Goal: Information Seeking & Learning: Learn about a topic

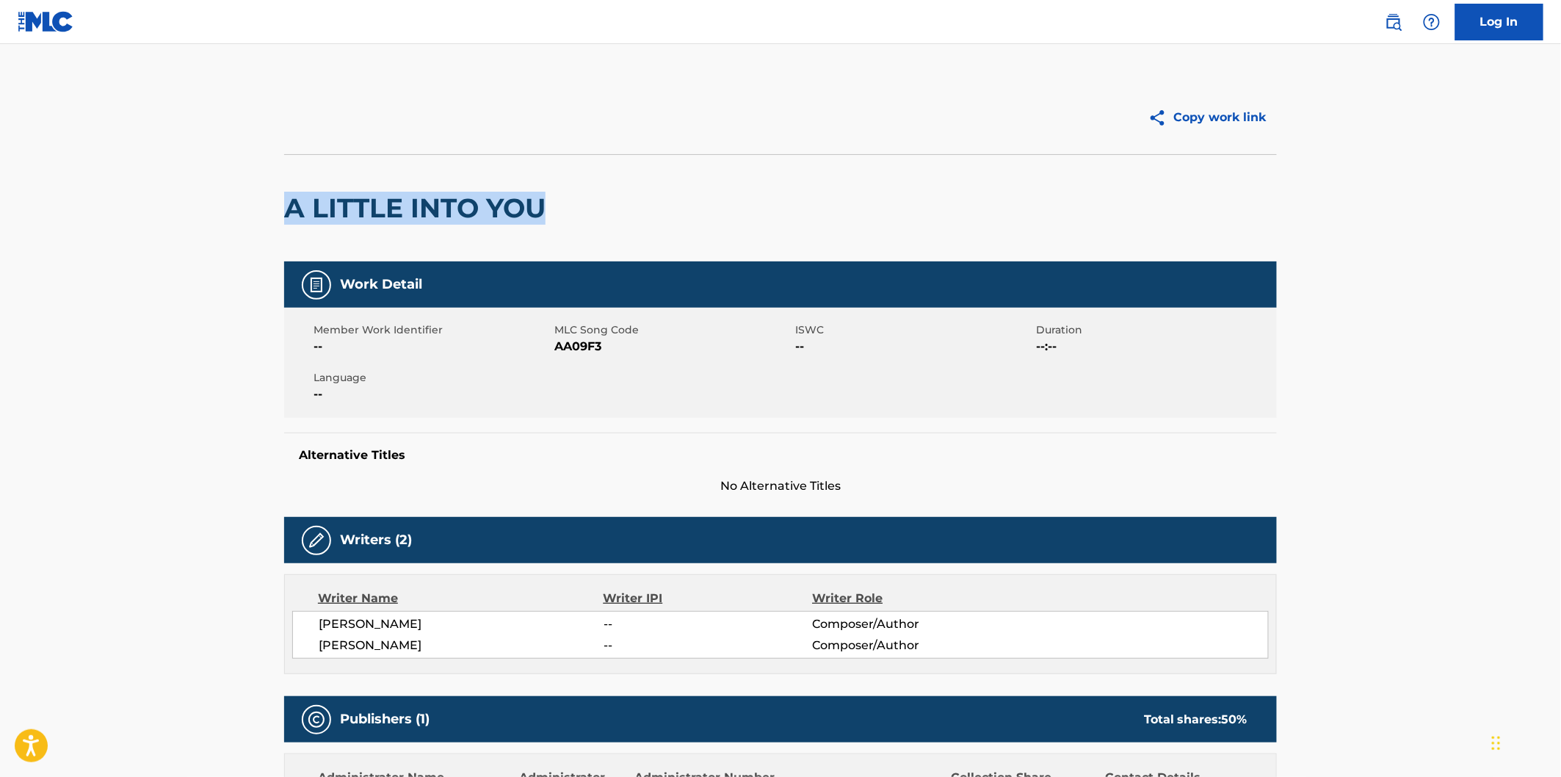
drag, startPoint x: 288, startPoint y: 209, endPoint x: 551, endPoint y: 209, distance: 263.6
click at [551, 209] on h2 "A LITTLE INTO YOU" at bounding box center [418, 208] width 269 height 33
copy h2 "A LITTLE INTO YOU"
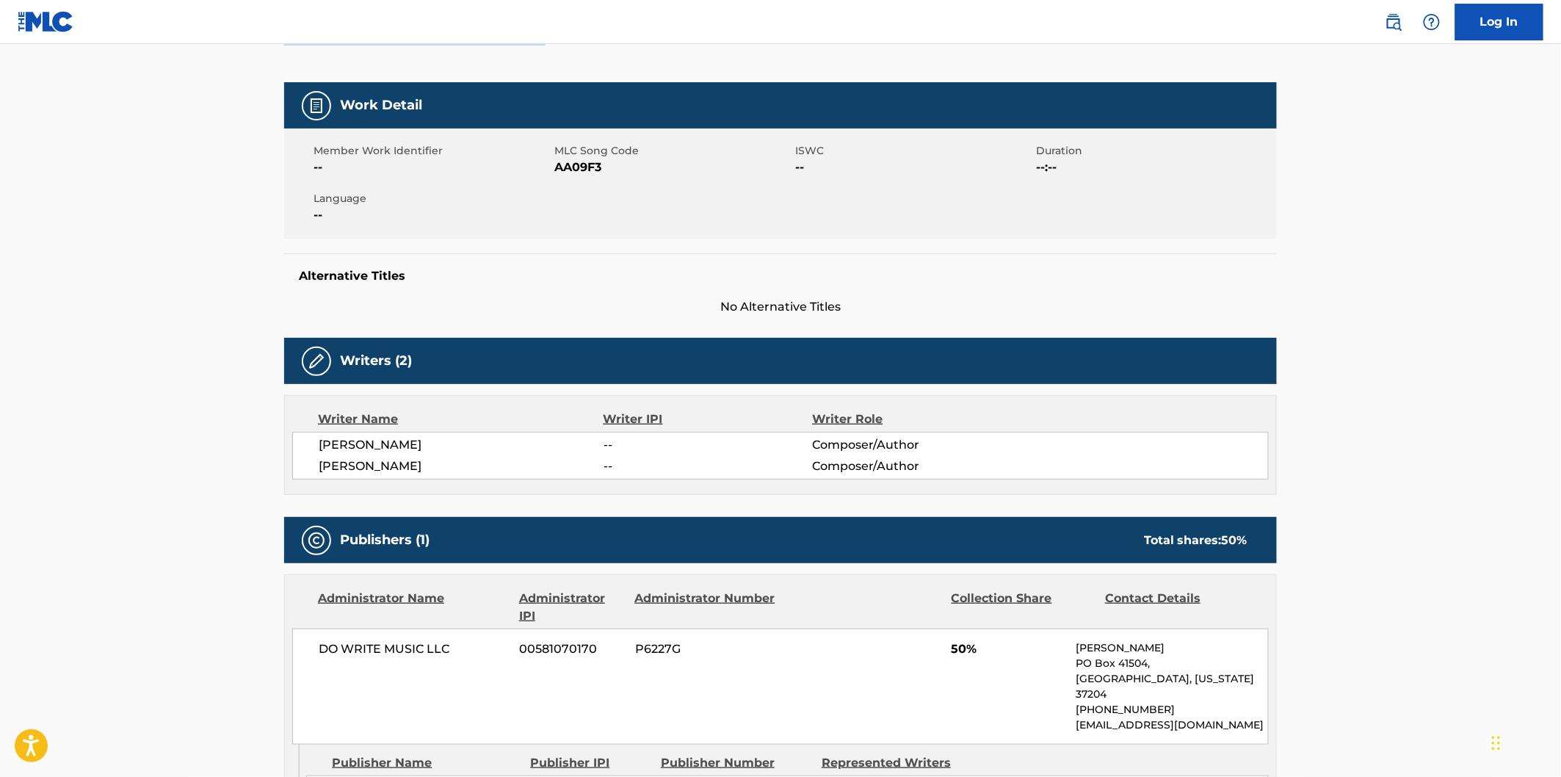
scroll to position [82, 0]
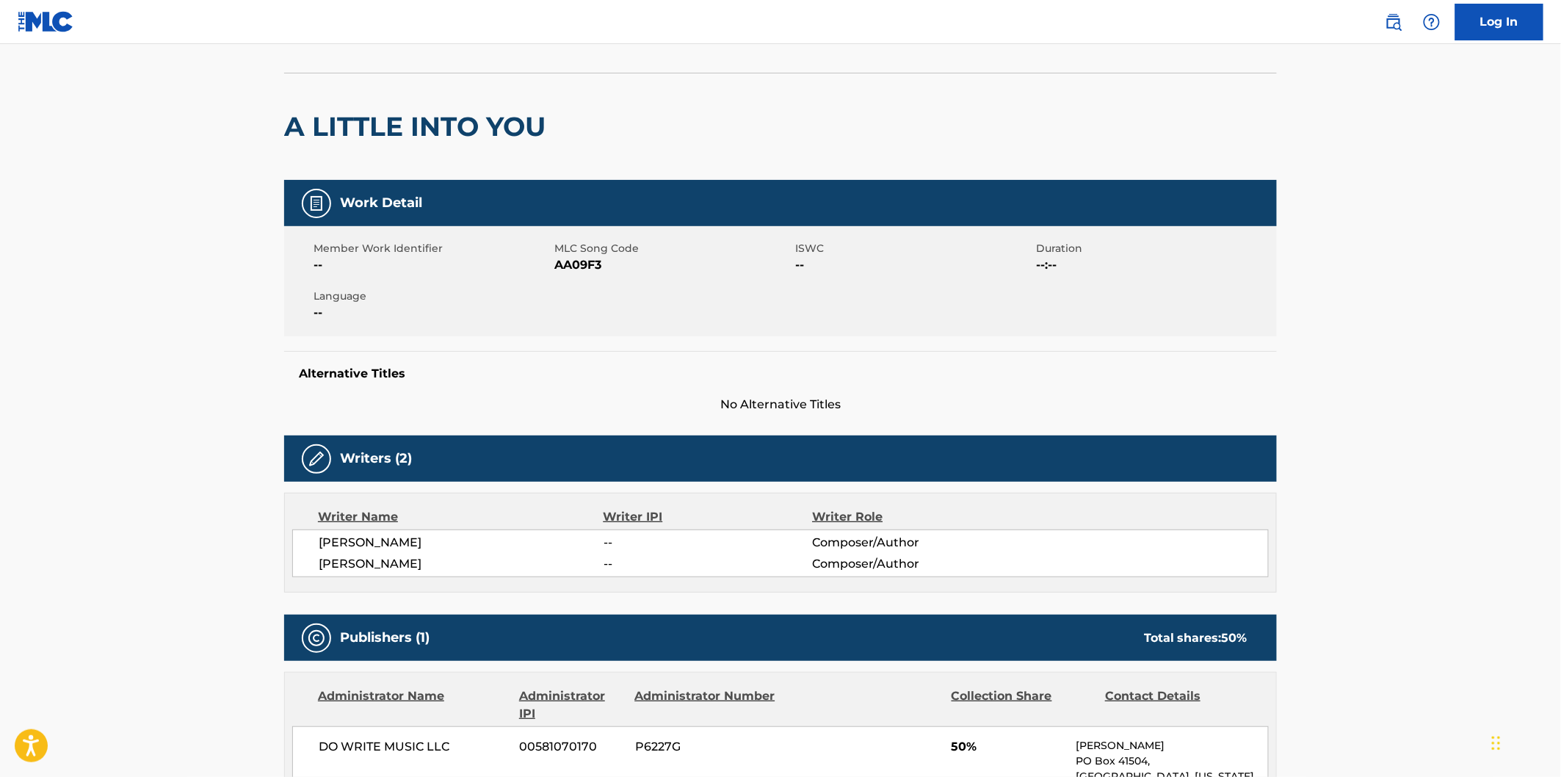
click at [390, 538] on span "REED WADDLE" at bounding box center [461, 543] width 285 height 18
copy span "WADDLE"
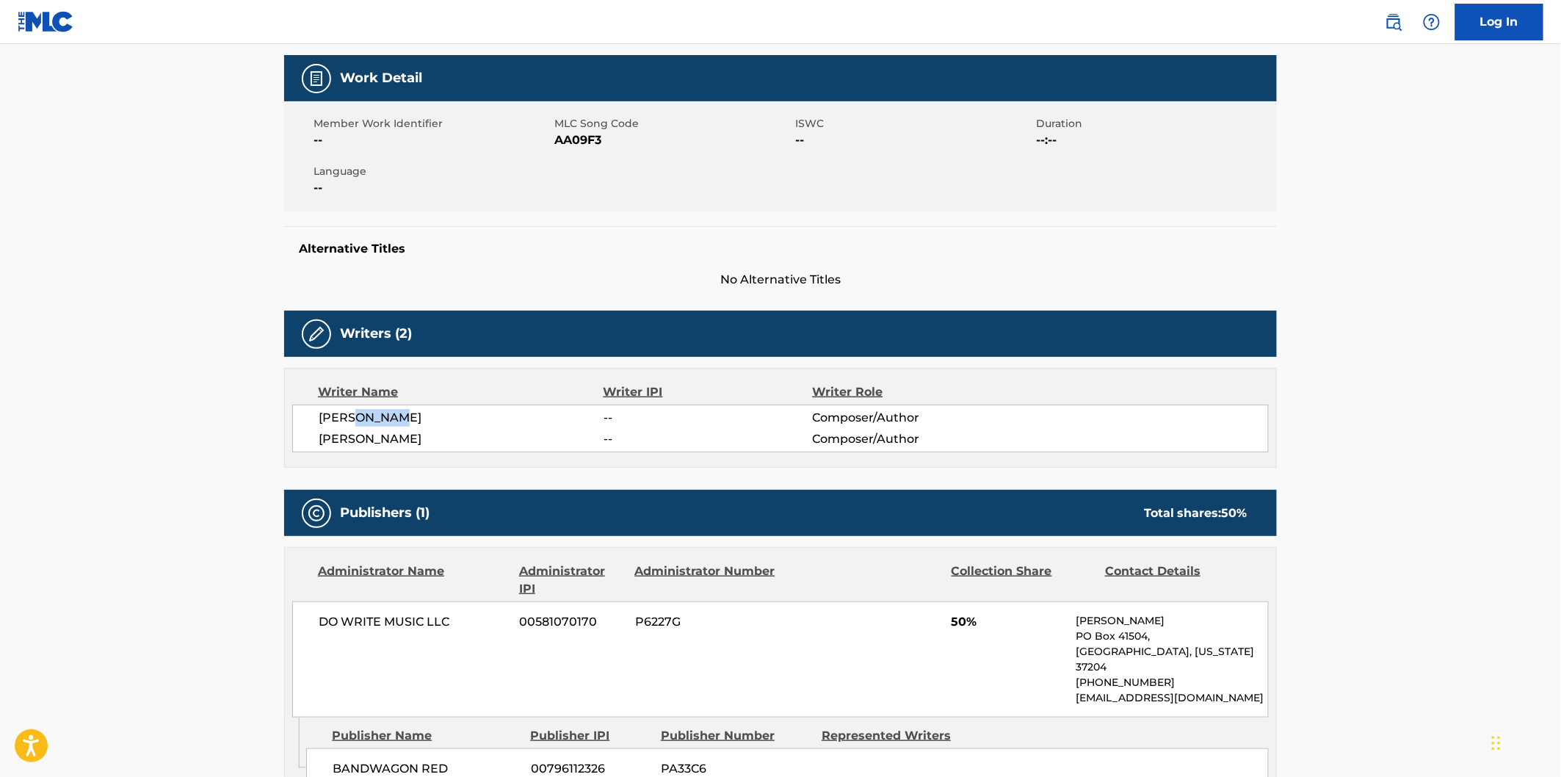
scroll to position [326, 0]
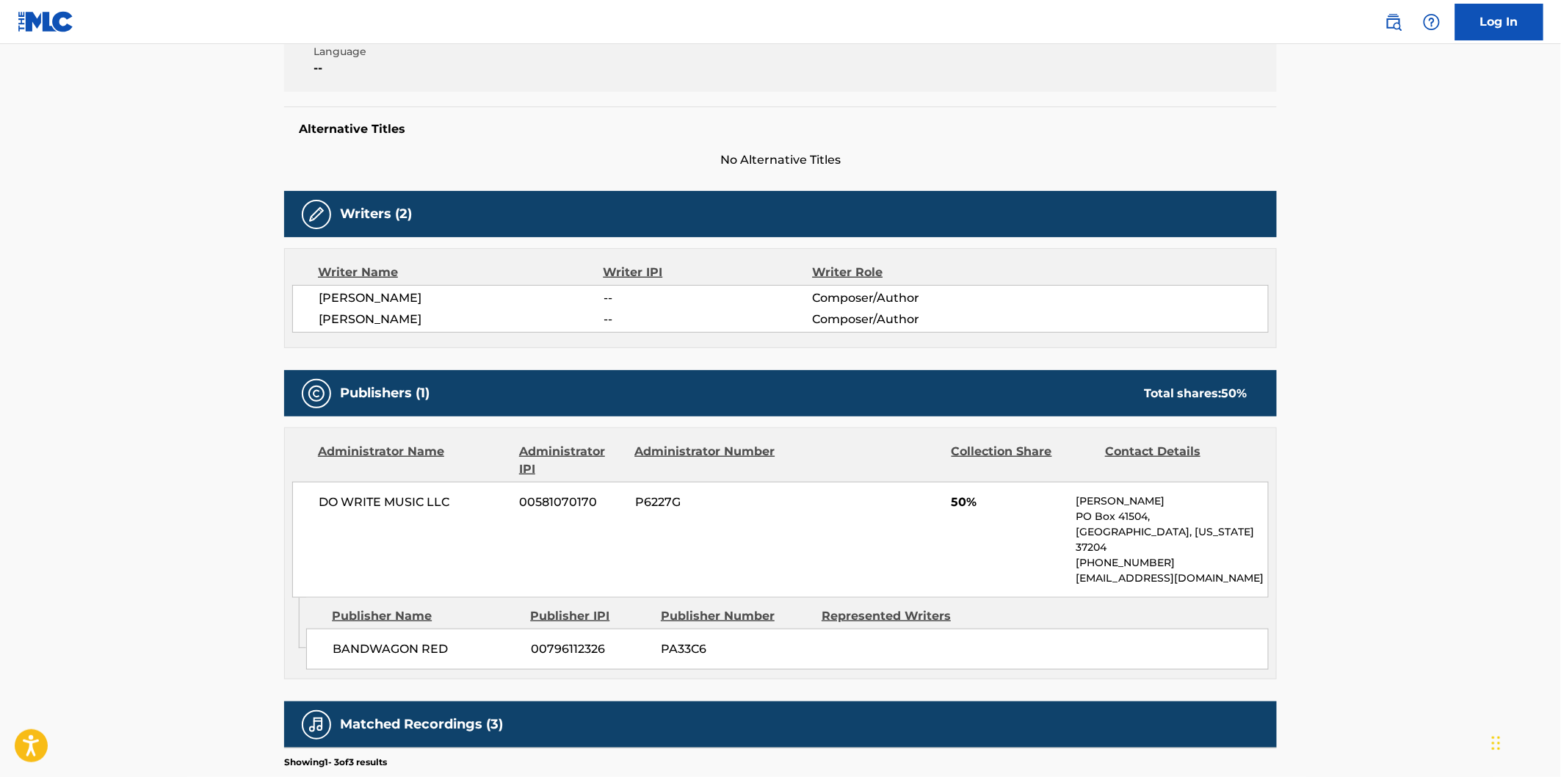
click at [352, 640] on span "BANDWAGON RED" at bounding box center [426, 649] width 187 height 18
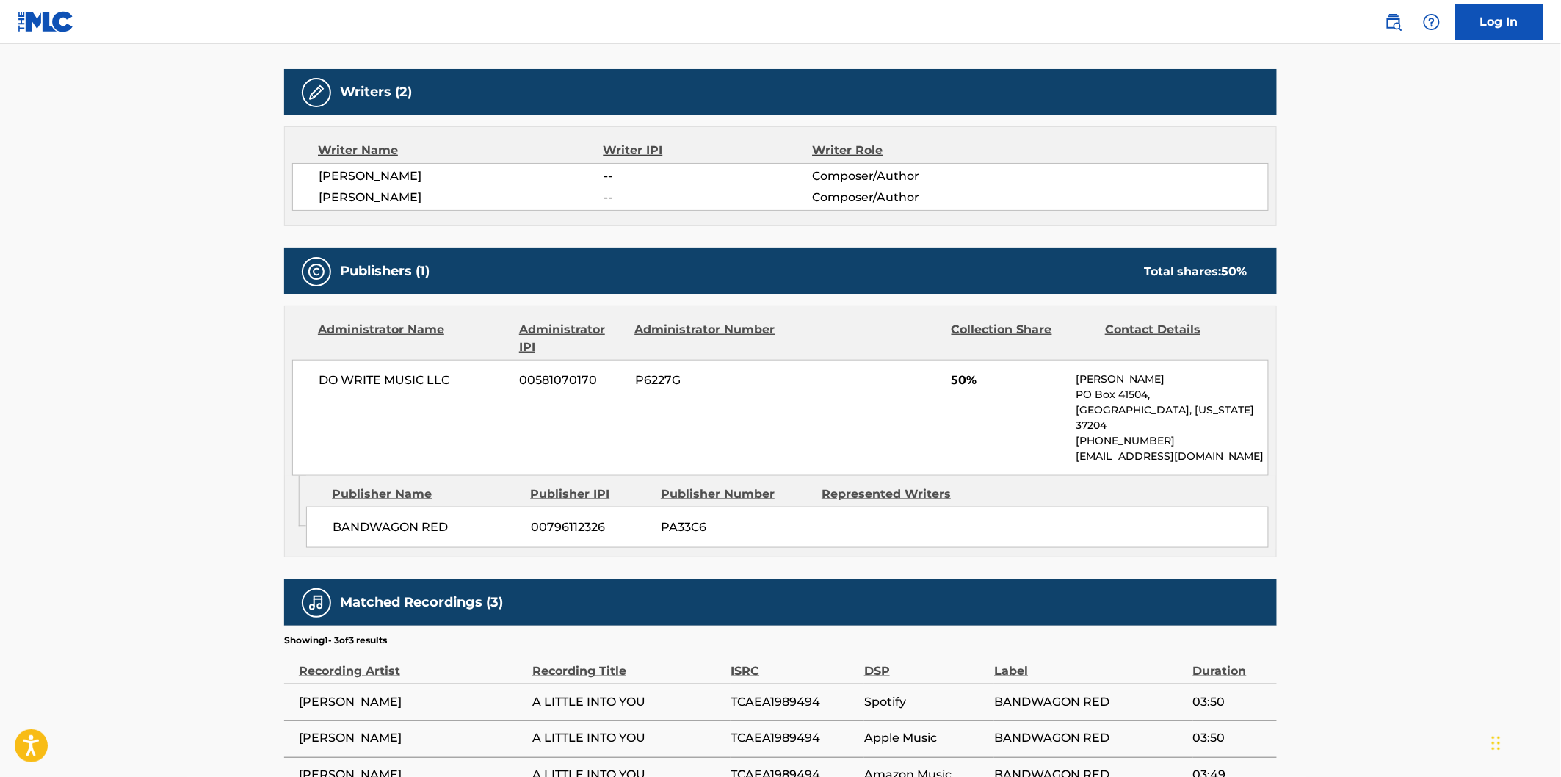
scroll to position [542, 0]
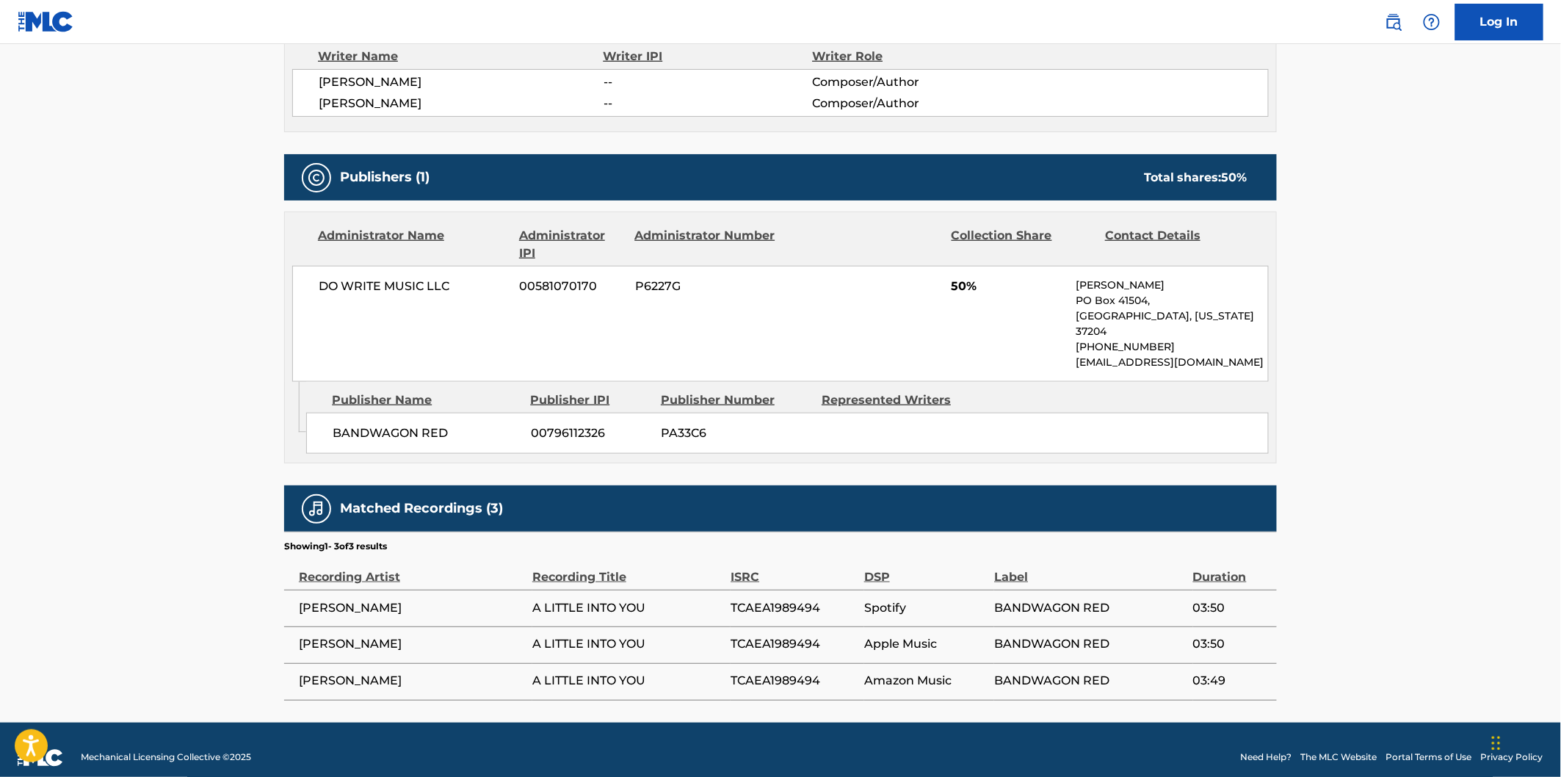
click at [373, 424] on span "BANDWAGON RED" at bounding box center [426, 433] width 187 height 18
click at [429, 424] on span "BANDWAGON RED" at bounding box center [426, 433] width 187 height 18
copy span "BANDWAGON RED"
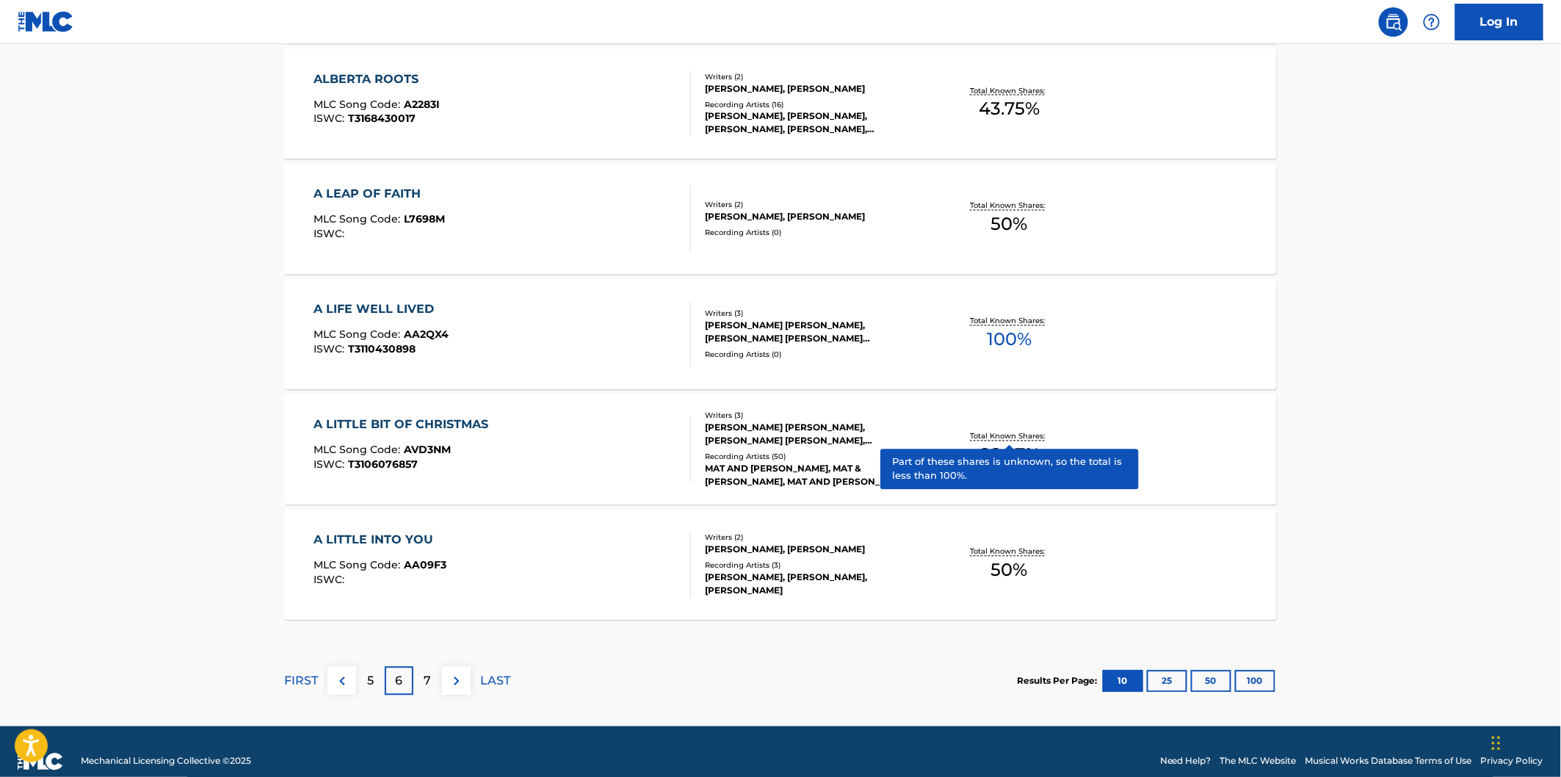
click at [427, 683] on p "7" at bounding box center [427, 682] width 7 height 18
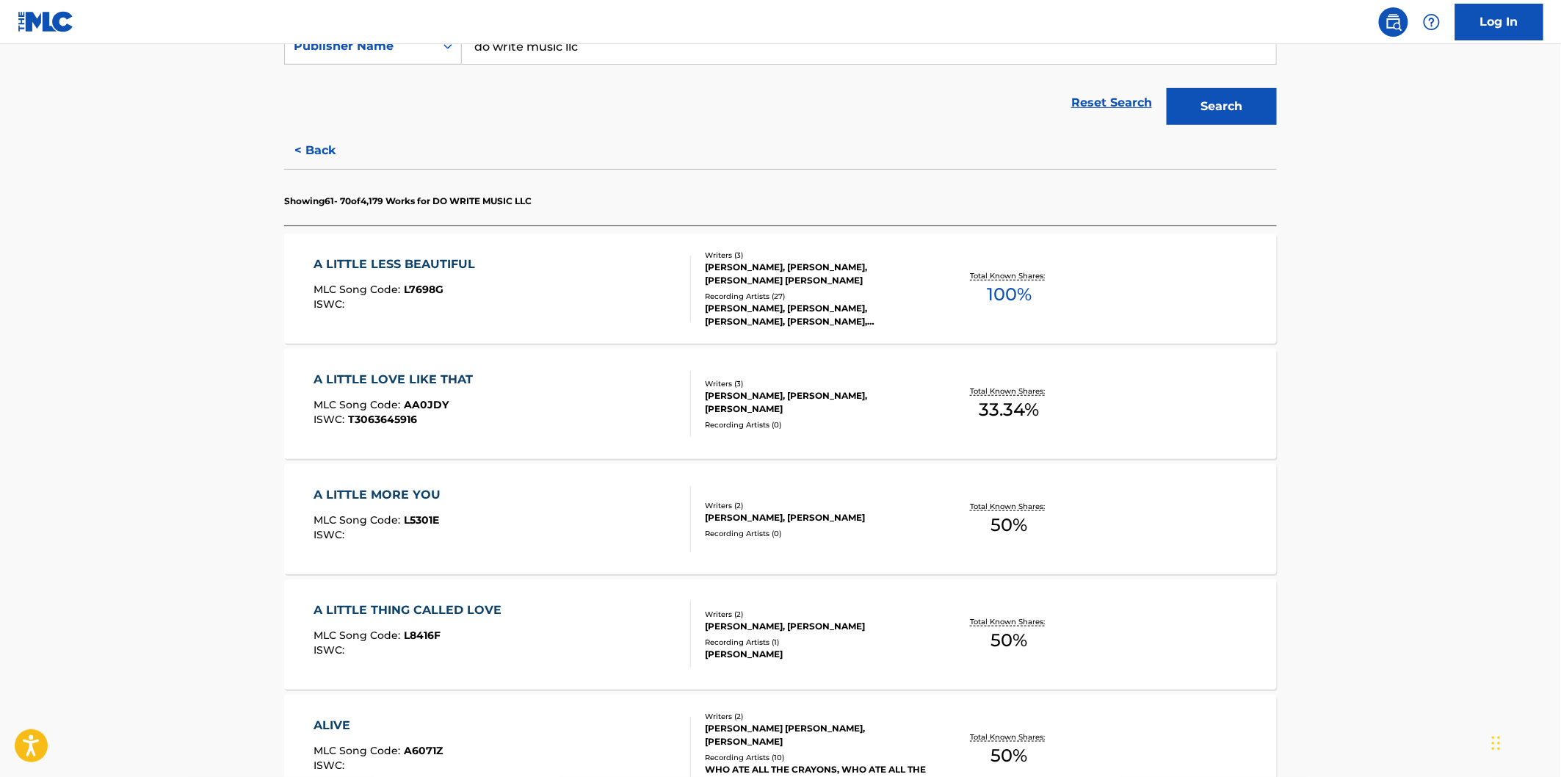
scroll to position [326, 0]
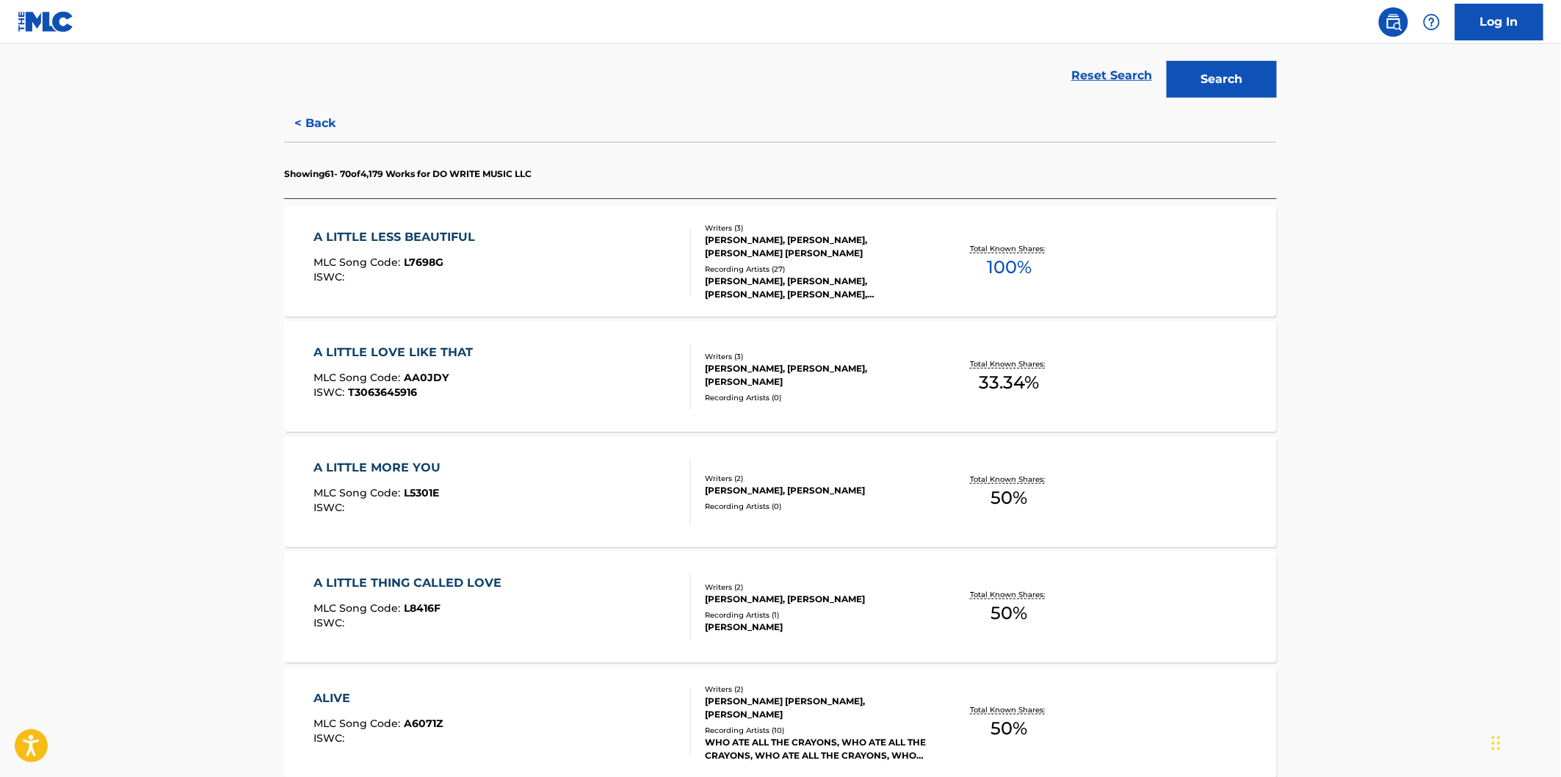
click at [618, 278] on div "A LITTLE LESS BEAUTIFUL MLC Song Code : L7698G ISWC :" at bounding box center [502, 261] width 377 height 66
click at [615, 377] on div "A LITTLE LOVE LIKE THAT MLC Song Code : AA0JDY ISWC : T3063645916" at bounding box center [502, 377] width 377 height 66
click at [611, 480] on div "A LITTLE MORE YOU MLC Song Code : L5301E ISWC :" at bounding box center [502, 492] width 377 height 66
click at [585, 596] on div "A LITTLE THING CALLED LOVE MLC Song Code : L8416F ISWC :" at bounding box center [502, 607] width 377 height 66
click at [587, 720] on div "ALIVE MLC Song Code : A6071Z ISWC :" at bounding box center [502, 723] width 377 height 66
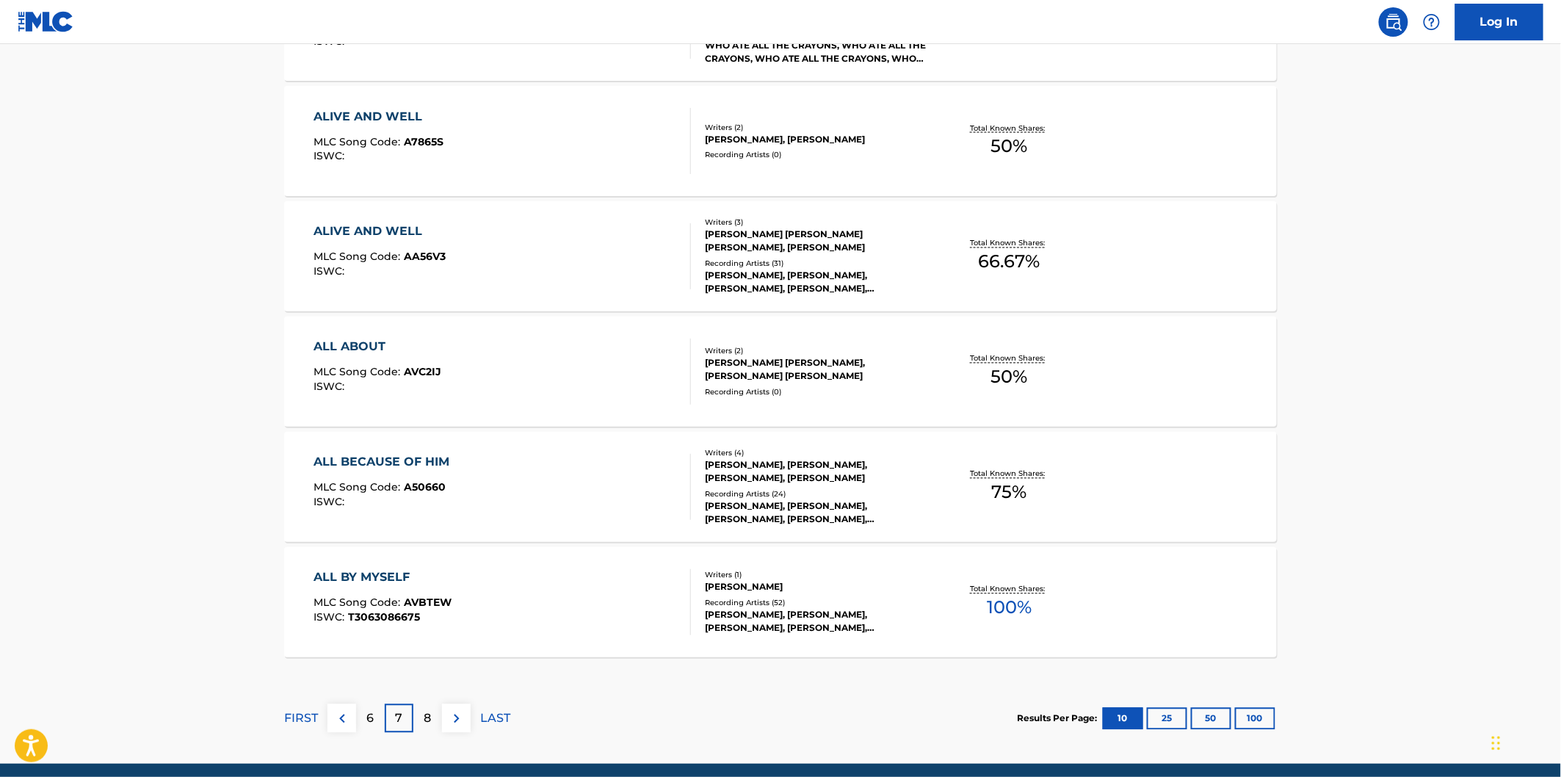
scroll to position [1060, 0]
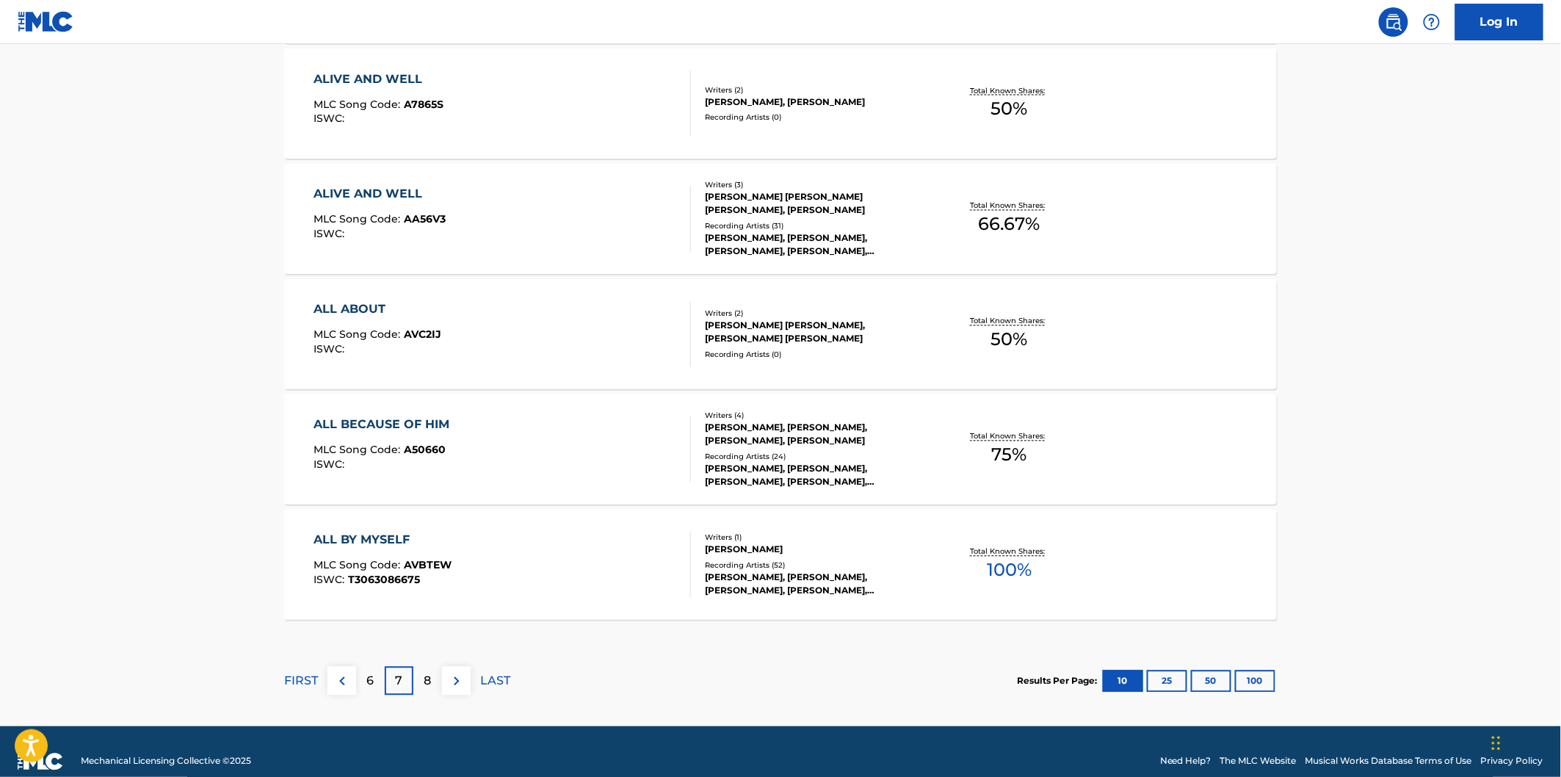
click at [636, 116] on div "ALIVE AND WELL MLC Song Code : A7865S ISWC :" at bounding box center [502, 103] width 377 height 66
click at [632, 203] on div "ALIVE AND WELL MLC Song Code : AA56V3 ISWC :" at bounding box center [502, 219] width 377 height 66
click at [598, 343] on div "ALL ABOUT MLC Song Code : AVC2IJ ISWC :" at bounding box center [502, 334] width 377 height 66
click at [596, 436] on div "ALL BECAUSE OF HIM MLC Song Code : A50660 ISWC :" at bounding box center [502, 449] width 377 height 66
click at [592, 518] on div "ALL BY MYSELF MLC Song Code : AVBTEW ISWC : T3063086675 Writers ( 1 ) KELSEY PI…" at bounding box center [780, 565] width 993 height 110
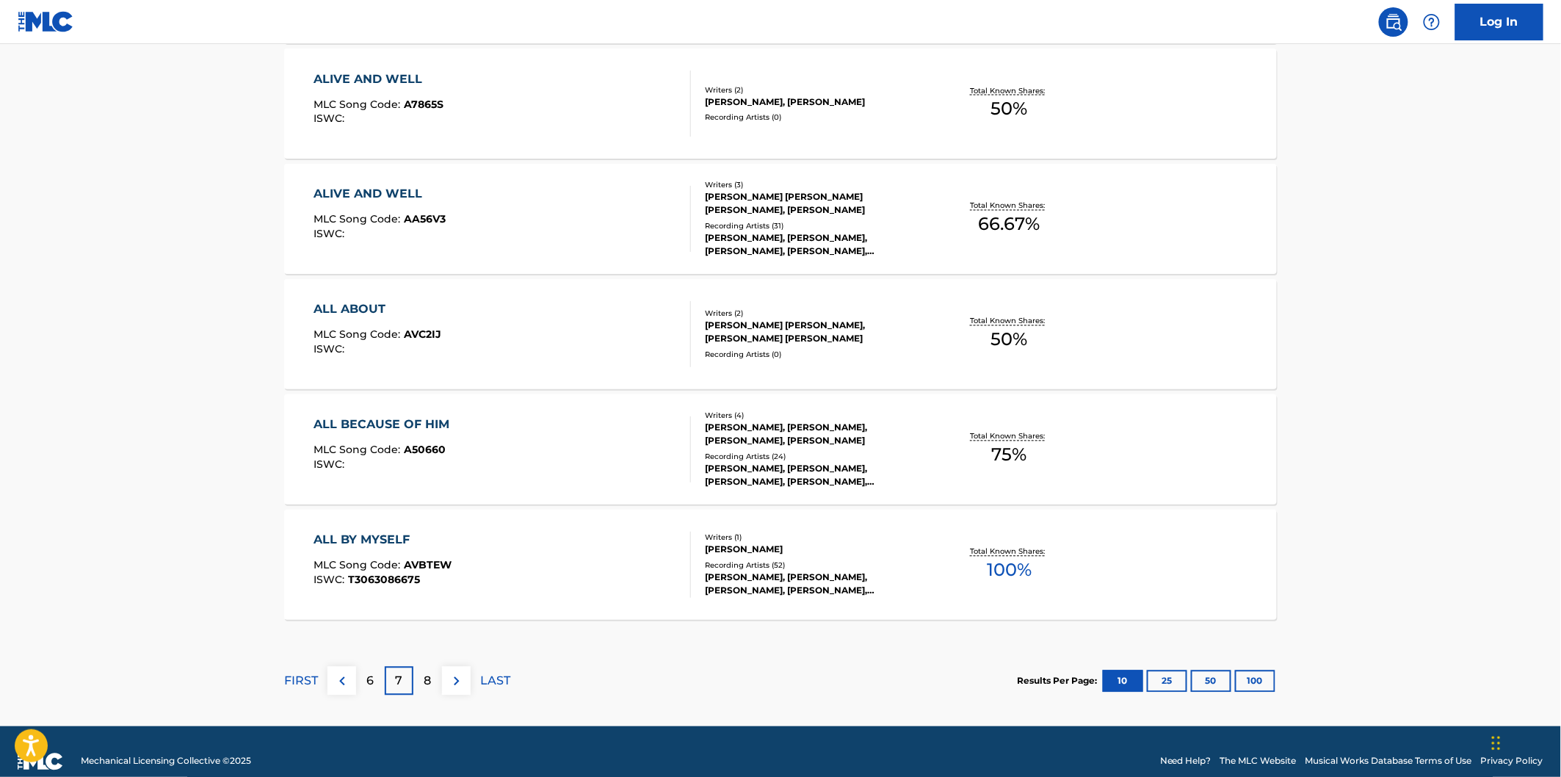
click at [457, 680] on img at bounding box center [457, 682] width 18 height 18
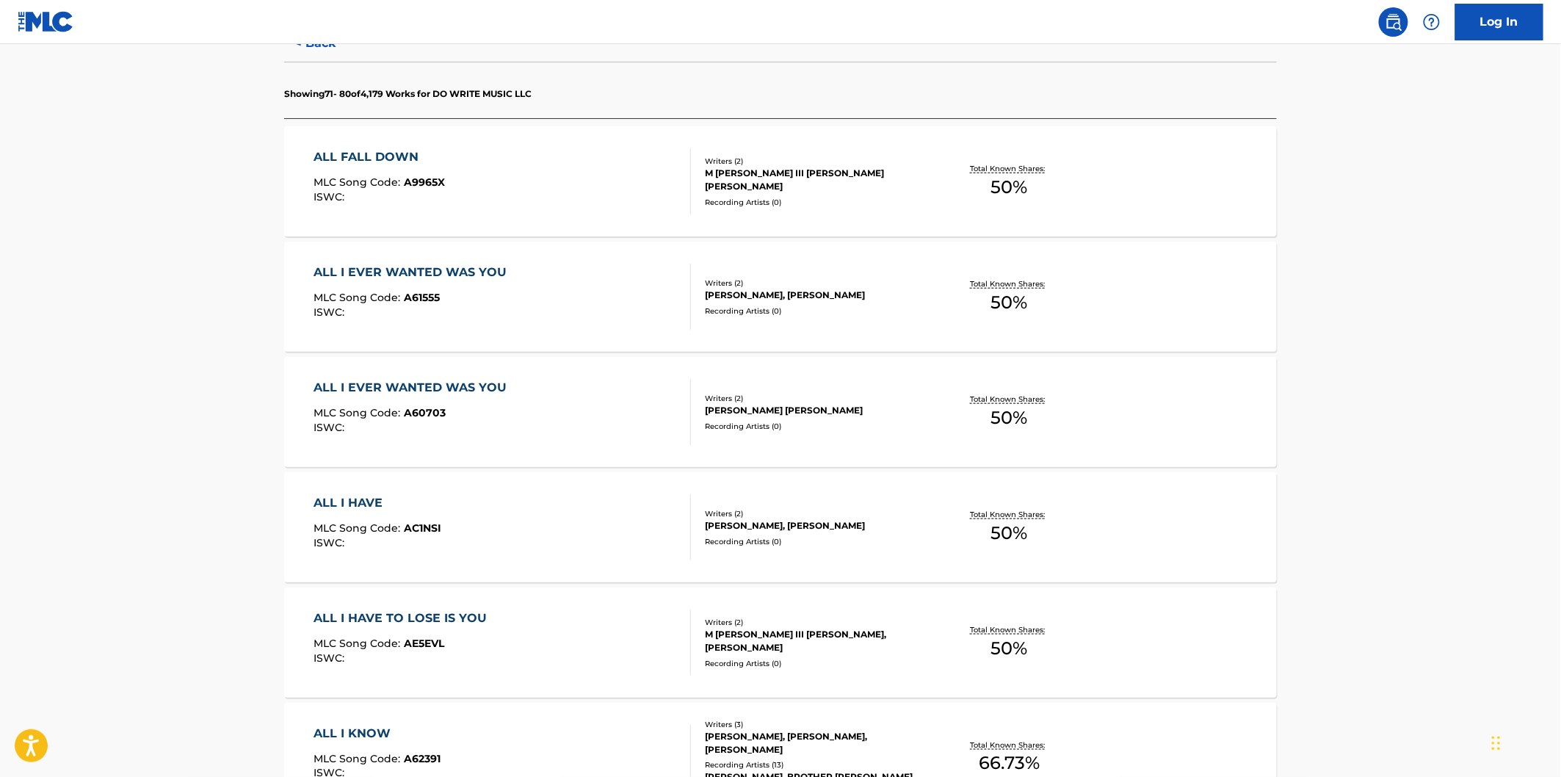
scroll to position [408, 0]
click at [643, 206] on div "ALL FALL DOWN MLC Song Code : A9965X ISWC :" at bounding box center [502, 180] width 377 height 66
click at [615, 296] on div "ALL I EVER WANTED WAS YOU MLC Song Code : A61555 ISWC :" at bounding box center [502, 295] width 377 height 66
click at [615, 384] on div "ALL I EVER WANTED WAS YOU MLC Song Code : A60703 ISWC :" at bounding box center [502, 410] width 377 height 66
click at [597, 532] on div "ALL I HAVE MLC Song Code : AC1NSI ISWC :" at bounding box center [502, 526] width 377 height 66
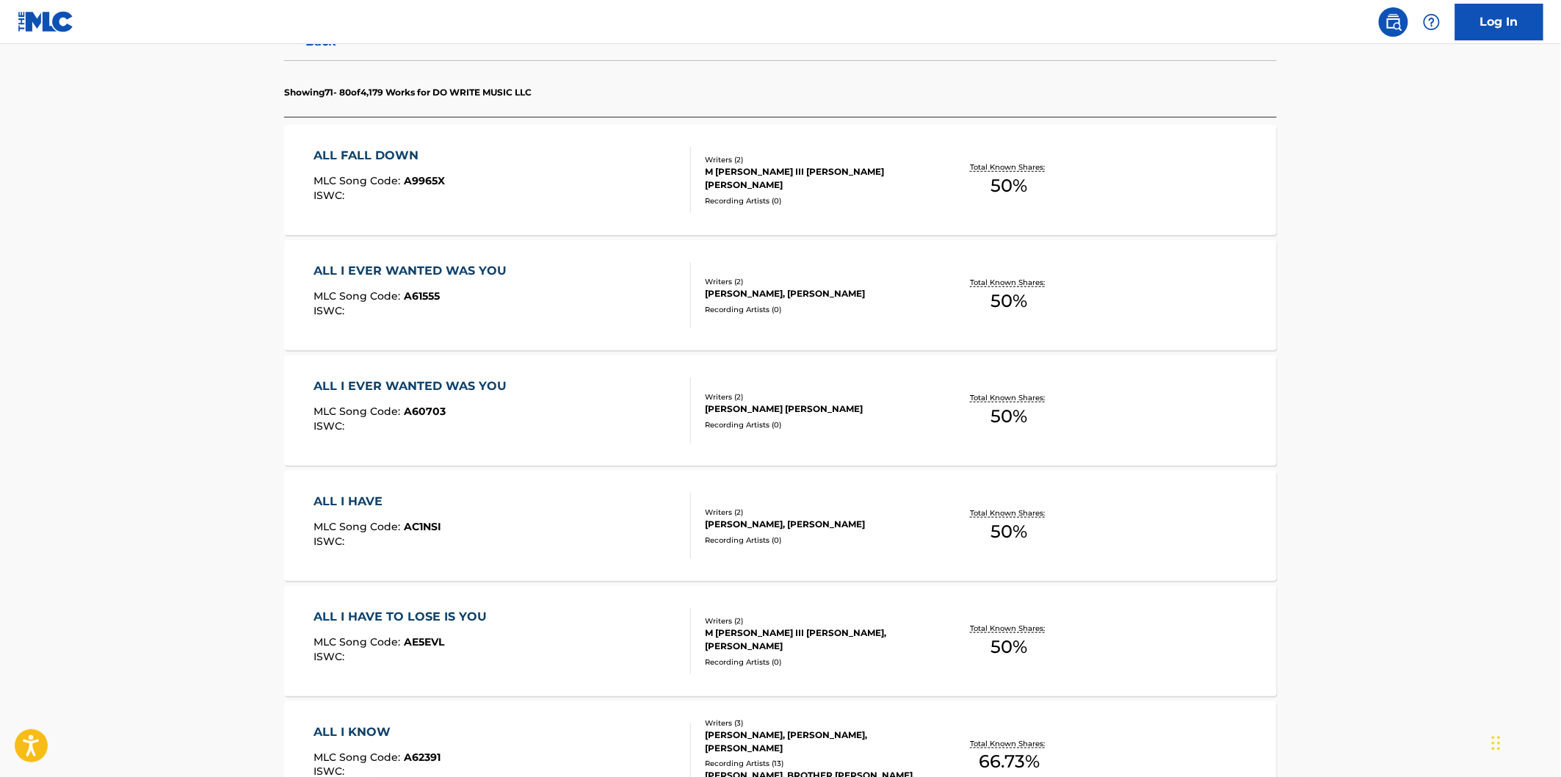
click at [571, 659] on div "ALL I HAVE TO LOSE IS YOU MLC Song Code : AE5EVL ISWC :" at bounding box center [502, 641] width 377 height 66
click at [562, 743] on div "ALL I KNOW MLC Song Code : A62391 ISWC :" at bounding box center [502, 756] width 377 height 66
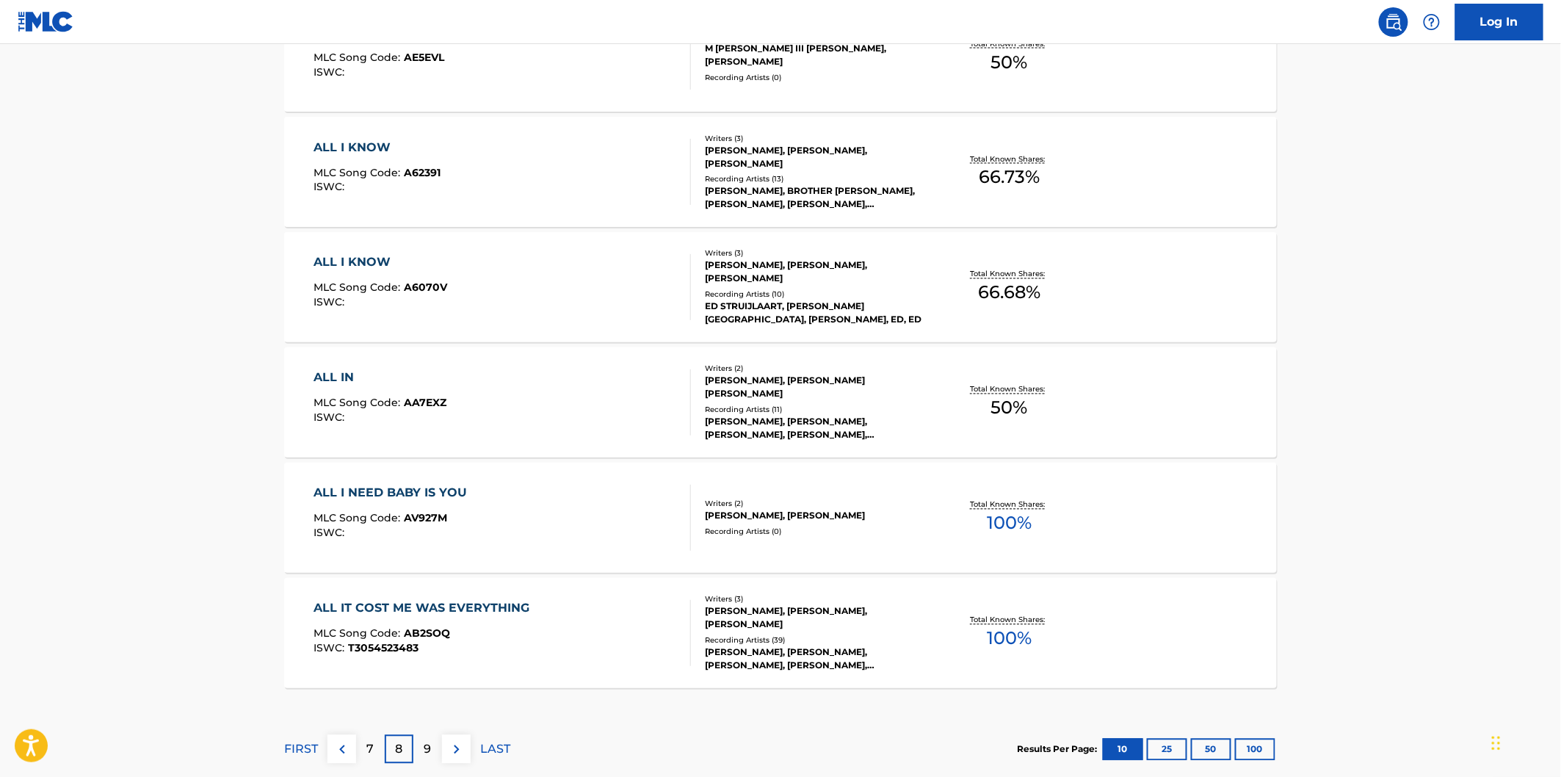
scroll to position [1060, 0]
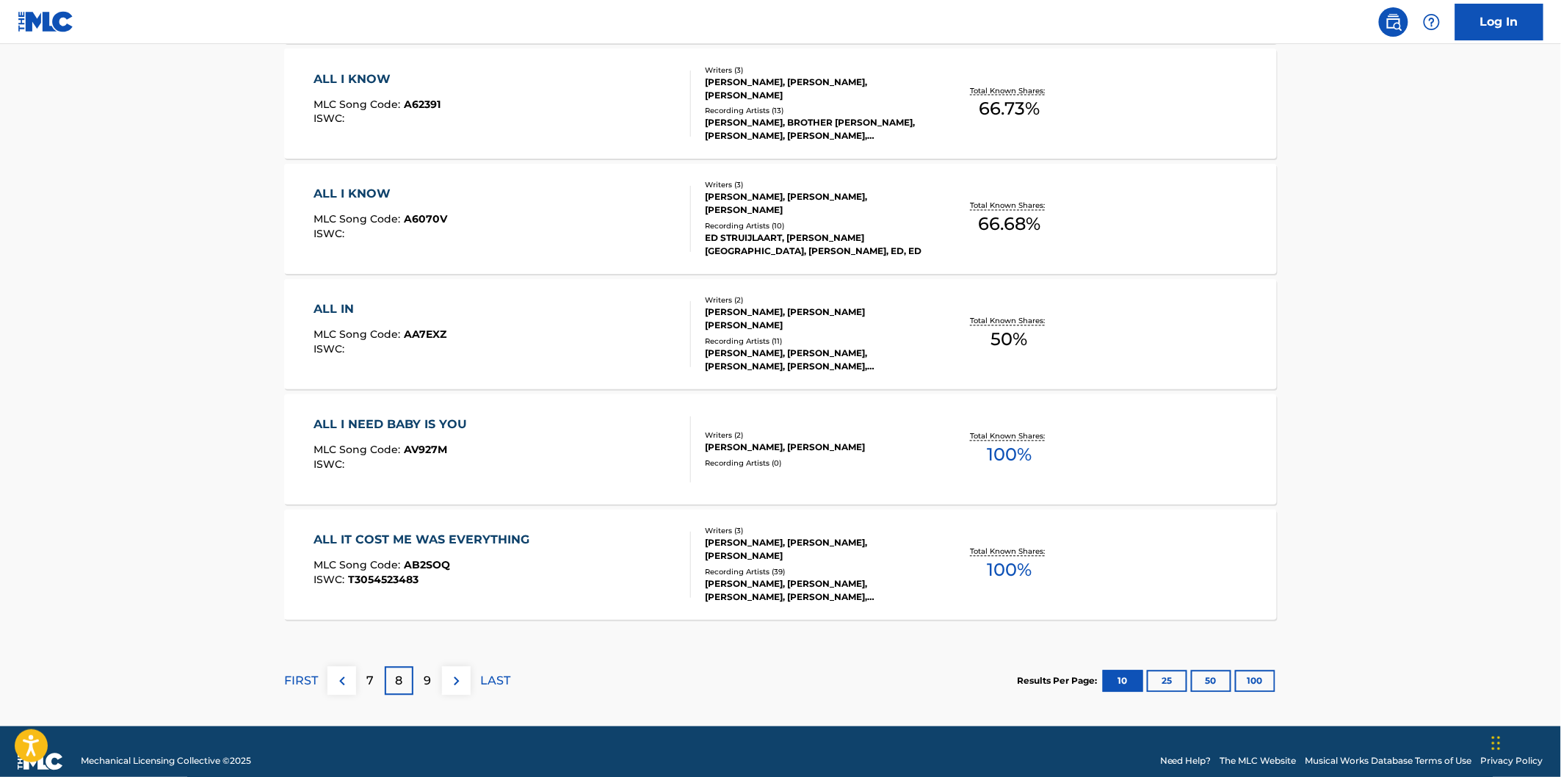
click at [642, 112] on div "ALL I KNOW MLC Song Code : A62391 ISWC :" at bounding box center [502, 103] width 377 height 66
click at [629, 213] on div "ALL I KNOW MLC Song Code : A6070V ISWC :" at bounding box center [502, 219] width 377 height 66
click at [609, 317] on div "ALL IN MLC Song Code : AA7EXZ ISWC :" at bounding box center [502, 334] width 377 height 66
click at [586, 436] on div "ALL I NEED BABY IS YOU MLC Song Code : AV927M ISWC :" at bounding box center [502, 449] width 377 height 66
click at [569, 524] on div "ALL IT COST ME WAS EVERYTHING MLC Song Code : AB2SOQ ISWC : T3054523483 Writers…" at bounding box center [780, 565] width 993 height 110
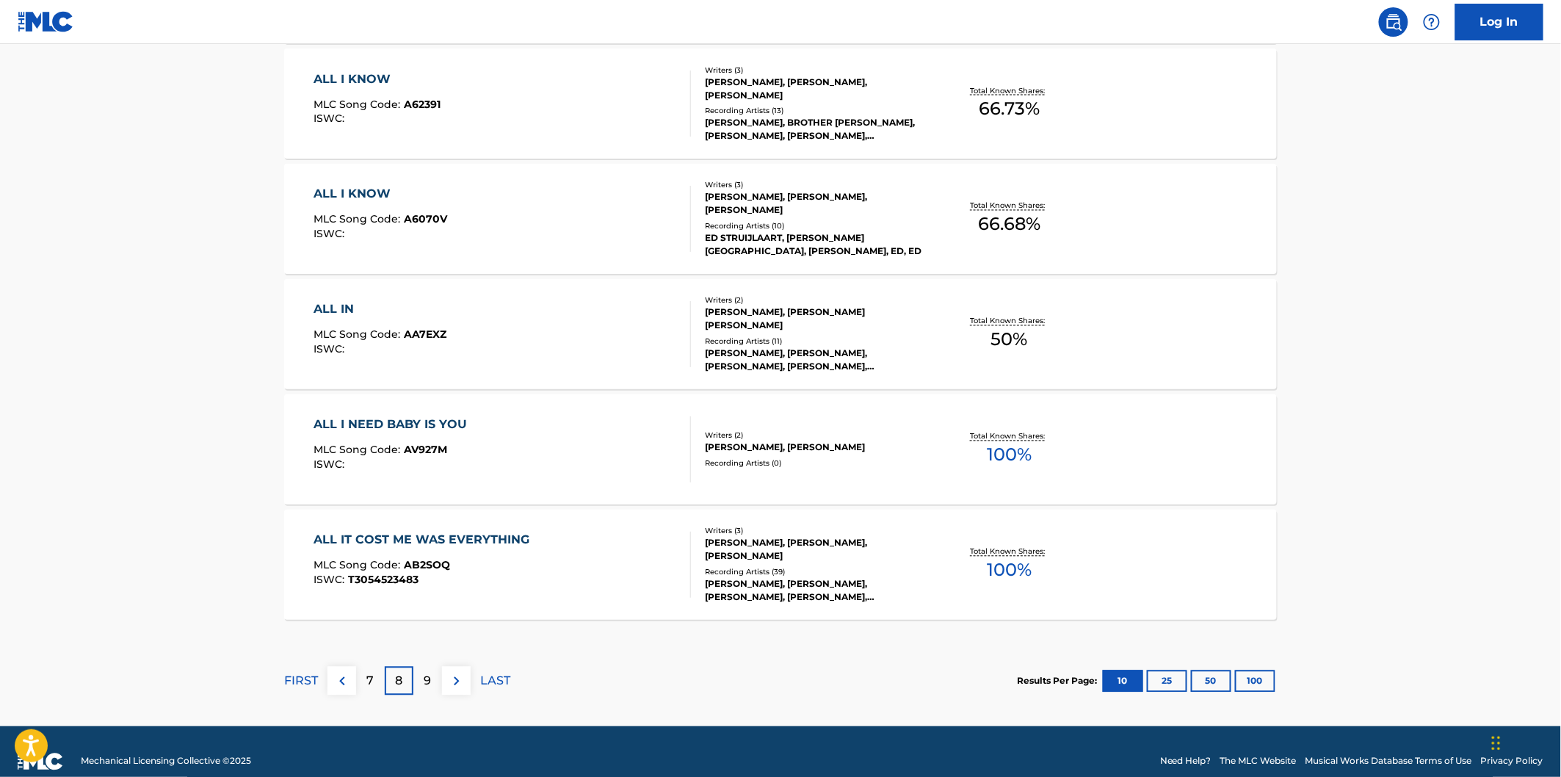
click at [419, 683] on div "9" at bounding box center [427, 681] width 29 height 29
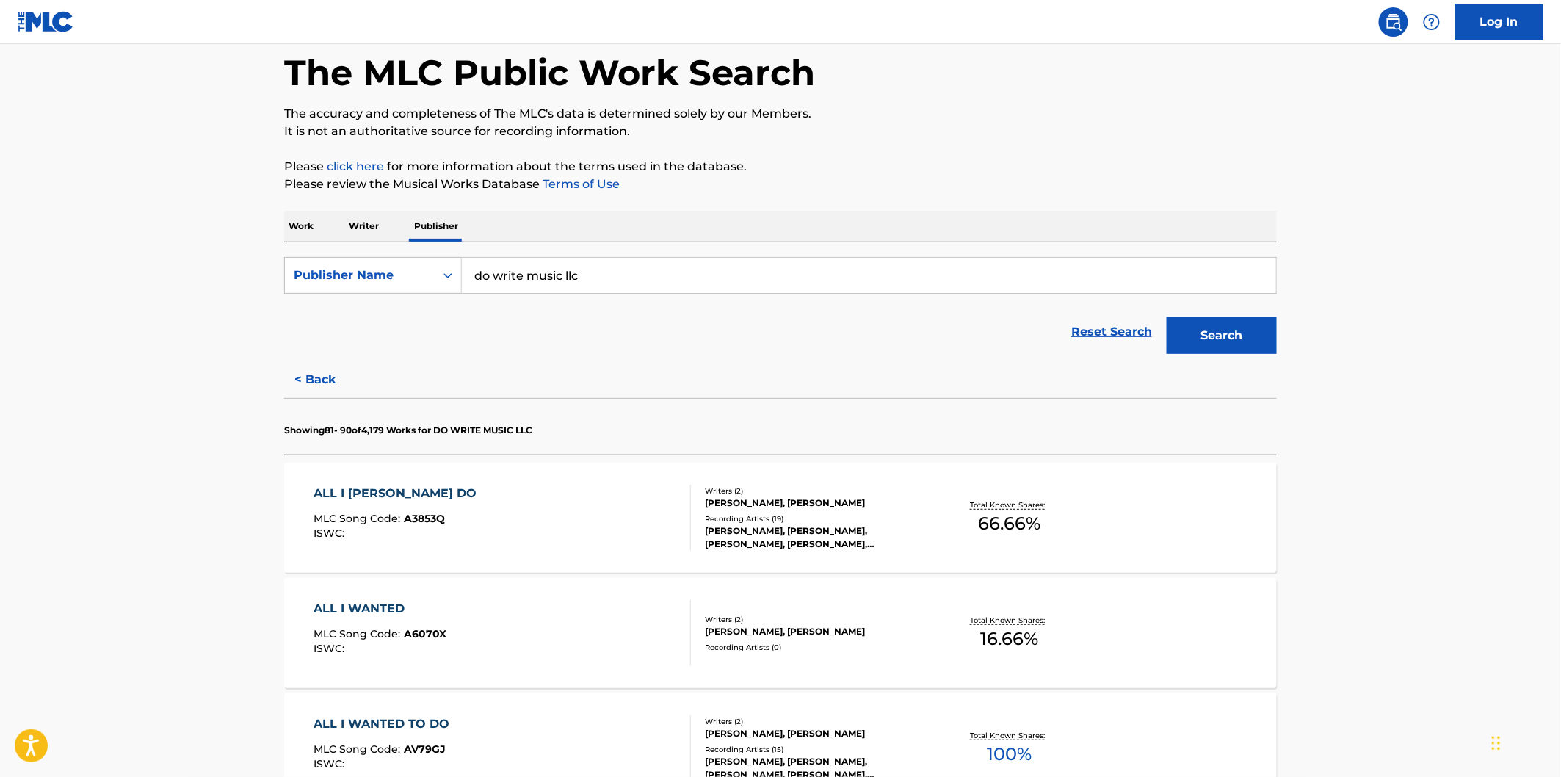
scroll to position [163, 0]
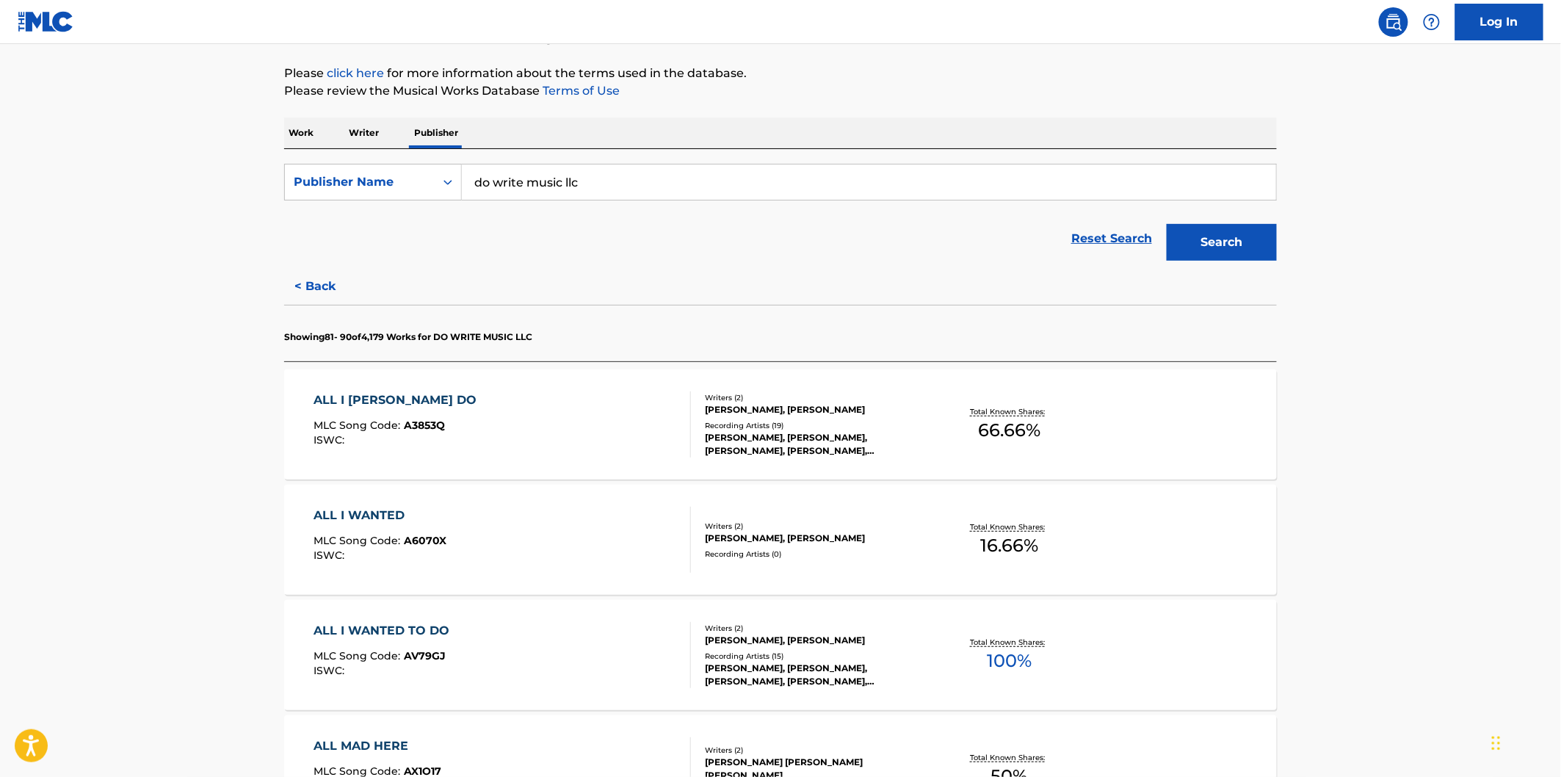
click at [548, 416] on div "ALL I WANTA DO MLC Song Code : A3853Q ISWC :" at bounding box center [502, 424] width 377 height 66
click at [546, 524] on div "ALL I WANTED MLC Song Code : A6070X ISWC :" at bounding box center [502, 540] width 377 height 66
click at [546, 613] on div "ALL I WANTED TO DO MLC Song Code : AV79GJ ISWC : Writers ( 2 ) TOM HAMBRDIGE, J…" at bounding box center [780, 655] width 993 height 110
click at [546, 739] on div "ALL MAD HERE MLC Song Code : AX1O17 ISWC : T9324372136" at bounding box center [502, 770] width 377 height 66
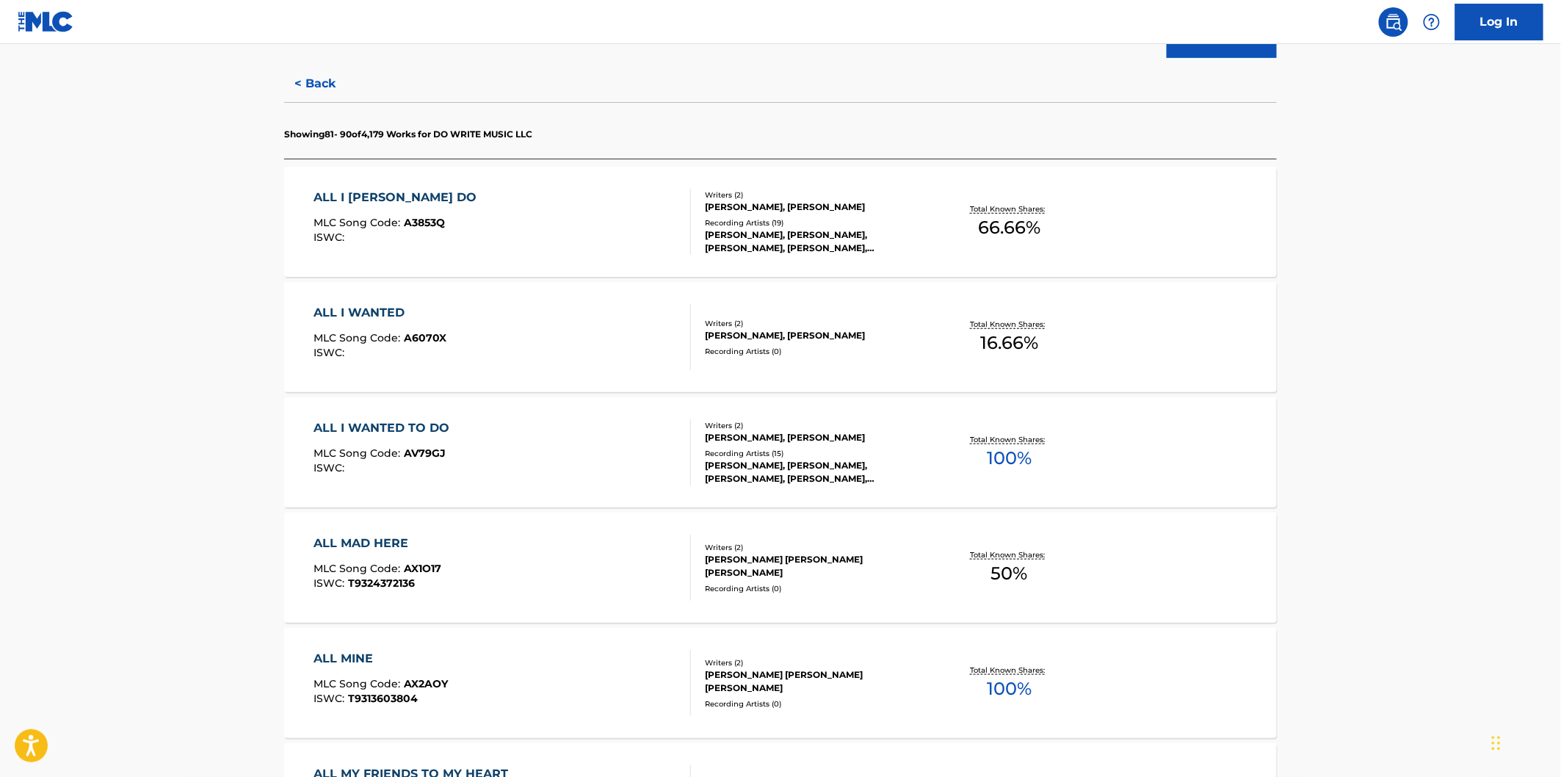
scroll to position [326, 0]
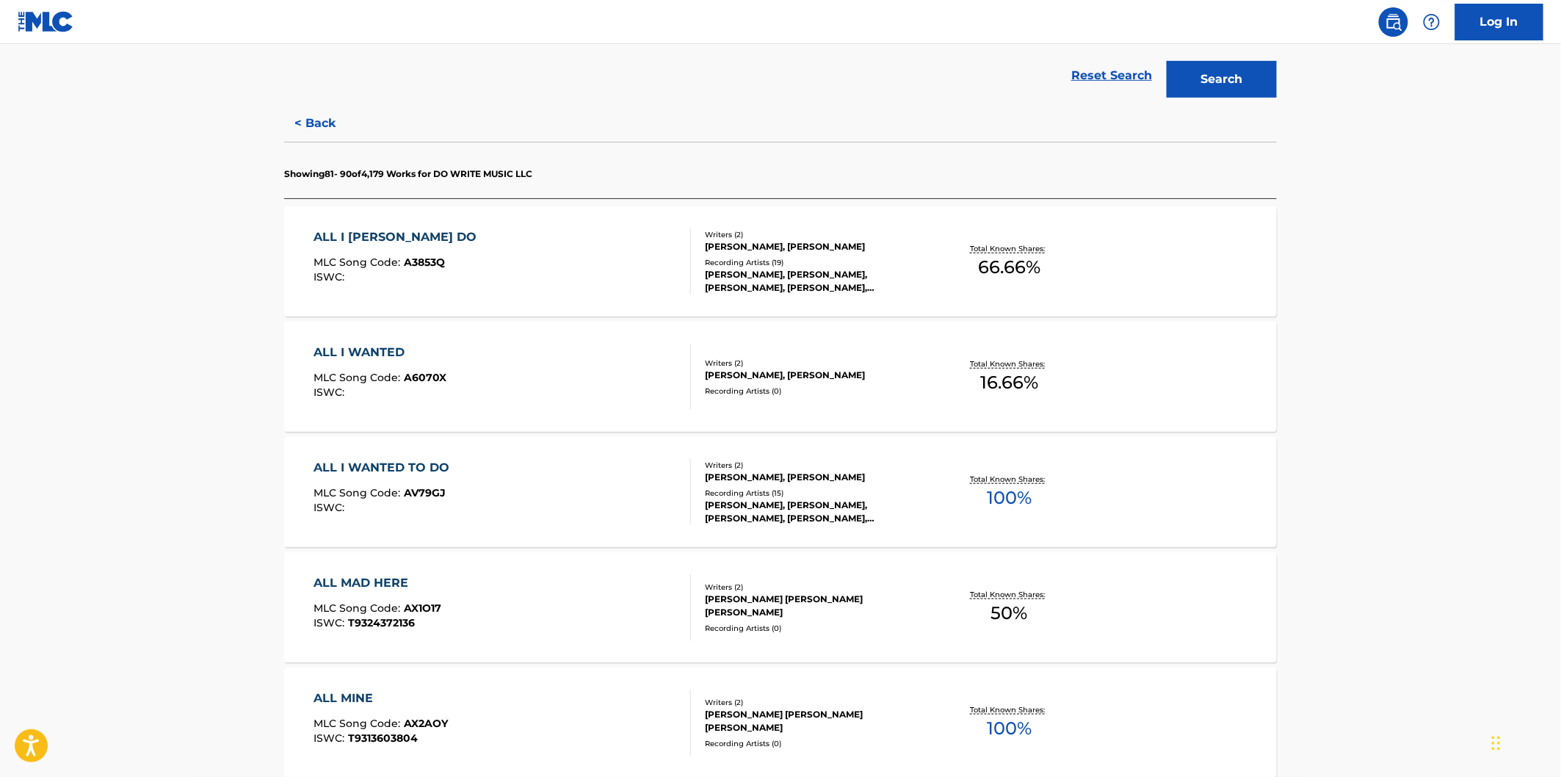
click at [549, 687] on div "ALL MINE MLC Song Code : AX2AOY ISWC : T9313603804 Writers ( 2 ) TRIPP ALDEN WE…" at bounding box center [780, 722] width 993 height 110
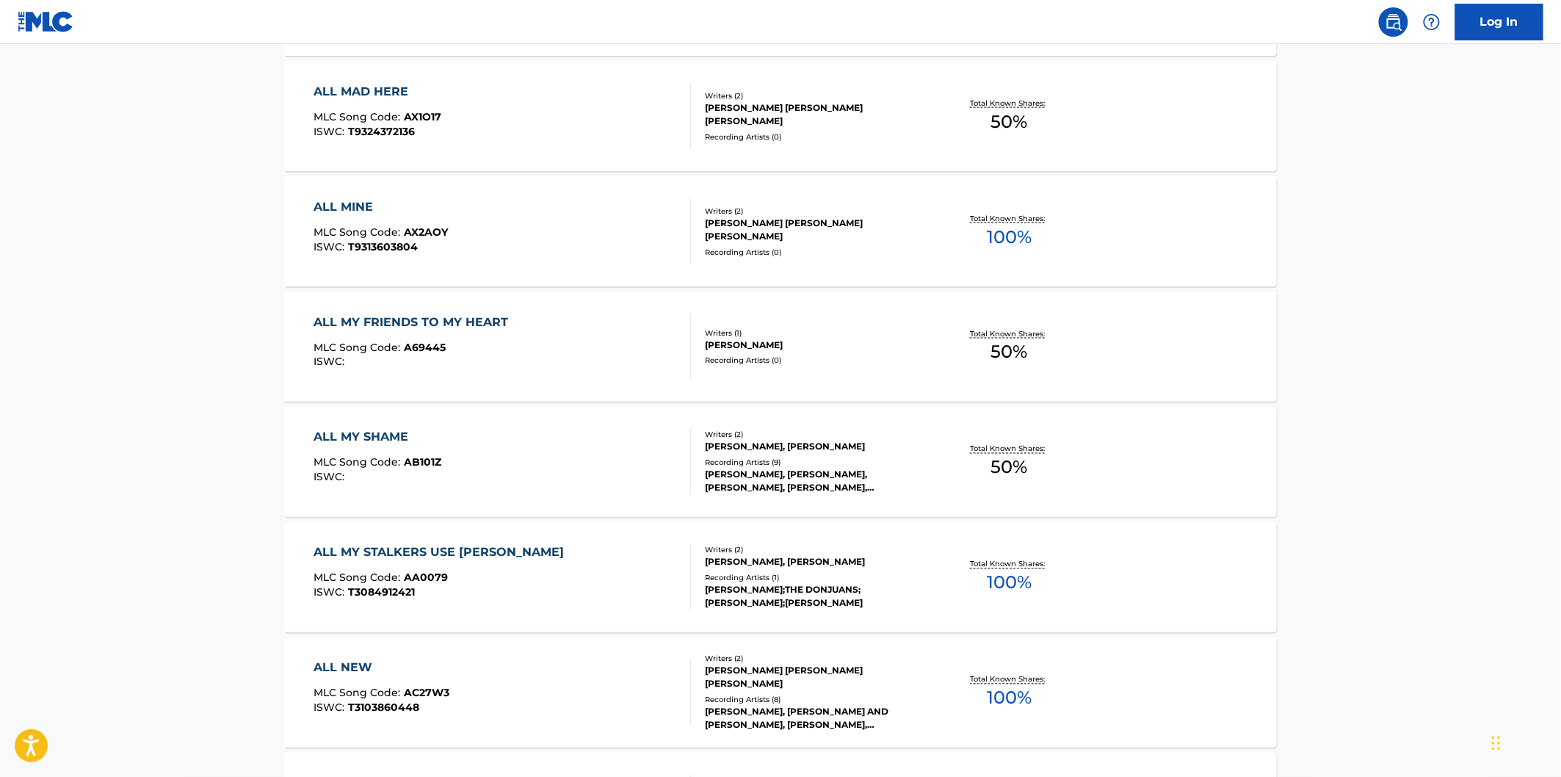
scroll to position [979, 0]
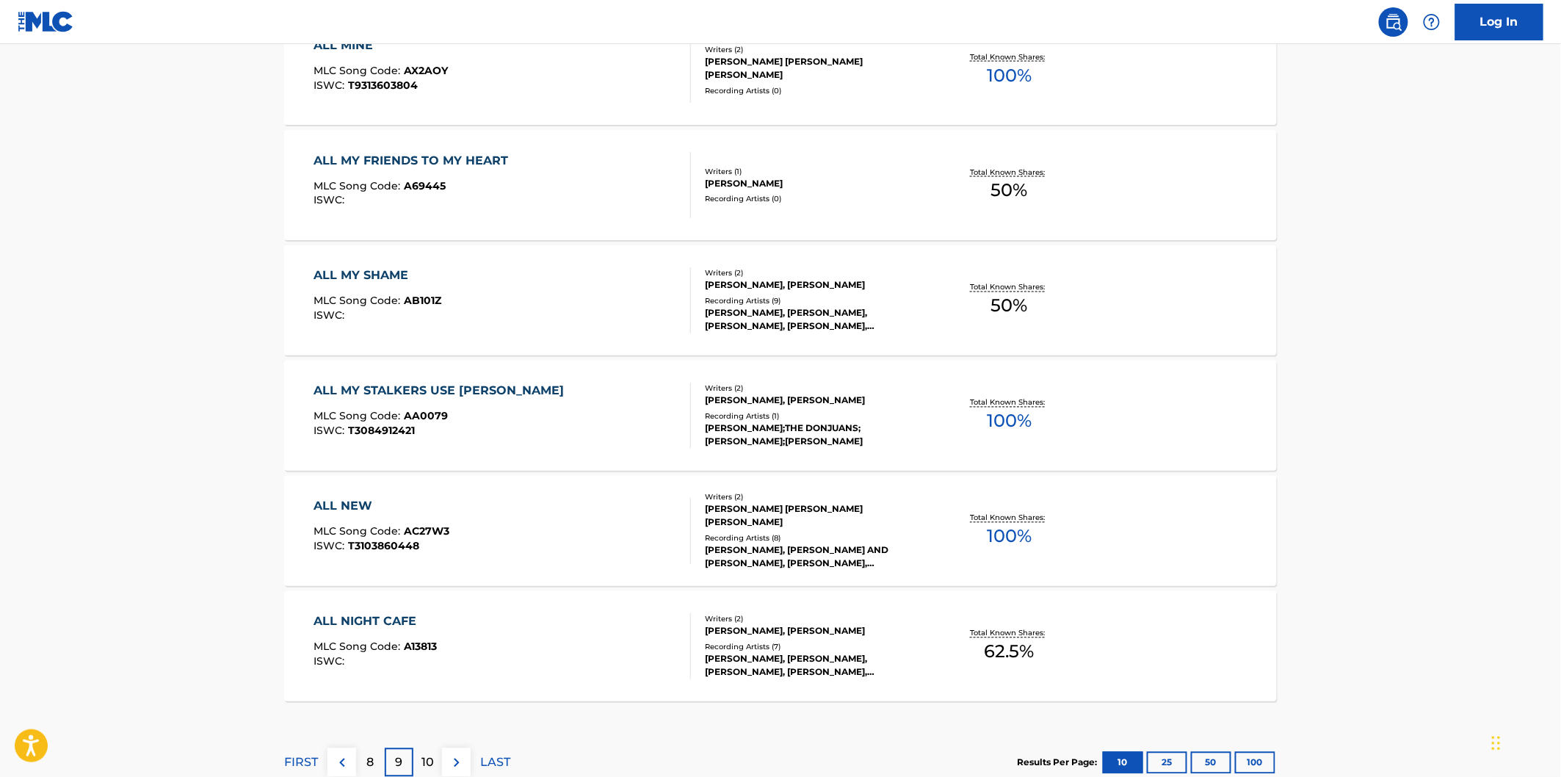
click at [640, 189] on div "ALL MY FRIENDS TO MY HEART MLC Song Code : A69445 ISWC :" at bounding box center [502, 185] width 377 height 66
click at [648, 283] on div "ALL MY SHAME MLC Song Code : AB101Z ISWC :" at bounding box center [502, 300] width 377 height 66
click at [624, 414] on div "ALL MY STALKERS USE WALKER MLC Song Code : AA0079 ISWC : T3084912421" at bounding box center [502, 416] width 377 height 66
click at [619, 507] on div "ALL NEW MLC Song Code : AC27W3 ISWC : T3103860448" at bounding box center [502, 531] width 377 height 66
click at [603, 626] on div "ALL NIGHT CAFE MLC Song Code : A13813 ISWC :" at bounding box center [502, 646] width 377 height 66
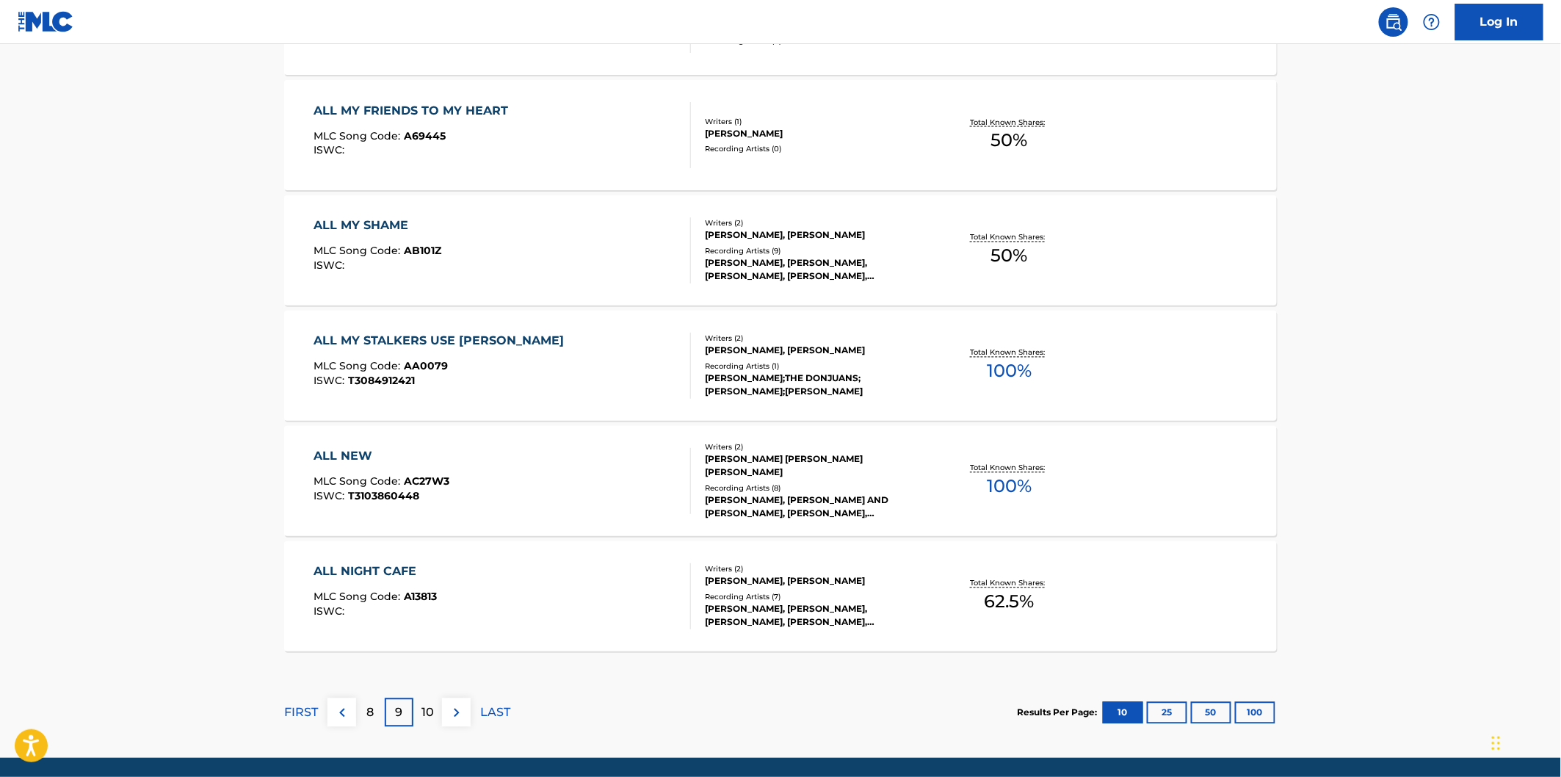
scroll to position [1079, 0]
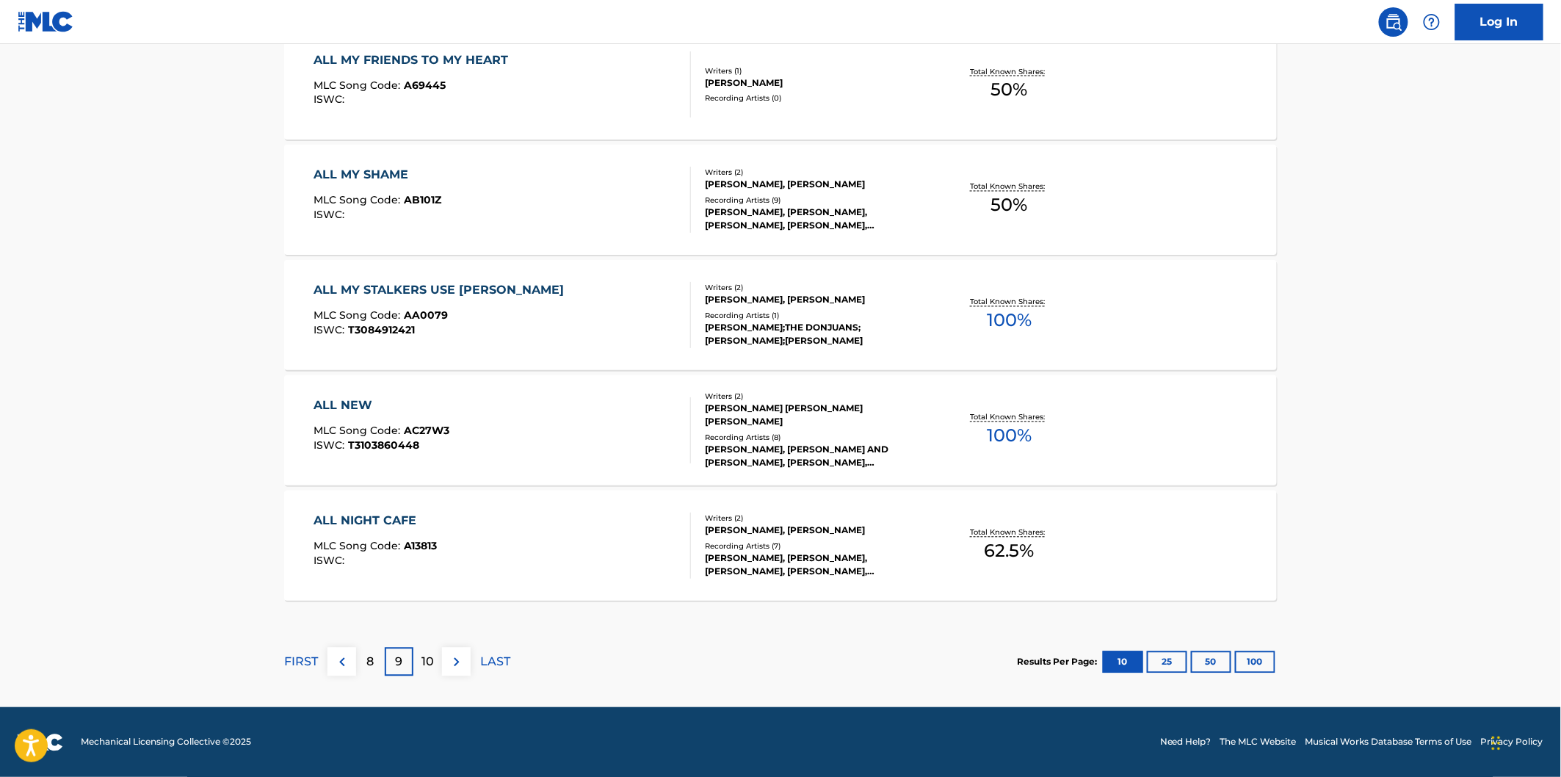
click at [424, 658] on p "10" at bounding box center [427, 663] width 12 height 18
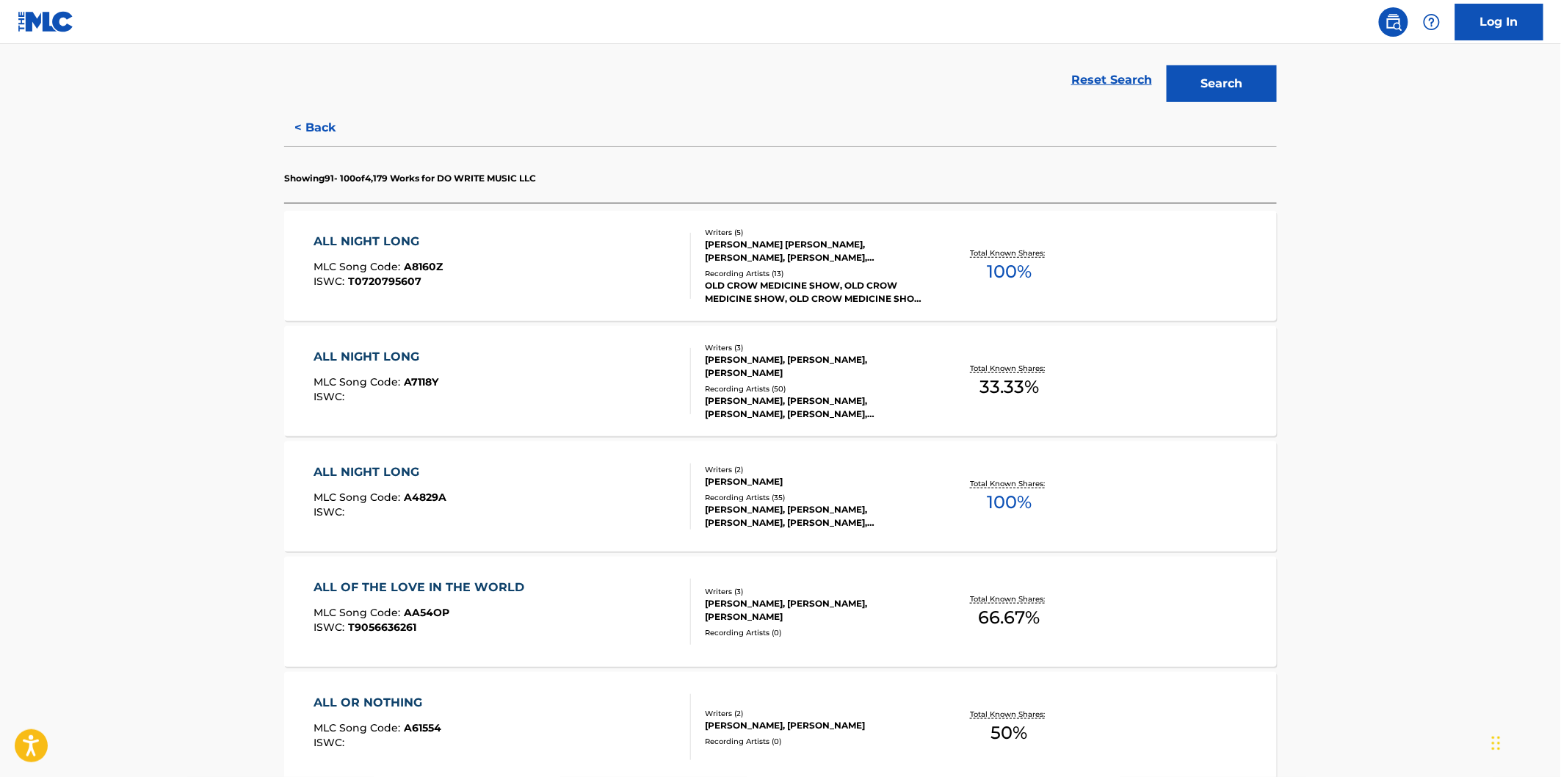
scroll to position [326, 0]
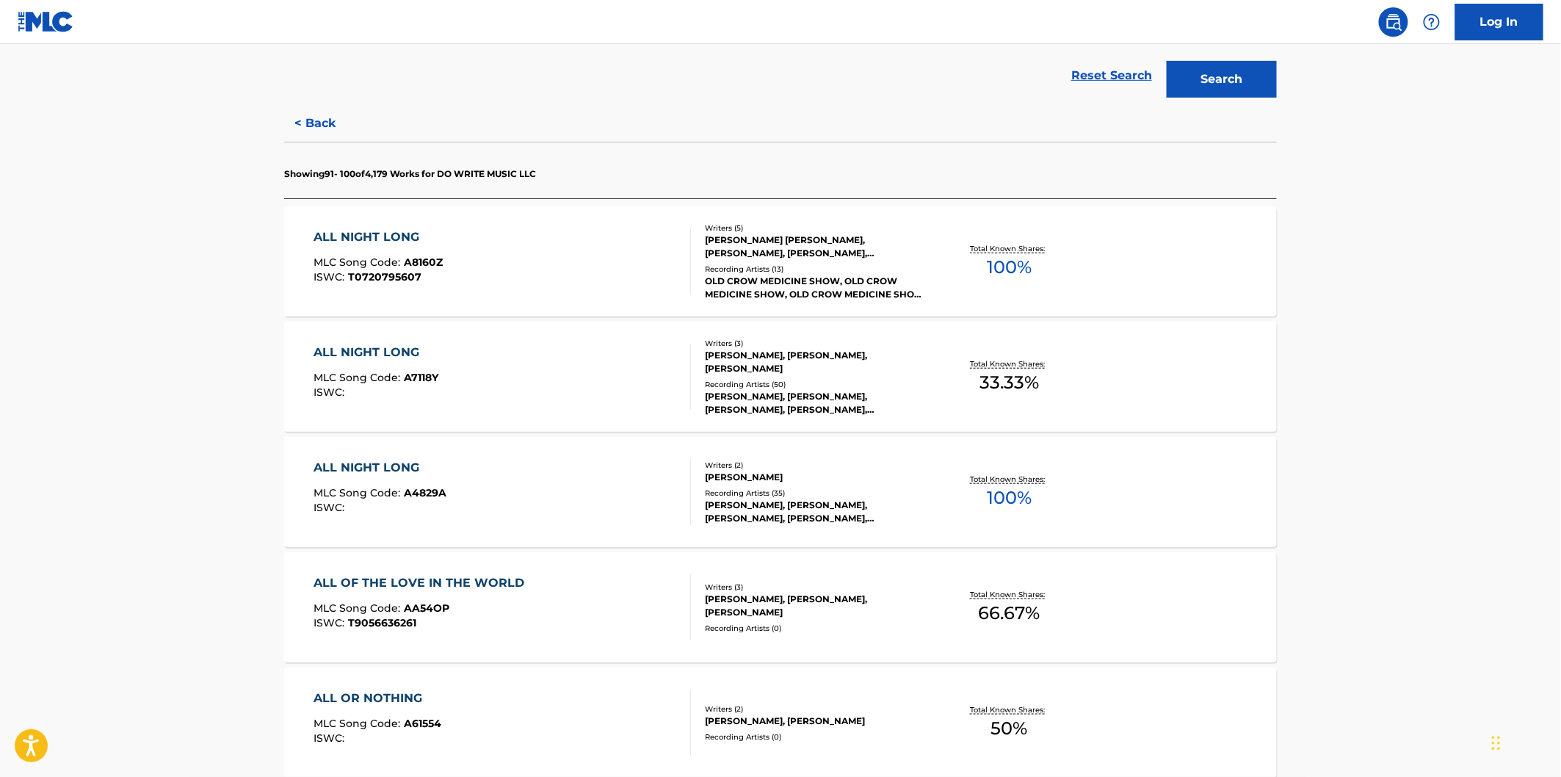
click at [637, 251] on div "ALL NIGHT LONG MLC Song Code : A8160Z ISWC : T0720795607" at bounding box center [502, 261] width 377 height 66
click at [636, 355] on div "ALL NIGHT LONG MLC Song Code : A7118Y ISWC :" at bounding box center [502, 377] width 377 height 66
click at [625, 481] on div "ALL NIGHT LONG MLC Song Code : A4829A ISWC :" at bounding box center [502, 492] width 377 height 66
click at [606, 590] on div "ALL OF THE LOVE IN THE WORLD MLC Song Code : AA54OP ISWC : T9056636261" at bounding box center [502, 607] width 377 height 66
click at [585, 714] on div "ALL OR NOTHING MLC Song Code : A61554 ISWC :" at bounding box center [502, 723] width 377 height 66
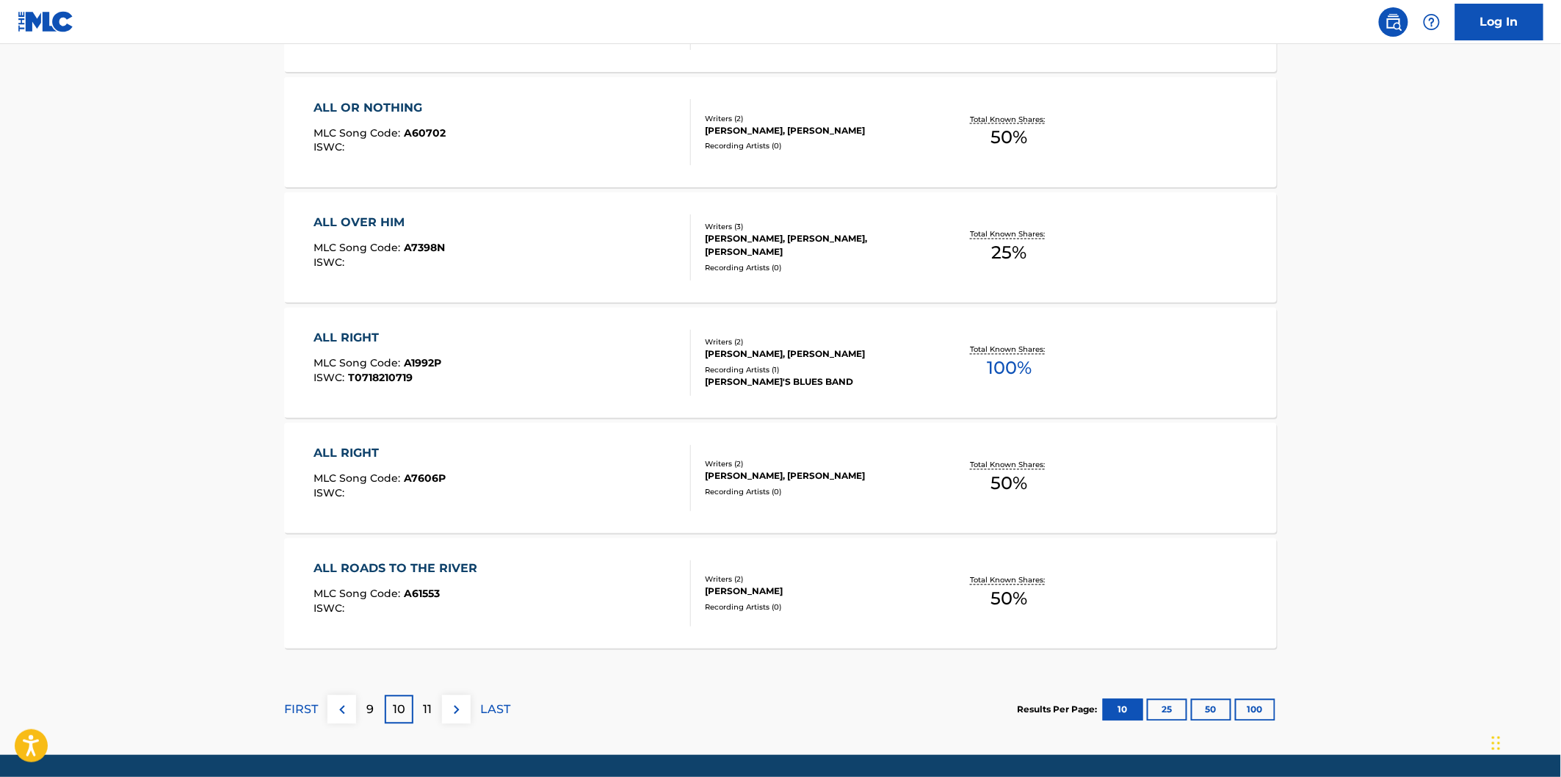
scroll to position [1060, 0]
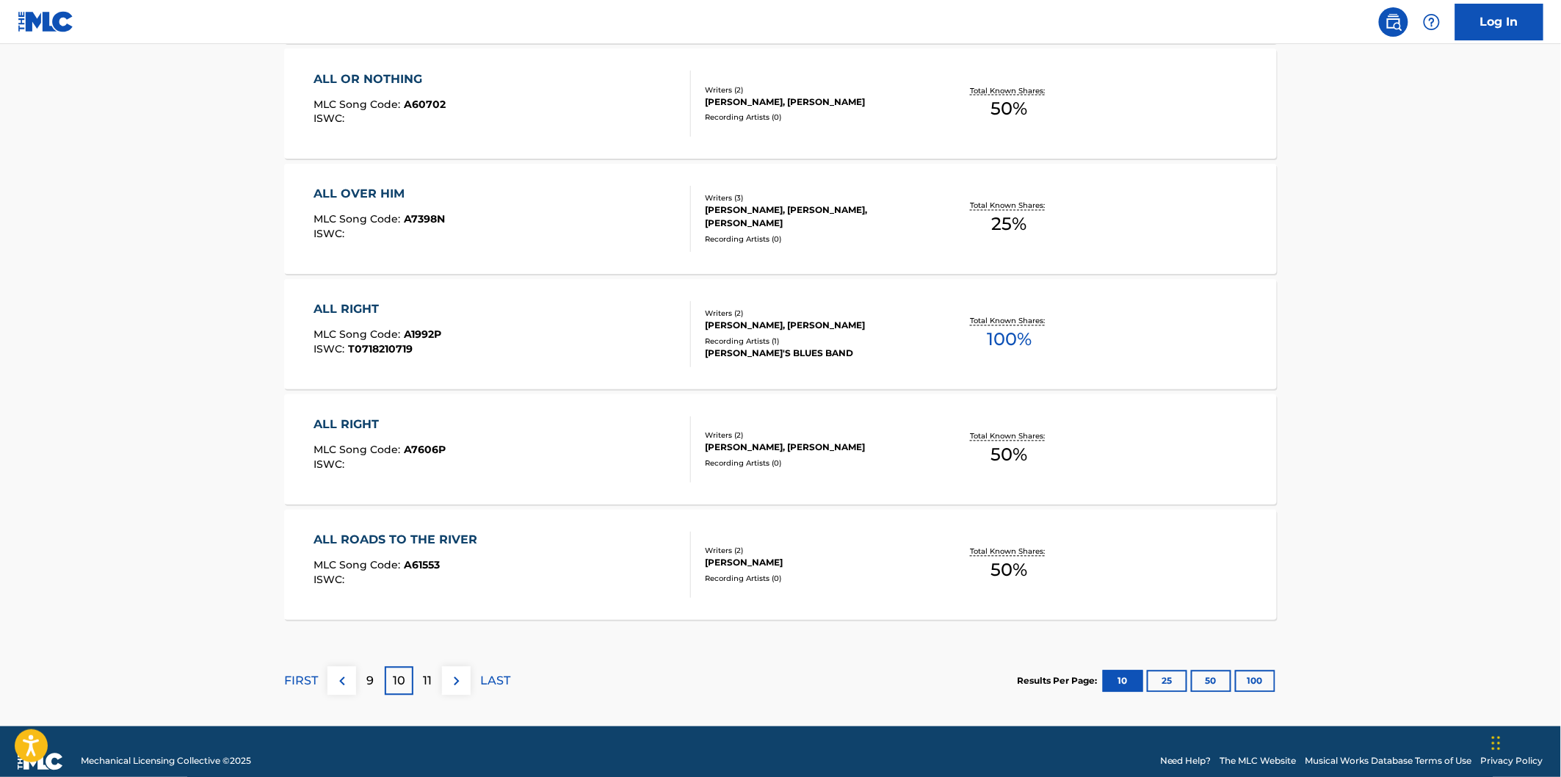
click at [554, 92] on div "ALL OR NOTHING MLC Song Code : A60702 ISWC :" at bounding box center [502, 103] width 377 height 66
click at [545, 222] on div "ALL OVER HIM MLC Song Code : A7398N ISWC :" at bounding box center [502, 219] width 377 height 66
click at [536, 334] on div "ALL RIGHT MLC Song Code : A1992P ISWC : T0718210719" at bounding box center [502, 334] width 377 height 66
click at [533, 424] on div "ALL RIGHT MLC Song Code : A7606P ISWC :" at bounding box center [502, 449] width 377 height 66
click at [518, 538] on div "ALL ROADS TO THE RIVER MLC Song Code : A61553 ISWC :" at bounding box center [502, 565] width 377 height 66
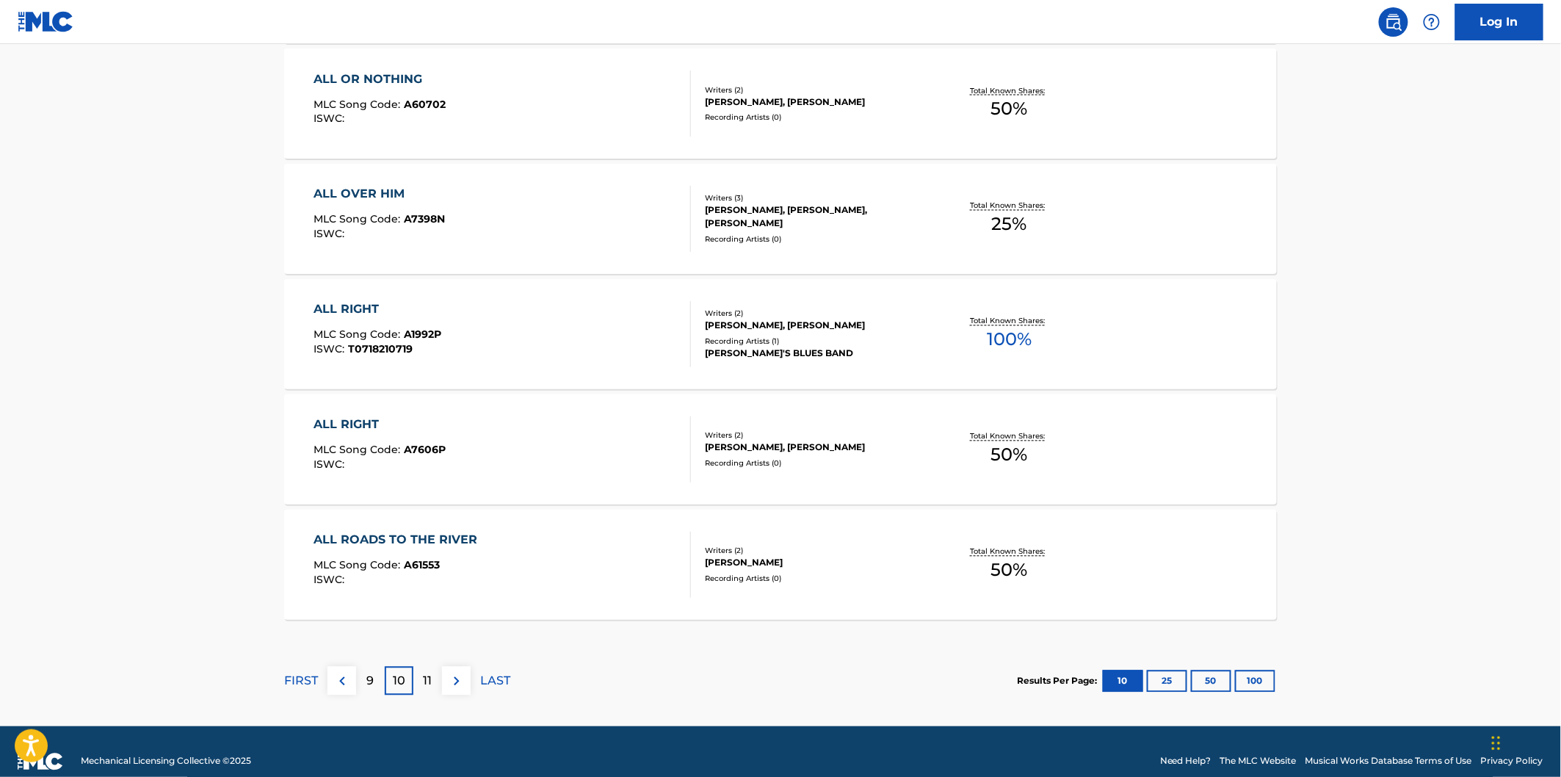
click at [422, 681] on div "11" at bounding box center [427, 681] width 29 height 29
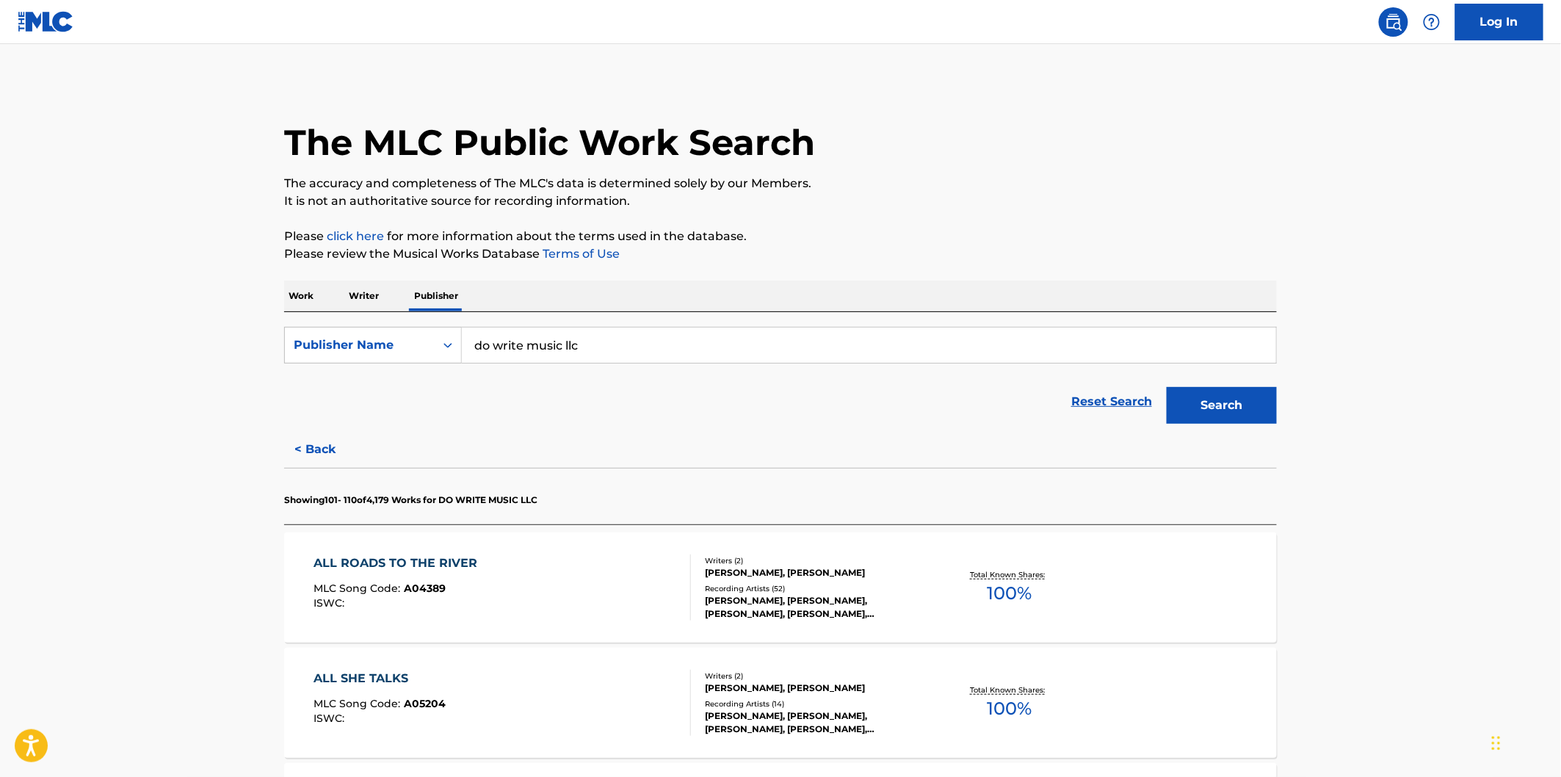
click at [740, 334] on input "do write music llc" at bounding box center [869, 345] width 814 height 35
click at [1074, 283] on div "Work Writer Publisher" at bounding box center [780, 296] width 993 height 31
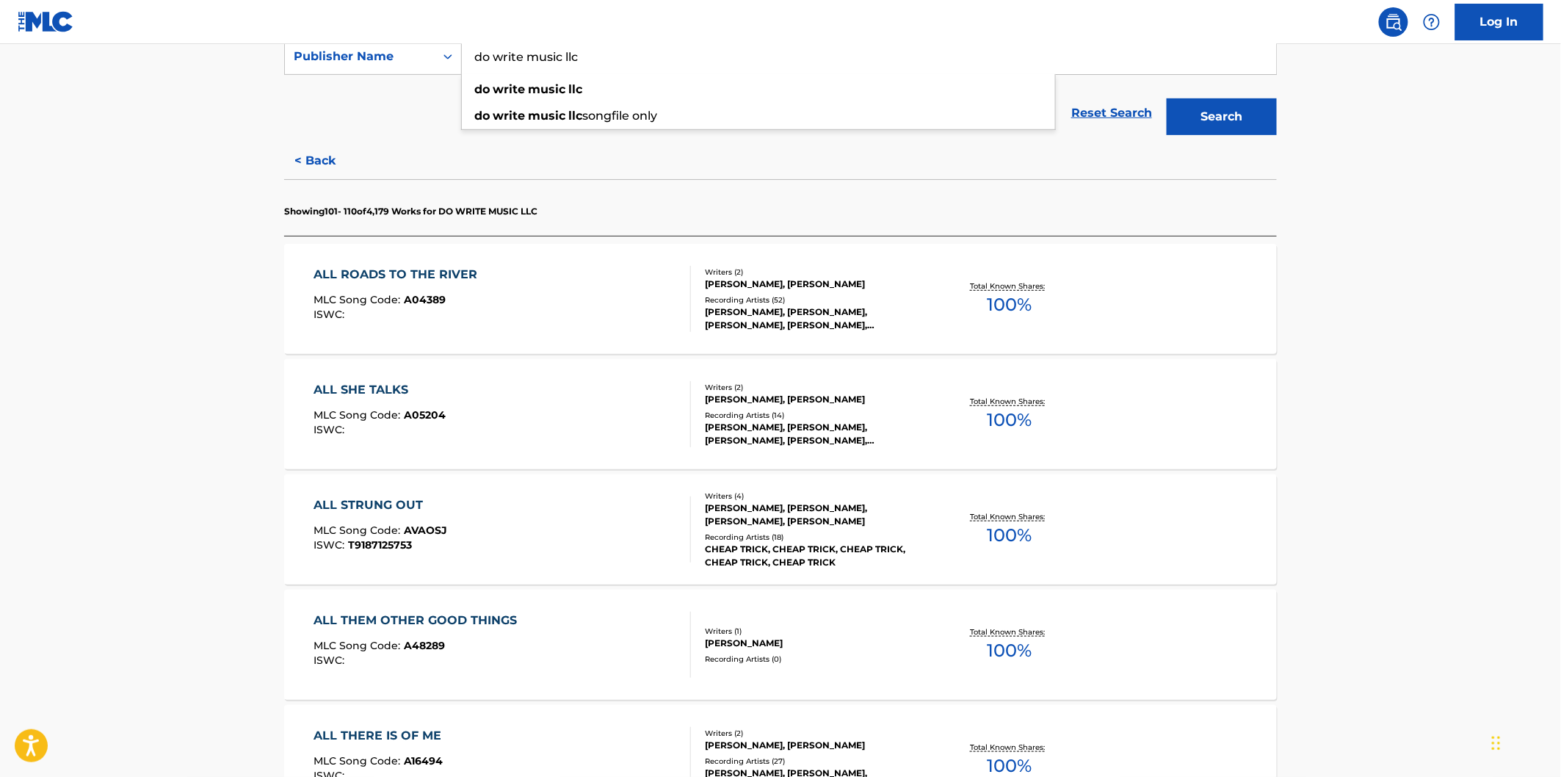
scroll to position [326, 0]
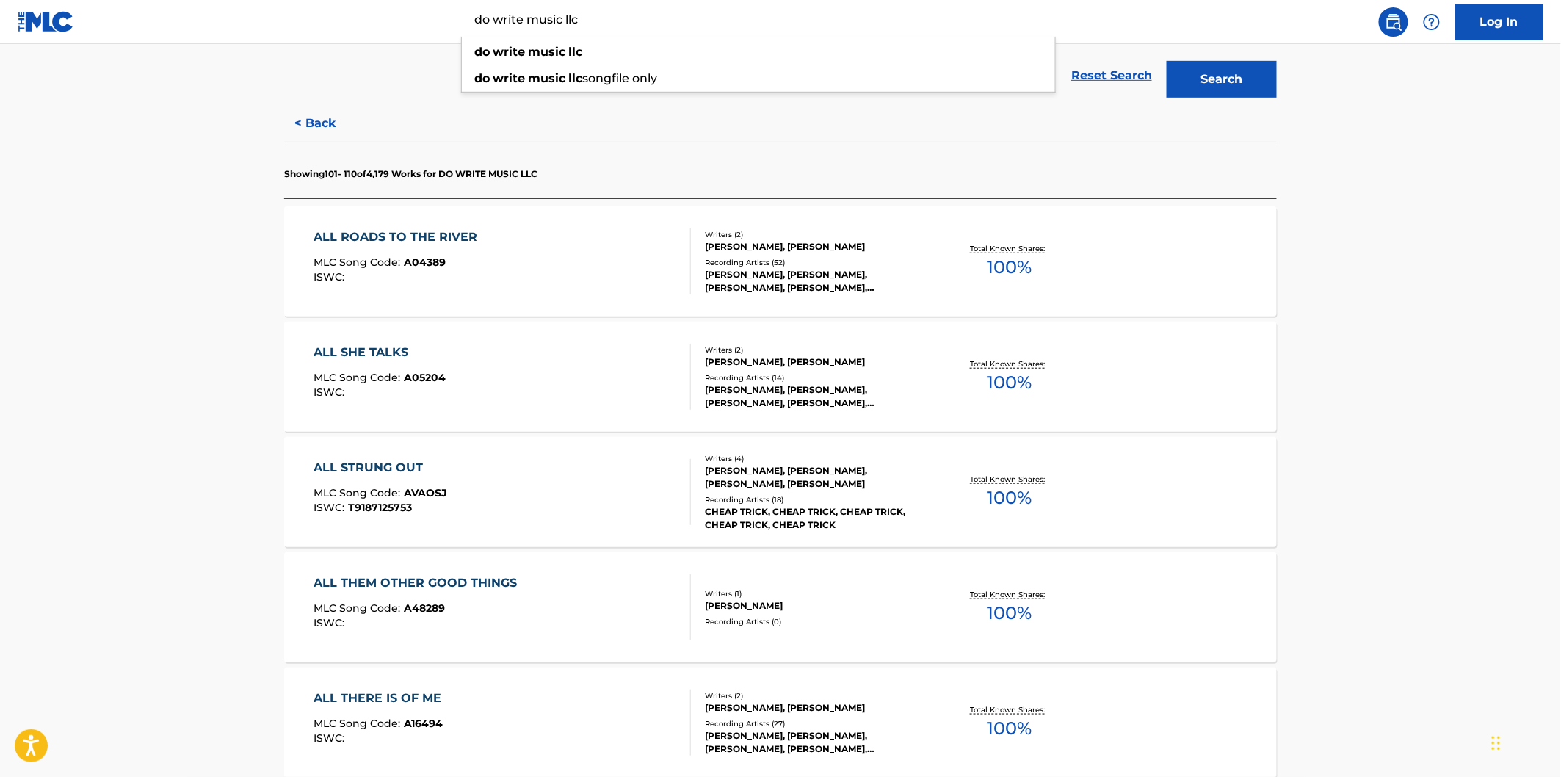
click at [575, 258] on div "ALL ROADS TO THE RIVER MLC Song Code : A04389 ISWC :" at bounding box center [502, 261] width 377 height 66
click at [588, 362] on div "ALL SHE TALKS MLC Song Code : A05204 ISWC :" at bounding box center [502, 377] width 377 height 66
click at [582, 478] on div "ALL STRUNG OUT MLC Song Code : AVAOSJ ISWC : T9187125753" at bounding box center [502, 492] width 377 height 66
click at [581, 588] on div "ALL THEM OTHER GOOD THINGS MLC Song Code : A48289 ISWC :" at bounding box center [502, 607] width 377 height 66
click at [573, 696] on div "ALL THERE IS OF ME MLC Song Code : A16494 ISWC :" at bounding box center [502, 723] width 377 height 66
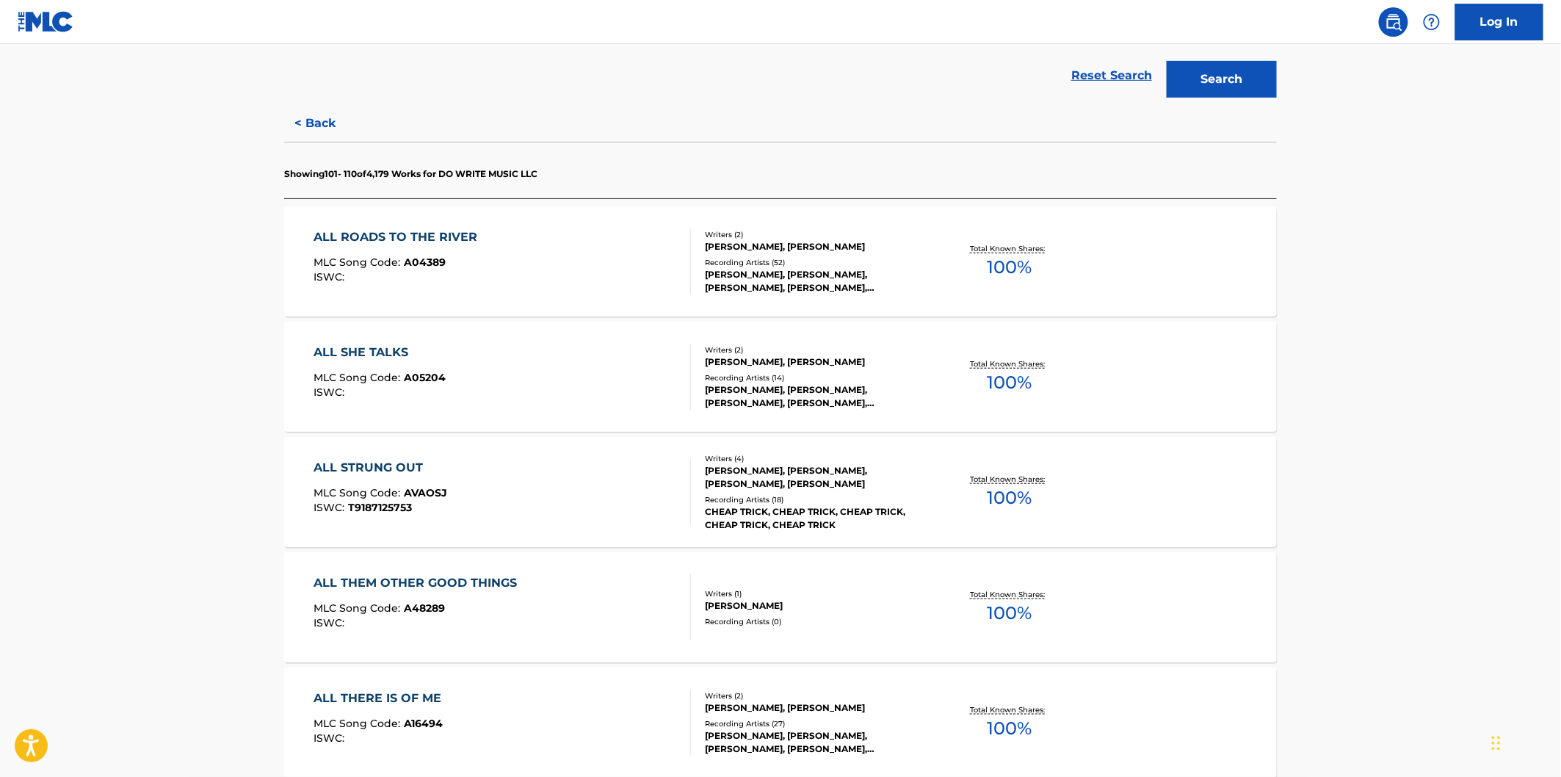
click at [581, 696] on div "ALL THERE IS OF ME MLC Song Code : A16494 ISWC :" at bounding box center [502, 723] width 377 height 66
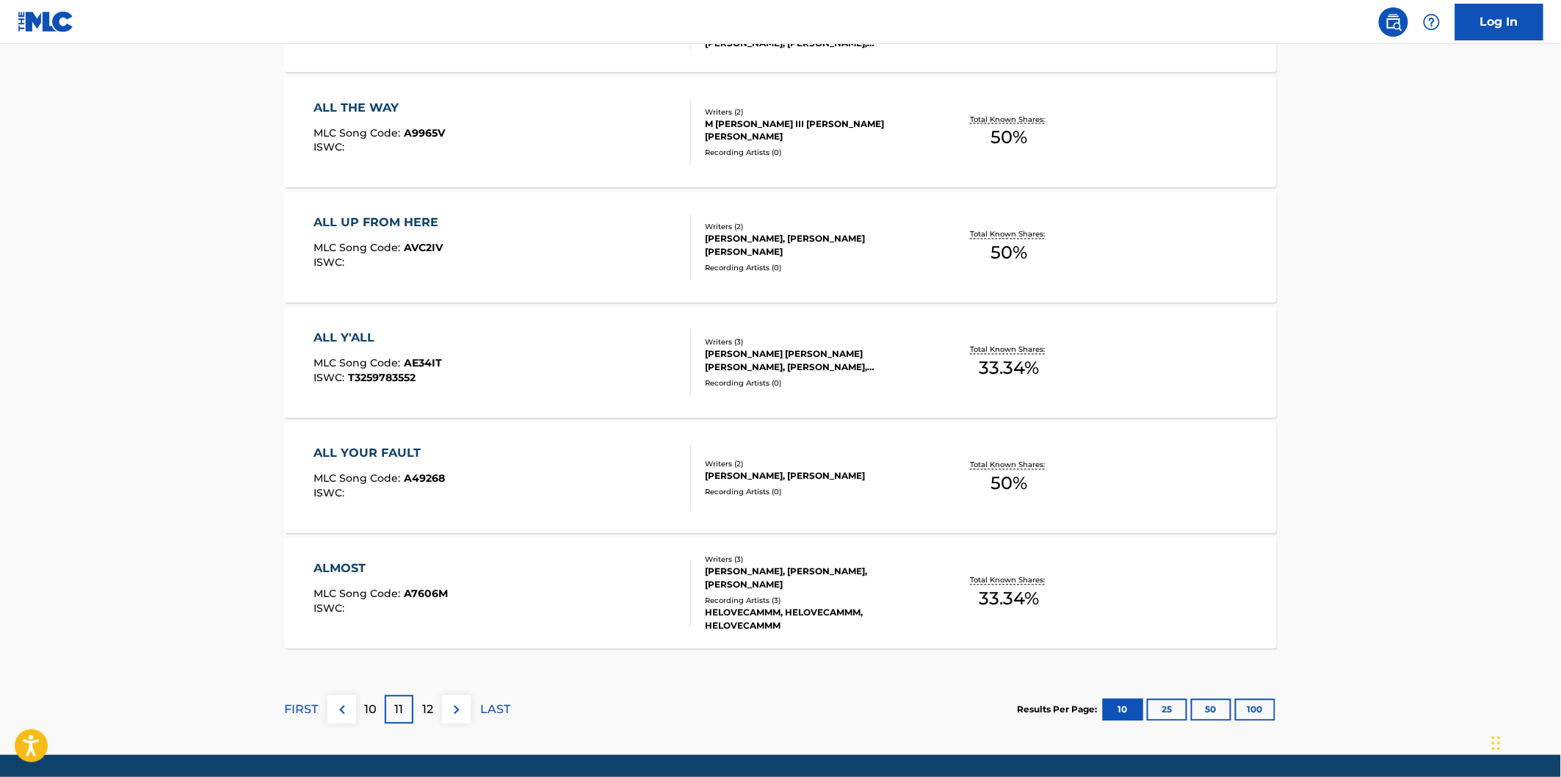
scroll to position [1060, 0]
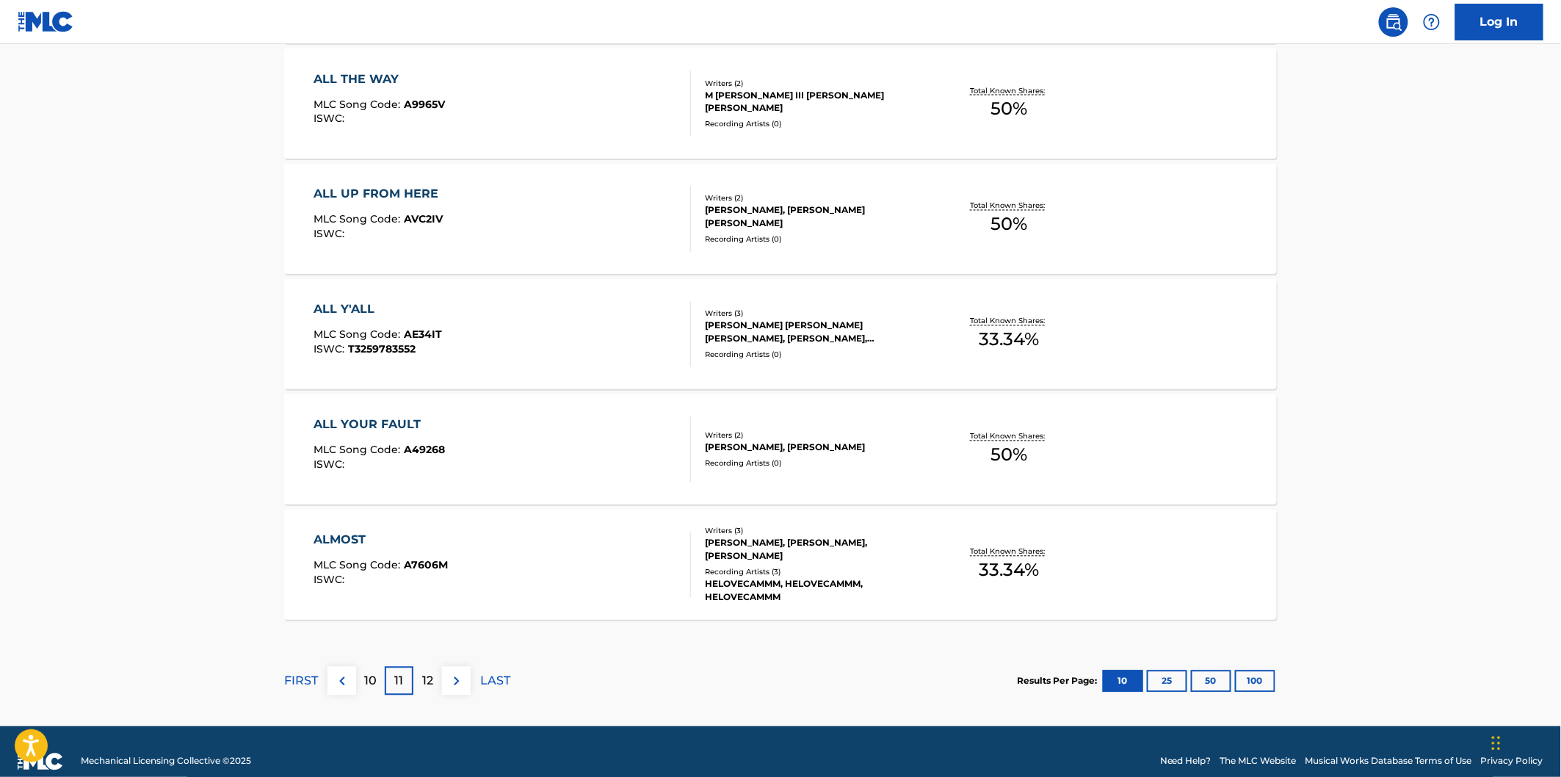
click at [639, 128] on div "ALL THE WAY MLC Song Code : A9965V ISWC :" at bounding box center [502, 103] width 377 height 66
click at [615, 232] on div "ALL UP FROM HERE MLC Song Code : AVC2IV ISWC :" at bounding box center [502, 219] width 377 height 66
click at [593, 343] on div "ALL Y'ALL MLC Song Code : AE34IT ISWC : T3259783552" at bounding box center [502, 334] width 377 height 66
click at [588, 452] on div "ALL YOUR FAULT MLC Song Code : A49268 ISWC :" at bounding box center [502, 449] width 377 height 66
click at [598, 554] on div "ALMOST MLC Song Code : A7606M ISWC :" at bounding box center [502, 565] width 377 height 66
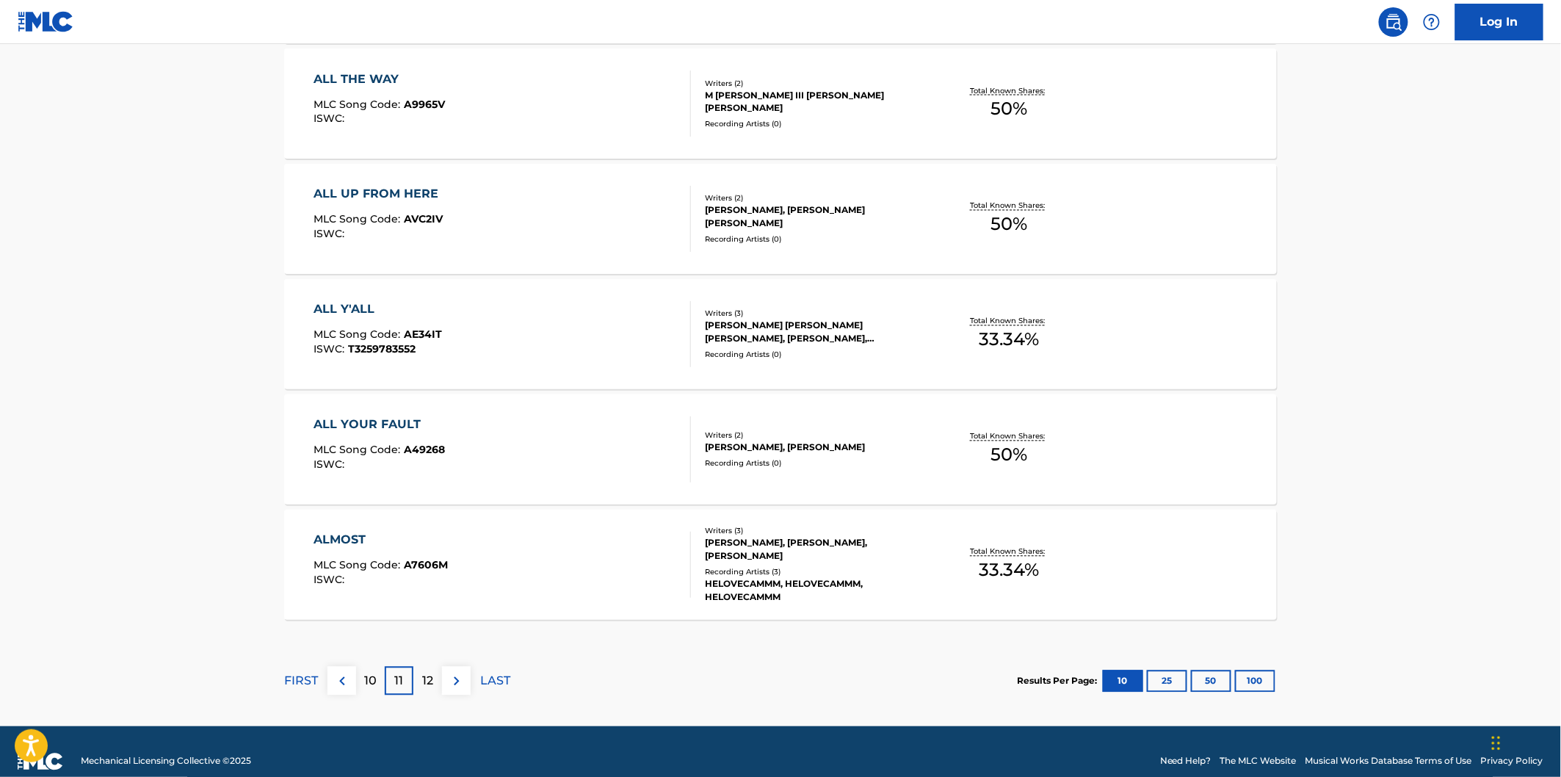
click at [435, 677] on div "12" at bounding box center [427, 681] width 29 height 29
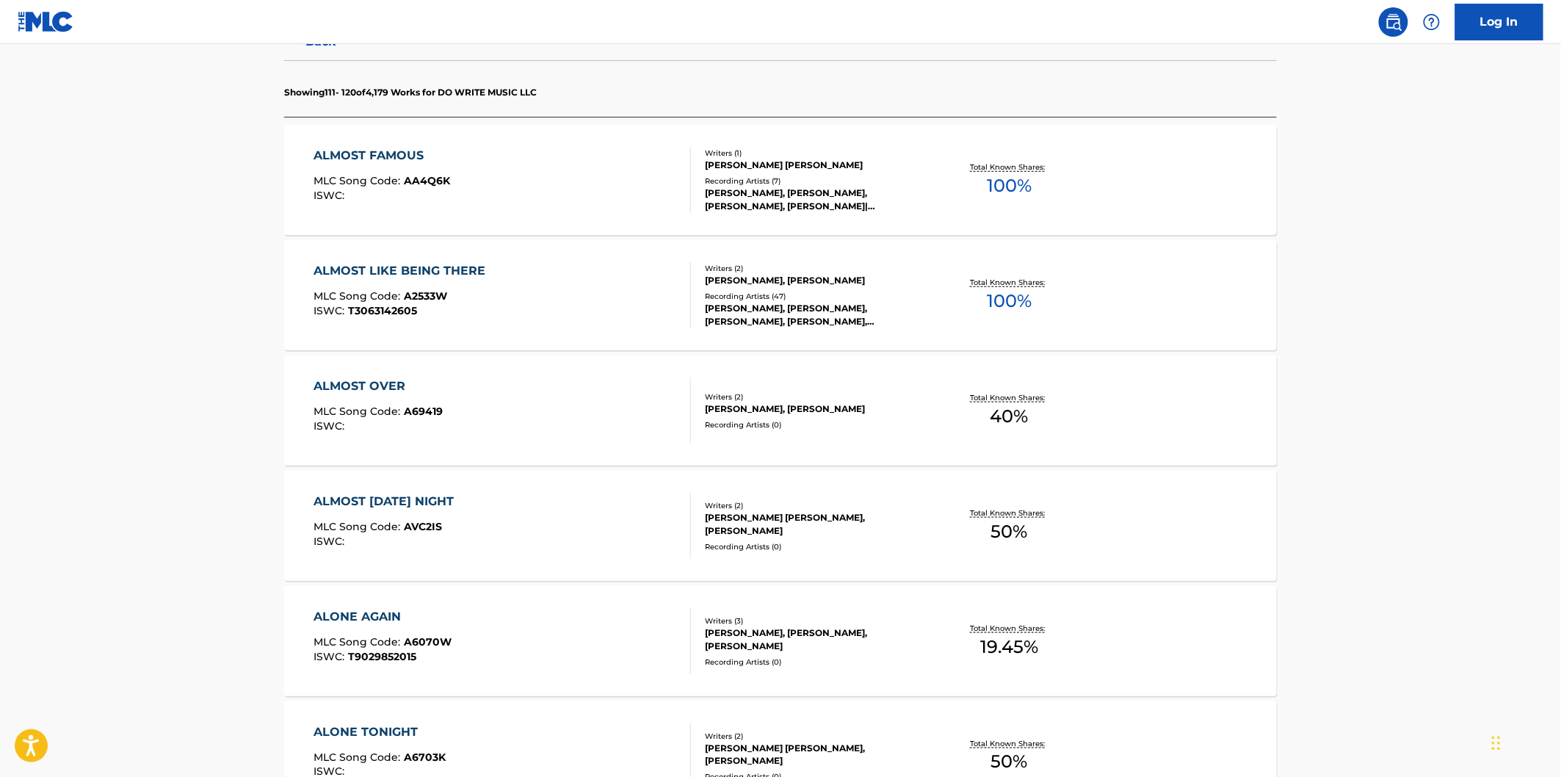
scroll to position [326, 0]
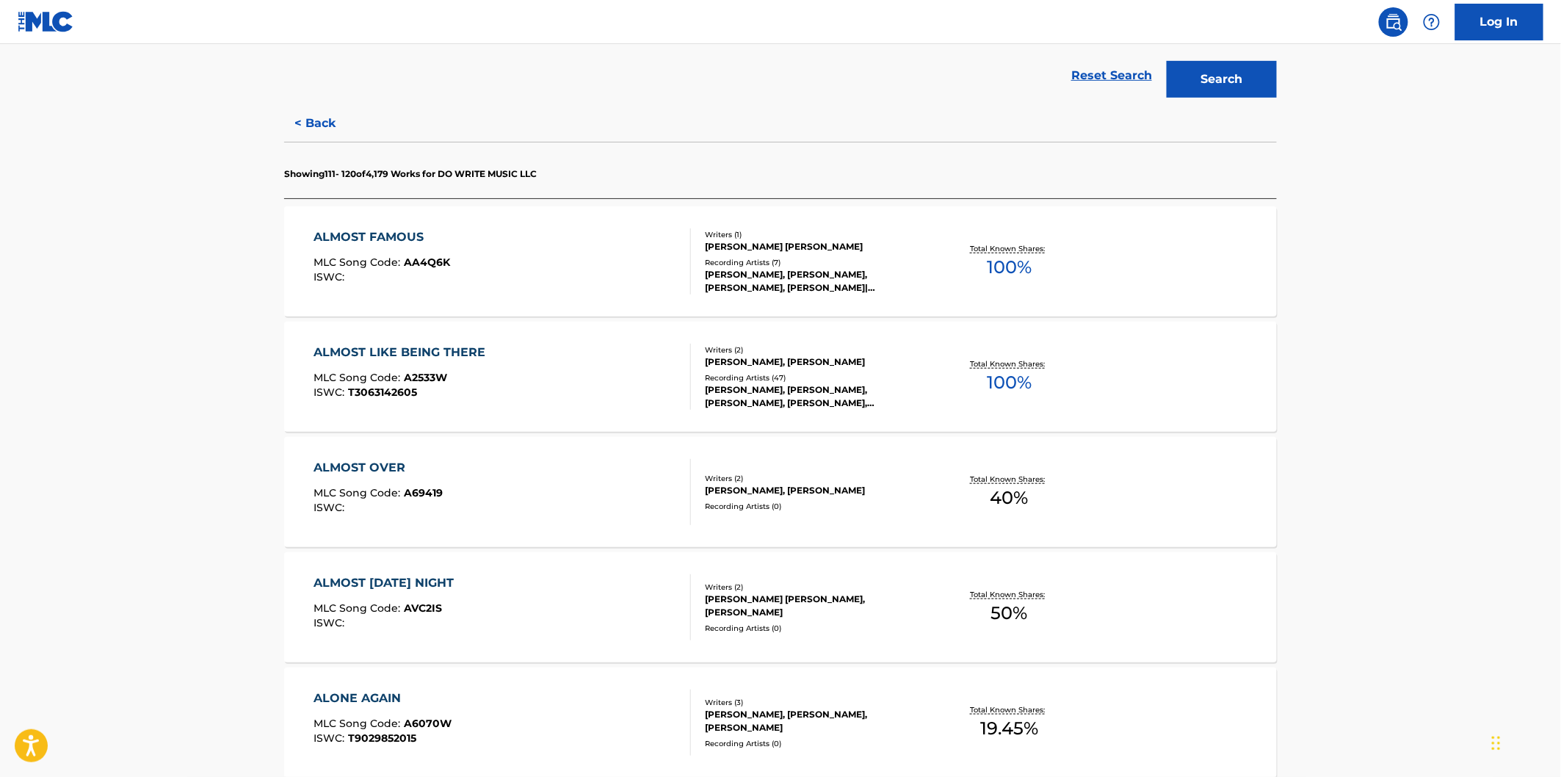
click at [590, 268] on div "ALMOST FAMOUS MLC Song Code : AA4Q6K ISWC :" at bounding box center [502, 261] width 377 height 66
click at [582, 370] on div "ALMOST LIKE BEING THERE MLC Song Code : A2533W ISWC : T3063142605" at bounding box center [502, 377] width 377 height 66
click at [564, 480] on div "ALMOST OVER MLC Song Code : A69419 ISWC :" at bounding box center [502, 492] width 377 height 66
click at [554, 576] on div "ALMOST SATURDAY NIGHT MLC Song Code : AVC2IS ISWC :" at bounding box center [502, 607] width 377 height 66
click at [546, 690] on div "ALONE AGAIN MLC Song Code : A6070W ISWC : T9029852015" at bounding box center [502, 723] width 377 height 66
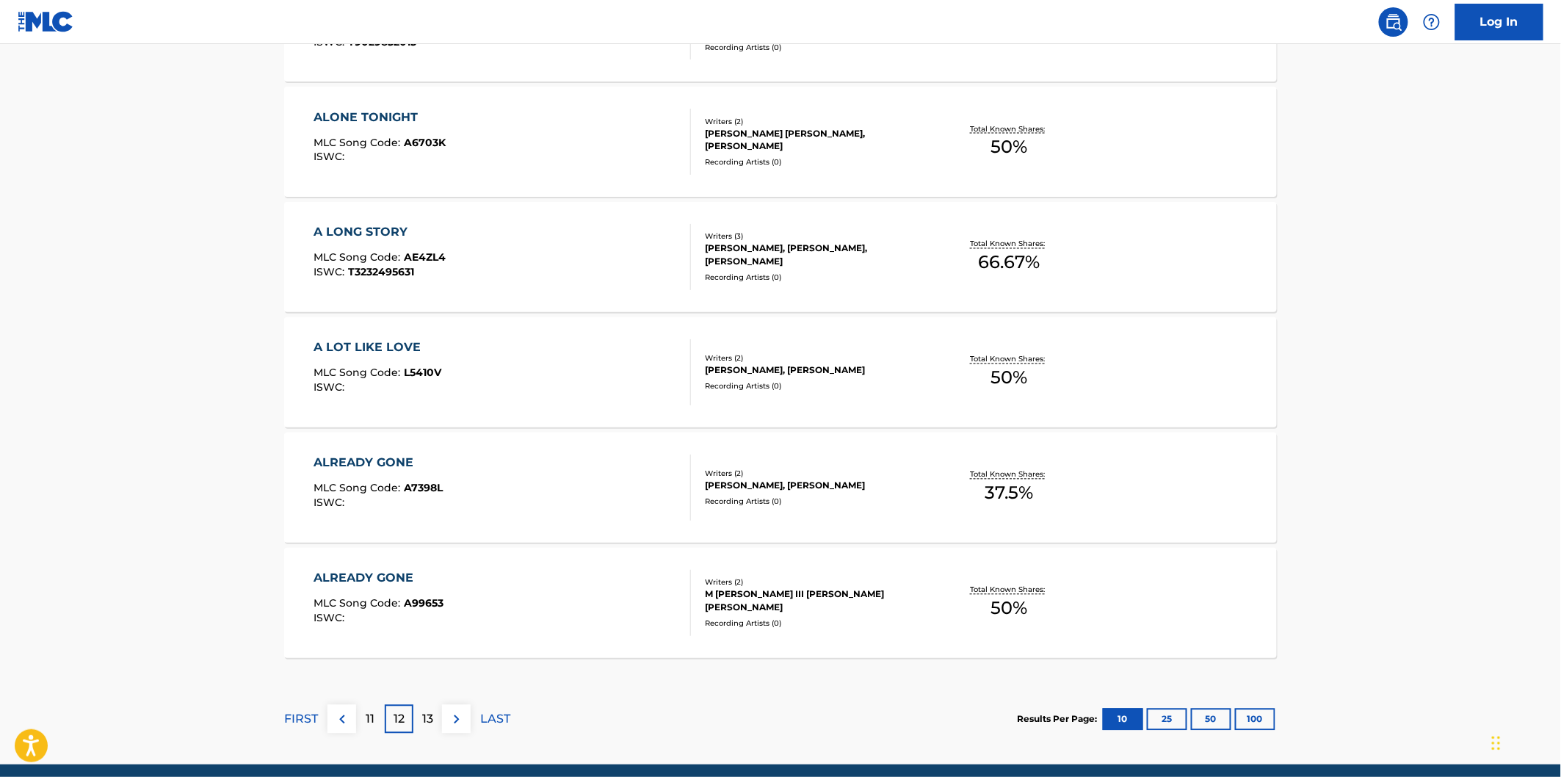
scroll to position [1060, 0]
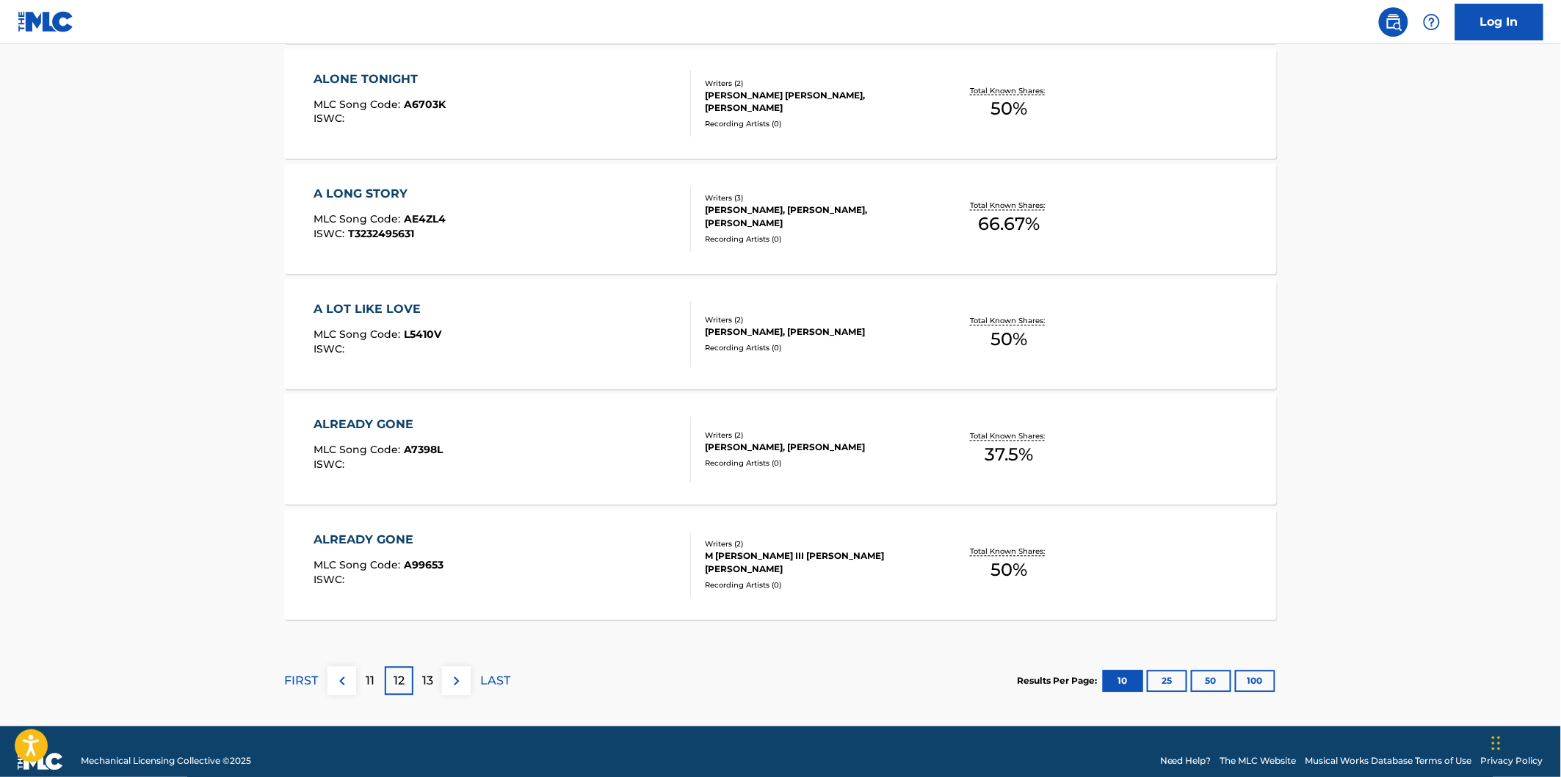
click at [614, 96] on div "ALONE TONIGHT MLC Song Code : A6703K ISWC :" at bounding box center [502, 103] width 377 height 66
click at [612, 186] on div "A LONG STORY MLC Song Code : AE4ZL4 ISWC : T3232495631" at bounding box center [502, 219] width 377 height 66
click at [587, 339] on div "A LOT LIKE LOVE MLC Song Code : L5410V ISWC :" at bounding box center [502, 334] width 377 height 66
click at [588, 432] on div "ALREADY GONE MLC Song Code : A7398L ISWC :" at bounding box center [502, 449] width 377 height 66
click at [588, 534] on div "ALREADY GONE MLC Song Code : A99653 ISWC :" at bounding box center [502, 565] width 377 height 66
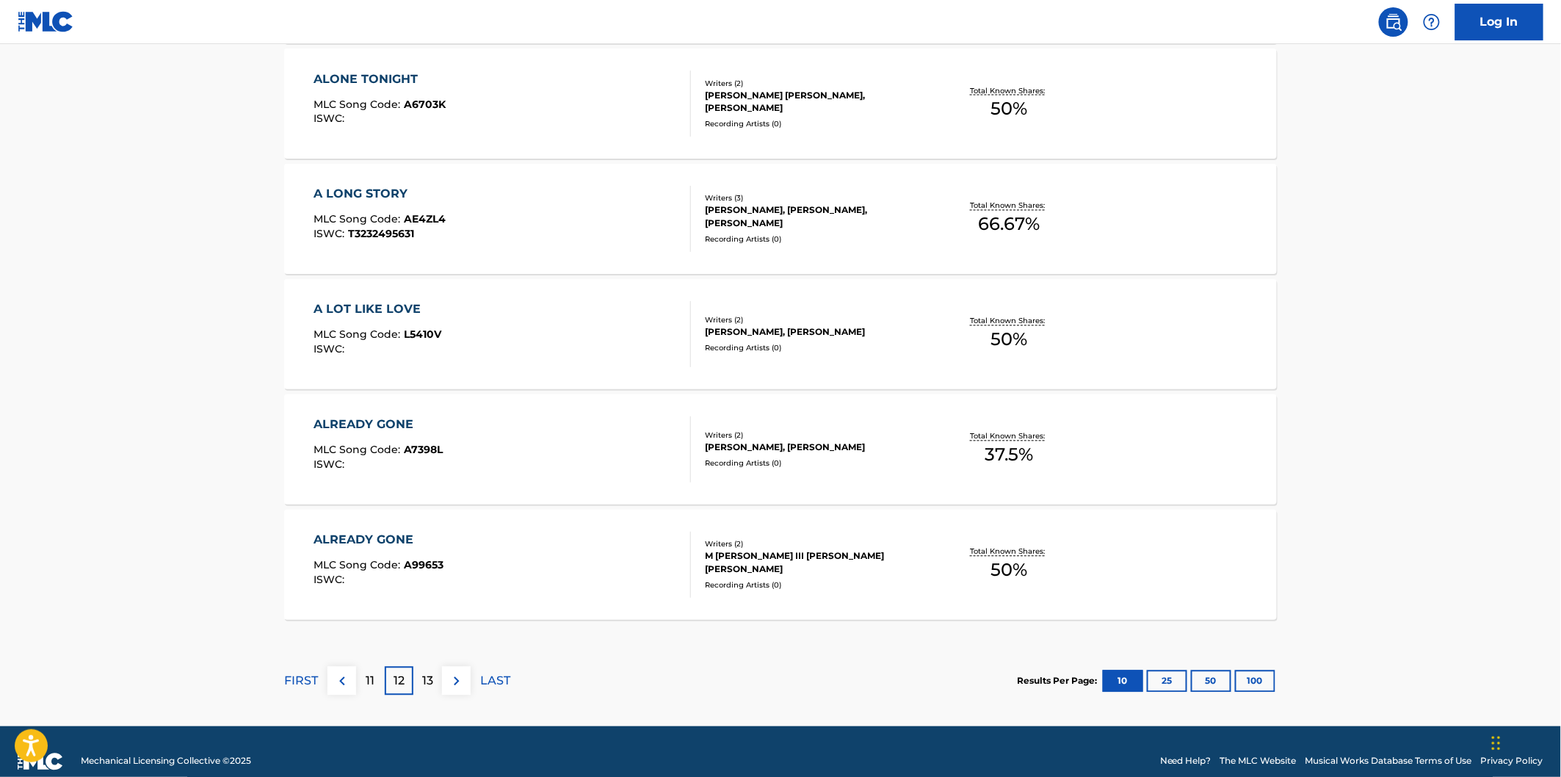
click at [420, 676] on div "13" at bounding box center [427, 681] width 29 height 29
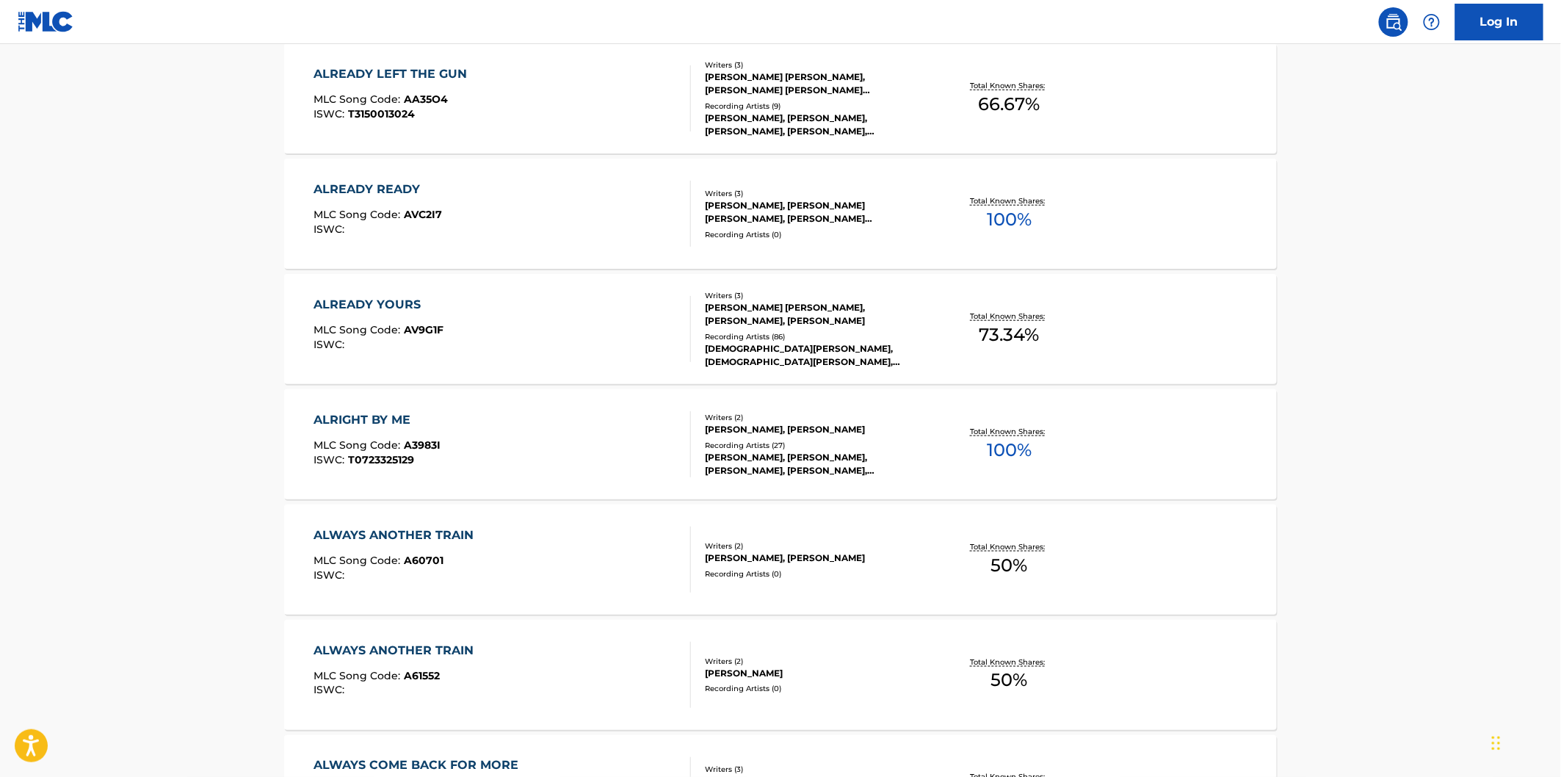
scroll to position [408, 0]
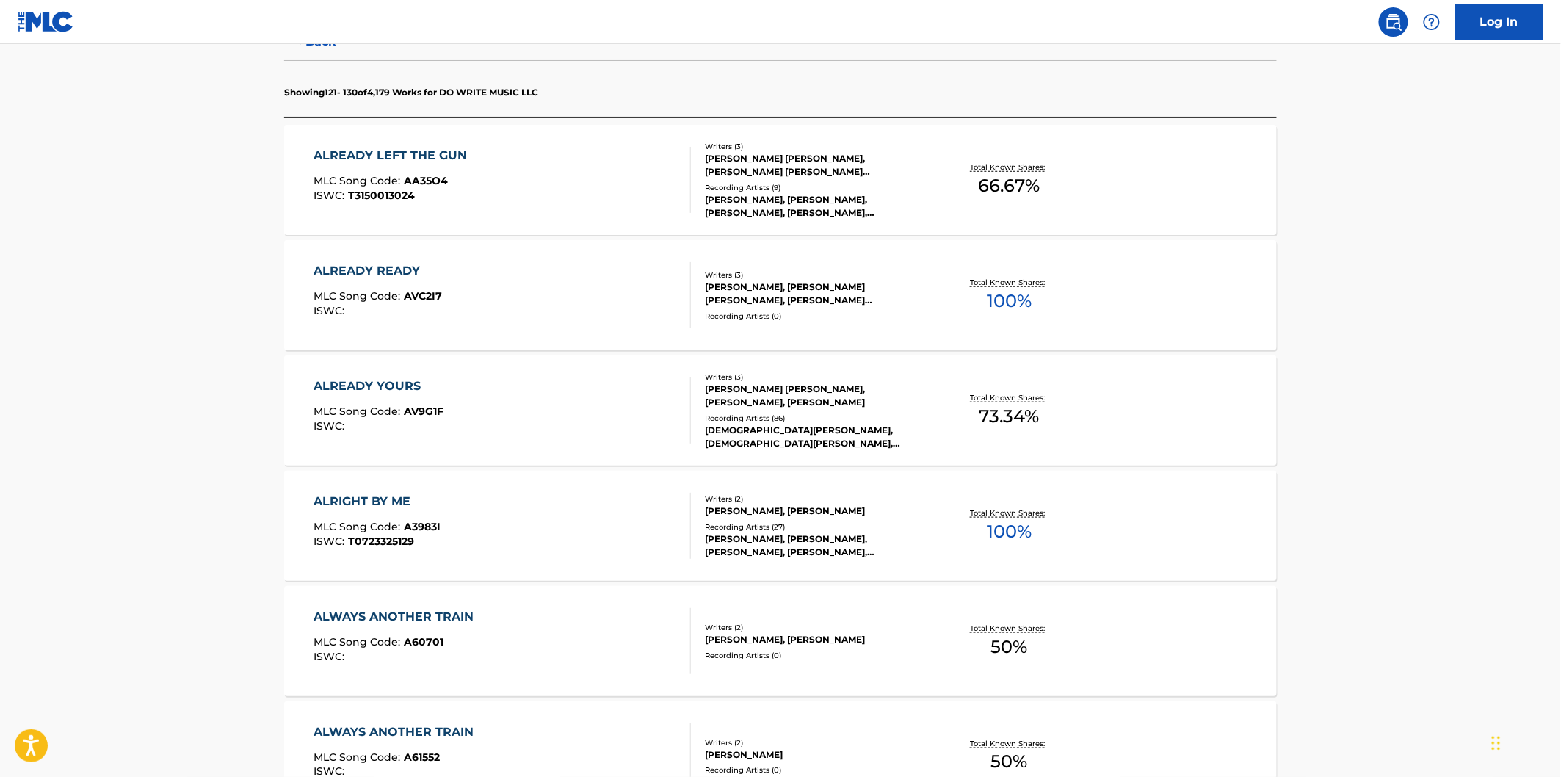
click at [609, 191] on div "ALREADY LEFT THE GUN MLC Song Code : AA35O4 ISWC : T3150013024" at bounding box center [502, 180] width 377 height 66
click at [590, 279] on div "ALREADY READY MLC Song Code : AVC2I7 ISWC :" at bounding box center [502, 295] width 377 height 66
click at [582, 414] on div "ALREADY YOURS MLC Song Code : AV9G1F ISWC :" at bounding box center [502, 410] width 377 height 66
click at [582, 513] on div "ALRIGHT BY ME MLC Song Code : A3983I ISWC : T0723325129" at bounding box center [502, 526] width 377 height 66
click at [582, 612] on div "ALWAYS ANOTHER TRAIN MLC Song Code : A60701 ISWC :" at bounding box center [502, 641] width 377 height 66
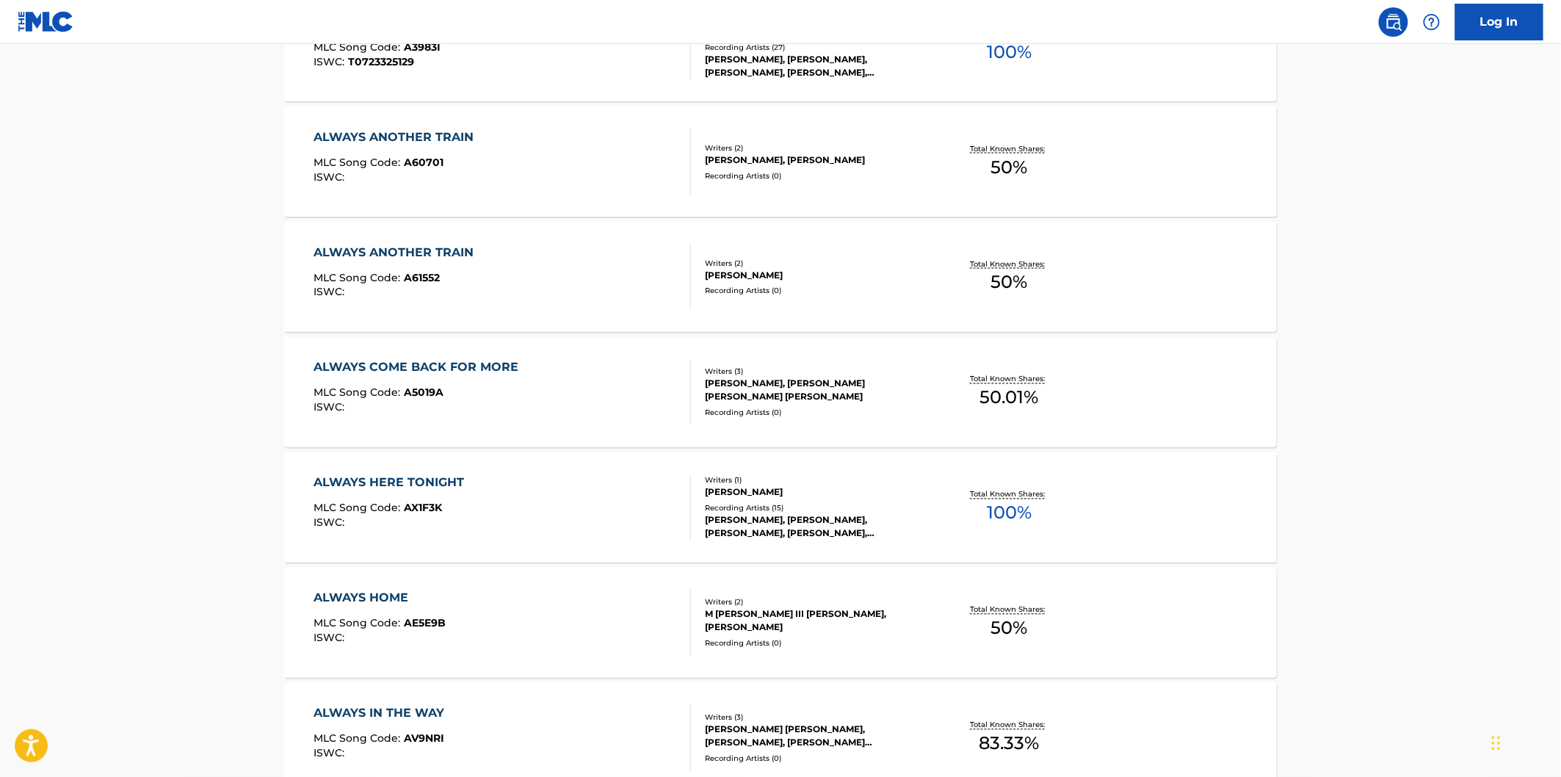
scroll to position [979, 0]
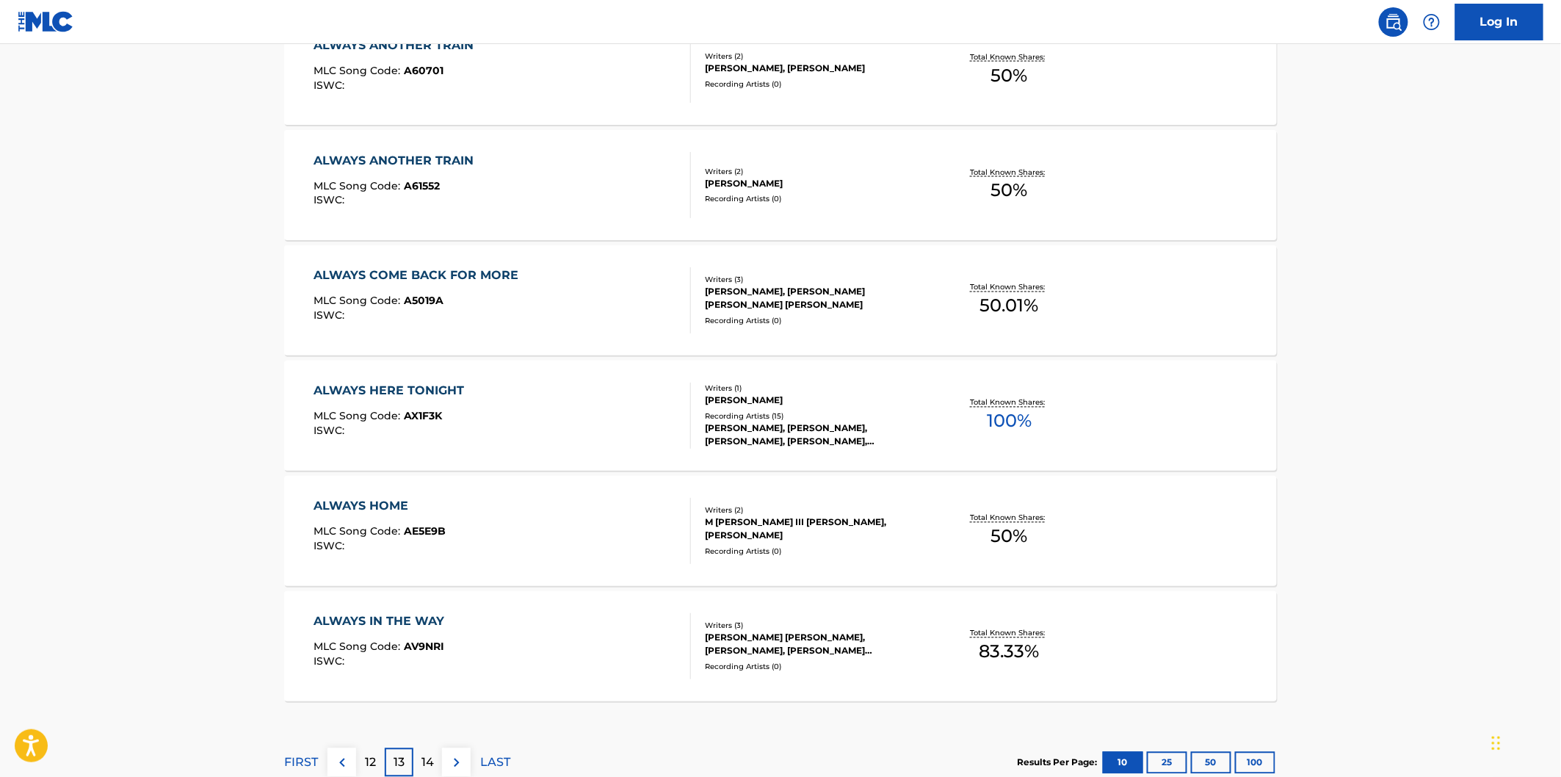
click at [575, 187] on div "ALWAYS ANOTHER TRAIN MLC Song Code : A61552 ISWC :" at bounding box center [502, 185] width 377 height 66
click at [571, 275] on div "ALWAYS COME BACK FOR MORE MLC Song Code : A5019A ISWC :" at bounding box center [502, 300] width 377 height 66
click at [571, 398] on div "ALWAYS HERE TONIGHT MLC Song Code : AX1F3K ISWC :" at bounding box center [502, 416] width 377 height 66
click at [548, 532] on div "ALWAYS HOME MLC Song Code : AE5E9B ISWC :" at bounding box center [502, 531] width 377 height 66
click at [546, 622] on div "ALWAYS IN THE WAY MLC Song Code : AV9NRI ISWC :" at bounding box center [502, 646] width 377 height 66
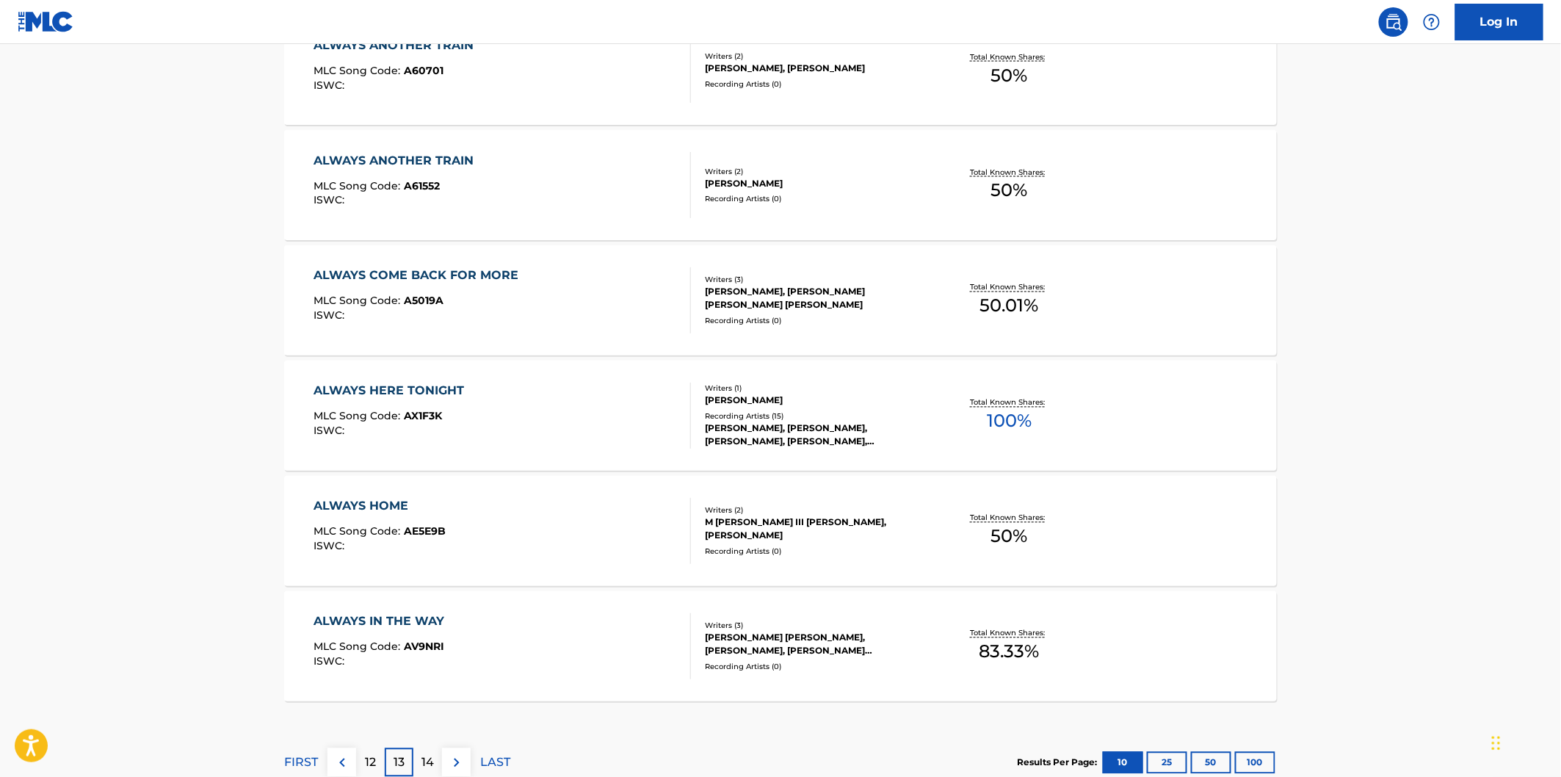
scroll to position [1079, 0]
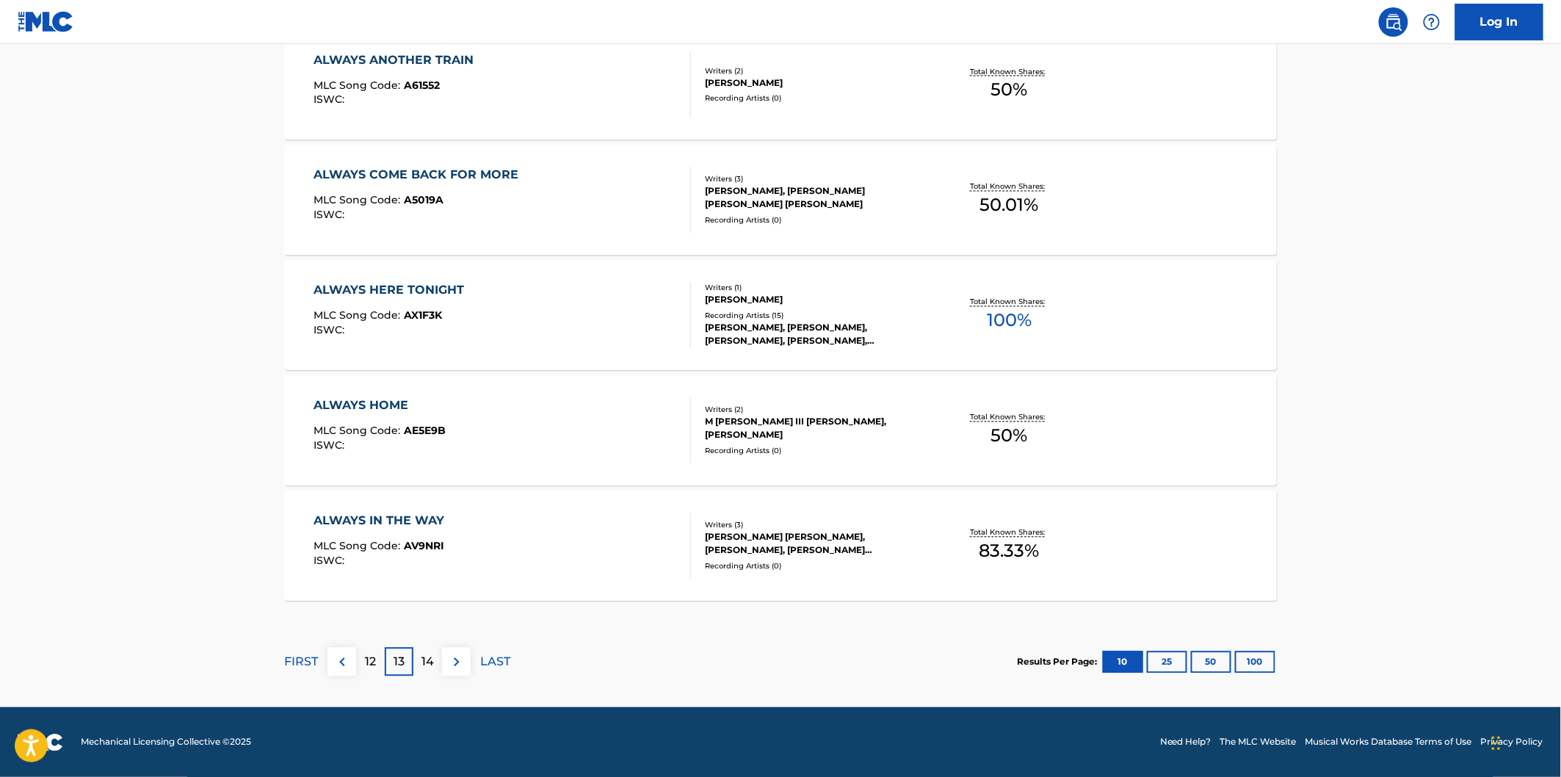
click at [427, 655] on p "14" at bounding box center [427, 663] width 12 height 18
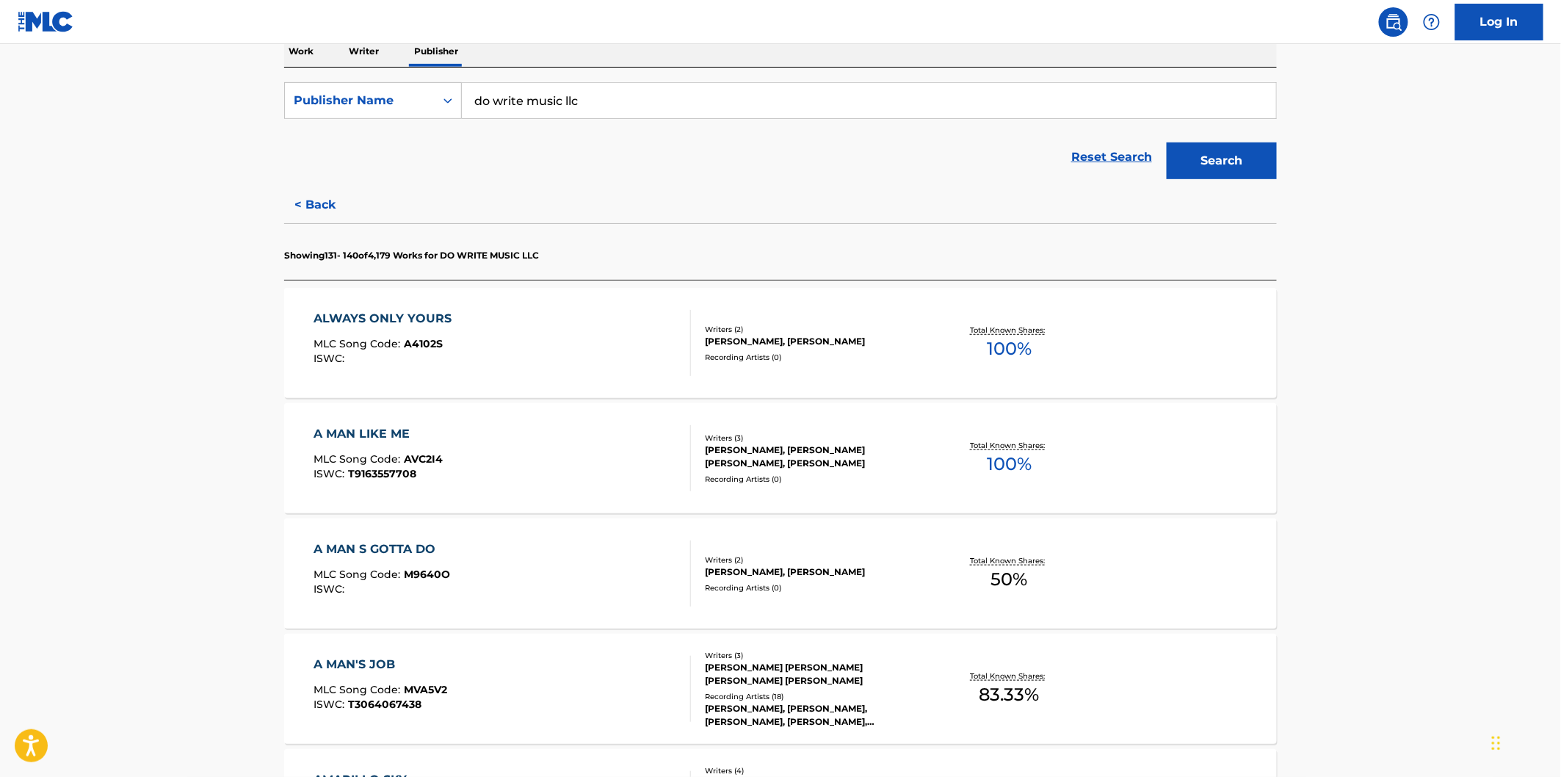
scroll to position [326, 0]
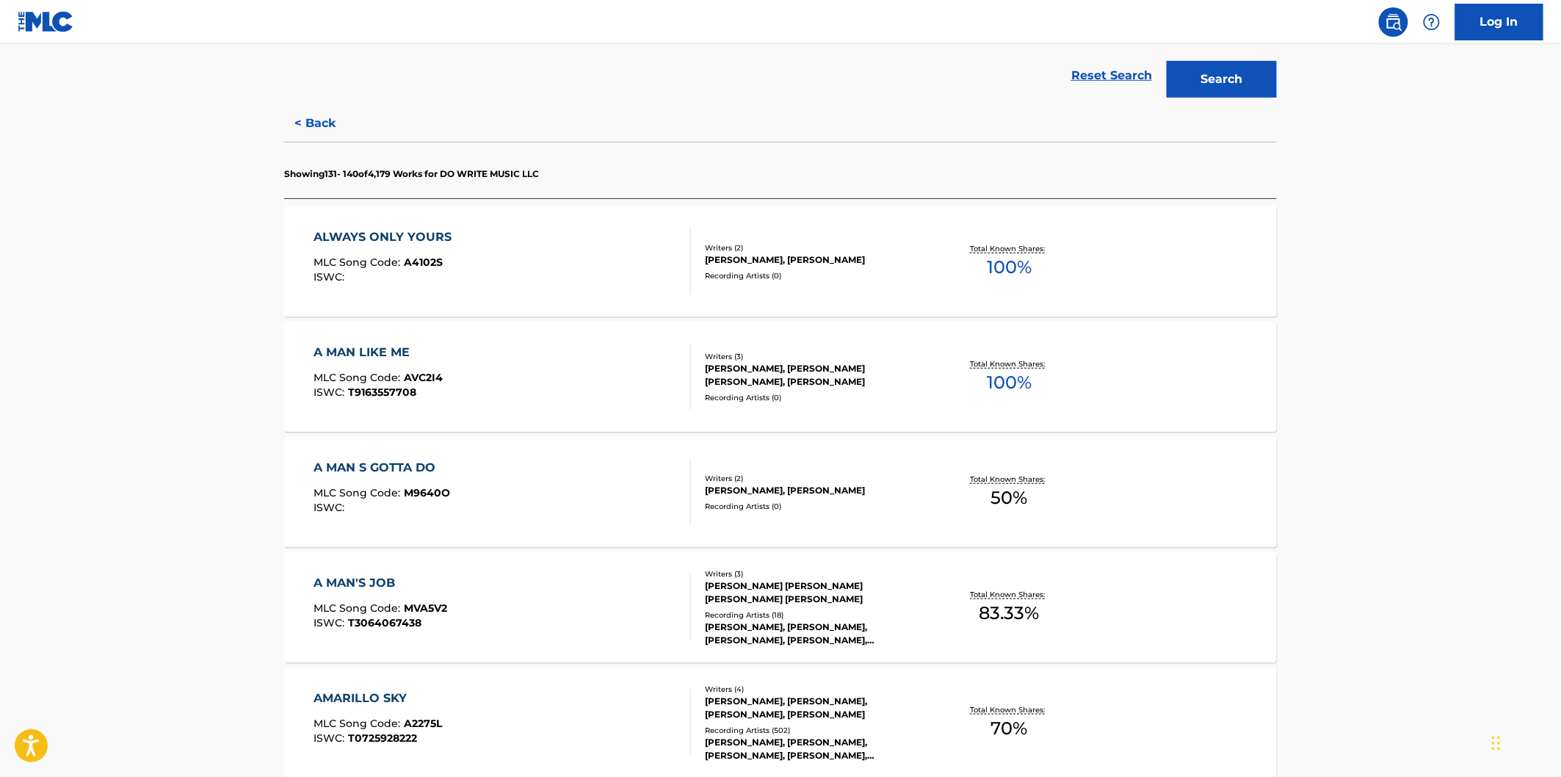
click at [621, 276] on div "ALWAYS ONLY YOURS MLC Song Code : A4102S ISWC :" at bounding box center [502, 261] width 377 height 66
click at [606, 363] on div "A MAN LIKE ME MLC Song Code : AVC2I4 ISWC : T9163557708" at bounding box center [502, 377] width 377 height 66
click at [607, 497] on div "A MAN S GOTTA DO MLC Song Code : M9640O ISWC :" at bounding box center [502, 492] width 377 height 66
click at [599, 585] on div "A MAN'S JOB MLC Song Code : MVA5V2 ISWC : T3064067438" at bounding box center [502, 607] width 377 height 66
click at [593, 684] on div "AMARILLO SKY MLC Song Code : A2275L ISWC : T0725928222 Writers ( 4 ) JOHN D RIC…" at bounding box center [780, 722] width 993 height 110
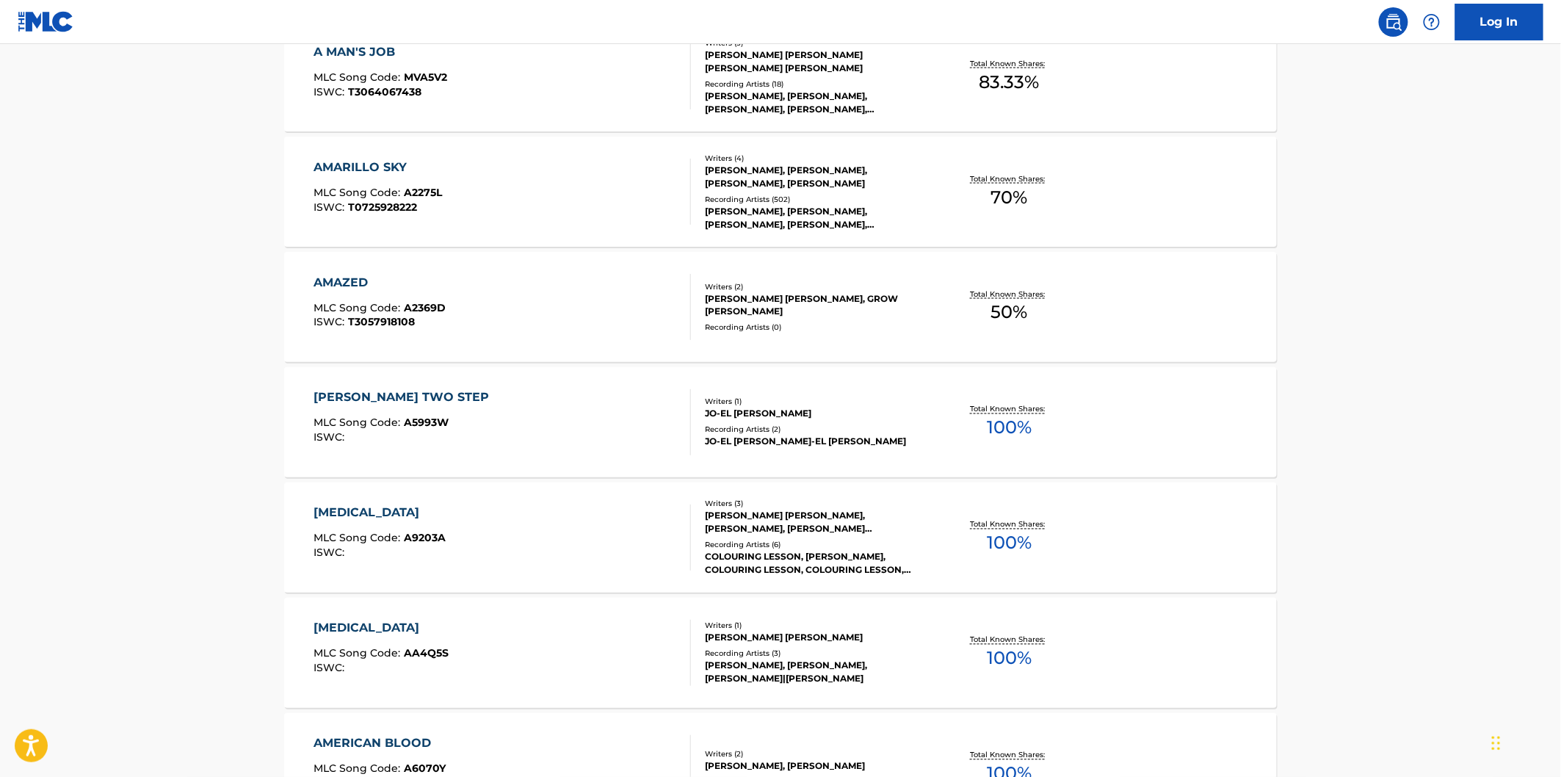
scroll to position [897, 0]
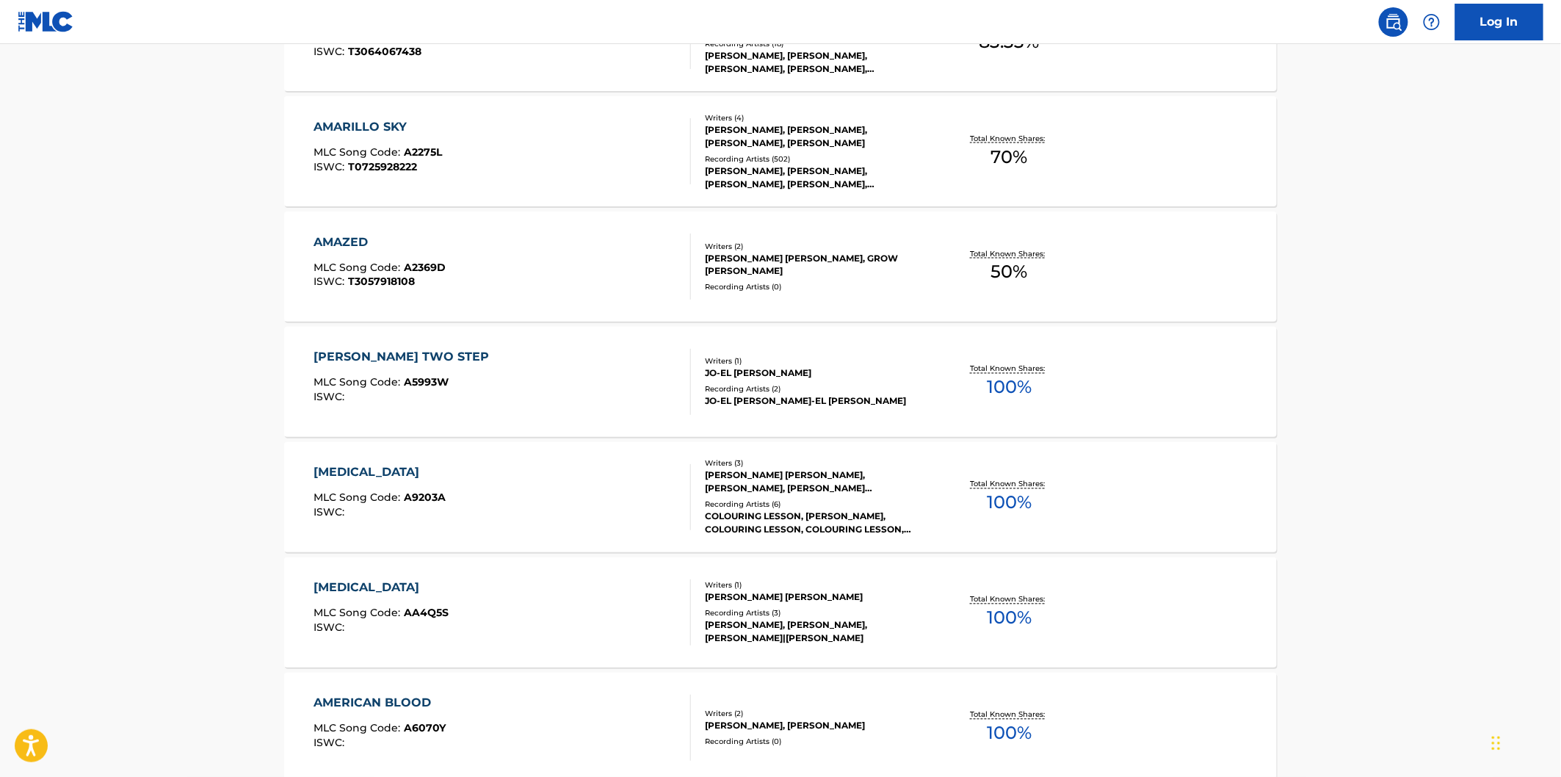
click at [551, 283] on div "AMAZED MLC Song Code : A2369D ISWC : T3057918108" at bounding box center [502, 267] width 377 height 66
click at [552, 377] on div "AMEDEE TWO STEP MLC Song Code : A5993W ISWC :" at bounding box center [502, 382] width 377 height 66
click at [539, 480] on div "AMEN MLC Song Code : A9203A ISWC :" at bounding box center [502, 497] width 377 height 66
click at [538, 600] on div "AMEN MLC Song Code : AA4Q5S ISWC :" at bounding box center [502, 612] width 377 height 66
click at [540, 686] on div "AMERICAN BLOOD MLC Song Code : A6070Y ISWC : Writers ( 2 ) BO BICE, CHRIS TOMPK…" at bounding box center [780, 728] width 993 height 110
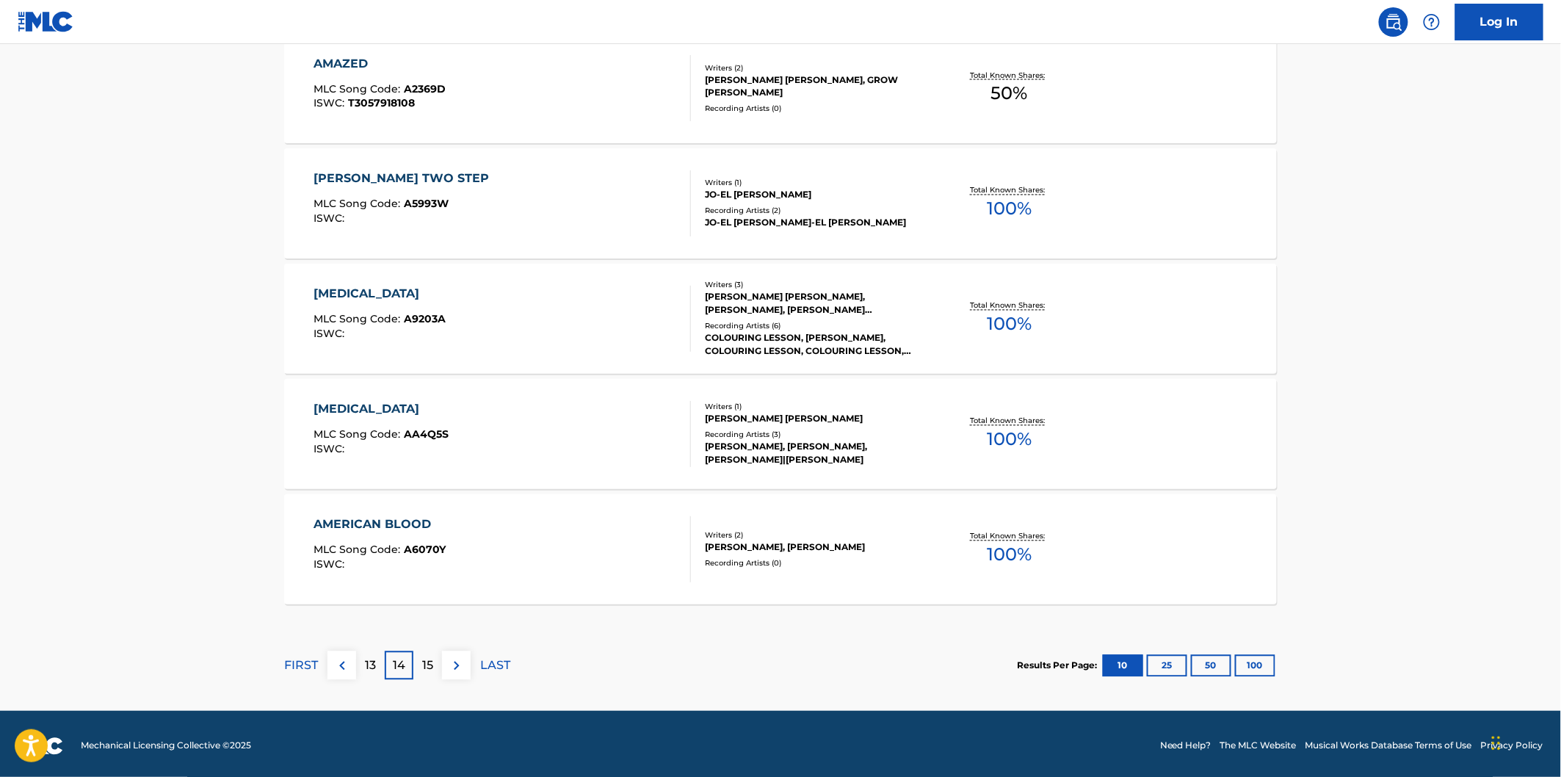
scroll to position [1079, 0]
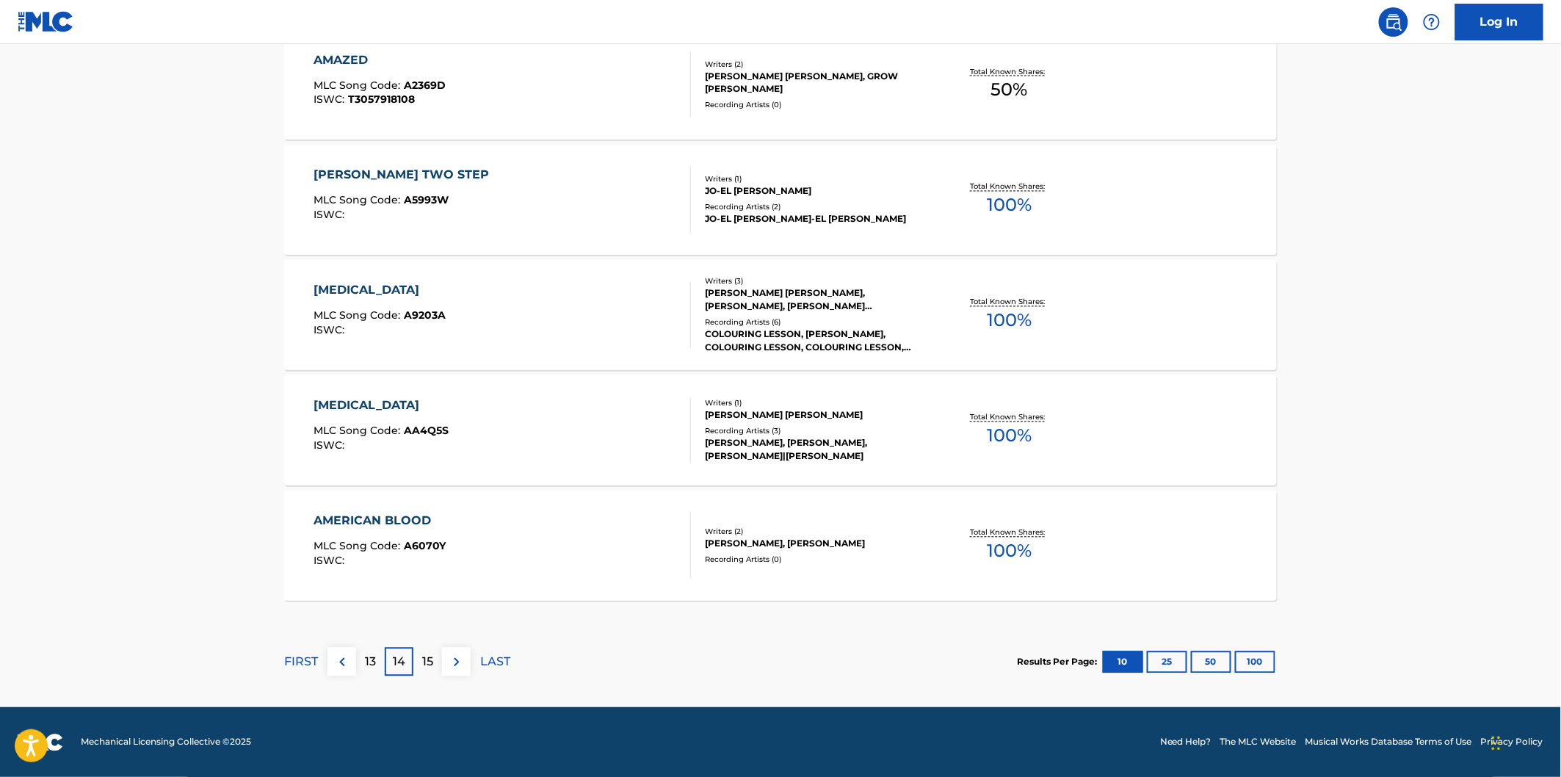
click at [521, 520] on div "AMERICAN BLOOD MLC Song Code : A6070Y ISWC :" at bounding box center [502, 546] width 377 height 66
click at [421, 657] on div "15" at bounding box center [427, 662] width 29 height 29
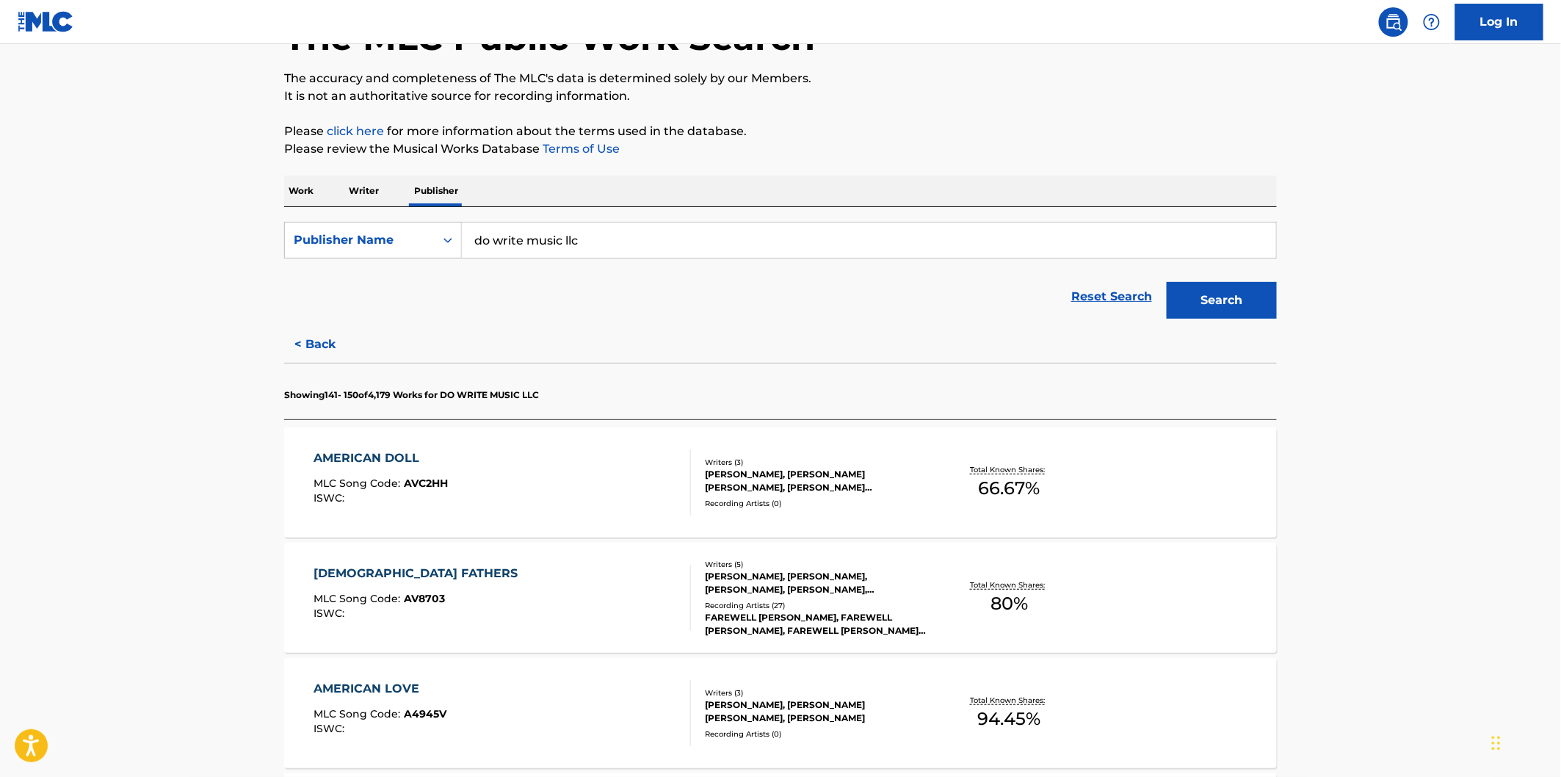
scroll to position [245, 0]
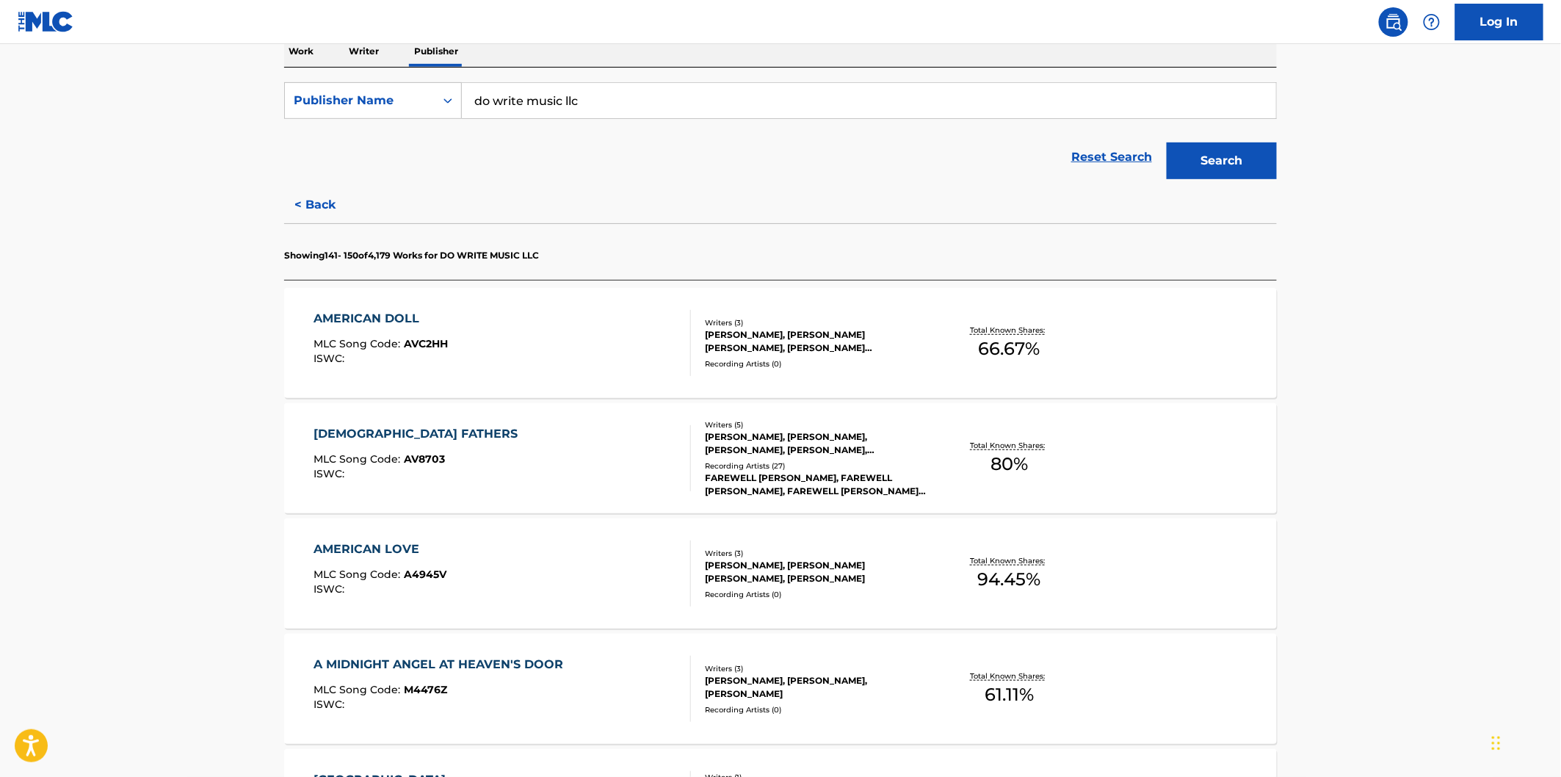
click at [580, 339] on div "AMERICAN DOLL MLC Song Code : AVC2HH ISWC :" at bounding box center [502, 343] width 377 height 66
click at [580, 434] on div "AMERICAN FATHERS MLC Song Code : AV8703 ISWC :" at bounding box center [502, 458] width 377 height 66
click at [569, 549] on div "AMERICAN LOVE MLC Song Code : A4945V ISWC :" at bounding box center [502, 573] width 377 height 66
click at [603, 658] on div "A MIDNIGHT ANGEL AT HEAVEN'S DOOR MLC Song Code : M4476Z ISWC :" at bounding box center [502, 689] width 377 height 66
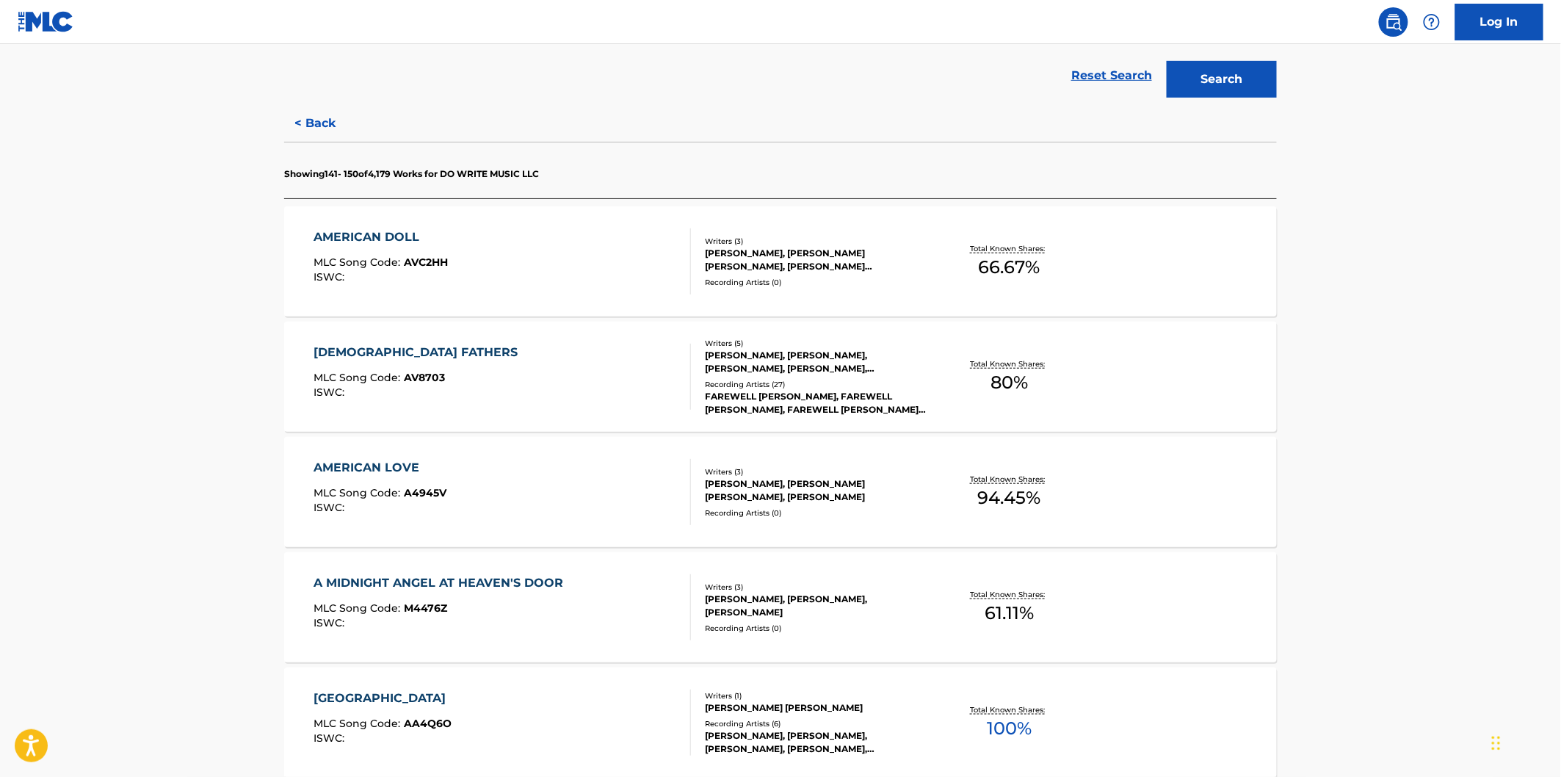
click at [585, 701] on div "AMSTERDAM MLC Song Code : AA4Q6O ISWC :" at bounding box center [502, 723] width 377 height 66
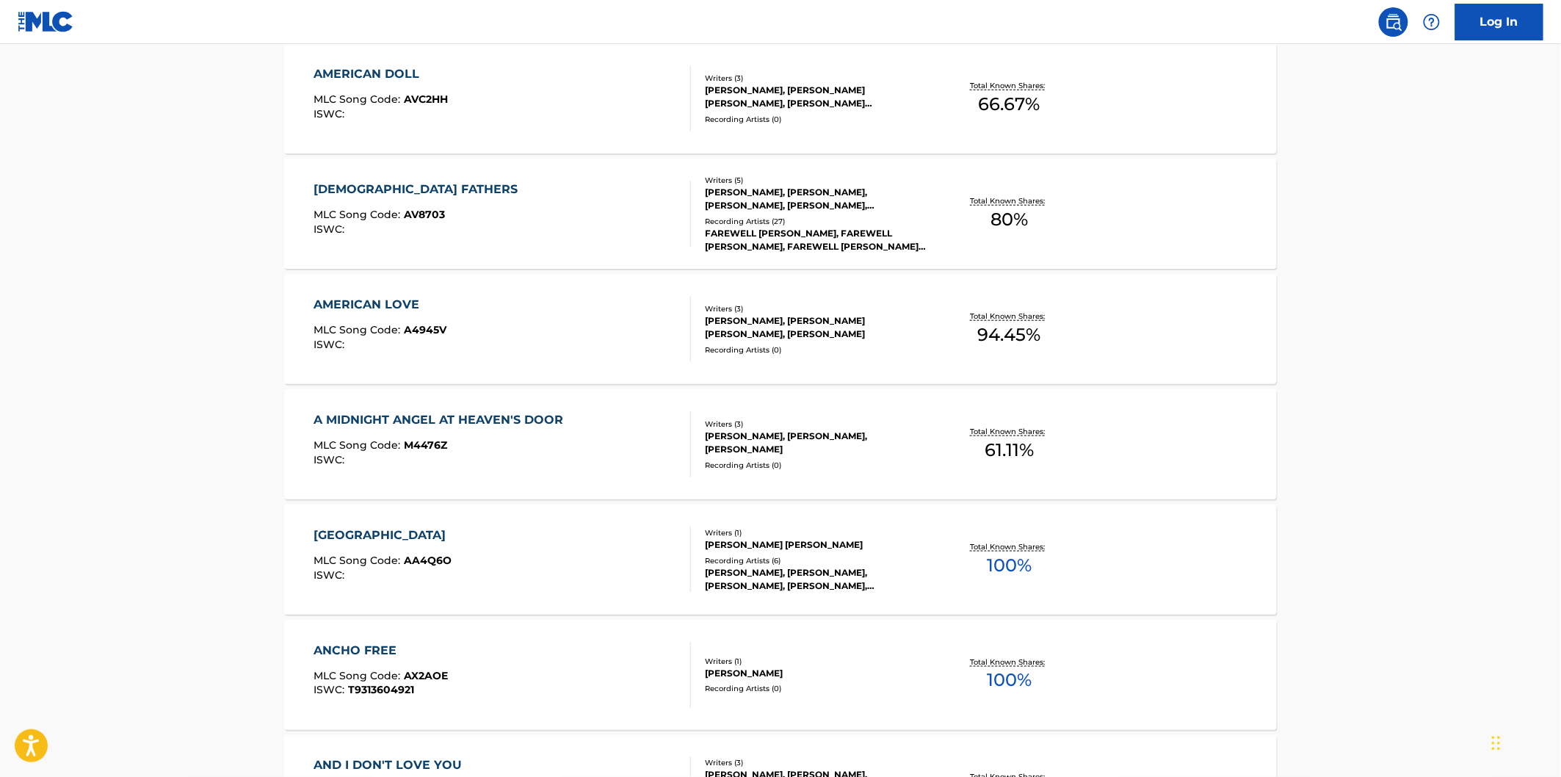
scroll to position [652, 0]
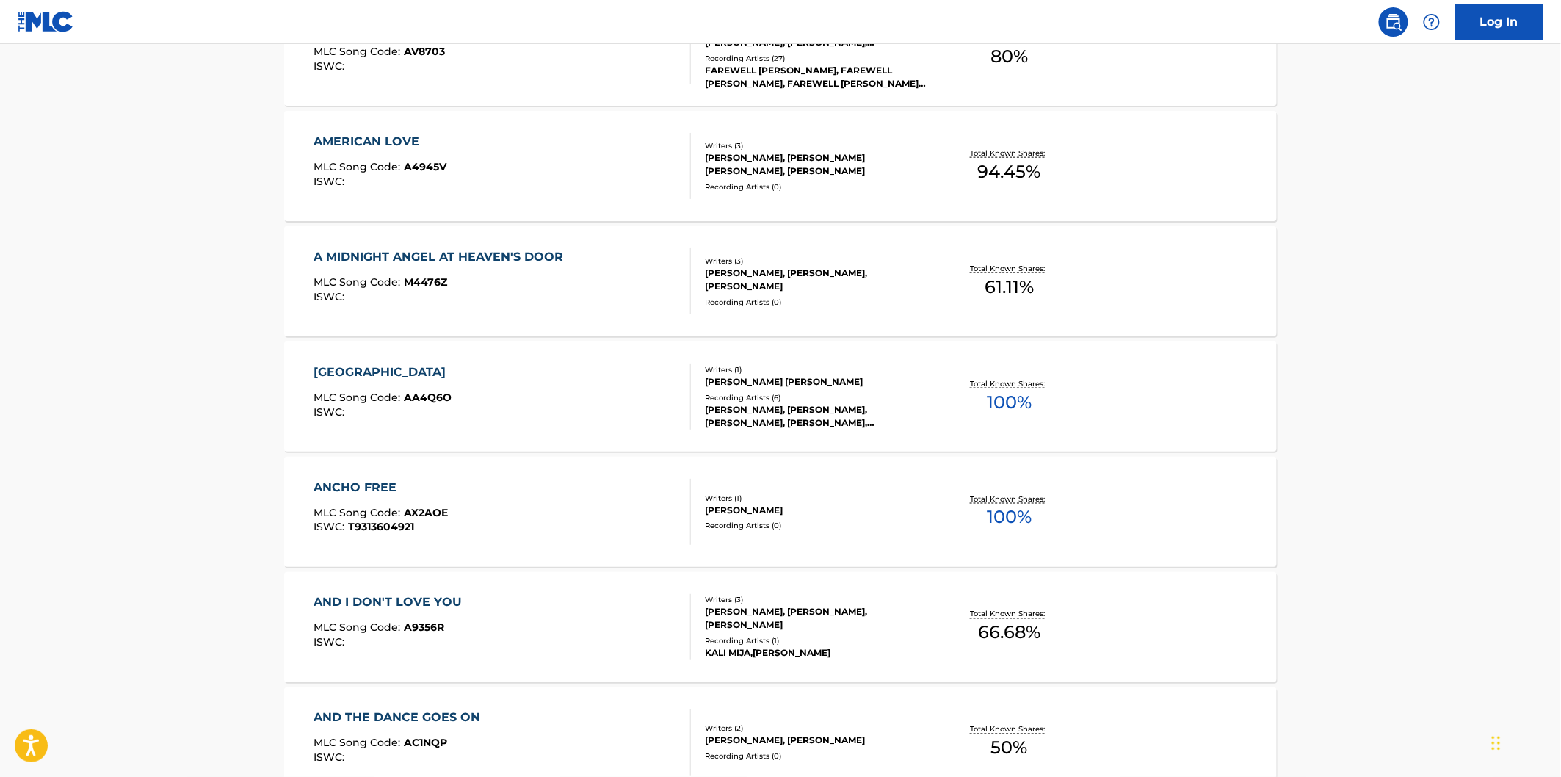
click at [593, 510] on div "ANCHO FREE MLC Song Code : AX2AOE ISWC : T9313604921" at bounding box center [502, 512] width 377 height 66
click at [579, 609] on div "AND I DON'T LOVE YOU MLC Song Code : A9356R ISWC :" at bounding box center [502, 627] width 377 height 66
click at [567, 710] on div "AND THE DANCE GOES ON MLC Song Code : AC1NQP ISWC :" at bounding box center [502, 742] width 377 height 66
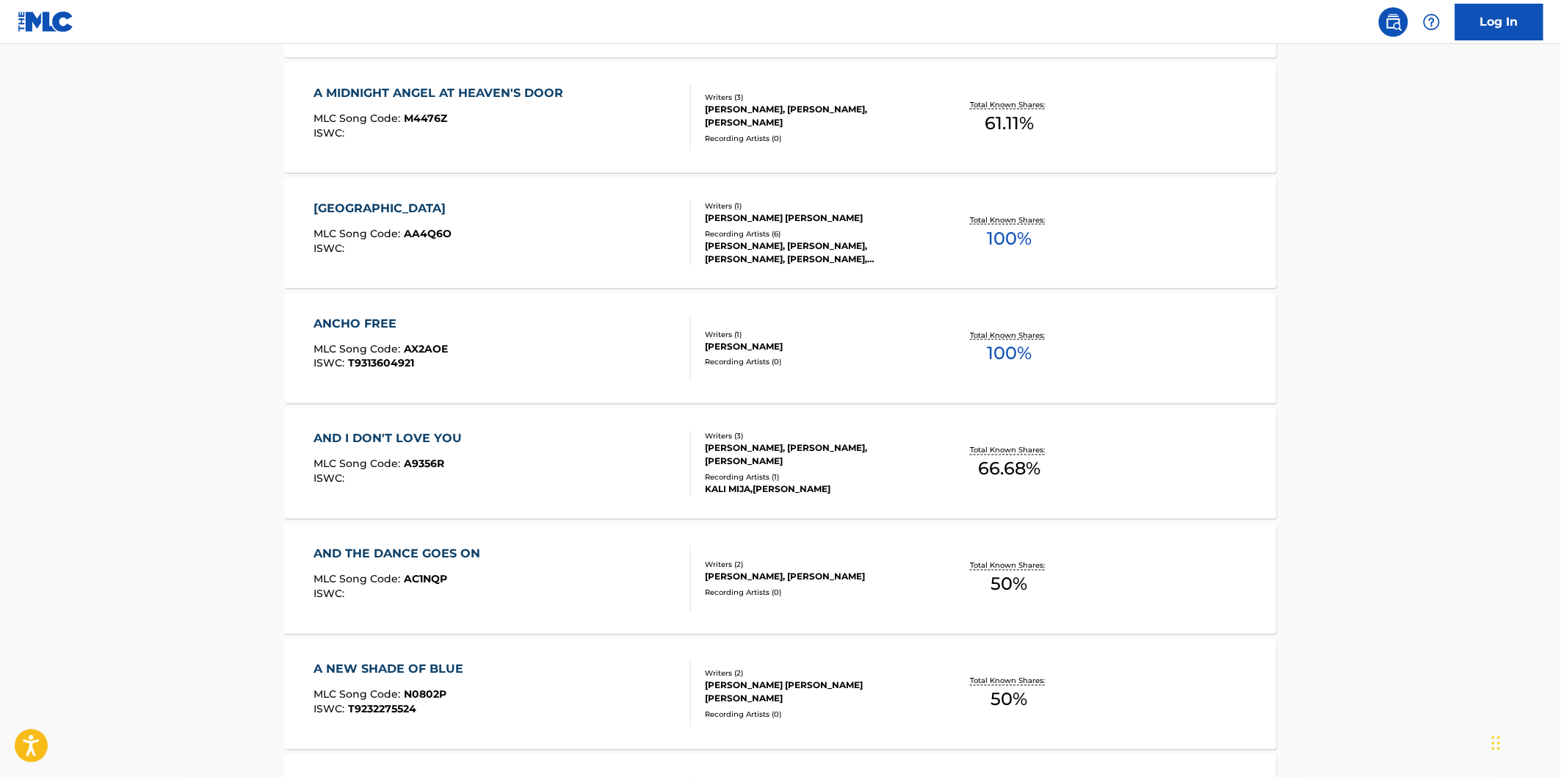
click at [563, 684] on div "A NEW SHADE OF BLUE MLC Song Code : N0802P ISWC : T9232275524" at bounding box center [502, 694] width 377 height 66
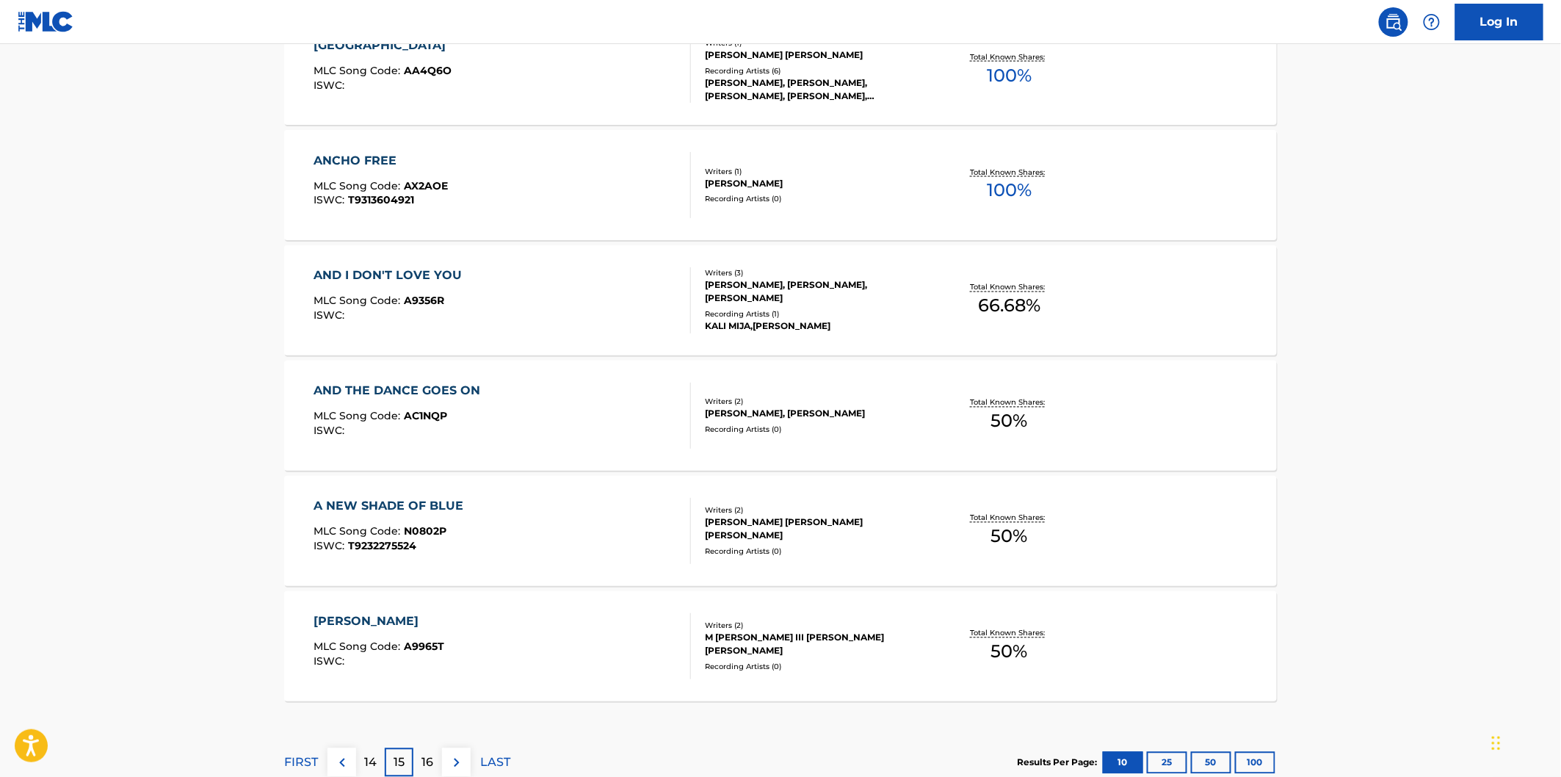
click at [564, 659] on div "ANGELA MLC Song Code : A9965T ISWC :" at bounding box center [502, 646] width 377 height 66
click at [426, 757] on p "16" at bounding box center [428, 763] width 12 height 18
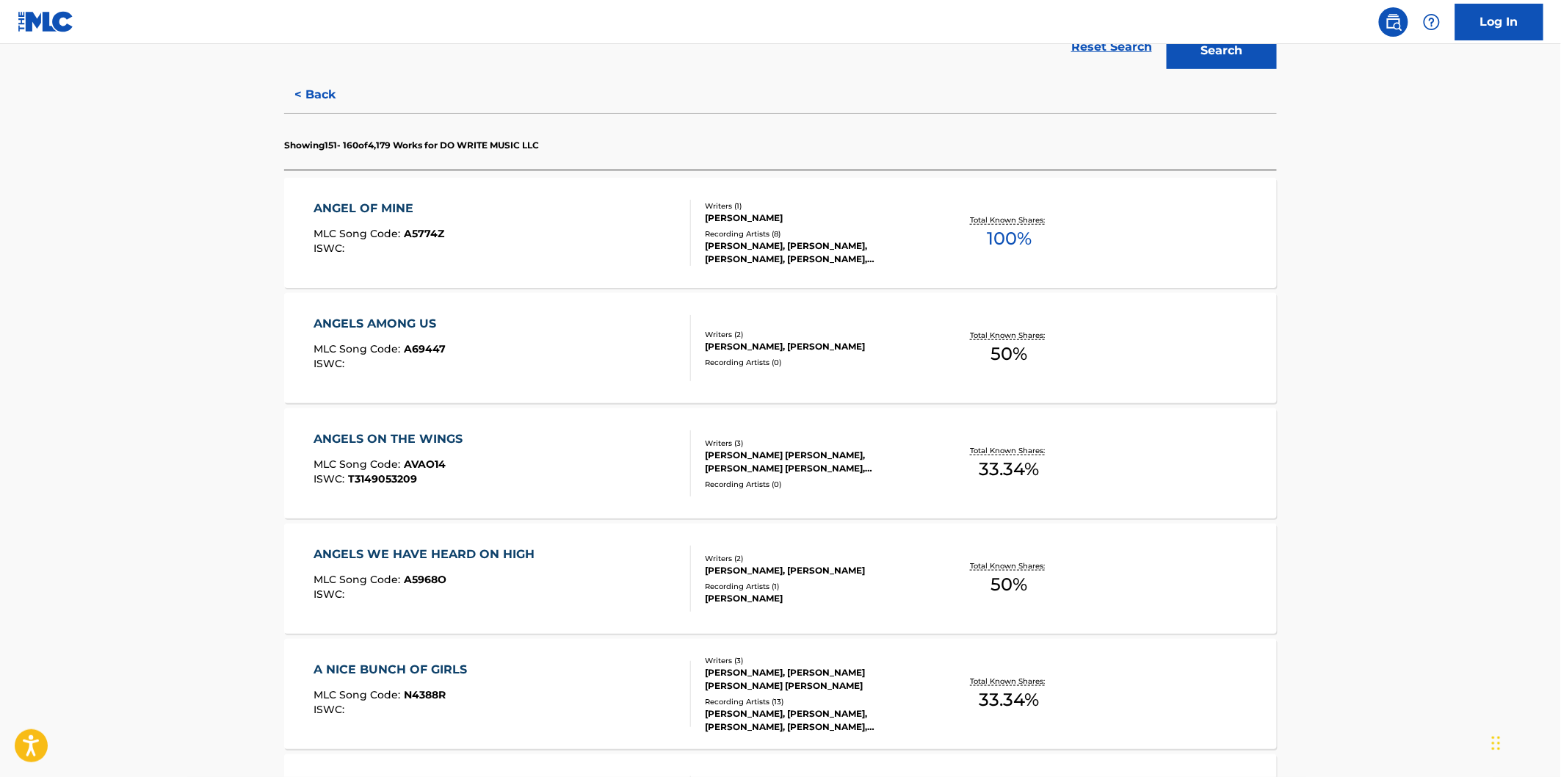
scroll to position [326, 0]
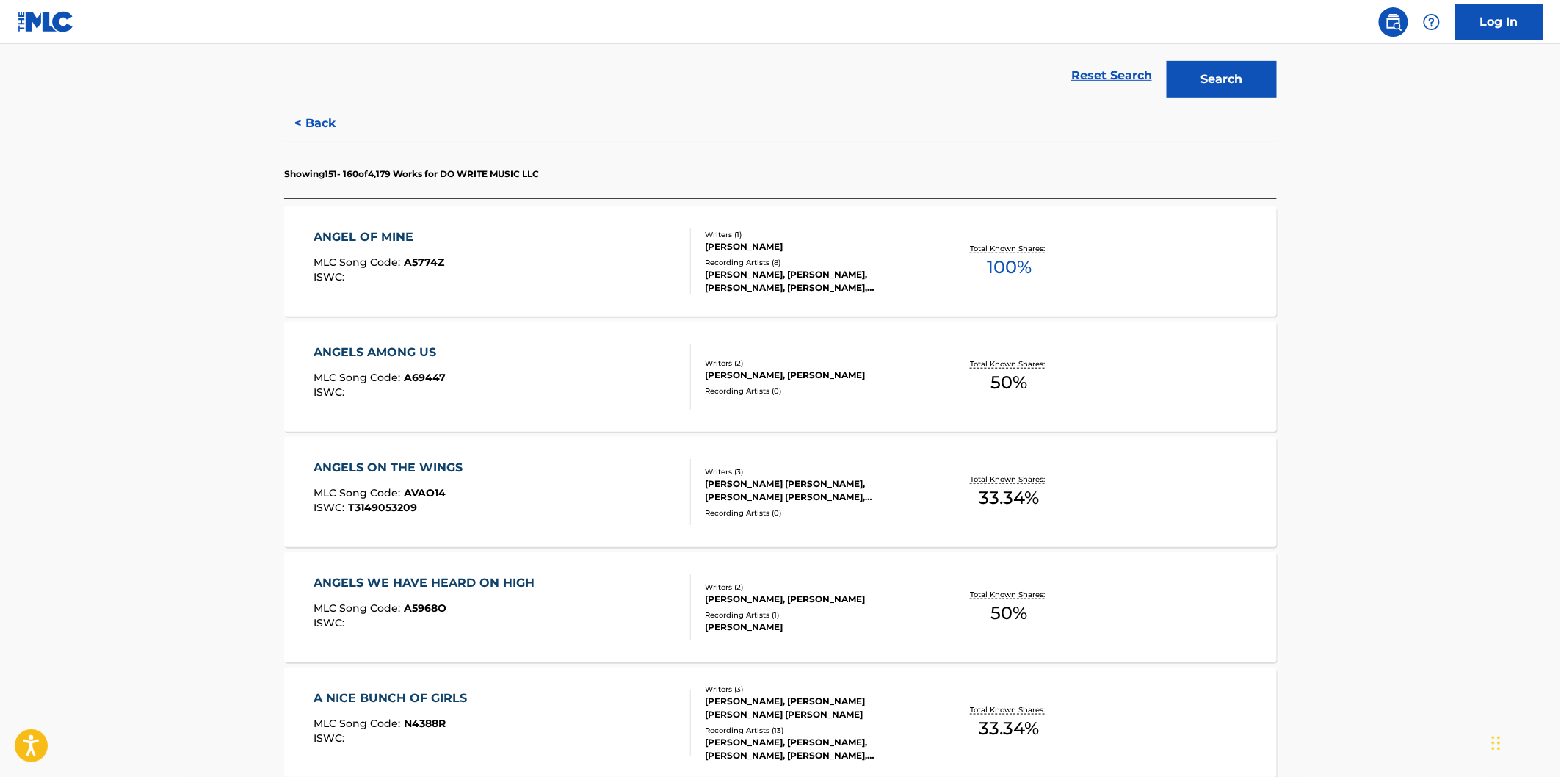
click at [606, 267] on div "ANGEL OF MINE MLC Song Code : A5774Z ISWC :" at bounding box center [502, 261] width 377 height 66
click at [606, 366] on div "ANGELS AMONG US MLC Song Code : A69447 ISWC :" at bounding box center [502, 377] width 377 height 66
click at [605, 466] on div "ANGELS ON THE WINGS MLC Song Code : AVAO14 ISWC : T3149053209" at bounding box center [502, 492] width 377 height 66
click at [601, 577] on div "ANGELS WE HAVE HEARD ON HIGH MLC Song Code : A5968O ISWC :" at bounding box center [502, 607] width 377 height 66
click at [598, 698] on div "A NICE BUNCH OF GIRLS MLC Song Code : N4388R ISWC :" at bounding box center [502, 723] width 377 height 66
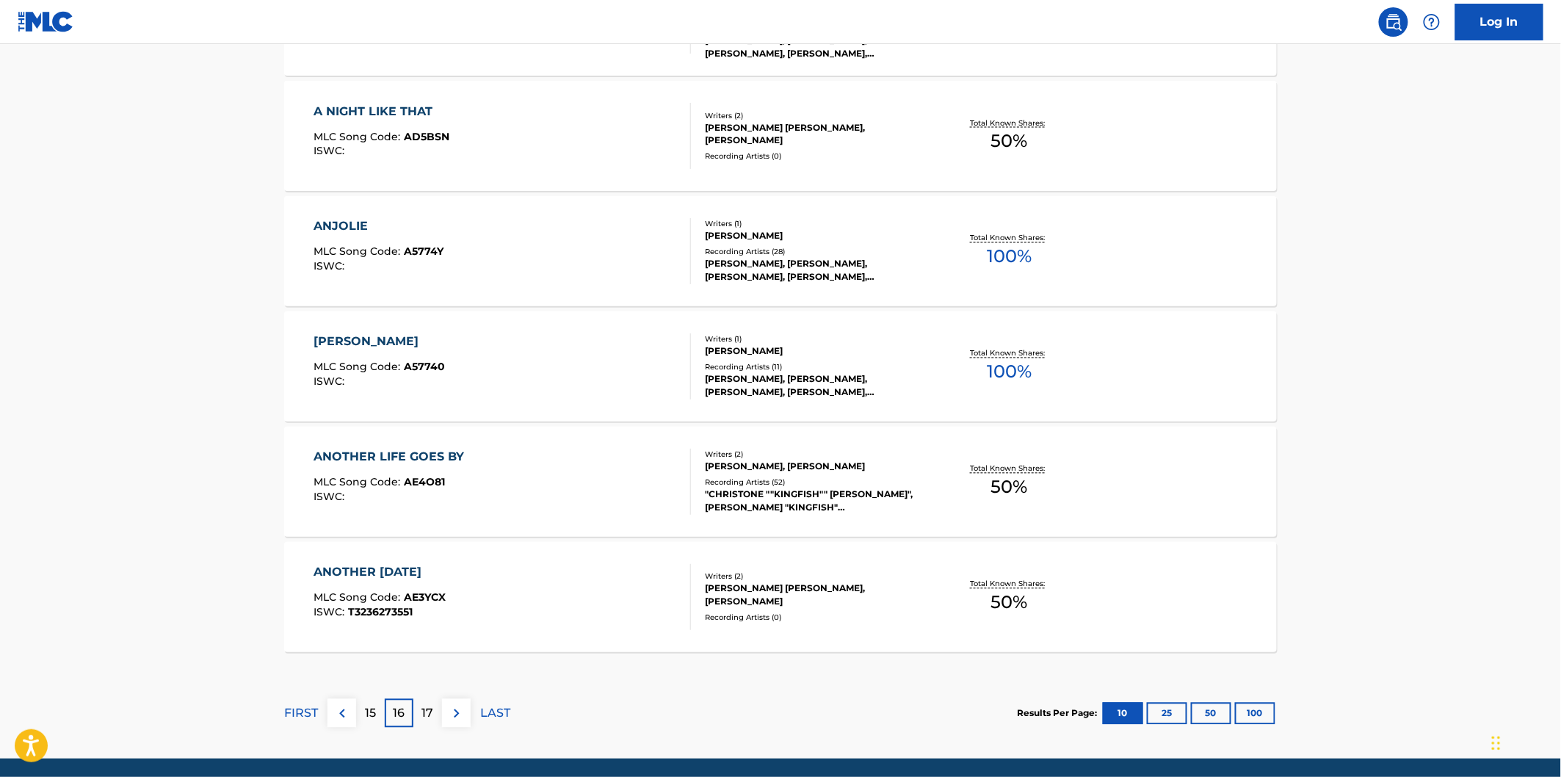
scroll to position [1079, 0]
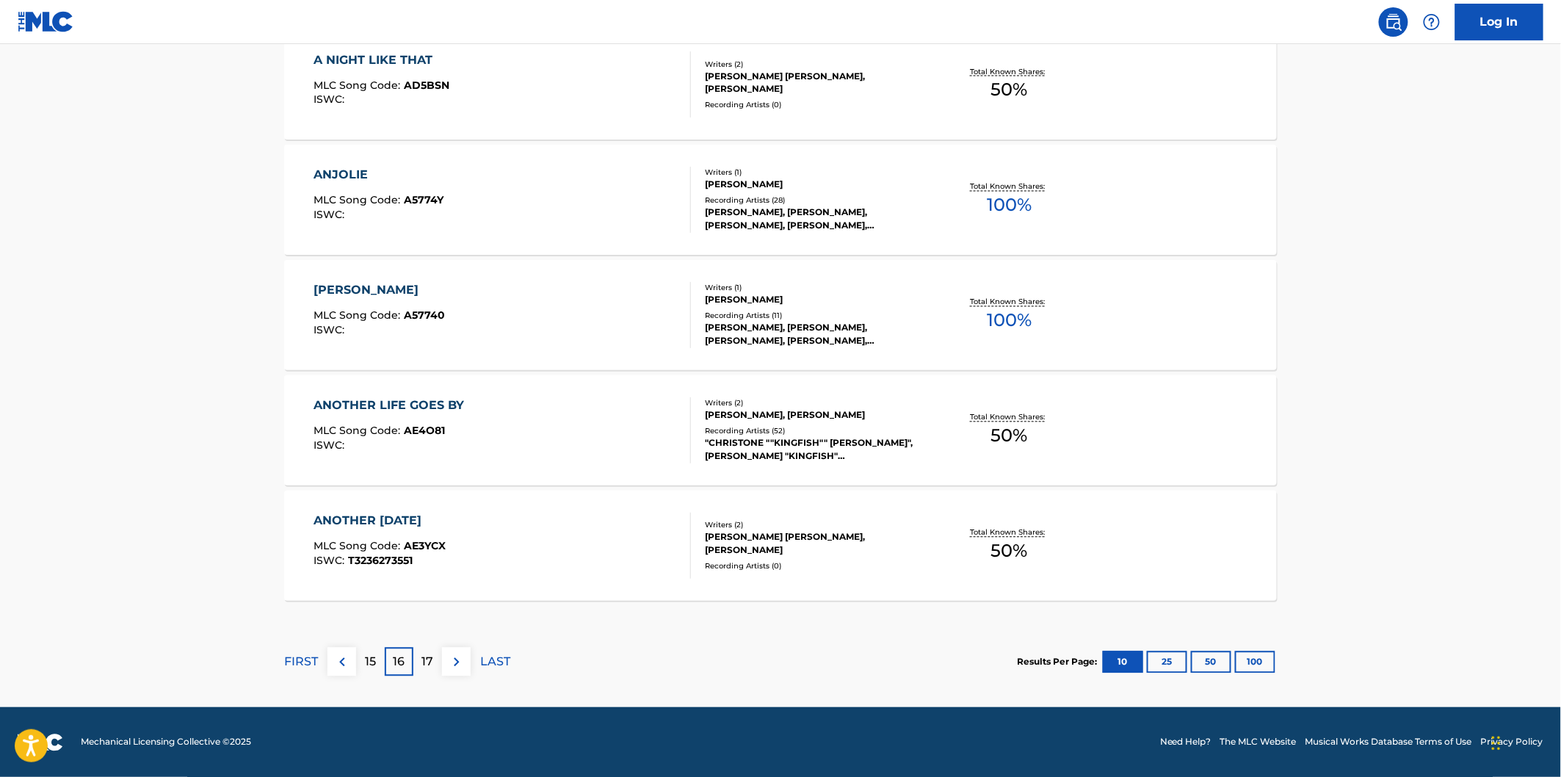
click at [596, 96] on div "A NIGHT LIKE THAT MLC Song Code : AD5BSN ISWC :" at bounding box center [502, 84] width 377 height 66
click at [596, 203] on div "ANJOLIE MLC Song Code : A5774Y ISWC :" at bounding box center [502, 200] width 377 height 66
click at [596, 309] on div "ANNIE MLC Song Code : A57740 ISWC :" at bounding box center [502, 315] width 377 height 66
click at [592, 414] on div "ANOTHER LIFE GOES BY MLC Song Code : AE4O81 ISWC :" at bounding box center [502, 430] width 377 height 66
click at [571, 523] on div "ANOTHER NEW YEAR'S EVE MLC Song Code : AE3YCX ISWC : T3236273551" at bounding box center [502, 546] width 377 height 66
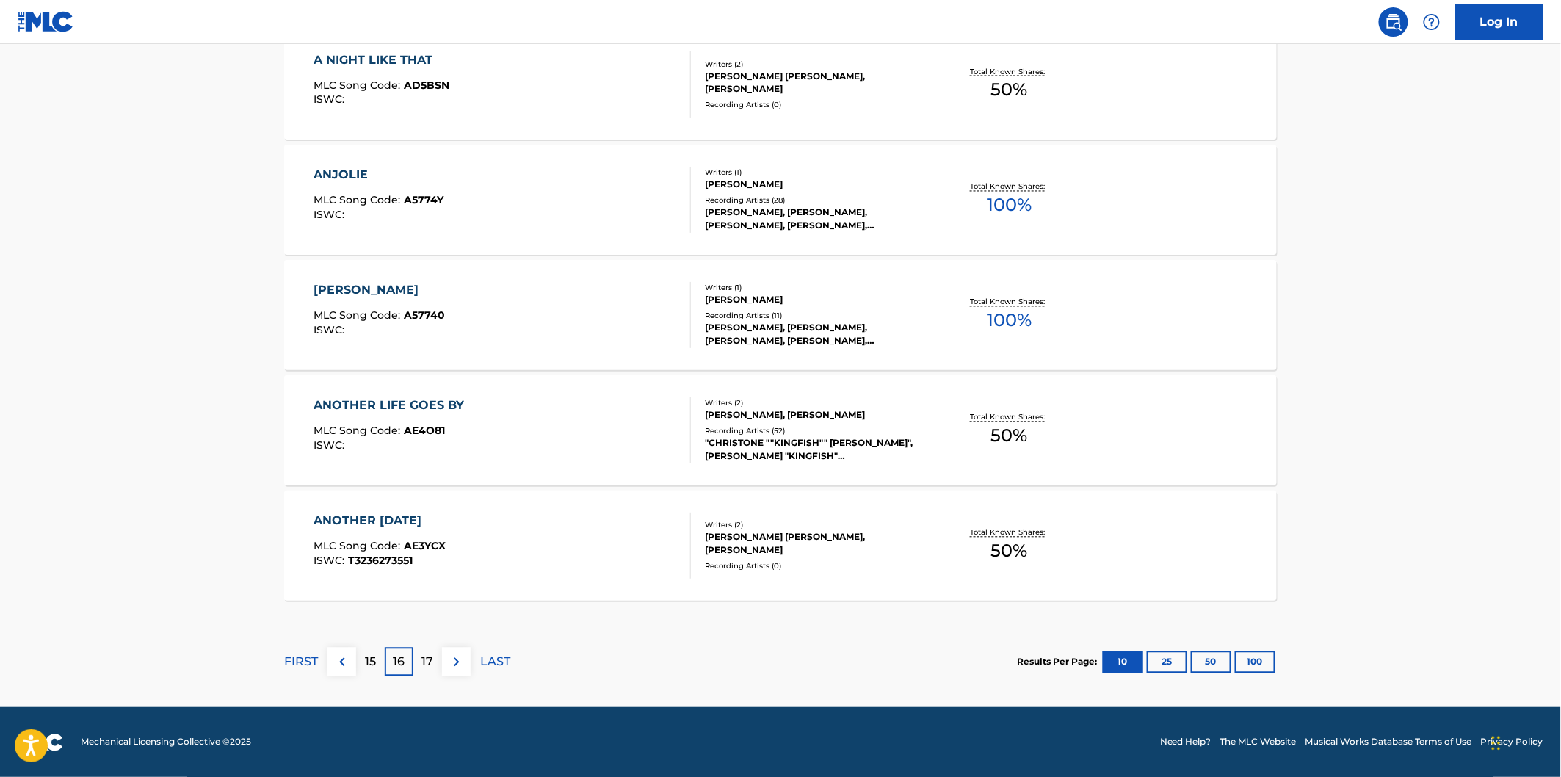
click at [433, 657] on p "17" at bounding box center [428, 663] width 12 height 18
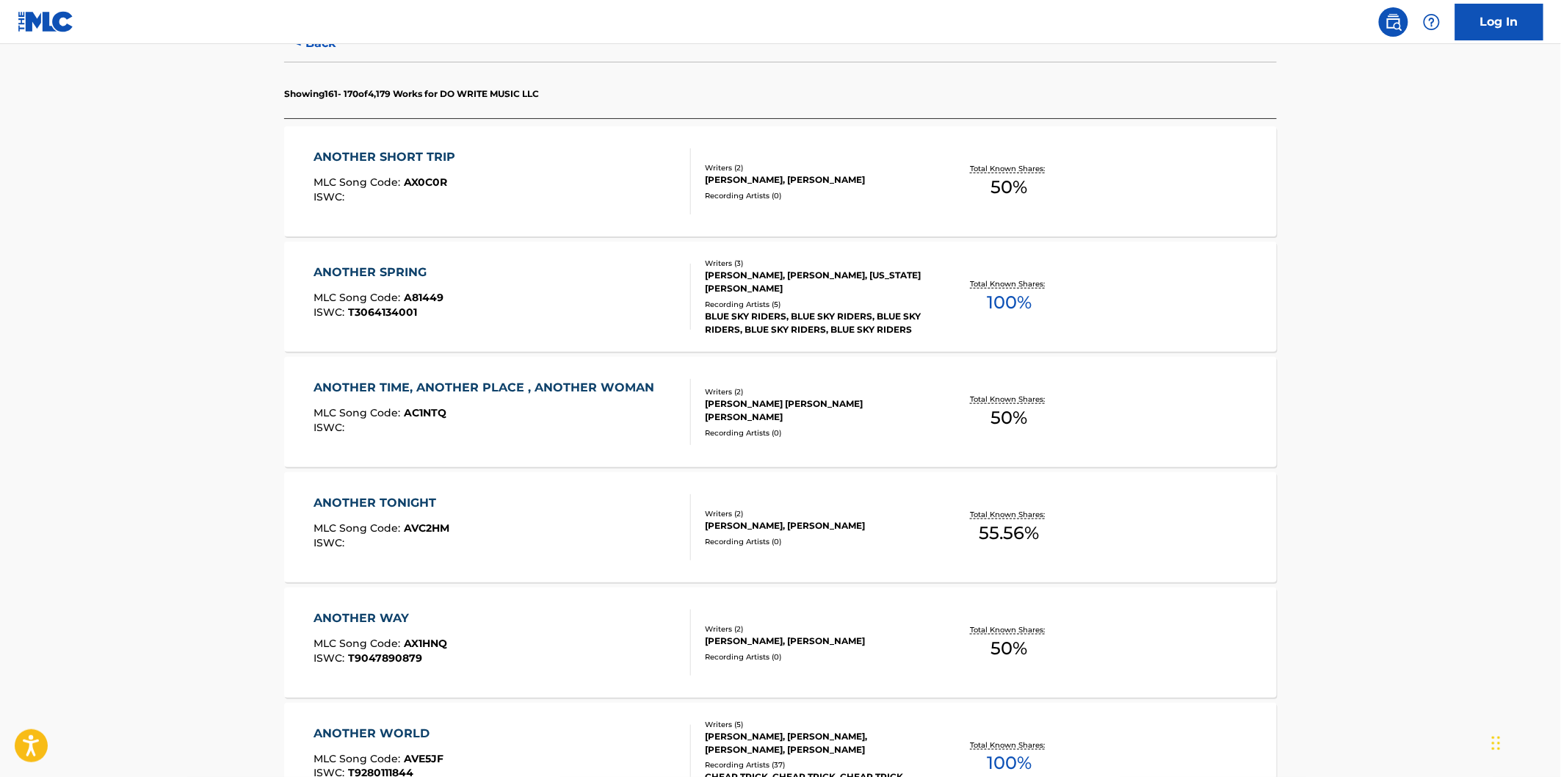
scroll to position [408, 0]
click at [618, 192] on div "ANOTHER SHORT TRIP MLC Song Code : AX0C0R ISWC :" at bounding box center [502, 180] width 377 height 66
click at [614, 269] on div "ANOTHER SPRING MLC Song Code : A81449 ISWC : T3064134001" at bounding box center [502, 295] width 377 height 66
click at [597, 399] on div "ANOTHER TIME, ANOTHER PLACE , ANOTHER WOMAN MLC Song Code : AC1NTQ ISWC :" at bounding box center [488, 410] width 348 height 66
click at [577, 516] on div "ANOTHER TONIGHT MLC Song Code : AVC2HM ISWC :" at bounding box center [502, 526] width 377 height 66
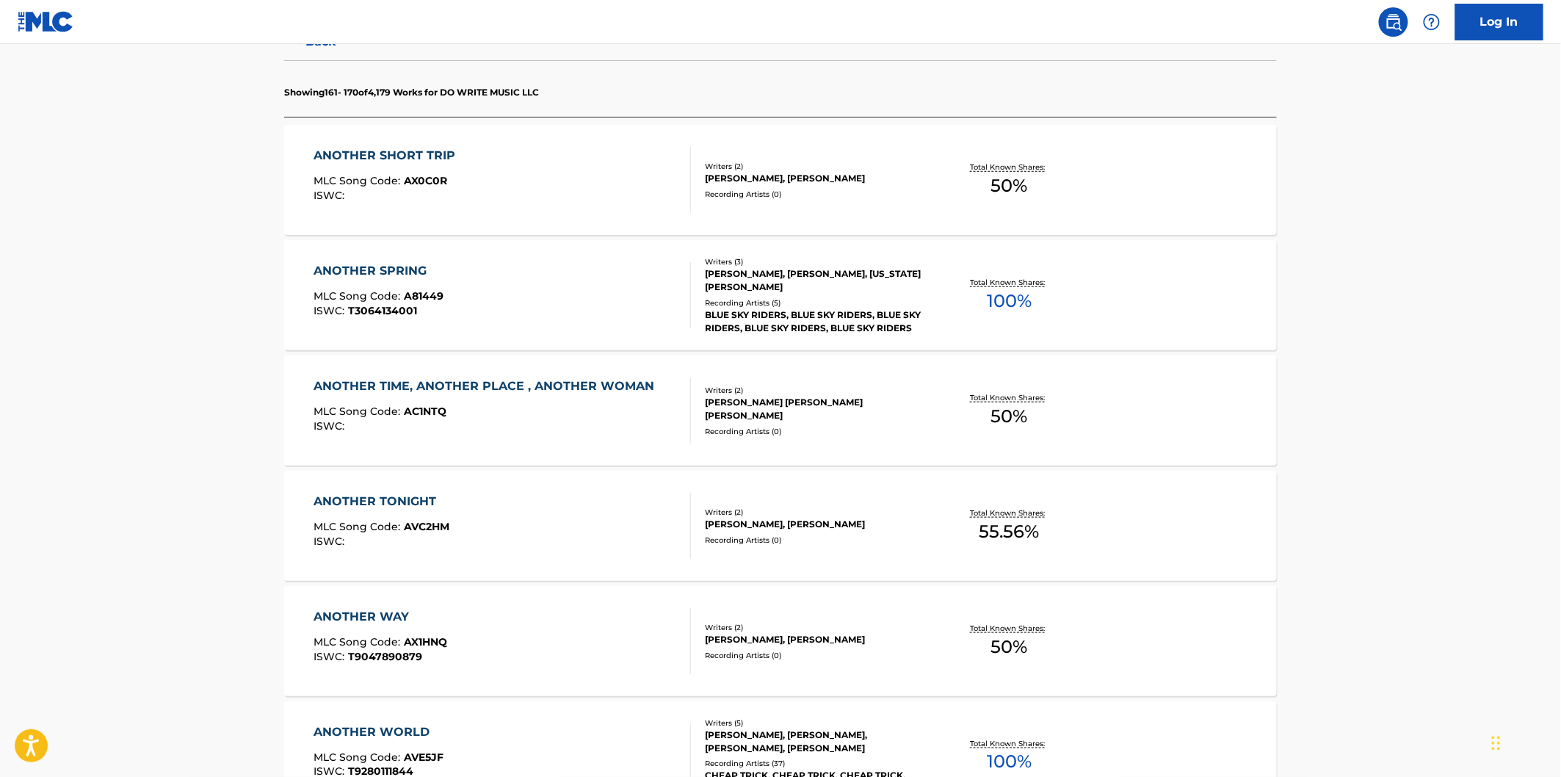
click at [571, 637] on div "ANOTHER WAY MLC Song Code : AX1HNQ ISWC : T9047890879" at bounding box center [502, 641] width 377 height 66
click at [571, 743] on div "ANOTHER WORLD MLC Song Code : AVE5JF ISWC : T9280111844" at bounding box center [502, 756] width 377 height 66
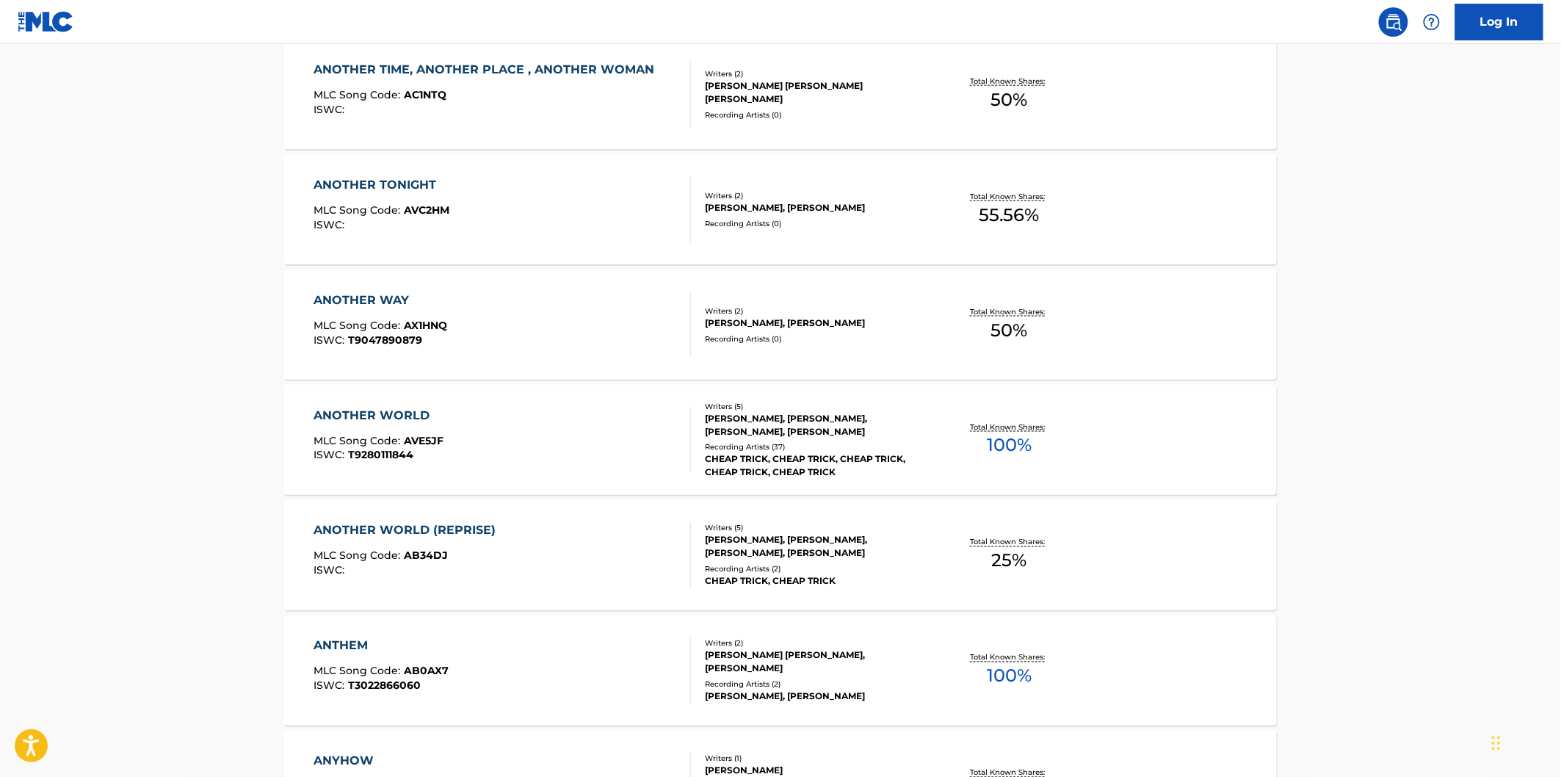
scroll to position [734, 0]
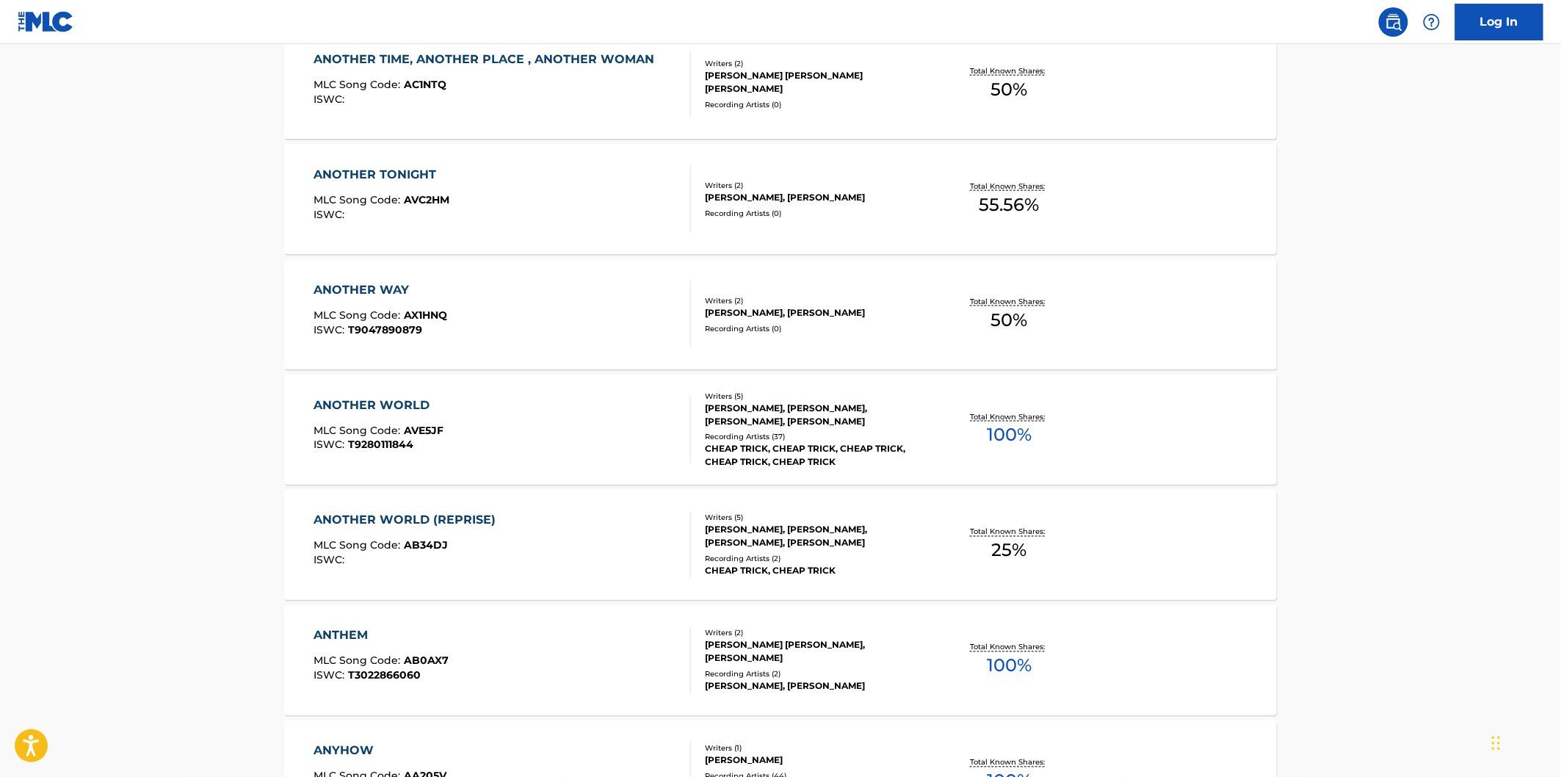
click at [604, 551] on div "ANOTHER WORLD (REPRISE) MLC Song Code : AB34DJ ISWC :" at bounding box center [502, 545] width 377 height 66
click at [590, 637] on div "ANTHEM MLC Song Code : AB0AX7 ISWC : T3022866060" at bounding box center [502, 660] width 377 height 66
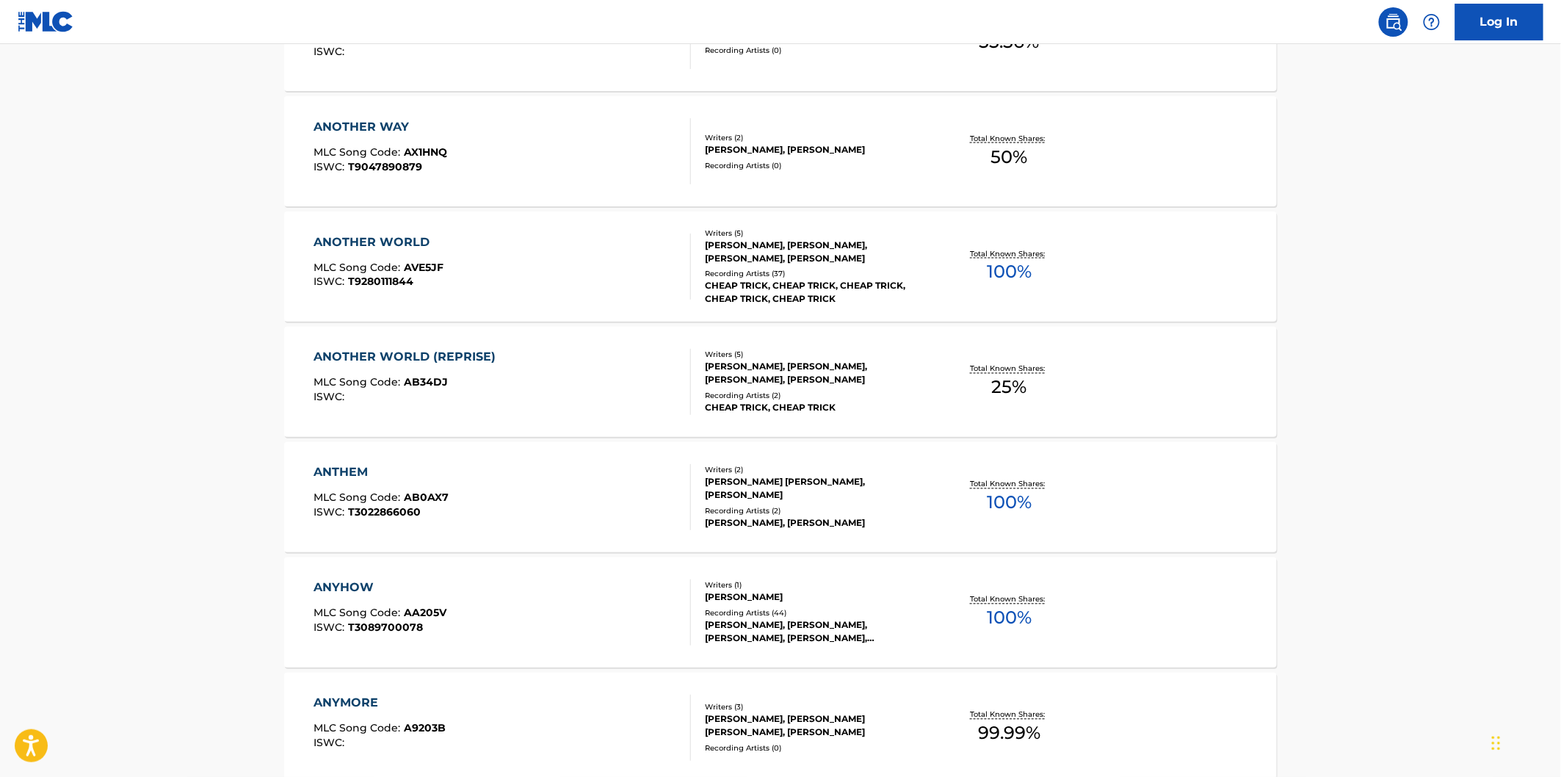
click at [595, 615] on div "ANYHOW MLC Song Code : AA205V ISWC : T3089700078" at bounding box center [502, 612] width 377 height 66
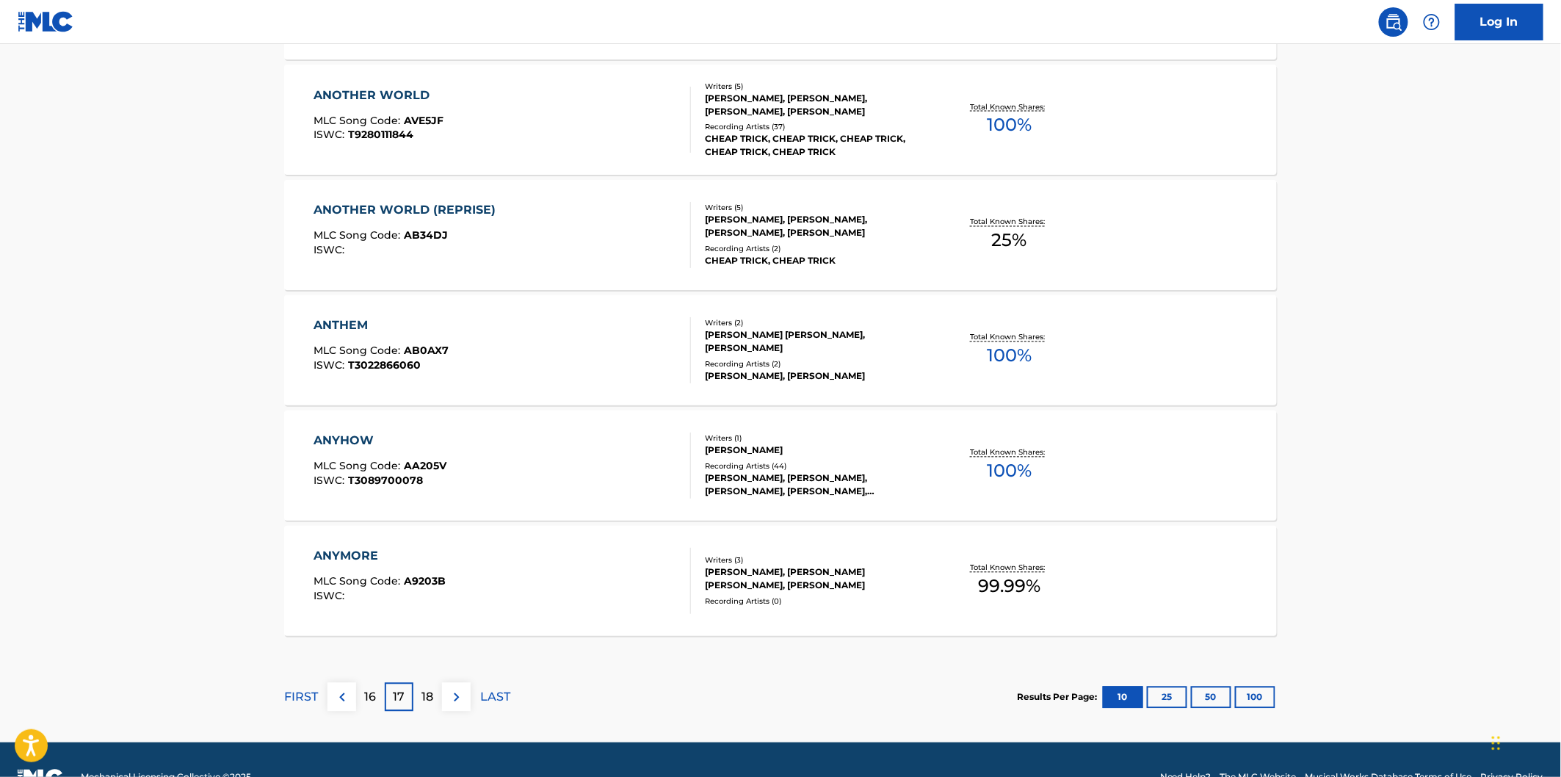
scroll to position [1060, 0]
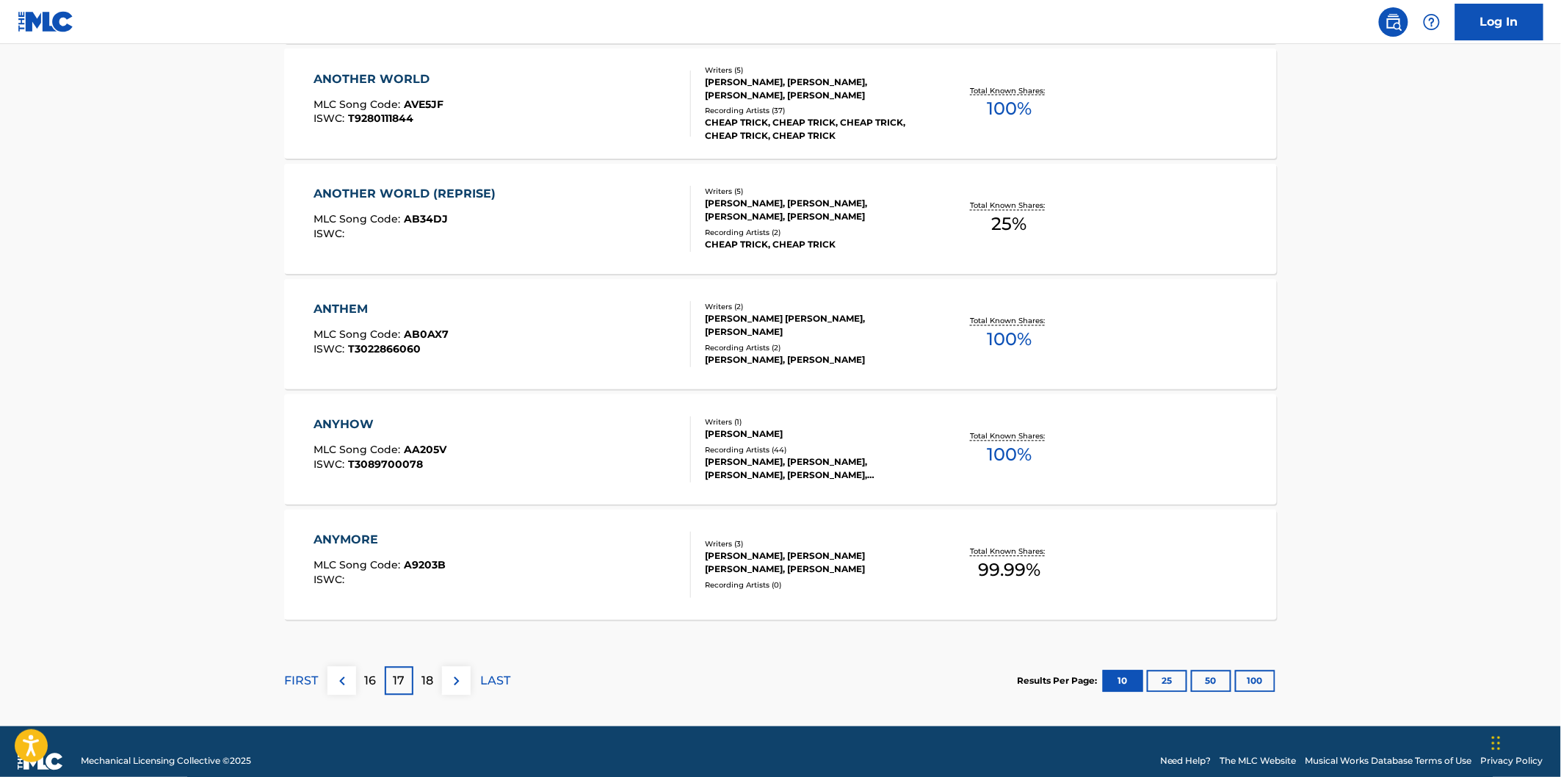
click at [602, 579] on div "ANYMORE MLC Song Code : A9203B ISWC :" at bounding box center [502, 565] width 377 height 66
click at [429, 687] on p "18" at bounding box center [428, 682] width 12 height 18
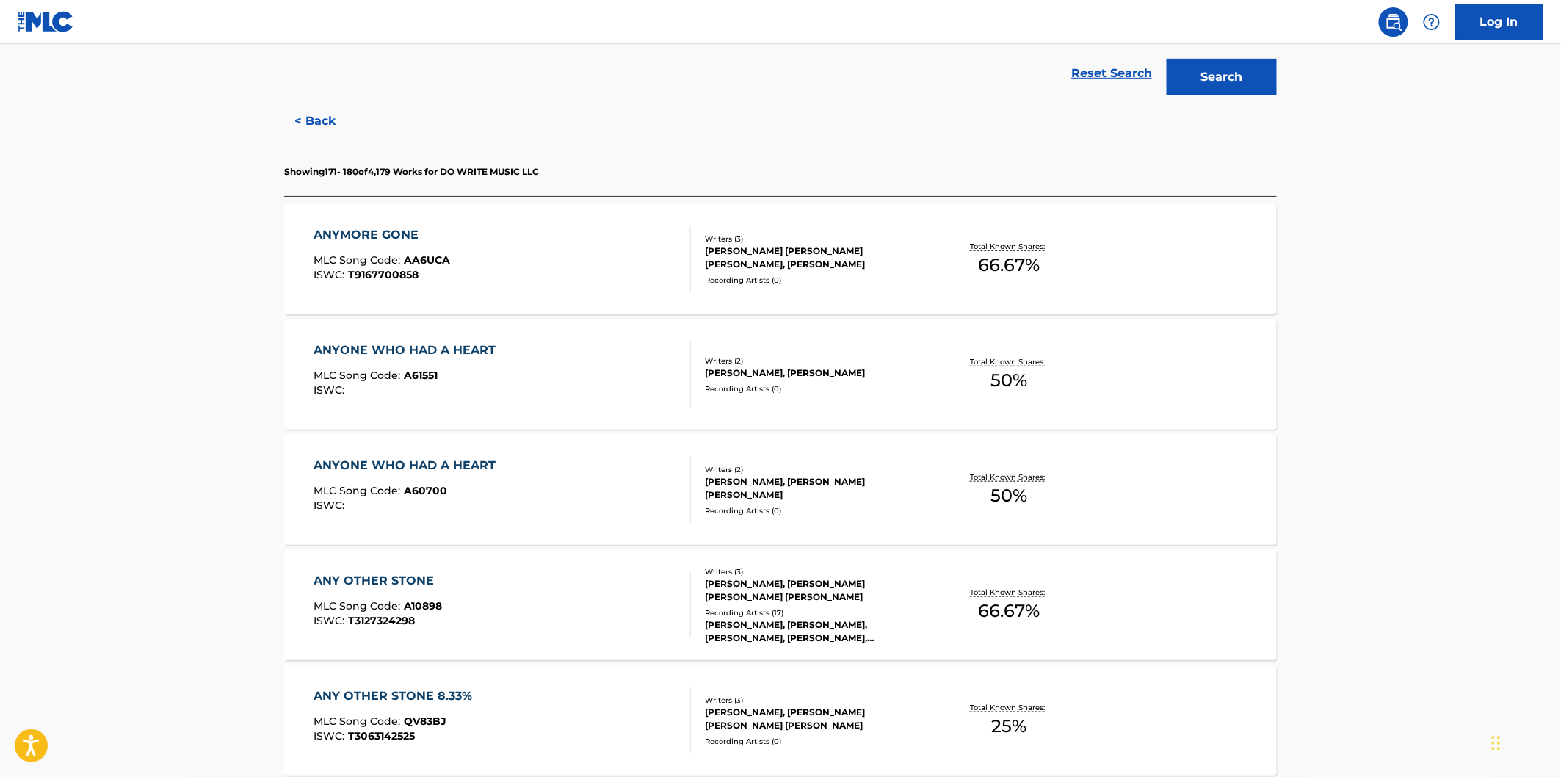
scroll to position [408, 0]
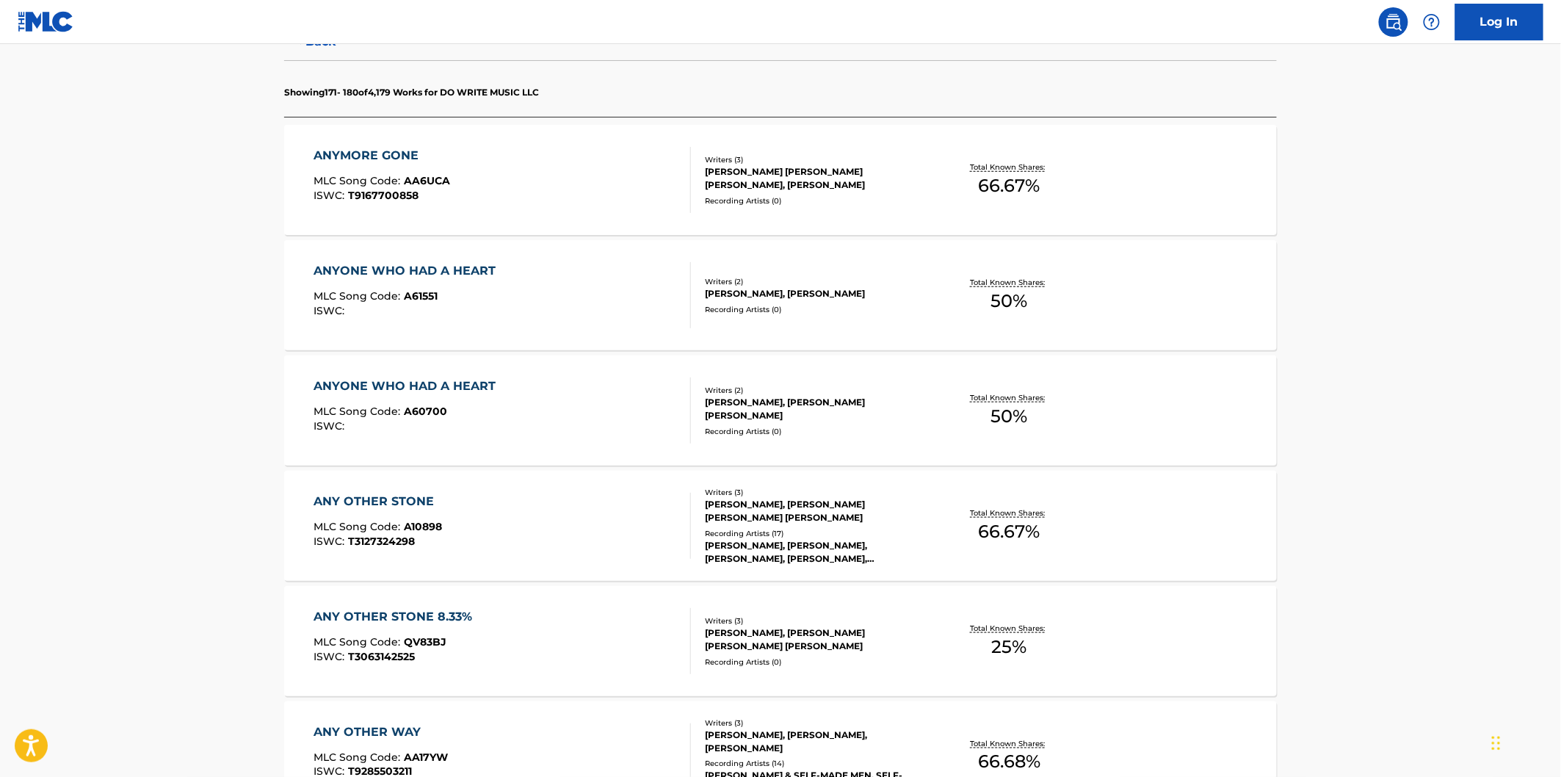
click at [571, 192] on div "ANYMORE GONE MLC Song Code : AA6UCA ISWC : T9167700858" at bounding box center [502, 180] width 377 height 66
click at [579, 314] on div "ANYONE WHO HAD A HEART MLC Song Code : A61551 ISWC :" at bounding box center [502, 295] width 377 height 66
click at [578, 421] on div "ANYONE WHO HAD A HEART MLC Song Code : A60700 ISWC :" at bounding box center [502, 410] width 377 height 66
click at [568, 529] on div "ANY OTHER STONE MLC Song Code : A10898 ISWC : T3127324298" at bounding box center [502, 526] width 377 height 66
click at [561, 646] on div "ANY OTHER STONE 8.33% MLC Song Code : QV83BJ ISWC : T3063142525" at bounding box center [502, 641] width 377 height 66
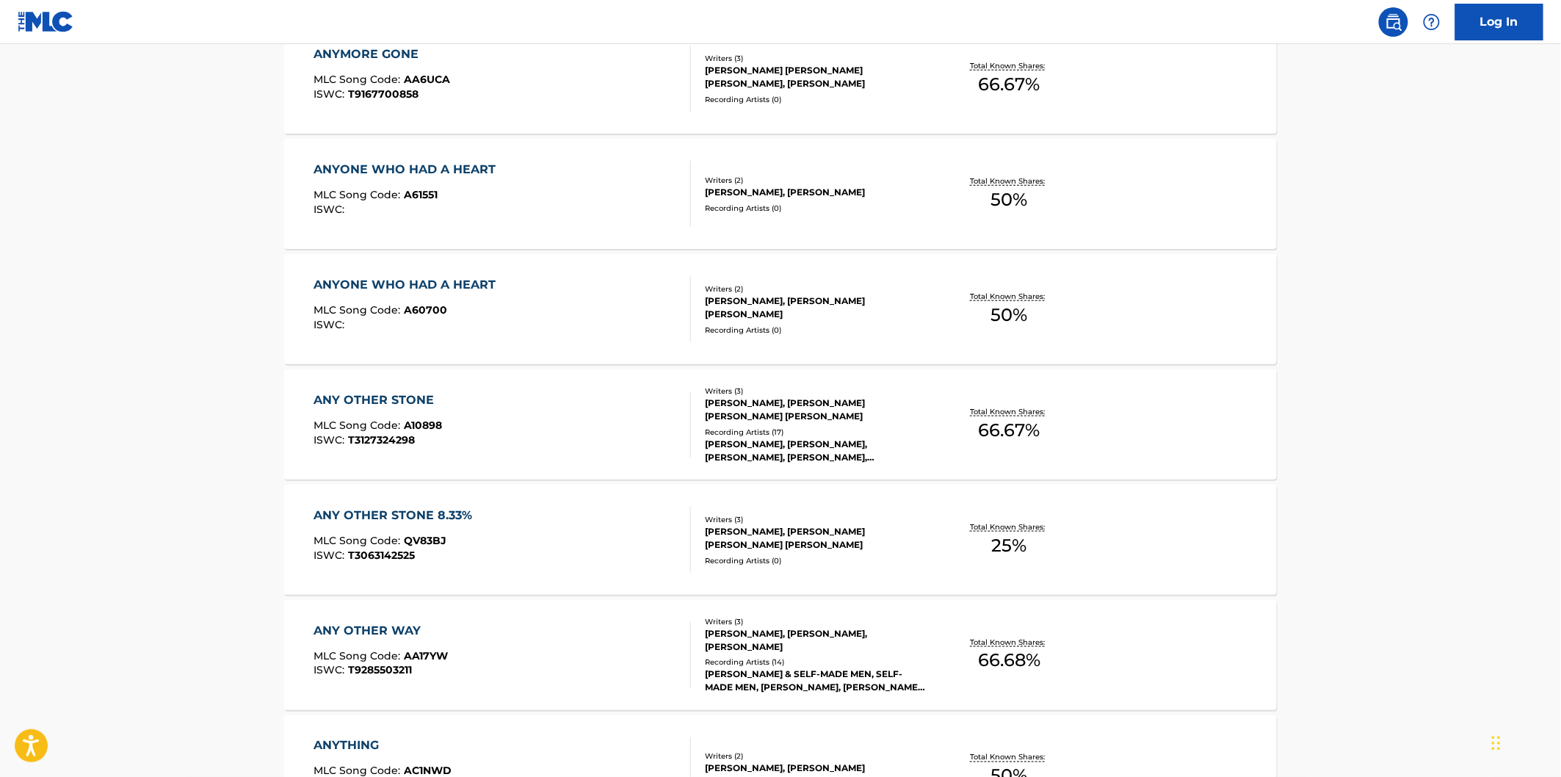
scroll to position [652, 0]
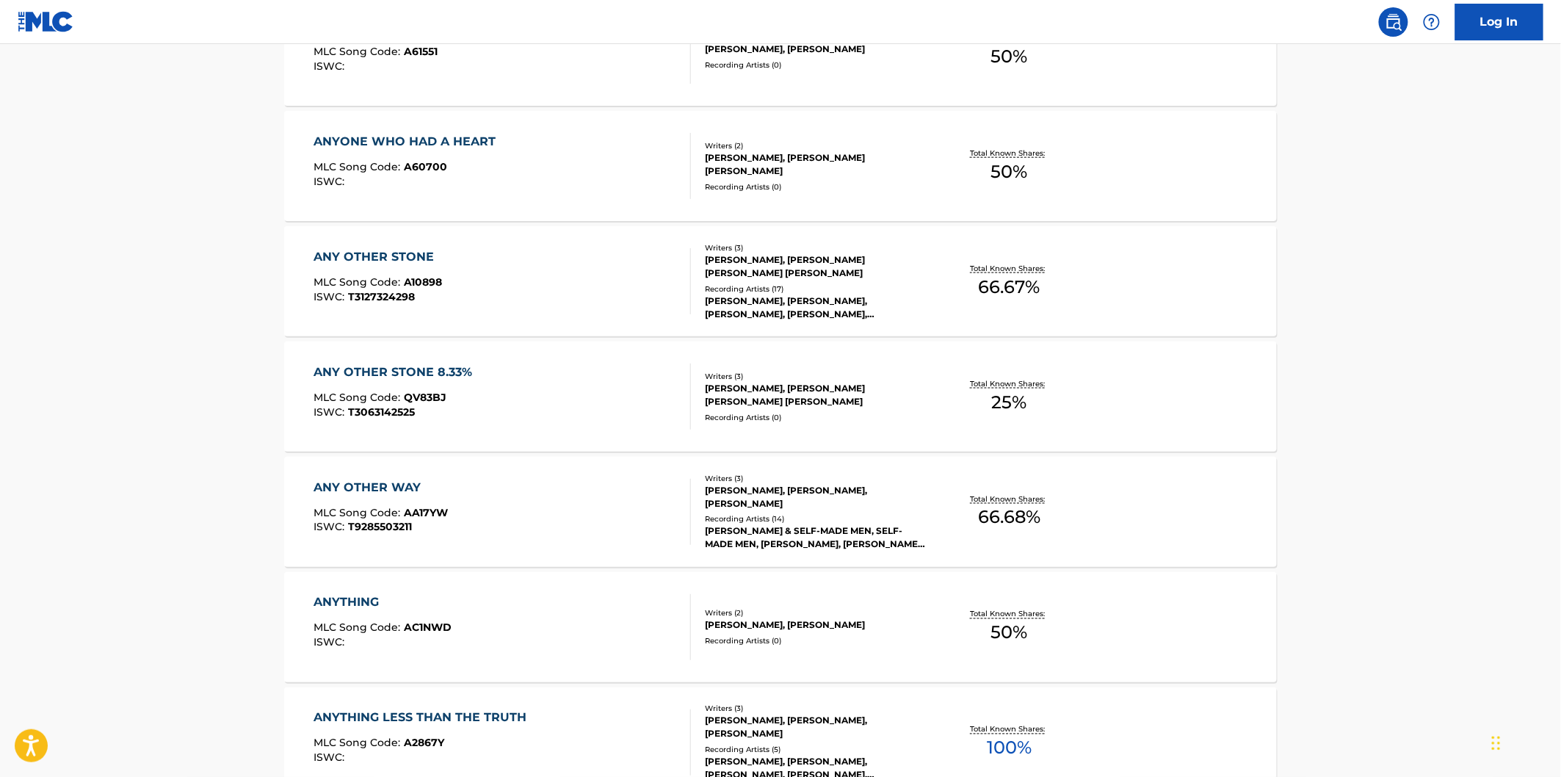
click at [574, 515] on div "ANY OTHER WAY MLC Song Code : AA17YW ISWC : T9285503211" at bounding box center [502, 512] width 377 height 66
click at [567, 599] on div "ANYTHING MLC Song Code : AC1NWD ISWC :" at bounding box center [502, 627] width 377 height 66
click at [577, 715] on div "ANYTHING LESS THAN THE TRUTH MLC Song Code : A2867Y ISWC :" at bounding box center [502, 742] width 377 height 66
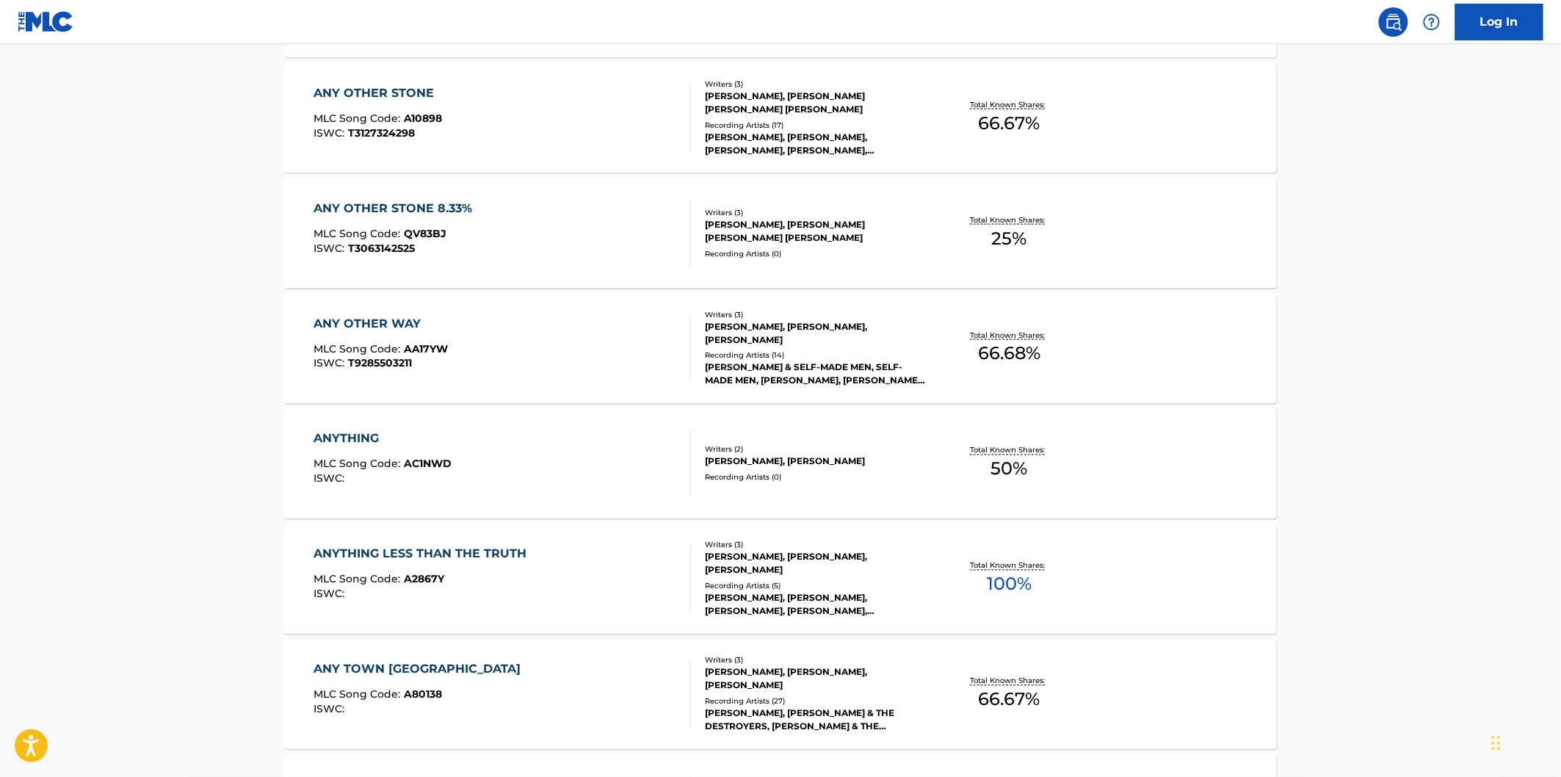
scroll to position [979, 0]
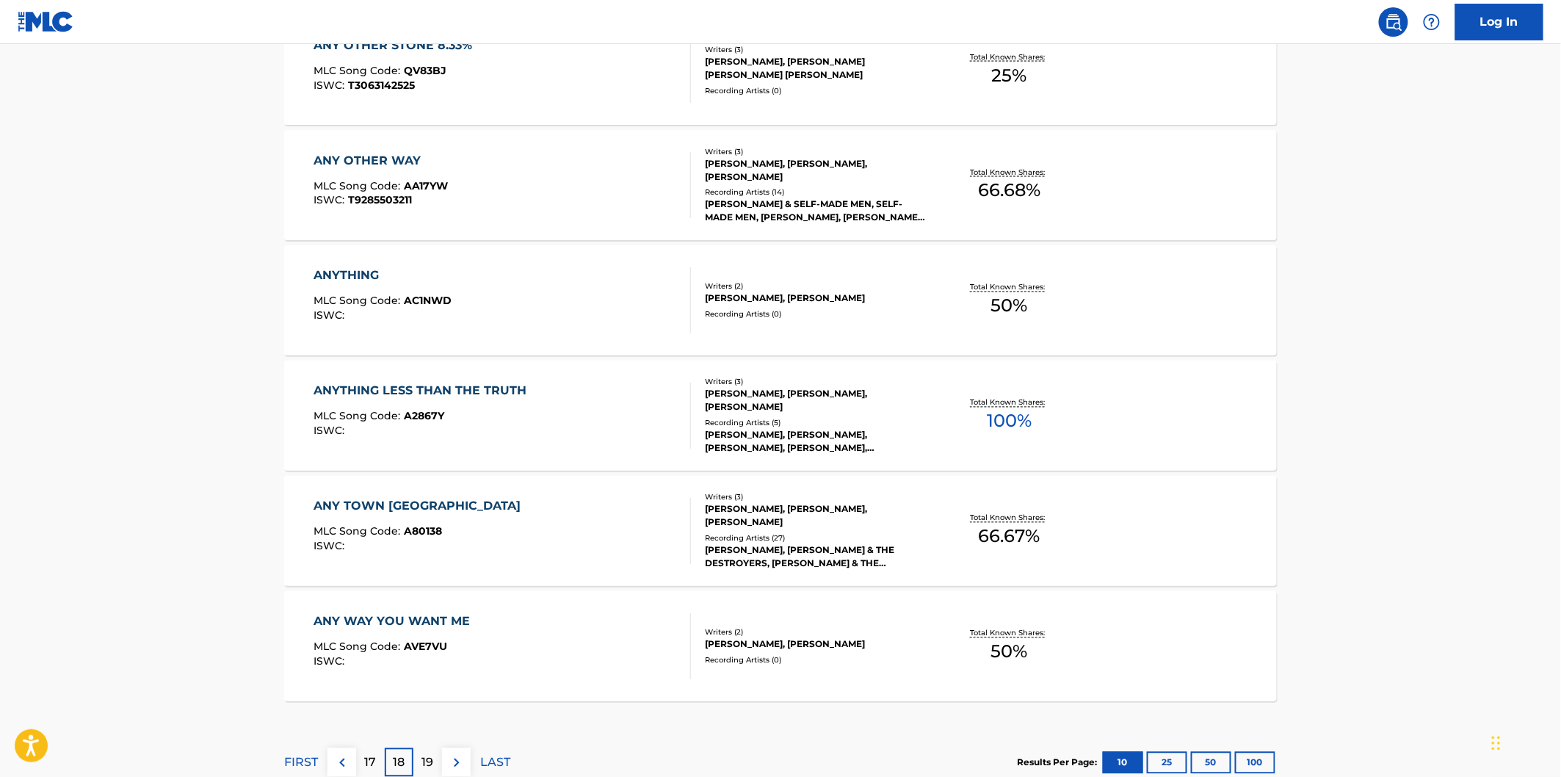
click at [587, 535] on div "ANY TOWN USA MLC Song Code : A80138 ISWC :" at bounding box center [502, 531] width 377 height 66
click at [583, 613] on div "ANY WAY YOU WANT ME MLC Song Code : AVE7VU ISWC :" at bounding box center [502, 646] width 377 height 66
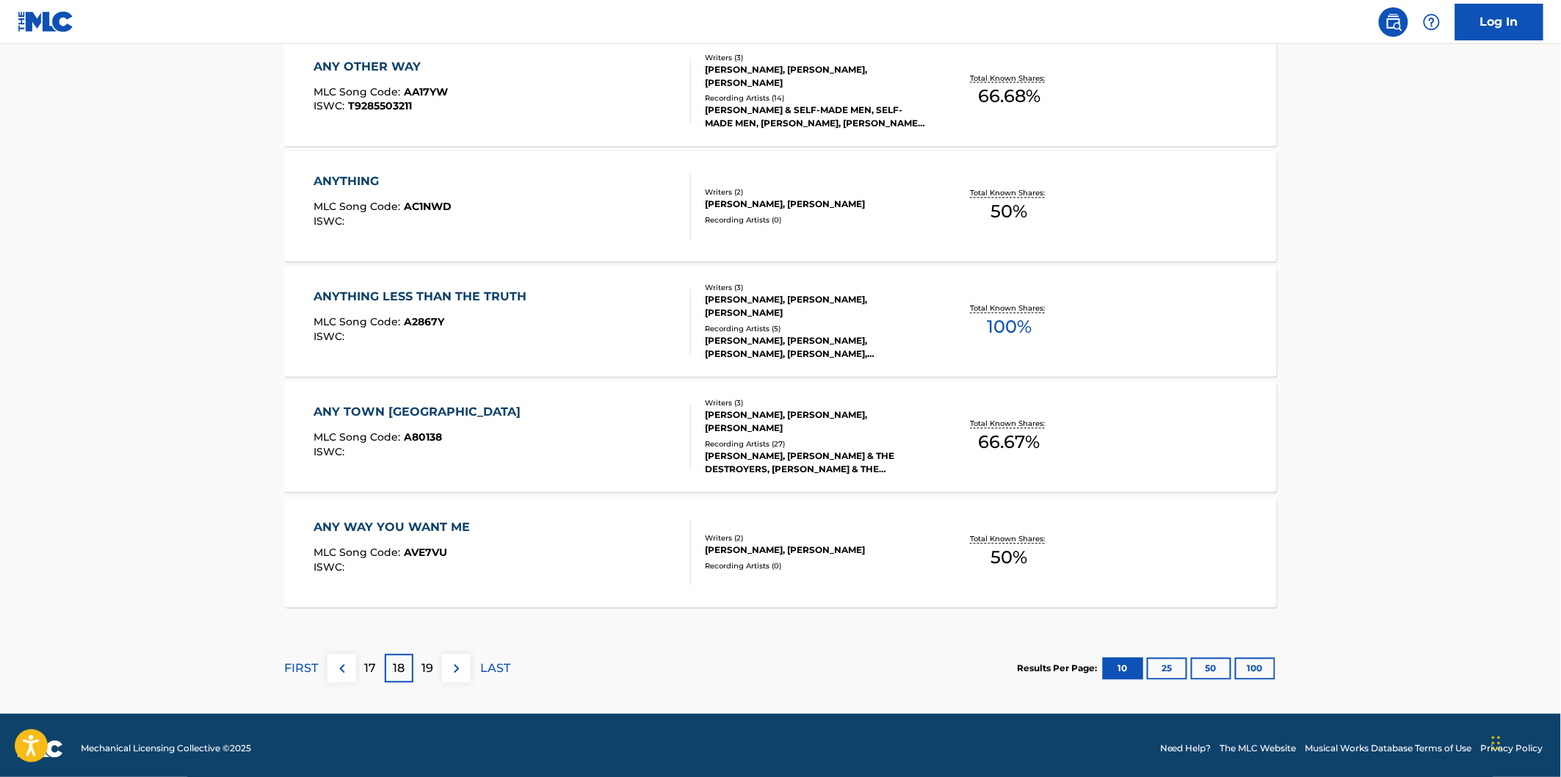
scroll to position [1079, 0]
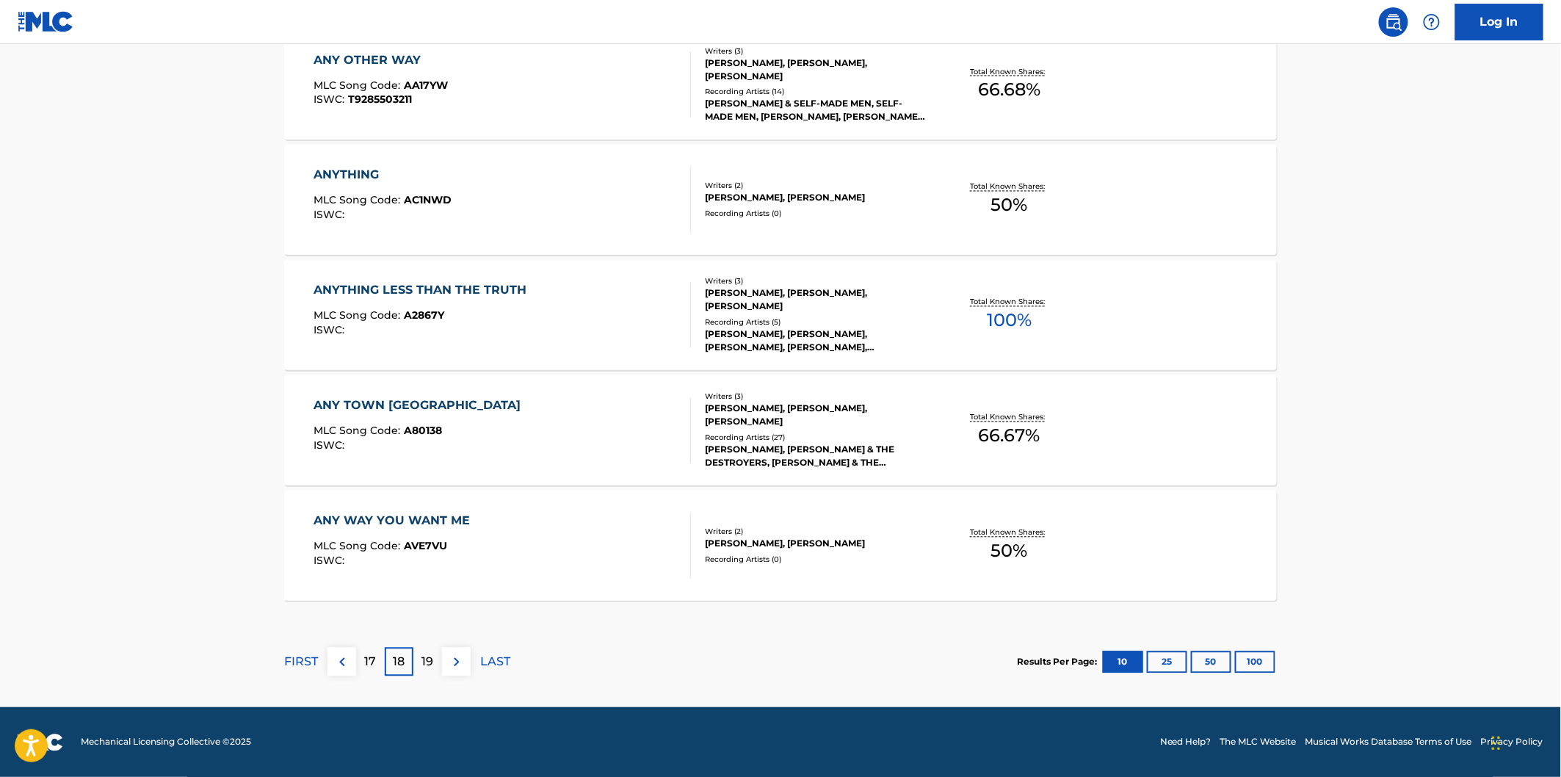
click at [429, 657] on p "19" at bounding box center [428, 663] width 12 height 18
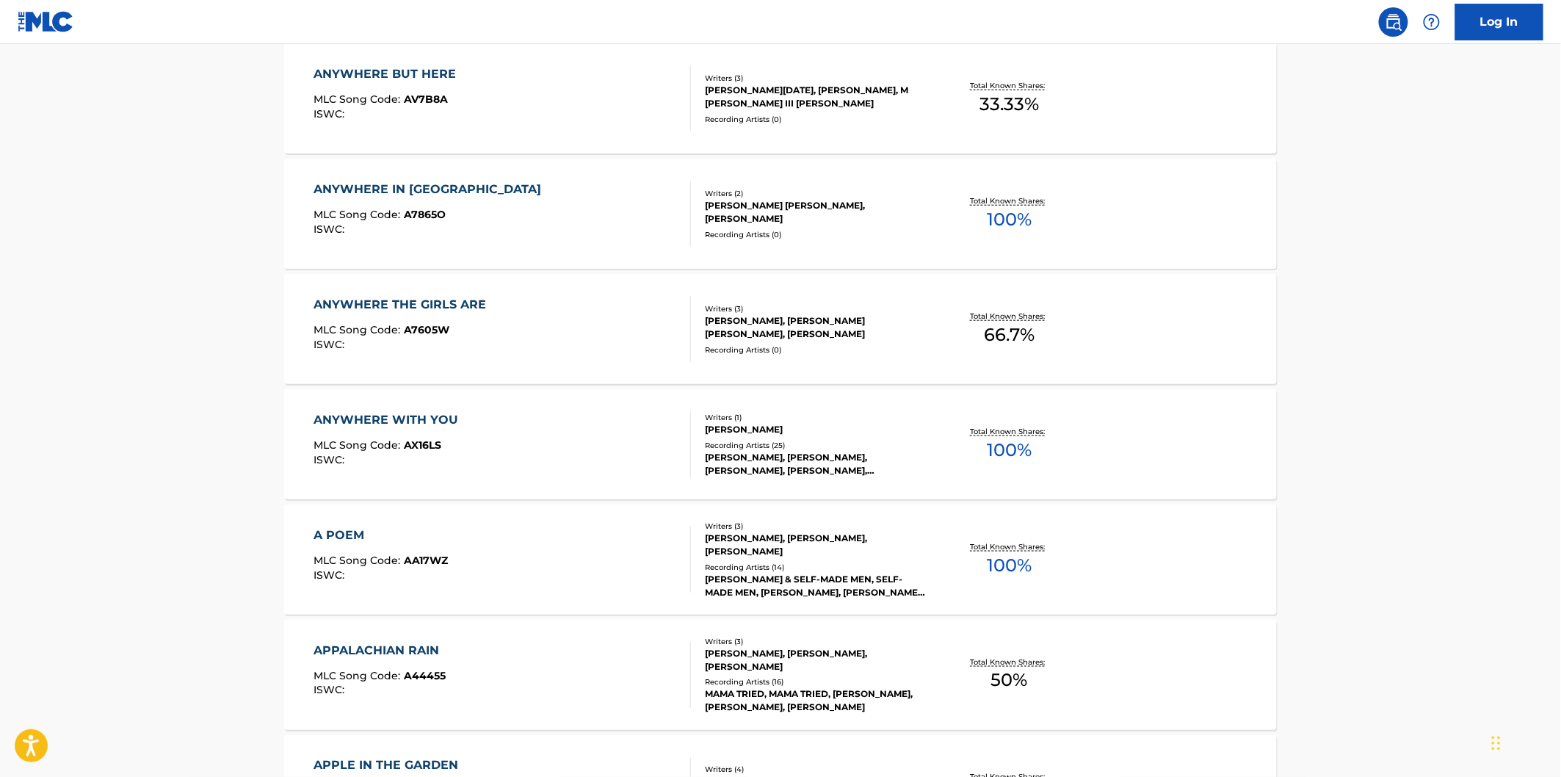
scroll to position [245, 0]
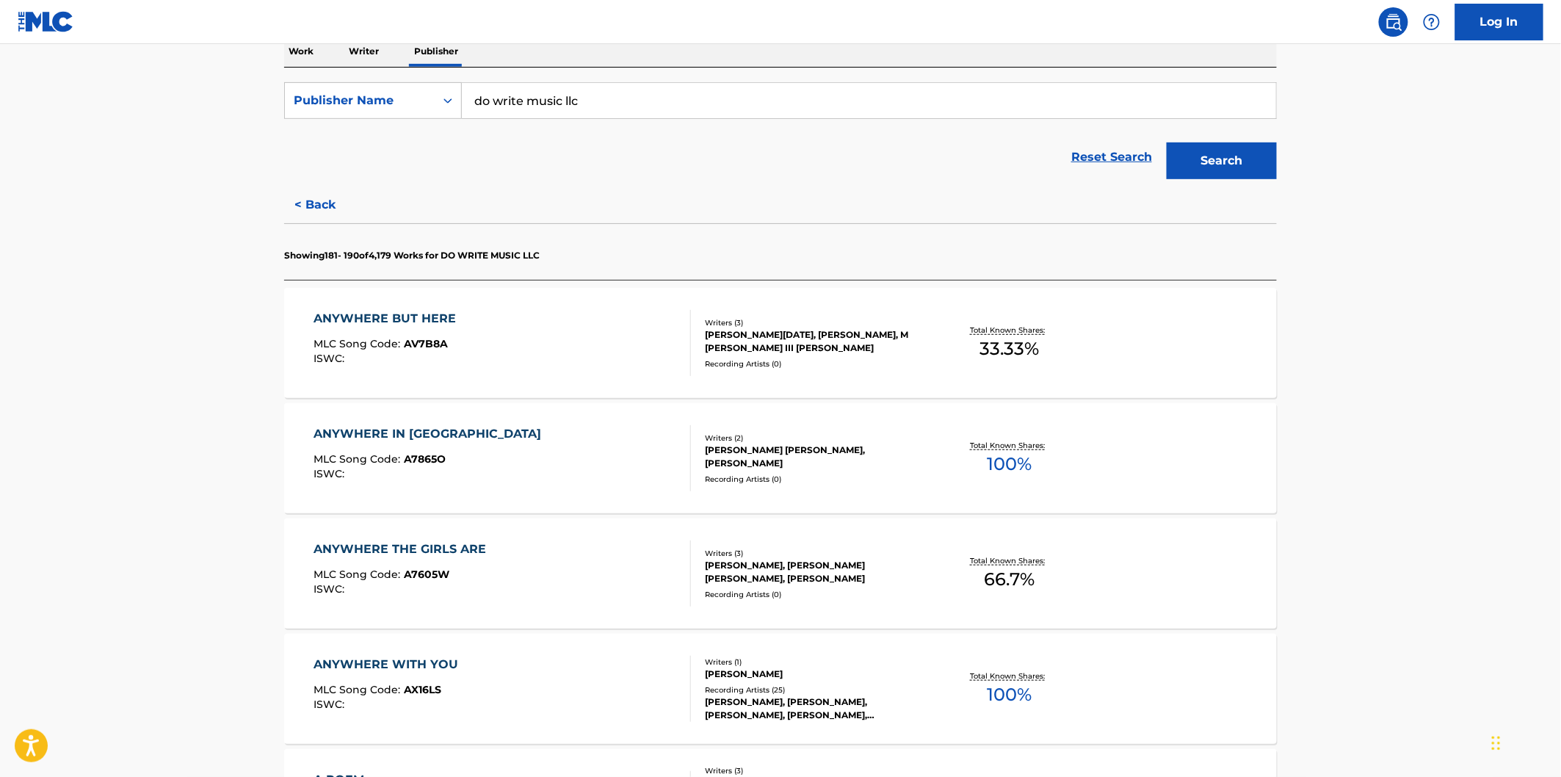
click at [603, 340] on div "ANYWHERE BUT HERE MLC Song Code : AV7B8A ISWC :" at bounding box center [502, 343] width 377 height 66
click at [604, 451] on div "ANYWHERE IN AMERICA MLC Song Code : A7865O ISWC :" at bounding box center [502, 458] width 377 height 66
click at [589, 555] on div "ANYWHERE THE GIRLS ARE MLC Song Code : A7605W ISWC :" at bounding box center [502, 573] width 377 height 66
click at [577, 654] on div "ANYWHERE WITH YOU MLC Song Code : AX16LS ISWC : Writers ( 1 ) JOSH MORNINGSTAR …" at bounding box center [780, 689] width 993 height 110
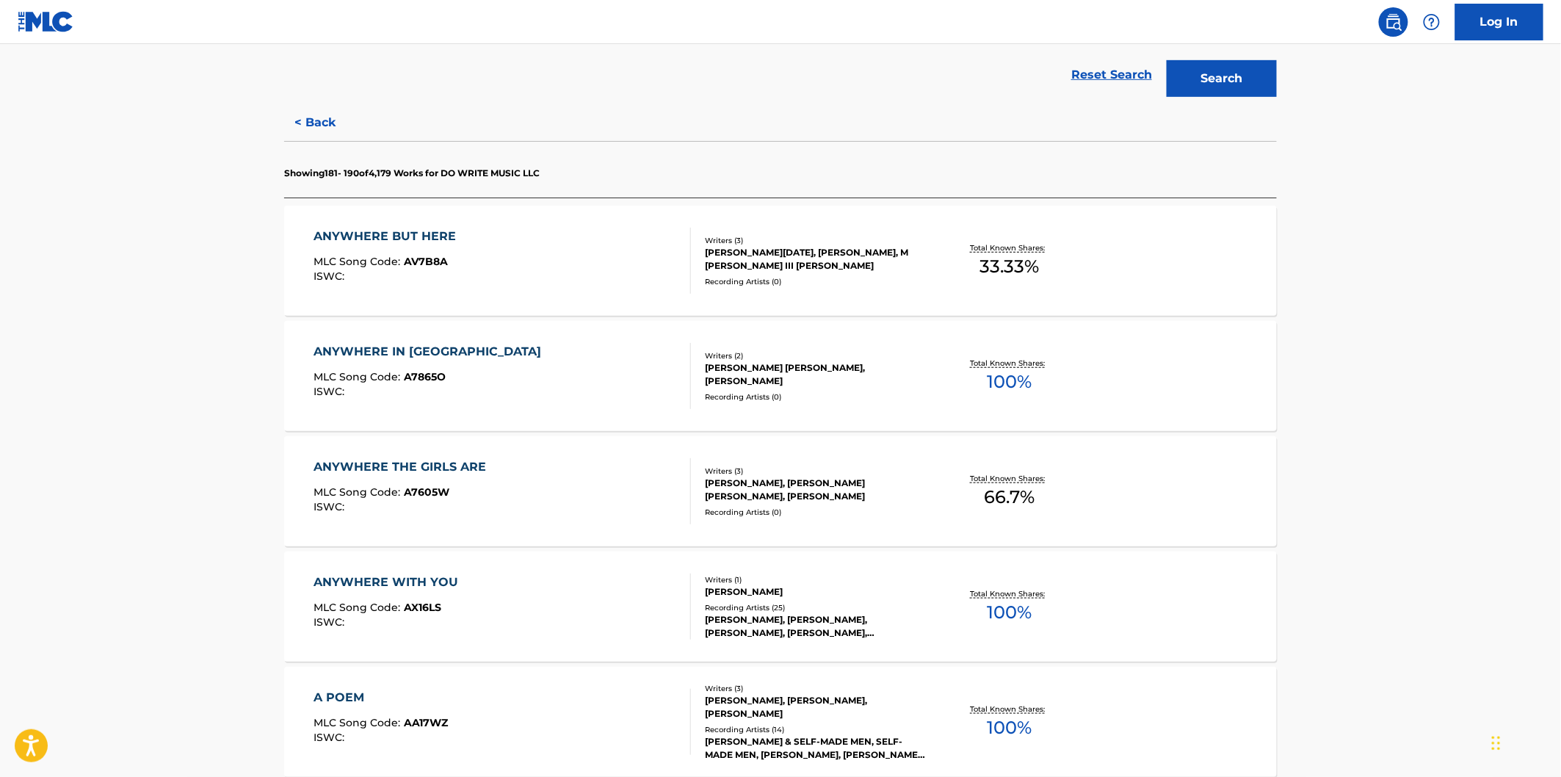
scroll to position [489, 0]
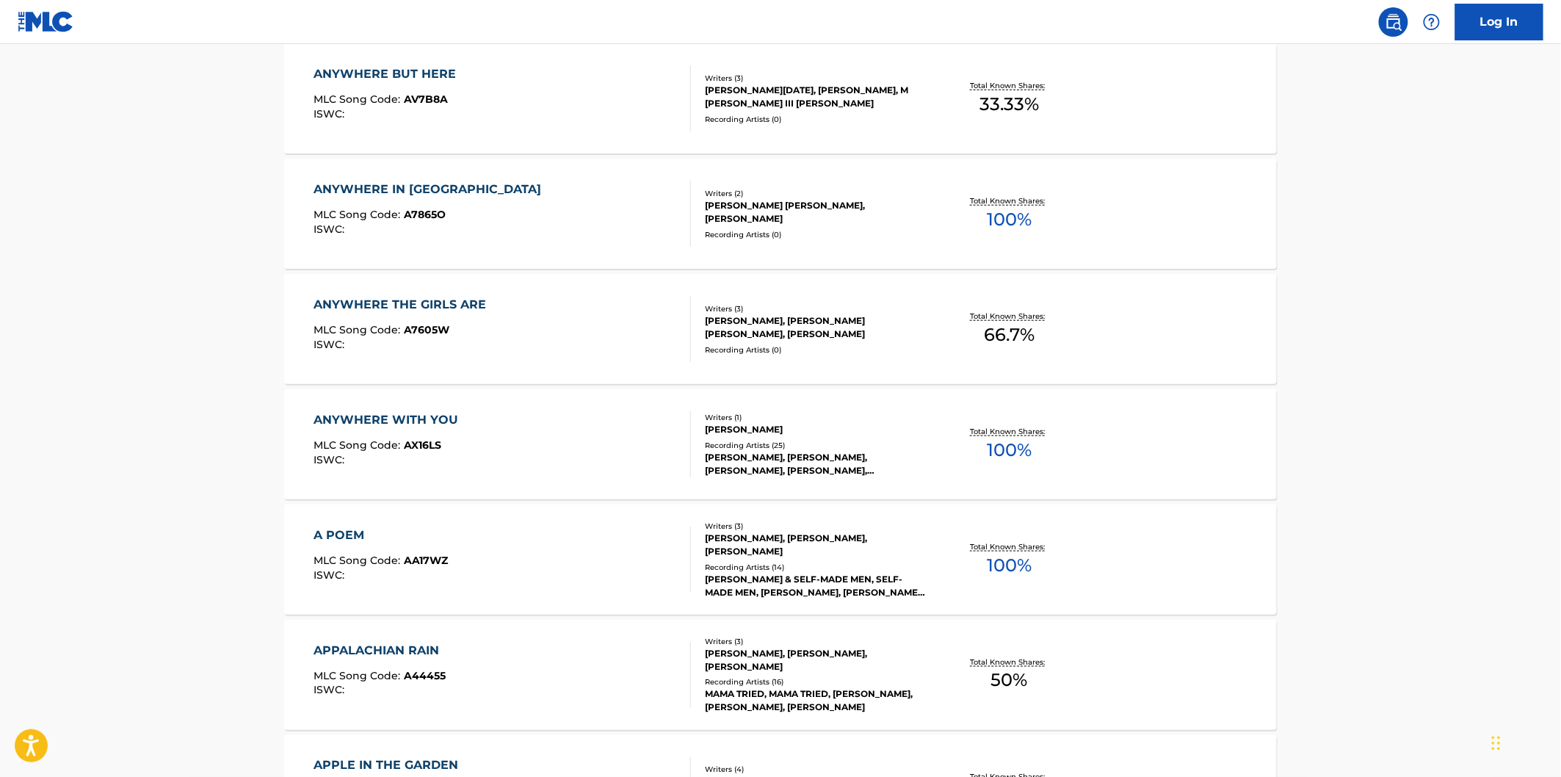
click at [605, 573] on div "A POEM MLC Song Code : AA17WZ ISWC :" at bounding box center [502, 559] width 377 height 66
click at [585, 659] on div "APPALACHIAN RAIN MLC Song Code : A44455 ISWC :" at bounding box center [502, 675] width 377 height 66
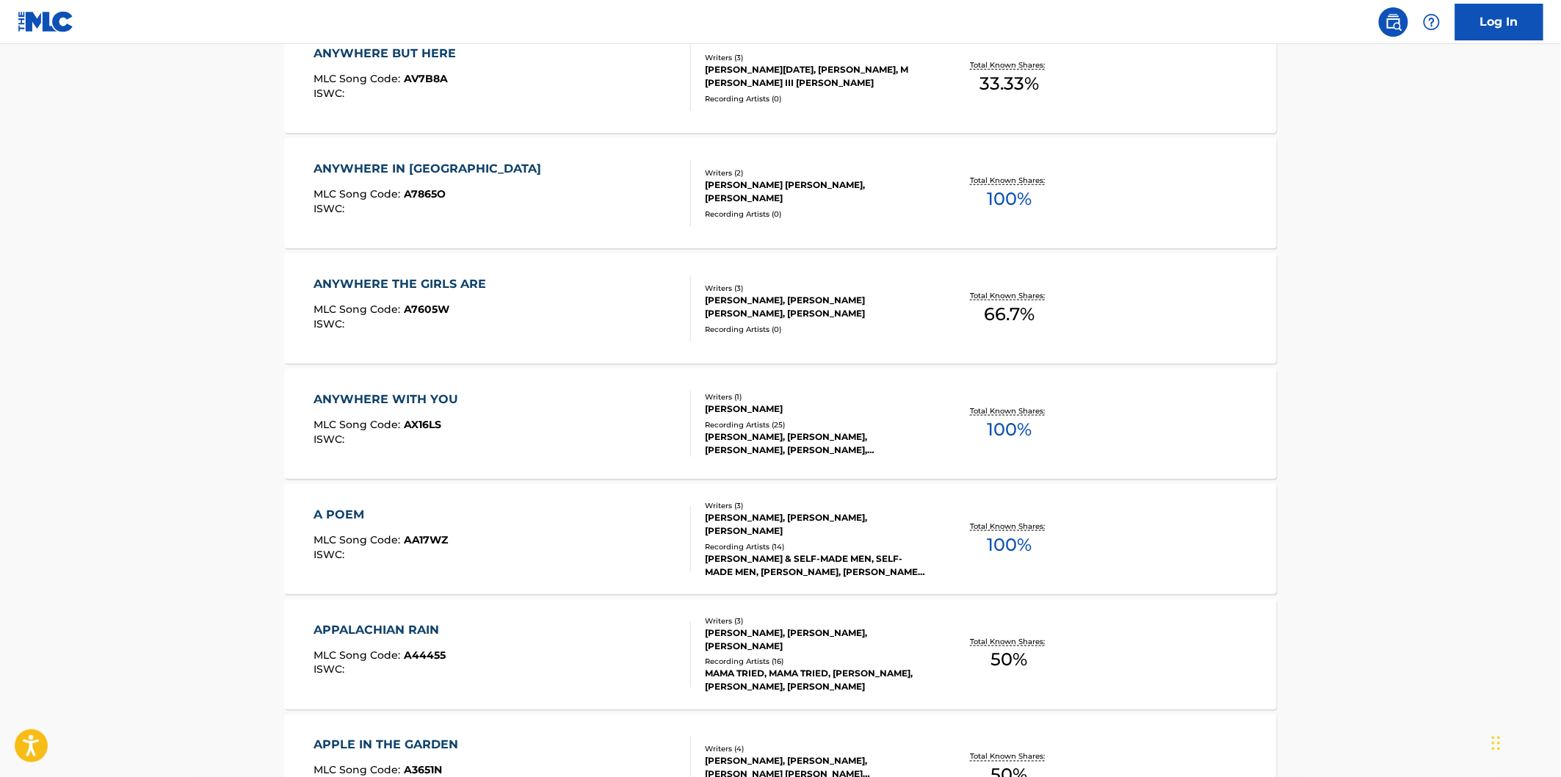
scroll to position [734, 0]
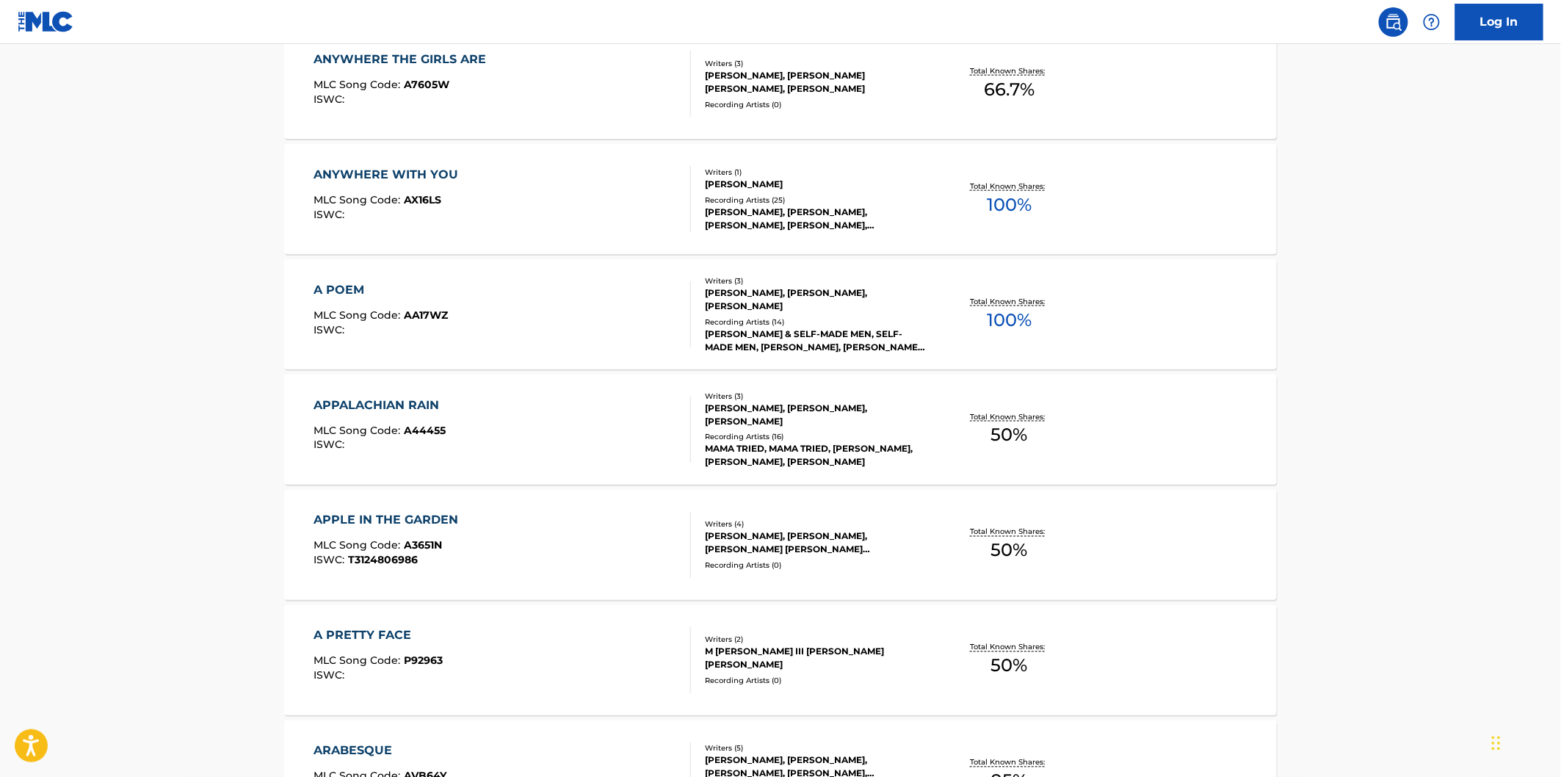
click at [602, 563] on div "APPLE IN THE GARDEN MLC Song Code : A3651N ISWC : T3124806986" at bounding box center [502, 545] width 377 height 66
click at [590, 644] on div "A PRETTY FACE MLC Song Code : P92963 ISWC :" at bounding box center [502, 660] width 377 height 66
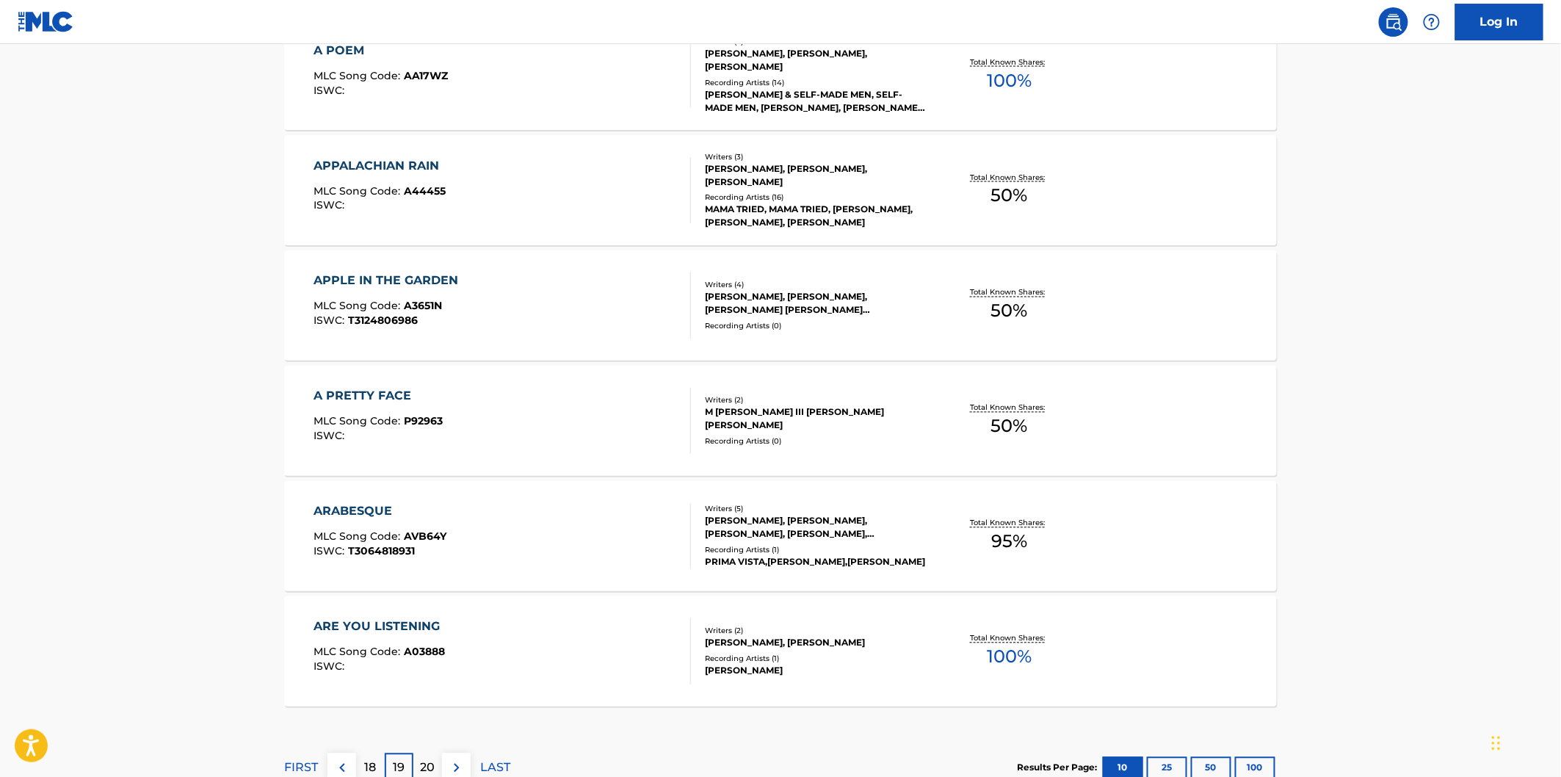
scroll to position [979, 0]
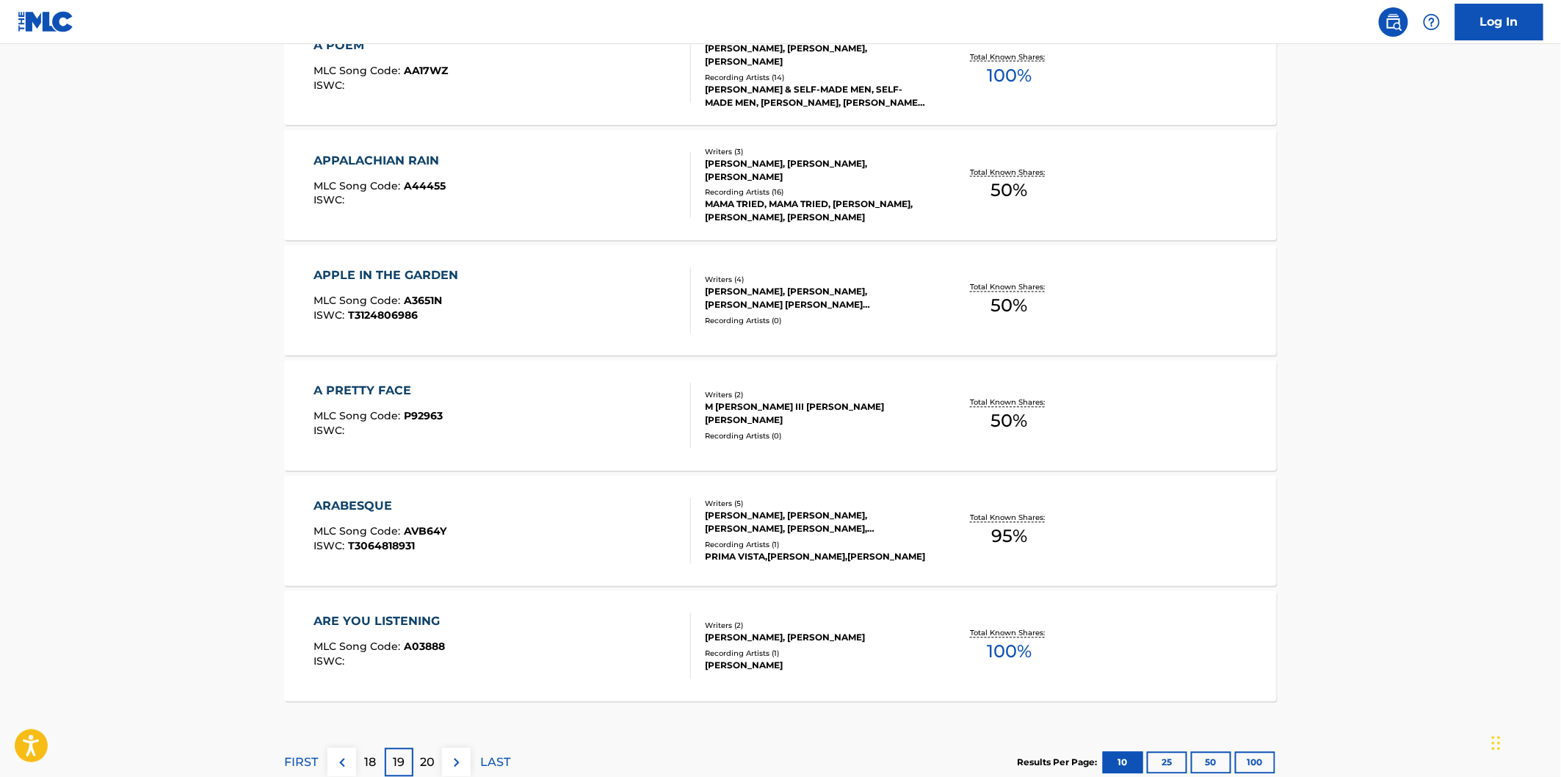
click at [581, 542] on div "ARABESQUE MLC Song Code : AVB64Y ISWC : T3064818931" at bounding box center [502, 531] width 377 height 66
click at [568, 636] on div "ARE YOU LISTENING MLC Song Code : A03888 ISWC :" at bounding box center [502, 646] width 377 height 66
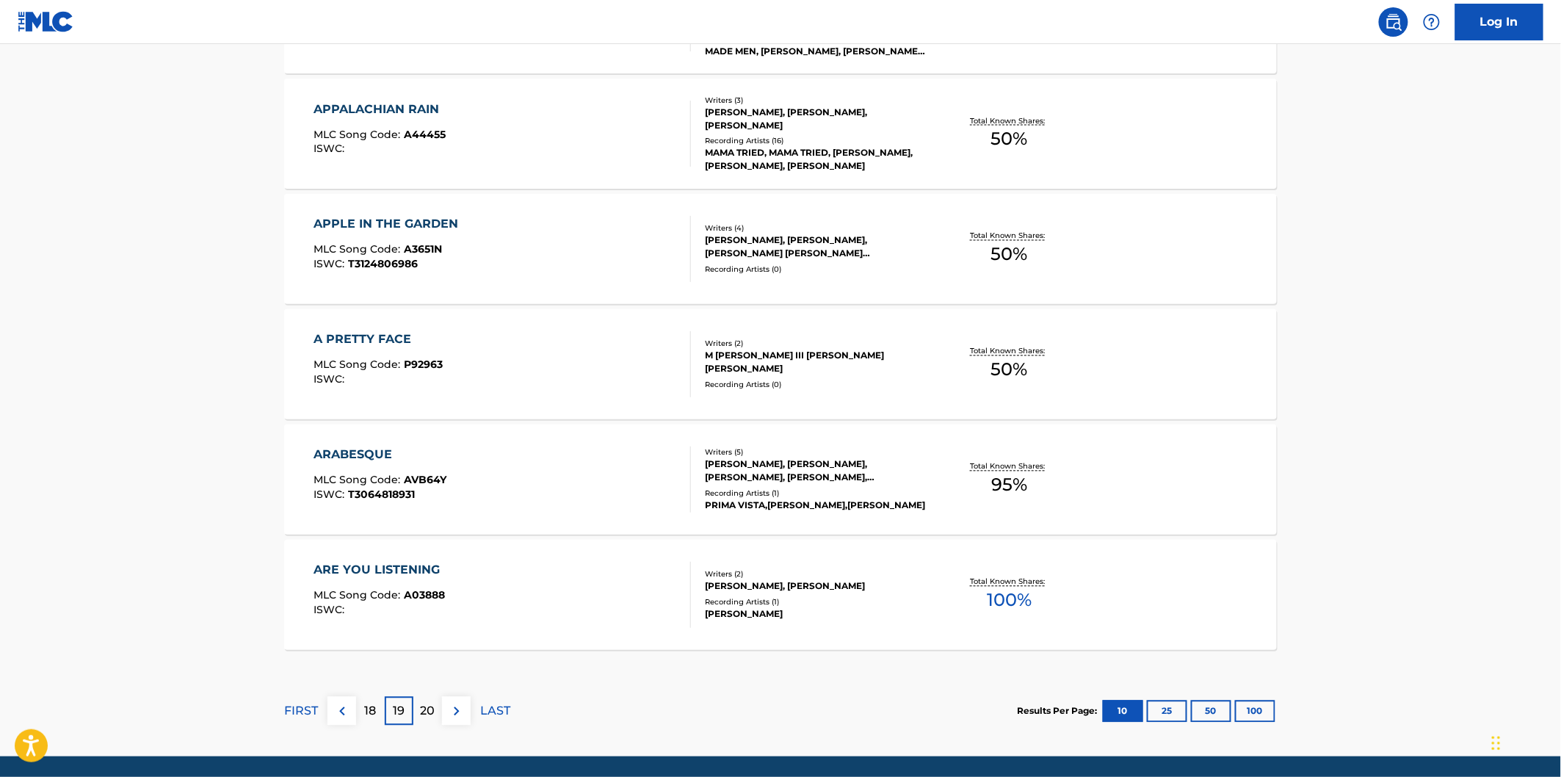
scroll to position [1079, 0]
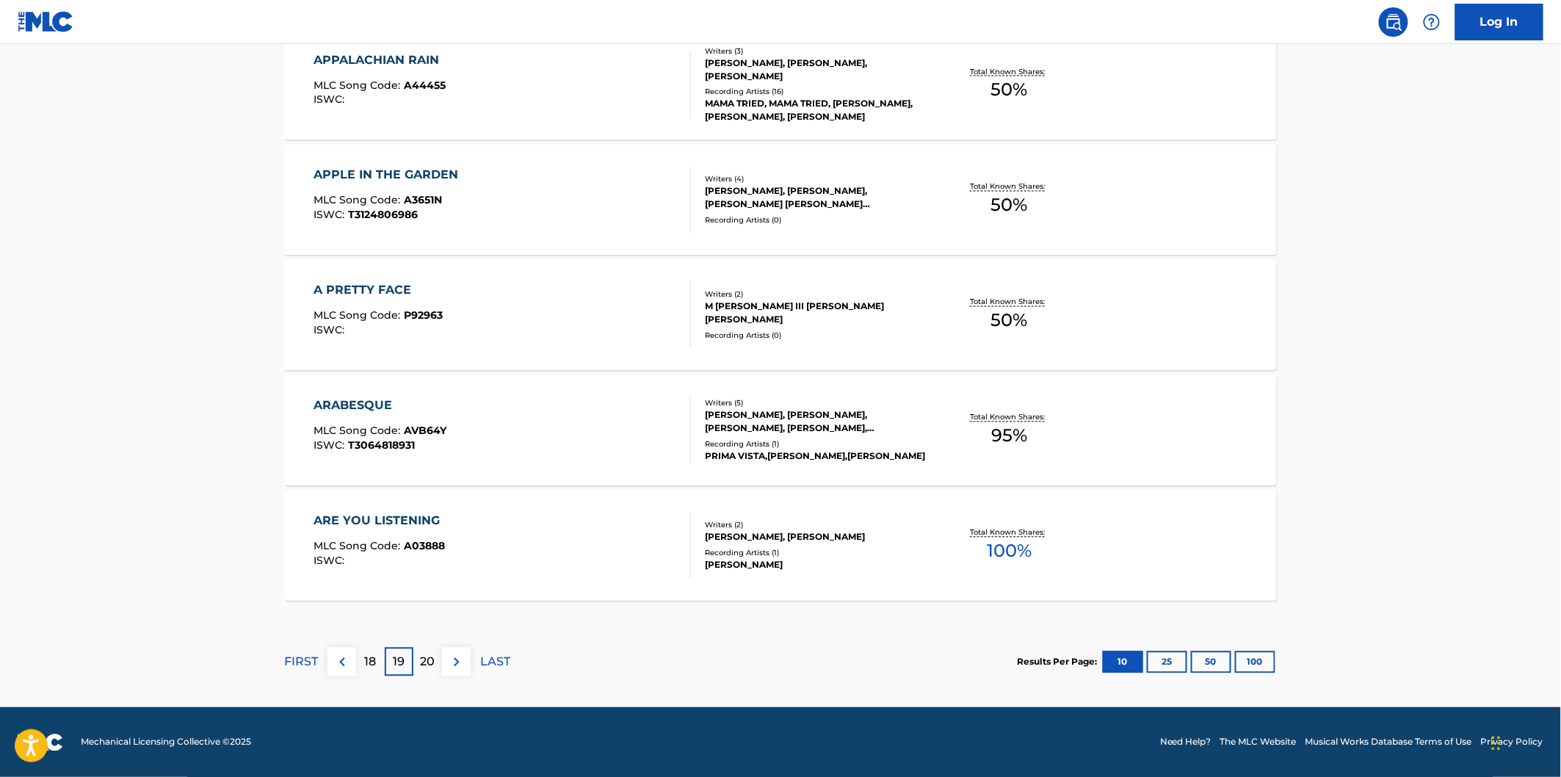
click at [427, 659] on p "20" at bounding box center [428, 663] width 15 height 18
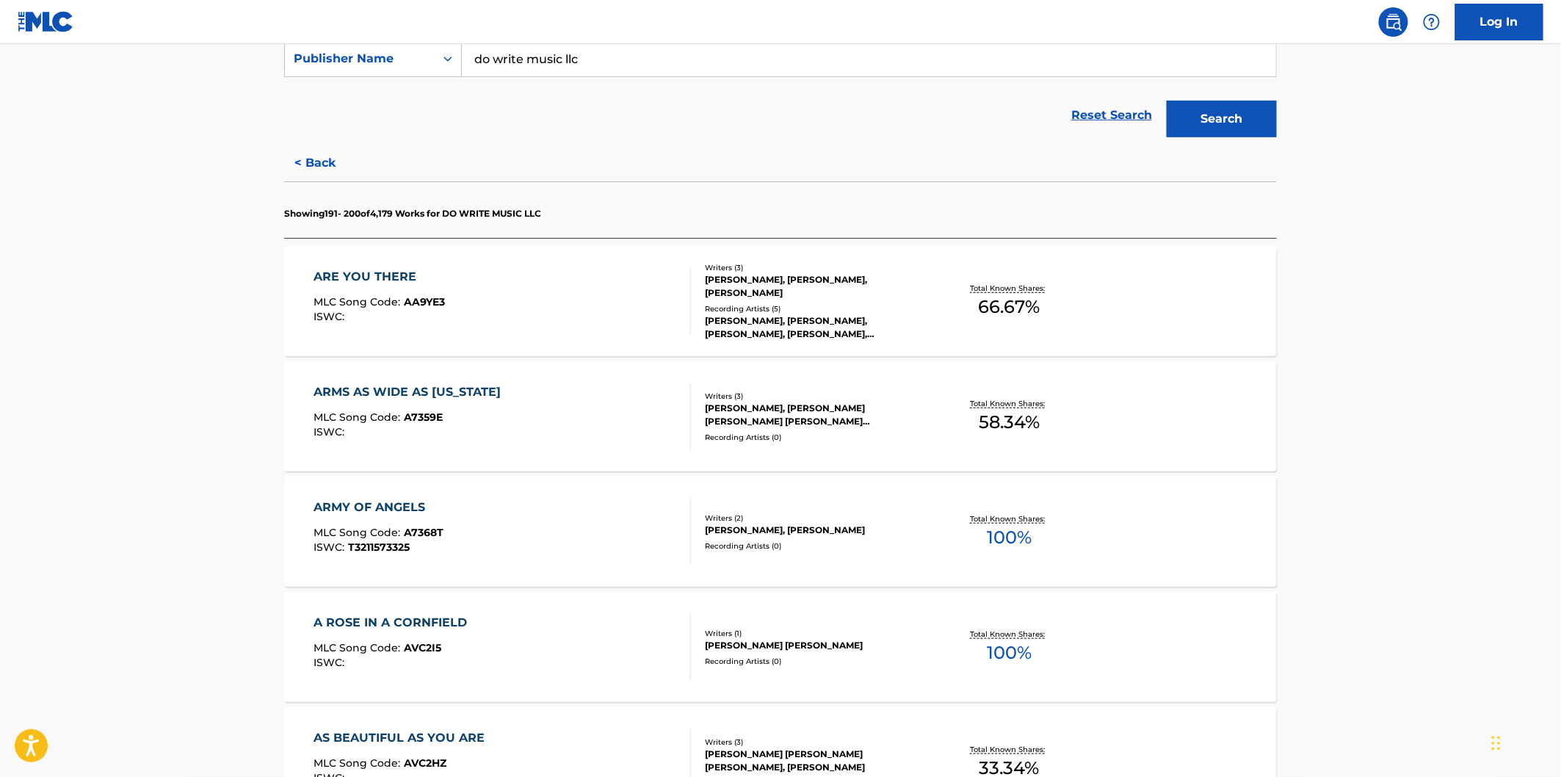
scroll to position [326, 0]
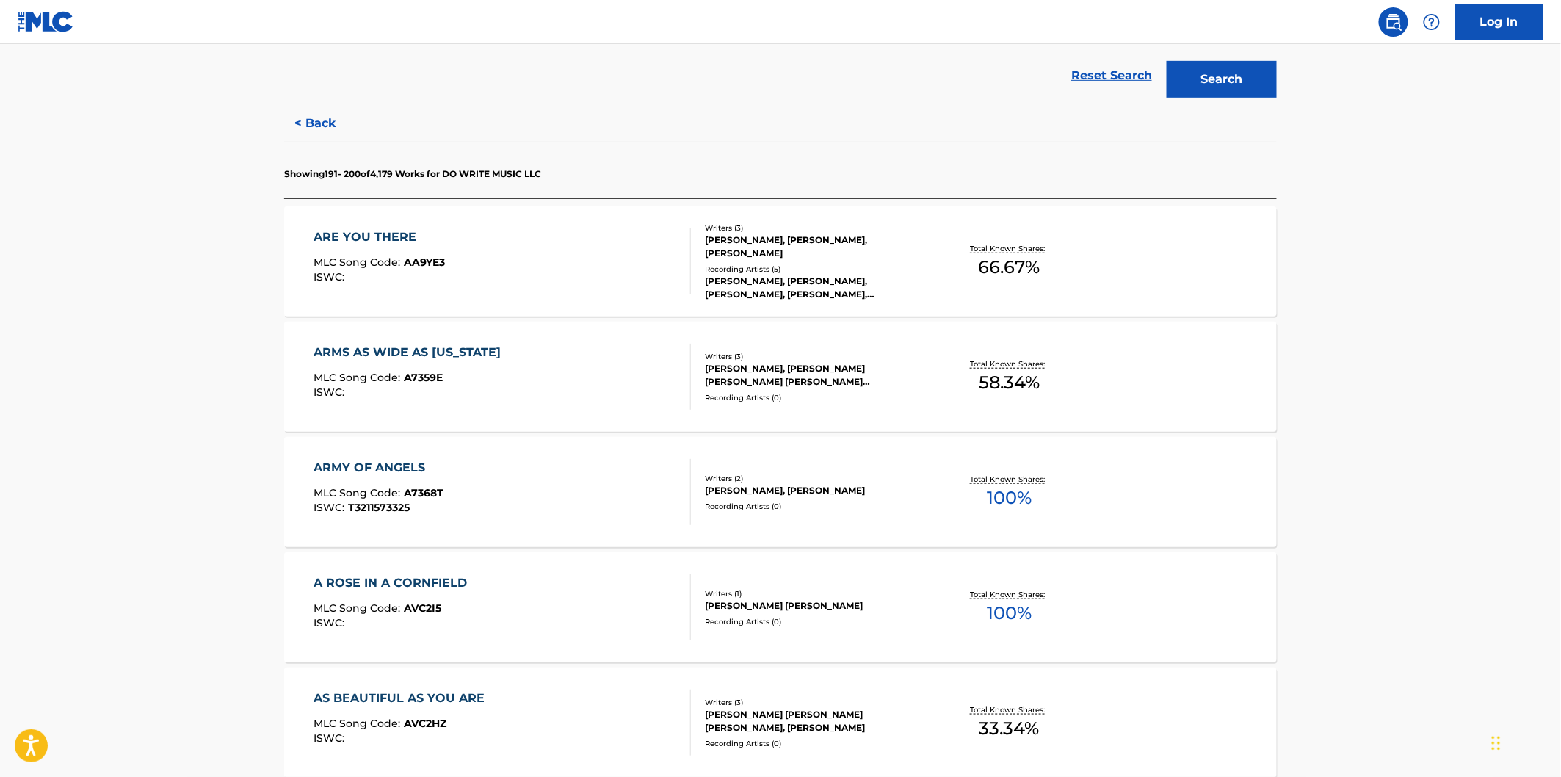
click at [630, 254] on div "ARE YOU THERE MLC Song Code : AA9YE3 ISWC :" at bounding box center [502, 261] width 377 height 66
click at [626, 361] on div "ARMS AS WIDE AS TEXAS MLC Song Code : A7359E ISWC :" at bounding box center [502, 377] width 377 height 66
click at [597, 497] on div "ARMY OF ANGELS MLC Song Code : A7368T ISWC : T3211573325" at bounding box center [502, 492] width 377 height 66
click at [583, 607] on div "A ROSE IN A CORNFIELD MLC Song Code : AVC2I5 ISWC :" at bounding box center [502, 607] width 377 height 66
click at [562, 695] on div "AS BEAUTIFUL AS YOU ARE MLC Song Code : AVC2HZ ISWC :" at bounding box center [502, 723] width 377 height 66
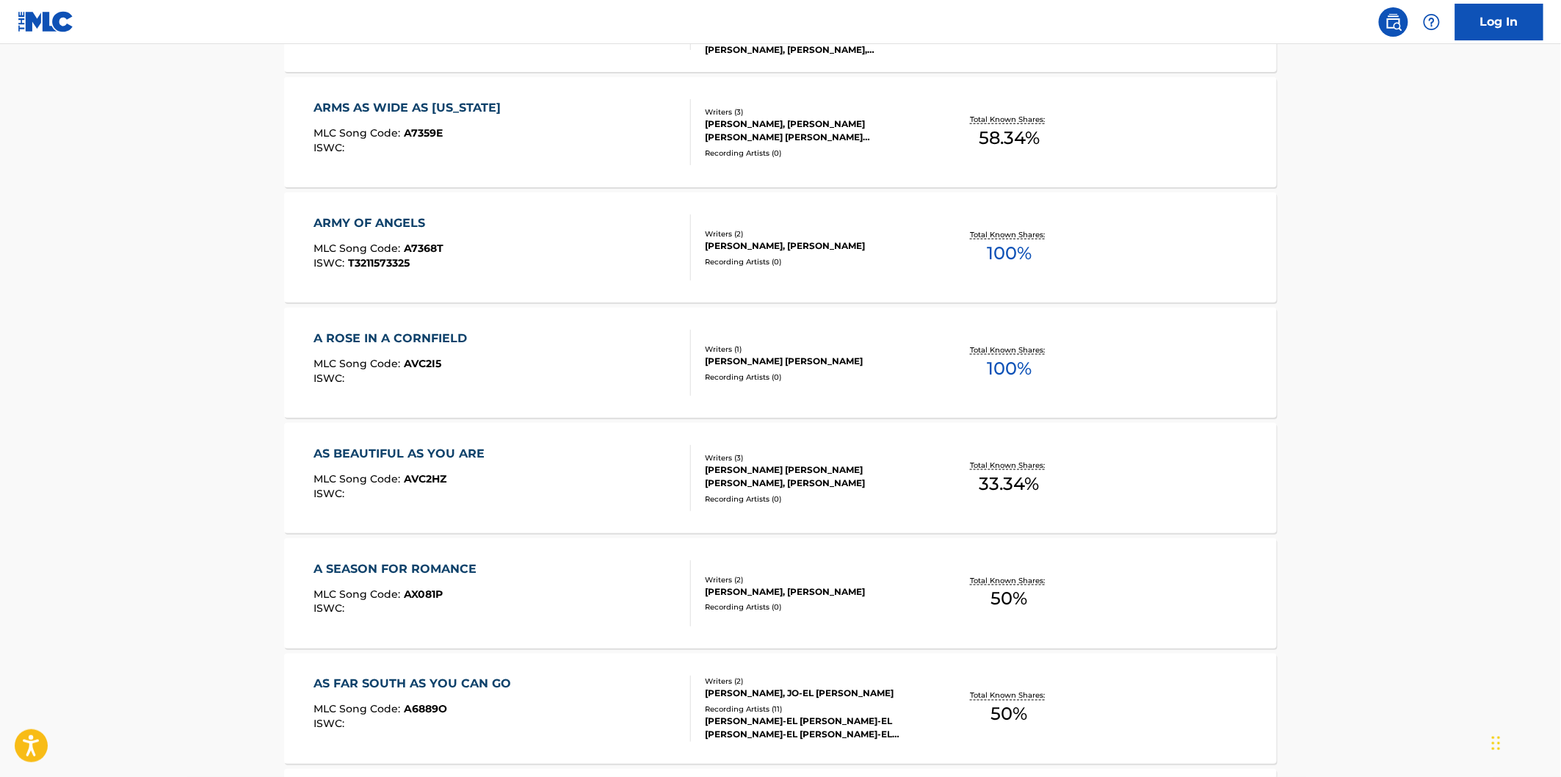
scroll to position [734, 0]
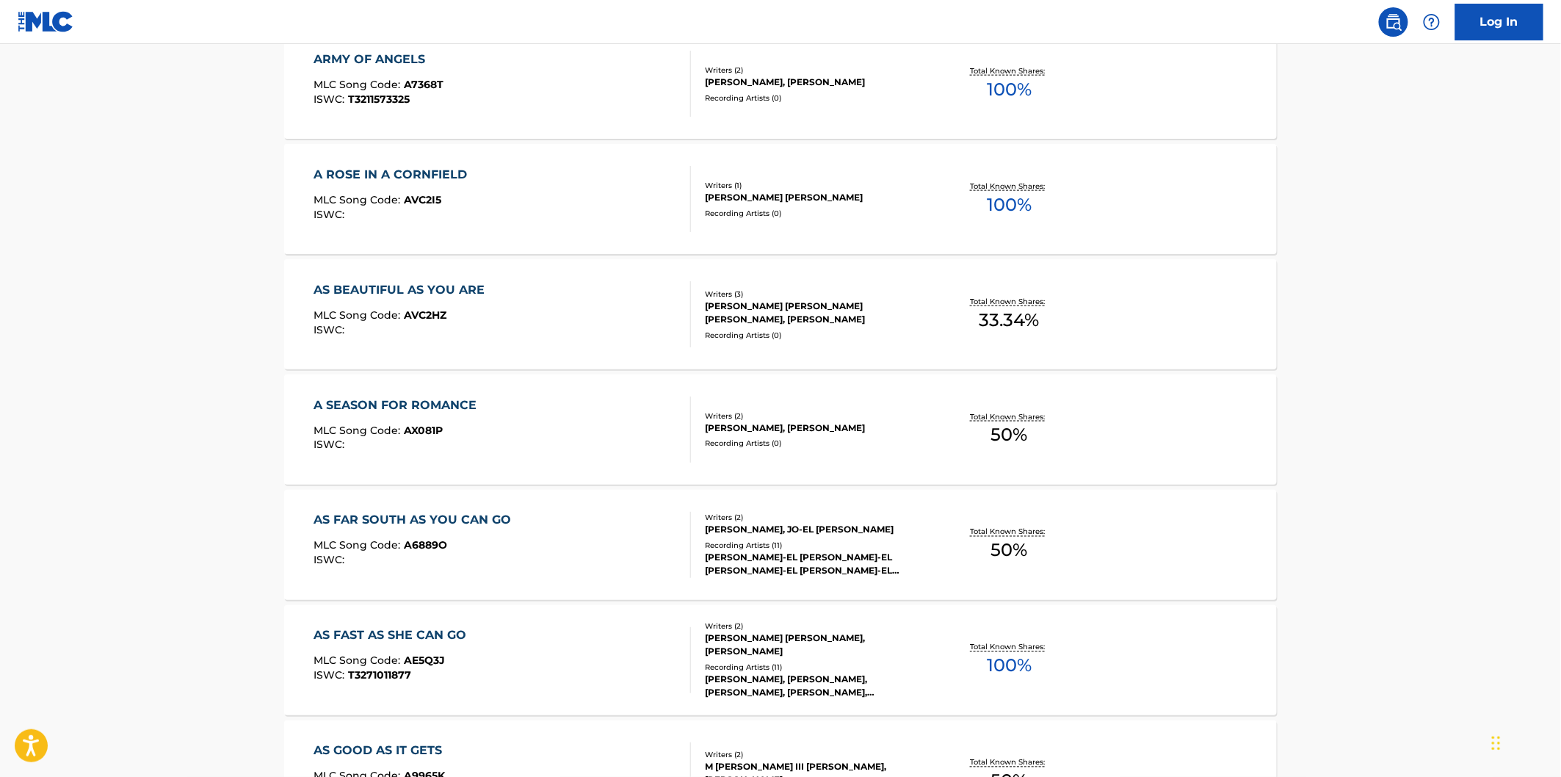
click at [606, 436] on div "A SEASON FOR ROMANCE MLC Song Code : AX081P ISWC :" at bounding box center [502, 430] width 377 height 66
click at [606, 532] on div "AS FAR SOUTH AS YOU CAN GO MLC Song Code : A6889O ISWC :" at bounding box center [502, 545] width 377 height 66
click at [579, 637] on div "AS FAST AS SHE CAN GO MLC Song Code : AE5Q3J ISWC : T3271011877" at bounding box center [502, 660] width 377 height 66
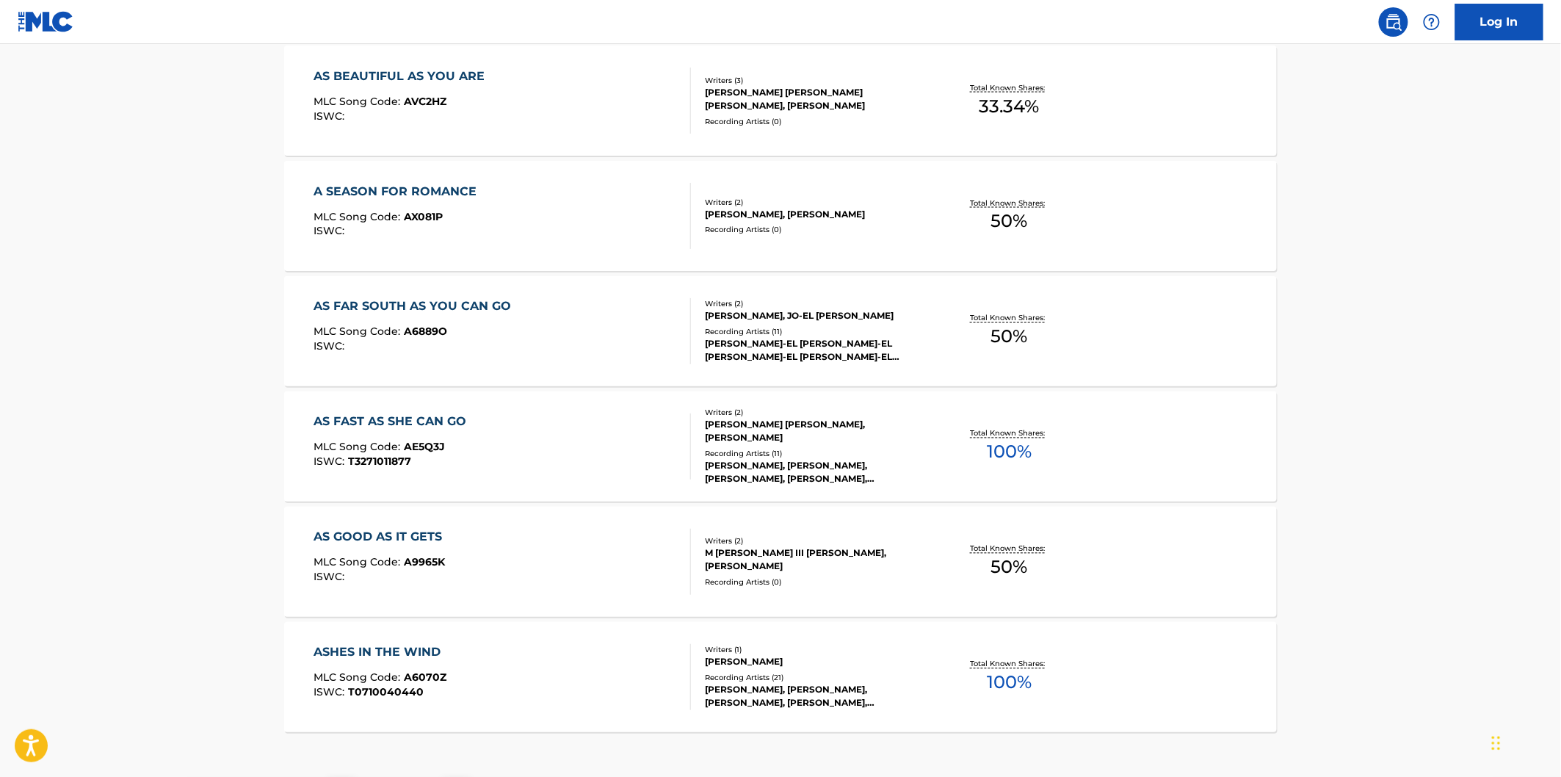
scroll to position [979, 0]
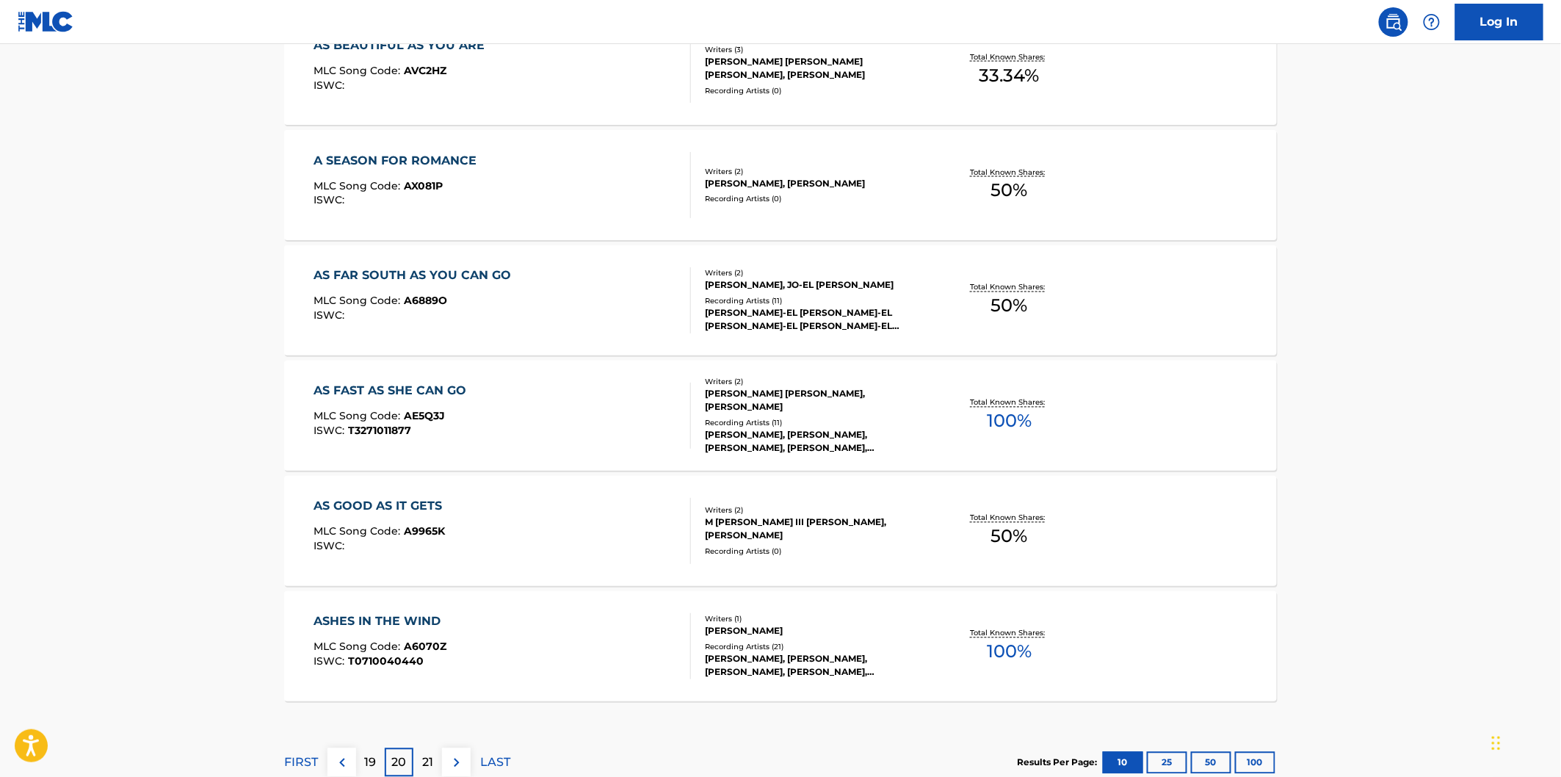
click at [586, 538] on div "AS GOOD AS IT GETS MLC Song Code : A9965K ISWC :" at bounding box center [502, 531] width 377 height 66
click at [585, 615] on div "ASHES IN THE WIND MLC Song Code : A6070Z ISWC : T0710040440" at bounding box center [502, 646] width 377 height 66
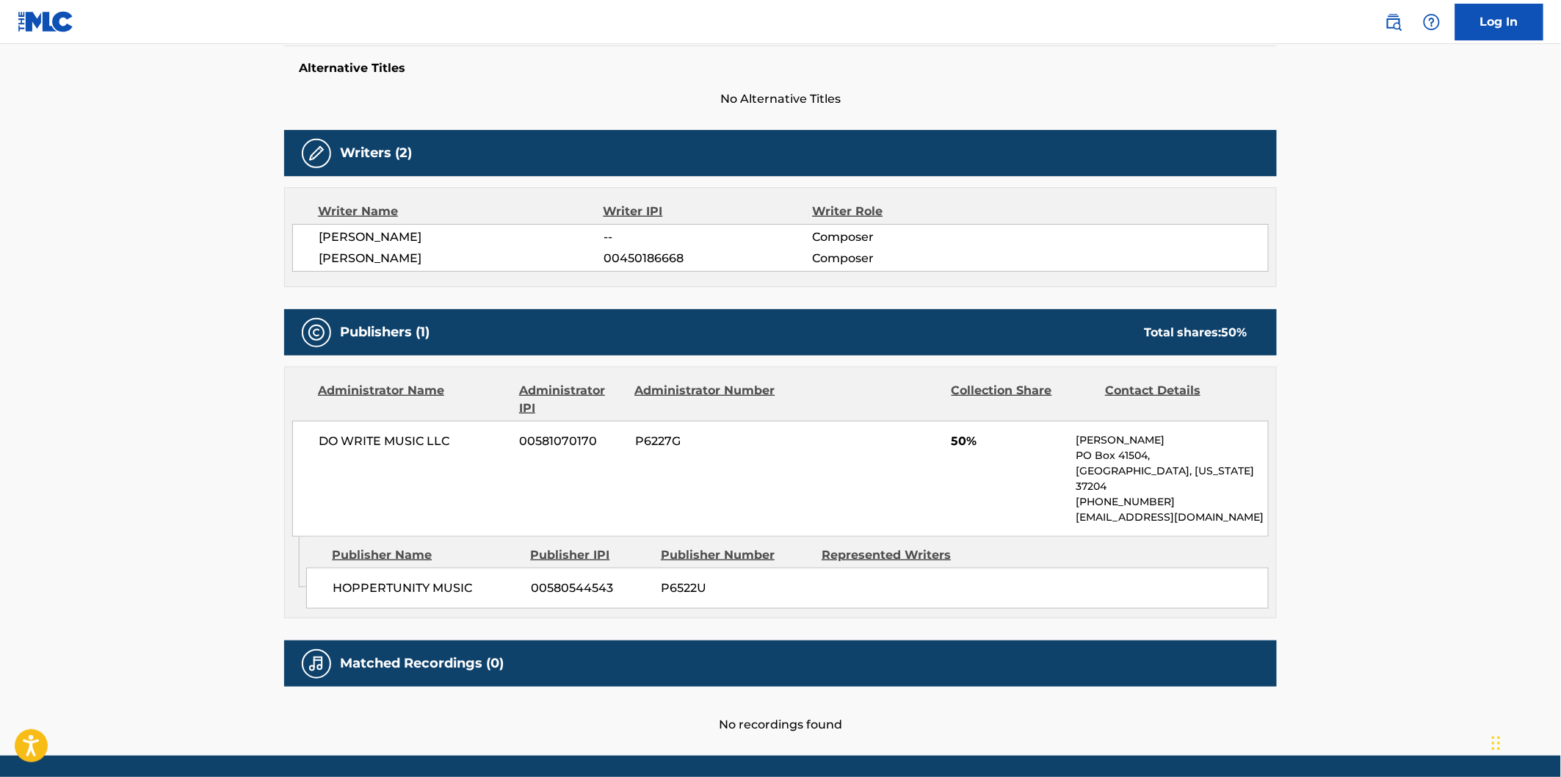
scroll to position [421, 0]
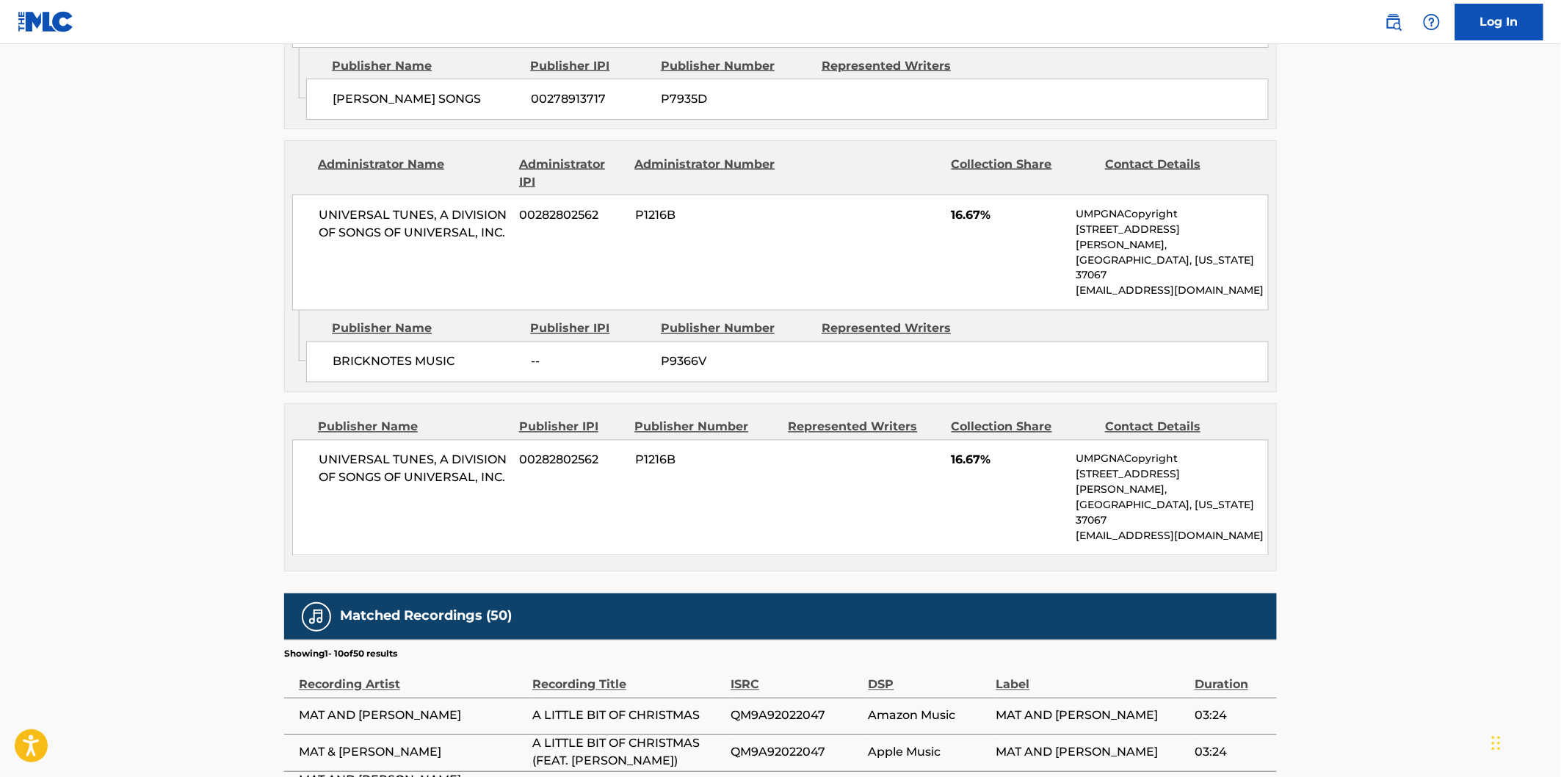
scroll to position [652, 0]
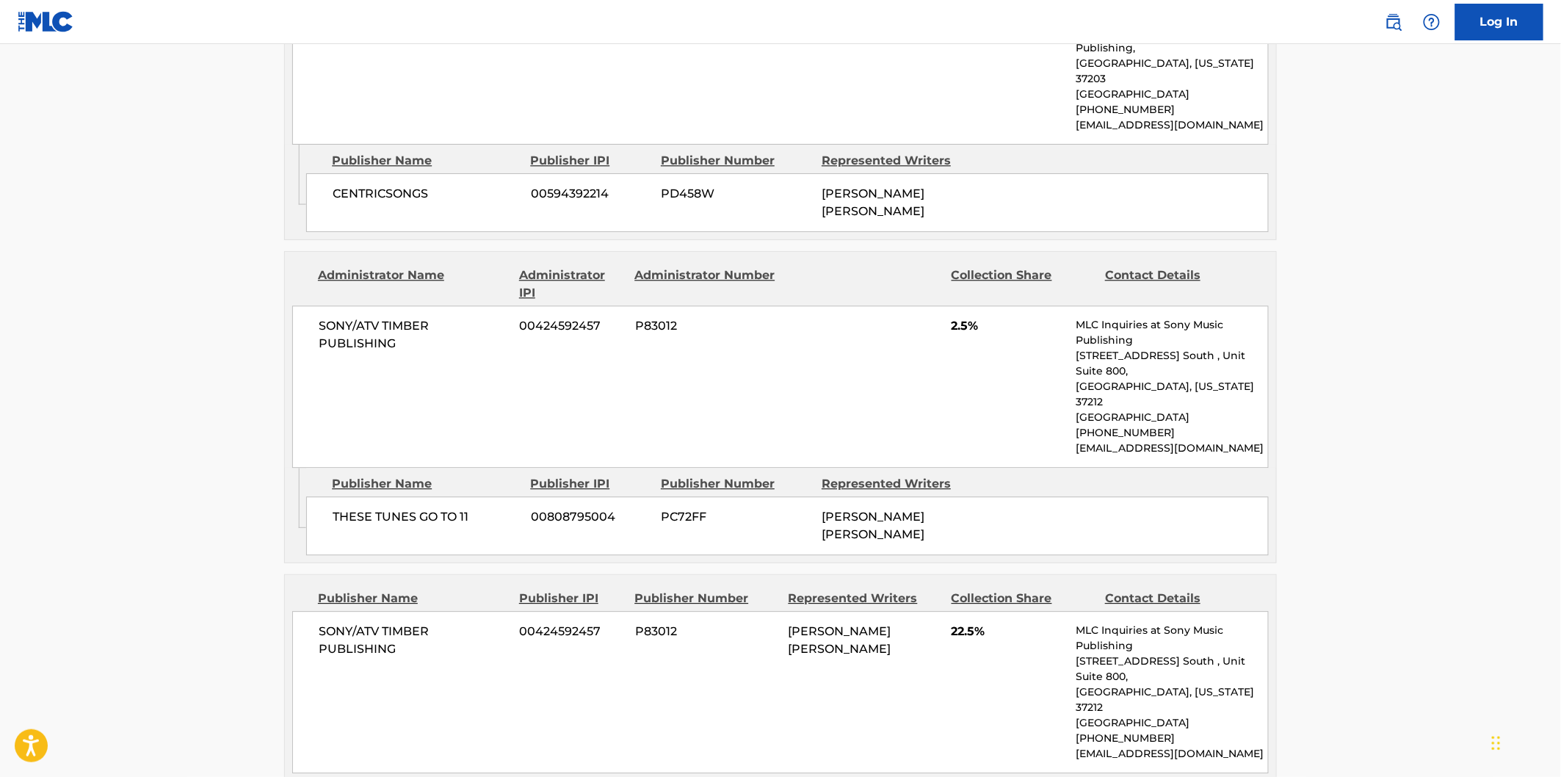
scroll to position [1457, 0]
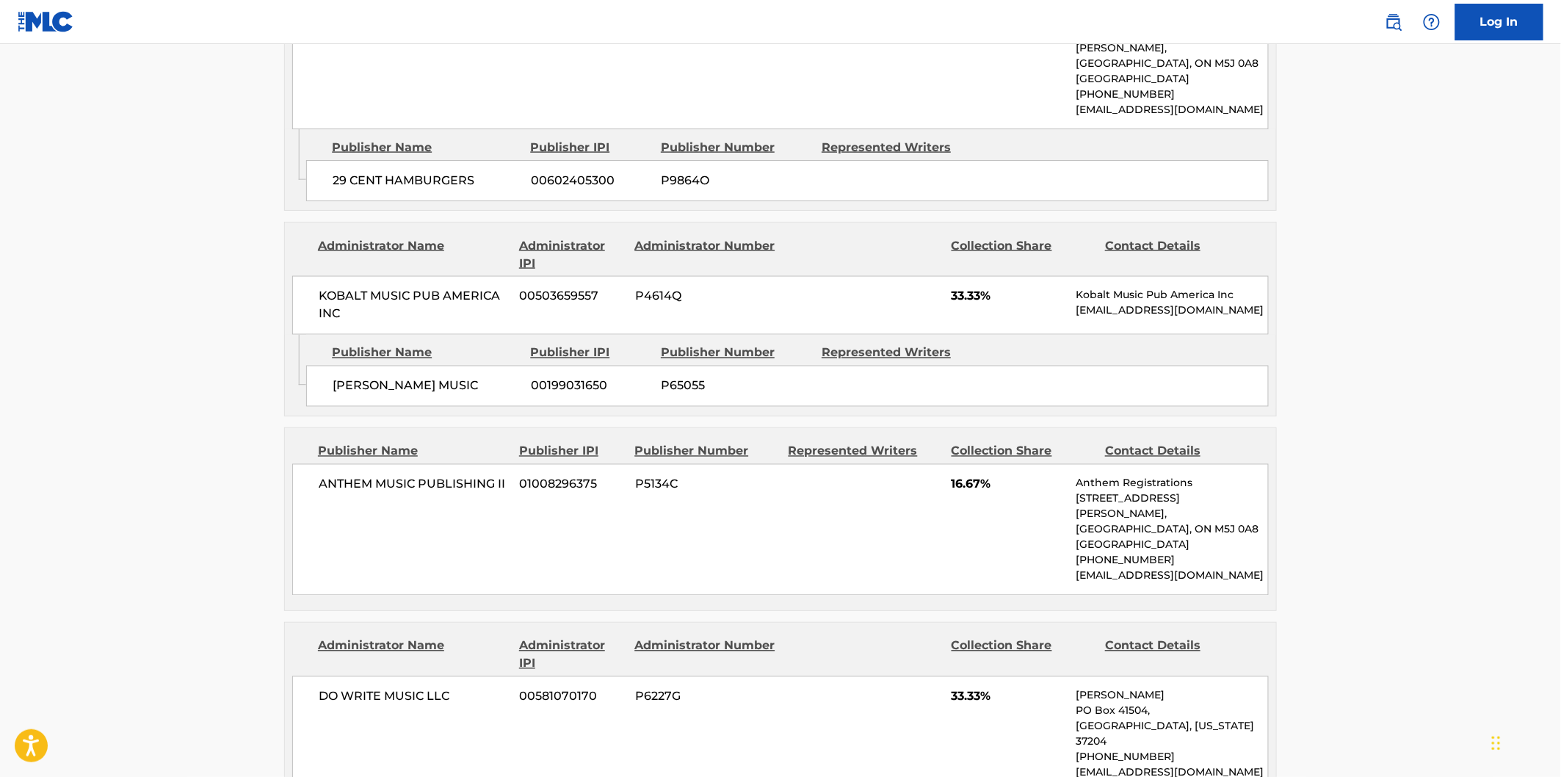
scroll to position [1142, 0]
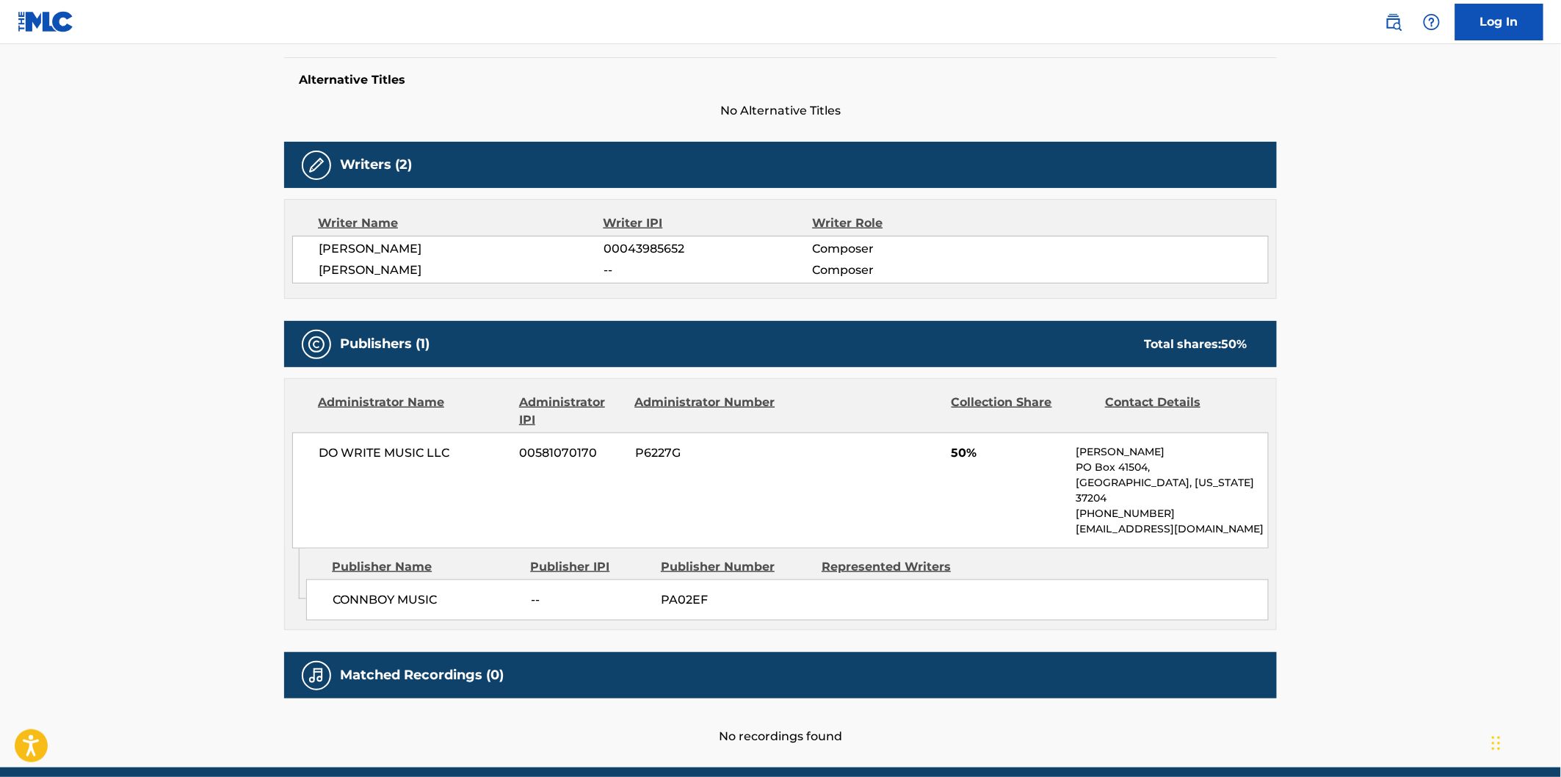
scroll to position [421, 0]
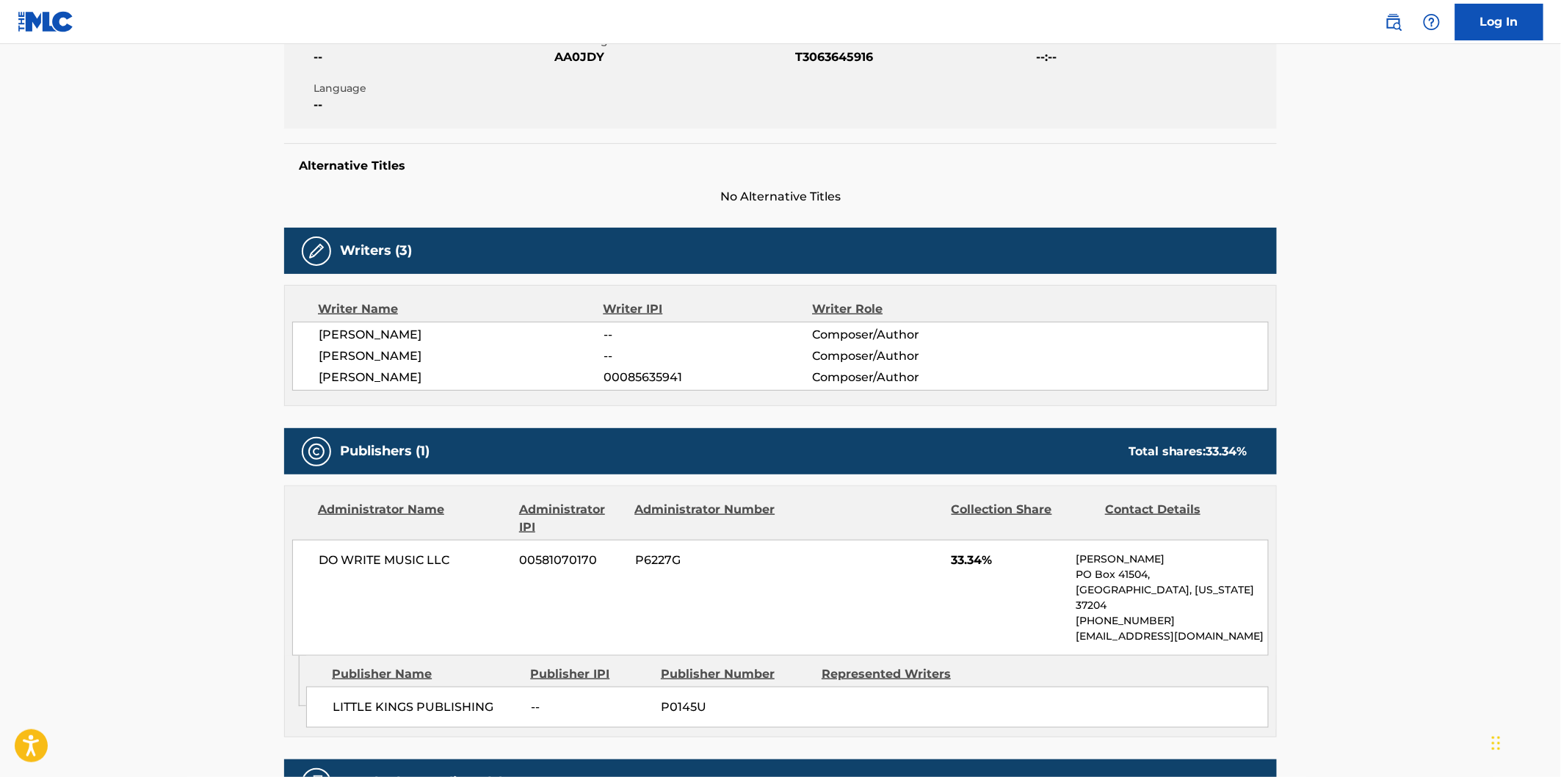
scroll to position [442, 0]
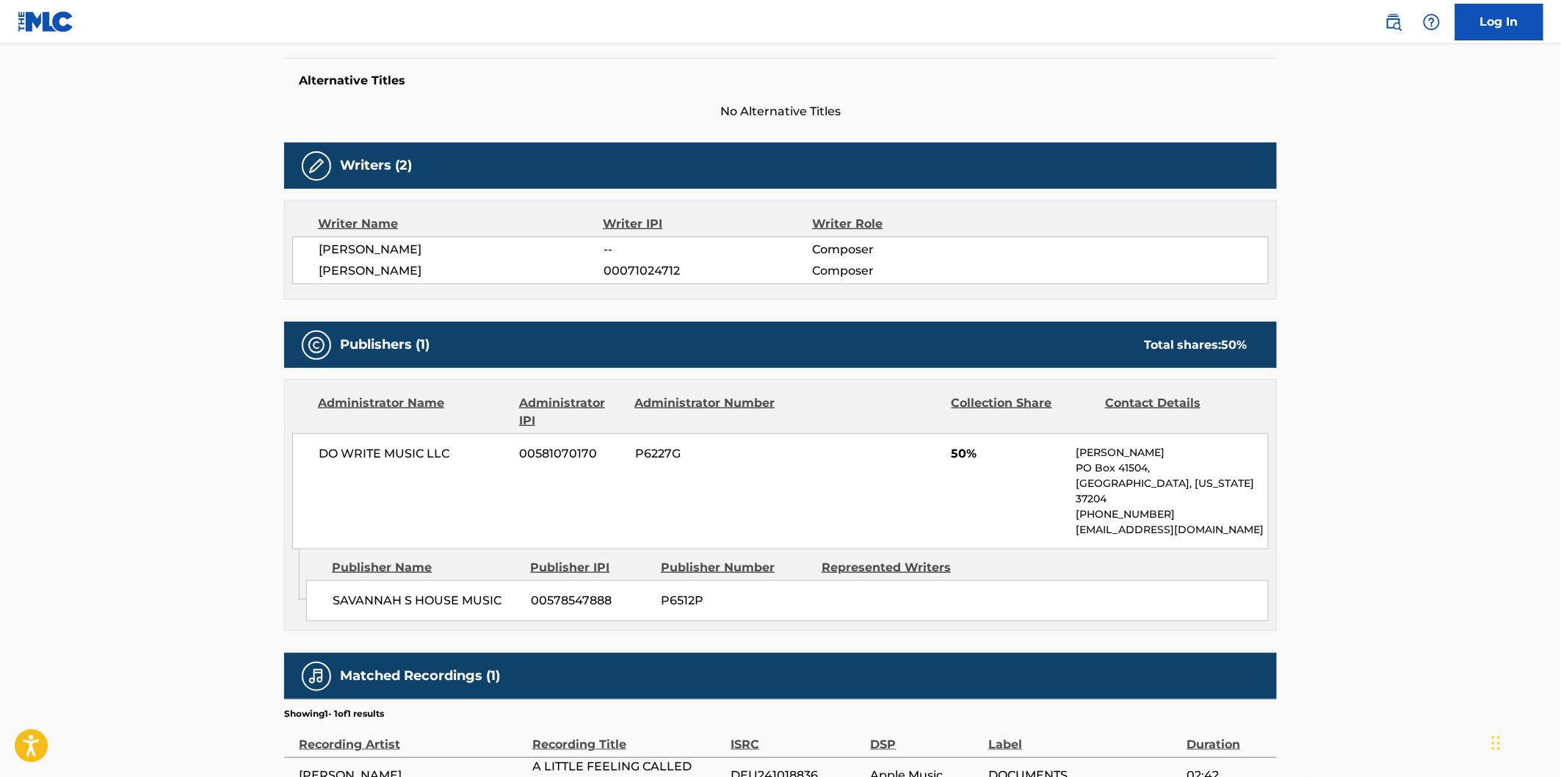
scroll to position [468, 0]
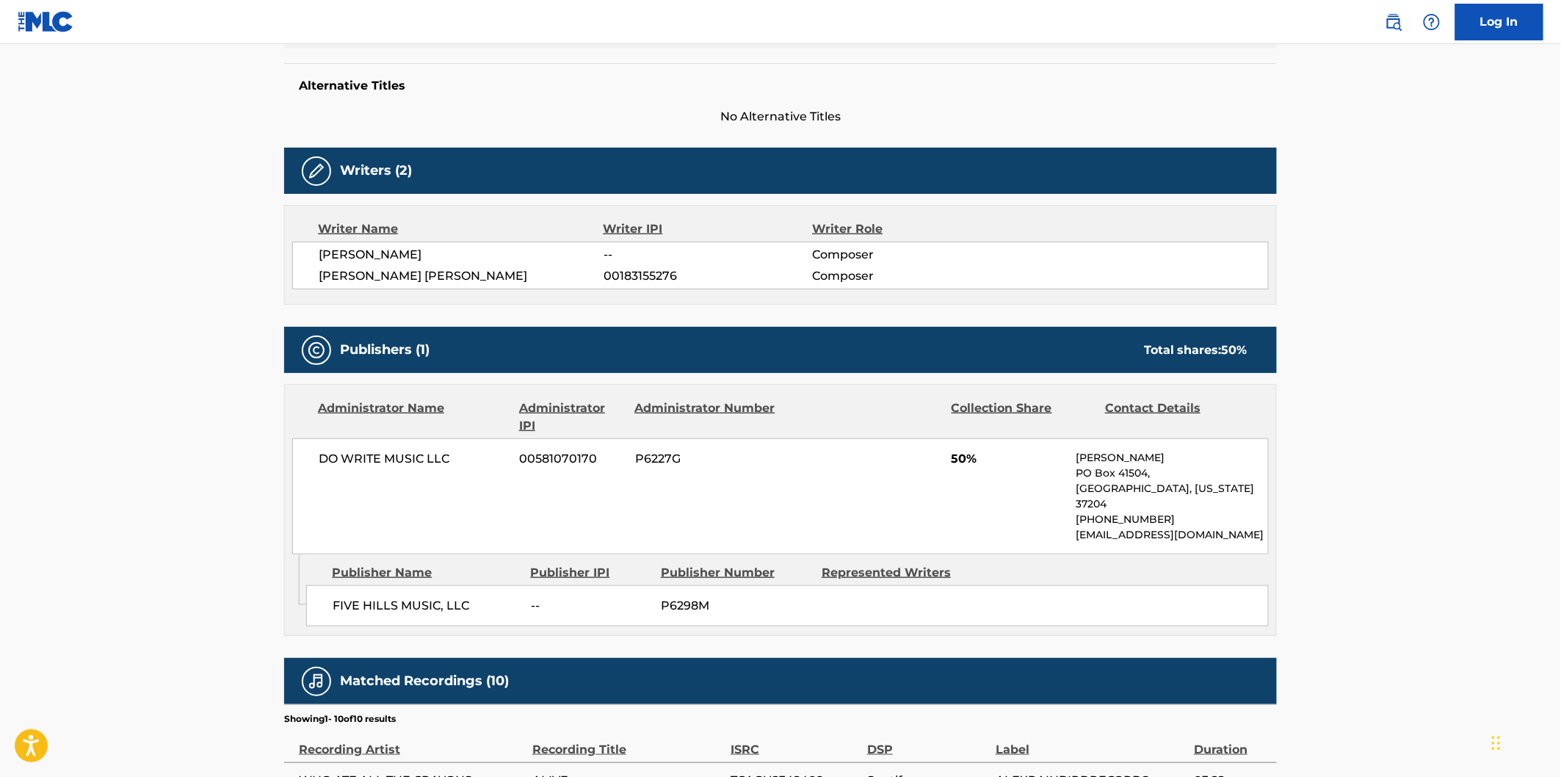
scroll to position [489, 0]
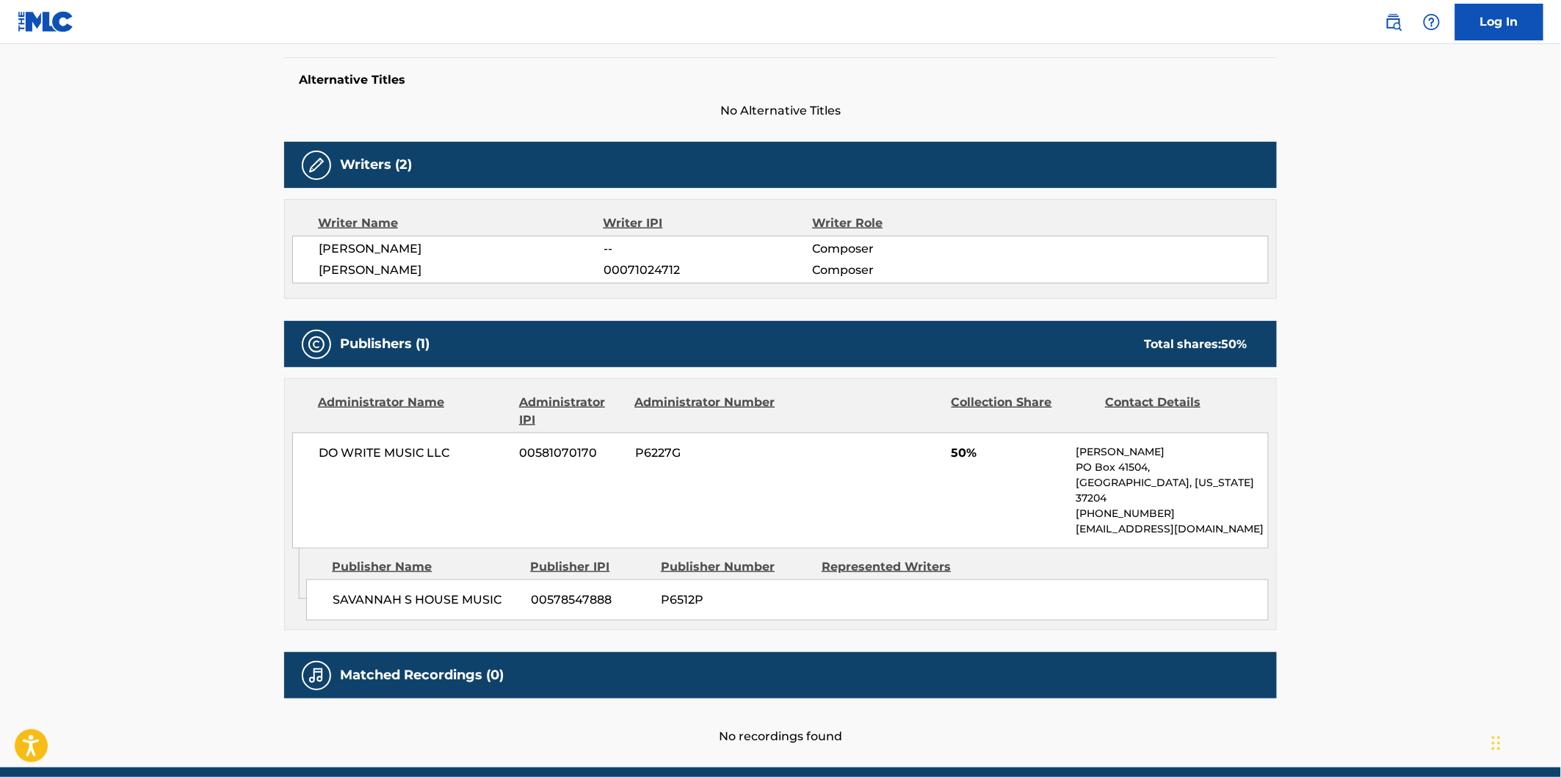
scroll to position [421, 0]
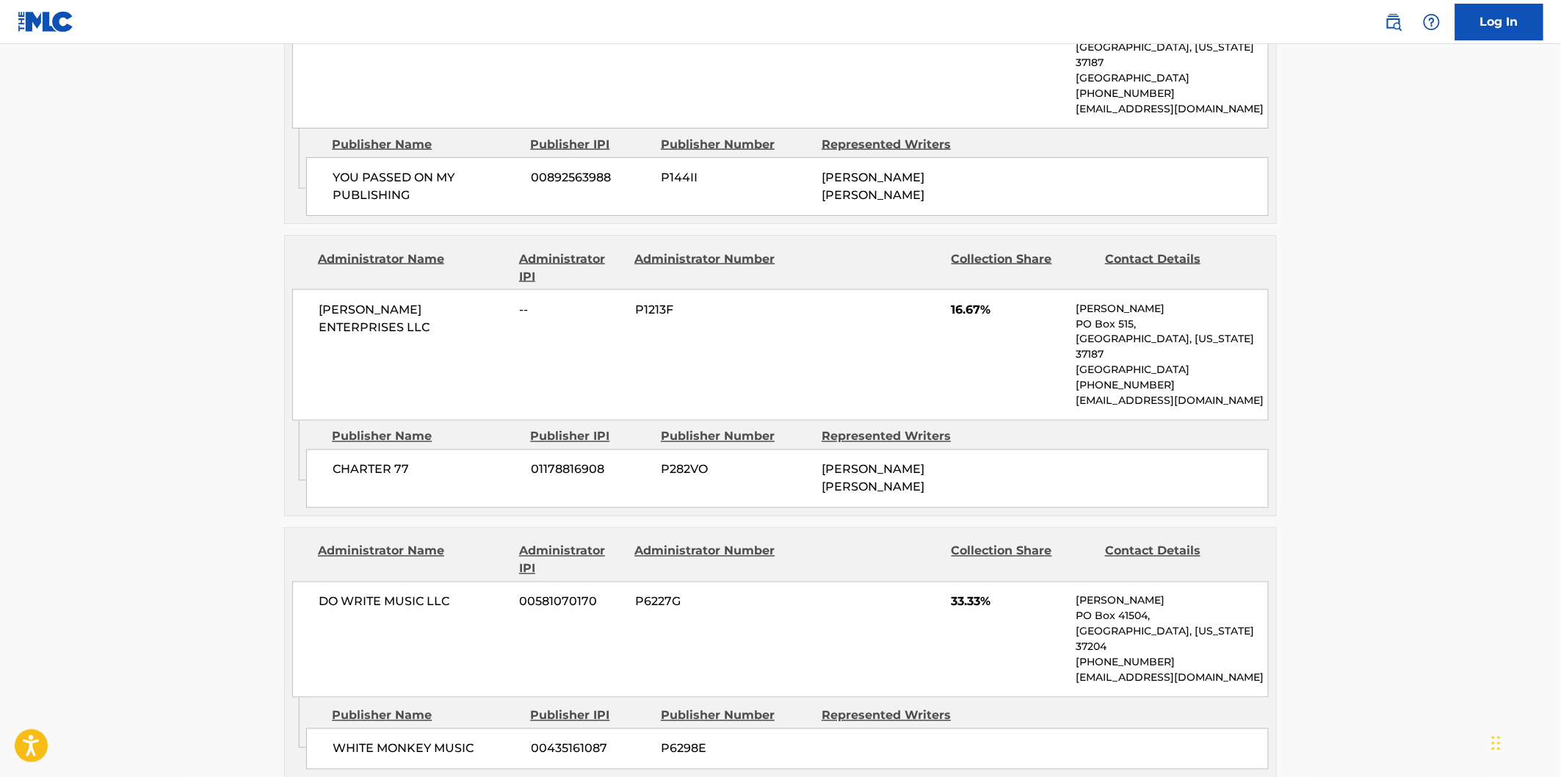
scroll to position [979, 0]
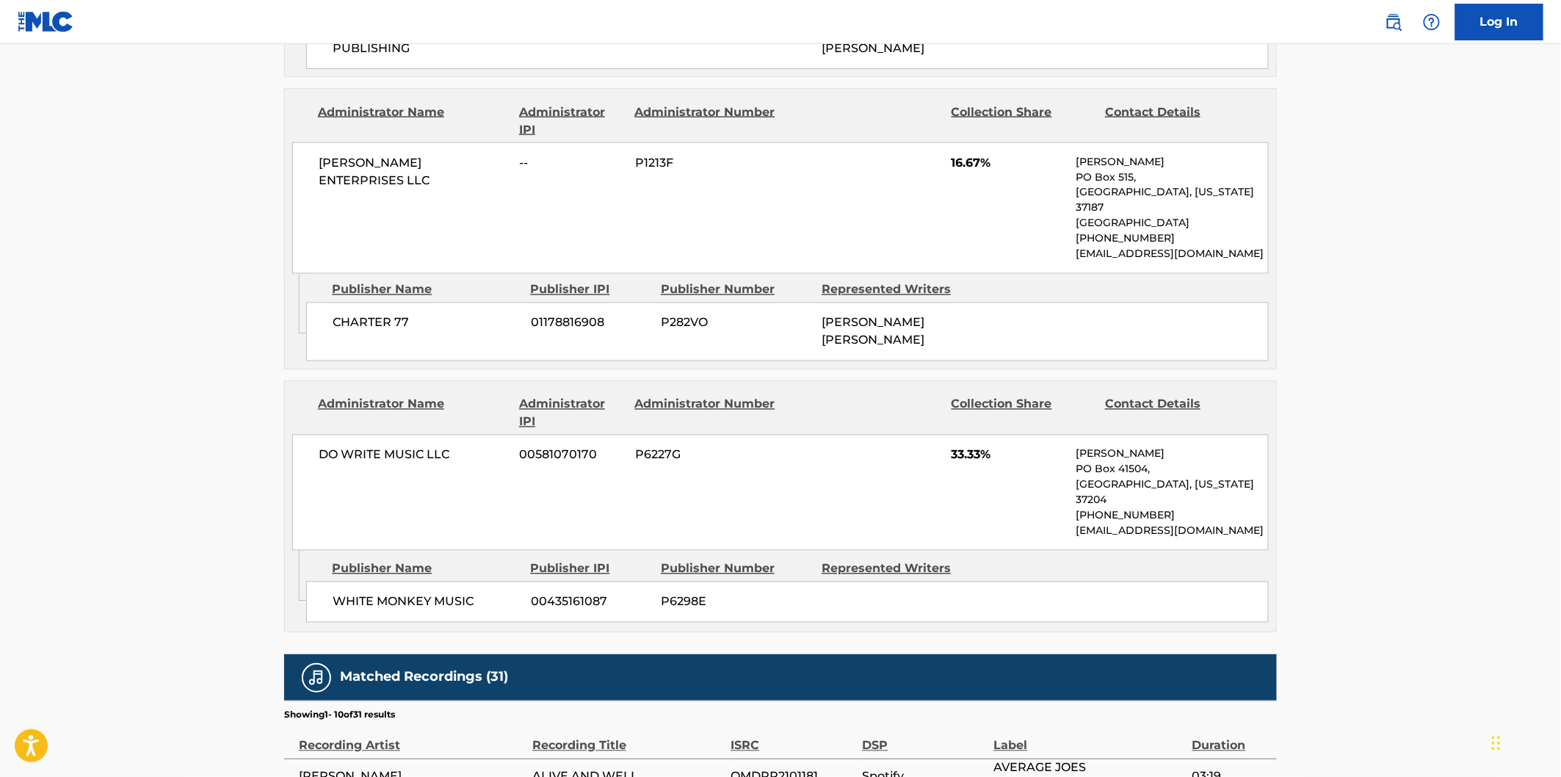
click at [367, 593] on span "WHITE MONKEY MUSIC" at bounding box center [426, 602] width 187 height 18
click at [453, 593] on span "WHITE MONKEY MUSIC" at bounding box center [426, 602] width 187 height 18
copy span "WHITE MONKEY MUSIC"
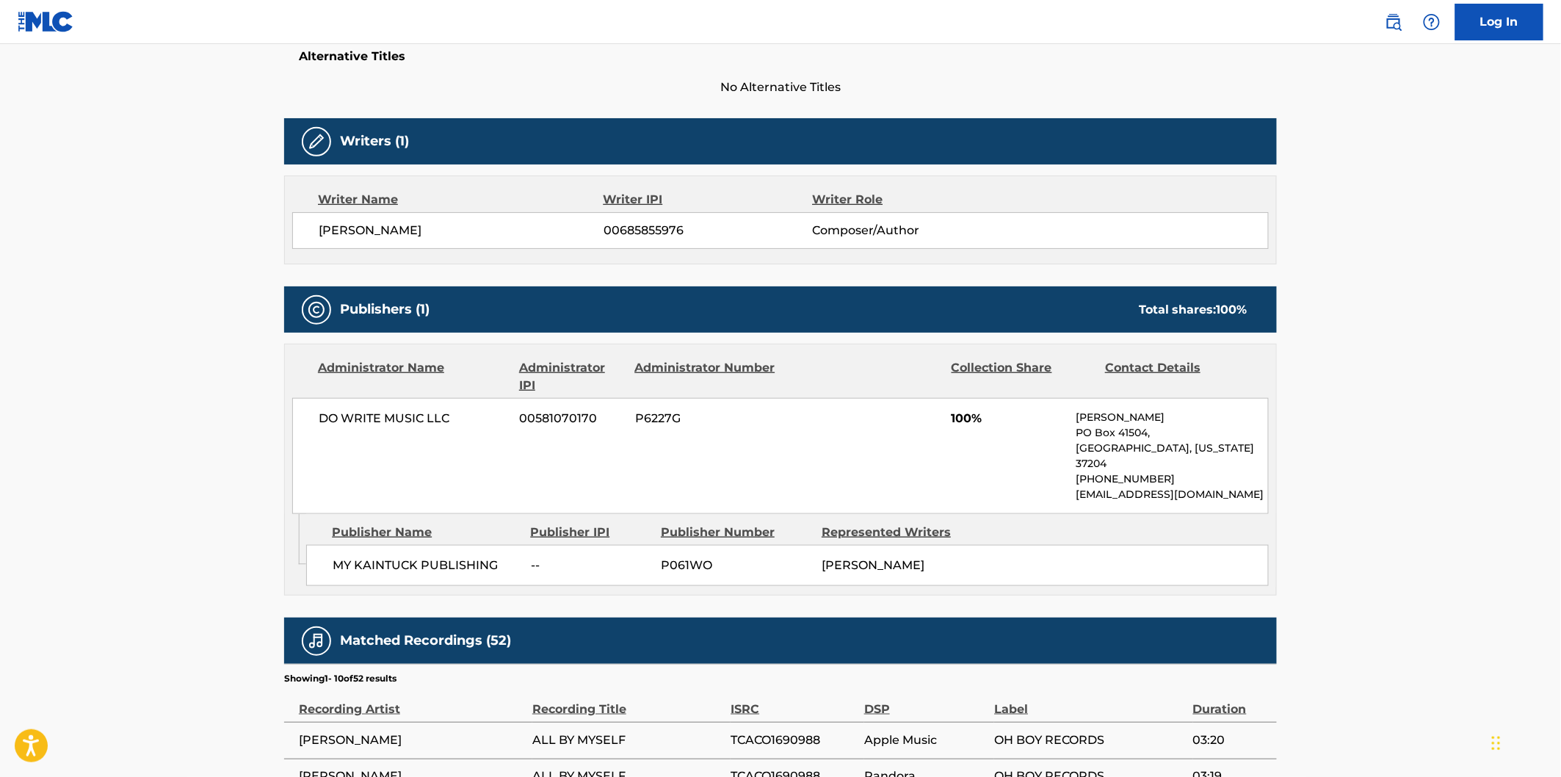
scroll to position [489, 0]
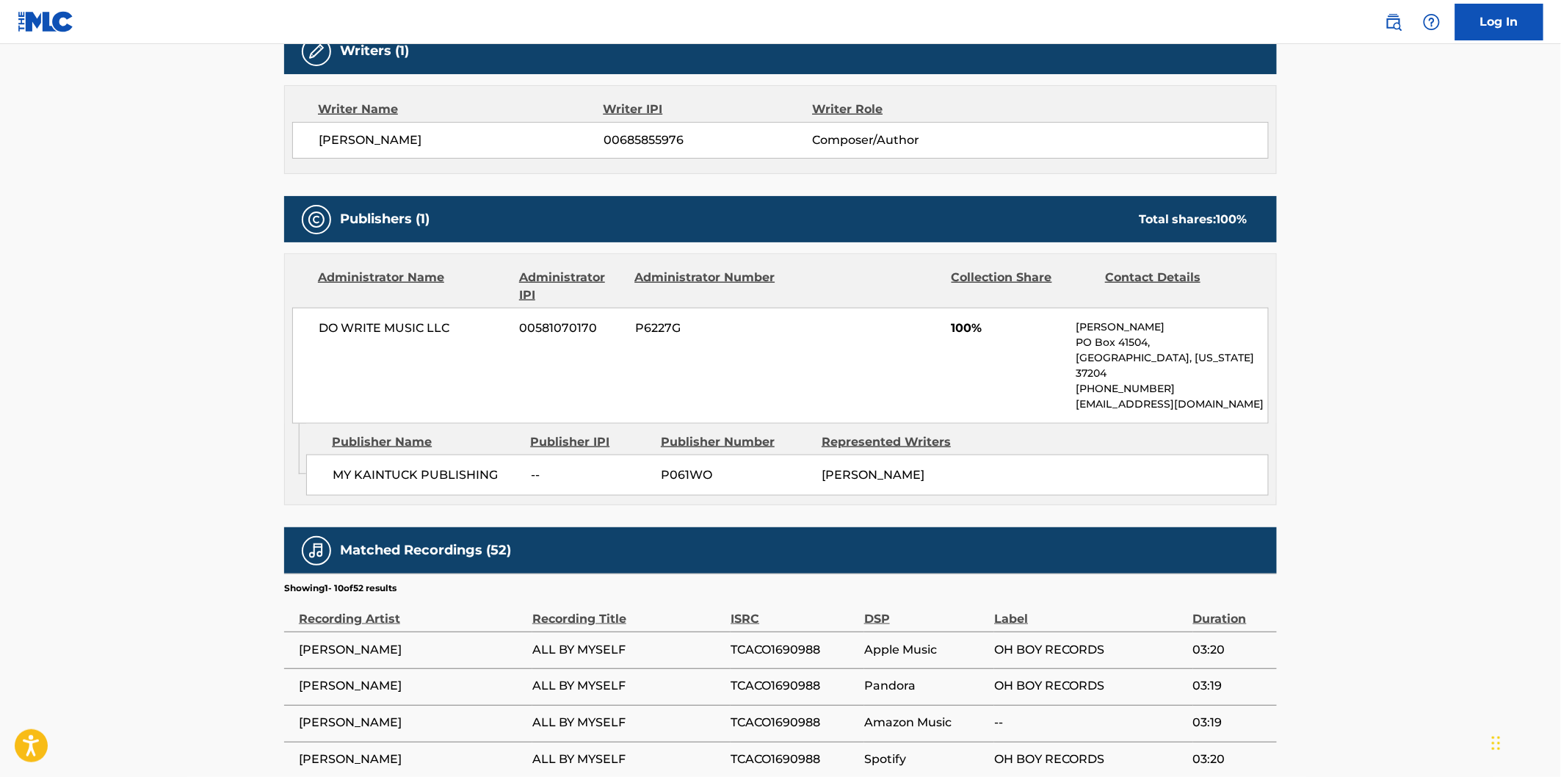
click at [341, 466] on span "MY KAINTUCK PUBLISHING" at bounding box center [426, 475] width 187 height 18
click at [456, 455] on div "MY KAINTUCK PUBLISHING -- P061WO [PERSON_NAME]" at bounding box center [787, 475] width 963 height 41
copy span "MY KAINTUCK PUBLISHING"
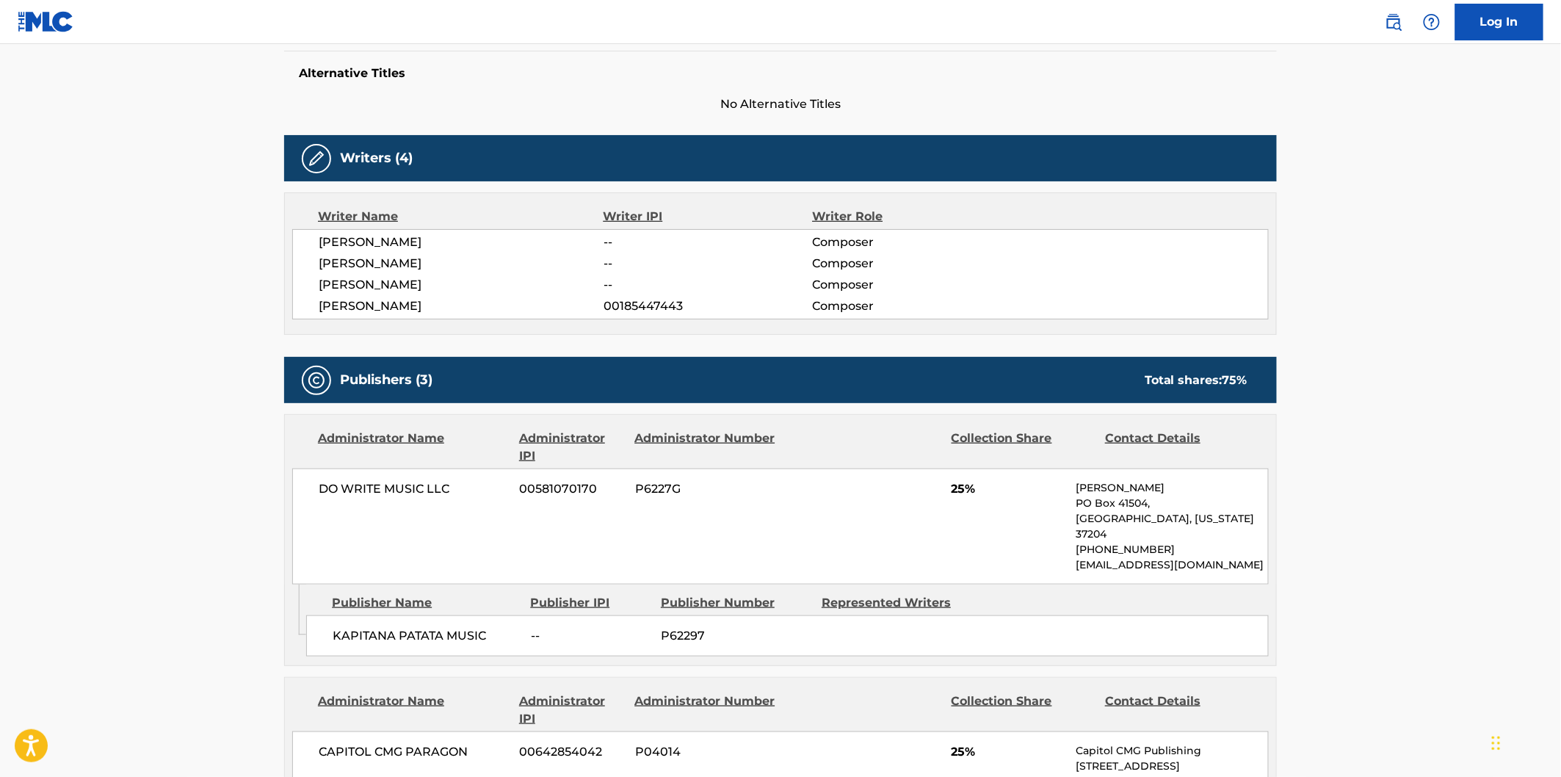
scroll to position [489, 0]
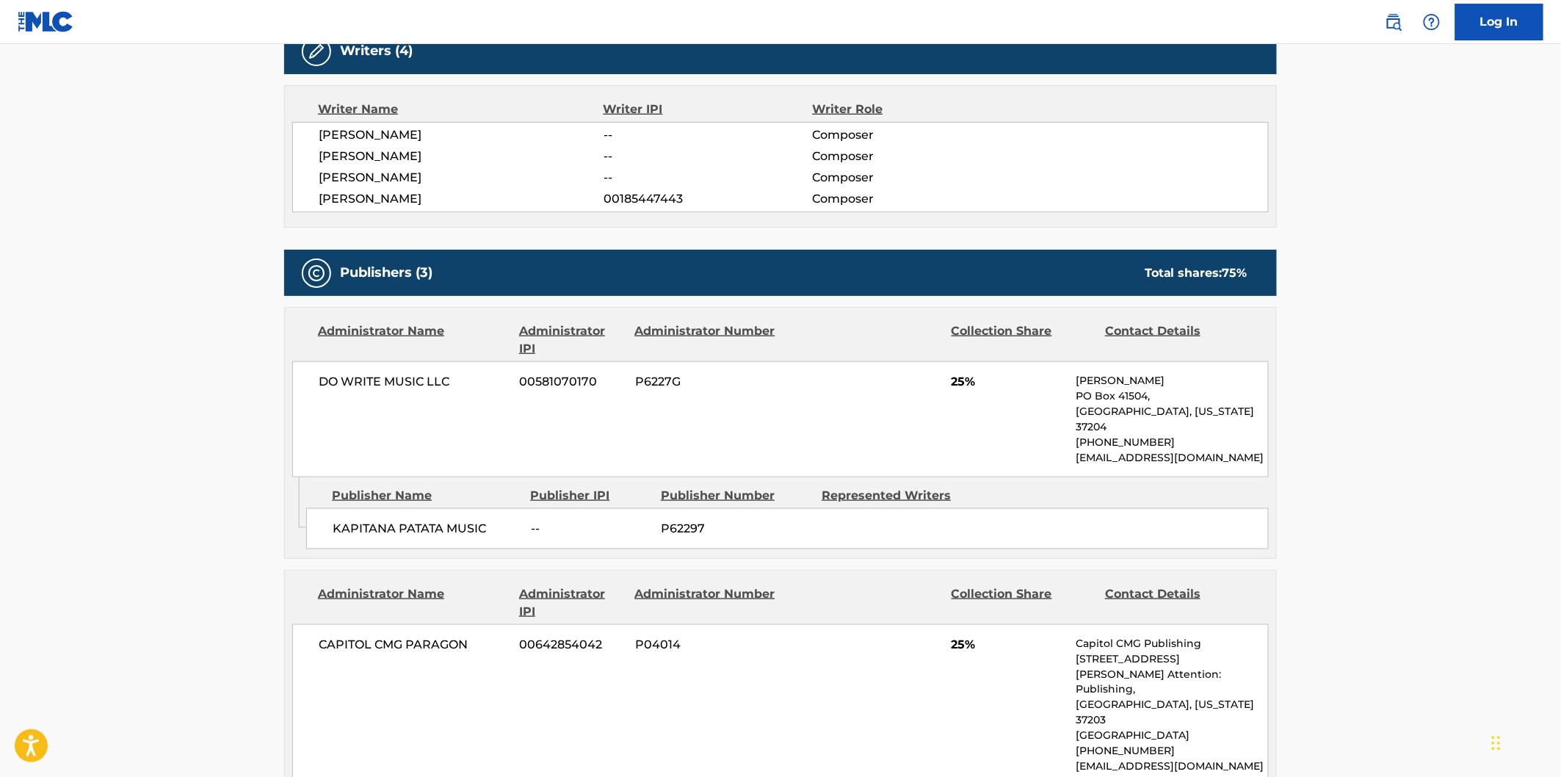
click at [375, 520] on span "KAPITANA PATATA MUSIC" at bounding box center [426, 529] width 187 height 18
click at [460, 520] on span "KAPITANA PATATA MUSIC" at bounding box center [426, 529] width 187 height 18
copy span "KAPITANA PATATA MUSIC"
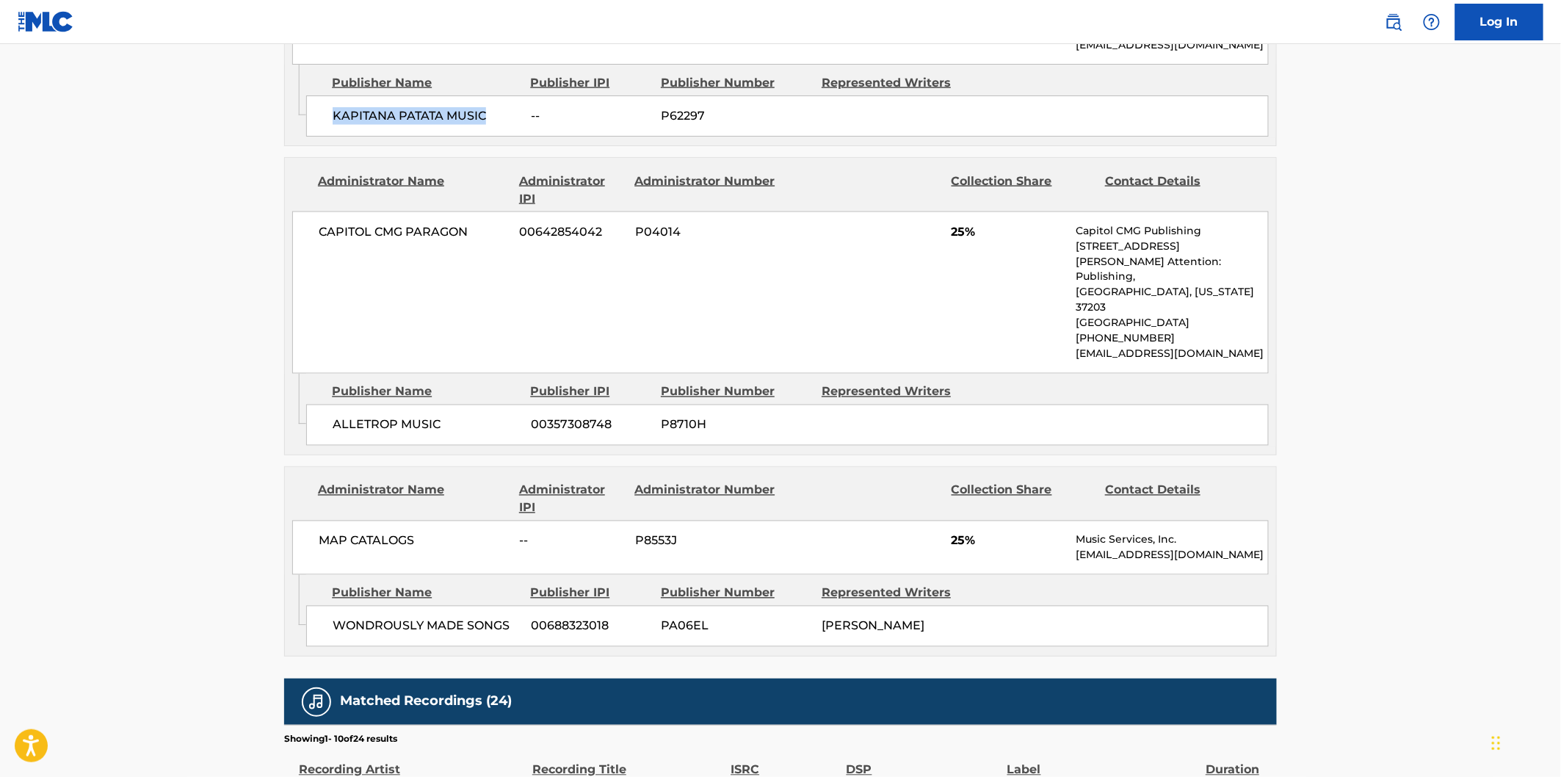
scroll to position [1142, 0]
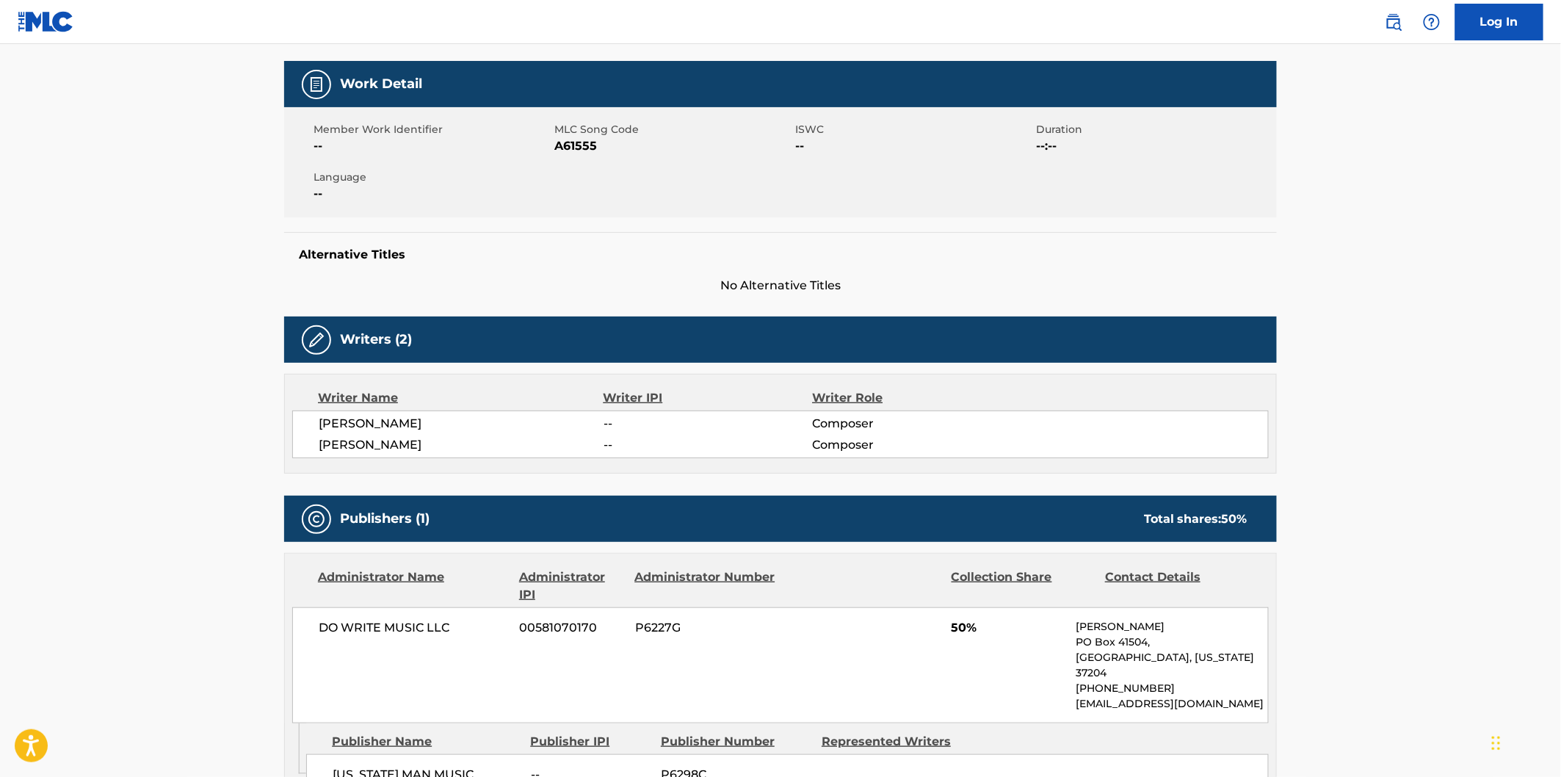
scroll to position [326, 0]
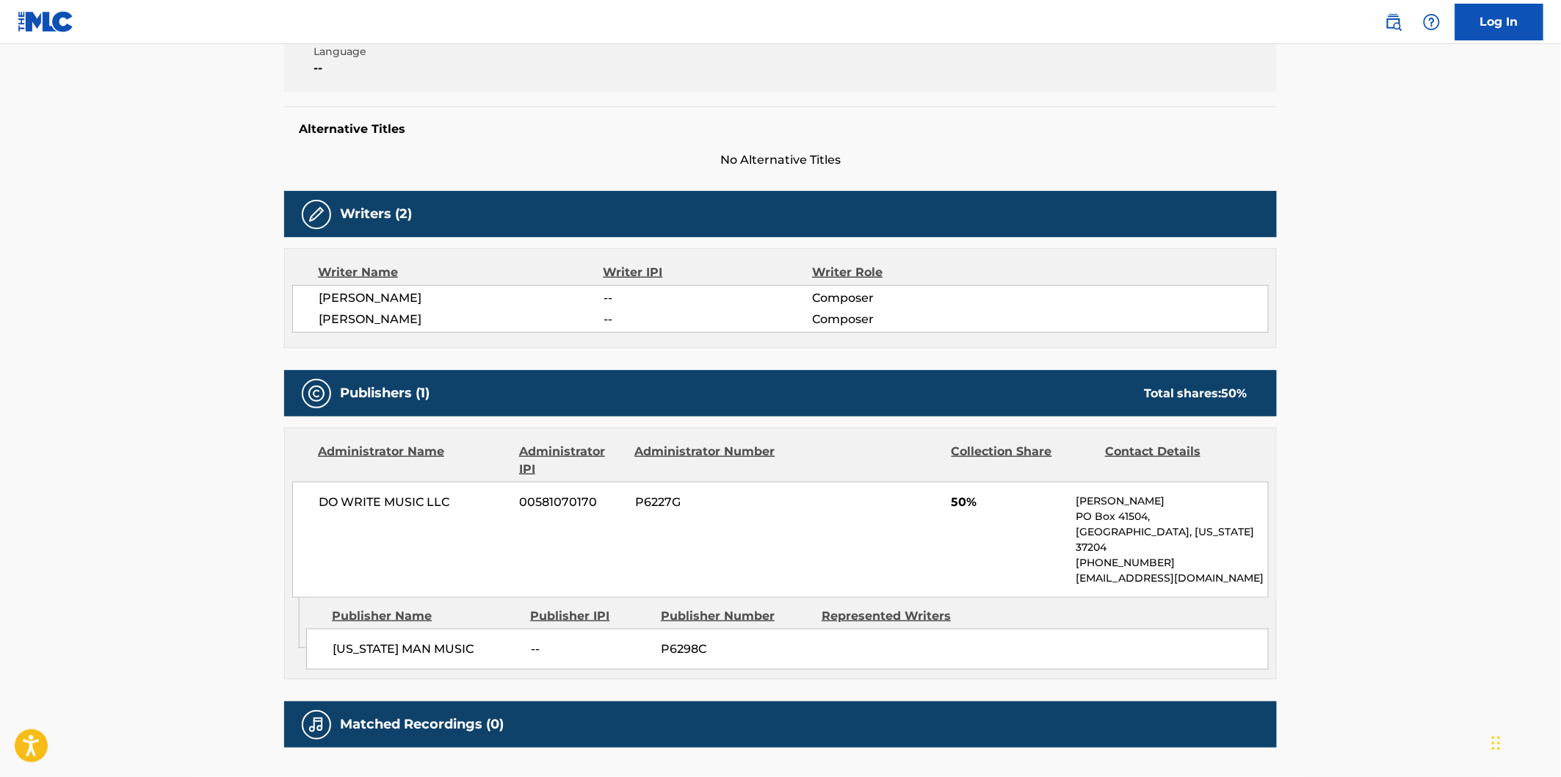
click at [377, 640] on span "MINNESOTA MAN MUSIC" at bounding box center [426, 649] width 187 height 18
click at [430, 640] on span "MINNESOTA MAN MUSIC" at bounding box center [426, 649] width 187 height 18
click at [454, 640] on span "MINNESOTA MAN MUSIC" at bounding box center [426, 649] width 187 height 18
copy span "MINNESOTA MAN MUSIC"
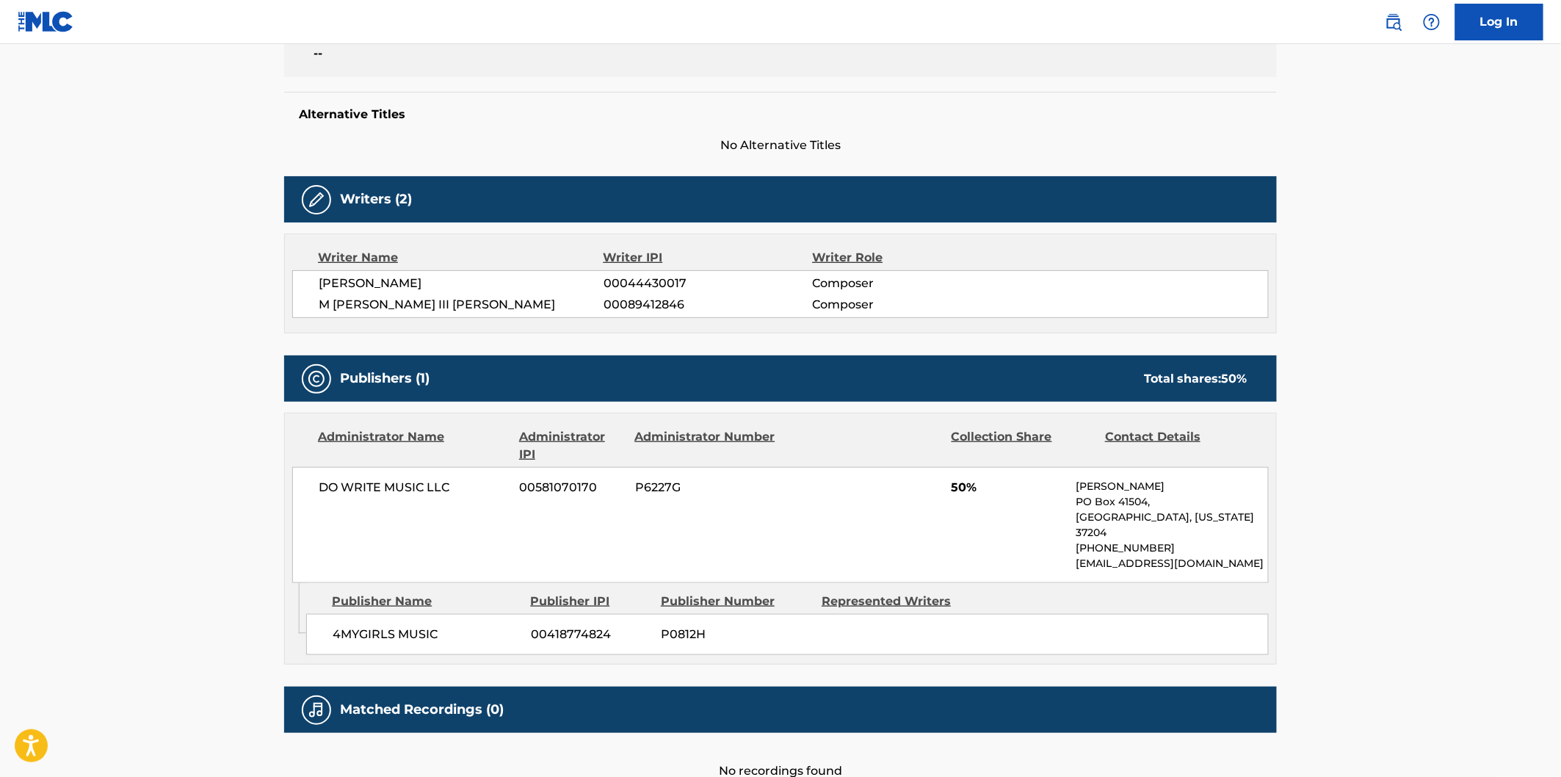
scroll to position [489, 0]
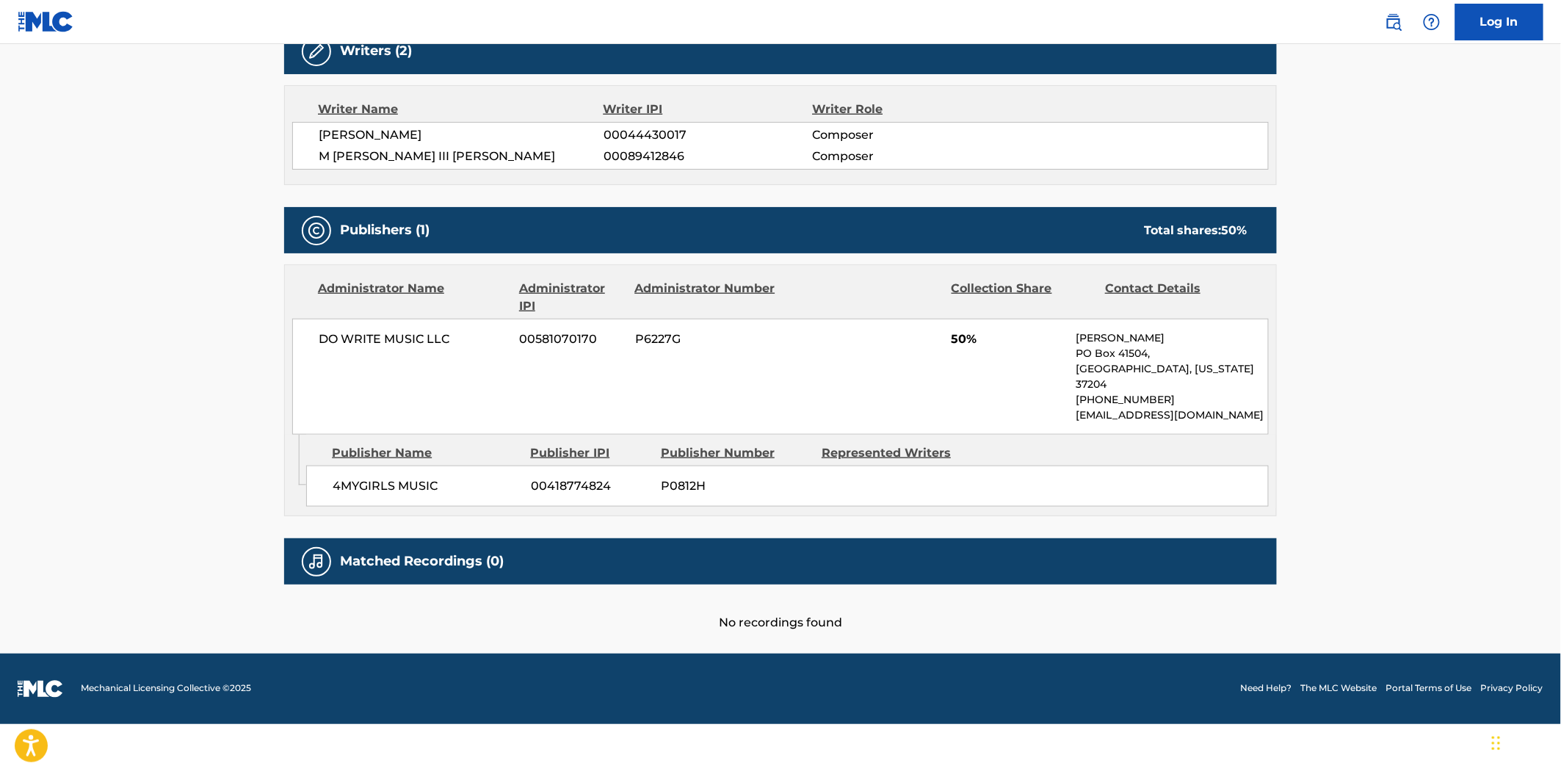
click at [354, 477] on span "4MYGIRLS MUSIC" at bounding box center [426, 486] width 187 height 18
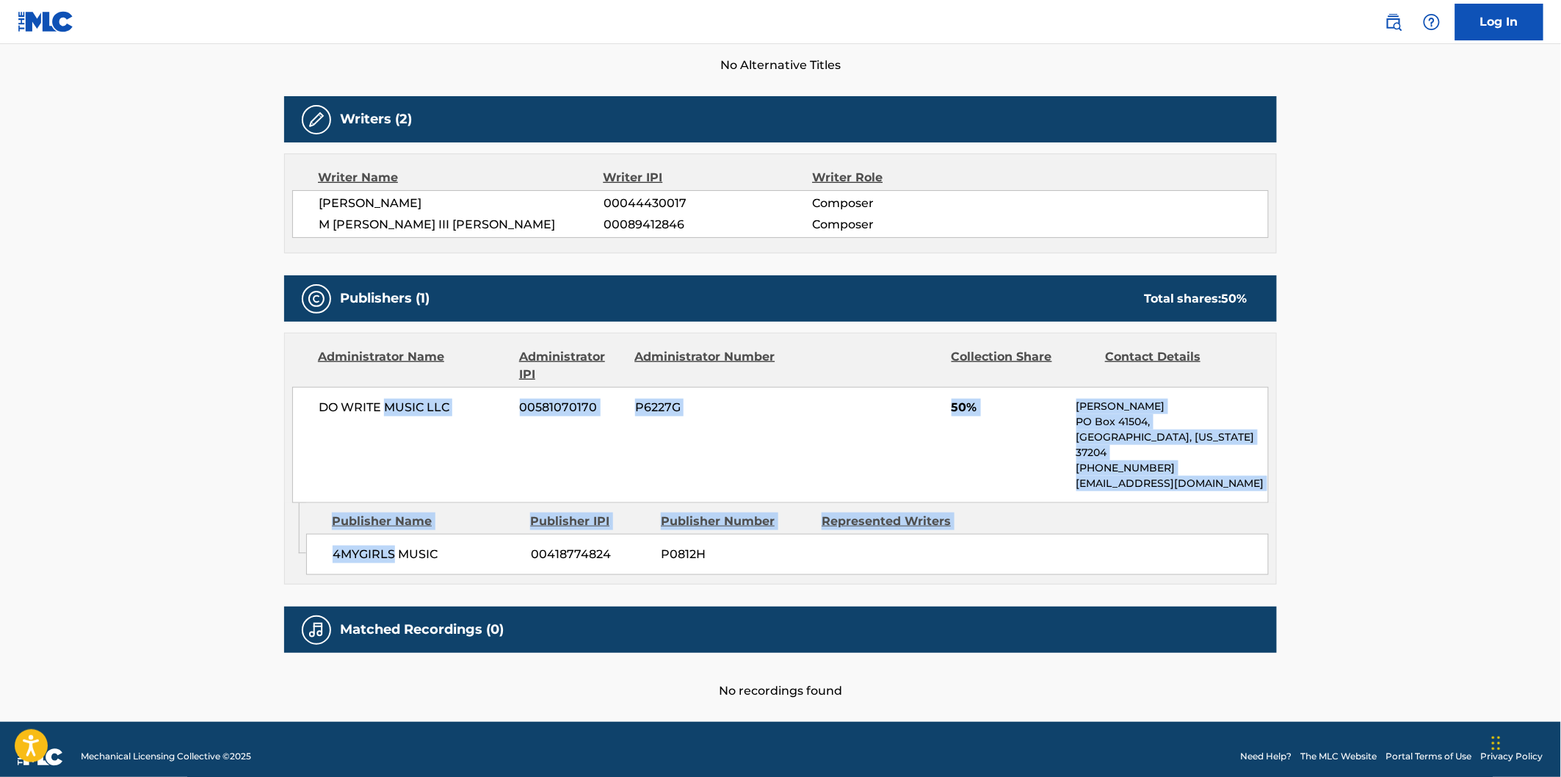
click at [415, 472] on div "DO WRITE MUSIC LLC 00581070170 P6227G 50% Marghie Evans PO Box 41504, Nashville…" at bounding box center [780, 445] width 977 height 116
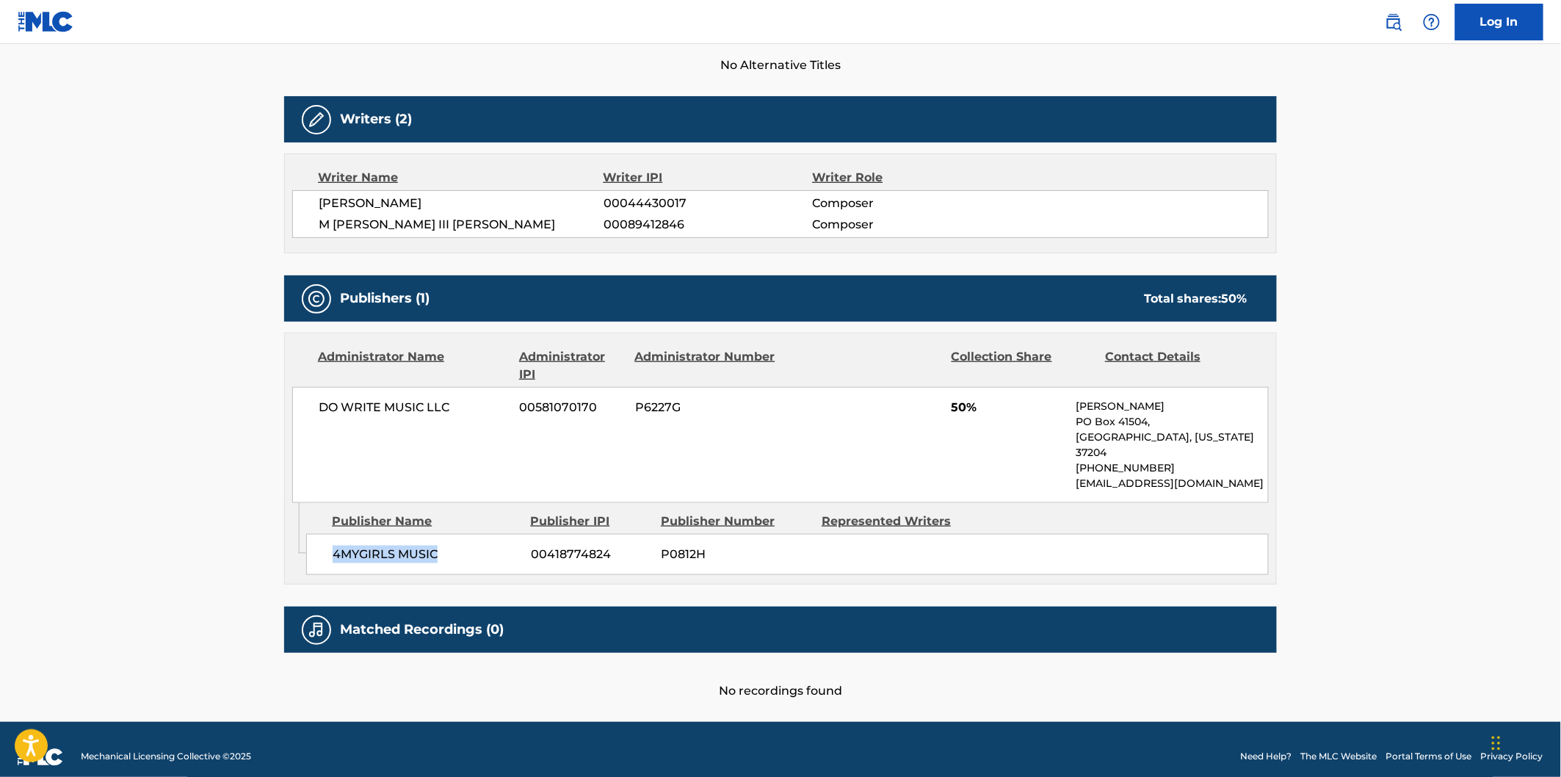
click at [412, 546] on span "4MYGIRLS MUSIC" at bounding box center [426, 555] width 187 height 18
copy span "4MYGIRLS MUSIC"
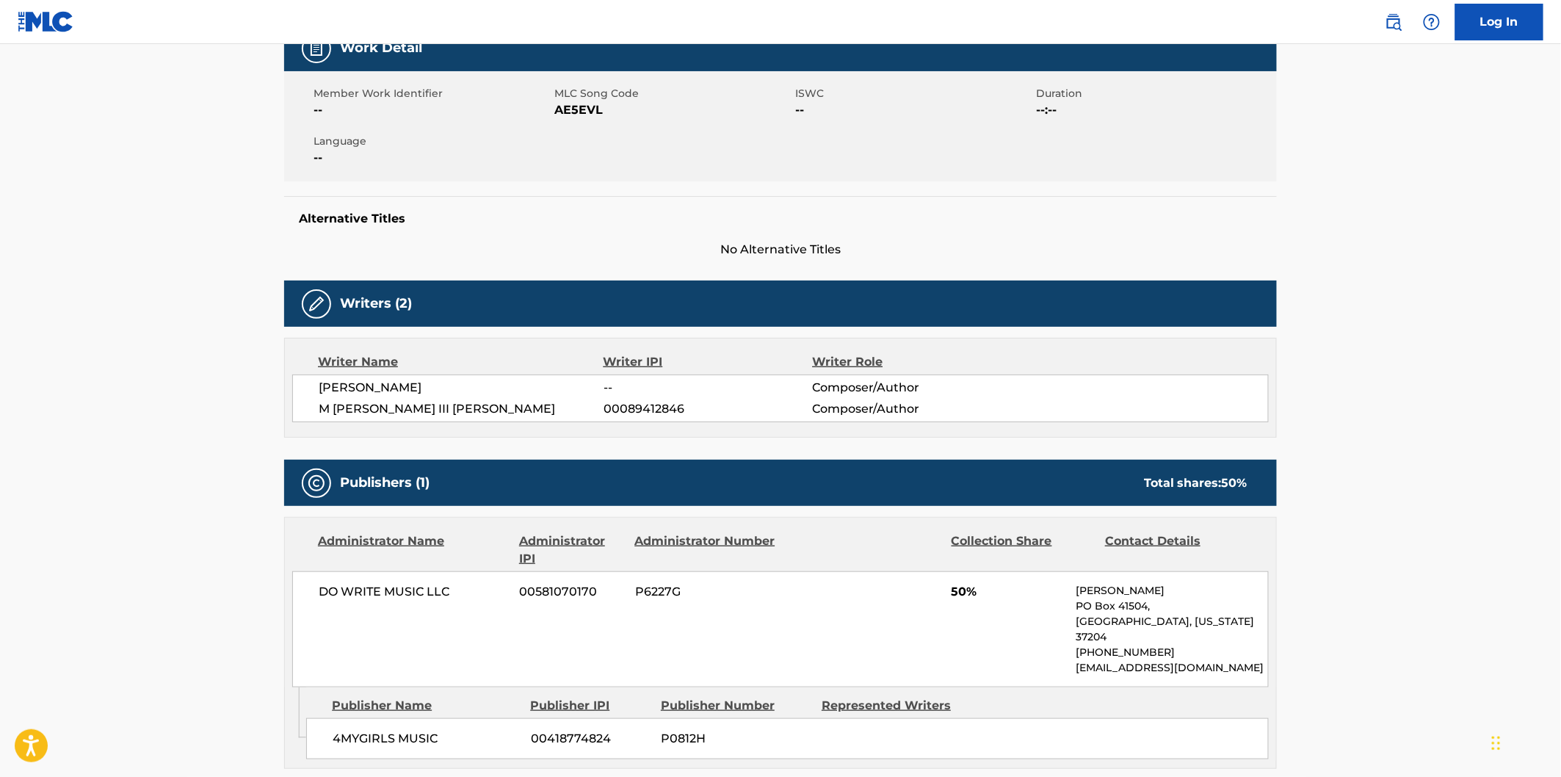
scroll to position [326, 0]
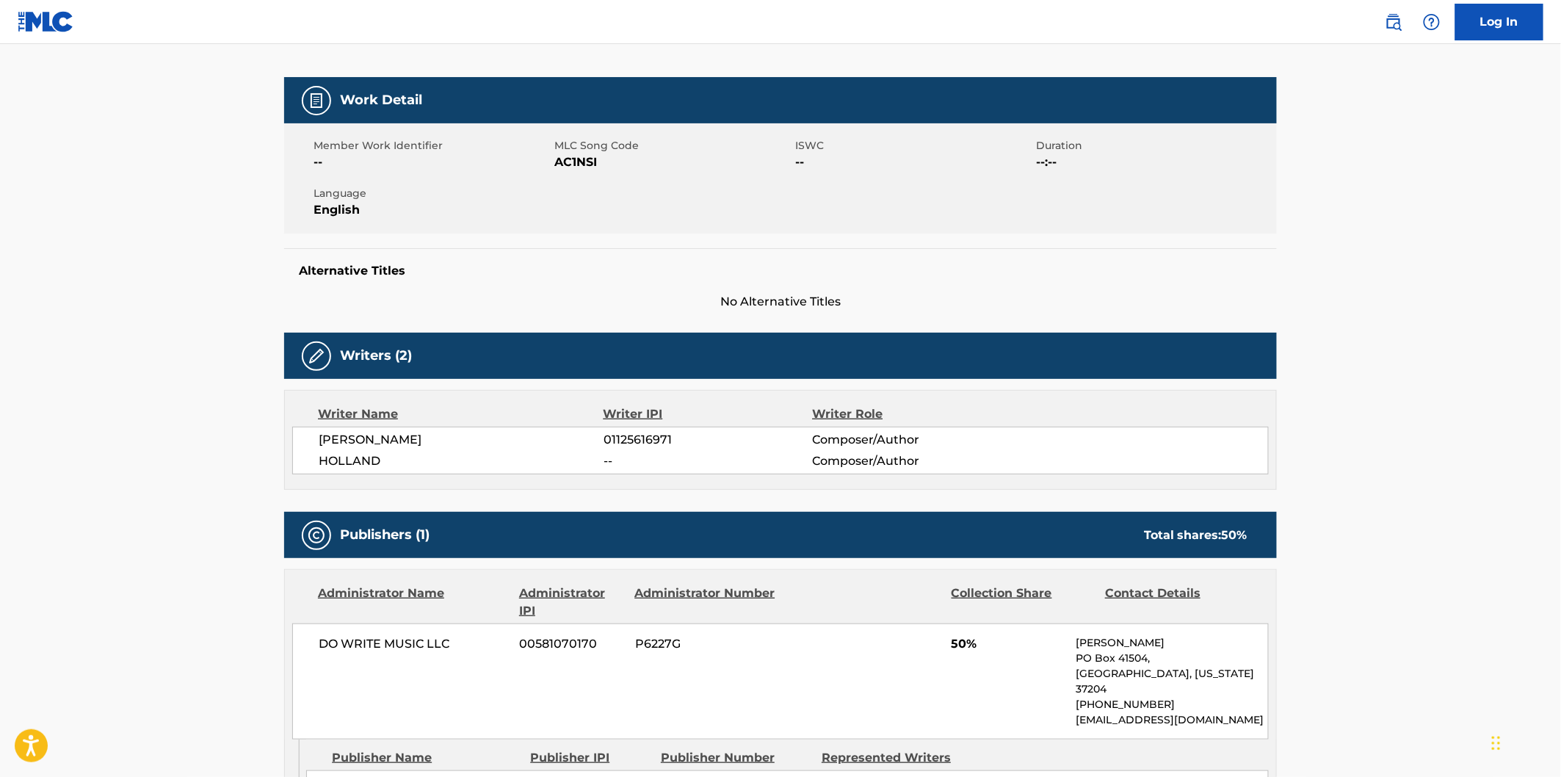
scroll to position [326, 0]
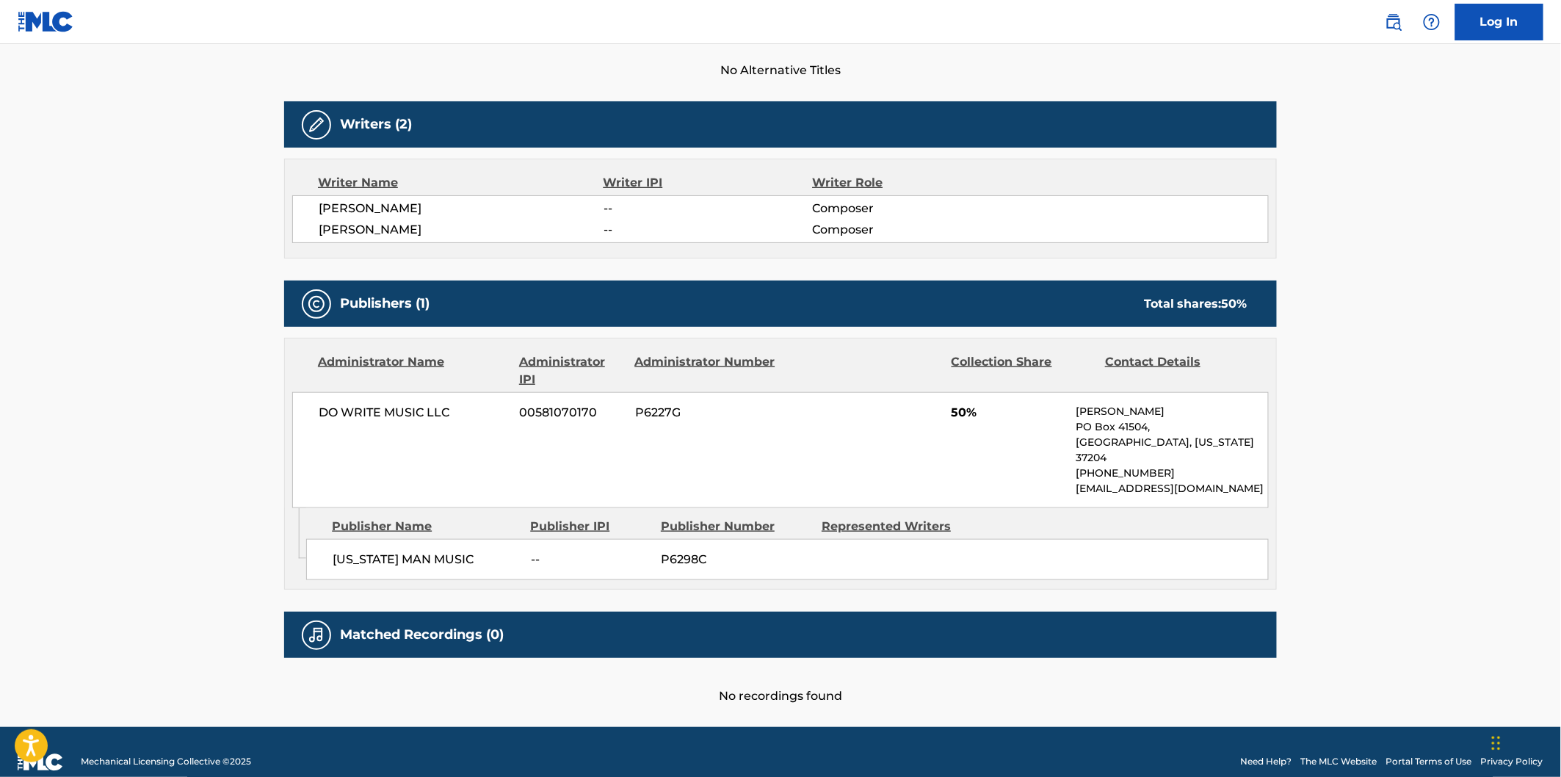
scroll to position [421, 0]
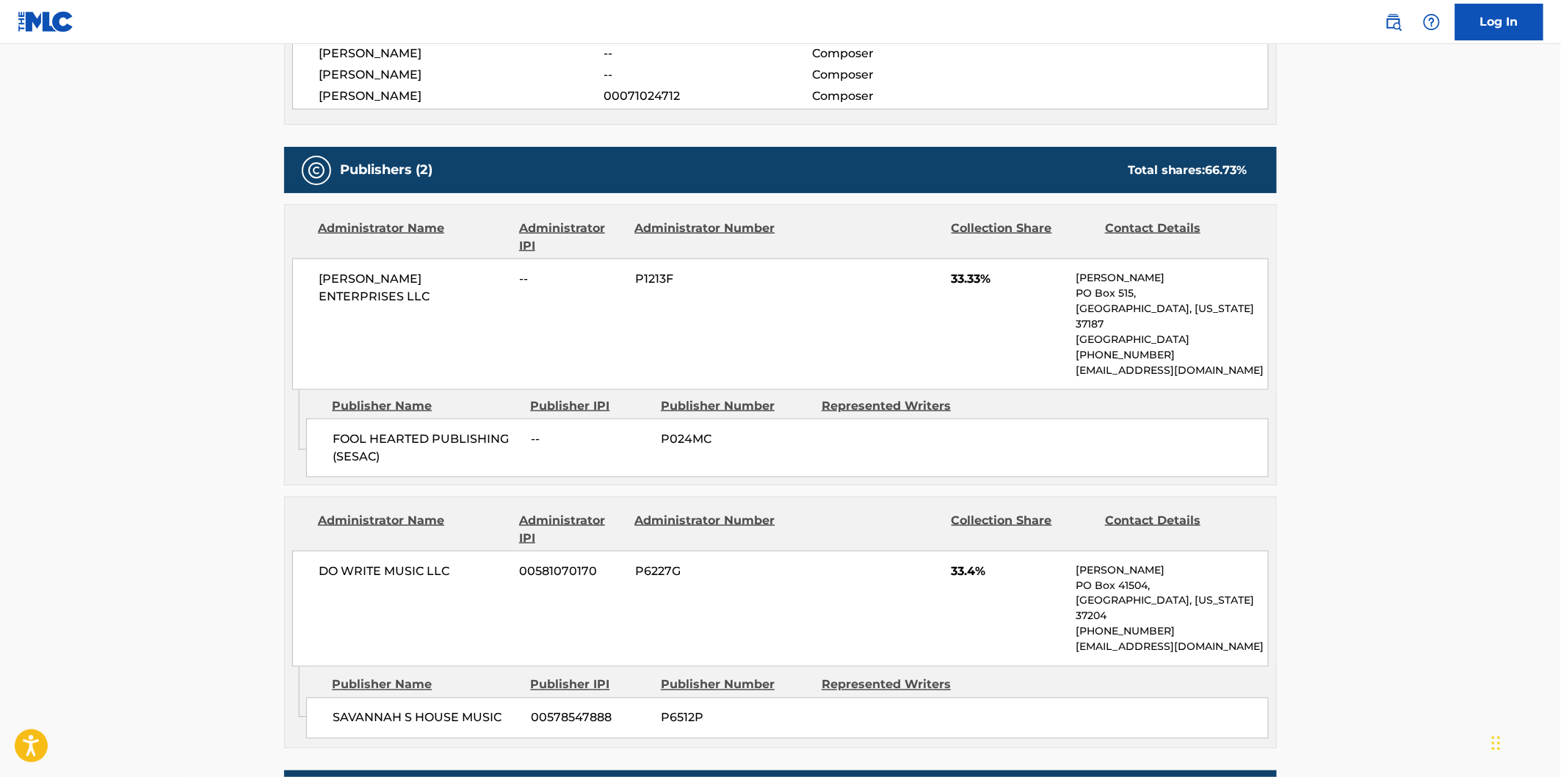
scroll to position [816, 0]
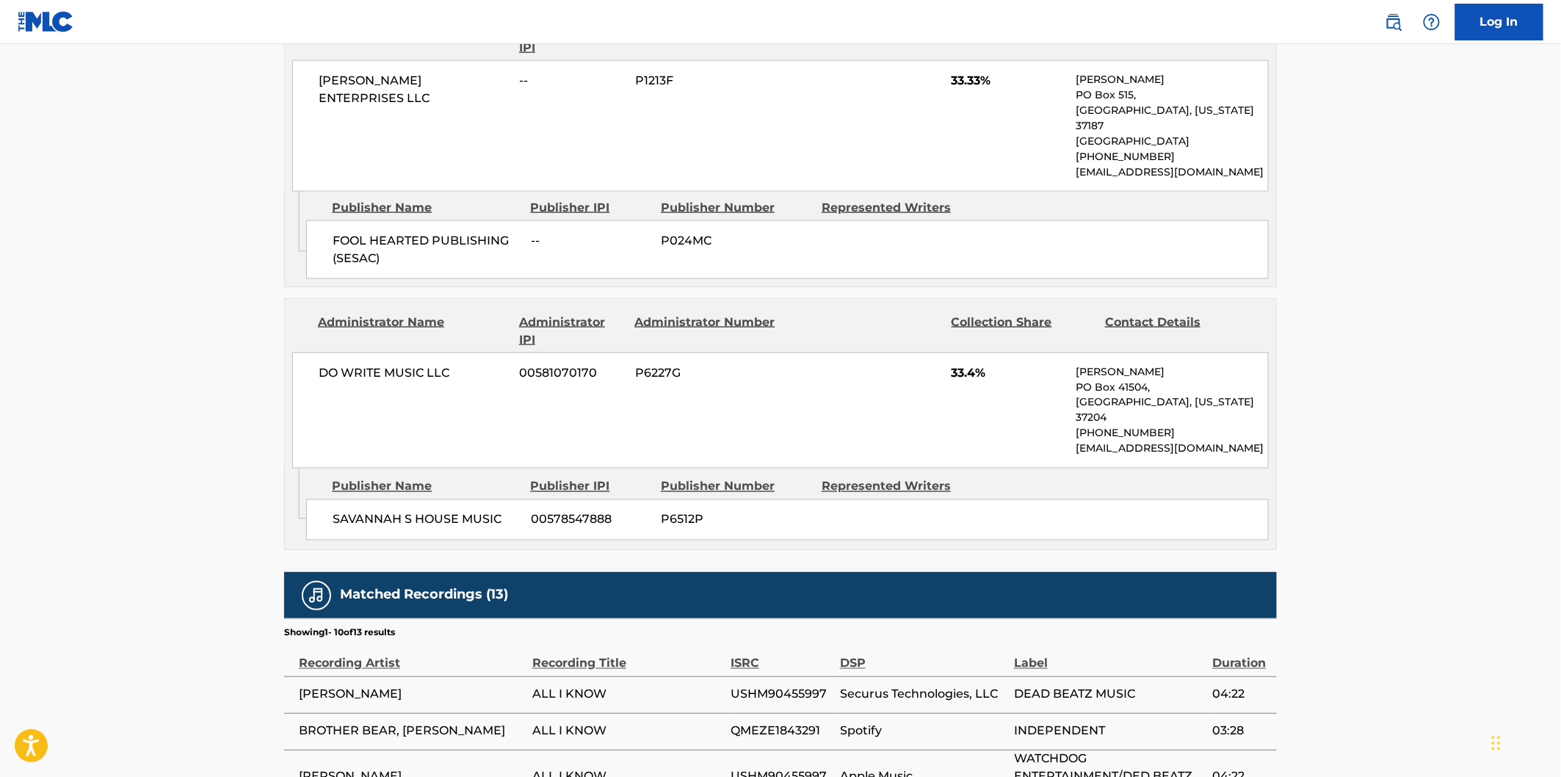
scroll to position [816, 0]
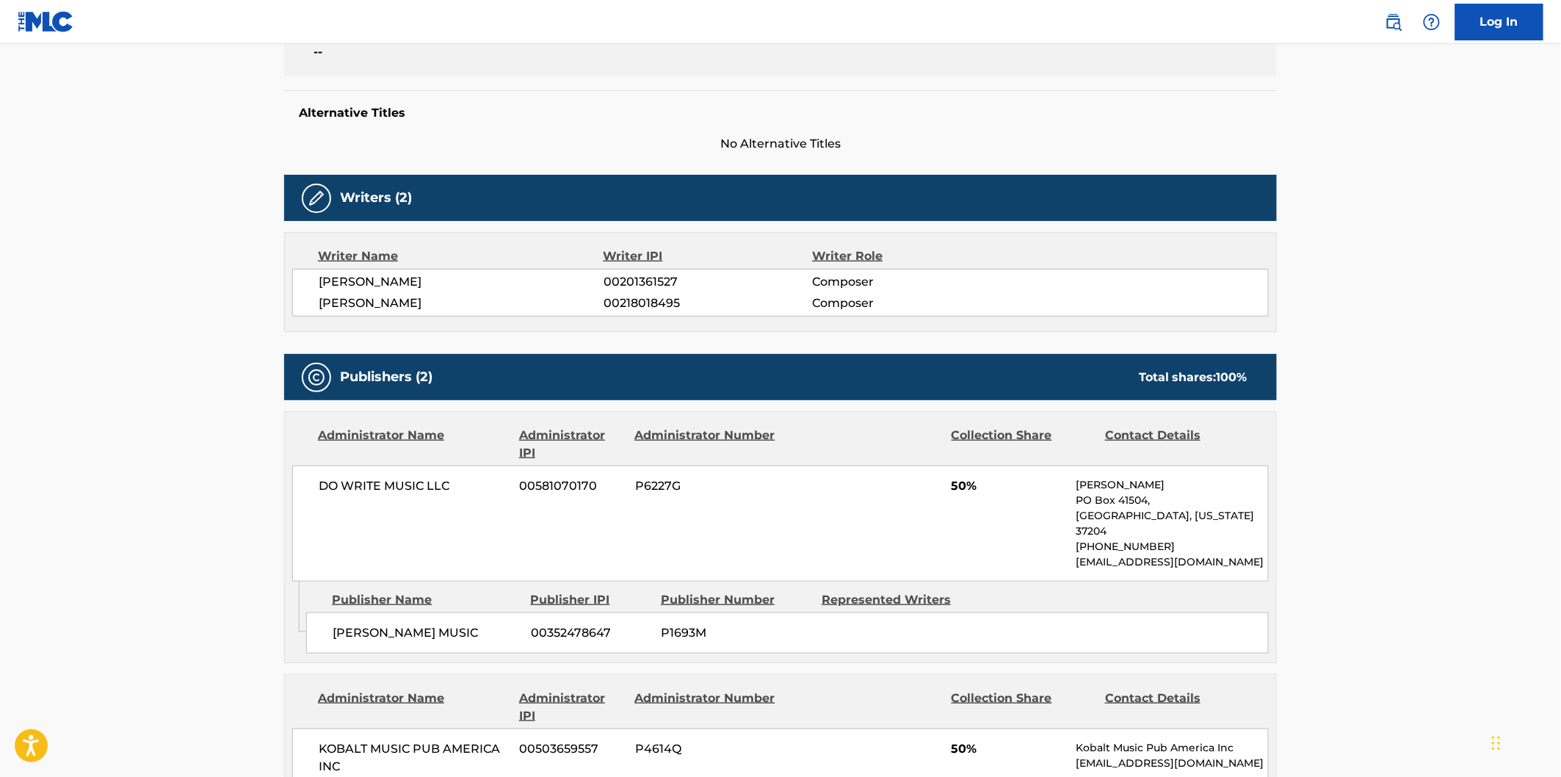
scroll to position [408, 0]
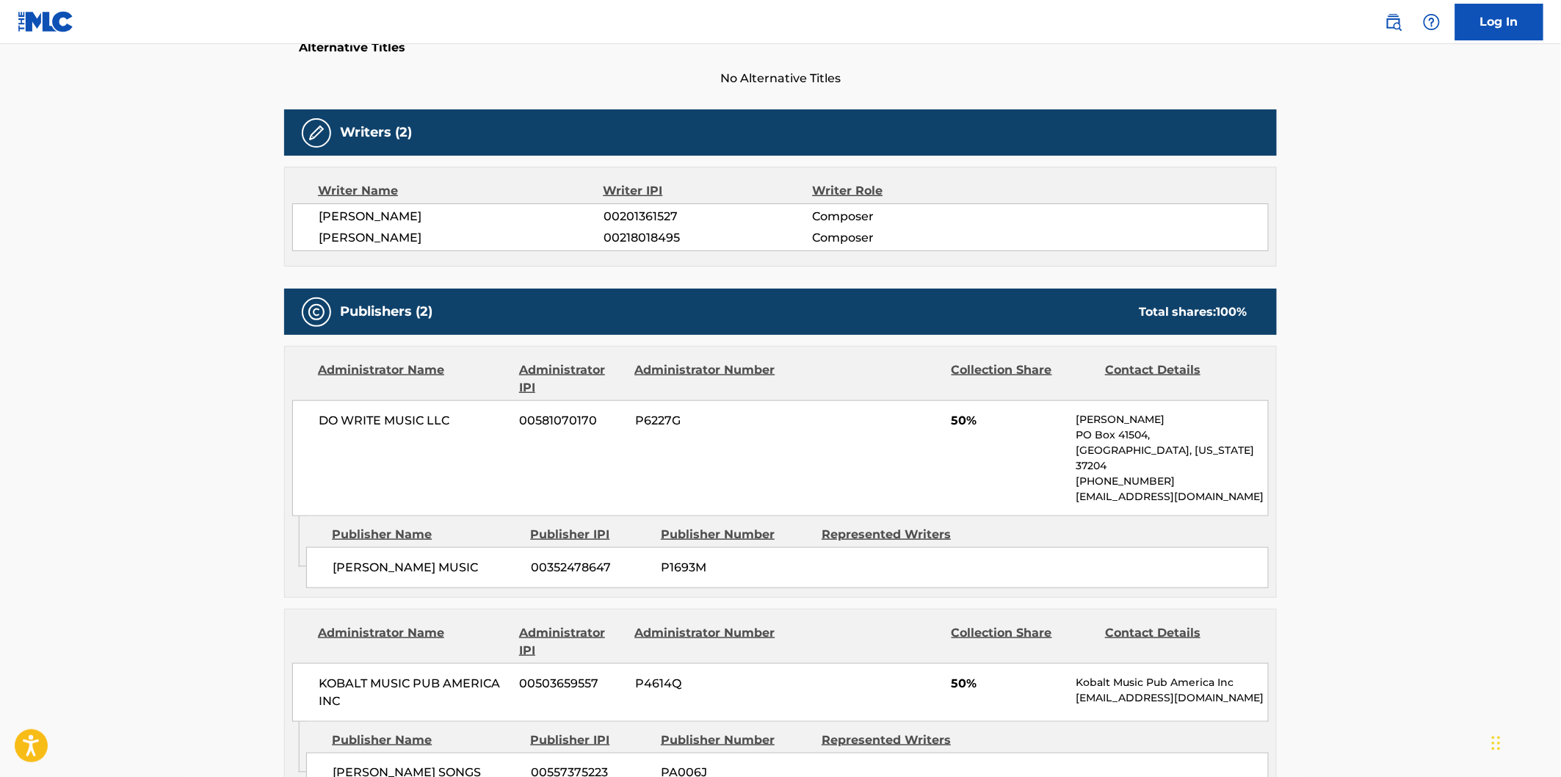
click at [356, 562] on div "CONNIE SMITH MUSIC 00352478647 P1693M" at bounding box center [787, 567] width 963 height 41
click at [420, 559] on span "CONNIE SMITH MUSIC" at bounding box center [426, 568] width 187 height 18
click at [453, 559] on span "CONNIE SMITH MUSIC" at bounding box center [426, 568] width 187 height 18
copy span "CONNIE SMITH MUSIC"
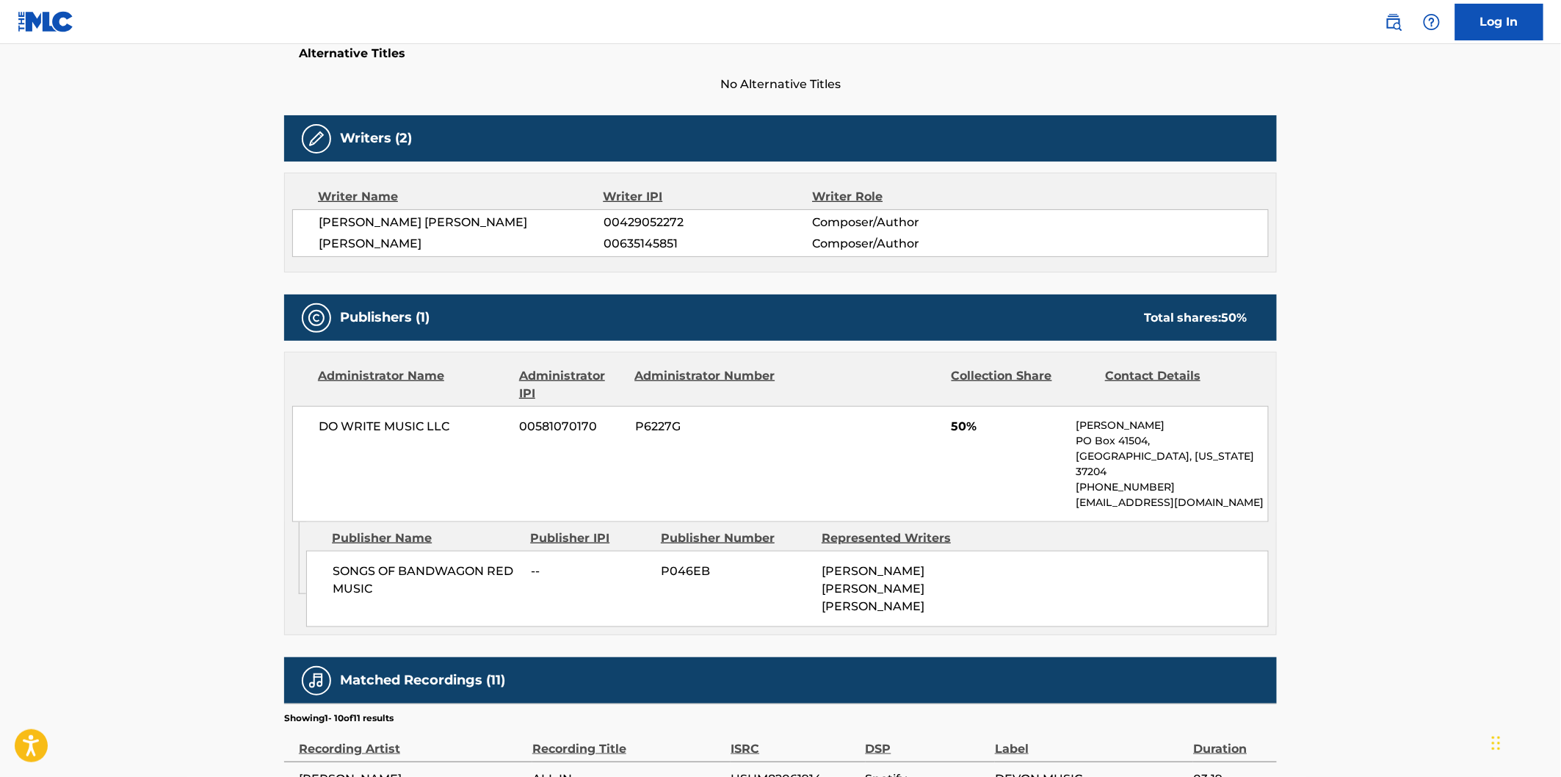
scroll to position [408, 0]
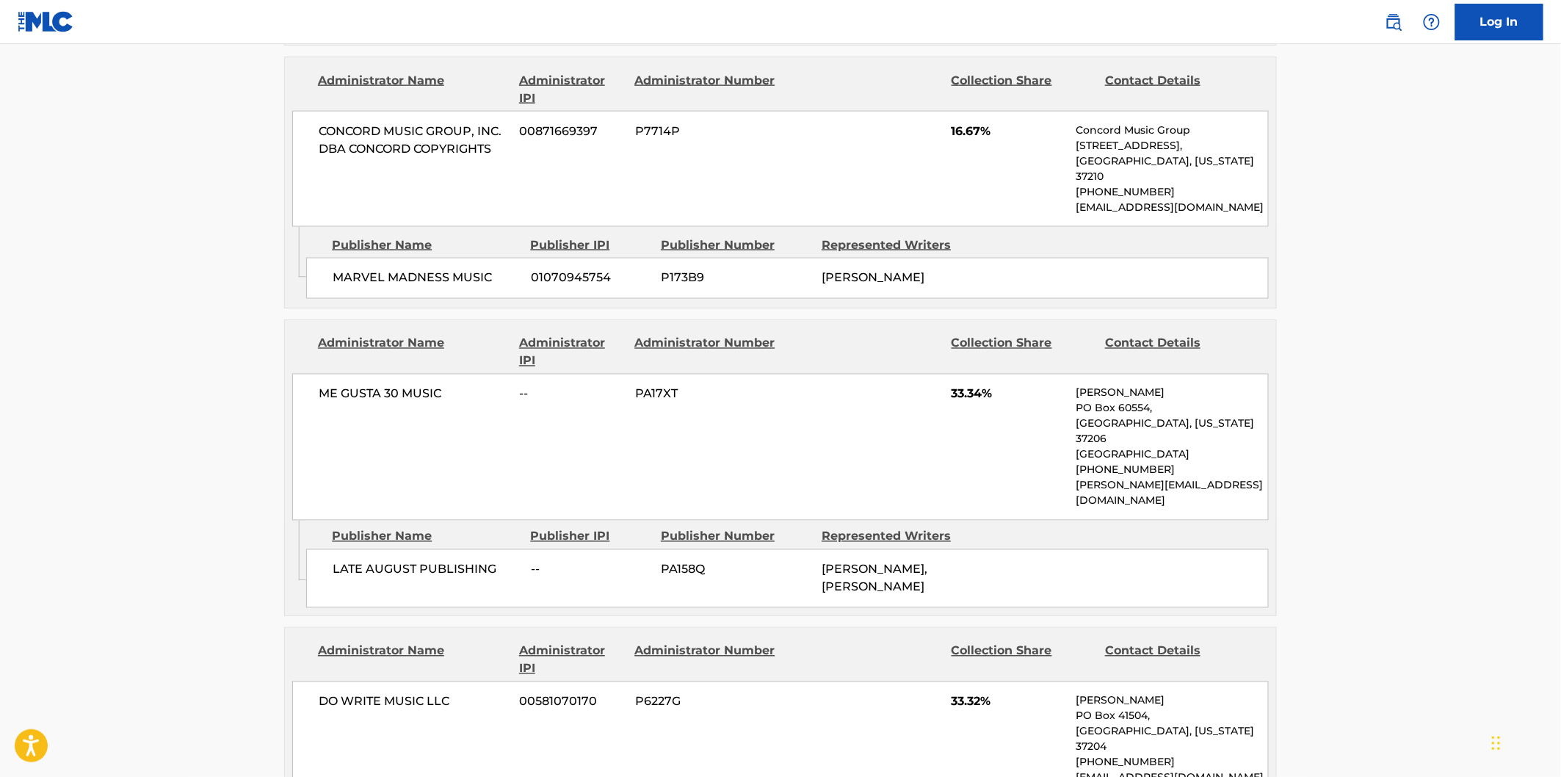
scroll to position [1142, 0]
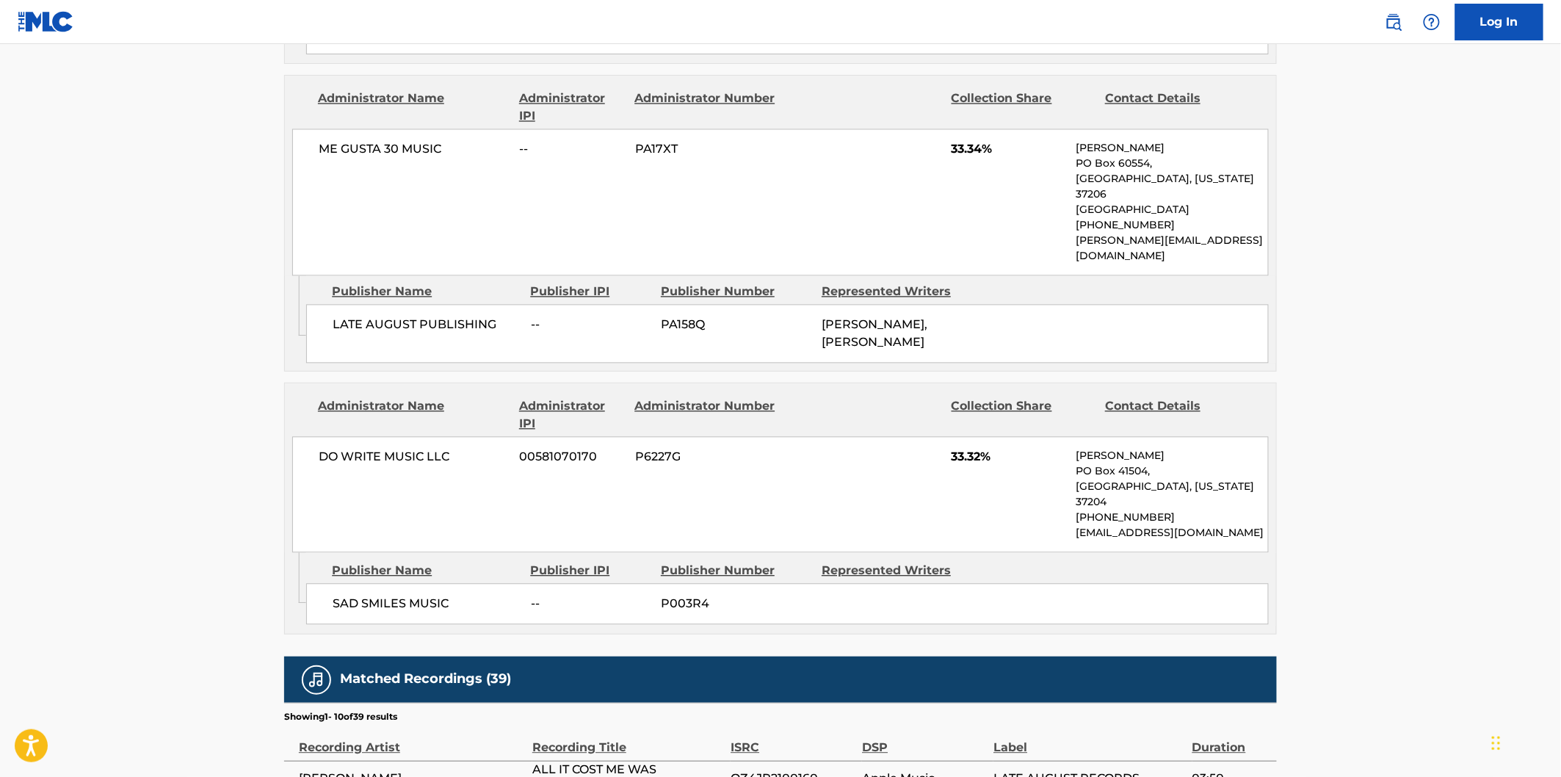
click at [331, 584] on div "SAD SMILES MUSIC -- P003R4" at bounding box center [787, 604] width 963 height 41
click at [426, 596] on span "SAD SMILES MUSIC" at bounding box center [426, 605] width 187 height 18
copy span "SAD SMILES MUSIC"
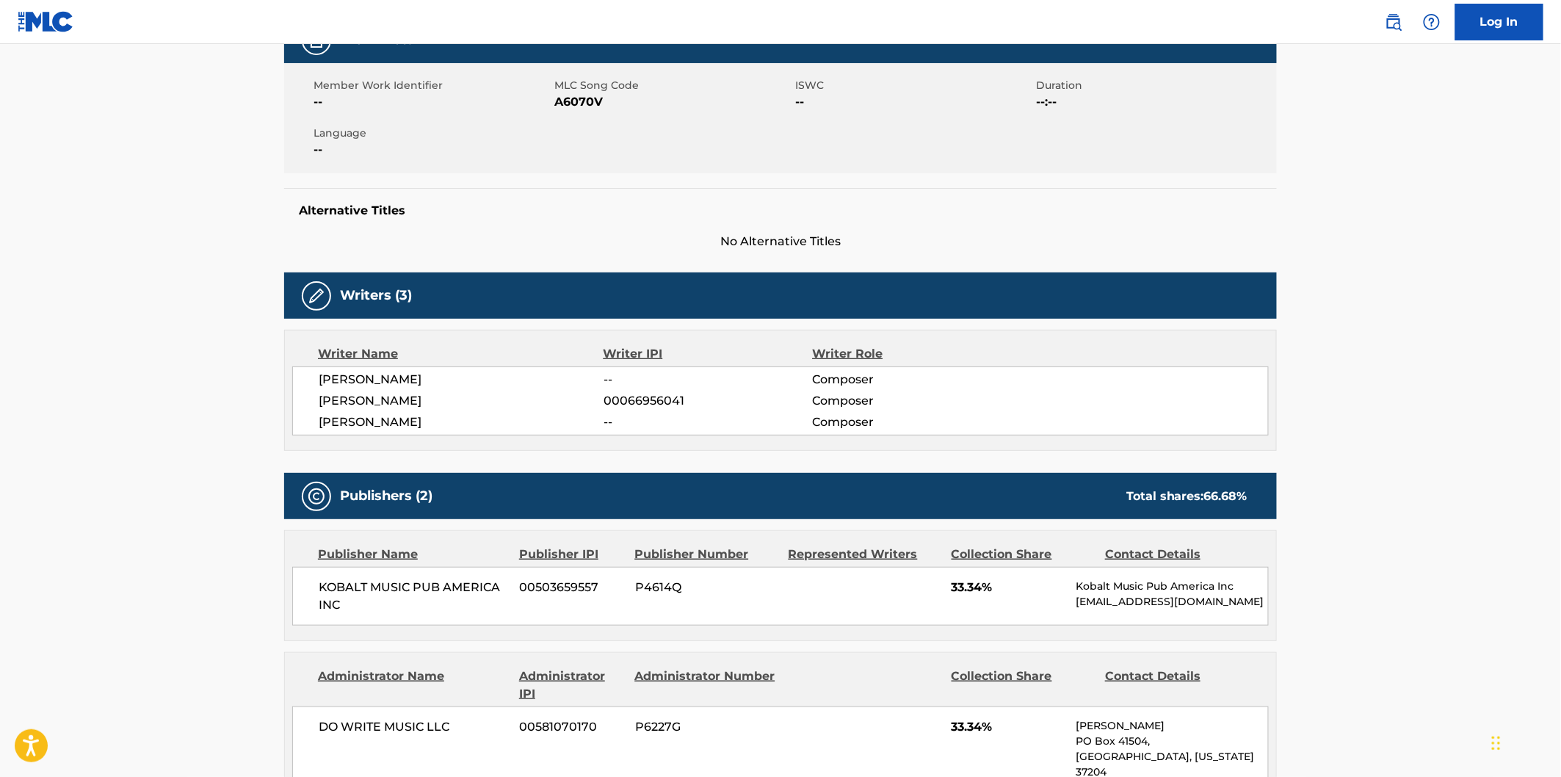
scroll to position [489, 0]
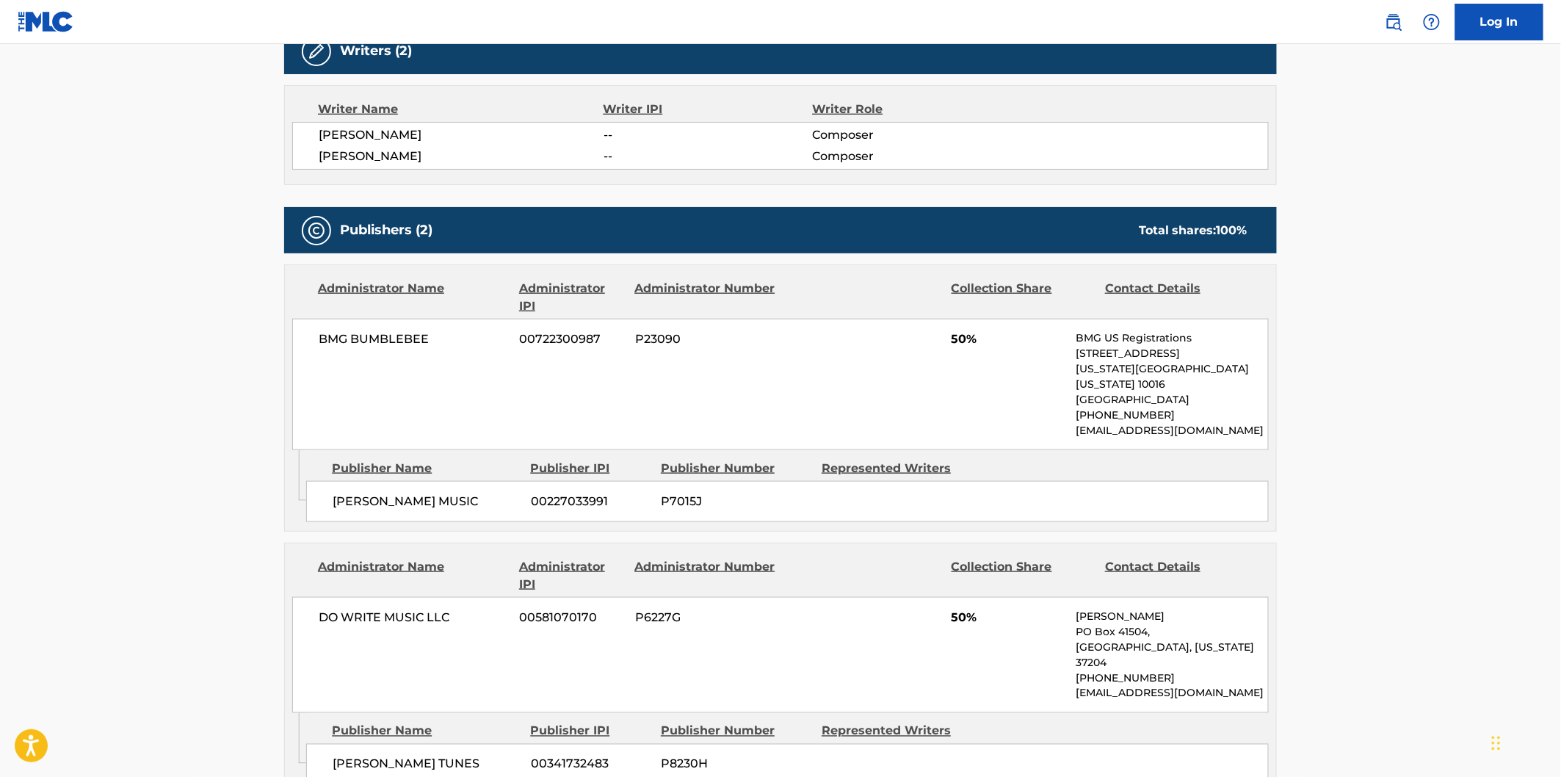
scroll to position [652, 0]
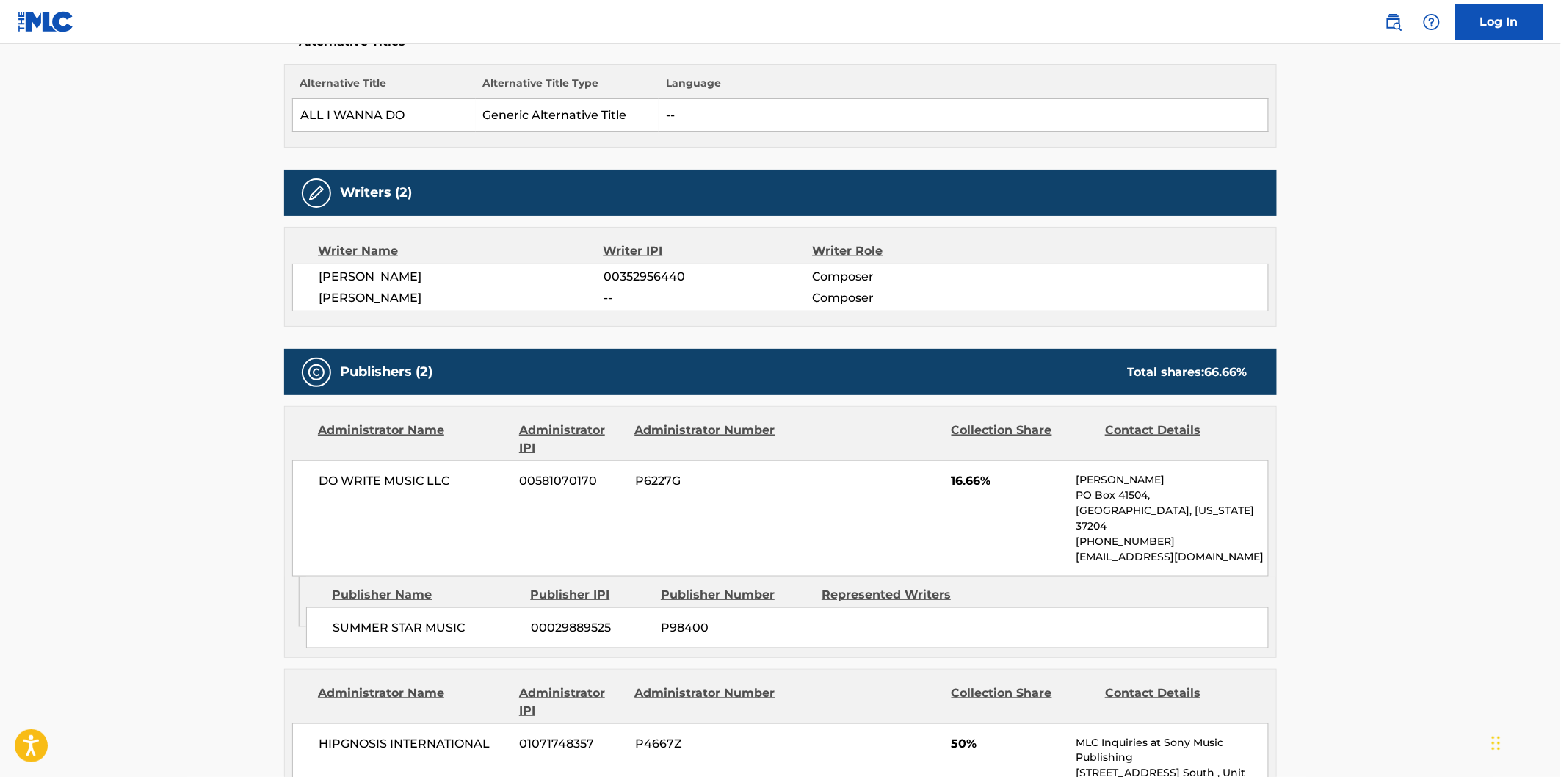
scroll to position [734, 0]
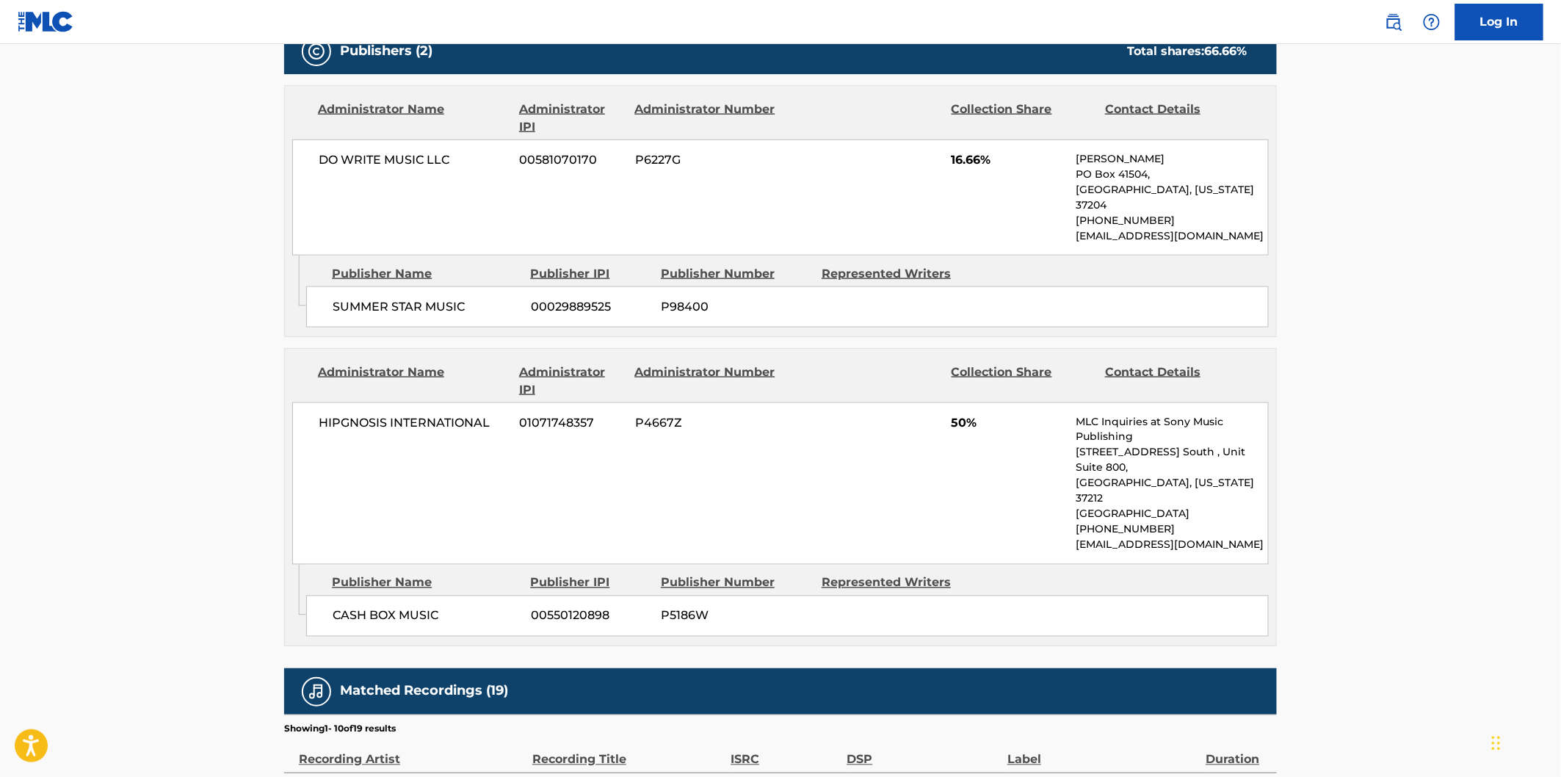
click at [372, 286] on div "SUMMER STAR MUSIC 00029889525 P98400" at bounding box center [787, 306] width 963 height 41
click at [438, 298] on span "SUMMER STAR MUSIC" at bounding box center [426, 307] width 187 height 18
copy span "SUMMER STAR MUSIC"
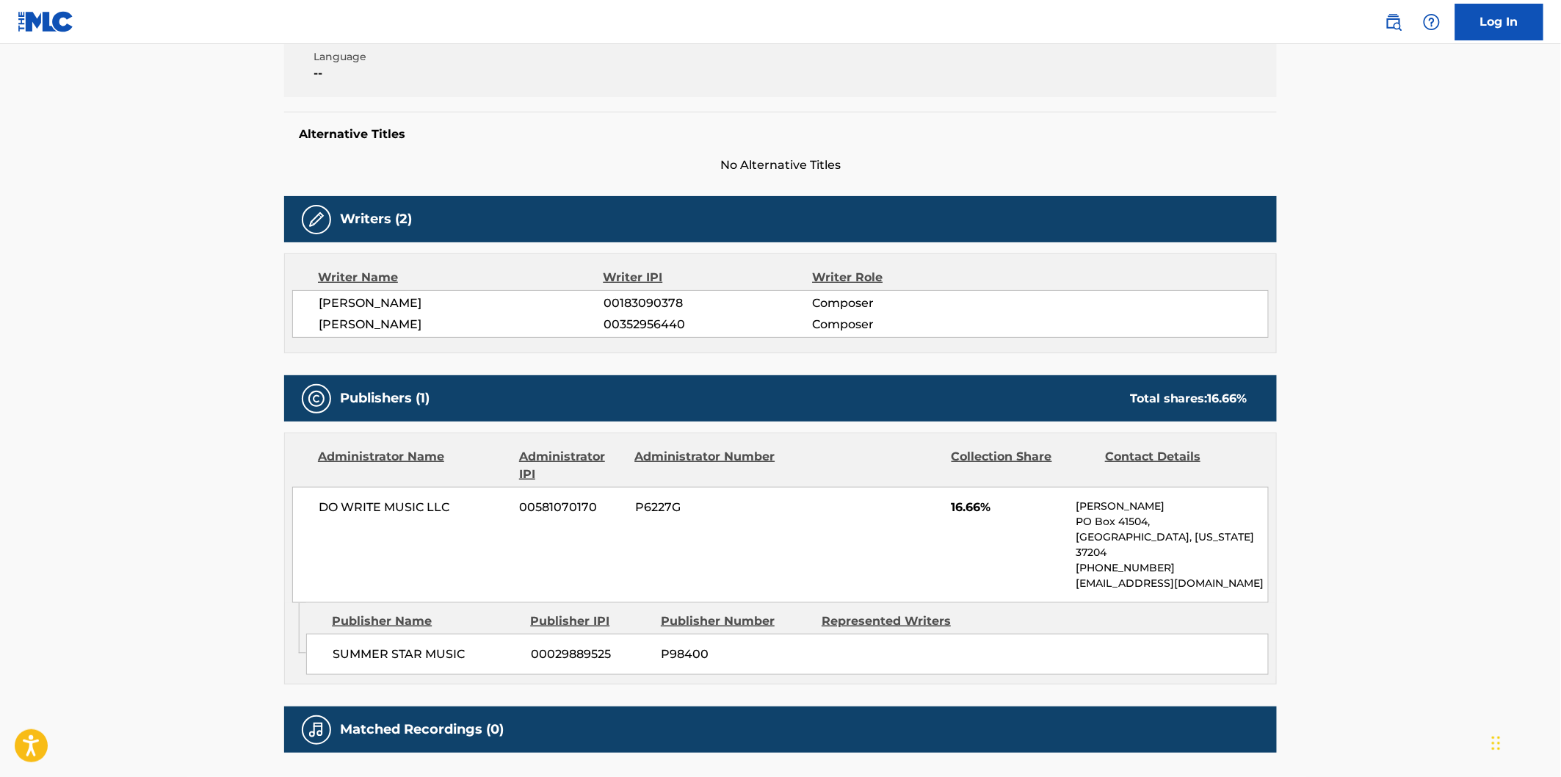
scroll to position [408, 0]
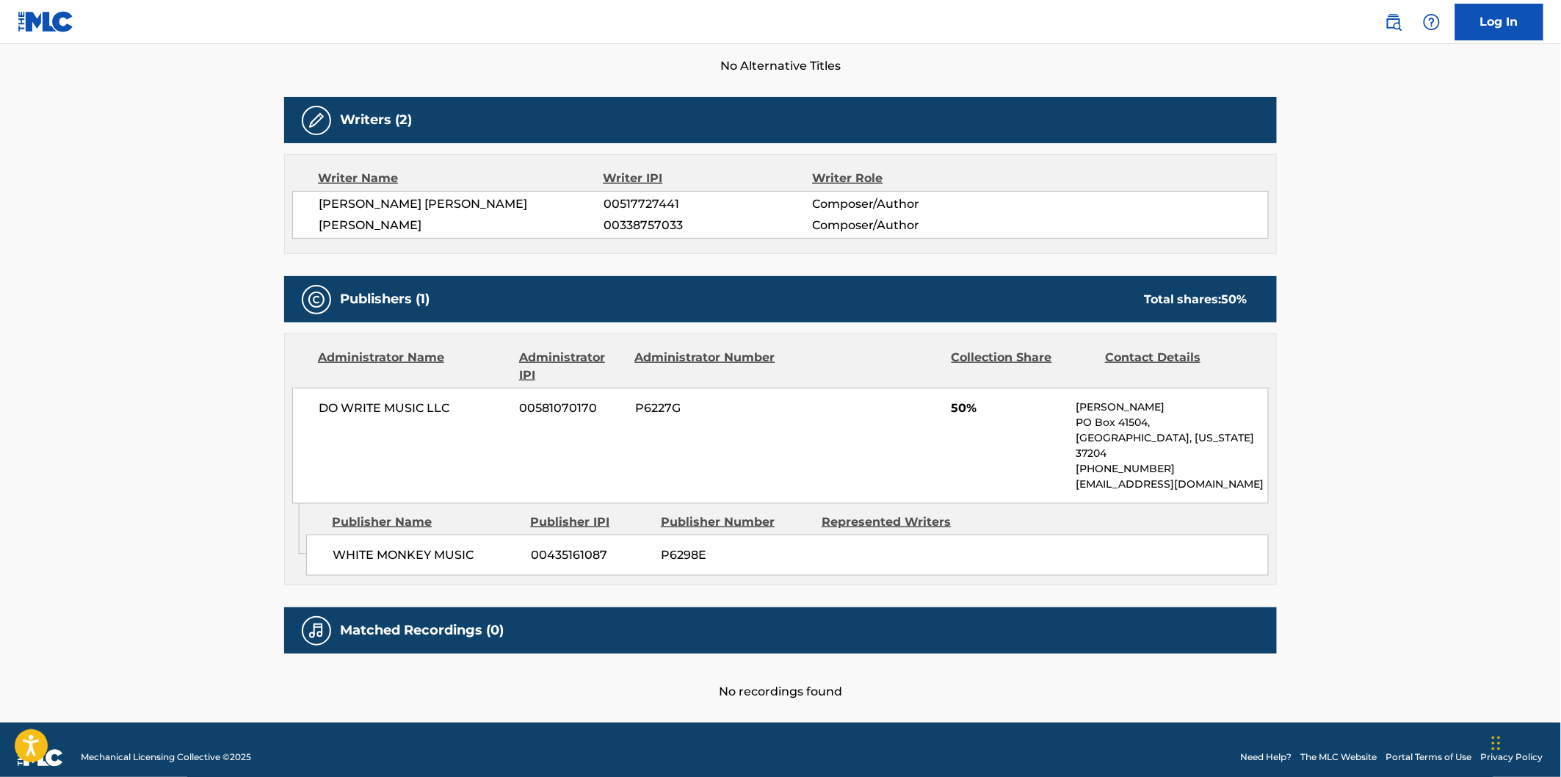
scroll to position [421, 0]
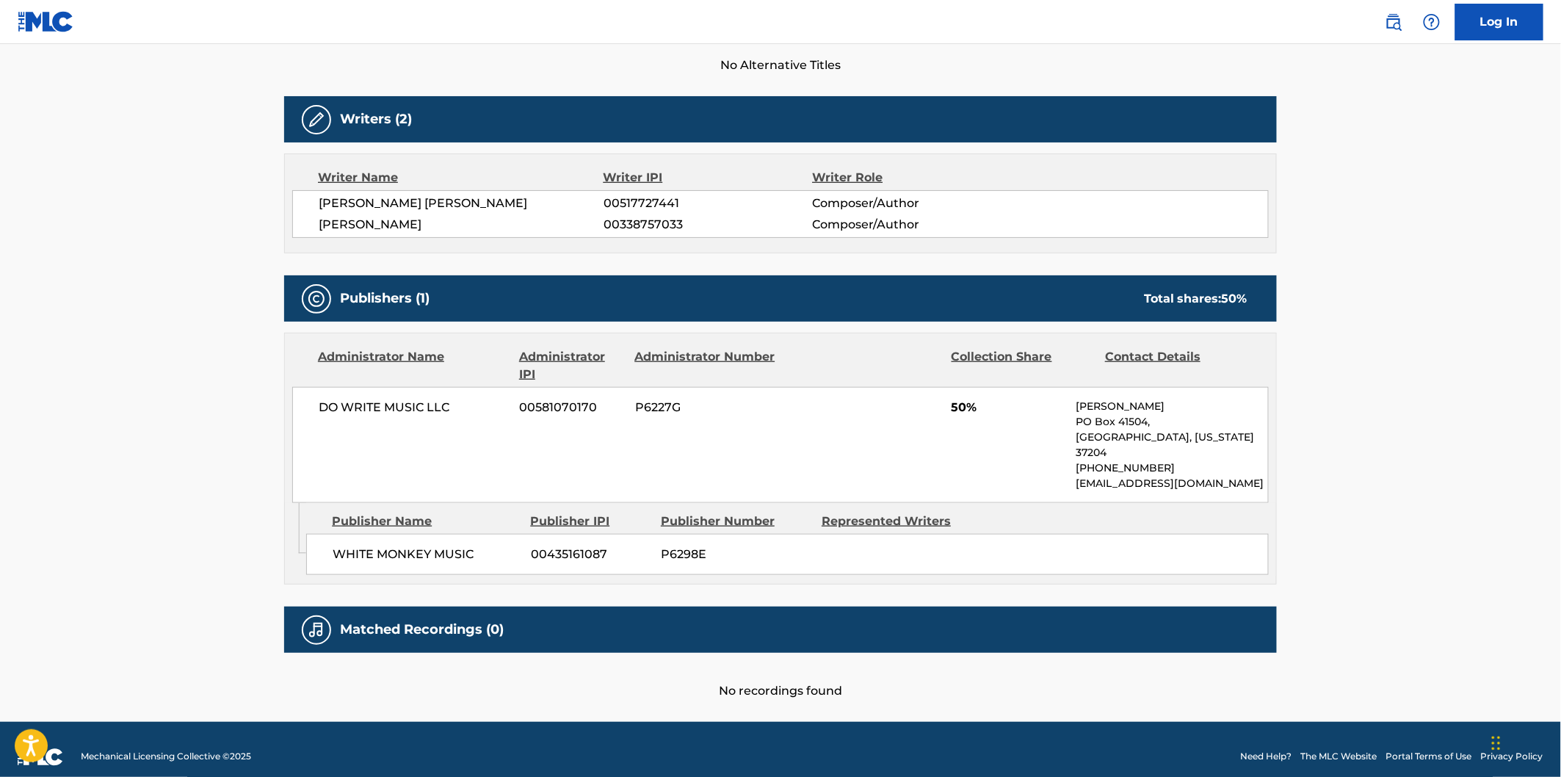
click at [350, 546] on span "WHITE MONKEY MUSIC" at bounding box center [426, 555] width 187 height 18
click at [355, 546] on span "WHITE MONKEY MUSIC" at bounding box center [426, 555] width 187 height 18
click at [438, 546] on span "WHITE MONKEY MUSIC" at bounding box center [426, 555] width 187 height 18
copy span "WHITE MONKEY MUSIC"
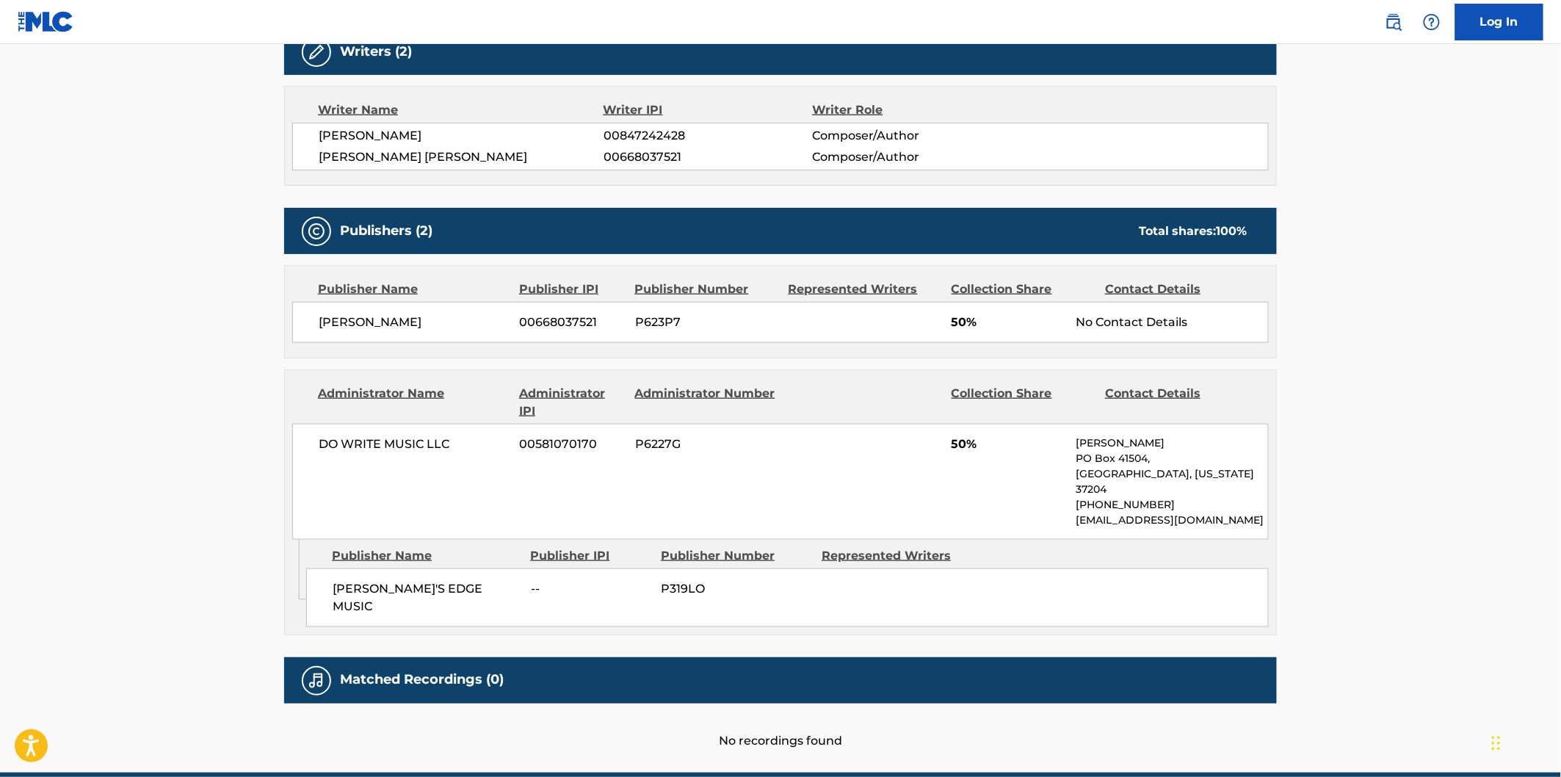
scroll to position [489, 0]
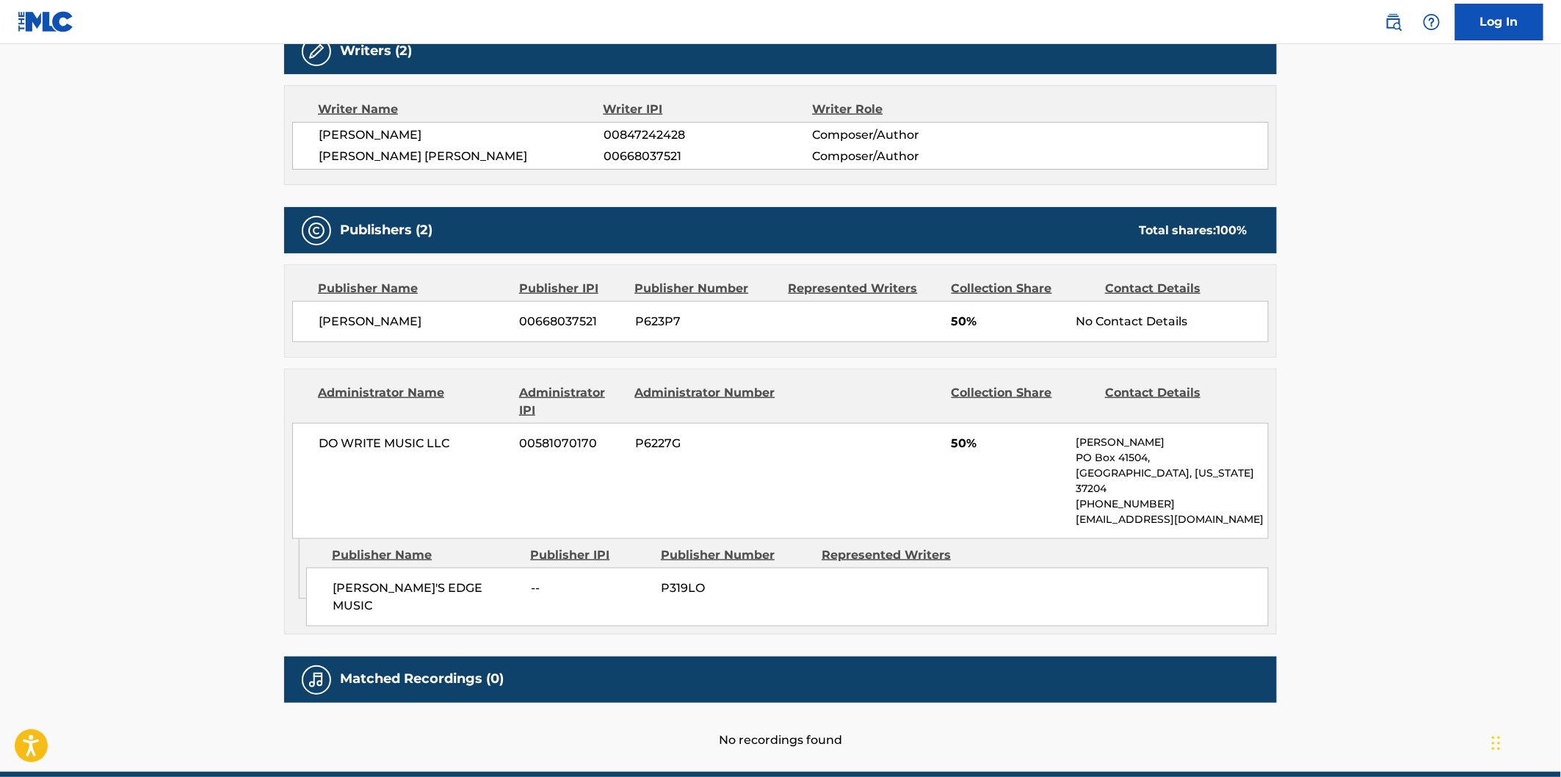
click at [338, 579] on span "[PERSON_NAME]'S EDGE MUSIC" at bounding box center [426, 596] width 187 height 35
click at [435, 579] on span "[PERSON_NAME]'S EDGE MUSIC" at bounding box center [426, 596] width 187 height 35
copy span "[PERSON_NAME]'S EDGE MUSIC"
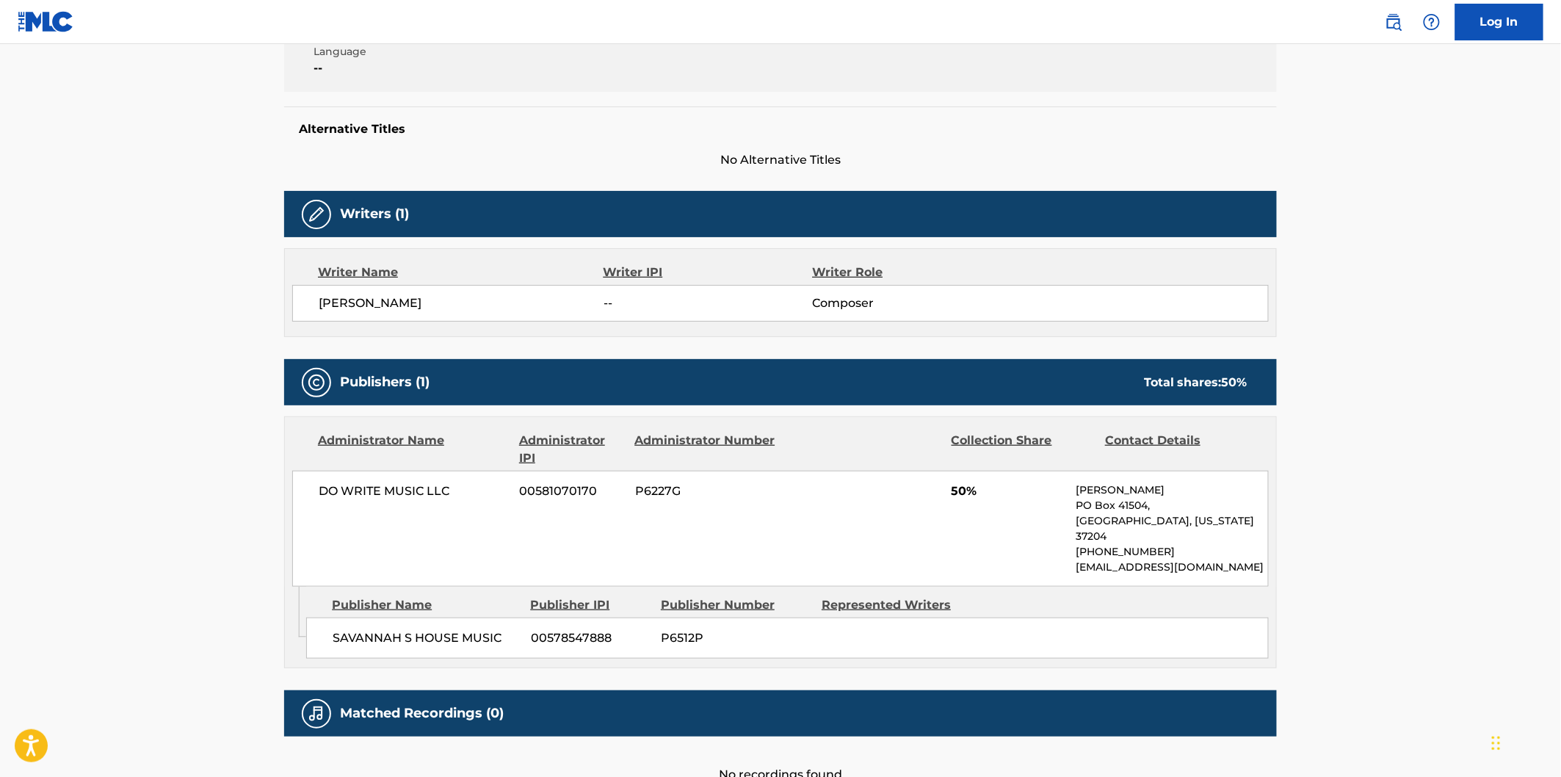
scroll to position [409, 0]
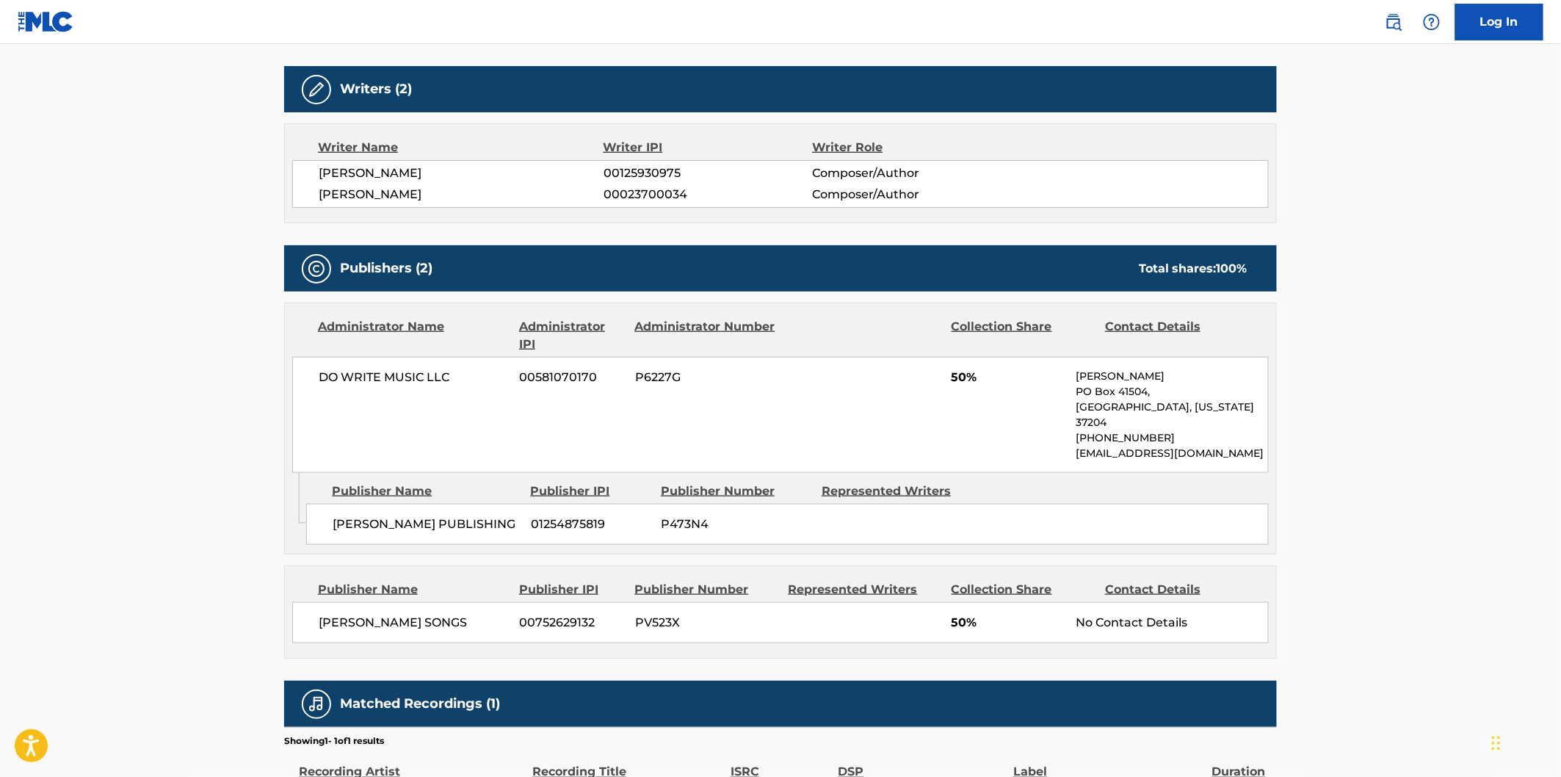
scroll to position [571, 0]
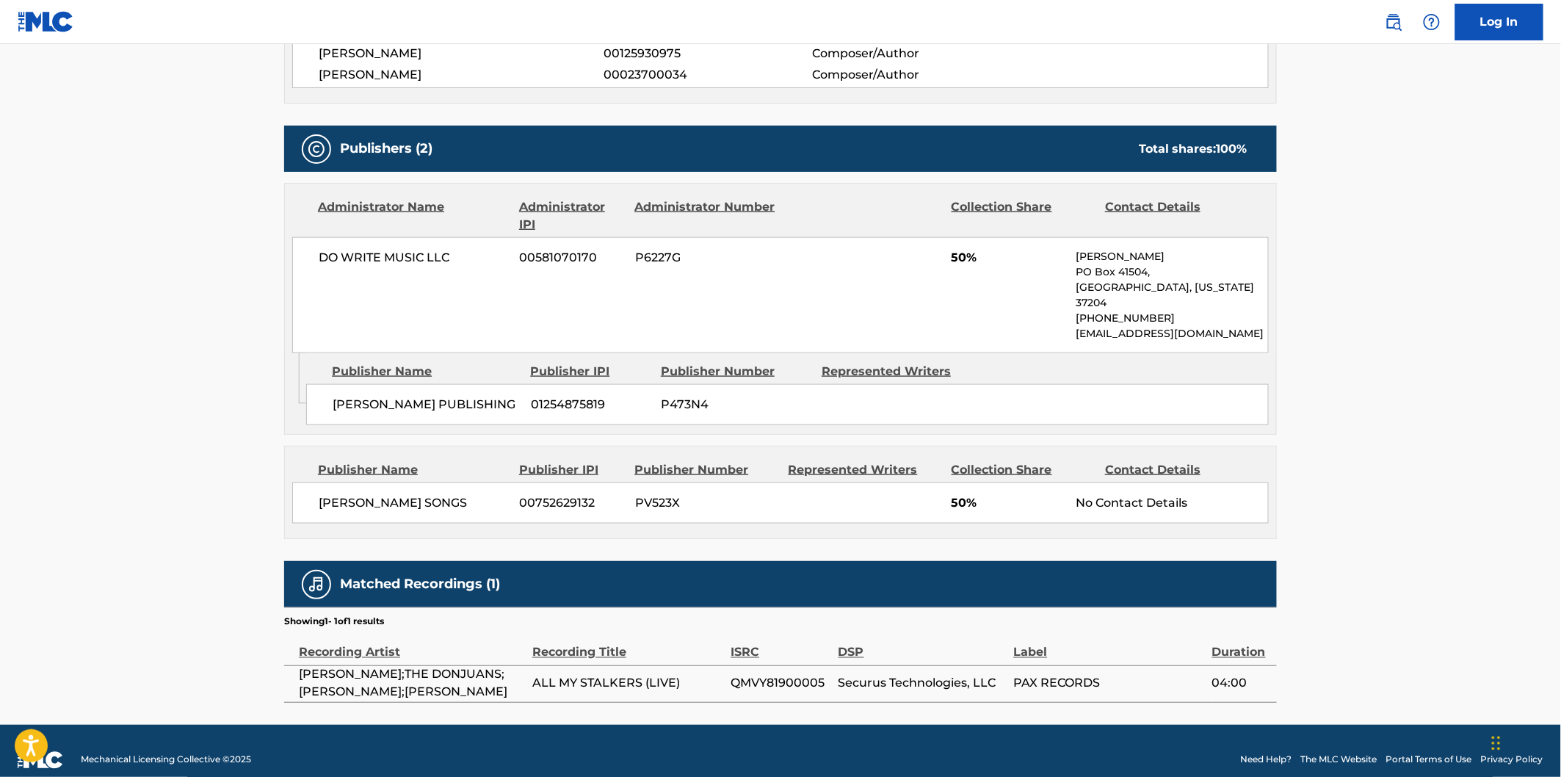
click at [357, 384] on div "VEZINA PUBLISHING 01254875819 P473N4" at bounding box center [787, 404] width 963 height 41
click at [413, 396] on span "VEZINA PUBLISHING" at bounding box center [426, 405] width 187 height 18
copy span "VEZINA PUBLISHING"
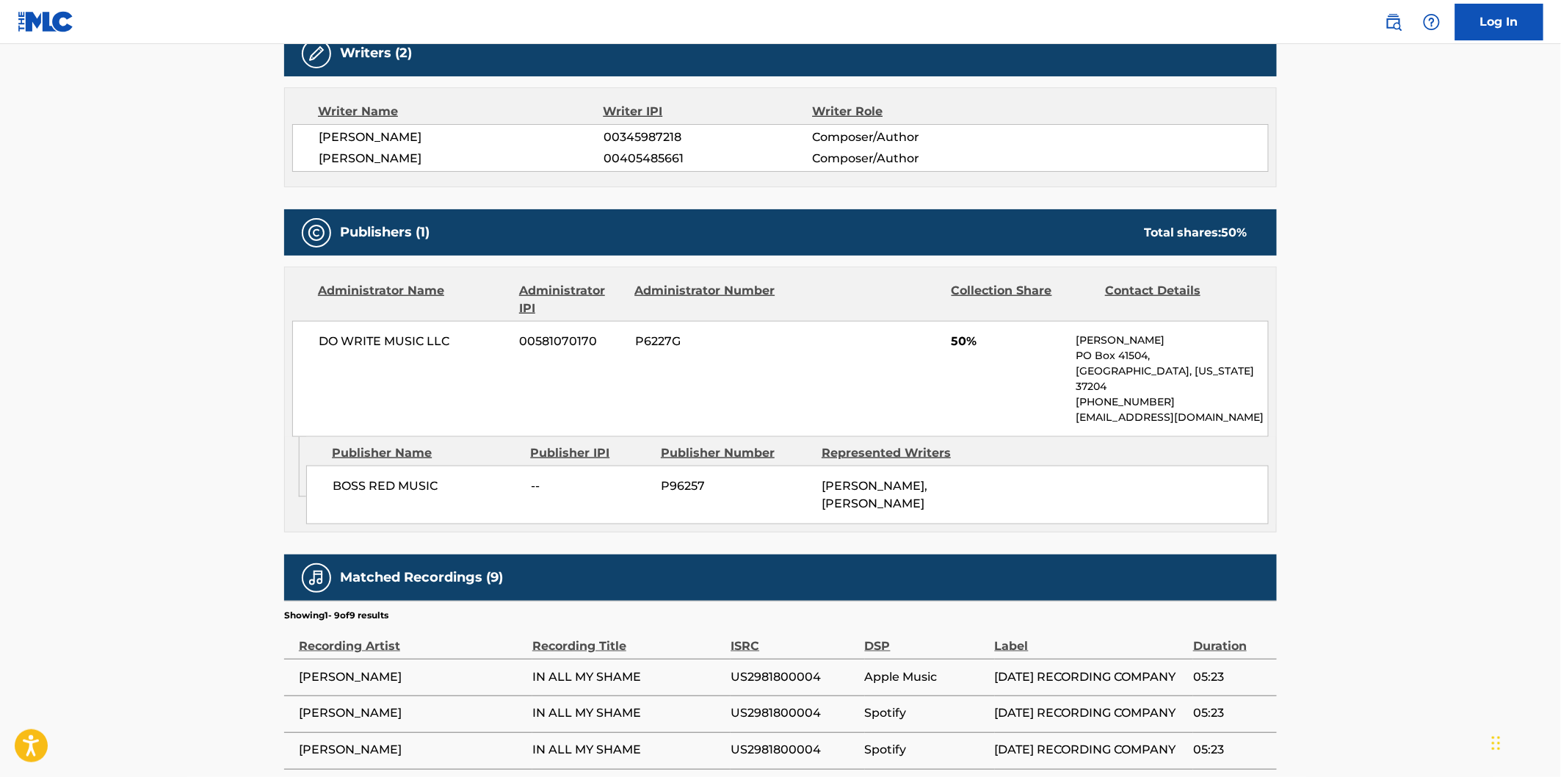
scroll to position [489, 0]
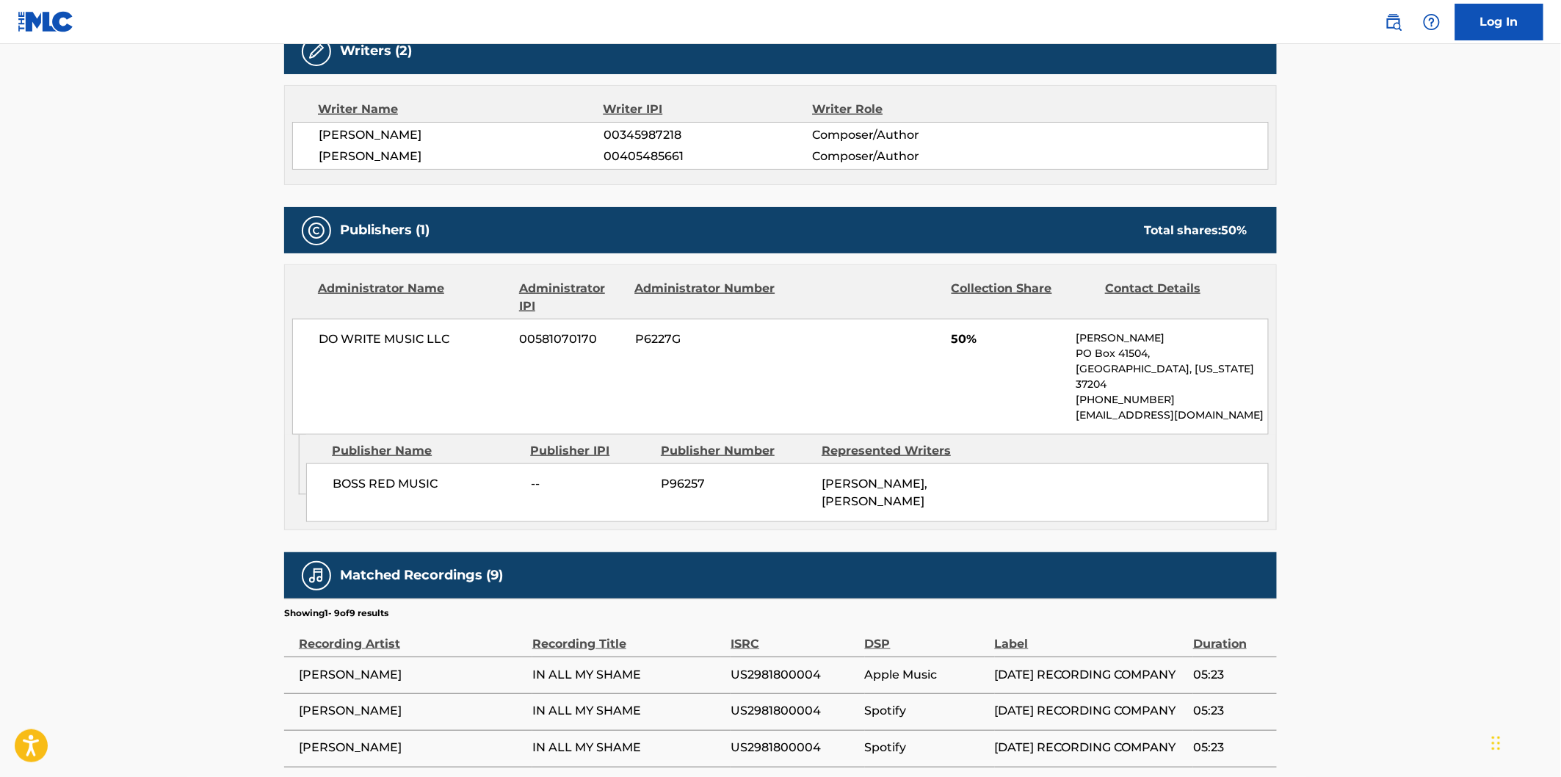
click at [323, 467] on div "BOSS RED MUSIC -- P96257 CHRIS GALE COLEMAN, ARMANDO SAENZ" at bounding box center [787, 492] width 963 height 59
click at [350, 475] on span "BOSS RED MUSIC" at bounding box center [426, 484] width 187 height 18
click at [423, 475] on span "BOSS RED MUSIC" at bounding box center [426, 484] width 187 height 18
copy span "BOSS RED MUSIC"
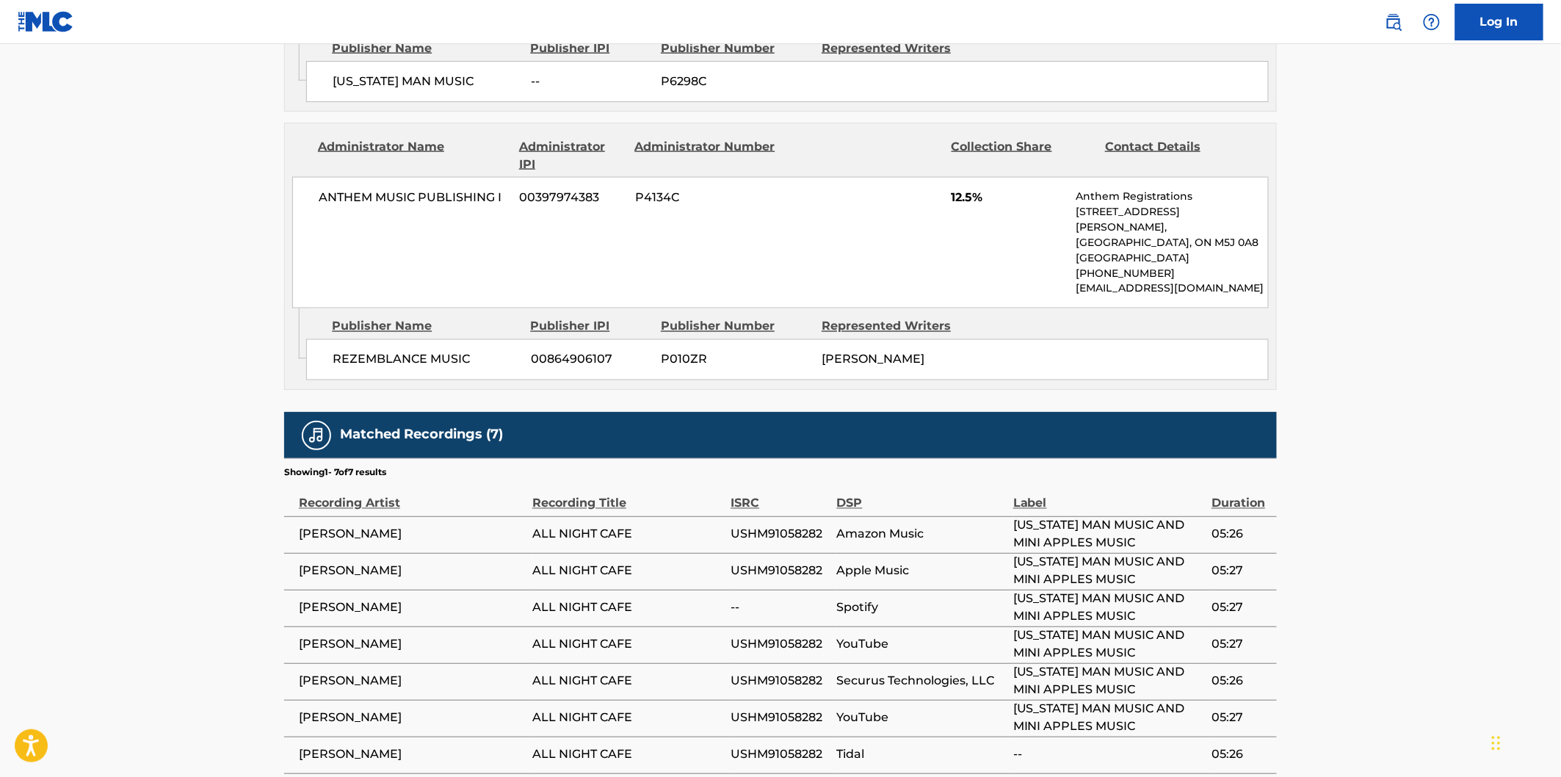
scroll to position [897, 0]
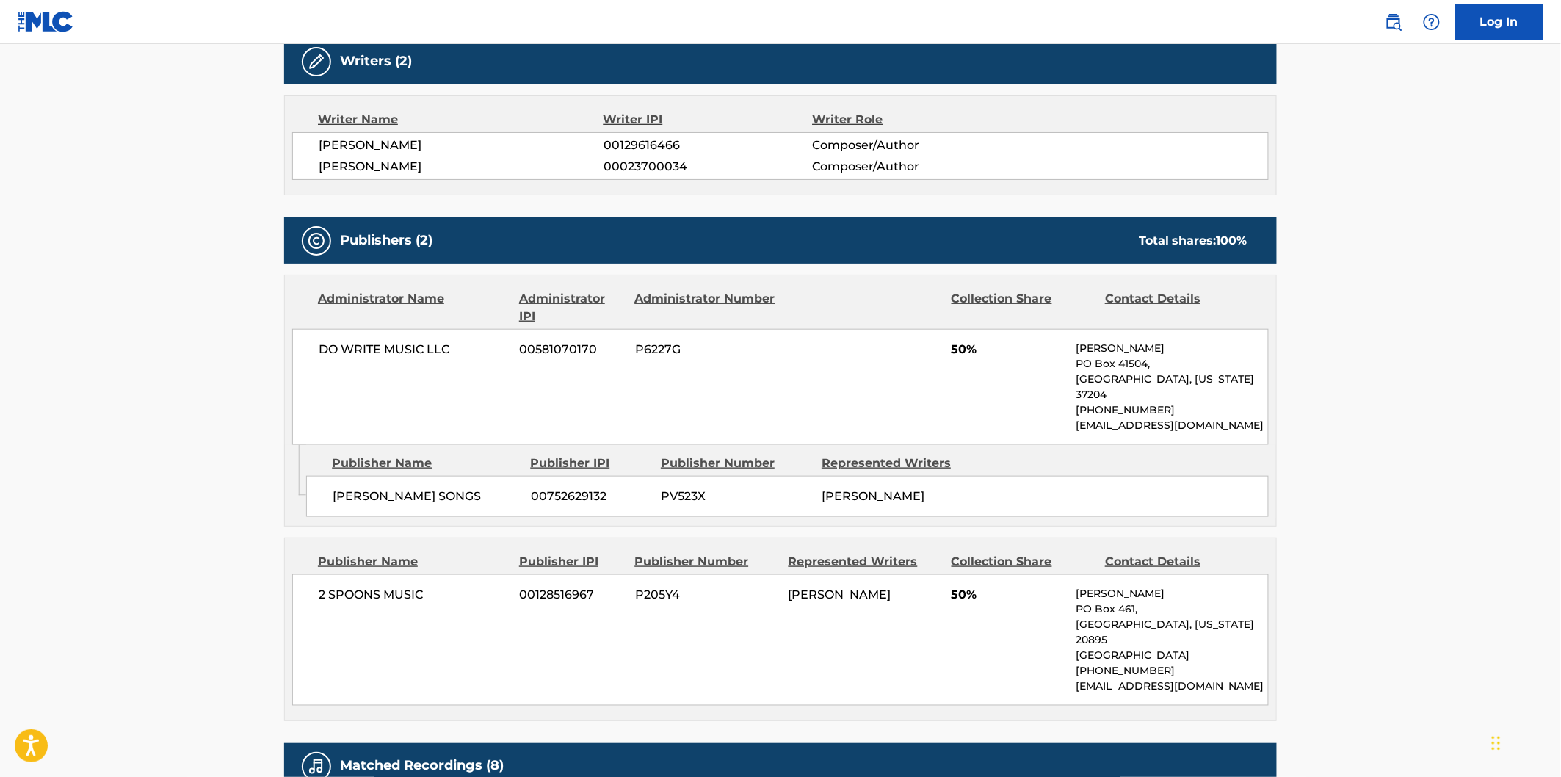
scroll to position [489, 0]
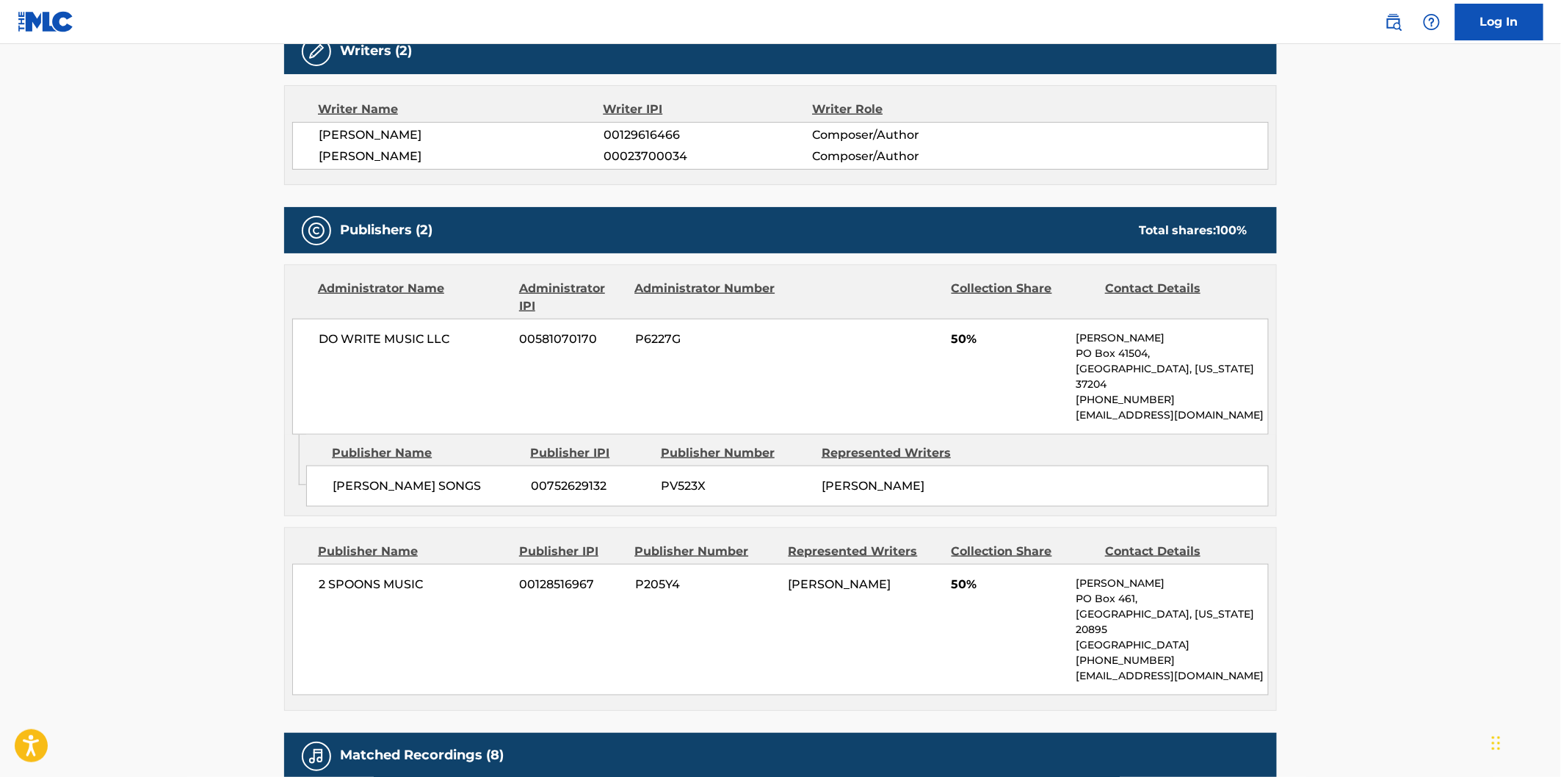
click at [355, 477] on span "BRISTOW SONGS" at bounding box center [426, 486] width 187 height 18
click at [387, 477] on span "BRISTOW SONGS" at bounding box center [426, 486] width 187 height 18
click at [406, 477] on span "BRISTOW SONGS" at bounding box center [426, 486] width 187 height 18
copy span "BRISTOW SONGS"
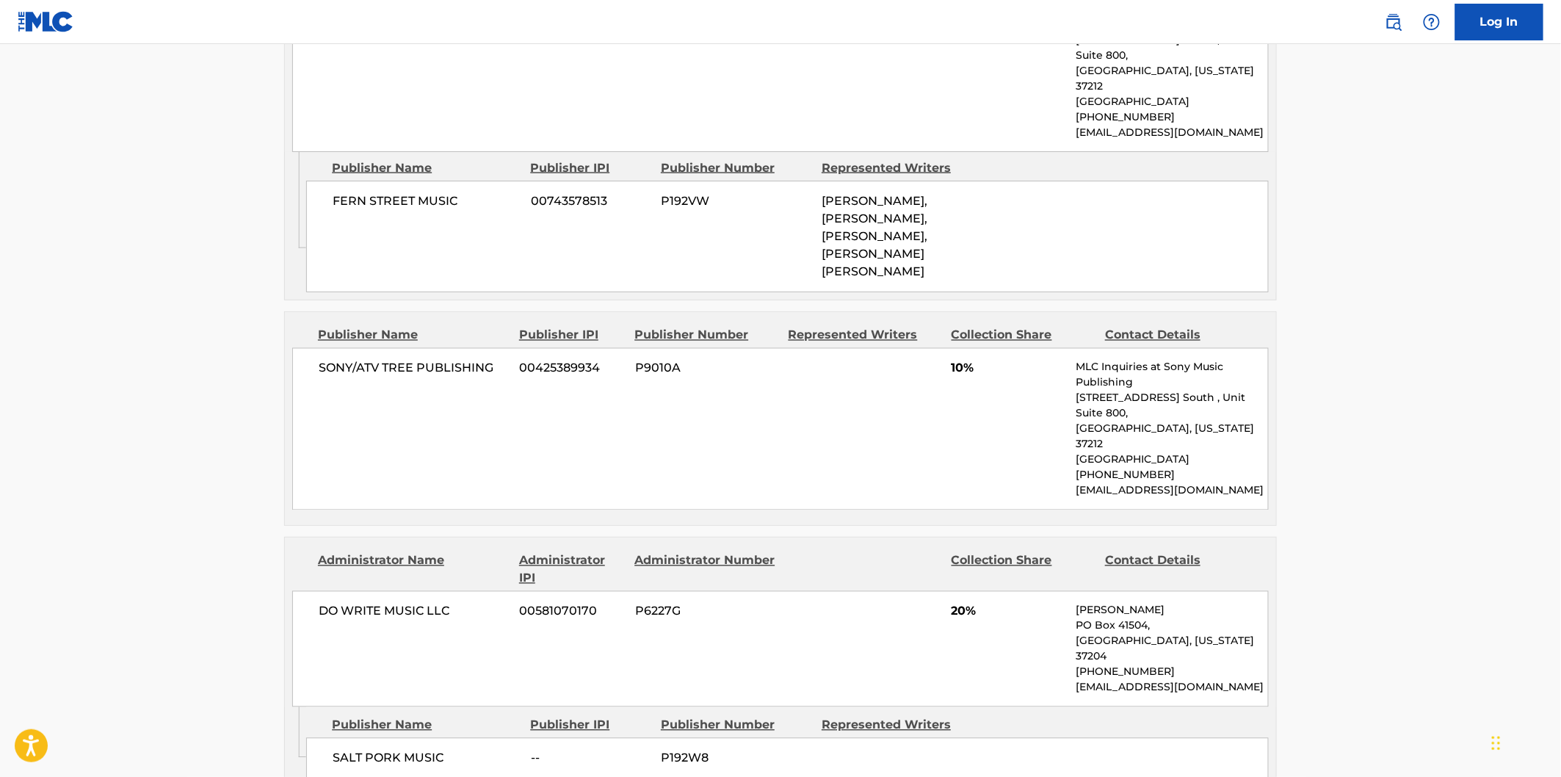
scroll to position [897, 0]
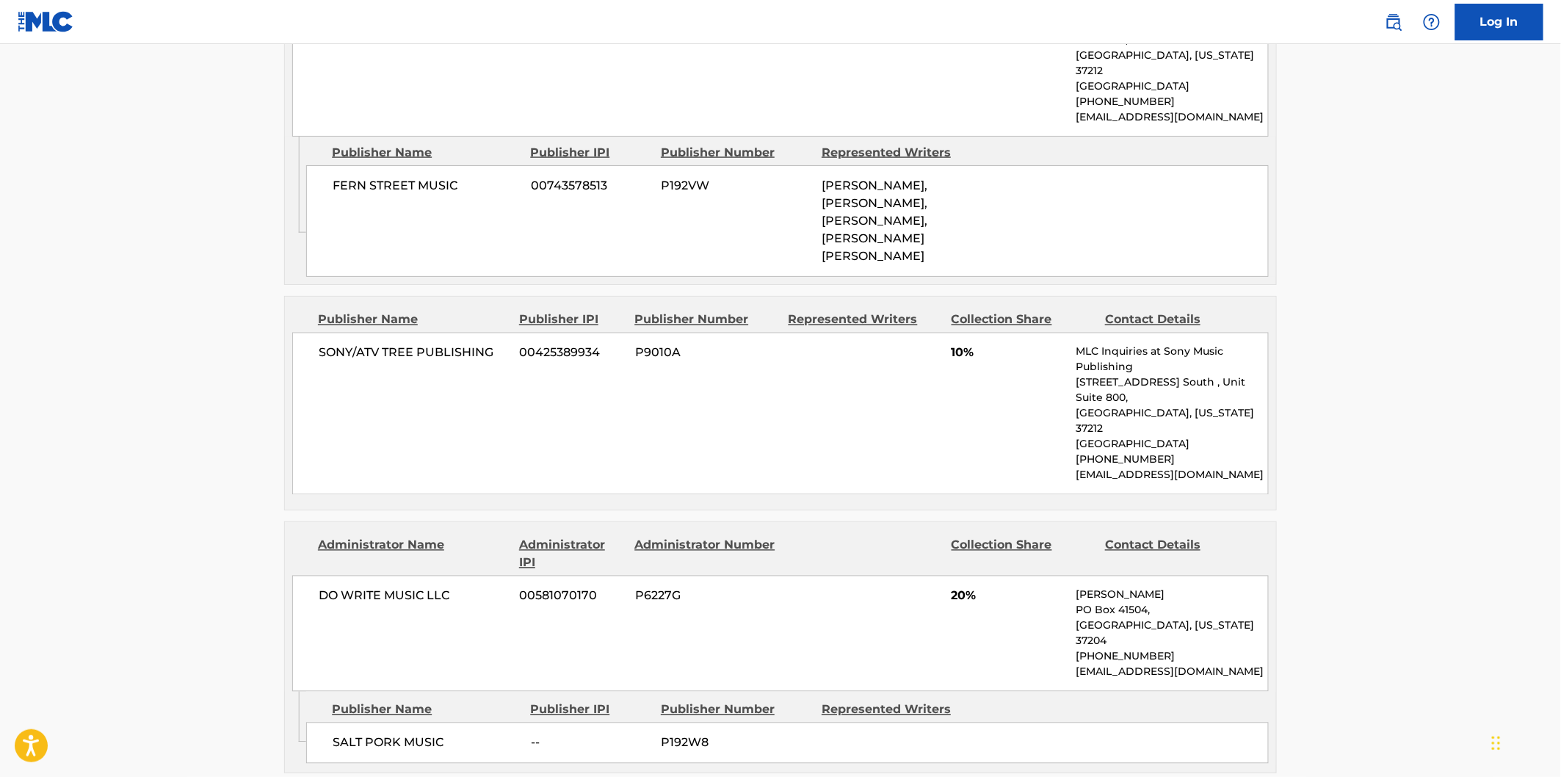
click at [364, 734] on span "SALT PORK MUSIC" at bounding box center [426, 743] width 187 height 18
click at [343, 734] on span "SALT PORK MUSIC" at bounding box center [426, 743] width 187 height 18
click at [433, 734] on span "SALT PORK MUSIC" at bounding box center [426, 743] width 187 height 18
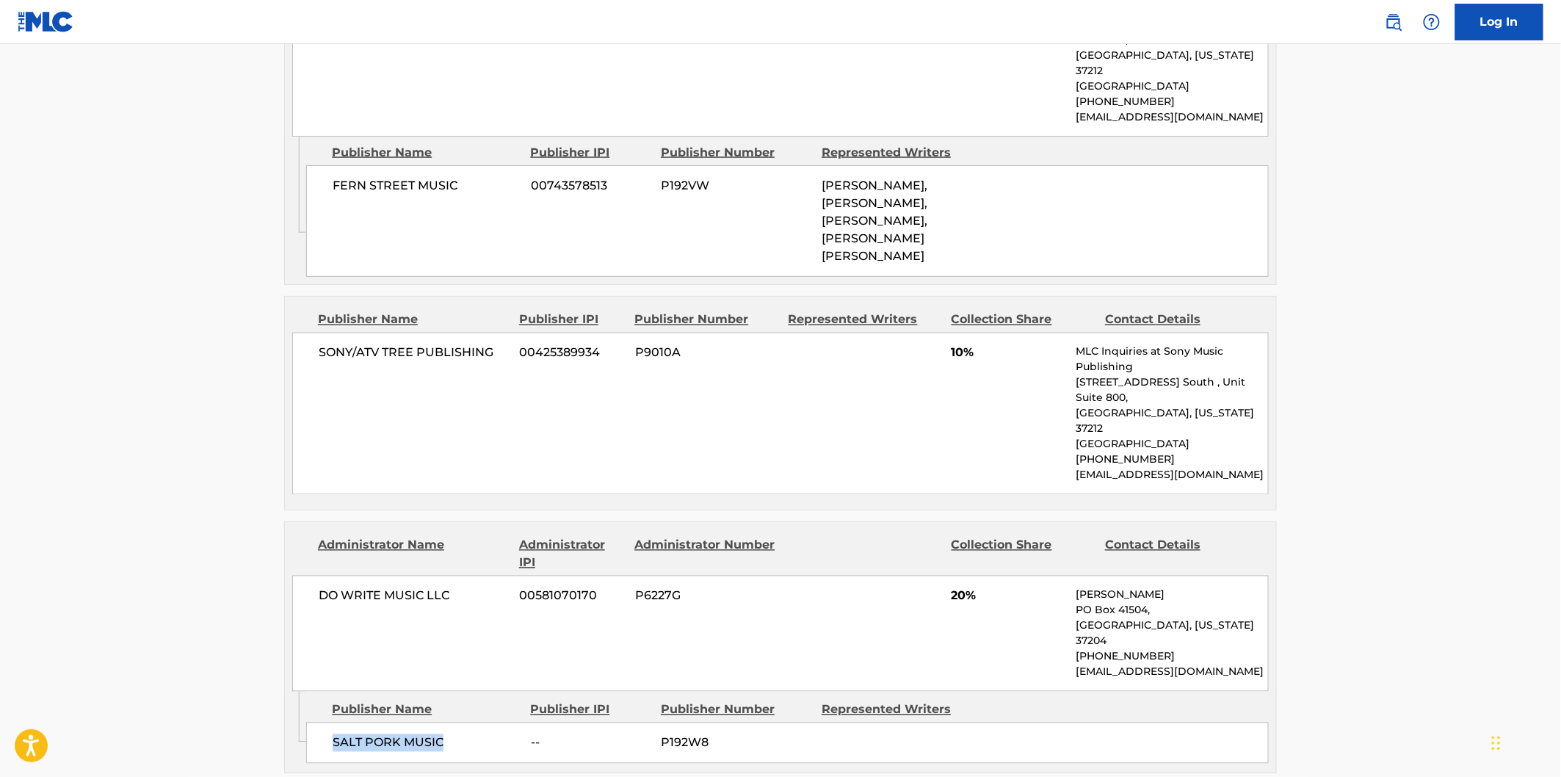
copy span "SALT PORK MUSIC"
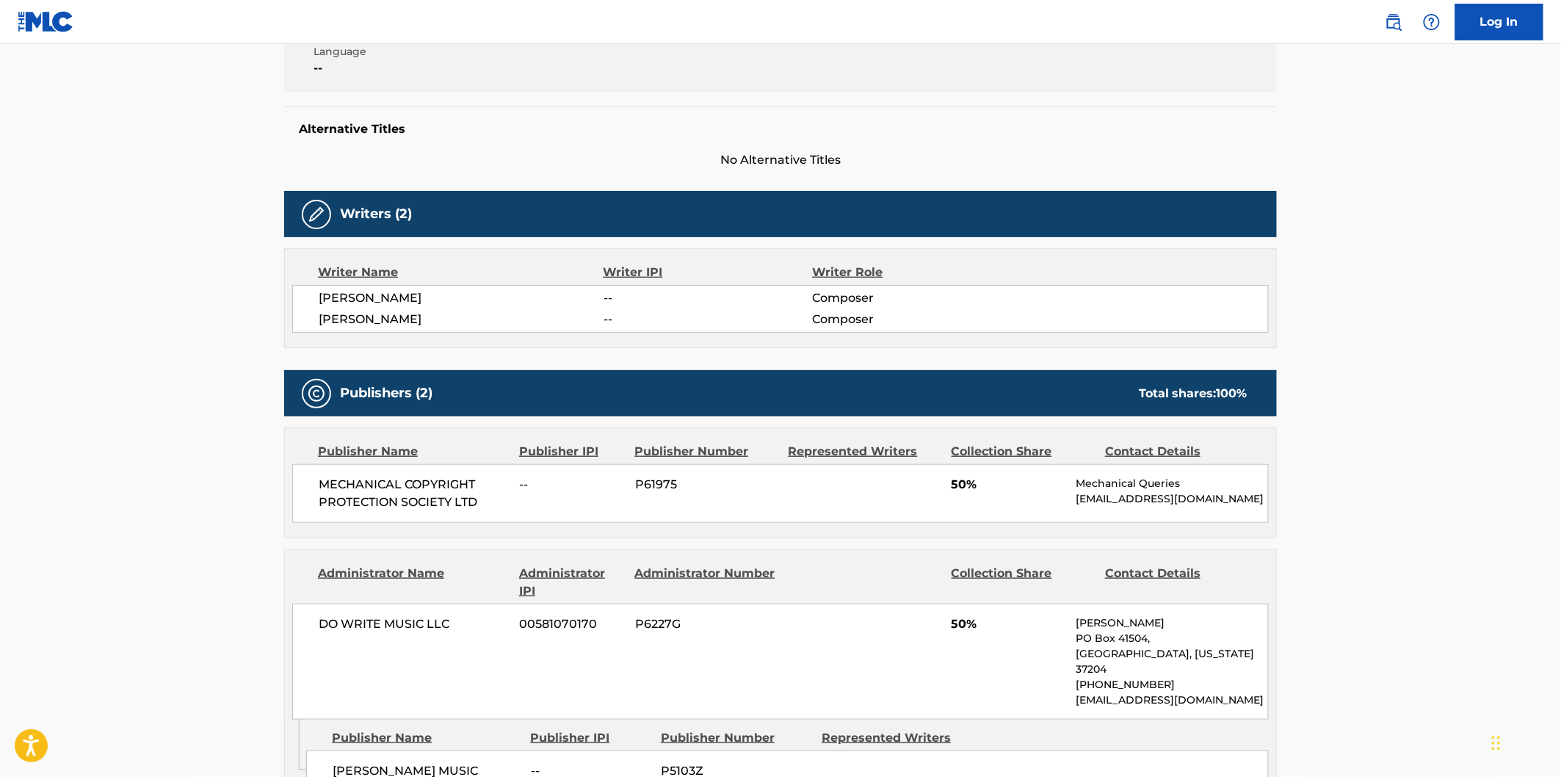
scroll to position [571, 0]
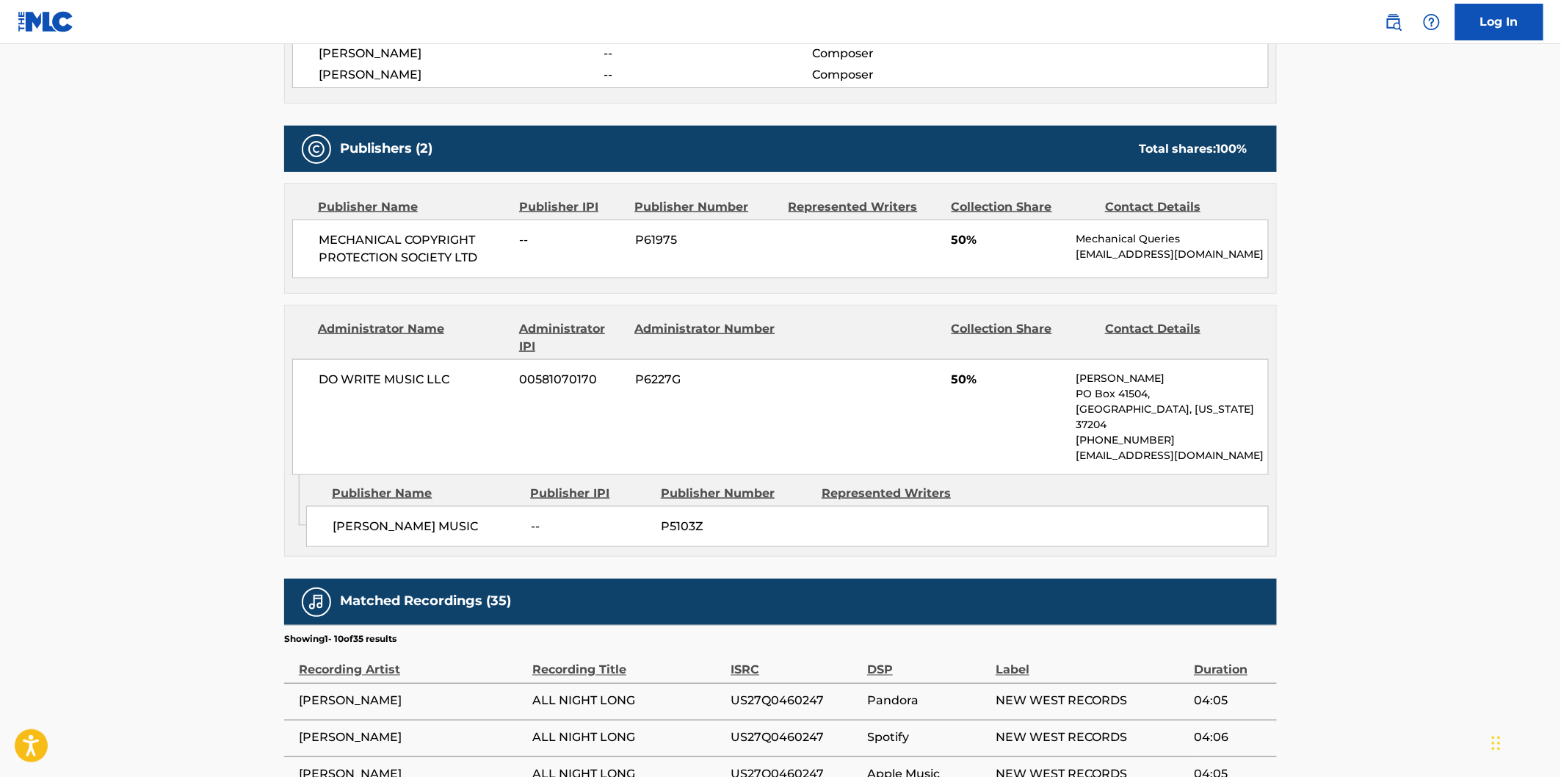
click at [350, 530] on span "[PERSON_NAME] MUSIC" at bounding box center [426, 527] width 187 height 18
click at [471, 524] on span "[PERSON_NAME] MUSIC" at bounding box center [426, 527] width 187 height 18
copy span "DELBERT MCCLINTON MUSIC"
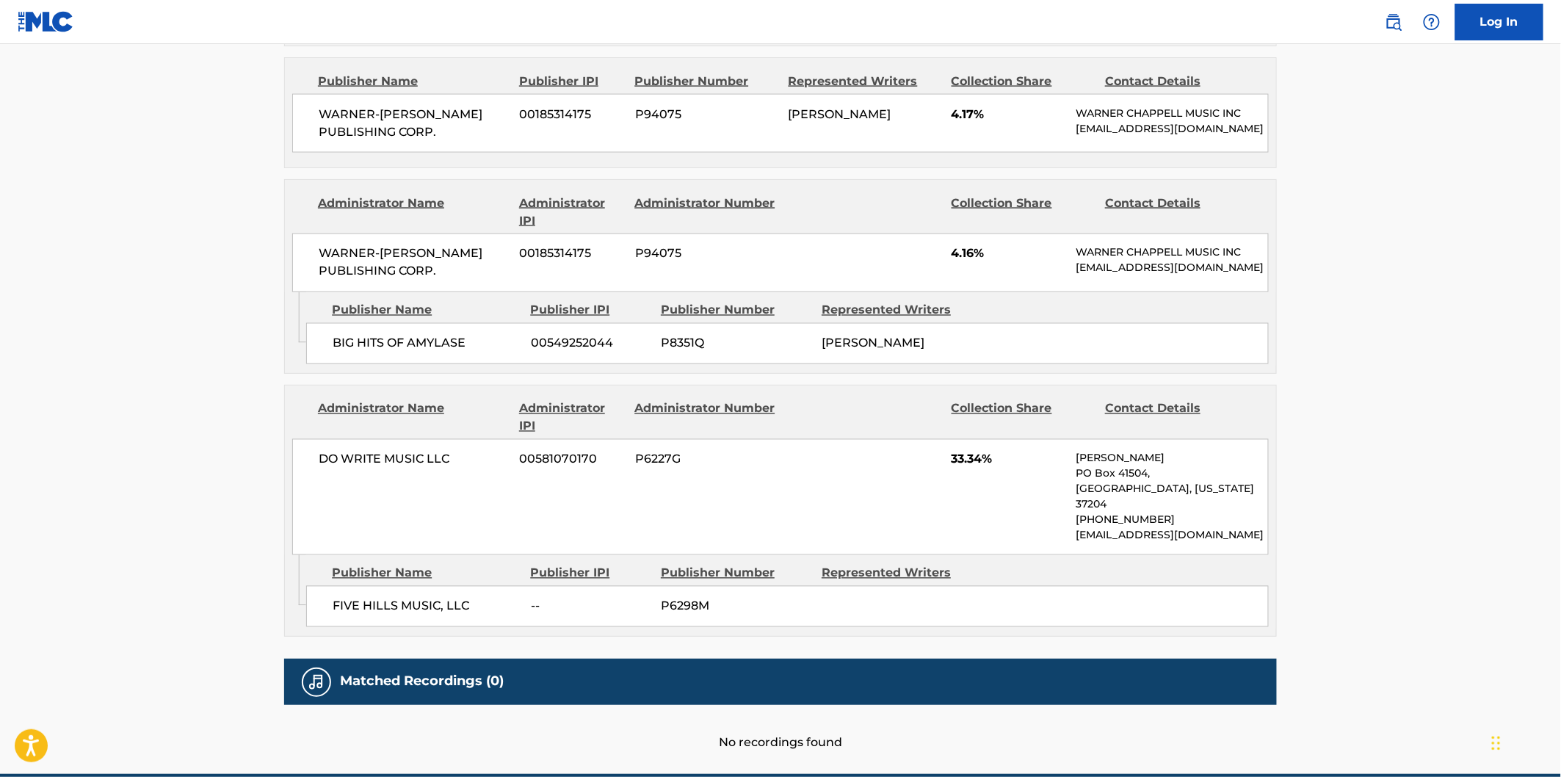
scroll to position [979, 0]
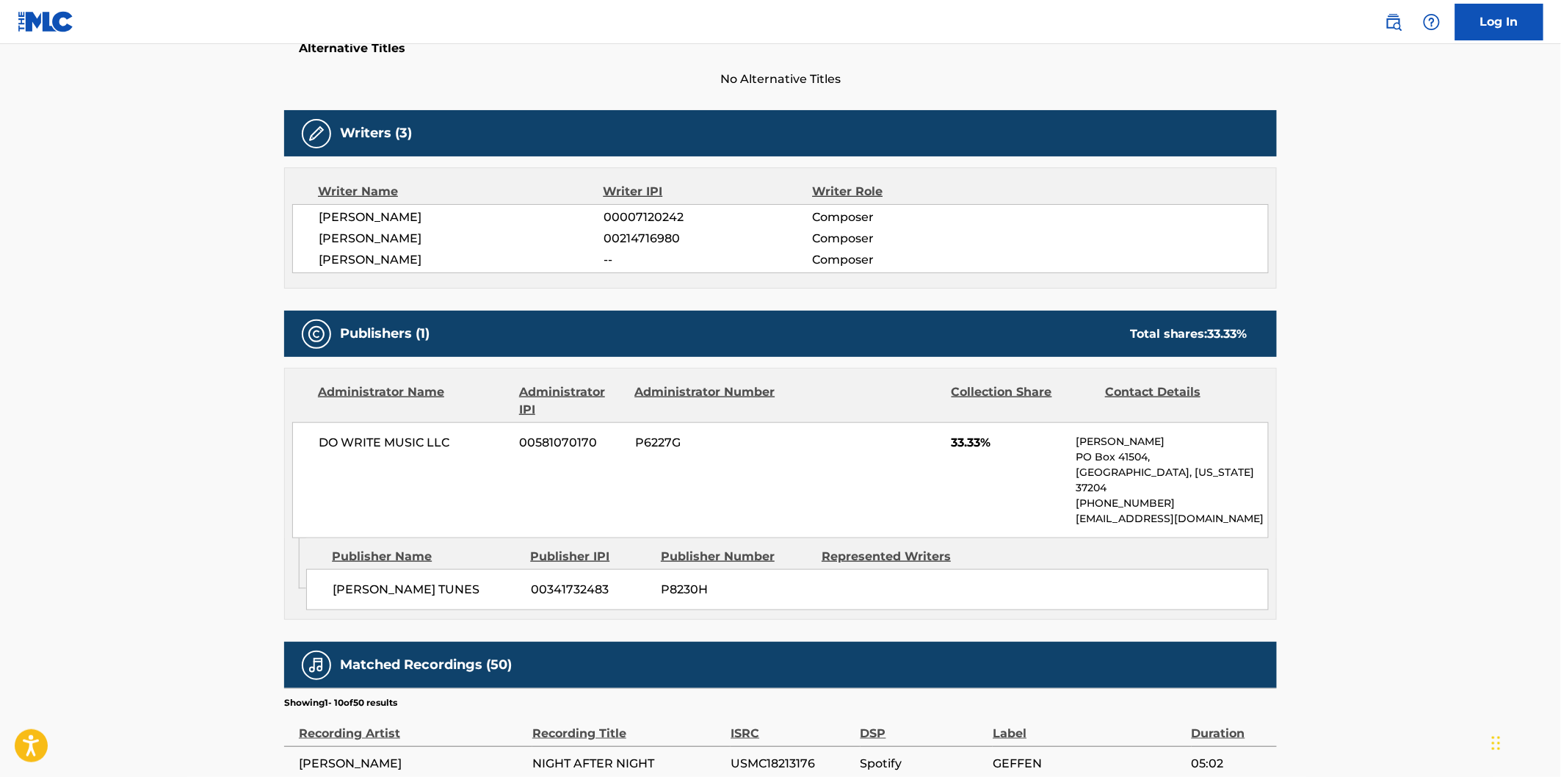
scroll to position [408, 0]
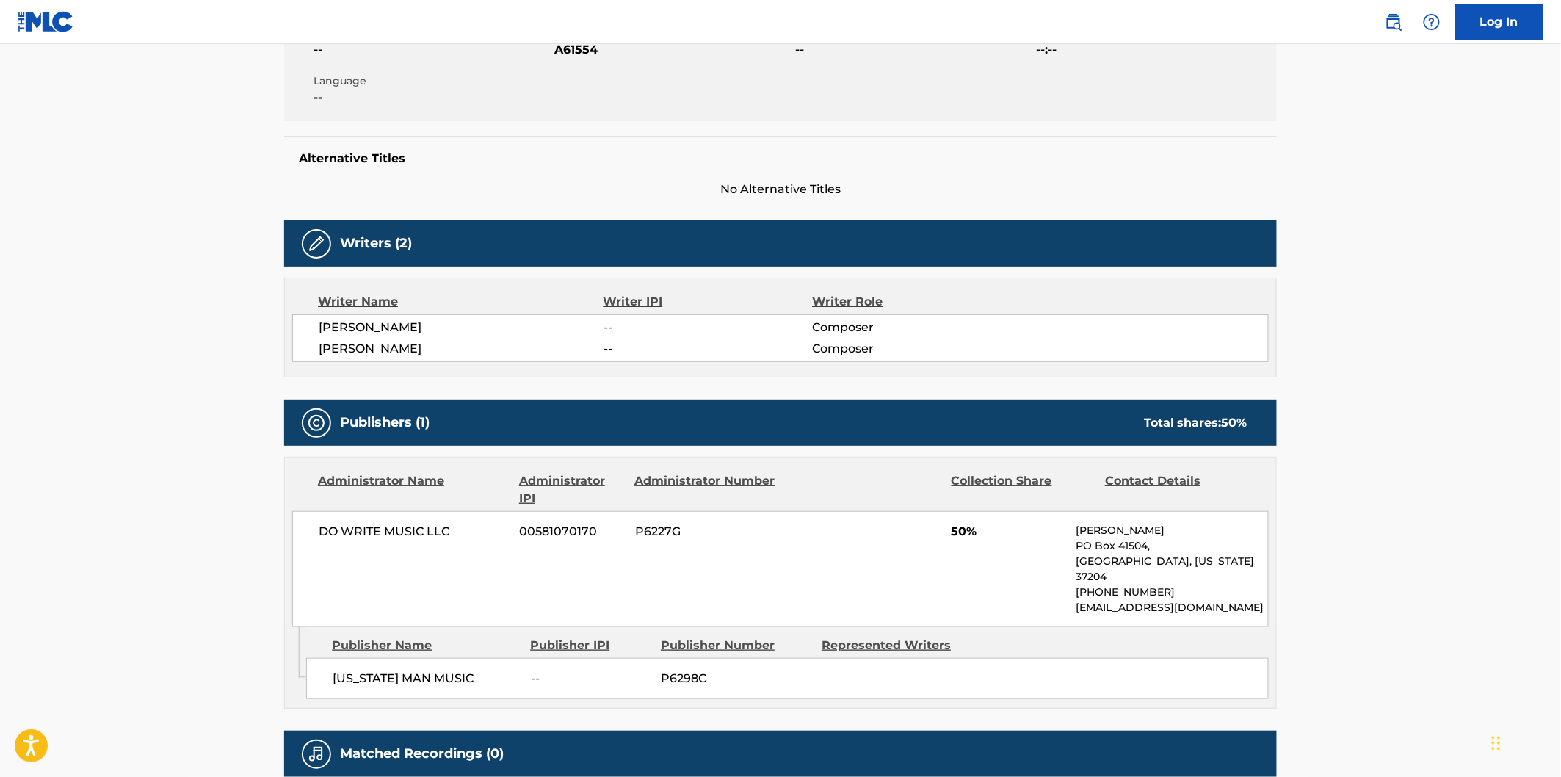
scroll to position [326, 0]
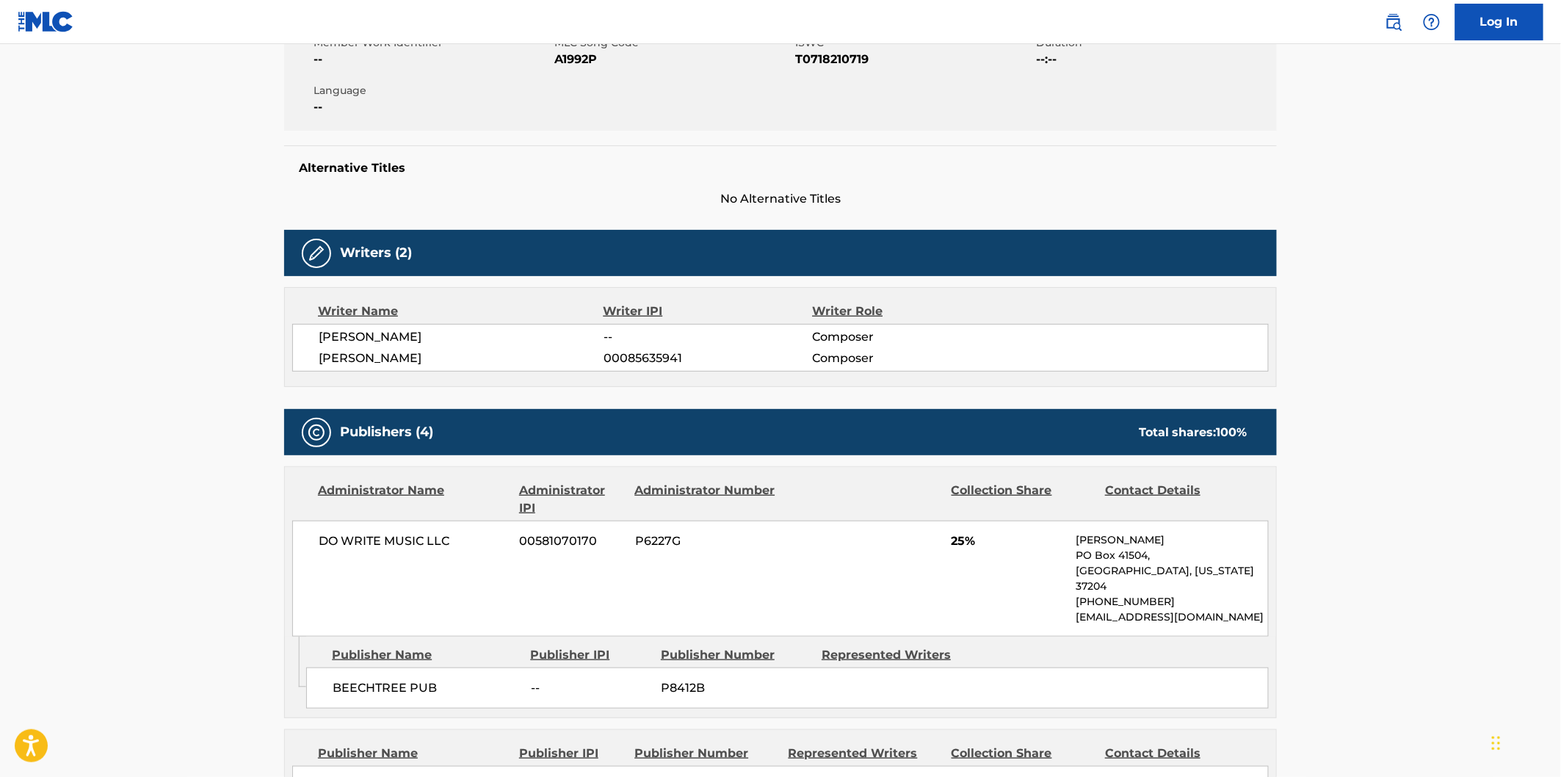
scroll to position [326, 0]
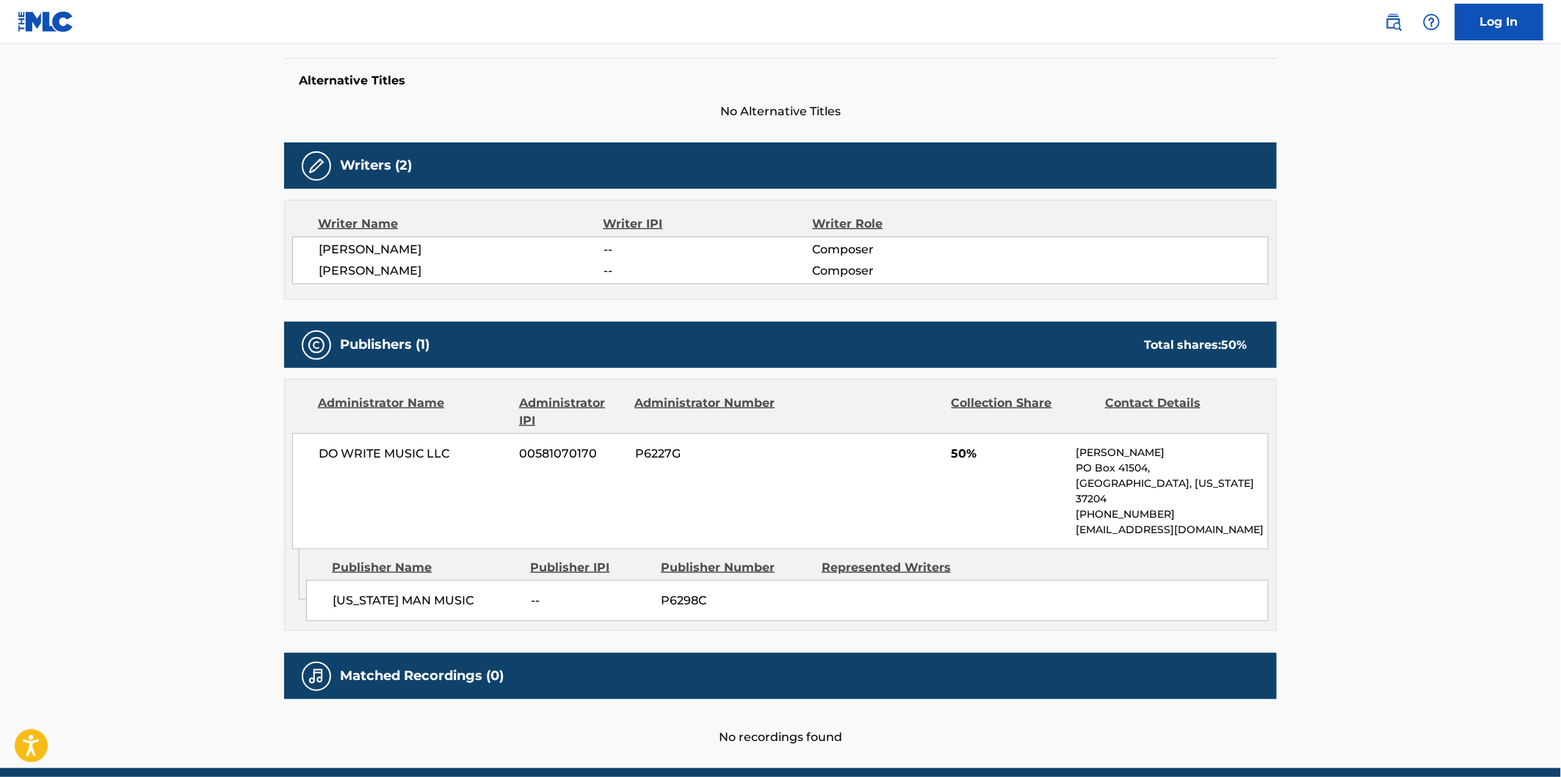
scroll to position [421, 0]
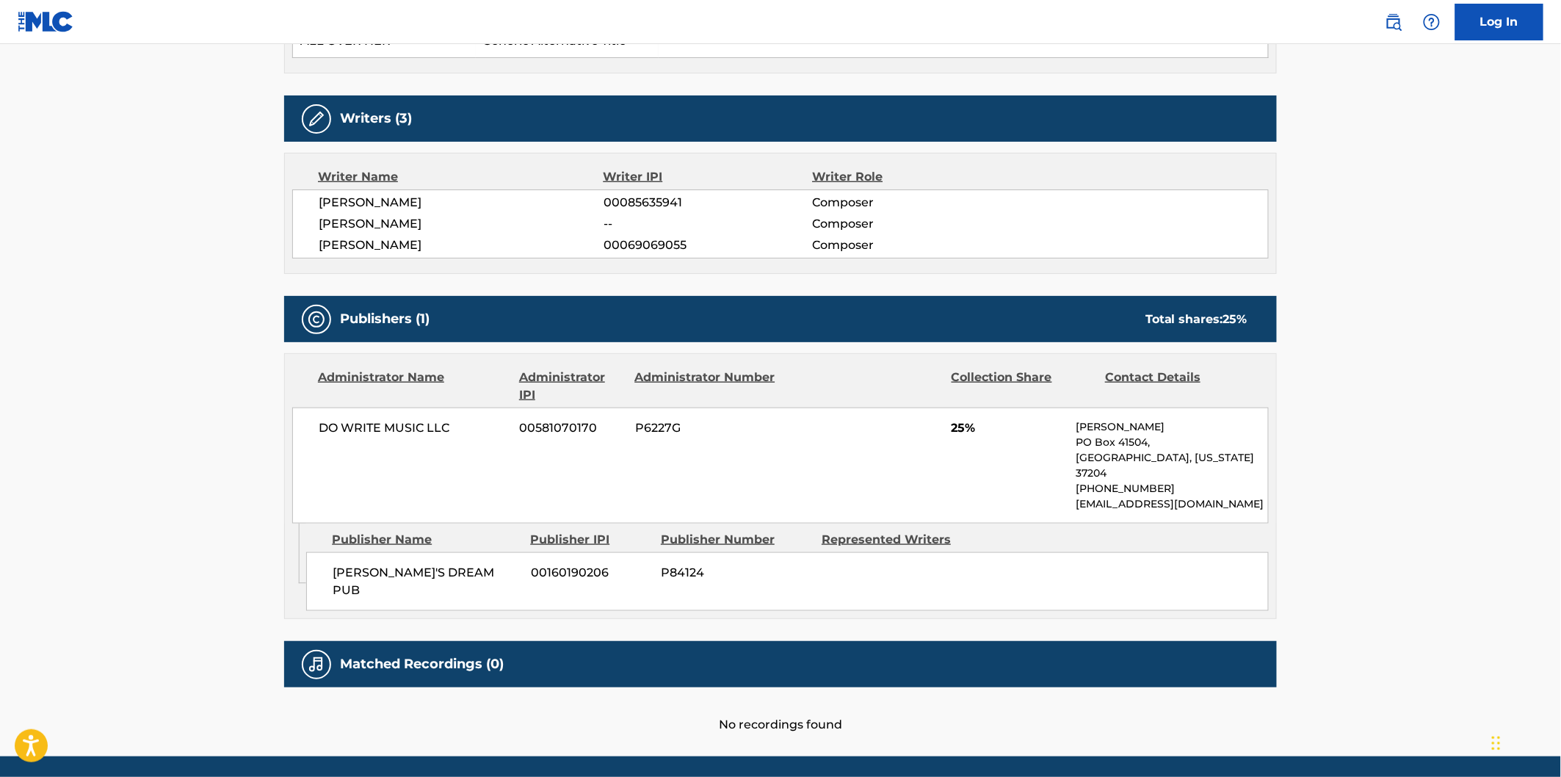
scroll to position [489, 0]
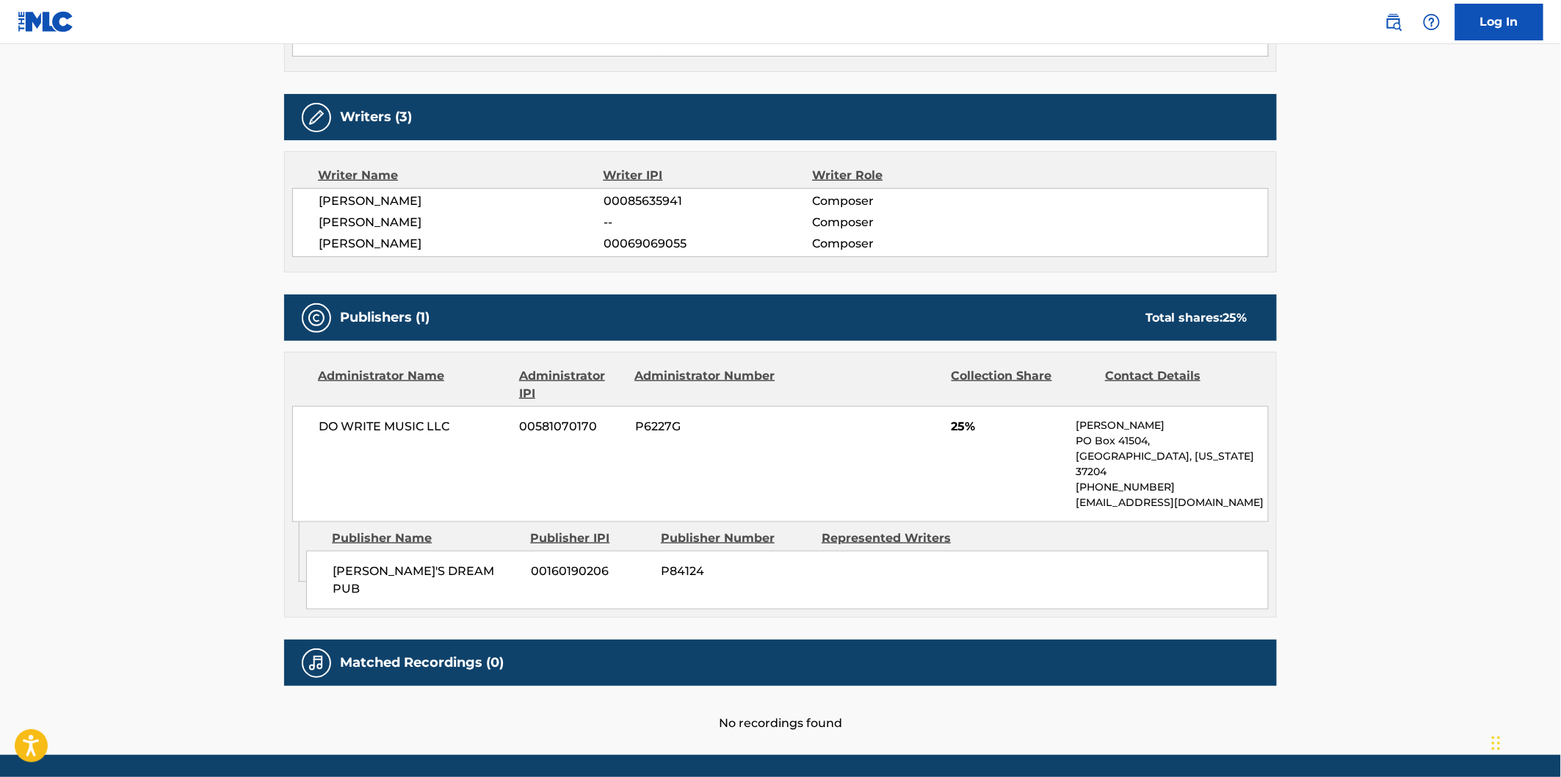
click at [358, 570] on div "BRIAN'S DREAM PUB 00160190206 P84124" at bounding box center [787, 580] width 963 height 59
click at [443, 551] on div "BRIAN'S DREAM PUB 00160190206 P84124" at bounding box center [787, 580] width 963 height 59
copy span "BRIAN'S DREAM PUB"
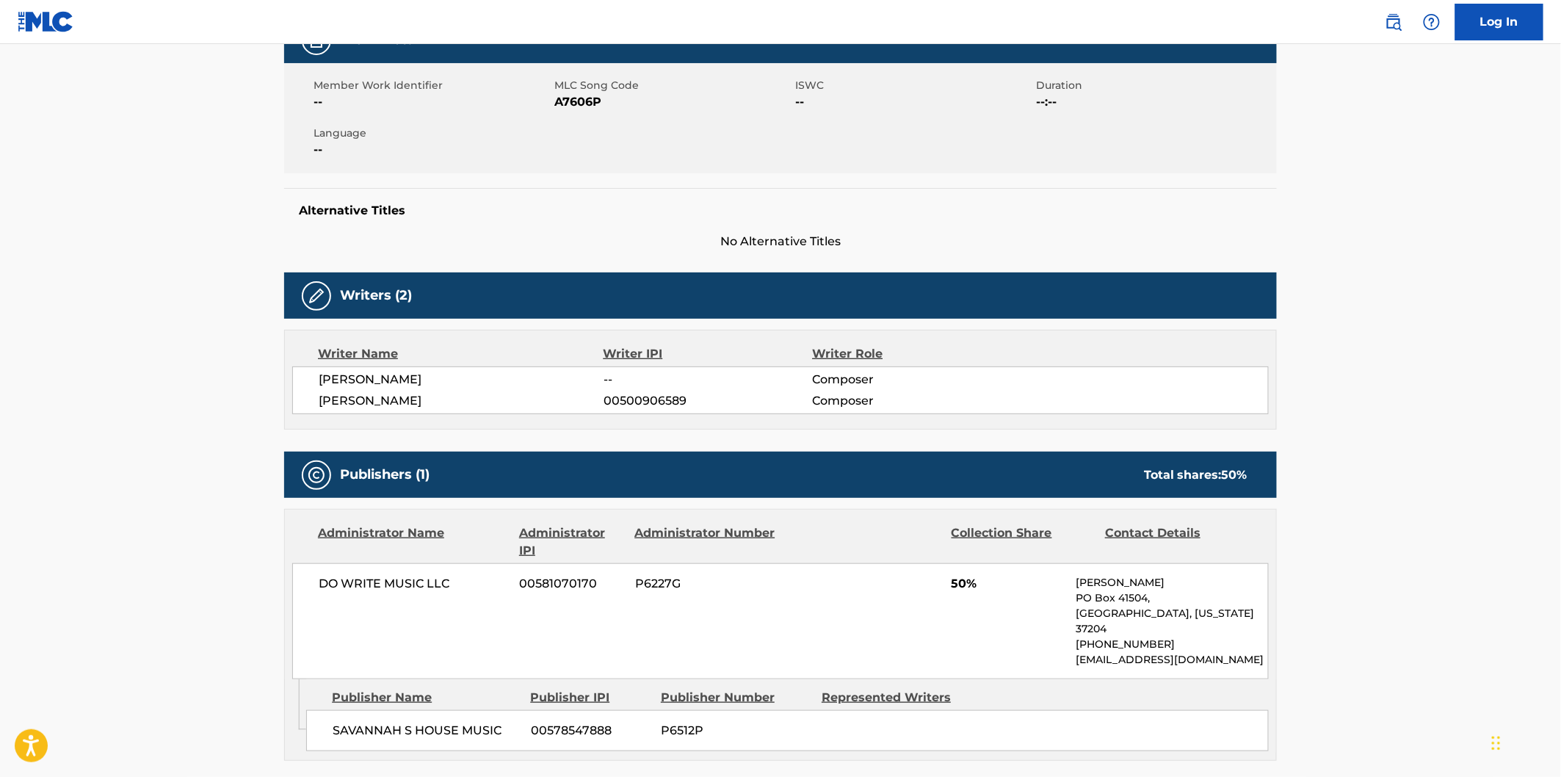
scroll to position [421, 0]
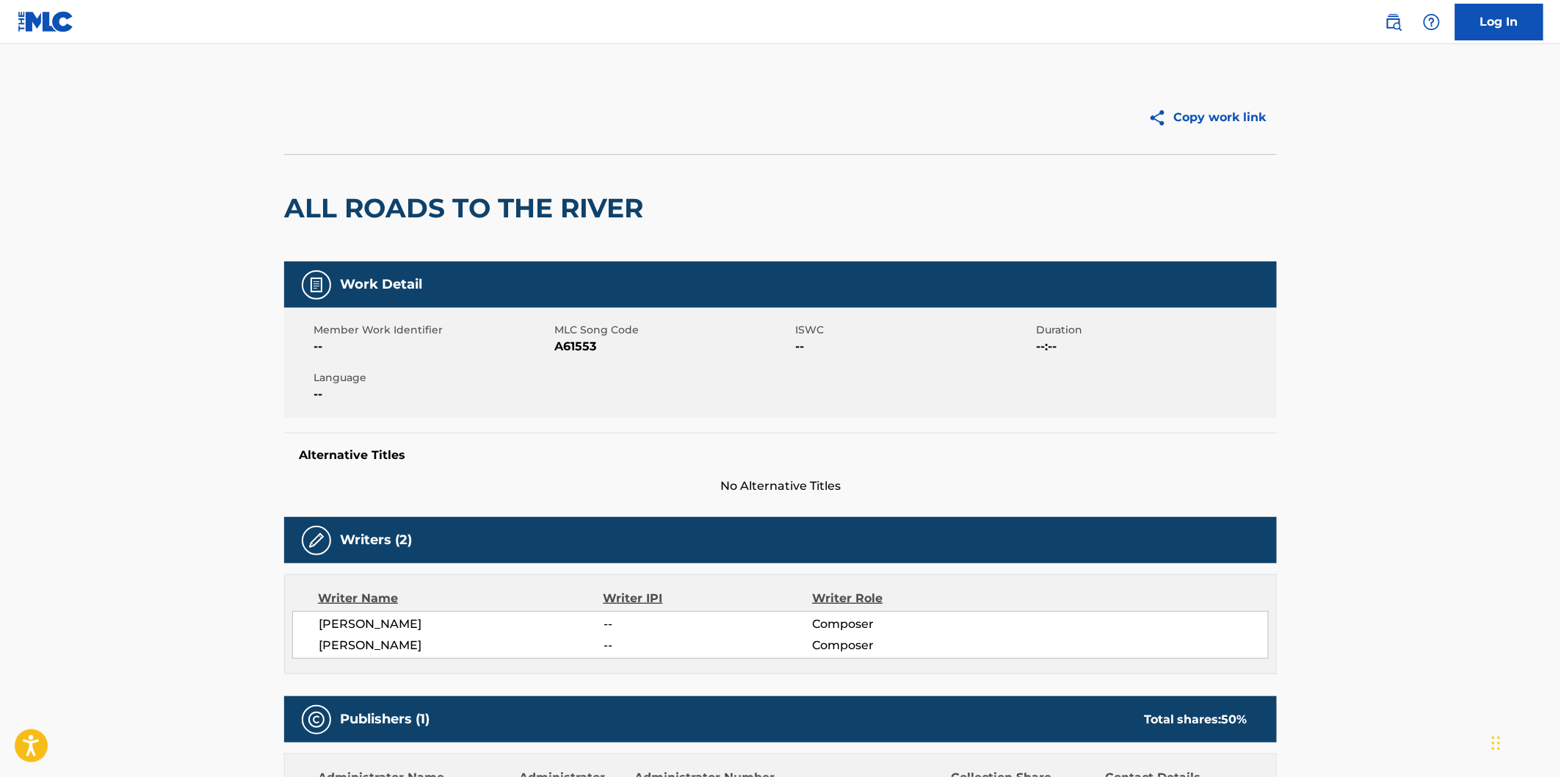
scroll to position [408, 0]
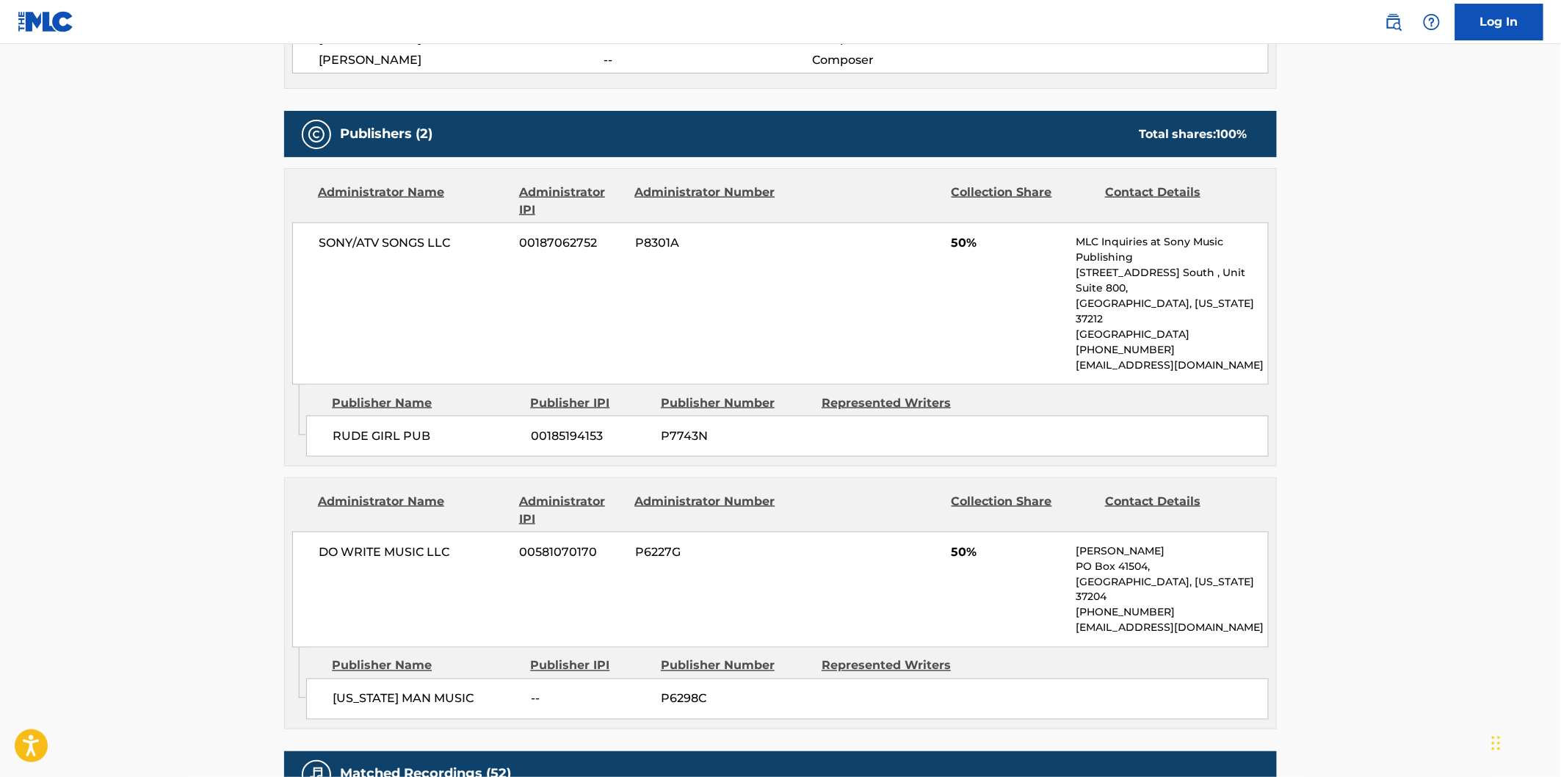
scroll to position [734, 0]
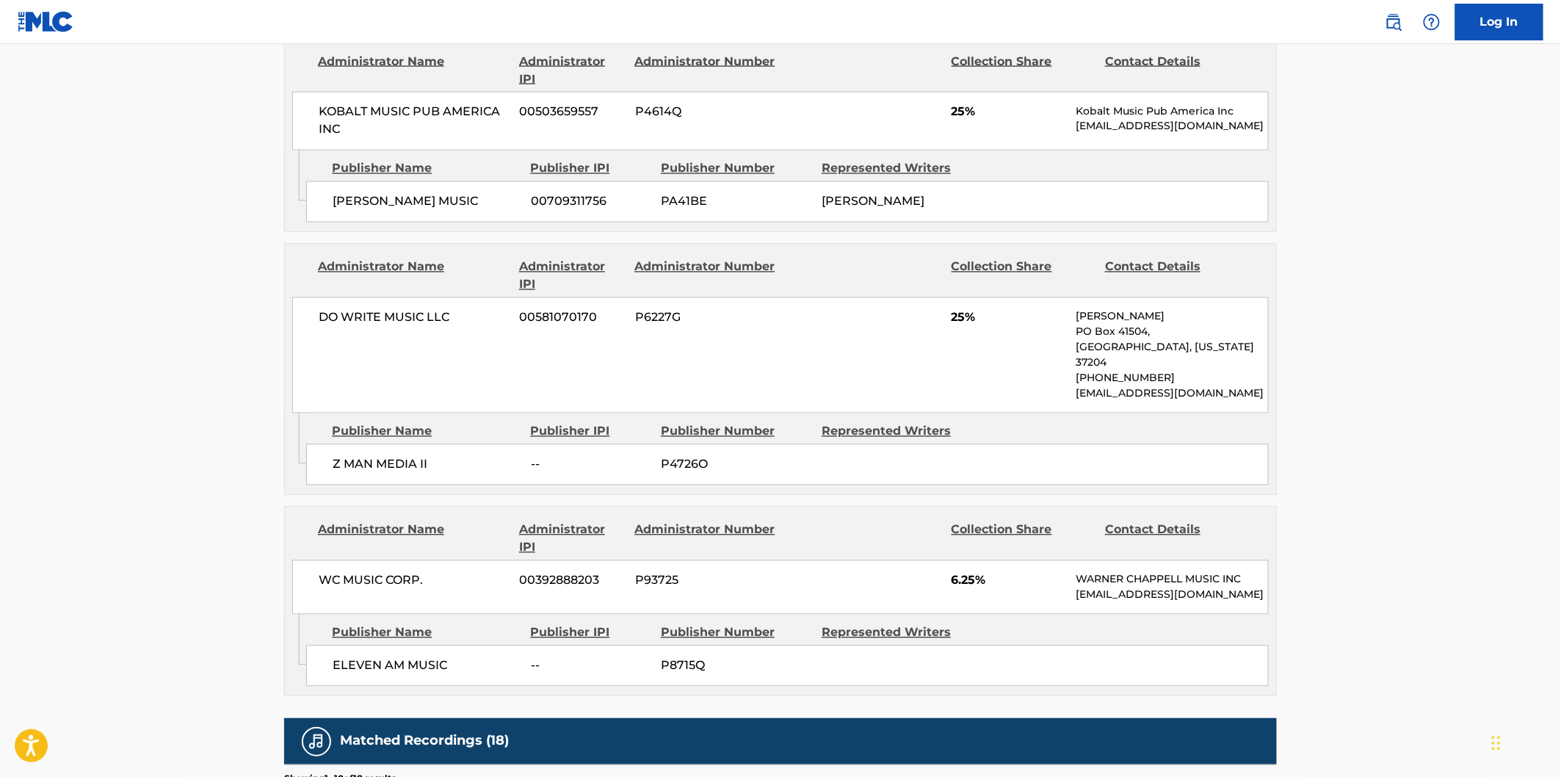
scroll to position [1060, 0]
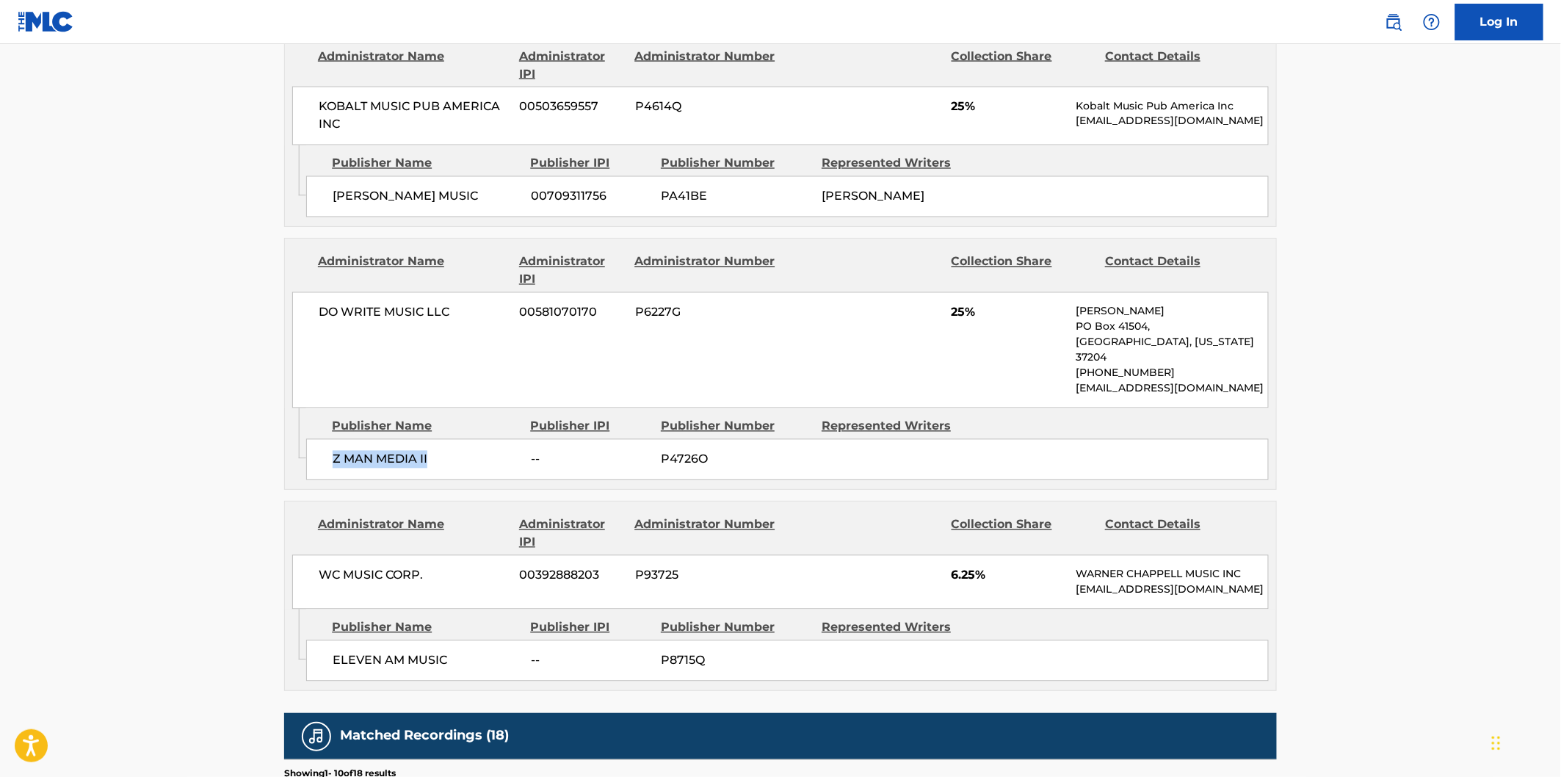
drag, startPoint x: 333, startPoint y: 444, endPoint x: 438, endPoint y: 444, distance: 105.7
click at [438, 451] on span "Z MAN MEDIA II" at bounding box center [426, 460] width 187 height 18
copy span "Z MAN MEDIA II"
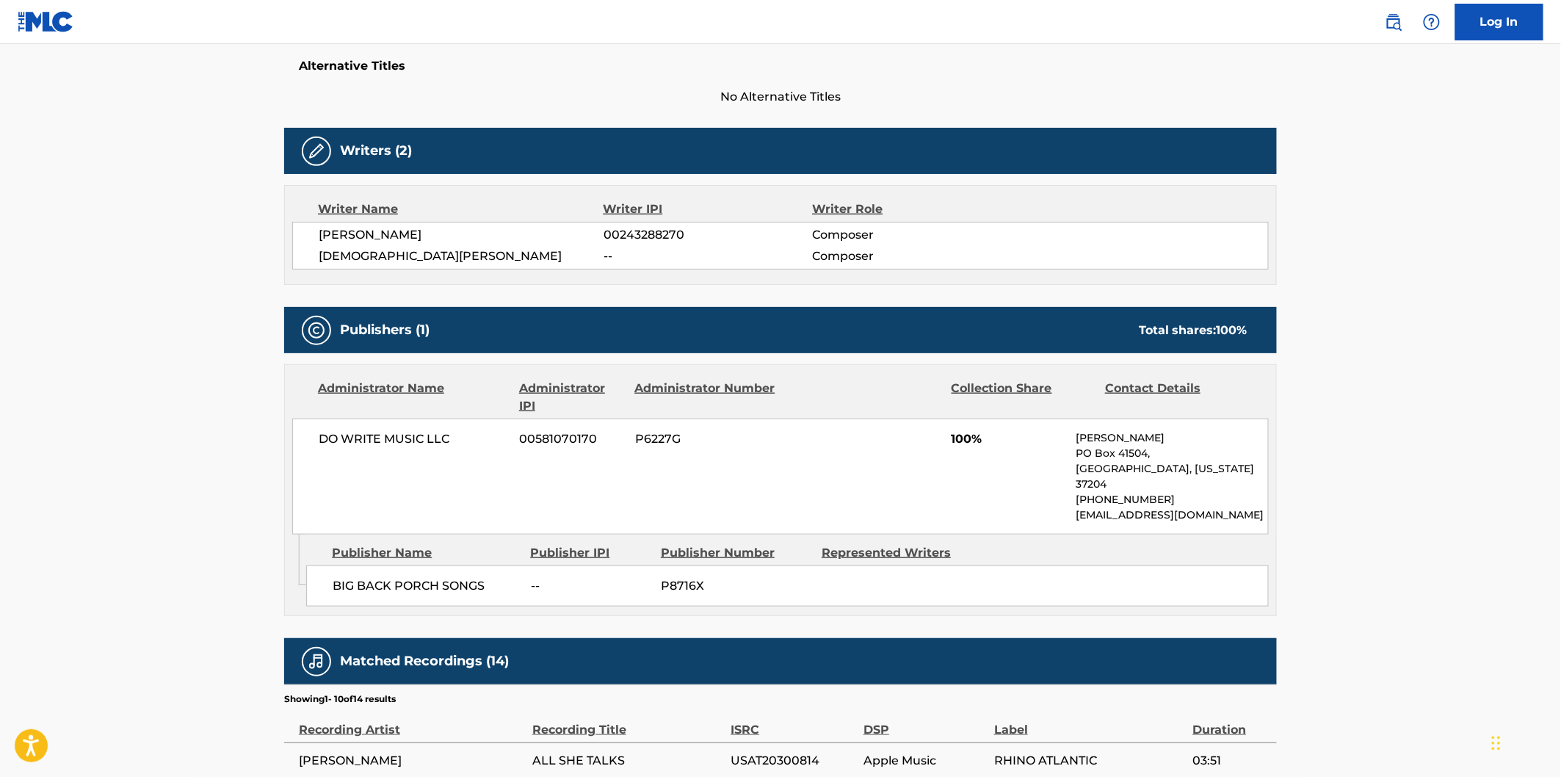
scroll to position [489, 0]
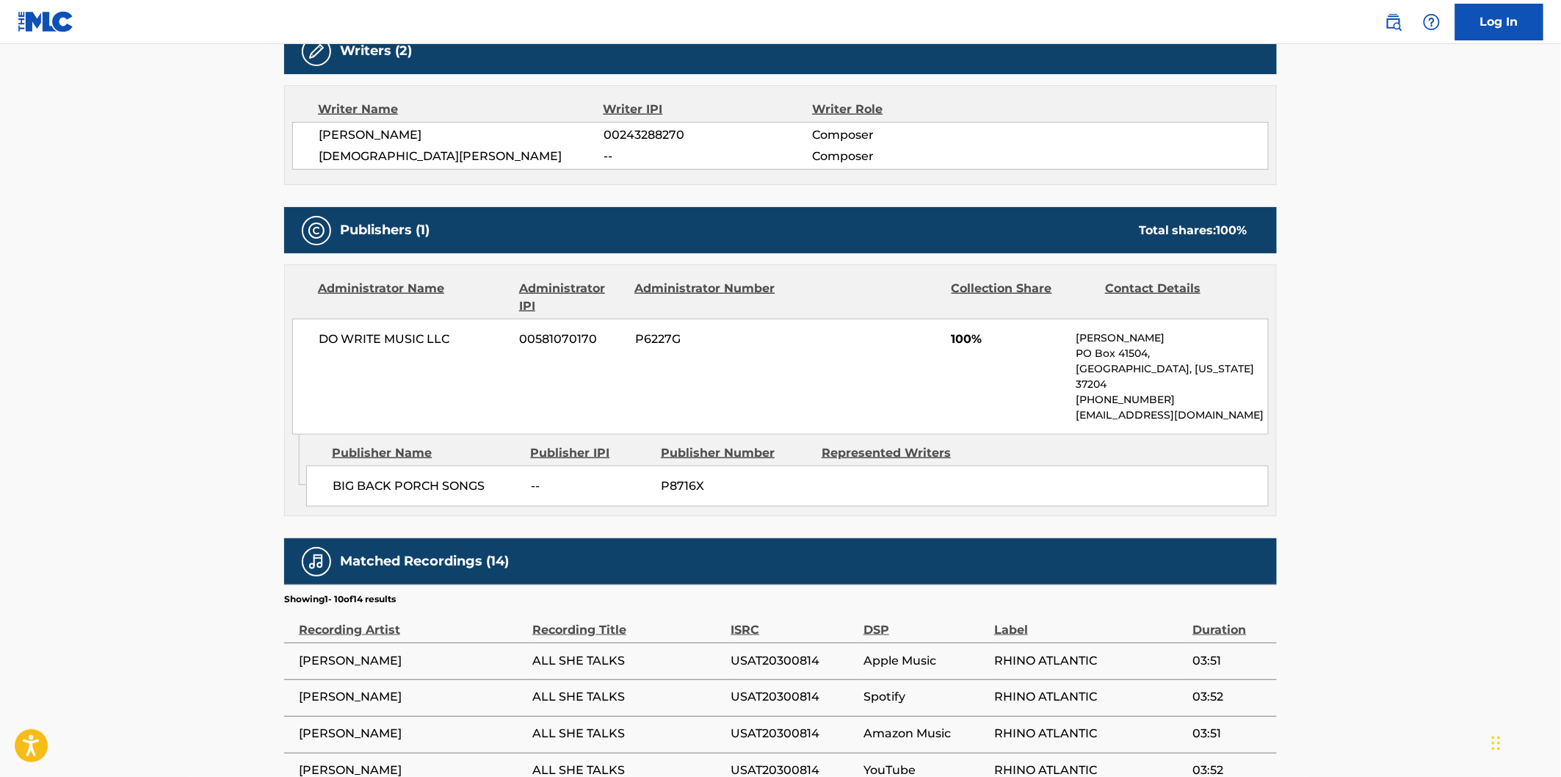
click at [346, 477] on span "BIG BACK PORCH SONGS" at bounding box center [426, 486] width 187 height 18
click at [453, 477] on span "BIG BACK PORCH SONGS" at bounding box center [426, 486] width 187 height 18
copy span "BIG BACK PORCH SONGS"
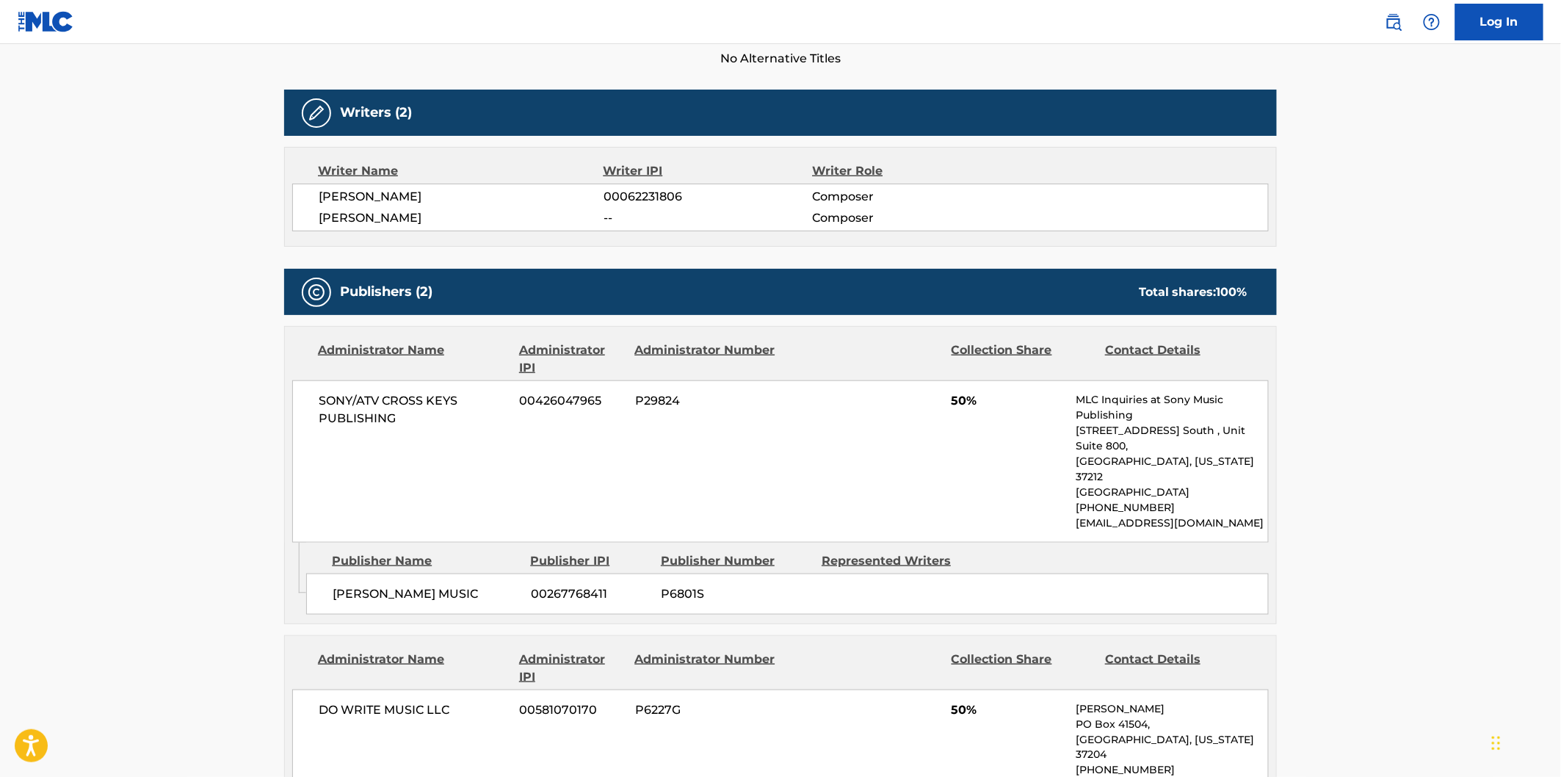
scroll to position [571, 0]
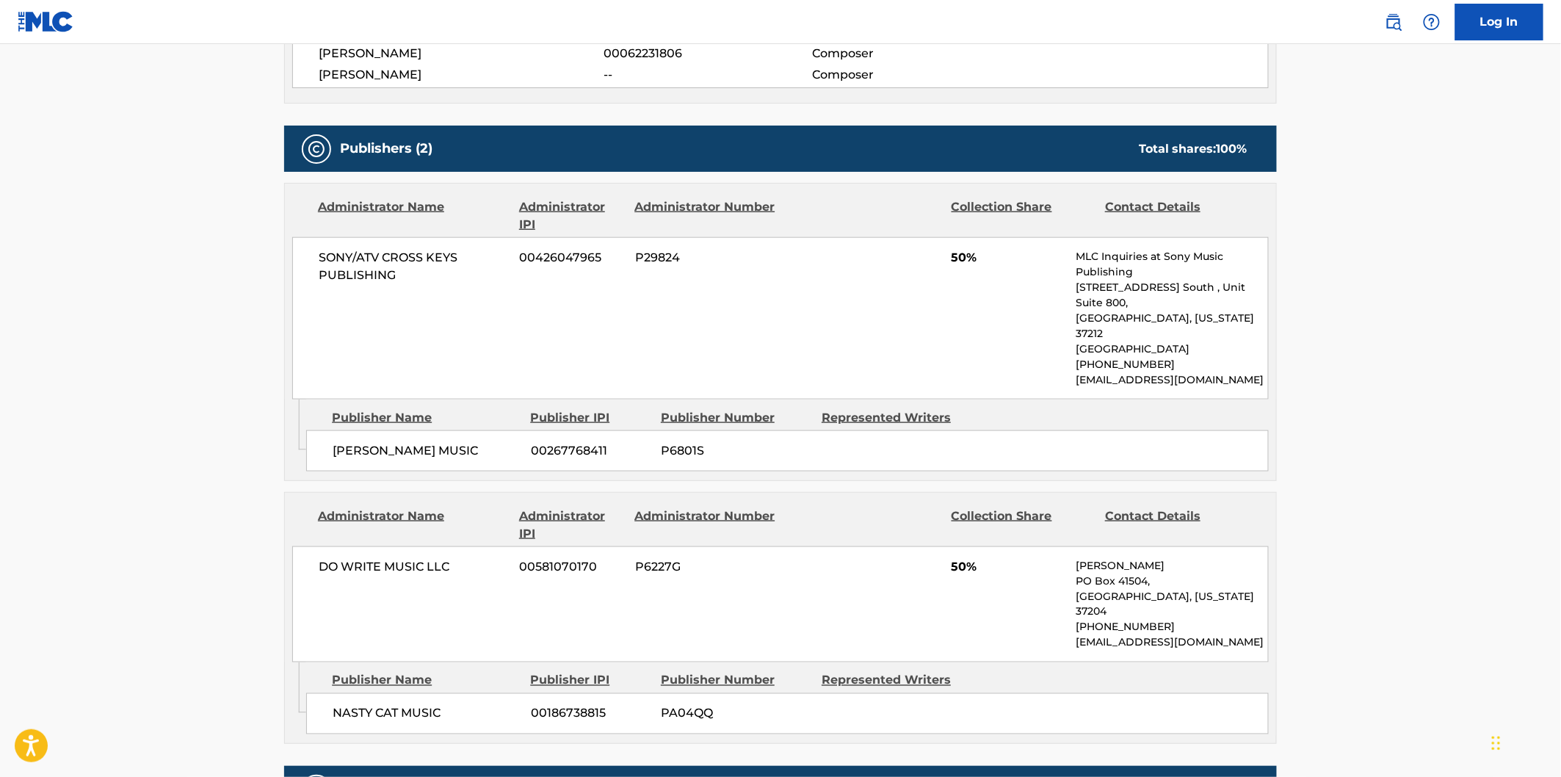
click at [361, 705] on span "NASTY CAT MUSIC" at bounding box center [426, 714] width 187 height 18
click at [366, 705] on span "NASTY CAT MUSIC" at bounding box center [426, 714] width 187 height 18
click at [428, 705] on span "NASTY CAT MUSIC" at bounding box center [426, 714] width 187 height 18
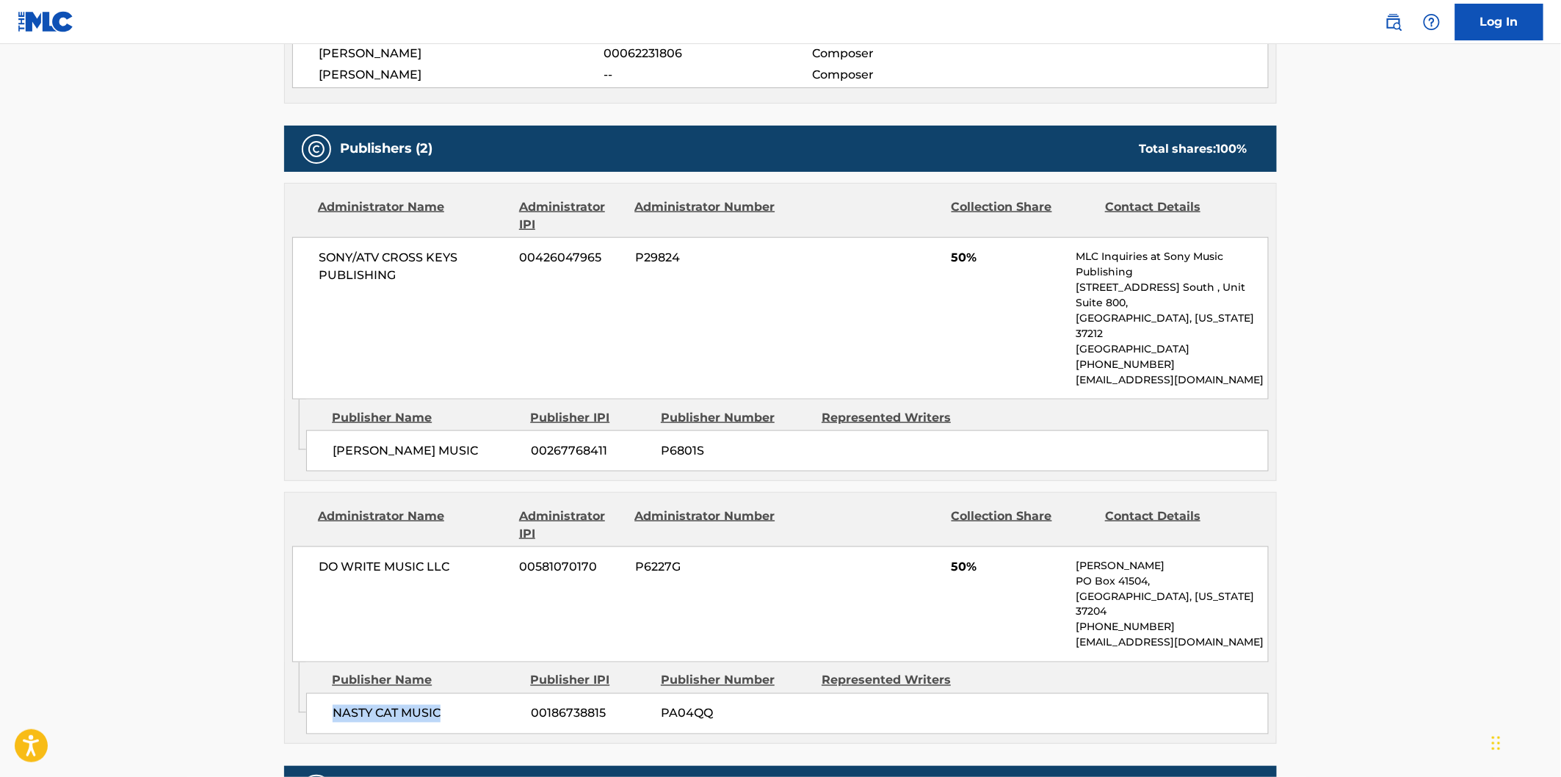
copy span "NASTY CAT MUSIC"
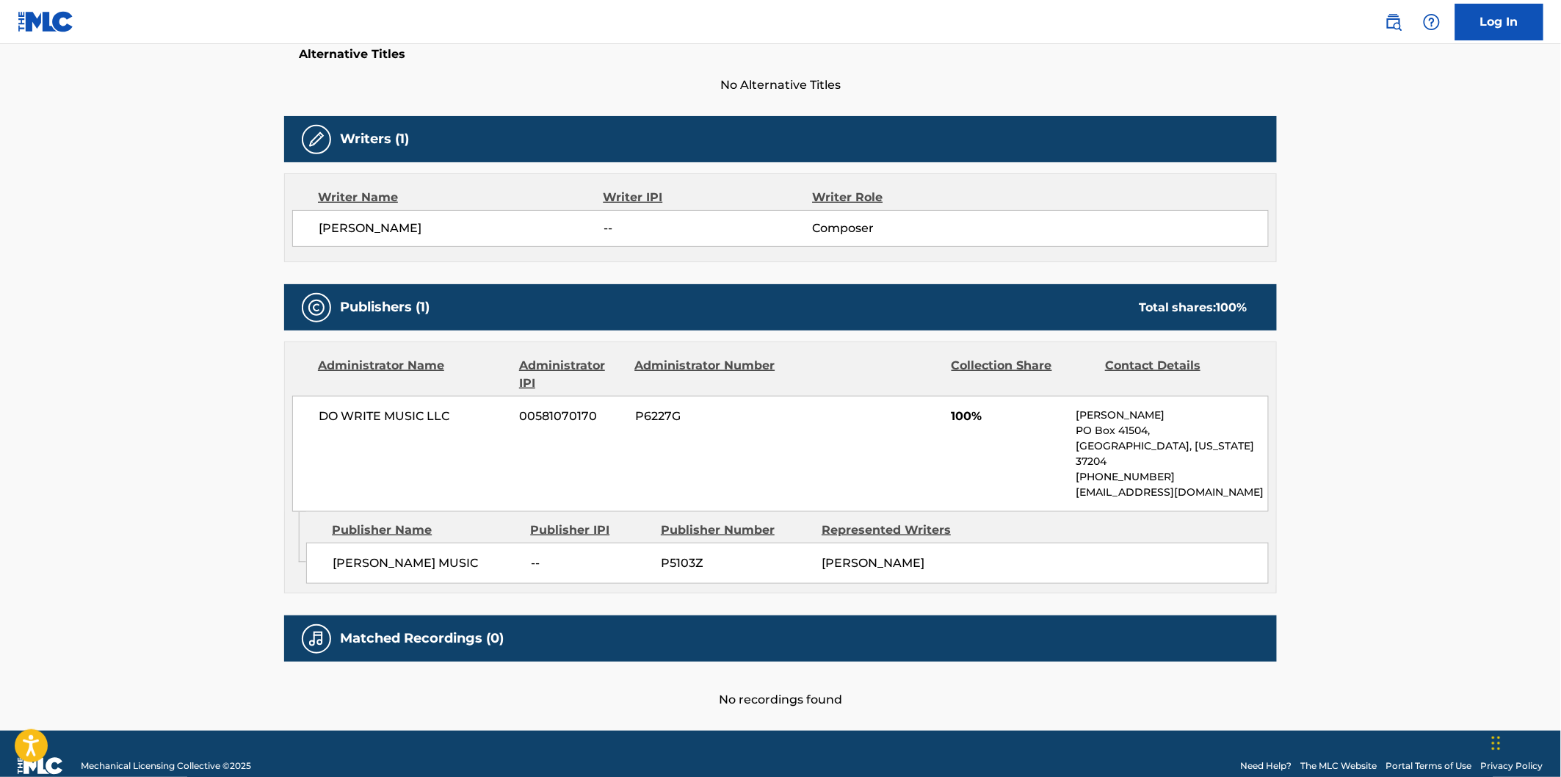
scroll to position [408, 0]
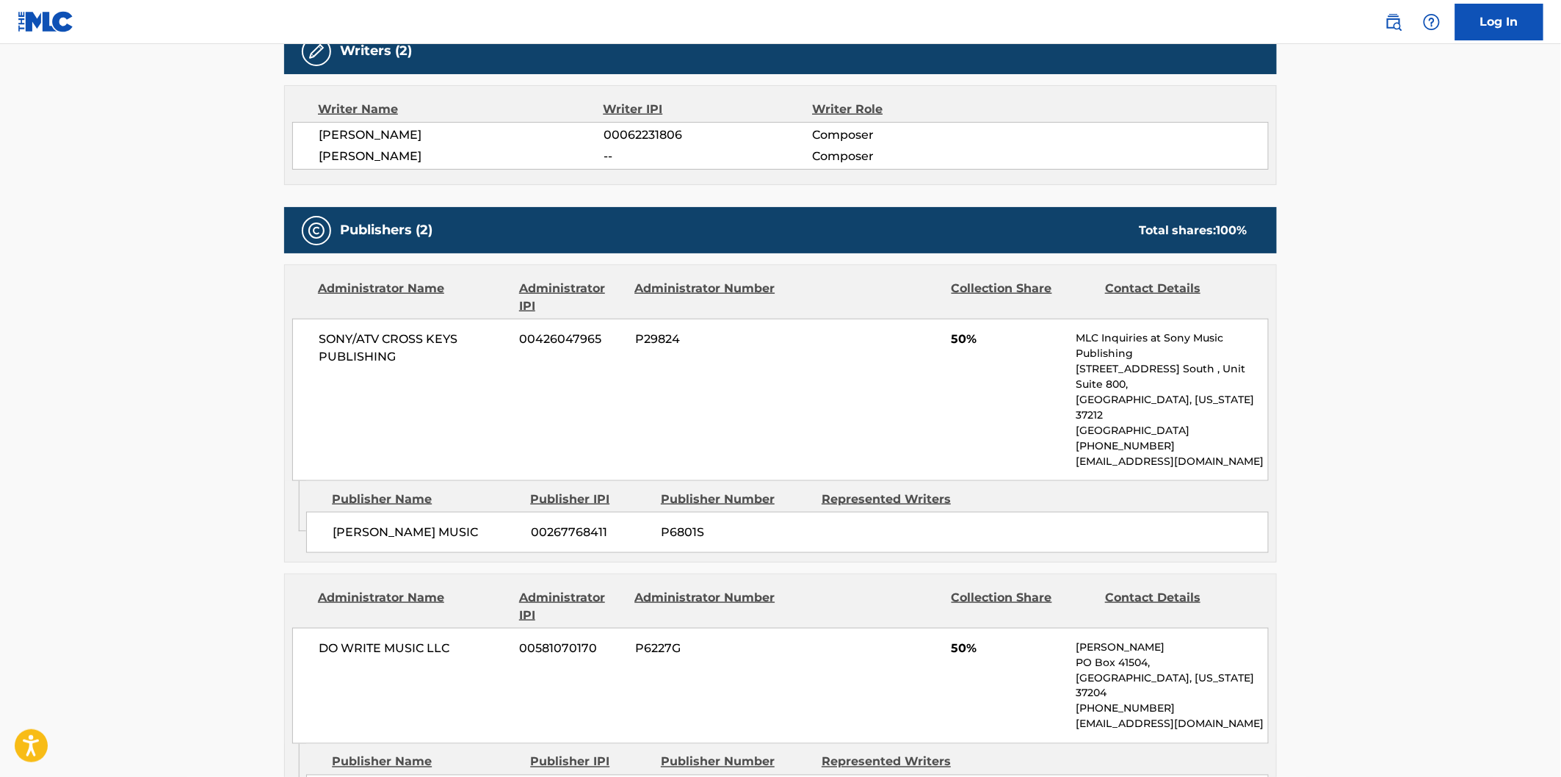
scroll to position [734, 0]
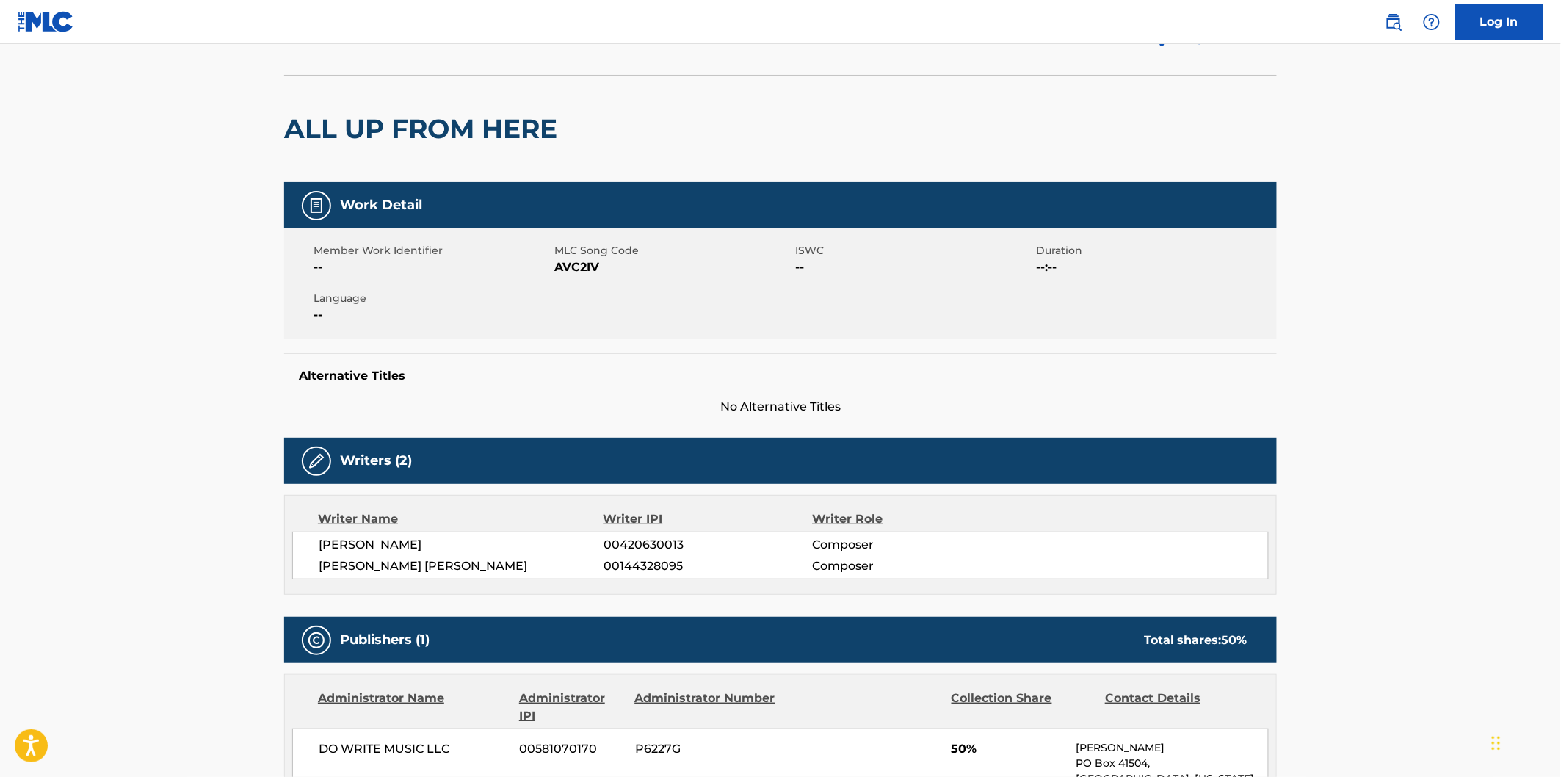
scroll to position [245, 0]
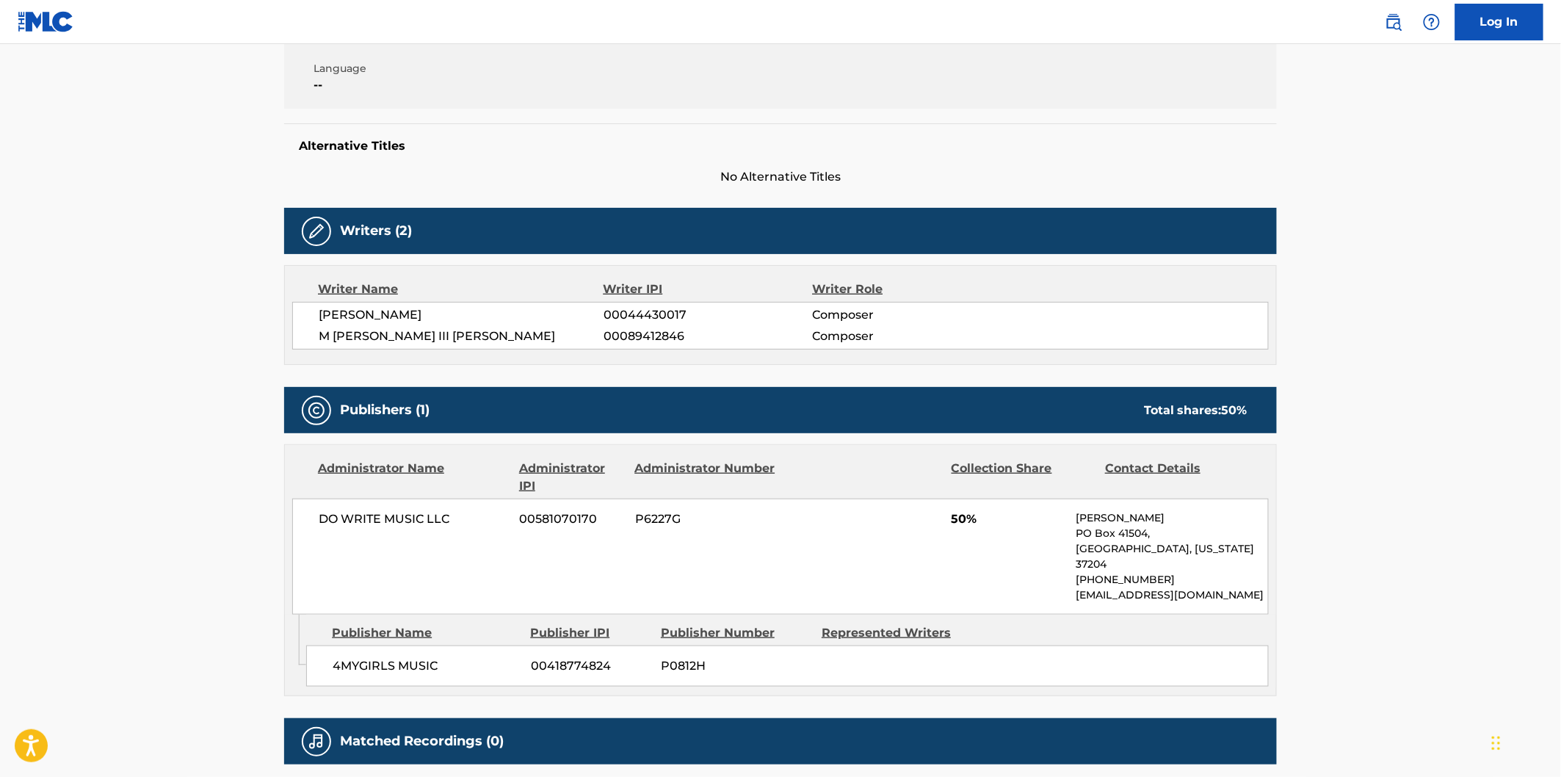
scroll to position [408, 0]
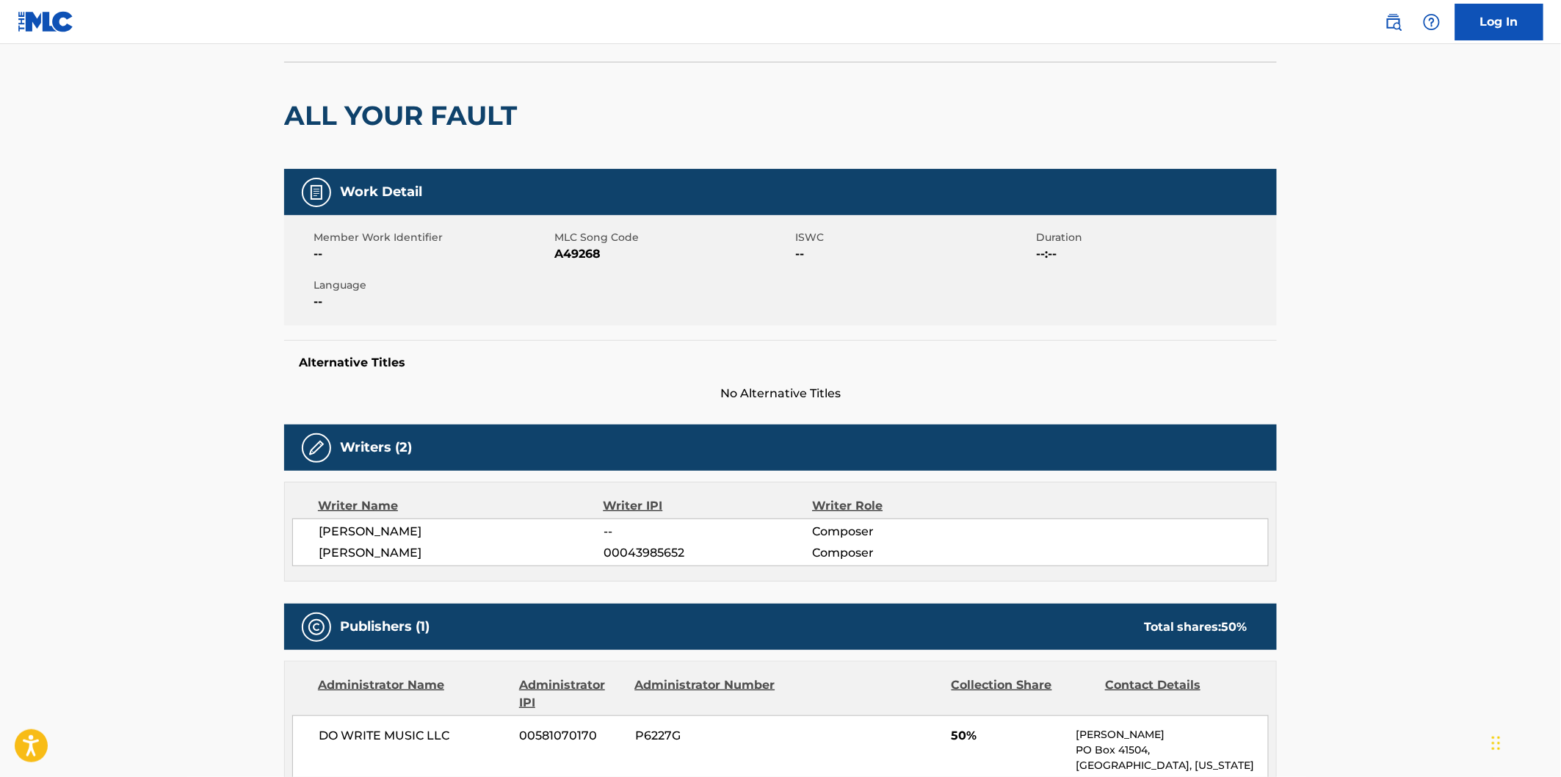
scroll to position [245, 0]
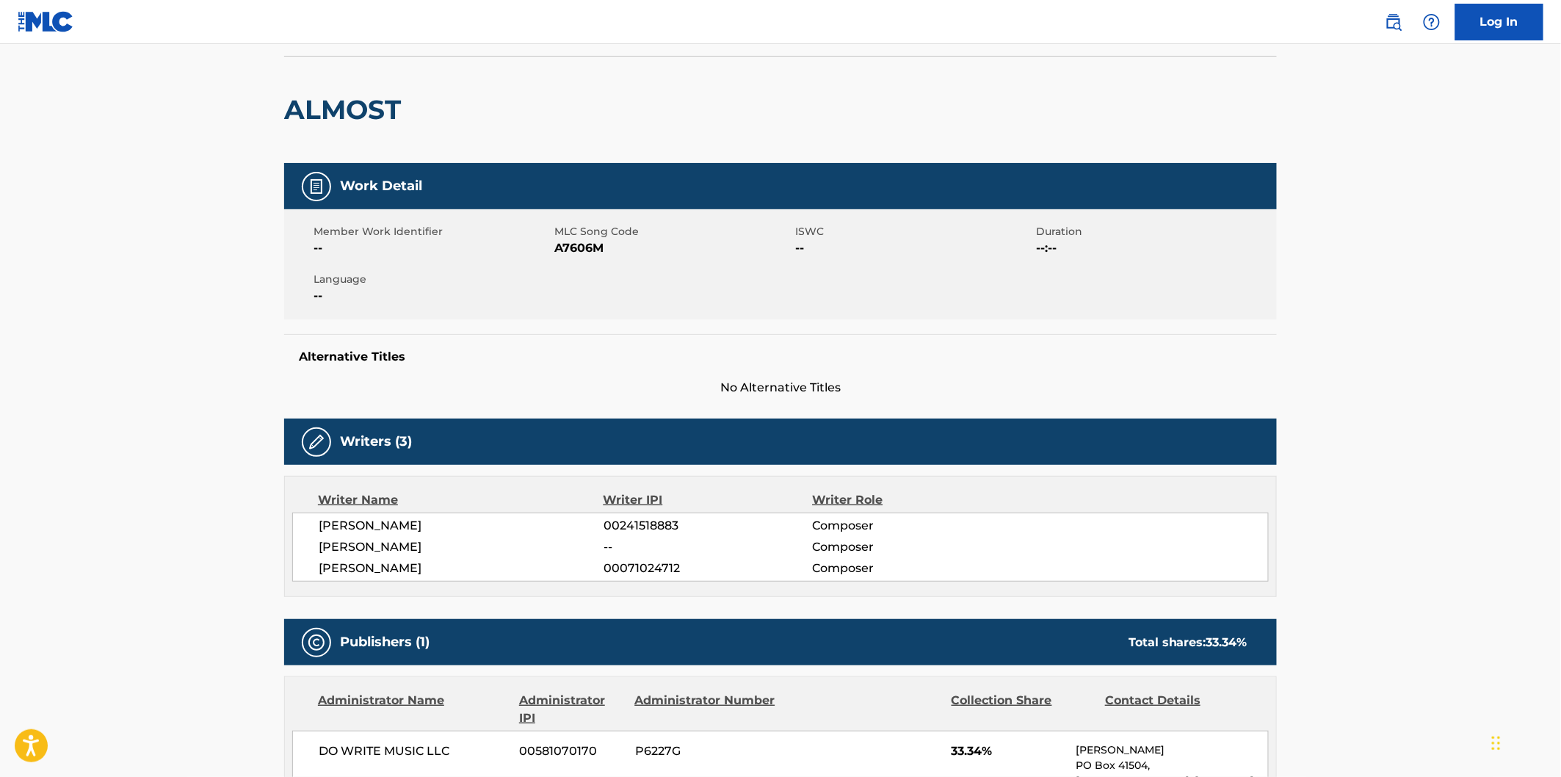
scroll to position [245, 0]
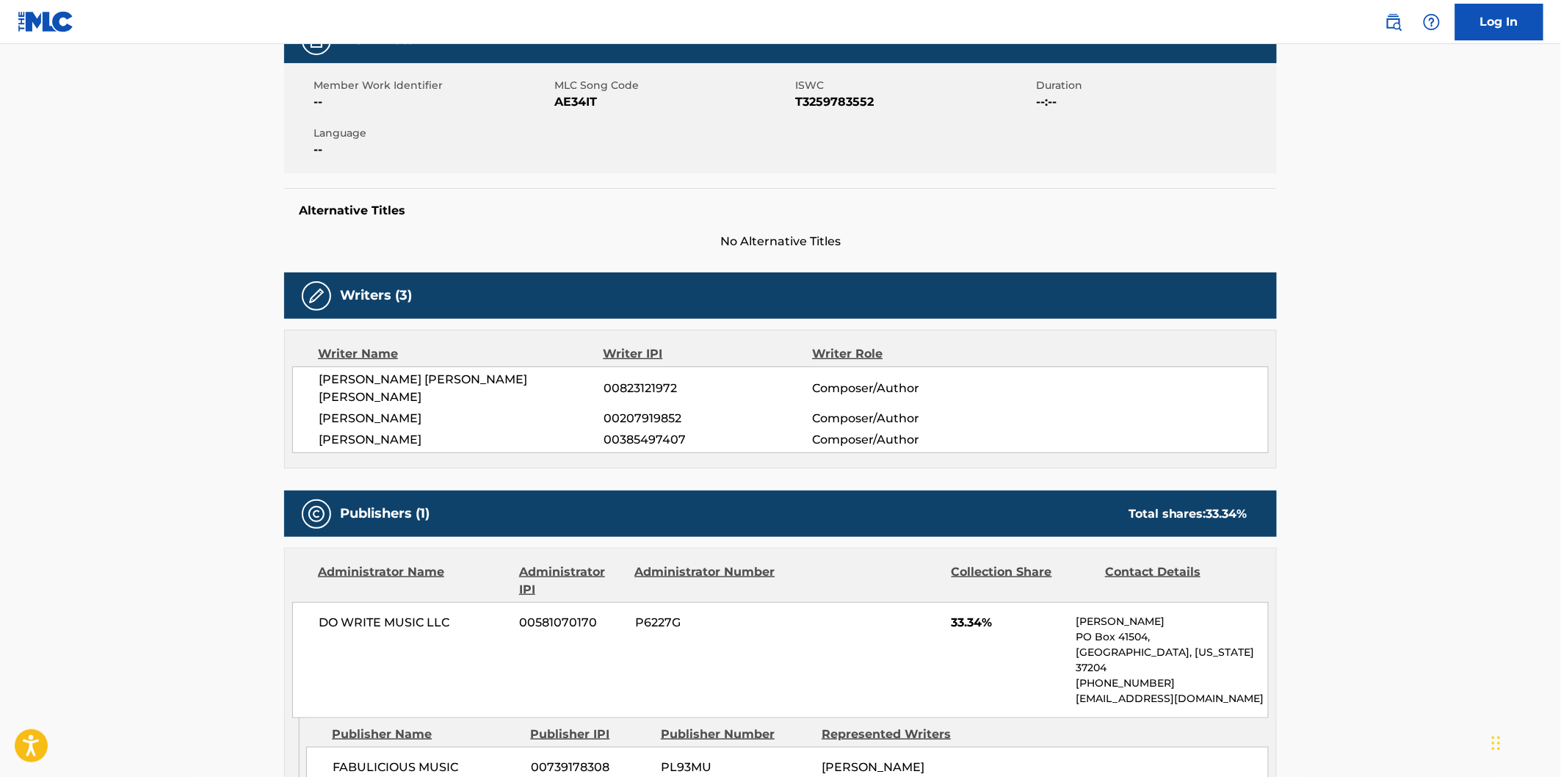
scroll to position [326, 0]
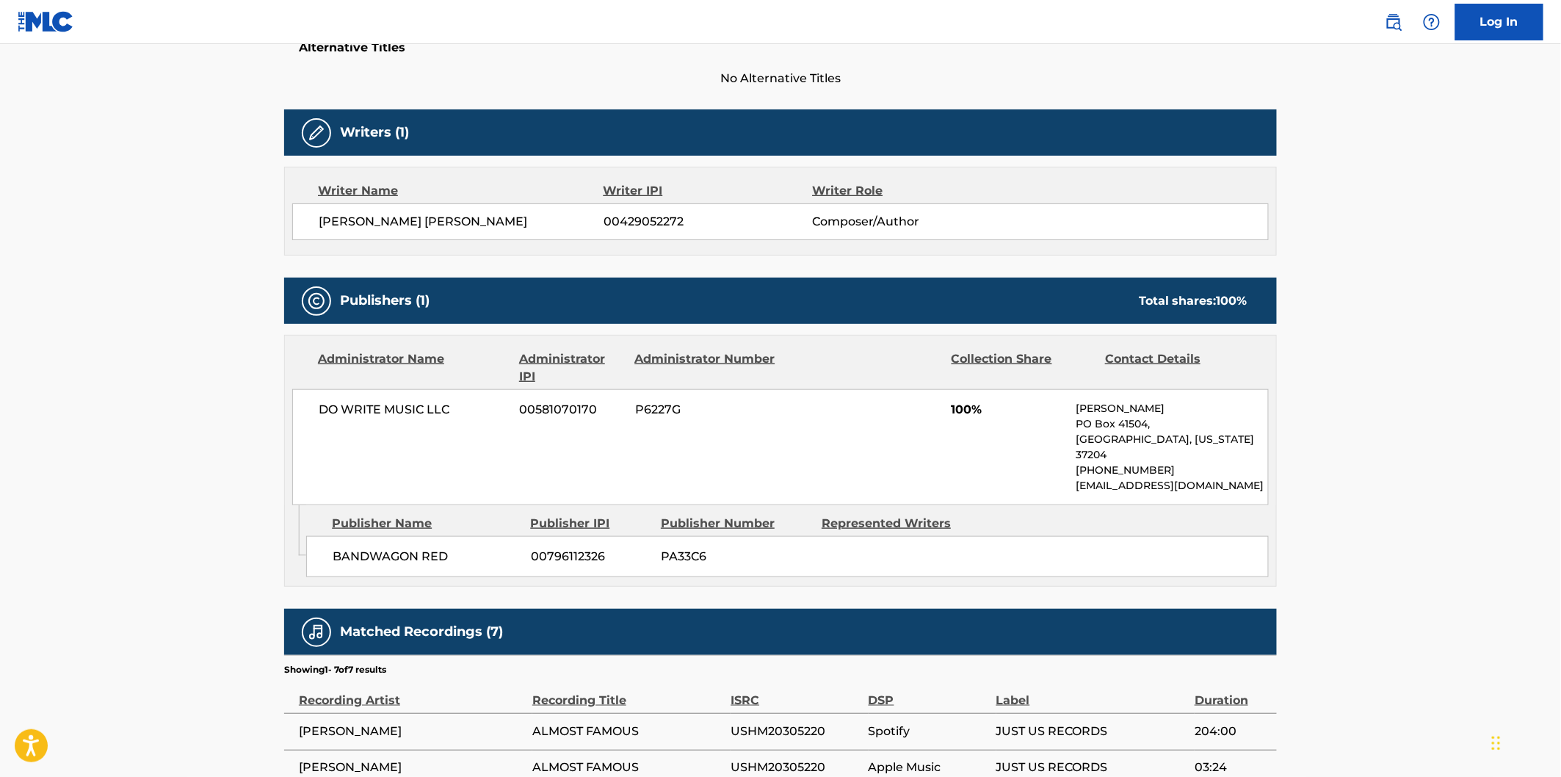
scroll to position [652, 0]
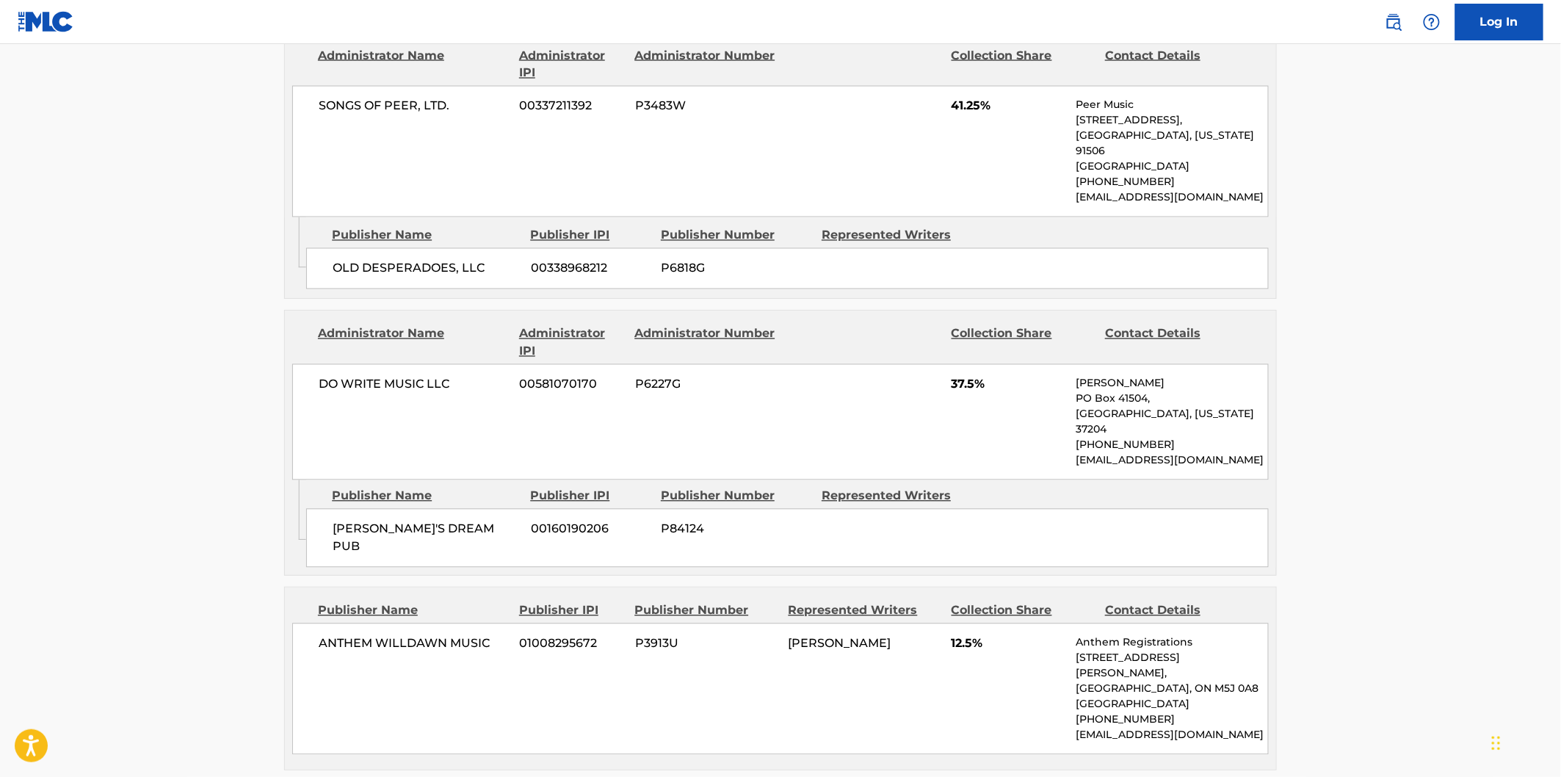
scroll to position [1223, 0]
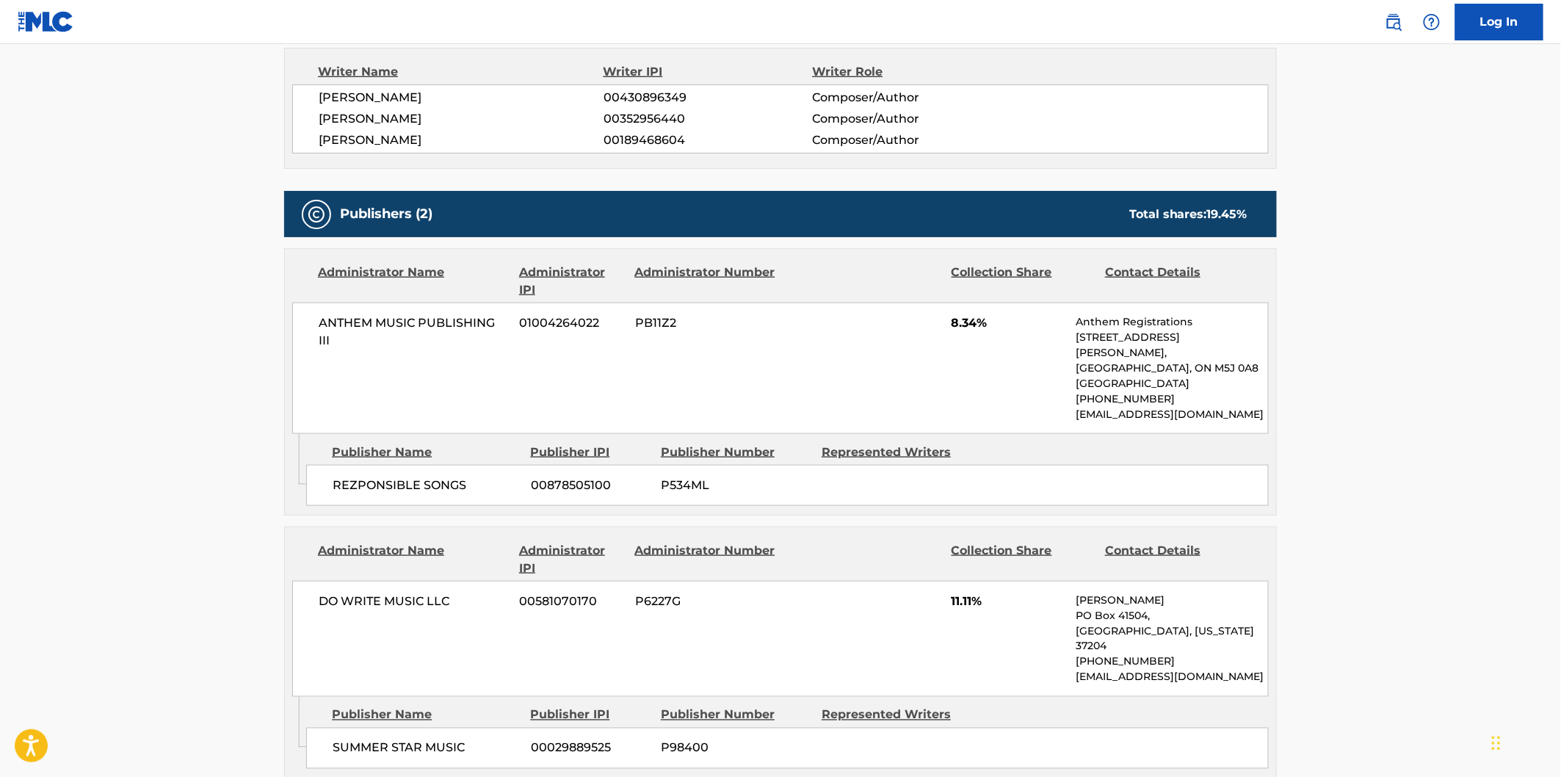
scroll to position [652, 0]
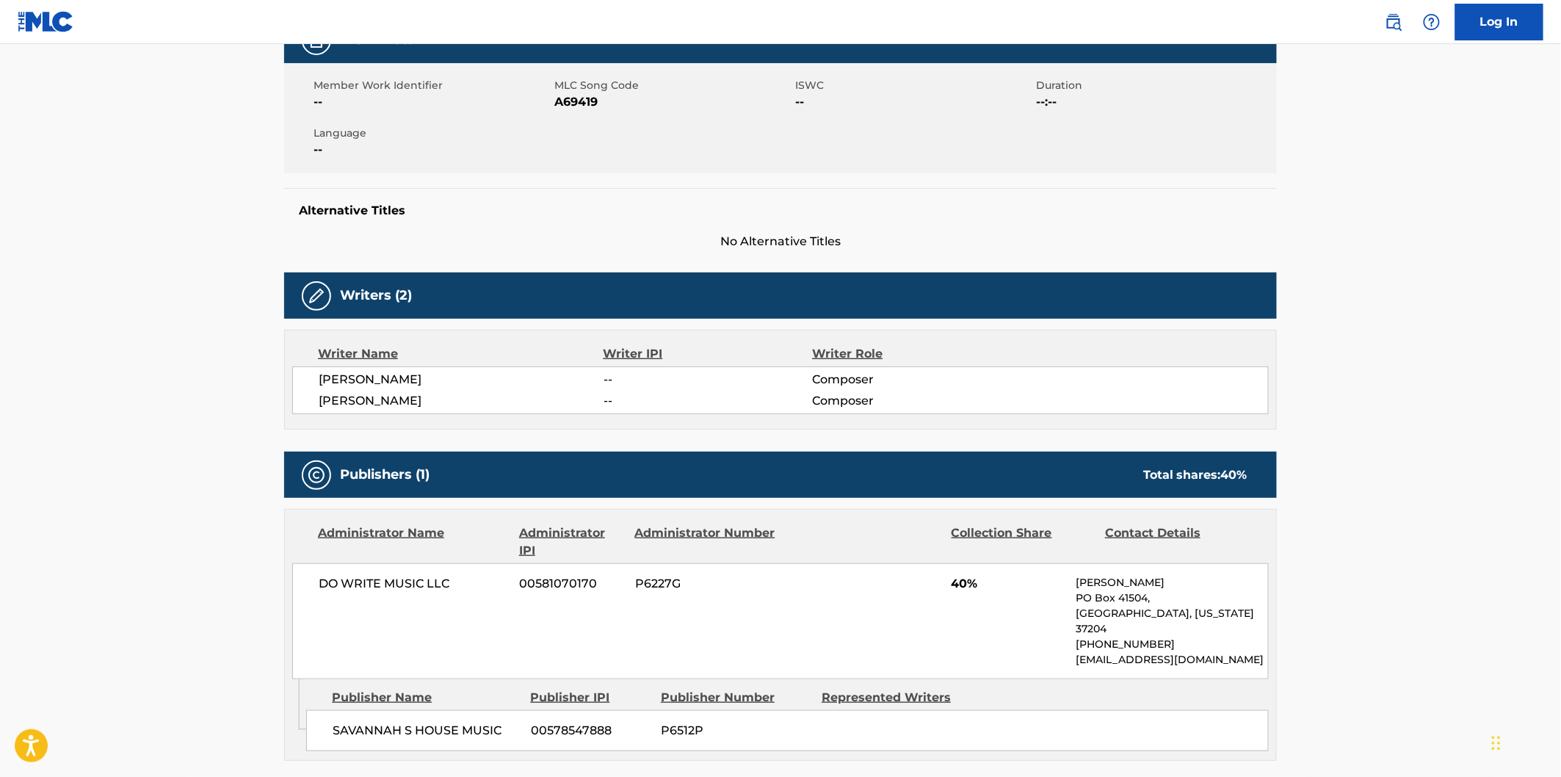
scroll to position [408, 0]
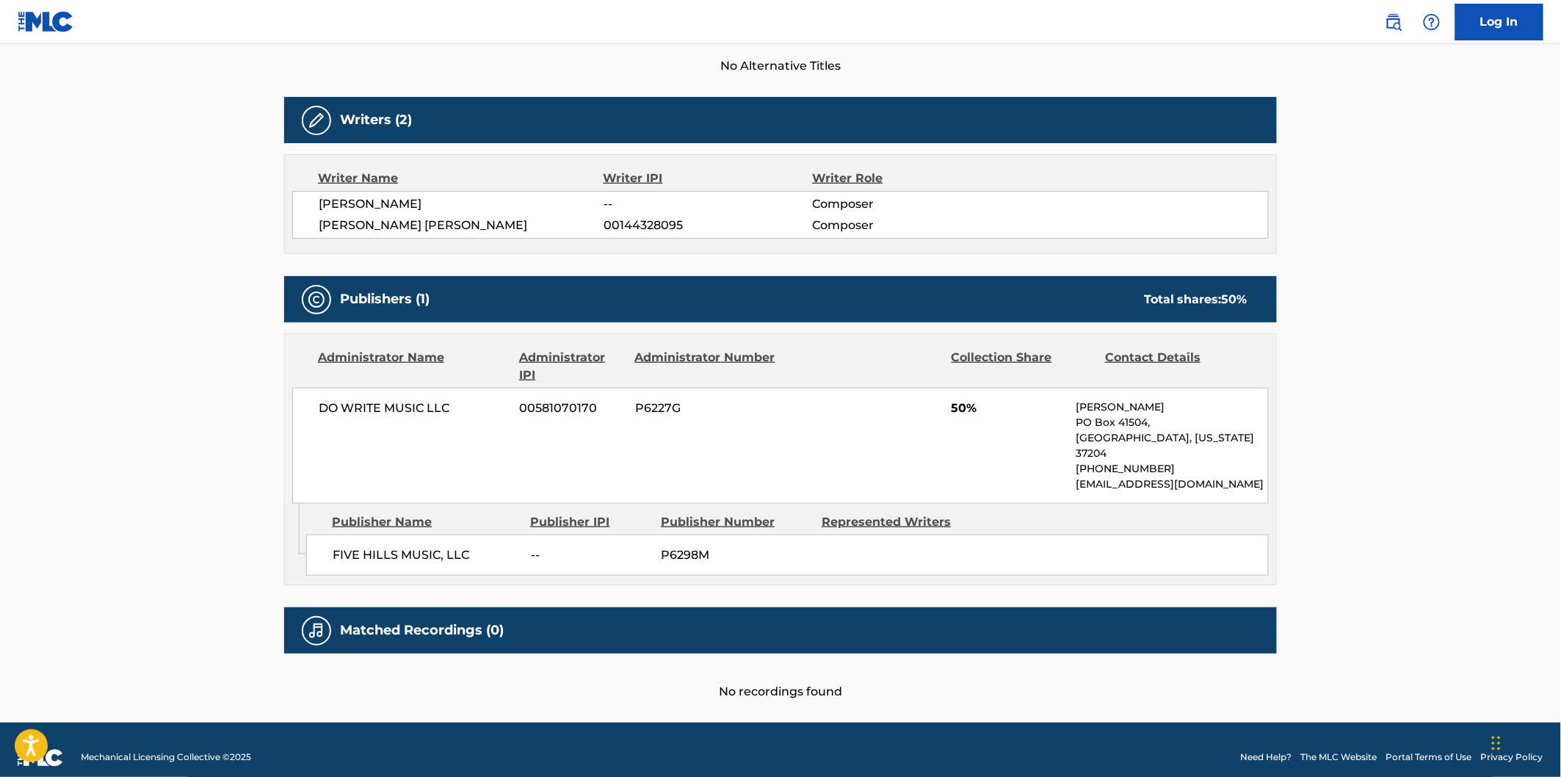
scroll to position [421, 0]
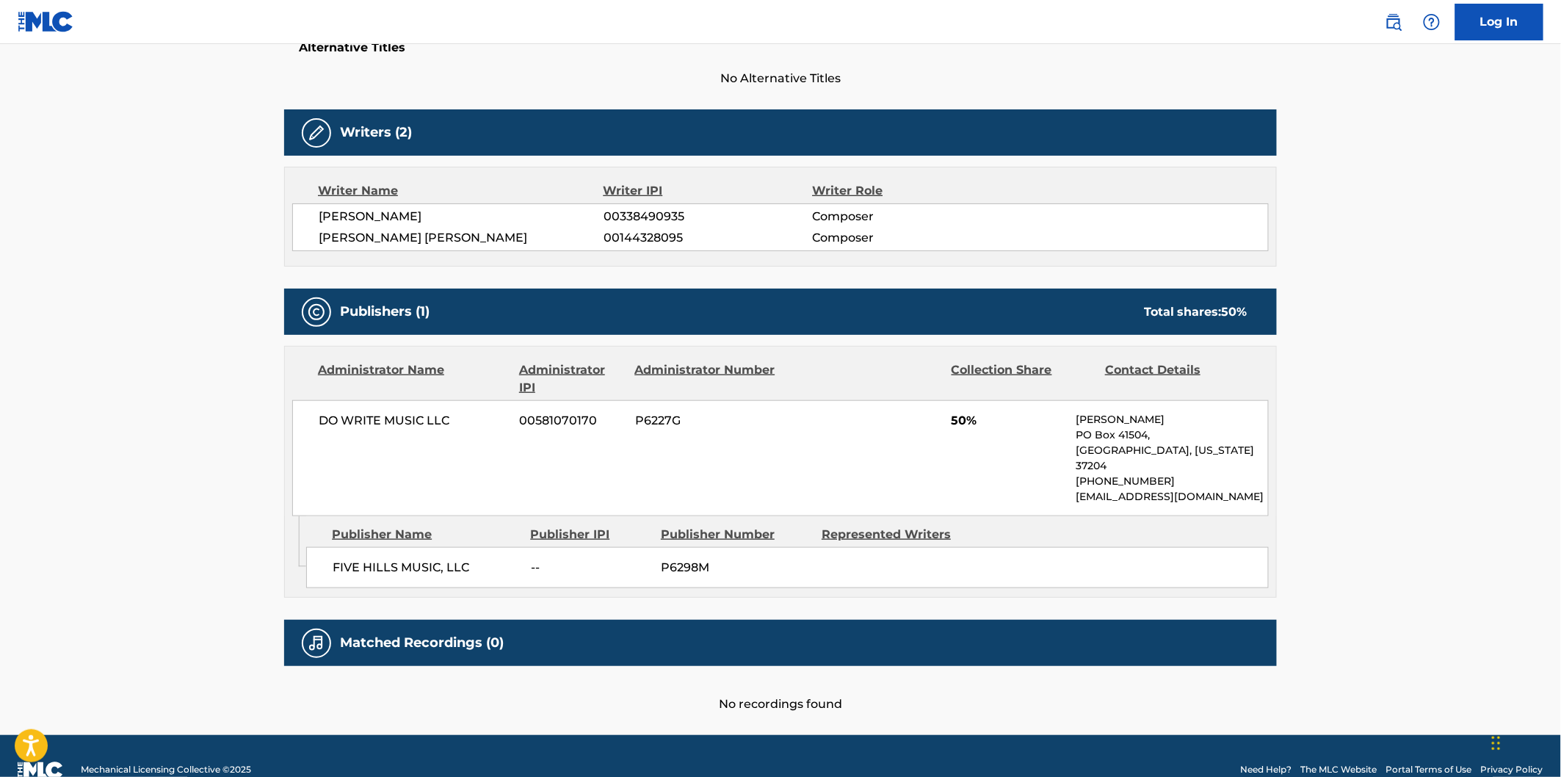
scroll to position [421, 0]
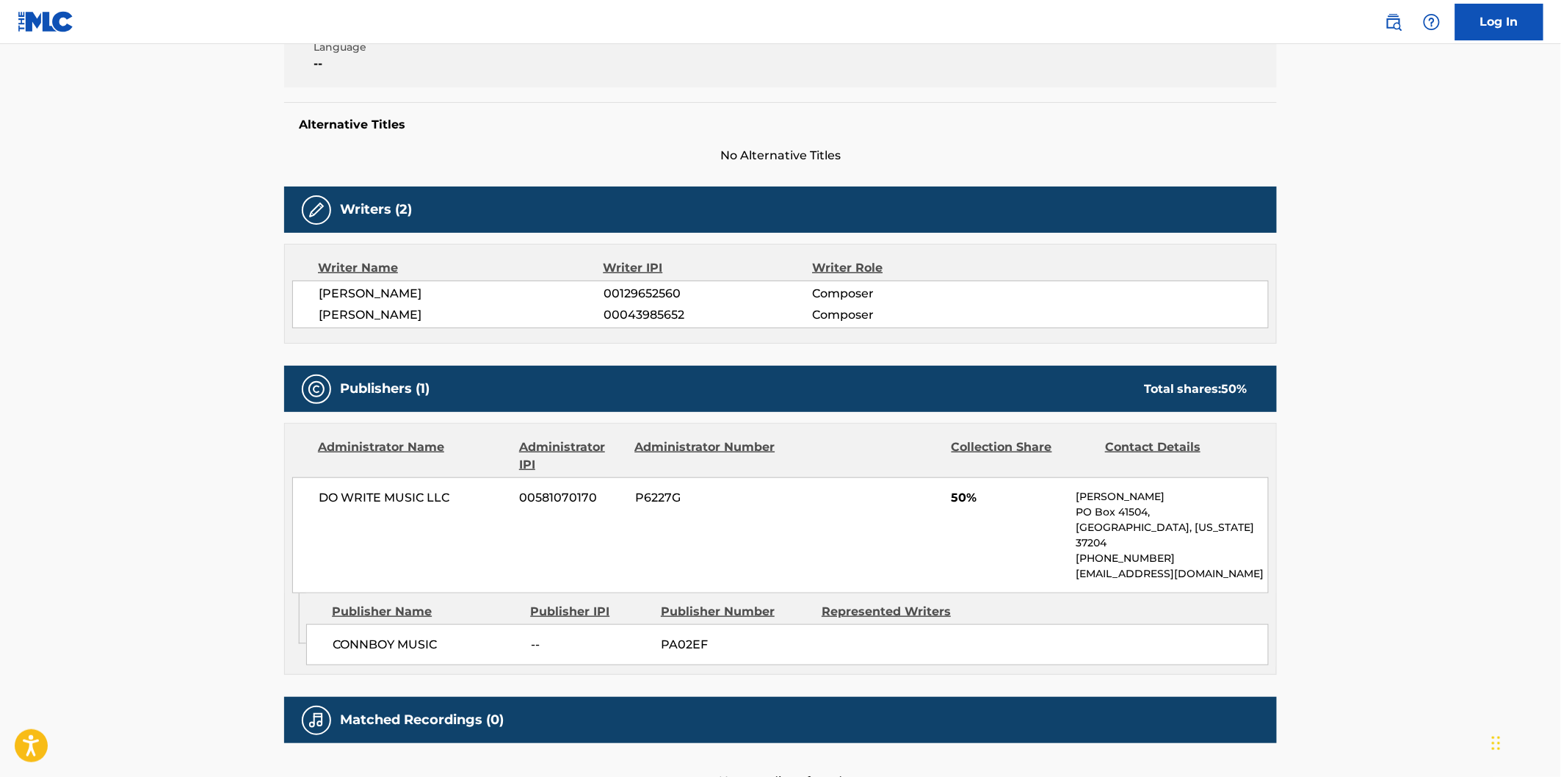
scroll to position [421, 0]
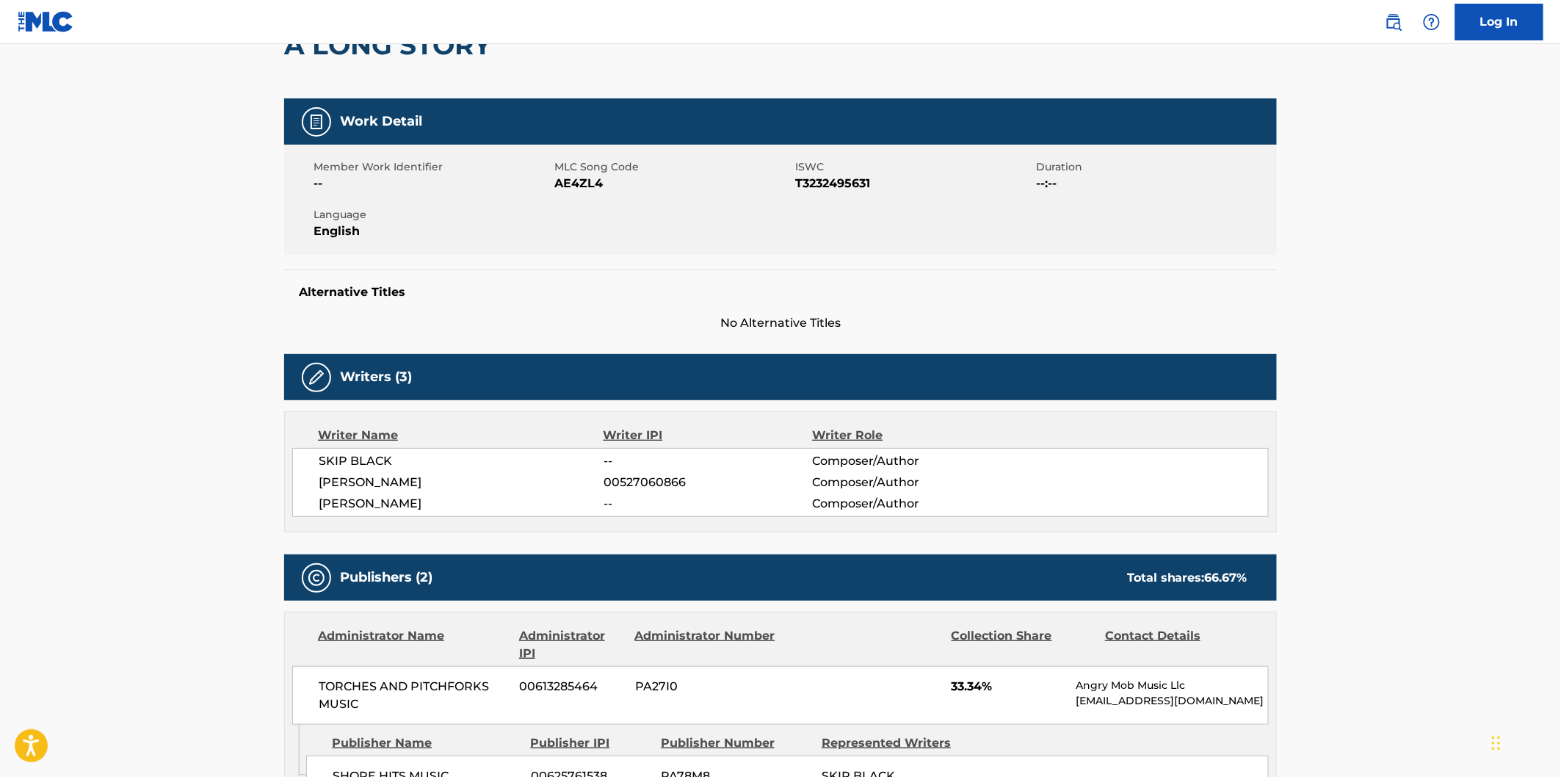
scroll to position [489, 0]
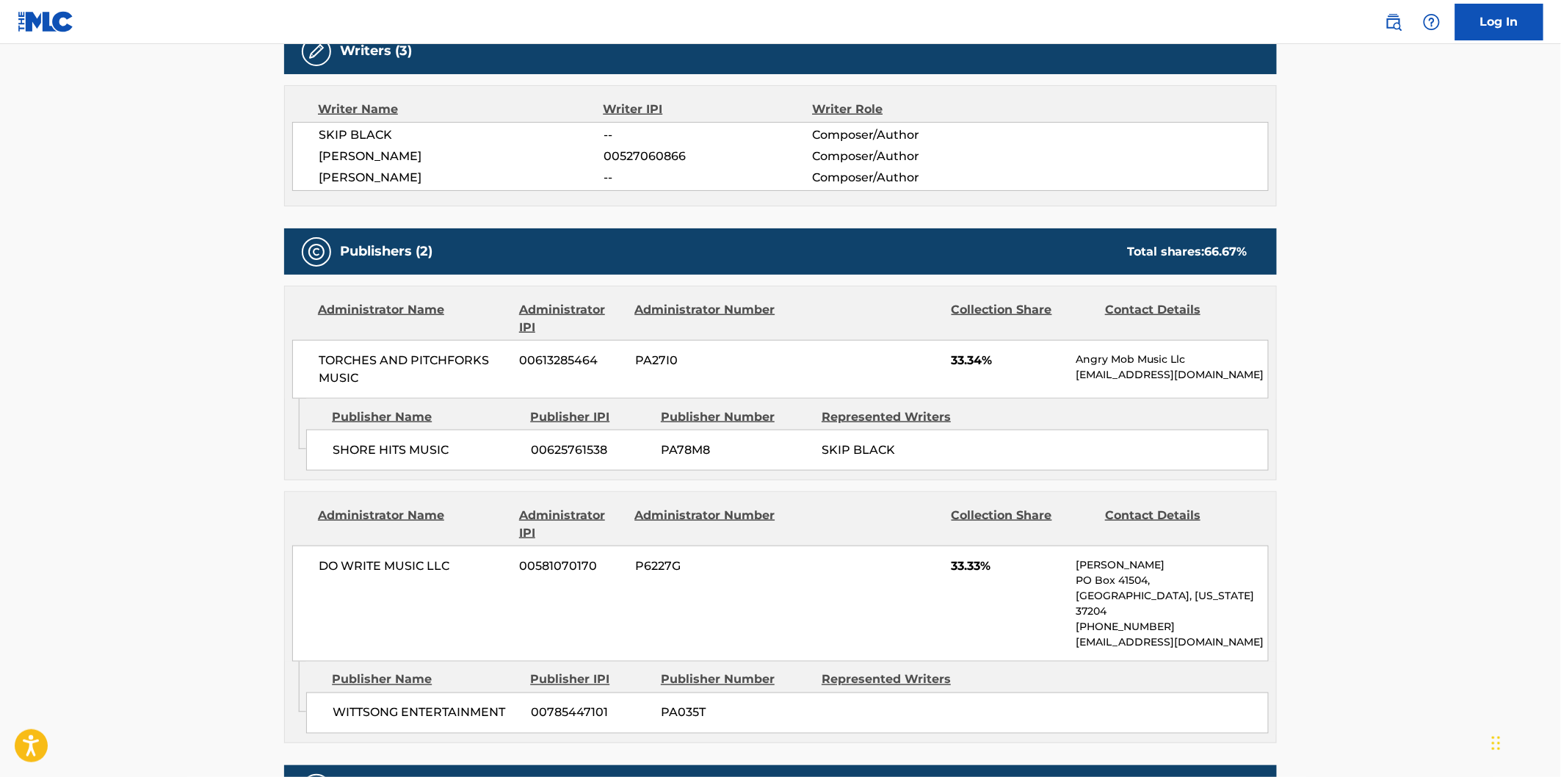
click at [357, 704] on span "WITTSONG ENTERTAINMENT" at bounding box center [426, 713] width 187 height 18
click at [452, 704] on span "WITTSONG ENTERTAINMENT" at bounding box center [426, 713] width 187 height 18
copy span "WITTSONG ENTERTAINMENT"
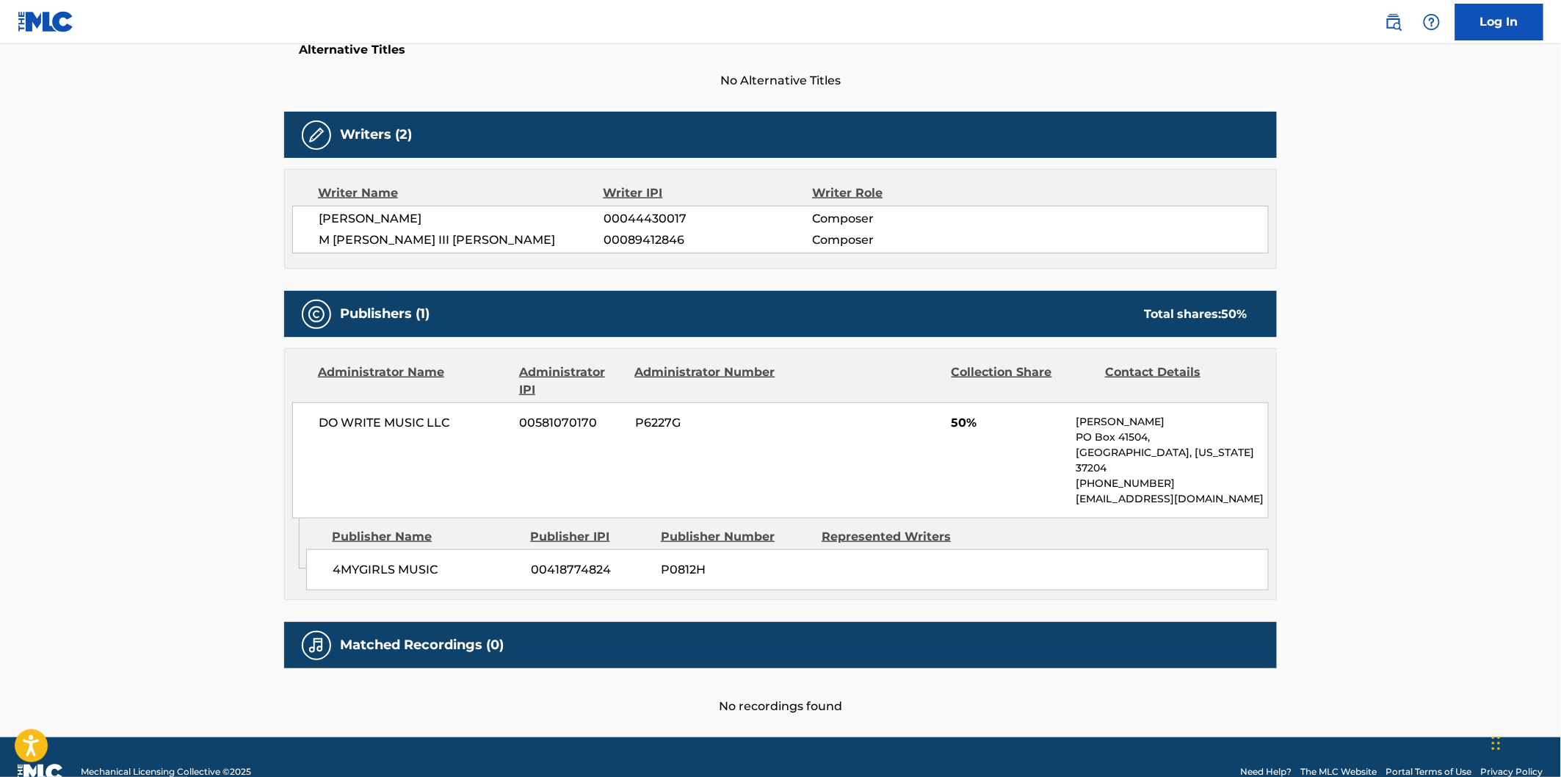
scroll to position [408, 0]
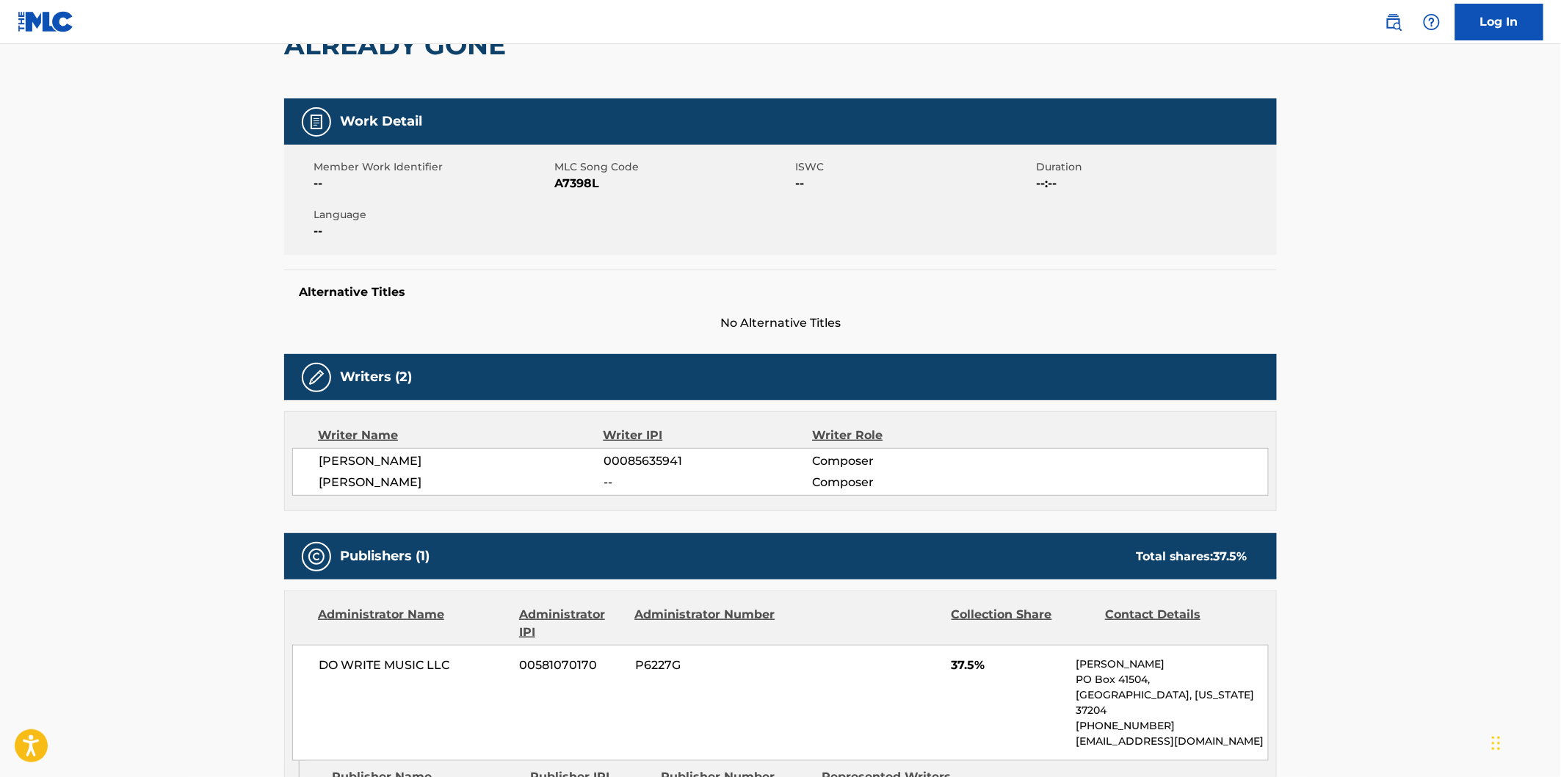
scroll to position [408, 0]
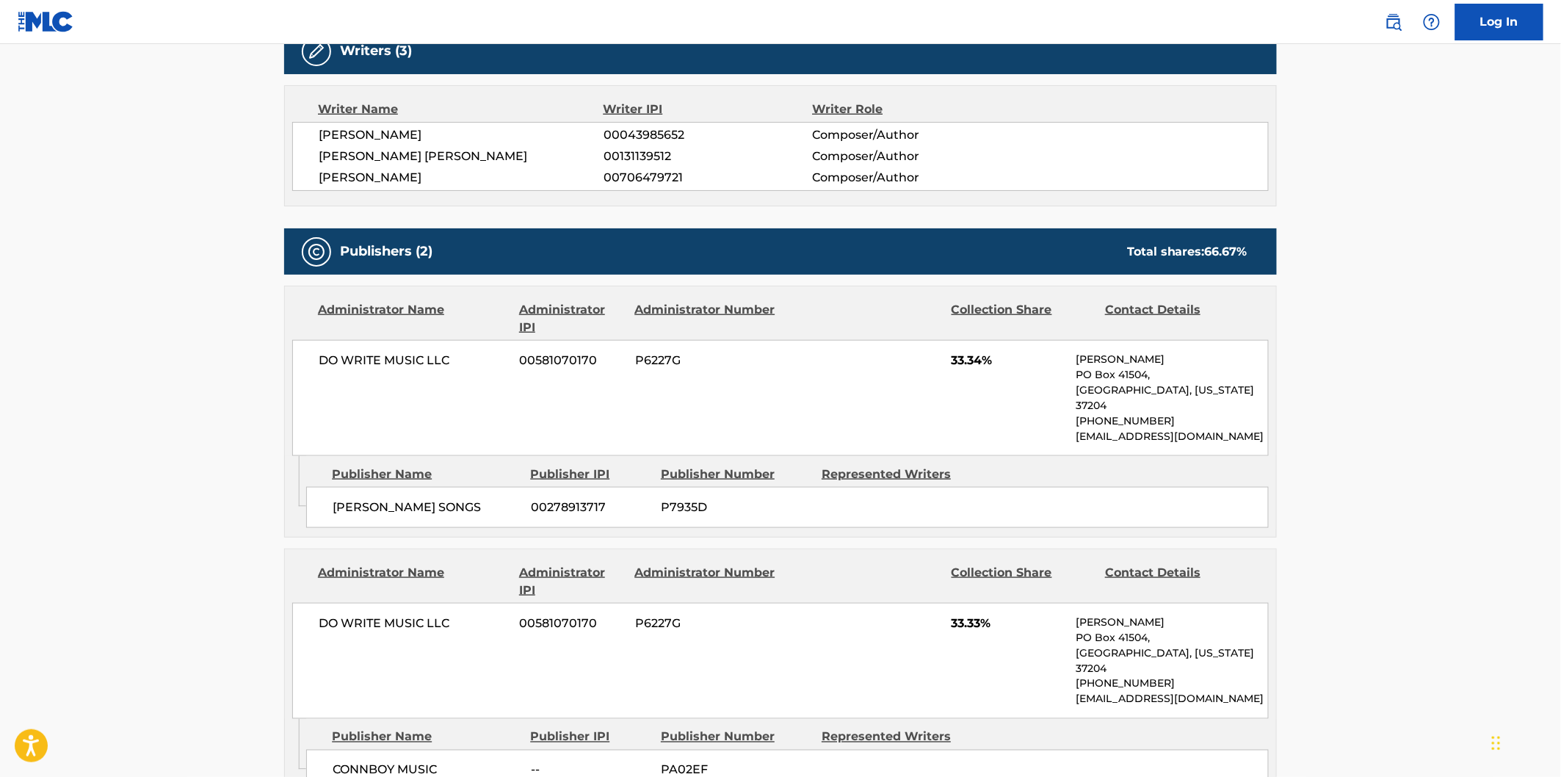
scroll to position [652, 0]
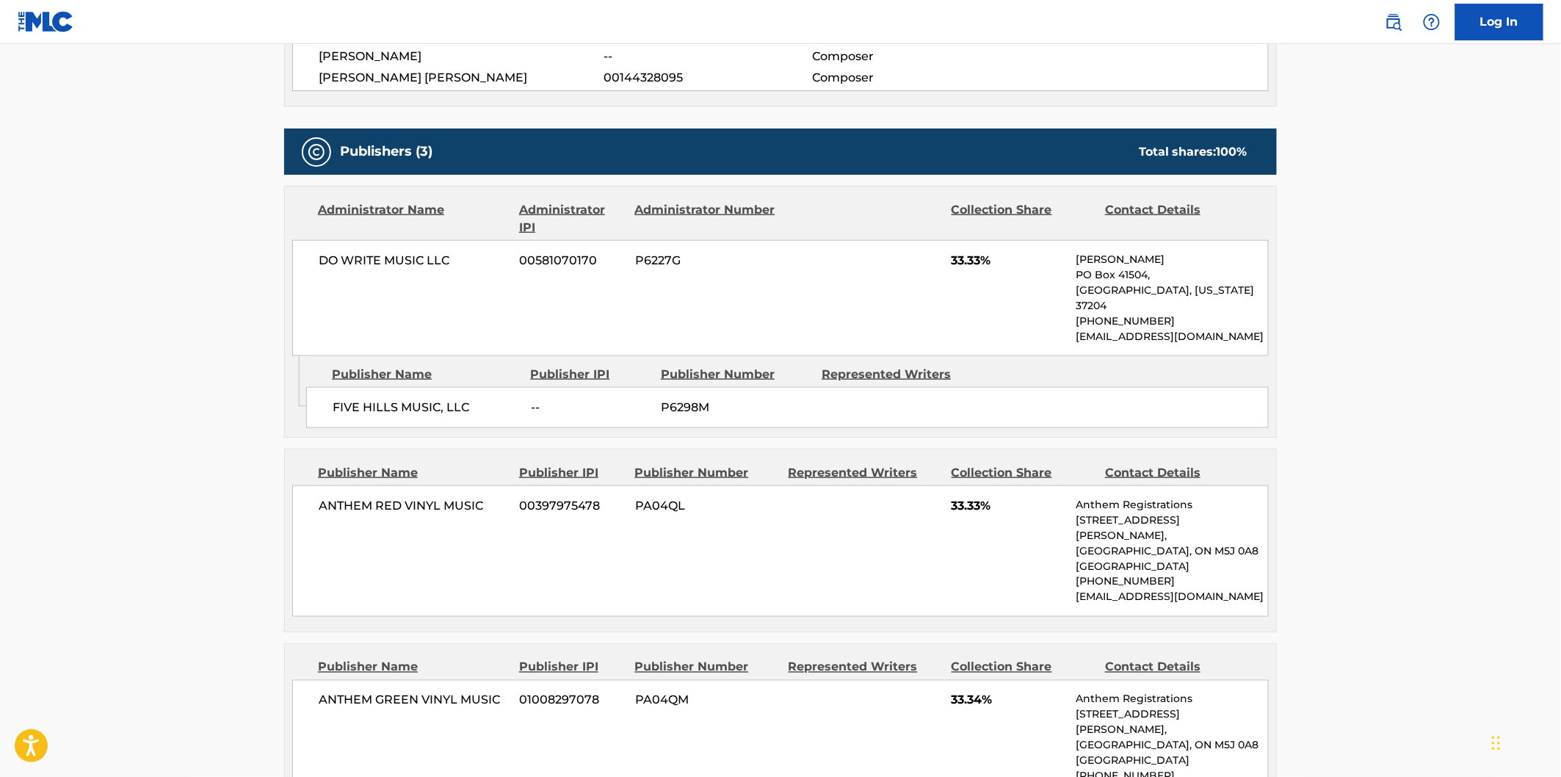
scroll to position [734, 0]
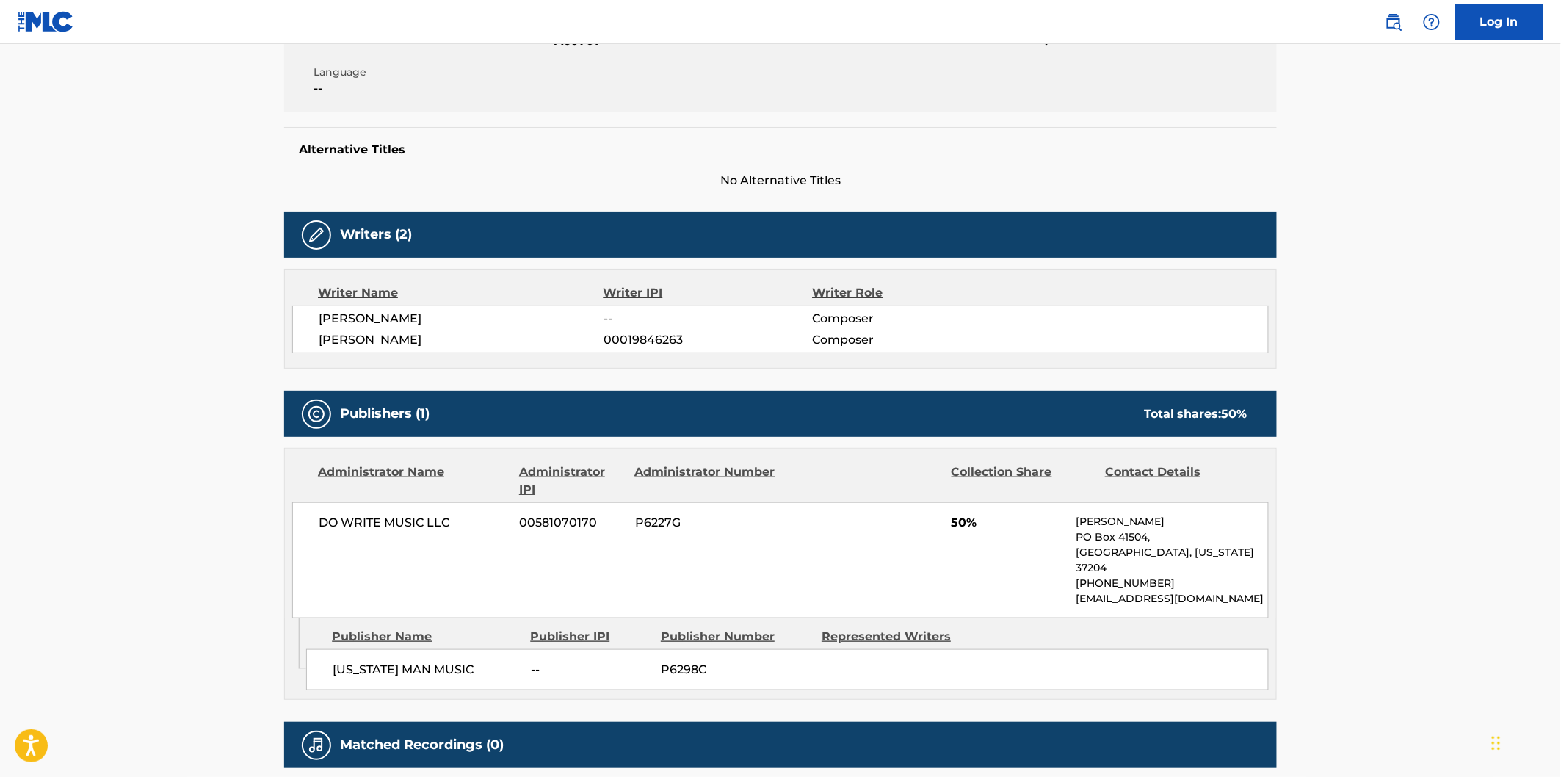
scroll to position [408, 0]
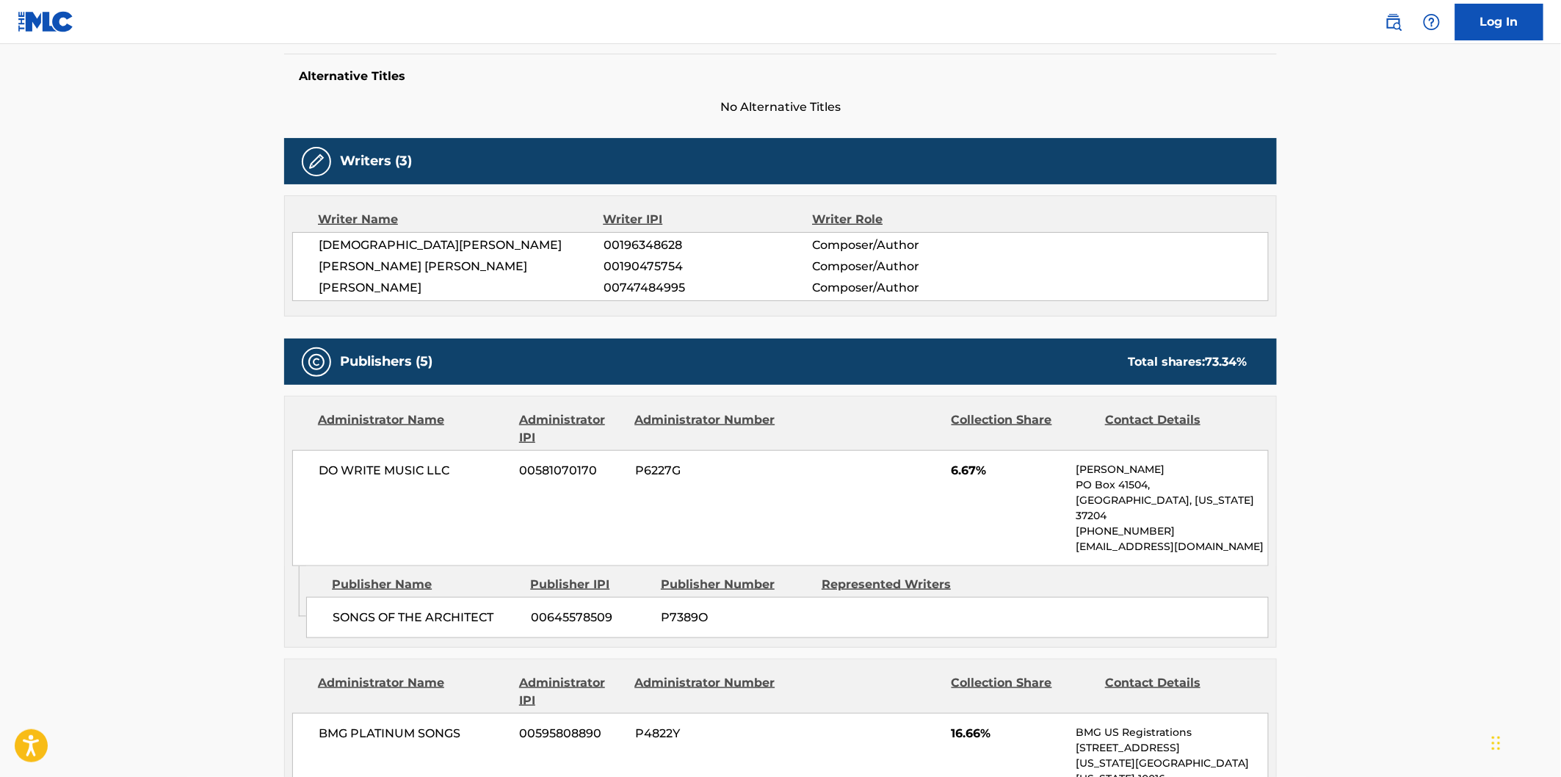
scroll to position [408, 0]
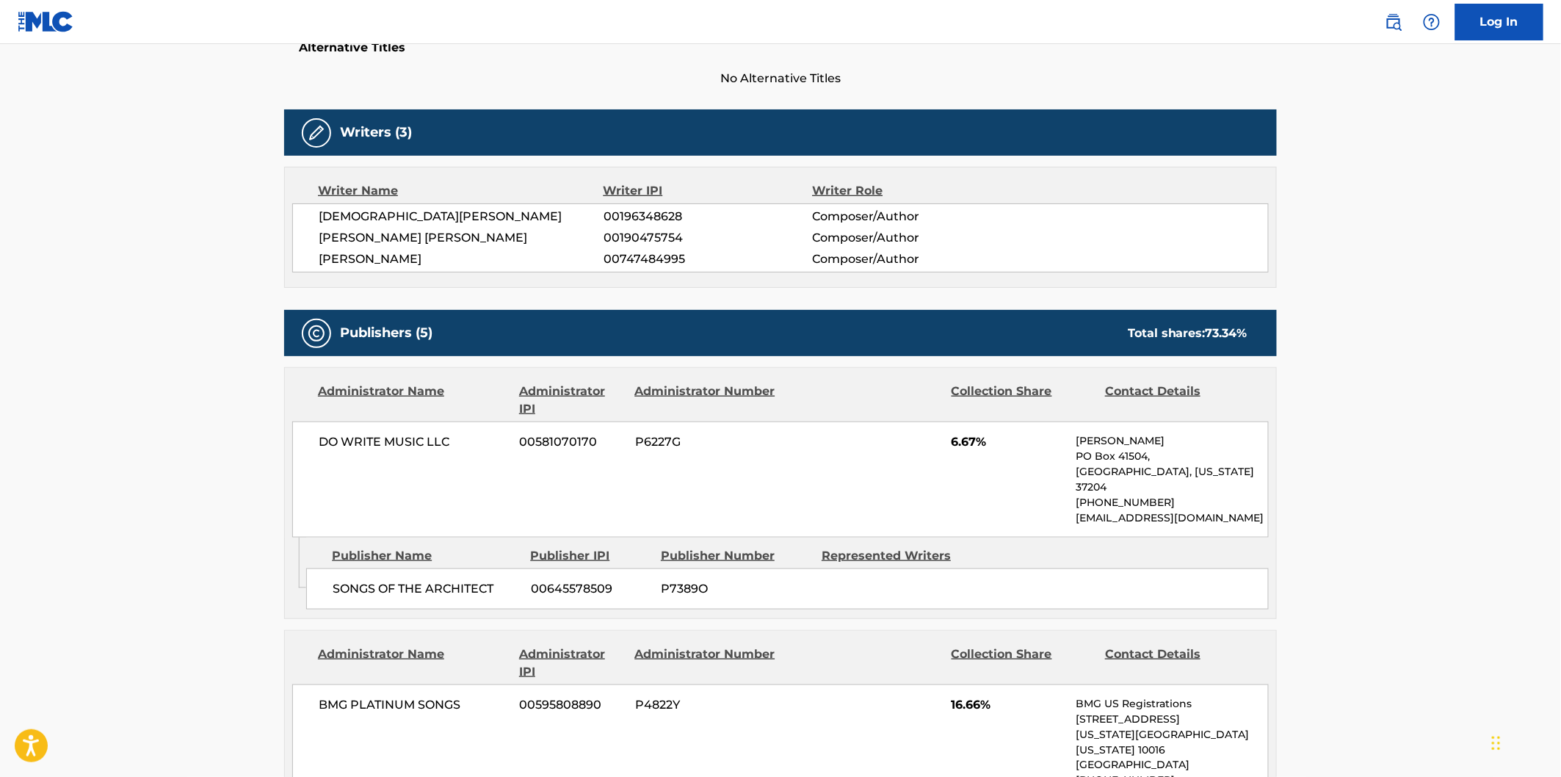
click at [343, 580] on span "SONGS OF THE ARCHITECT" at bounding box center [426, 589] width 187 height 18
click at [443, 580] on span "SONGS OF THE ARCHITECT" at bounding box center [426, 589] width 187 height 18
copy span "SONGS OF THE ARCHITECT"
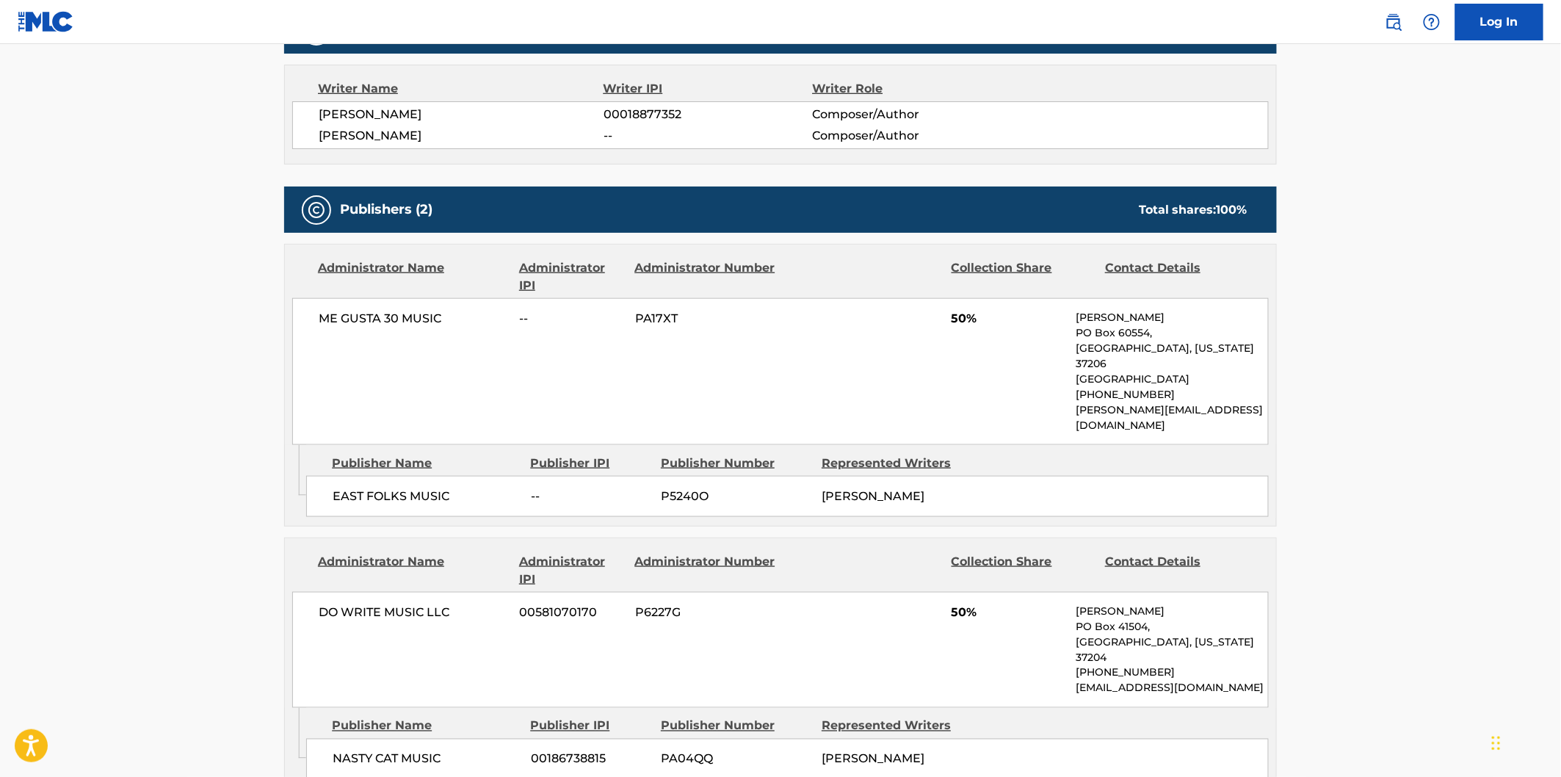
scroll to position [652, 0]
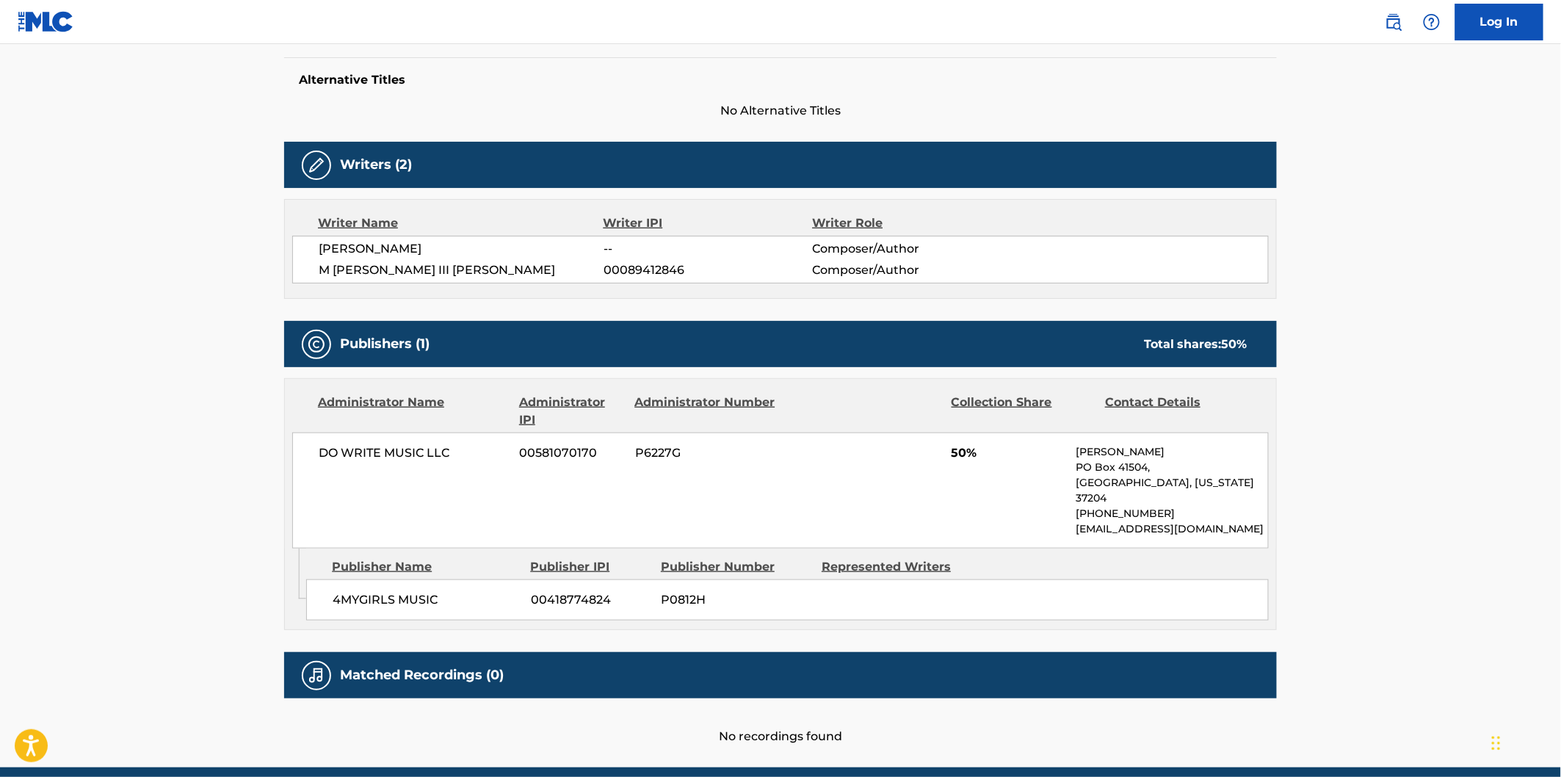
scroll to position [421, 0]
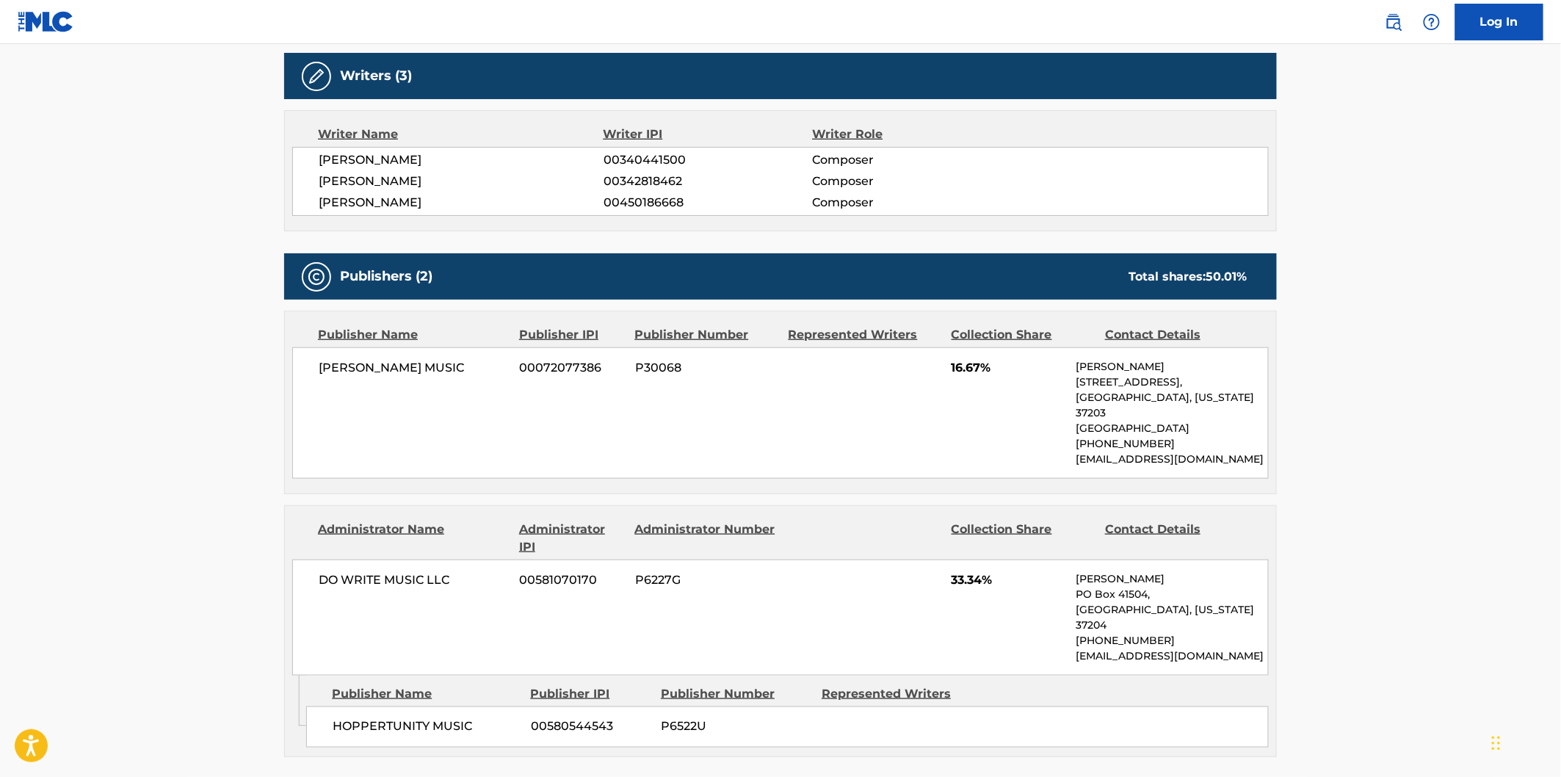
scroll to position [571, 0]
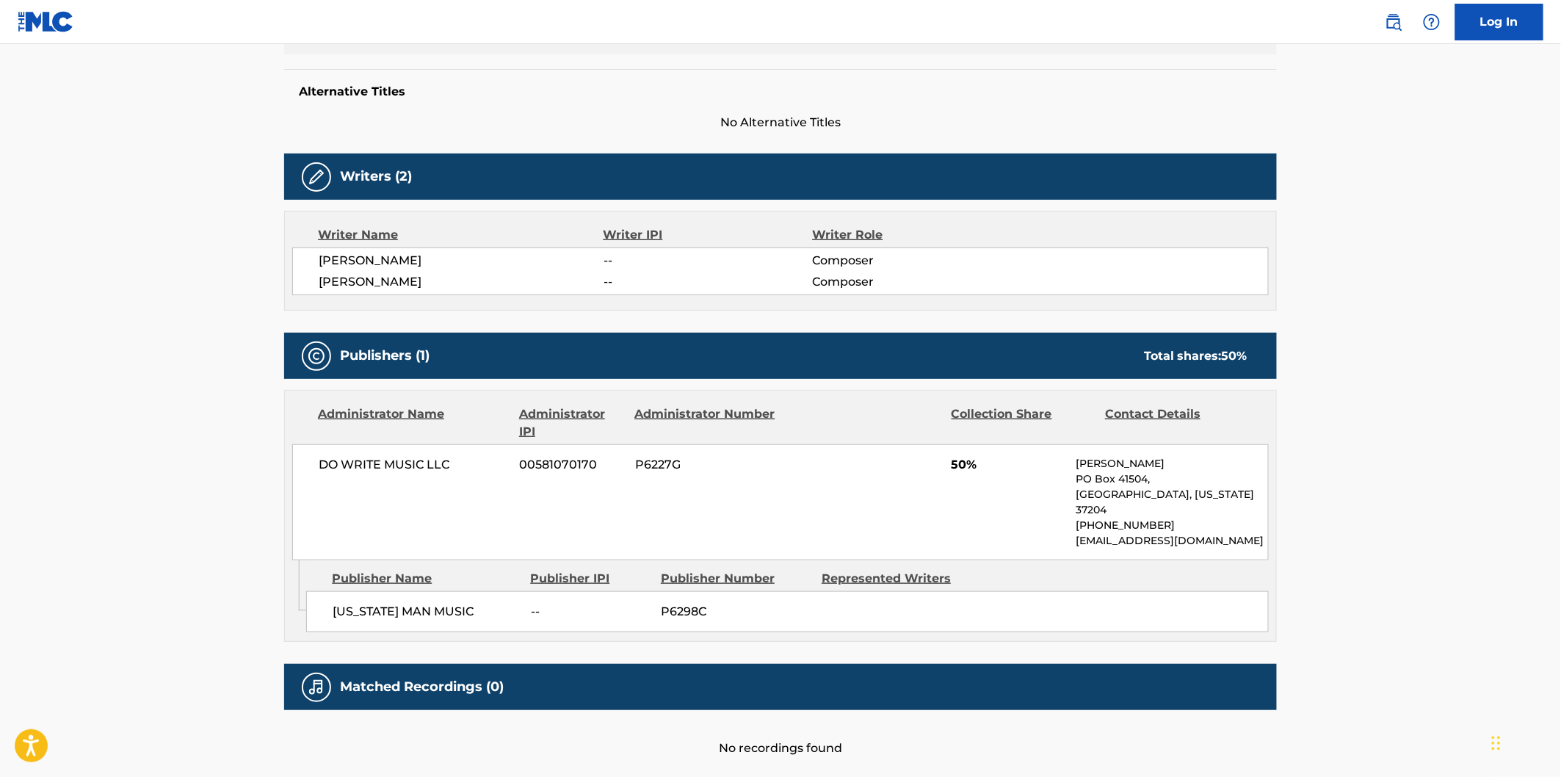
scroll to position [421, 0]
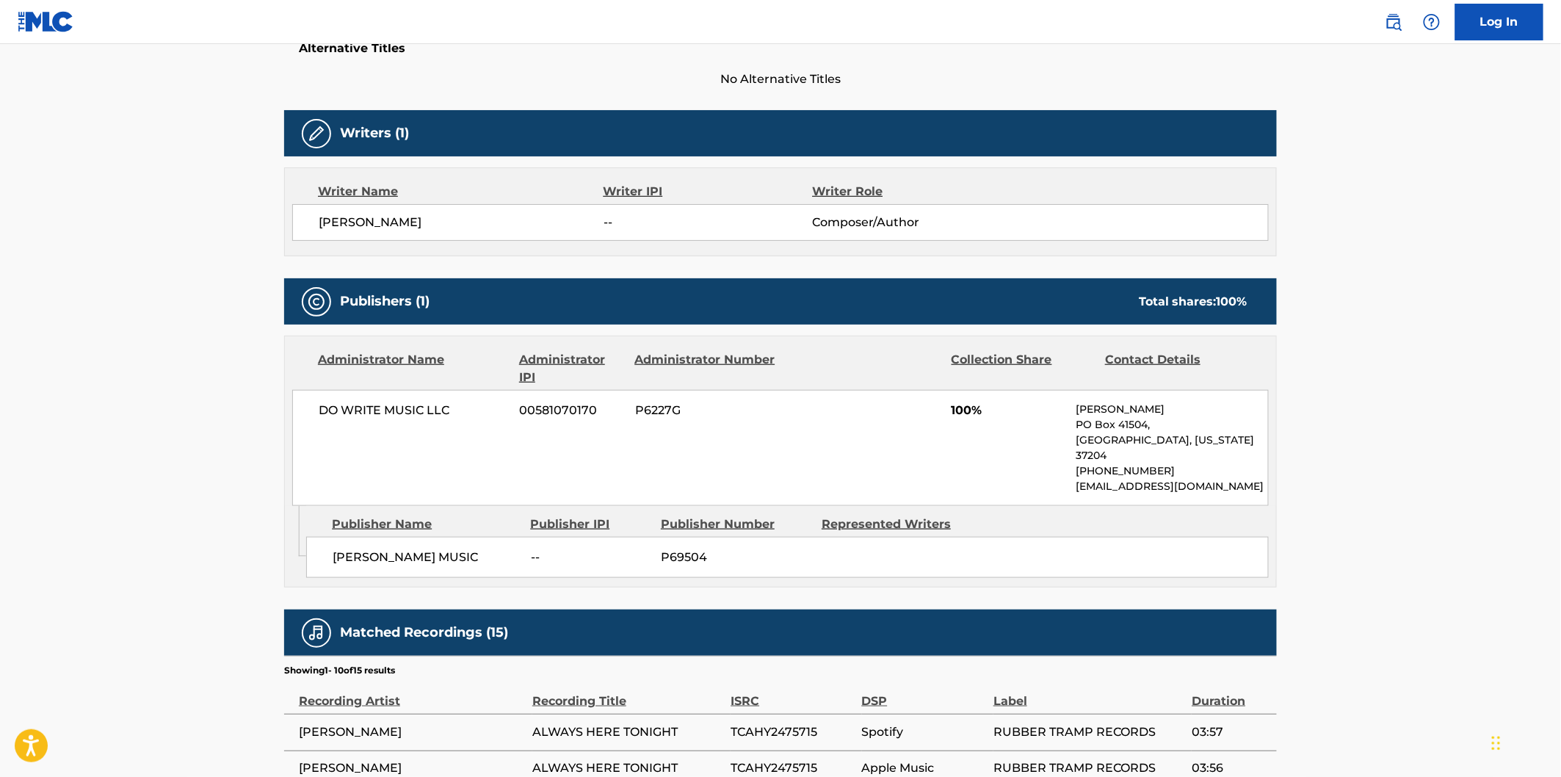
scroll to position [408, 0]
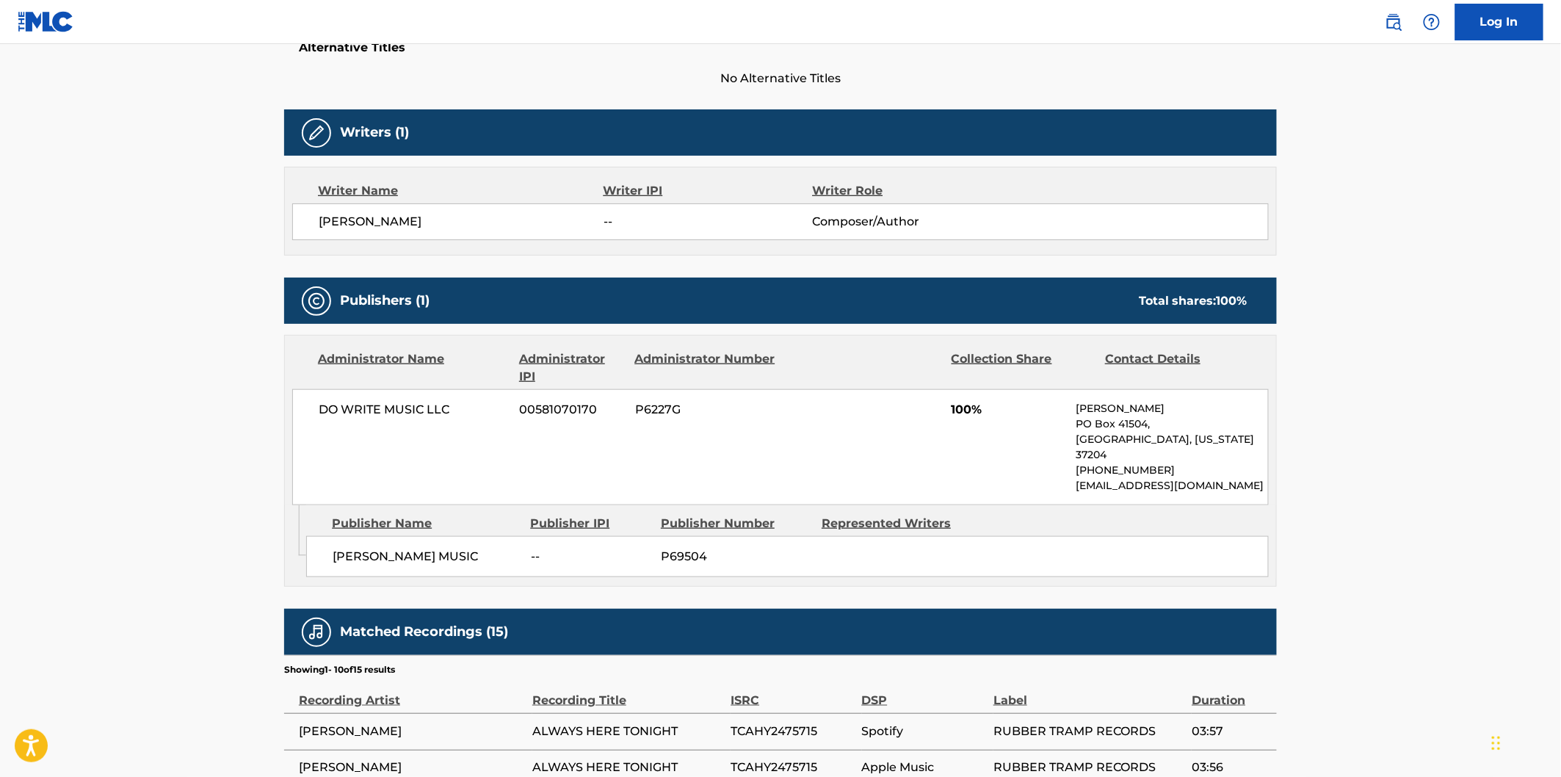
click at [353, 548] on span "FRANK LEMON MUSIC" at bounding box center [426, 557] width 187 height 18
click at [463, 548] on span "FRANK LEMON MUSIC" at bounding box center [426, 557] width 187 height 18
copy div "FRANK LEMON MUSIC"
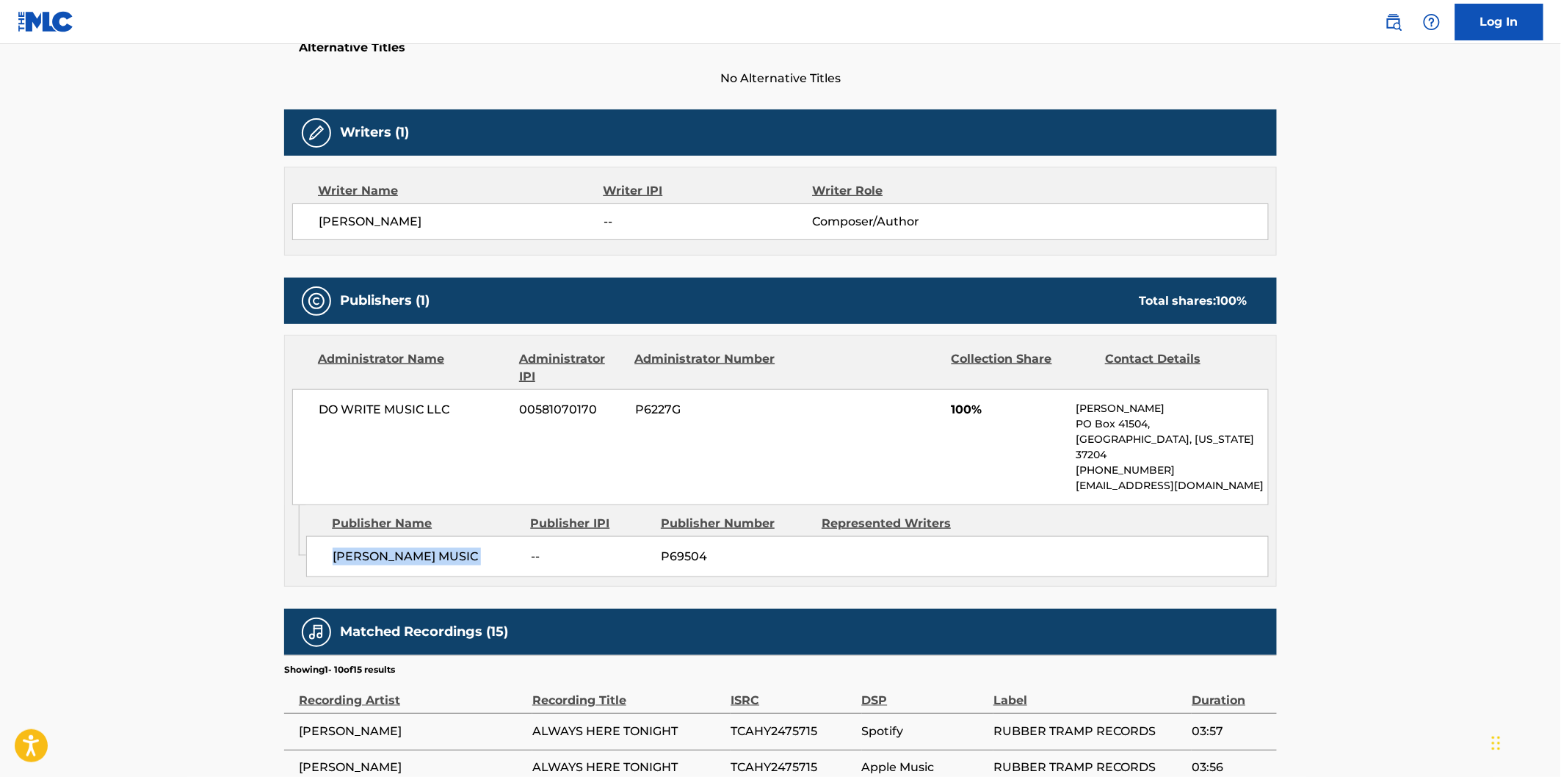
copy div "FRANK LEMON MUSIC"
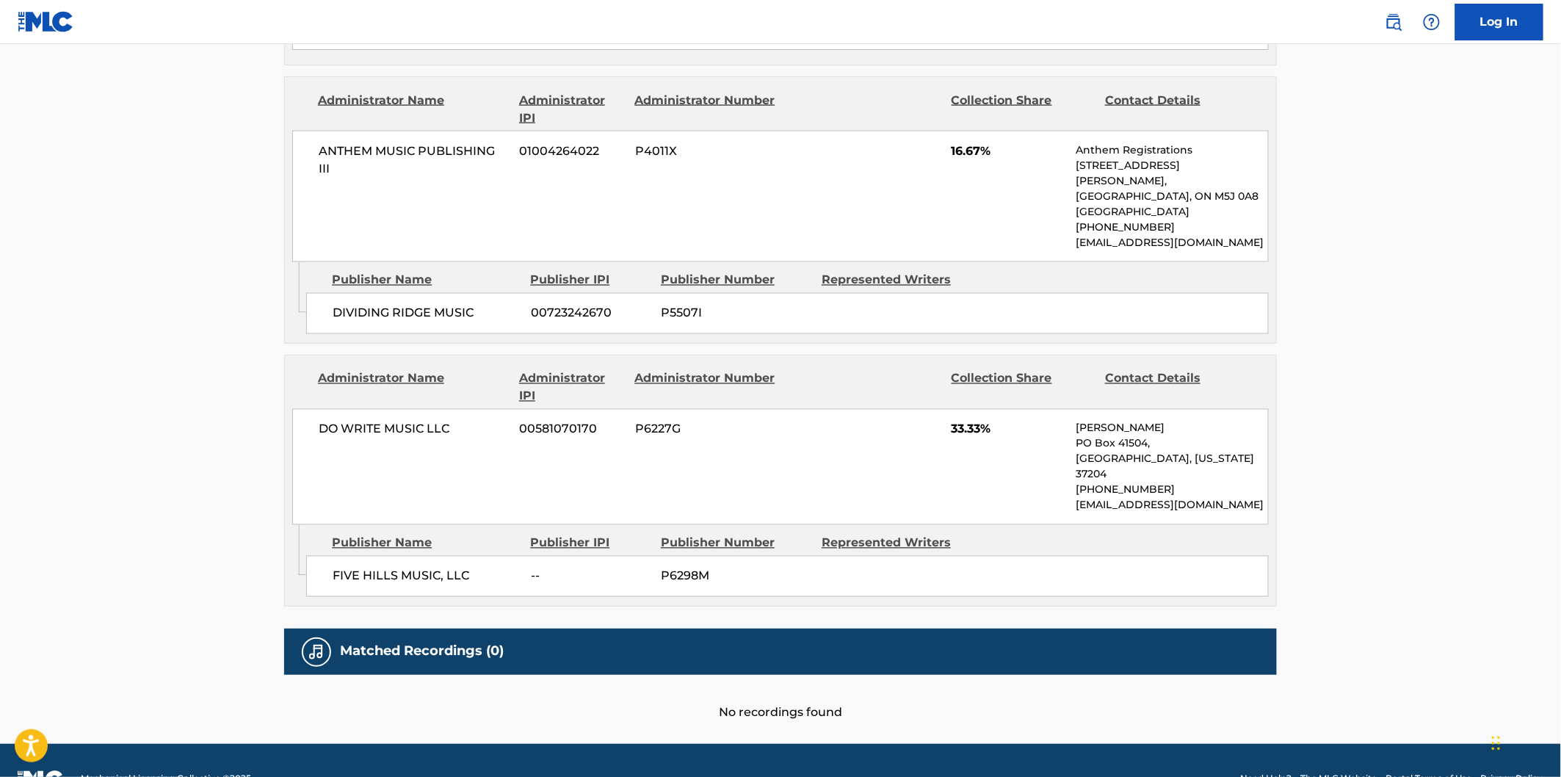
scroll to position [897, 0]
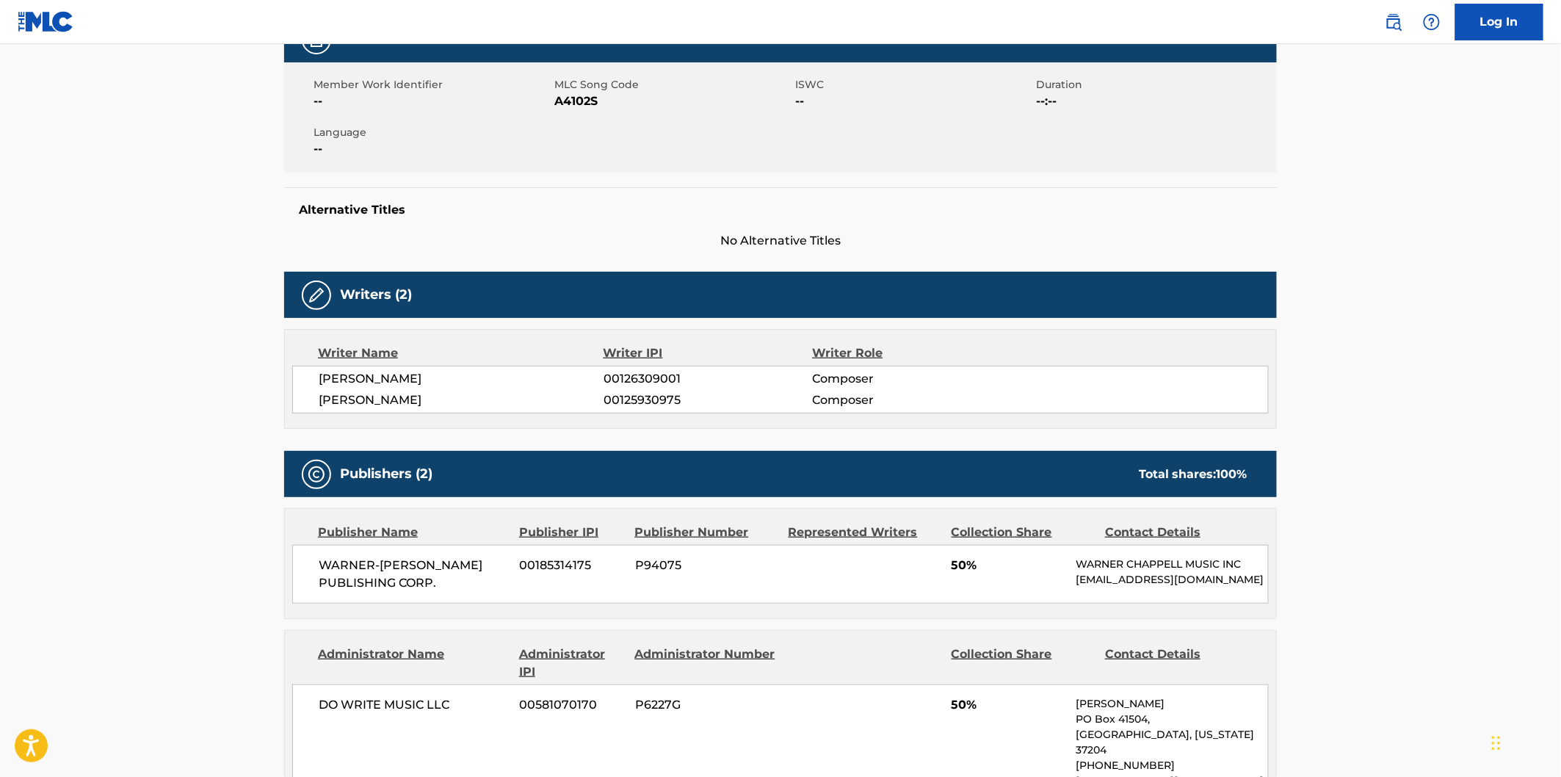
scroll to position [408, 0]
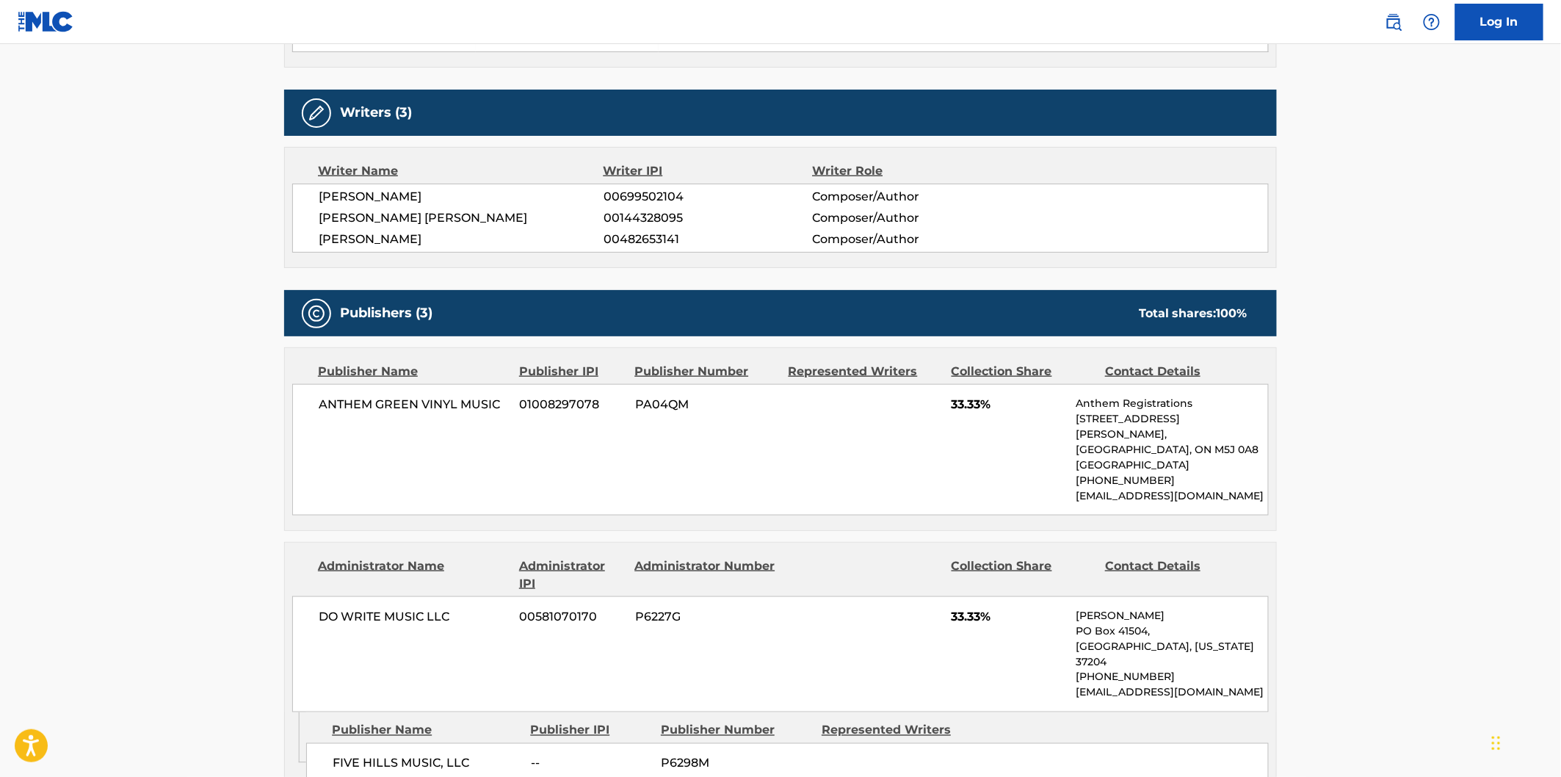
scroll to position [571, 0]
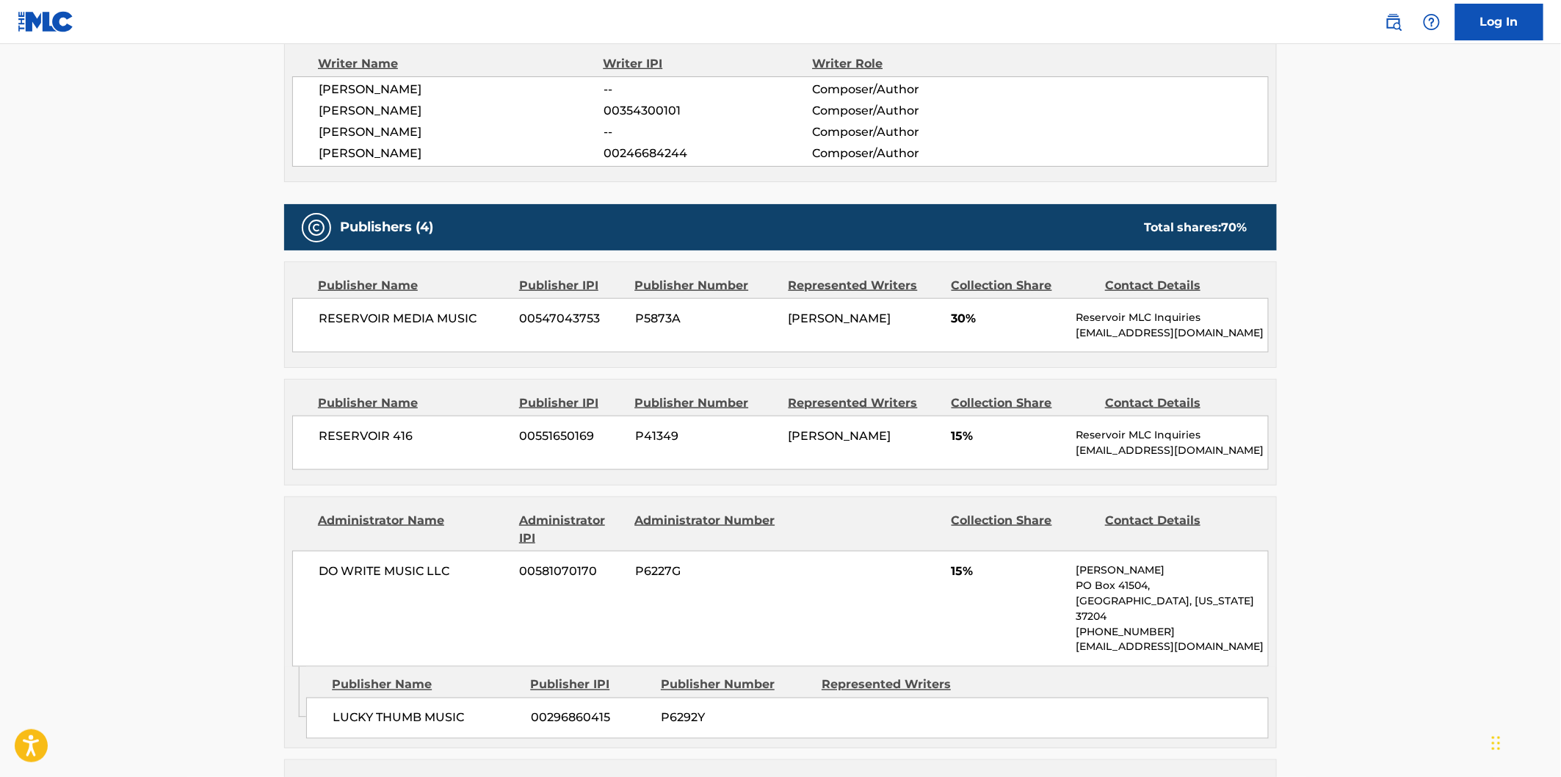
scroll to position [571, 0]
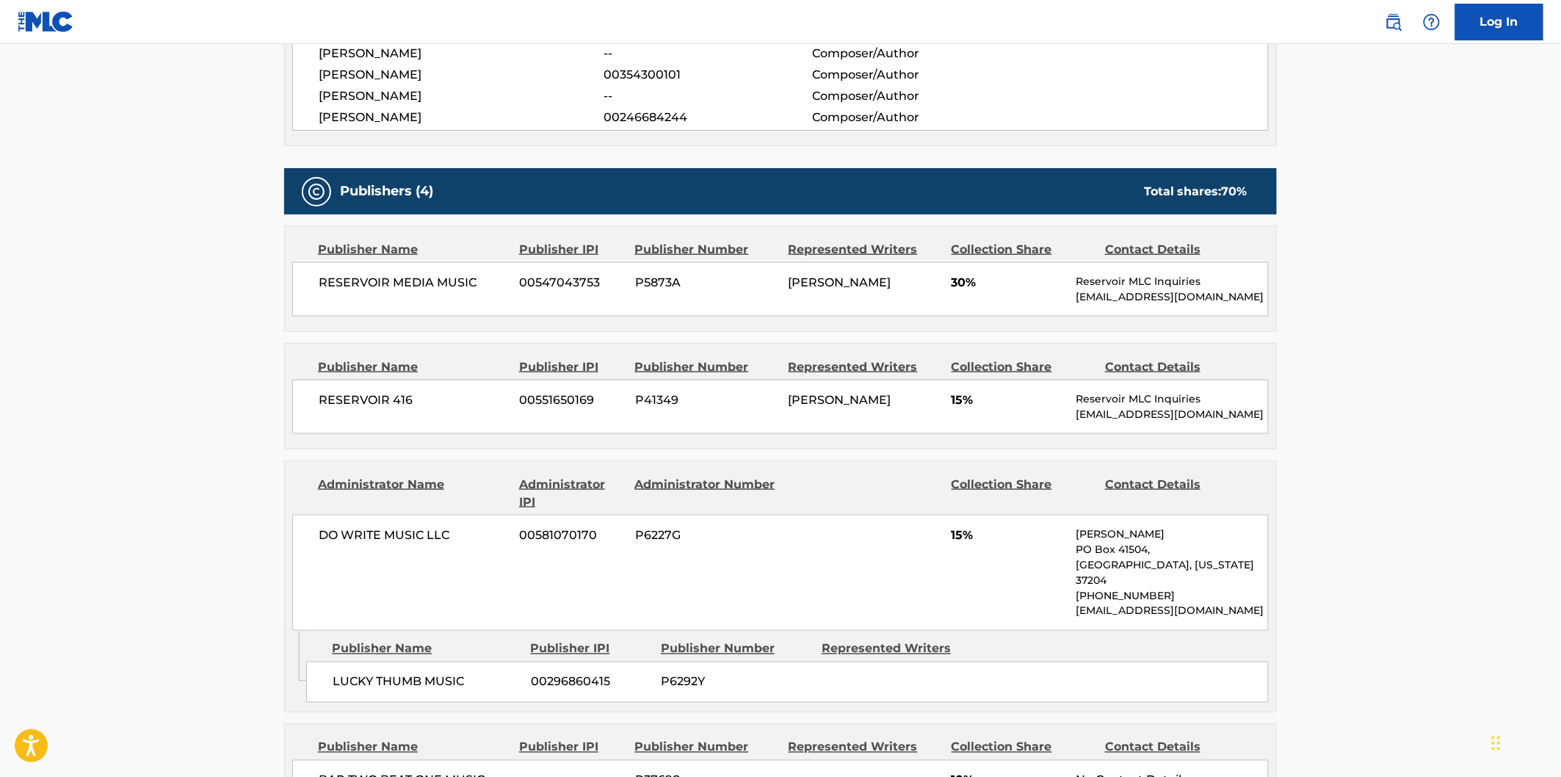
click at [357, 673] on span "LUCKY THUMB MUSIC" at bounding box center [426, 682] width 187 height 18
click at [435, 673] on span "LUCKY THUMB MUSIC" at bounding box center [426, 682] width 187 height 18
copy span "LUCKY THUMB MUSIC"
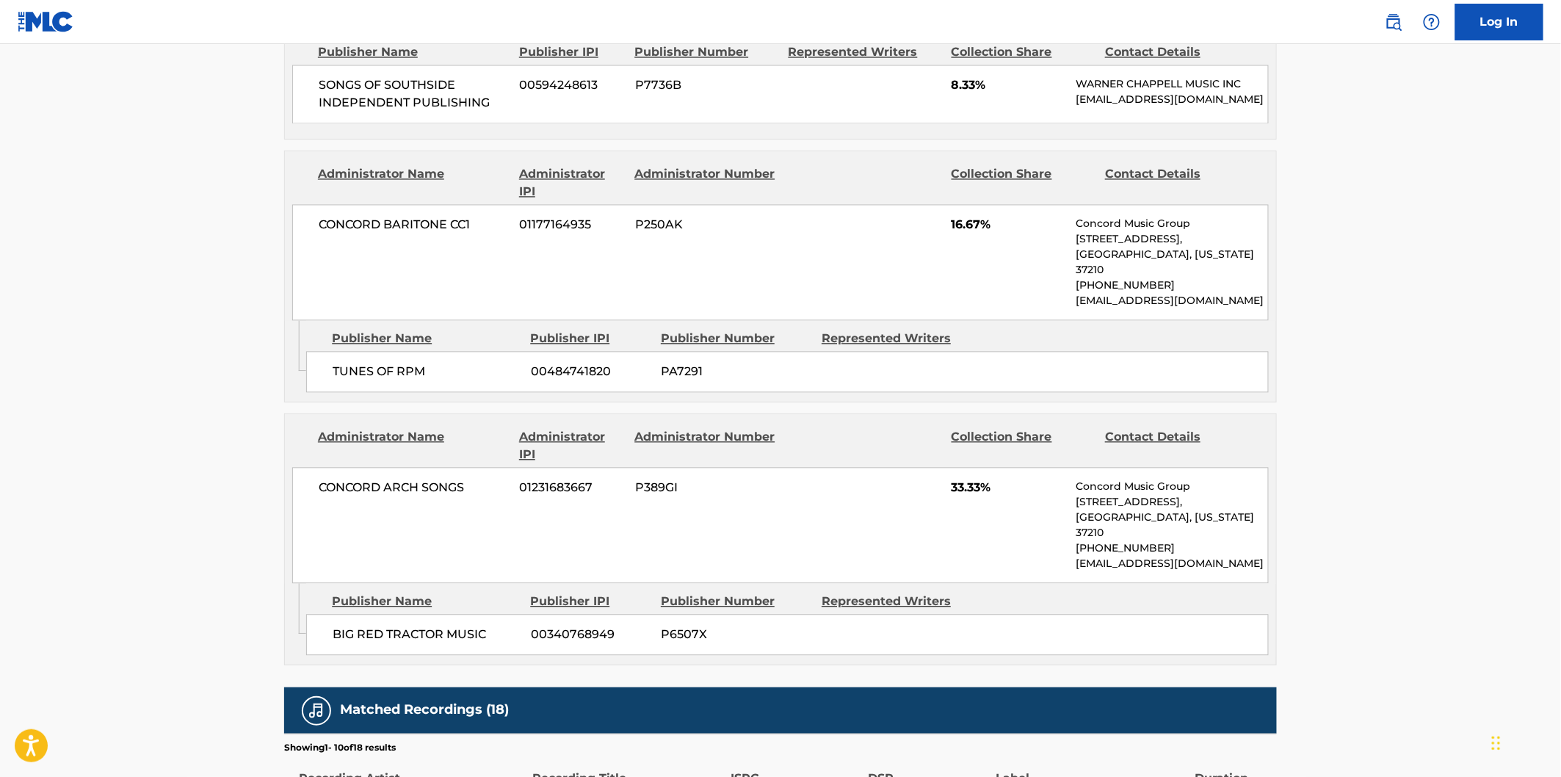
scroll to position [1142, 0]
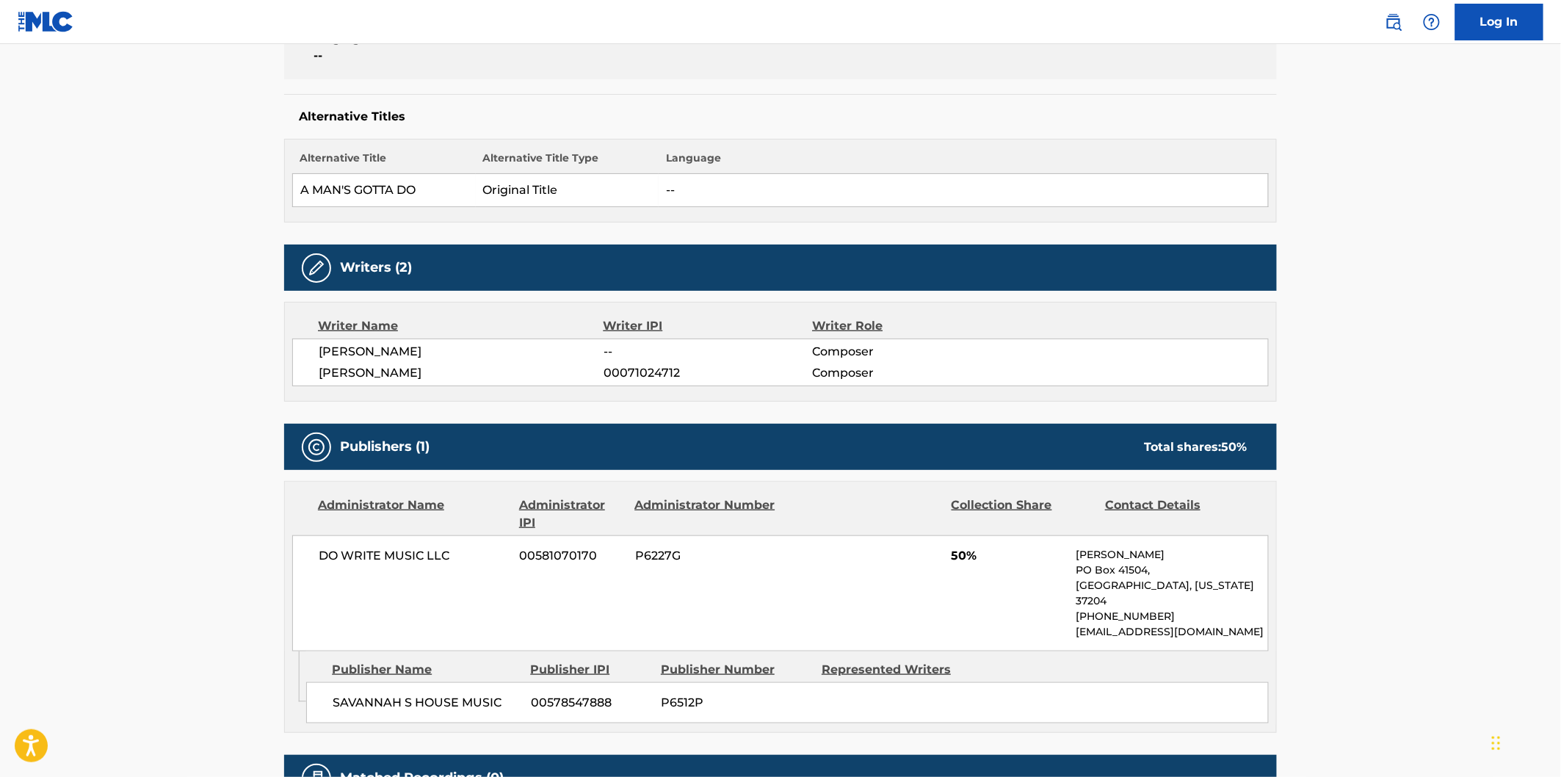
scroll to position [408, 0]
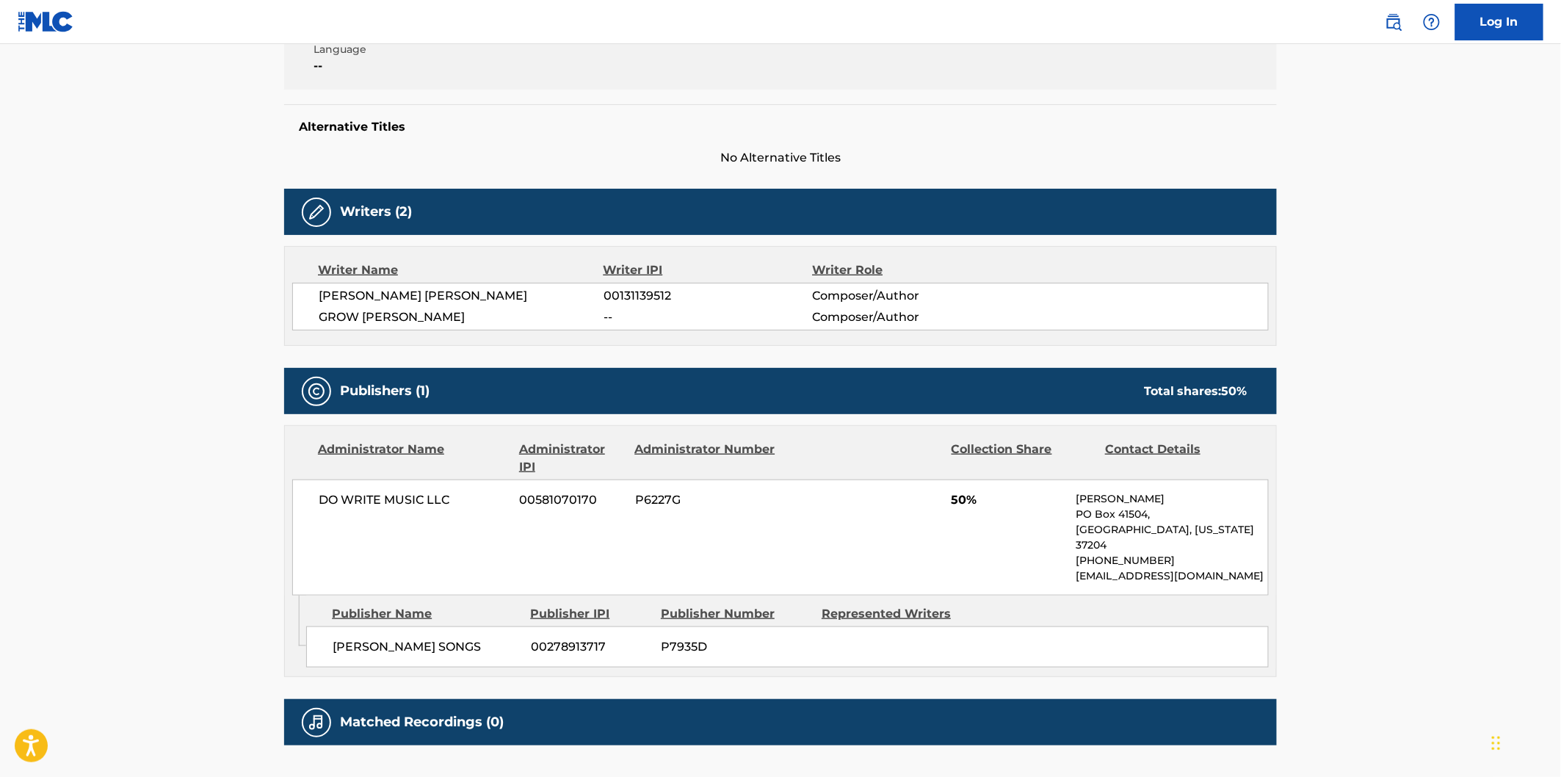
scroll to position [408, 0]
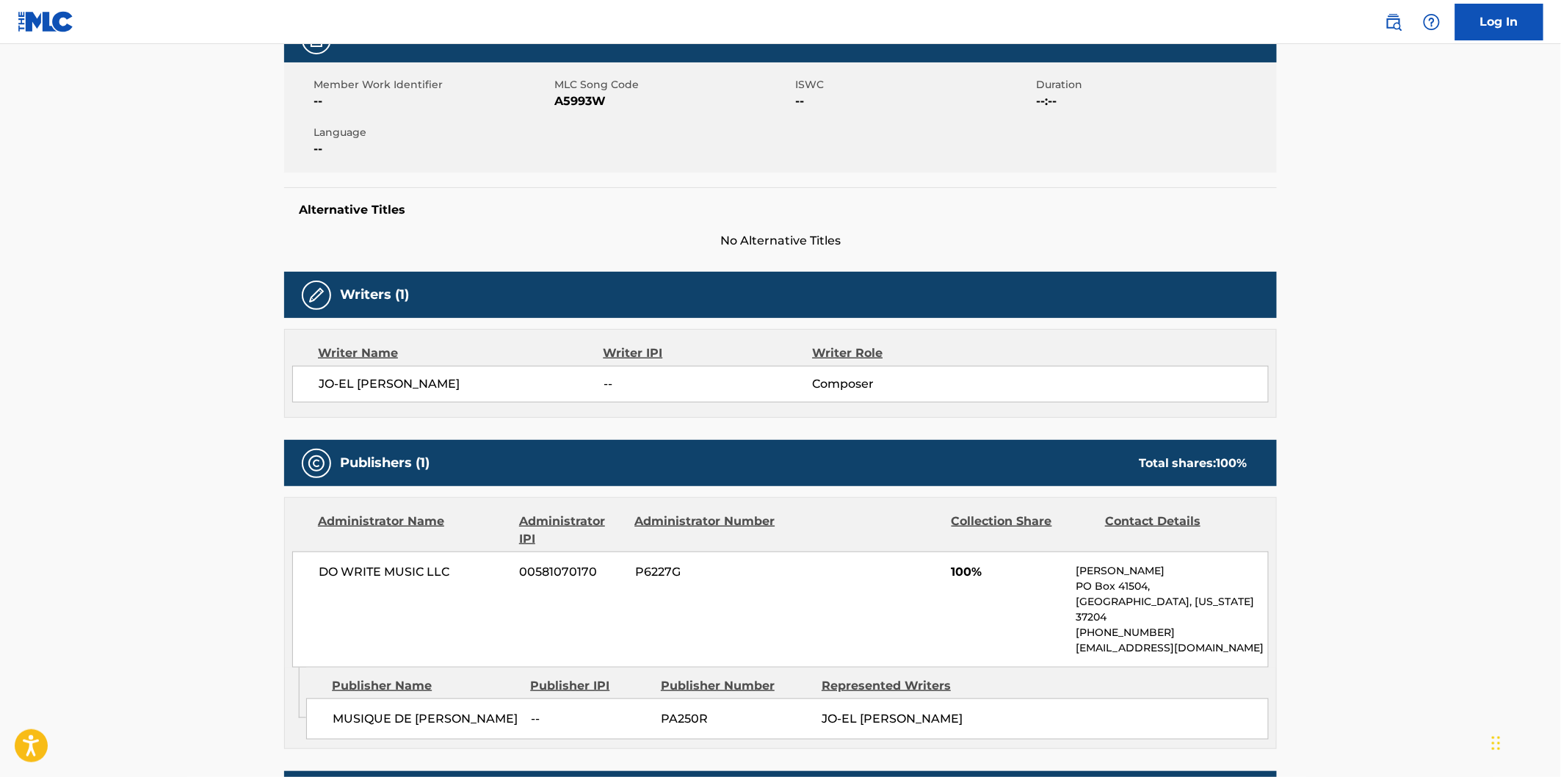
scroll to position [489, 0]
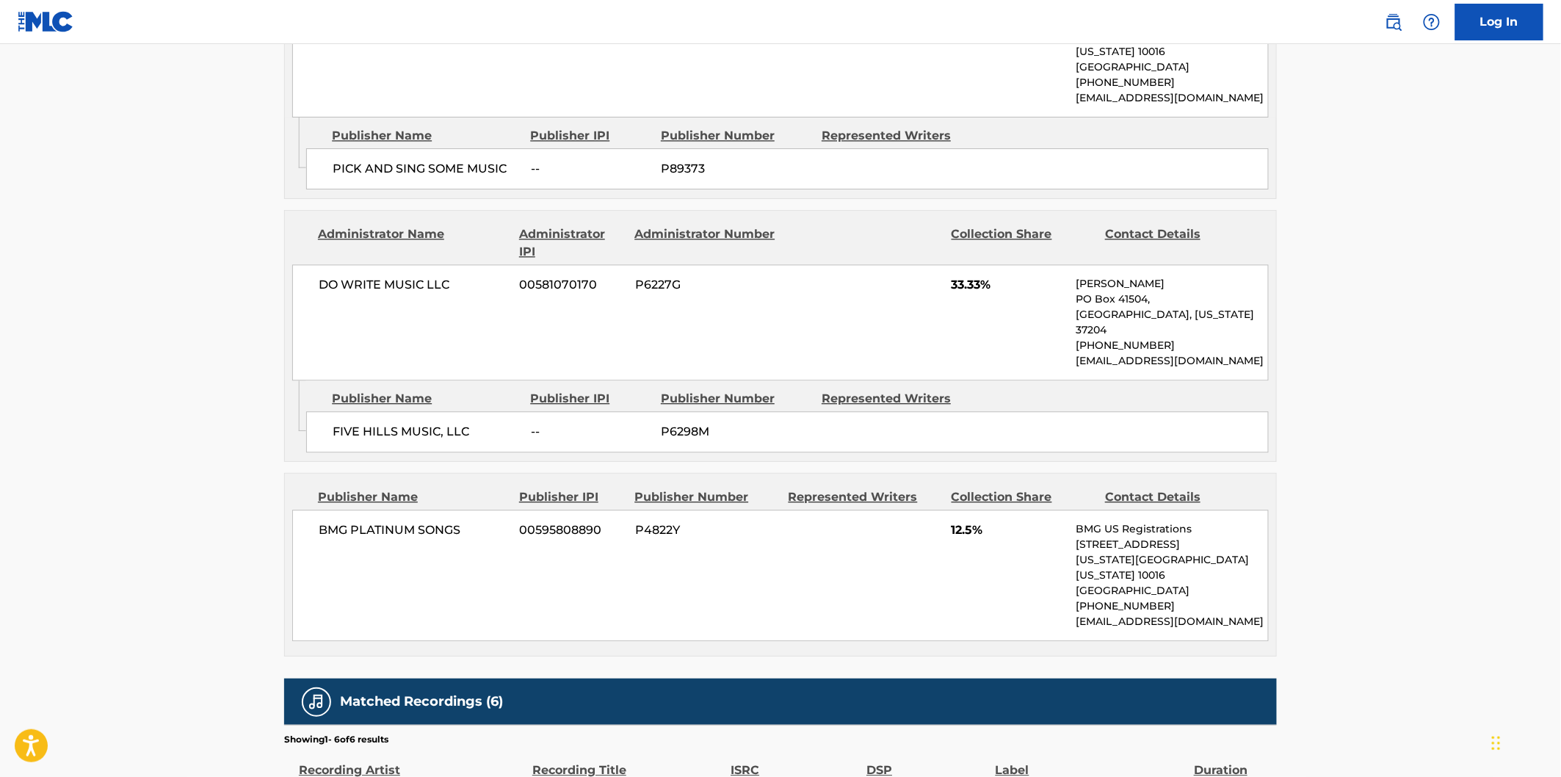
scroll to position [1386, 0]
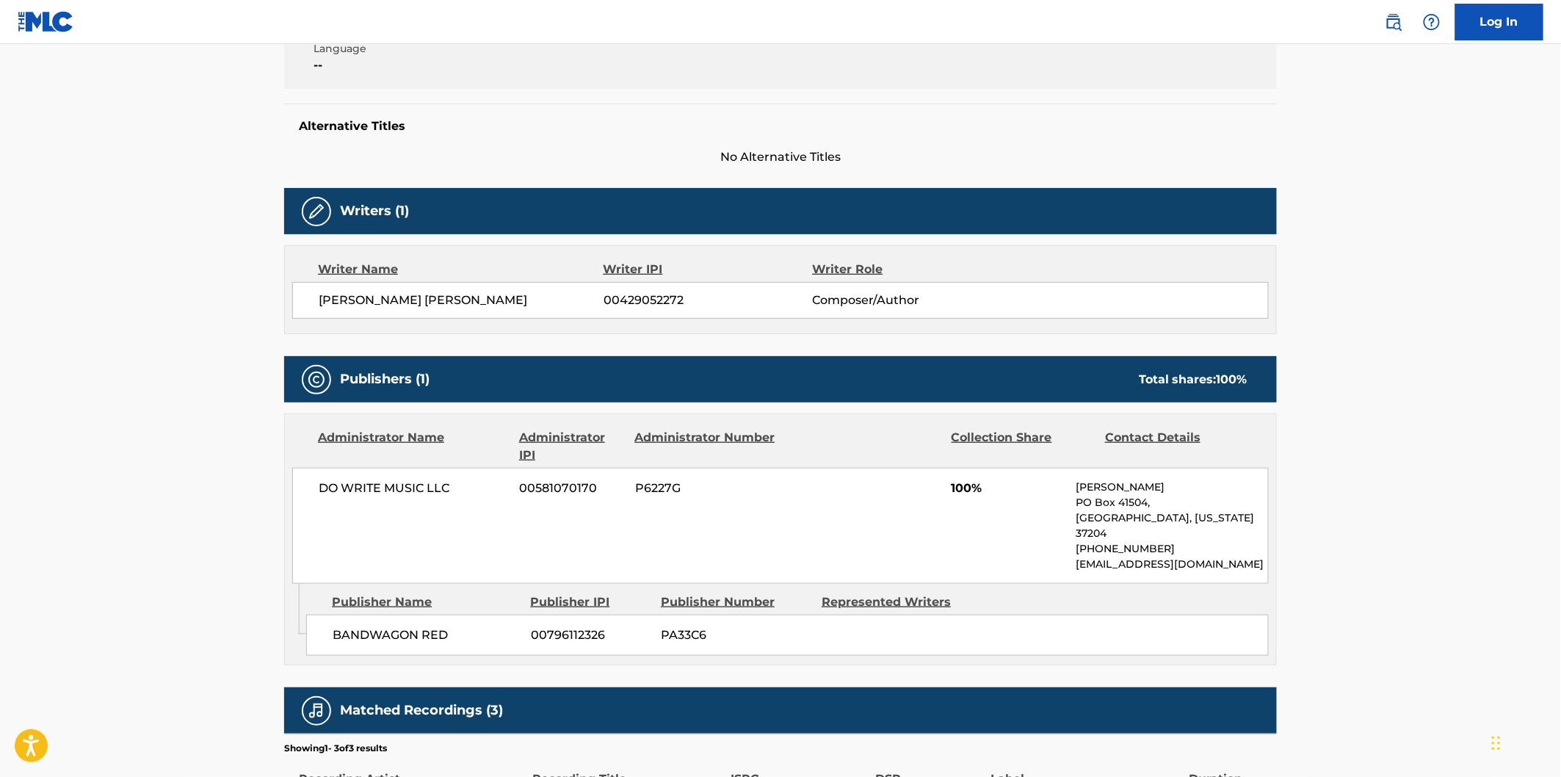
scroll to position [408, 0]
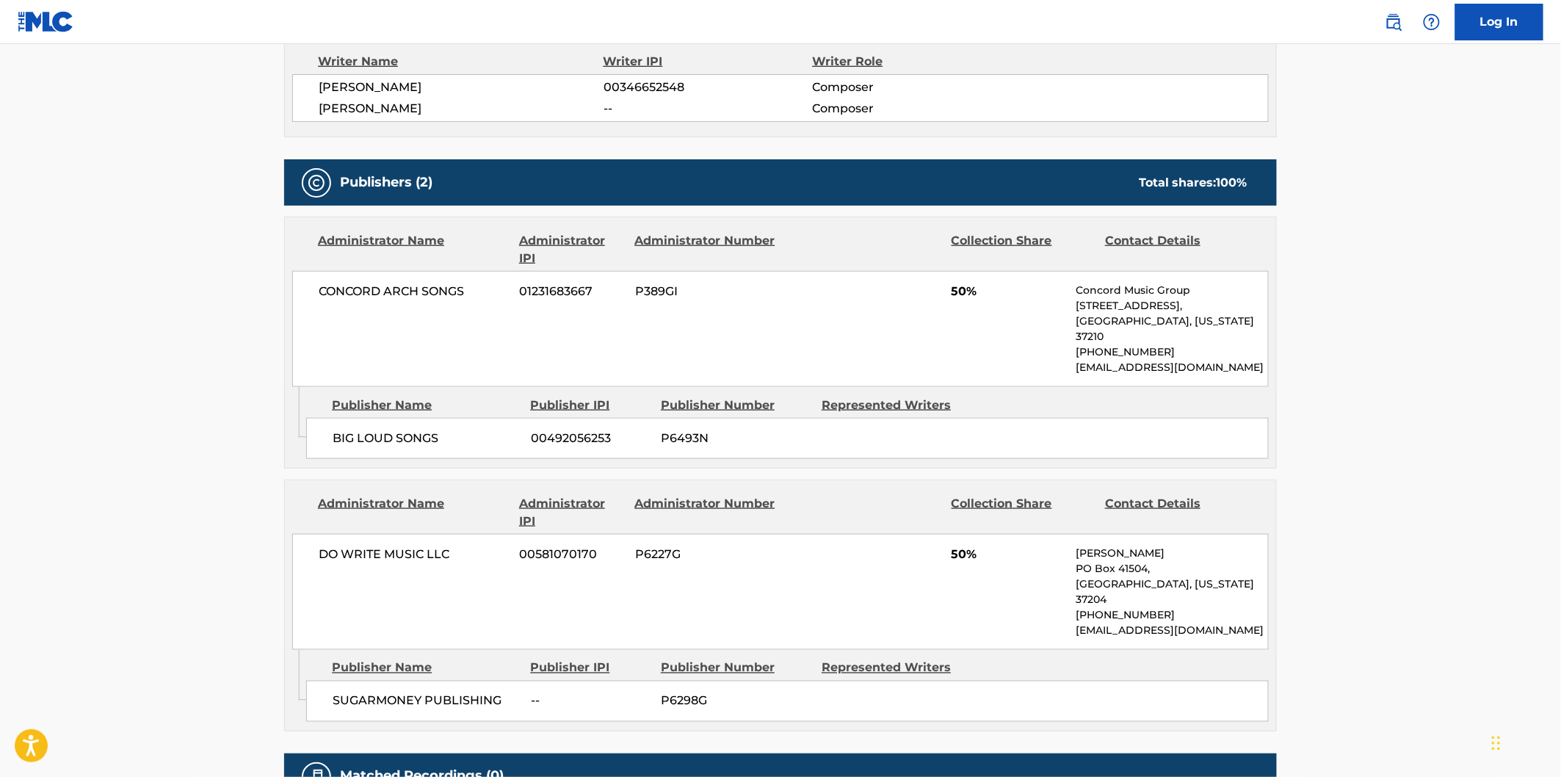
scroll to position [571, 0]
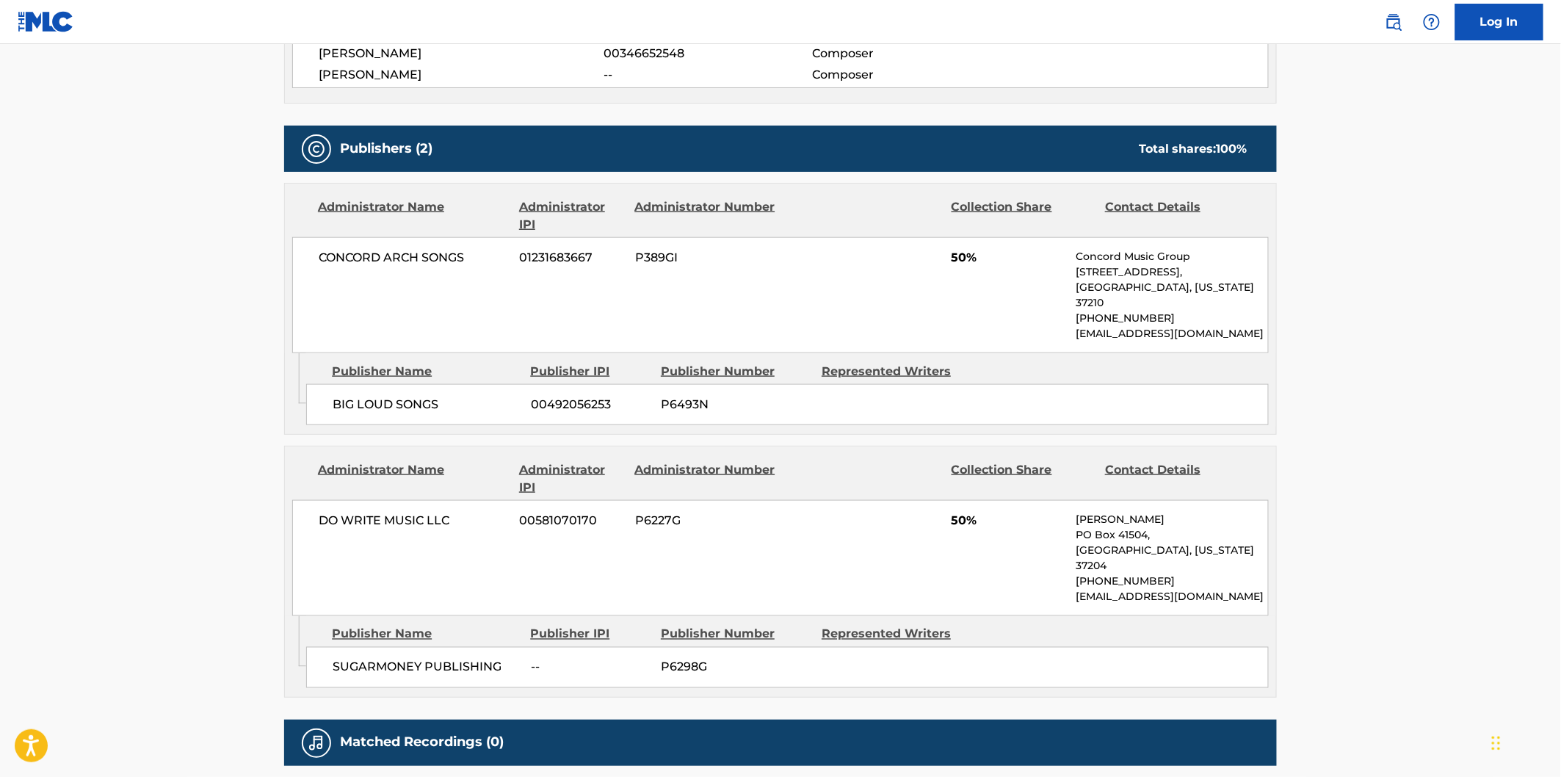
click at [387, 659] on span "SUGARMONEY PUBLISHING" at bounding box center [426, 668] width 187 height 18
click at [437, 659] on span "SUGARMONEY PUBLISHING" at bounding box center [426, 668] width 187 height 18
copy span "SUGARMONEY PUBLISHING"
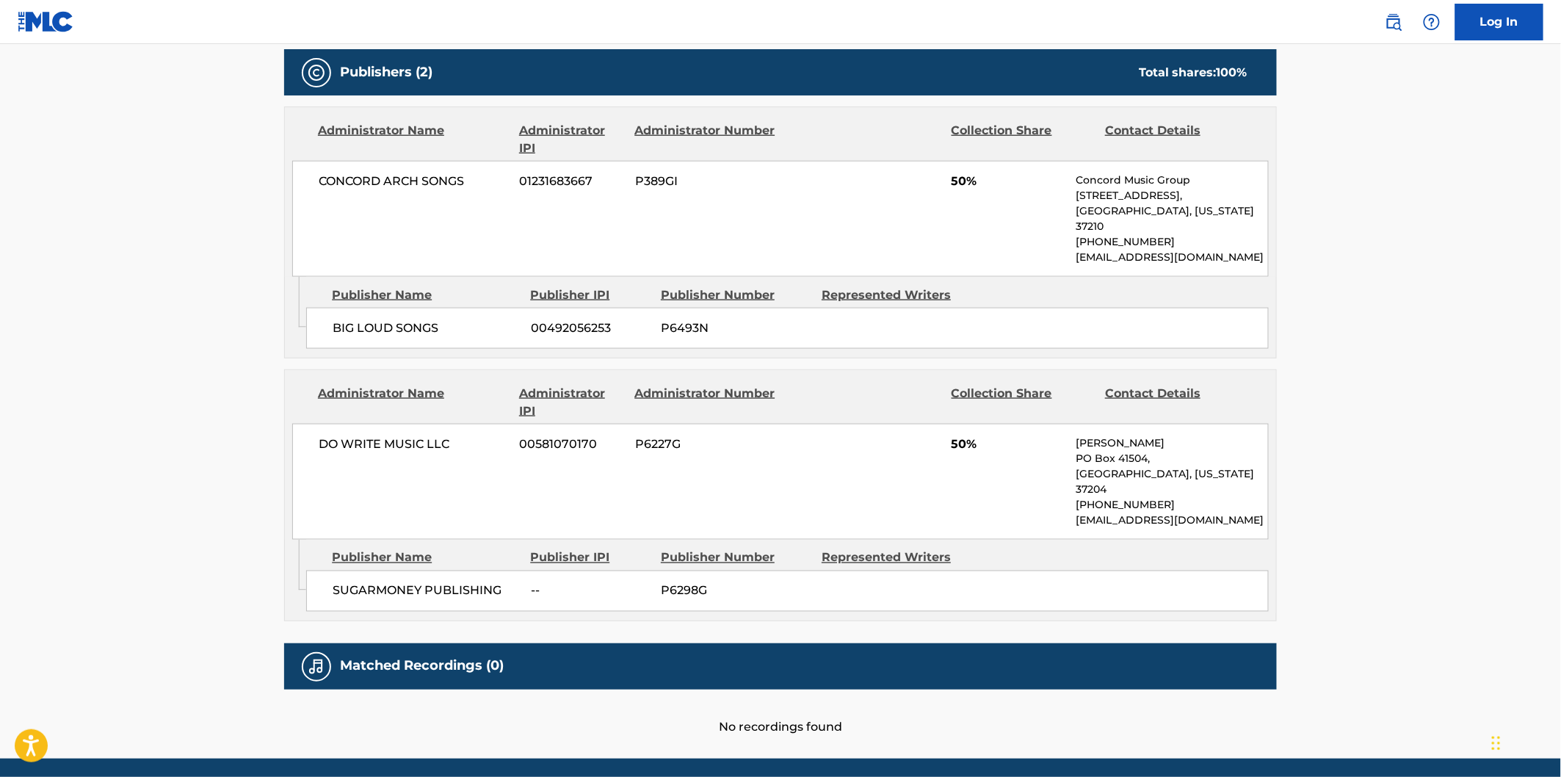
scroll to position [652, 0]
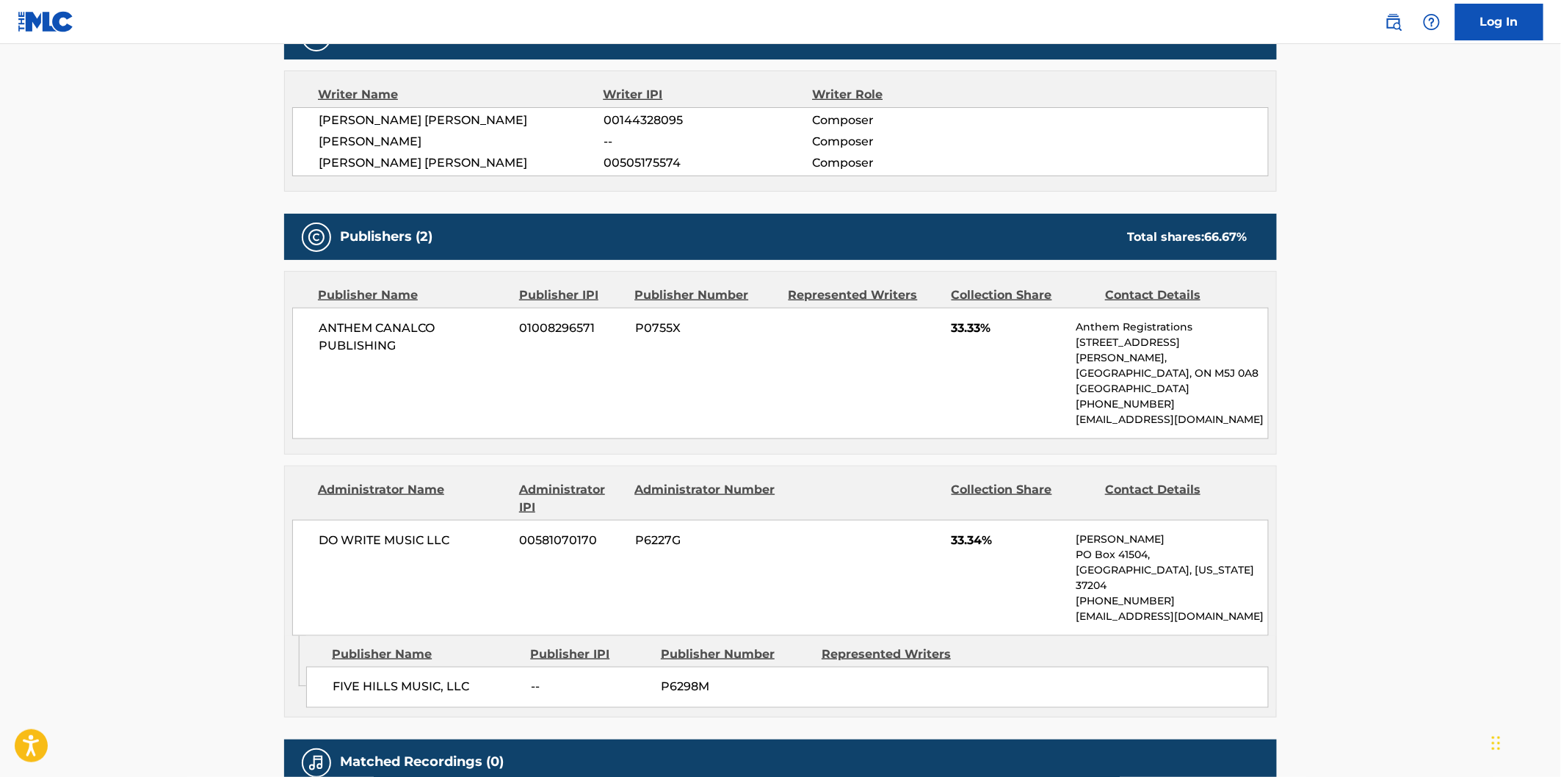
scroll to position [652, 0]
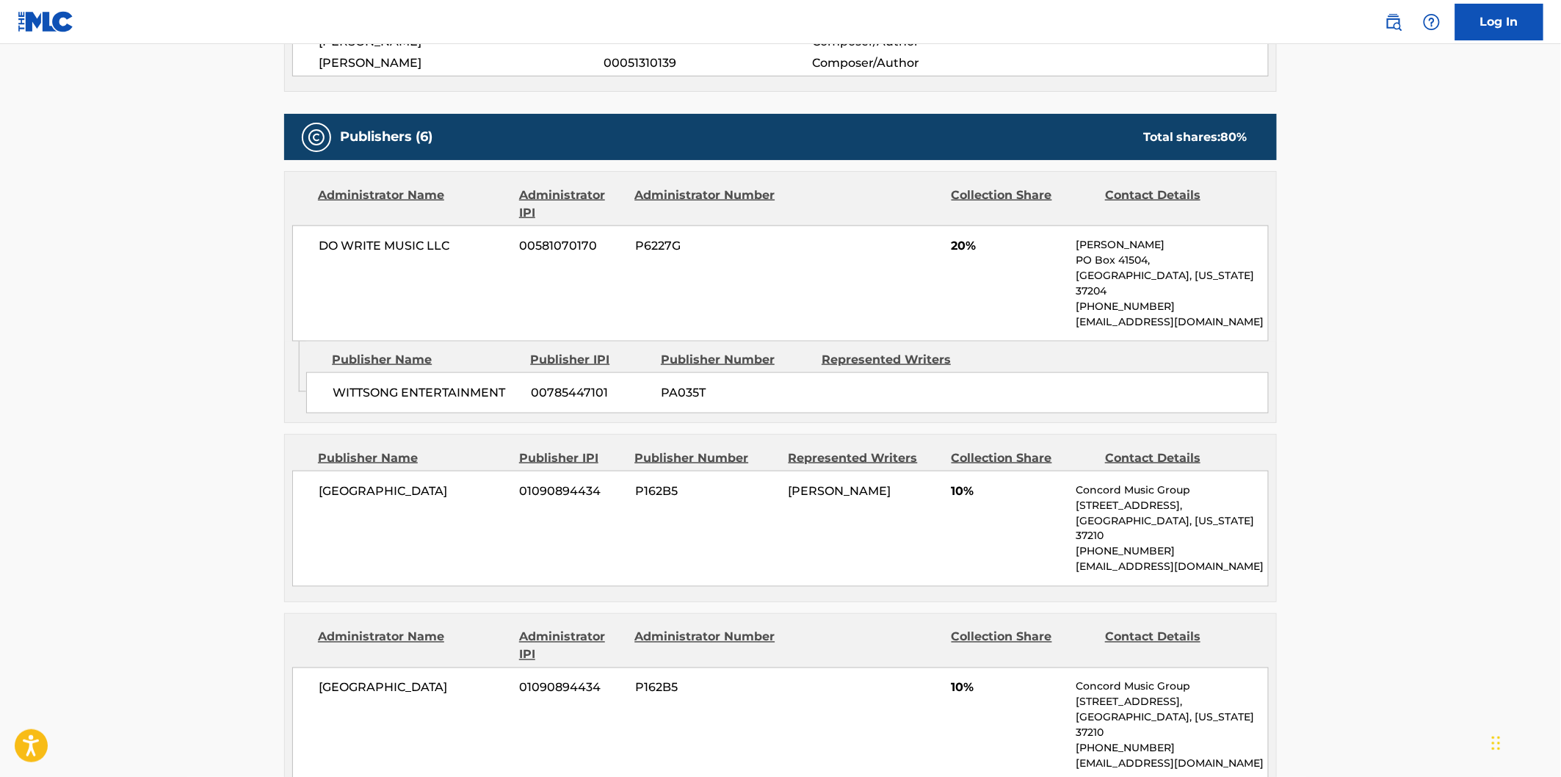
scroll to position [652, 0]
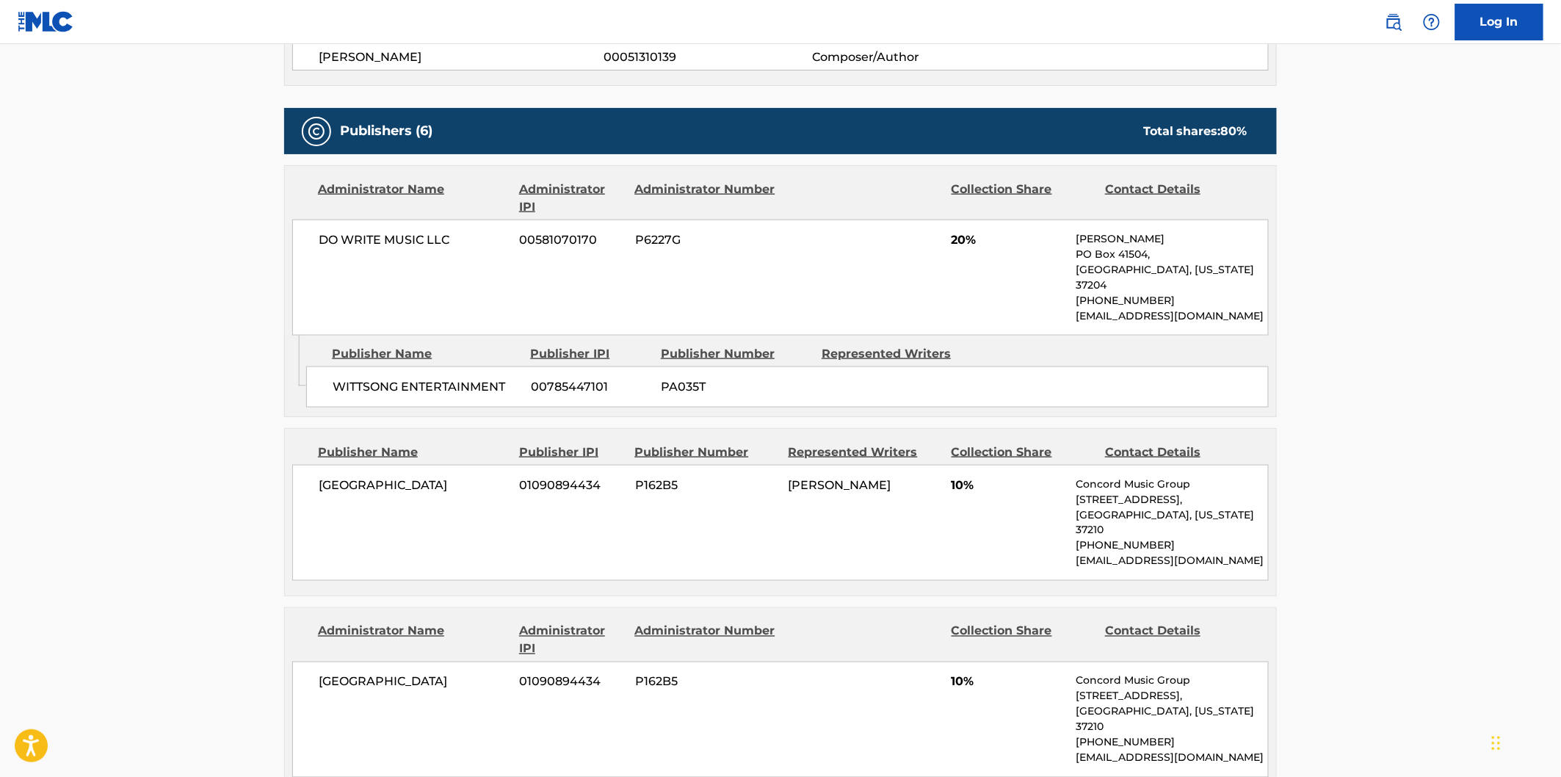
click at [376, 378] on span "WITTSONG ENTERTAINMENT" at bounding box center [426, 387] width 187 height 18
click at [465, 378] on span "WITTSONG ENTERTAINMENT" at bounding box center [426, 387] width 187 height 18
copy span "WITTSONG ENTERTAINMENT"
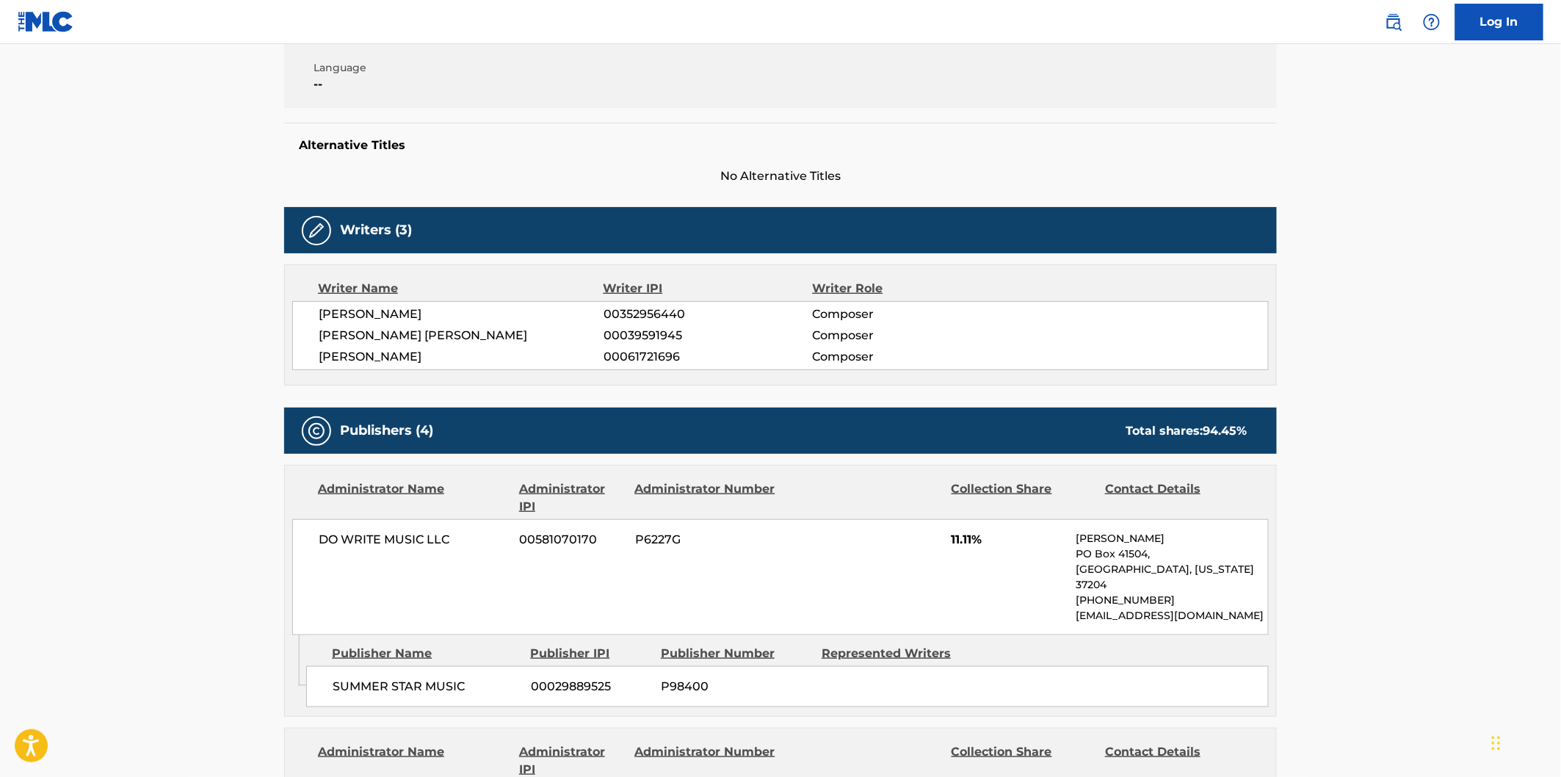
scroll to position [408, 0]
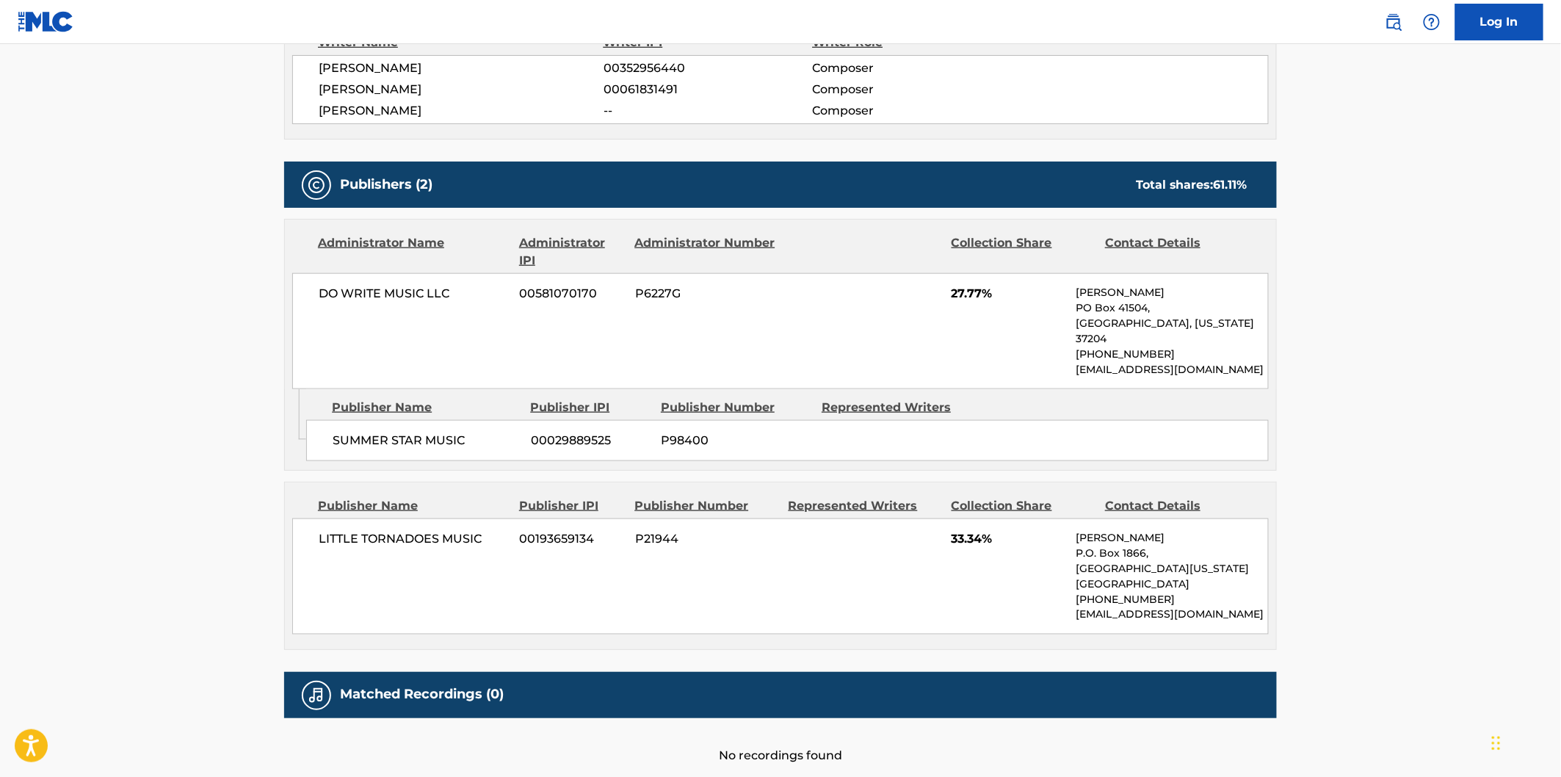
scroll to position [571, 0]
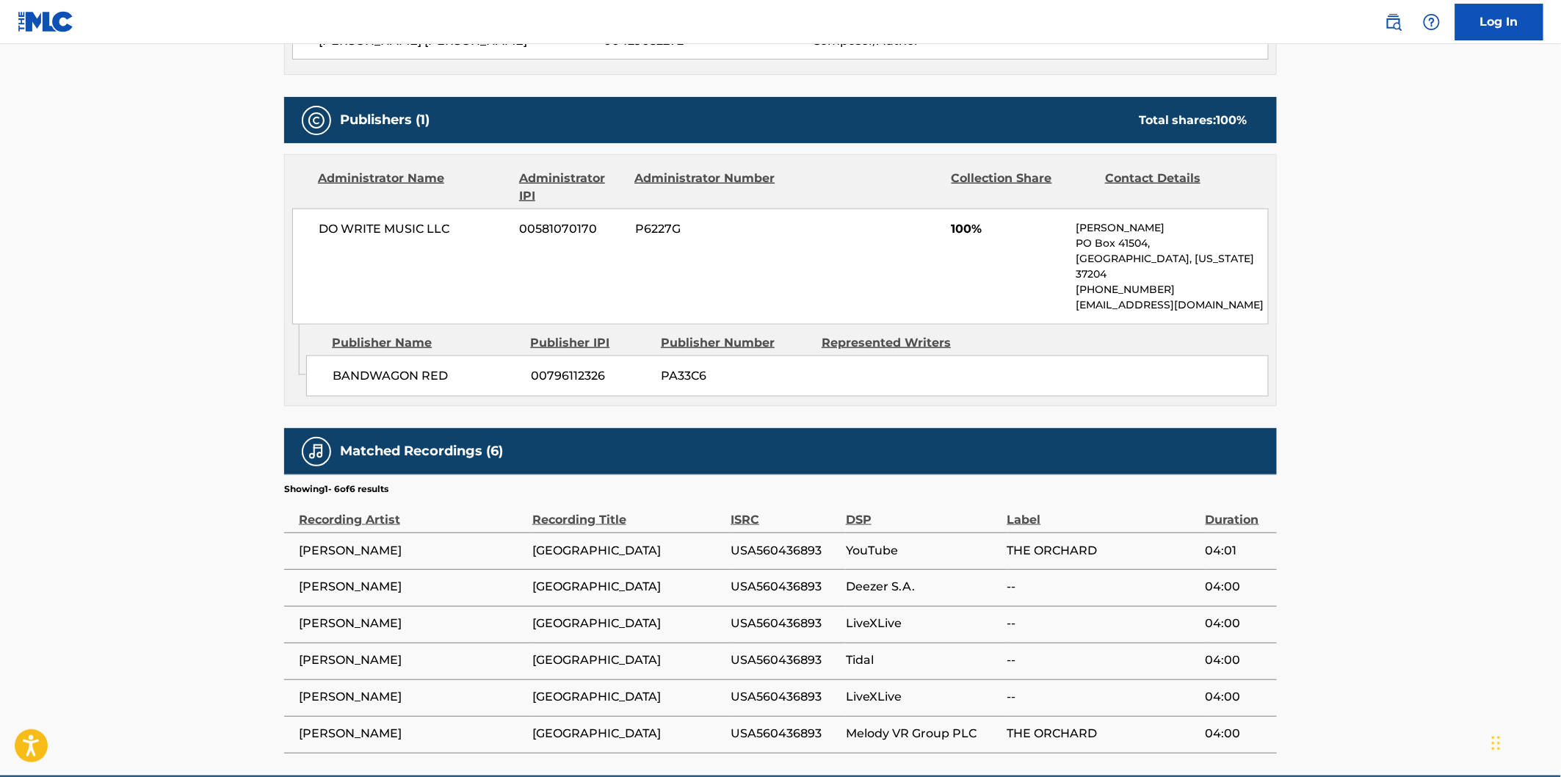
scroll to position [641, 0]
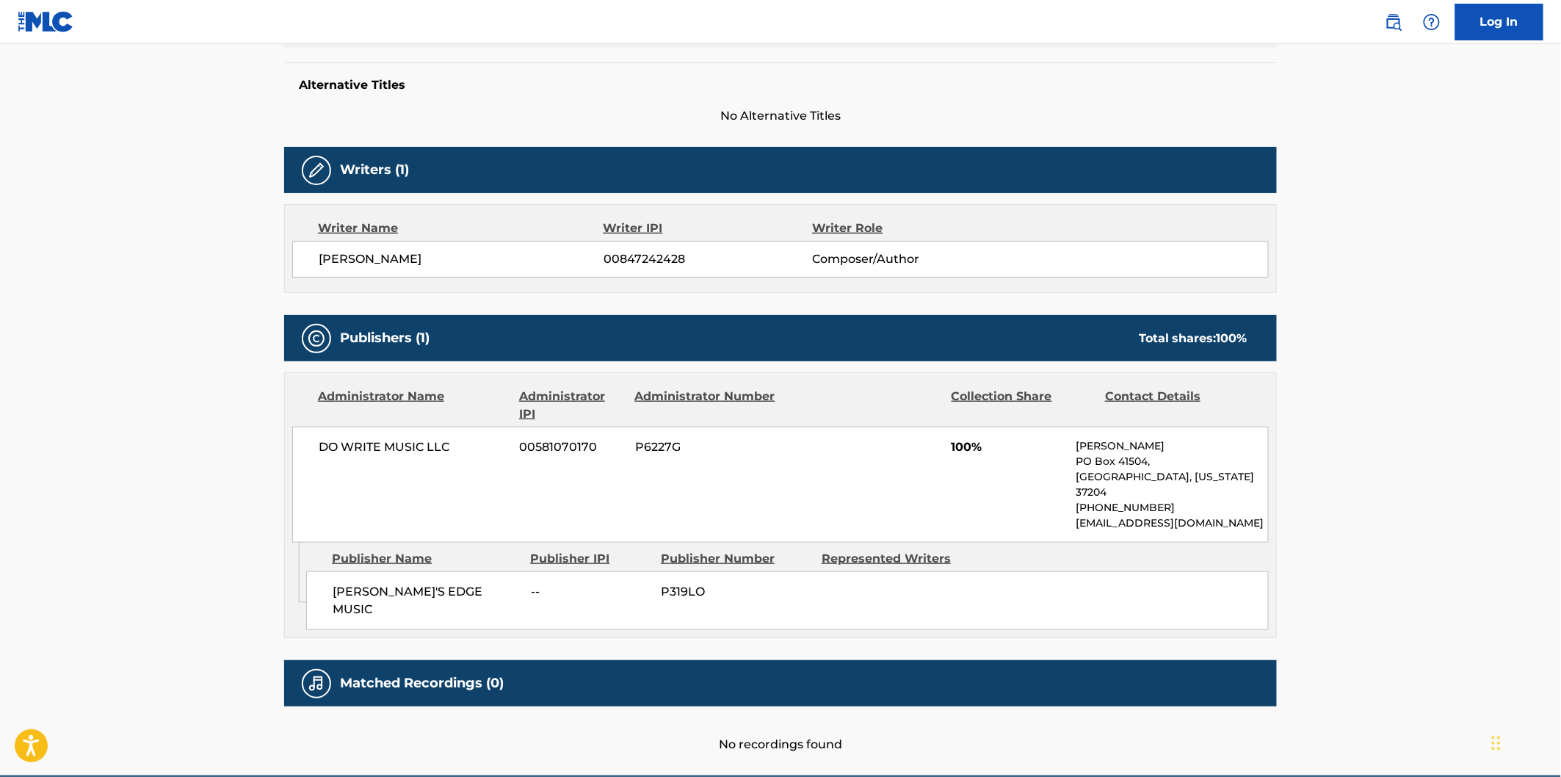
scroll to position [409, 0]
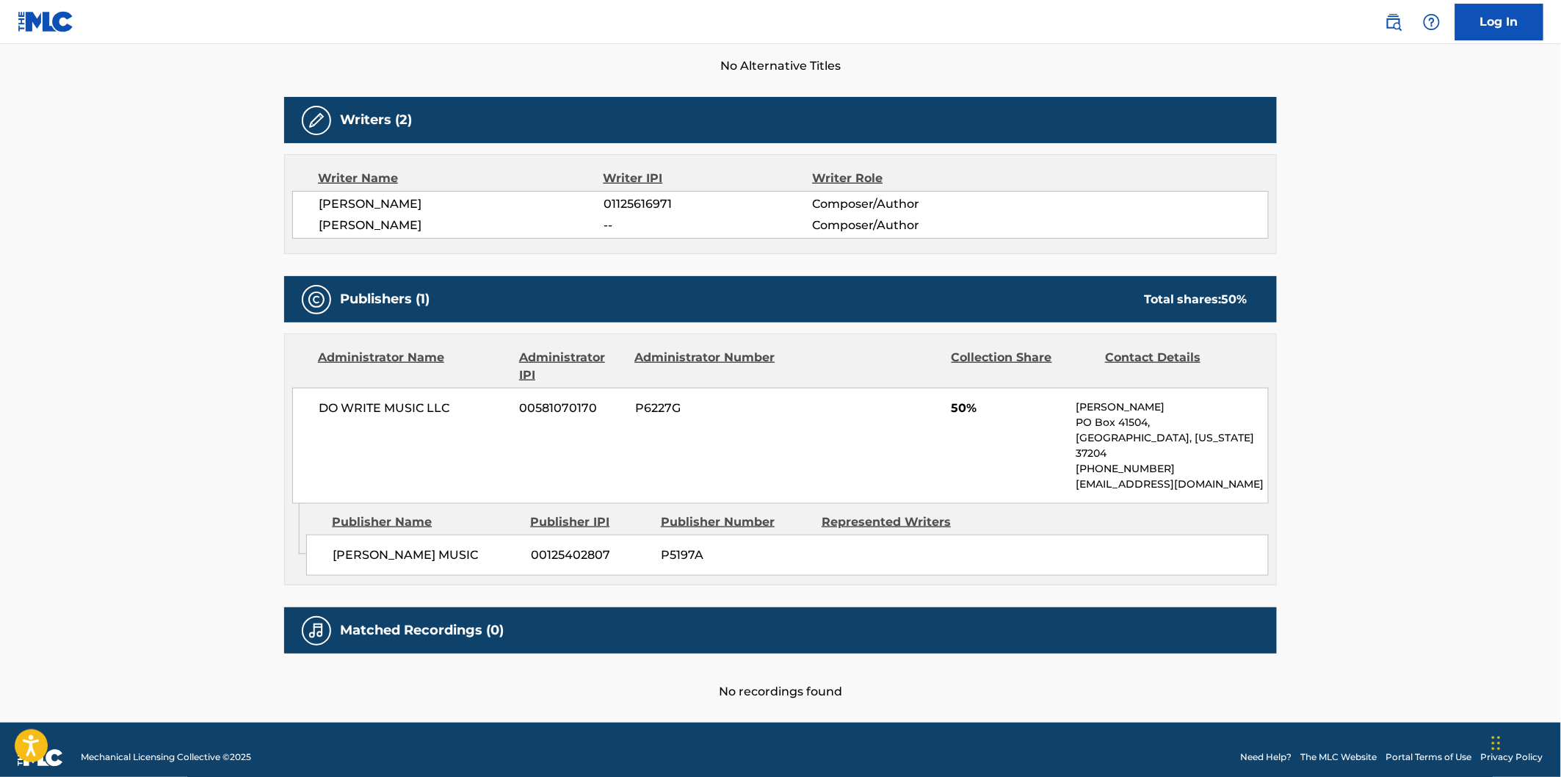
scroll to position [421, 0]
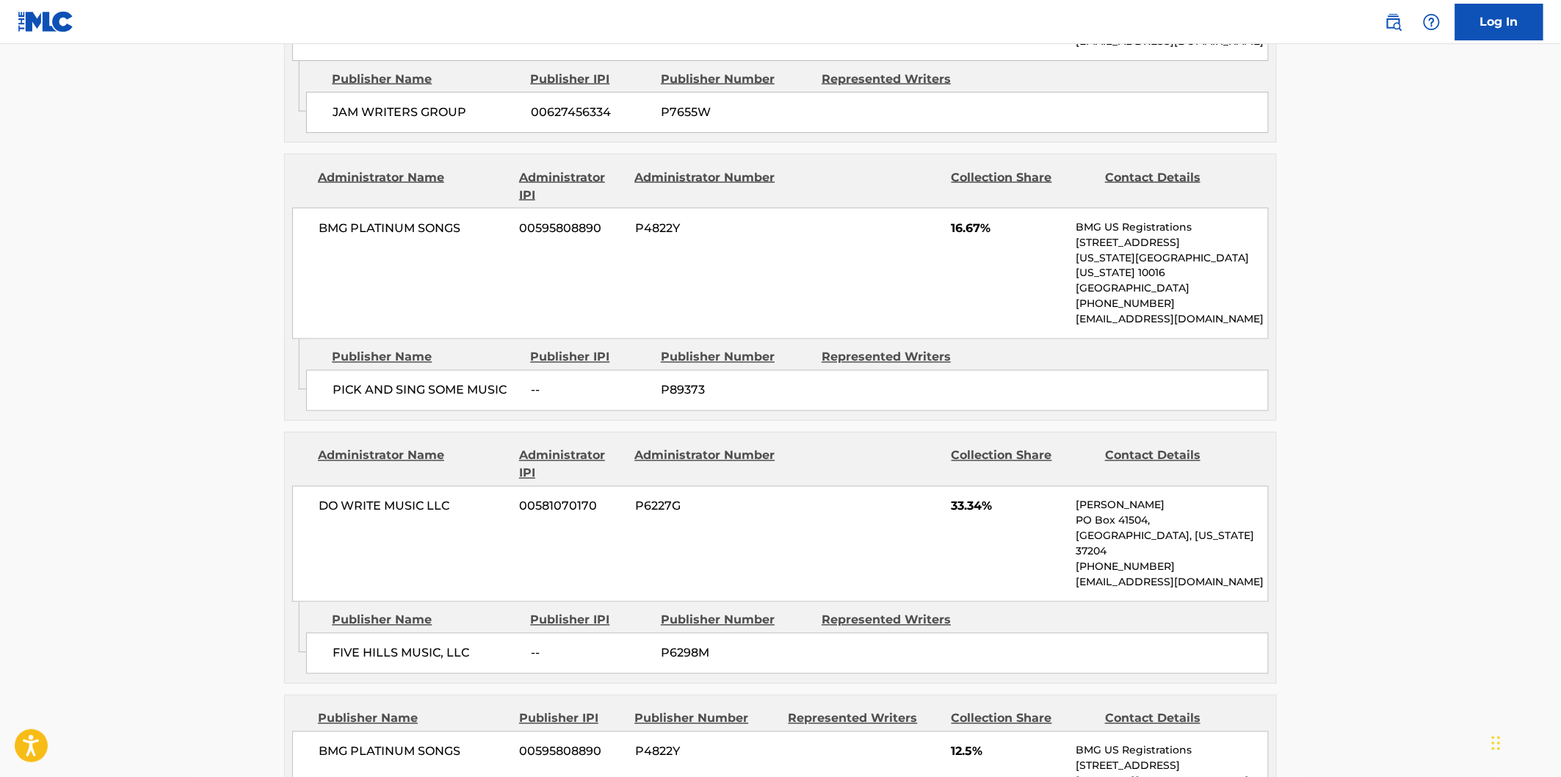
scroll to position [979, 0]
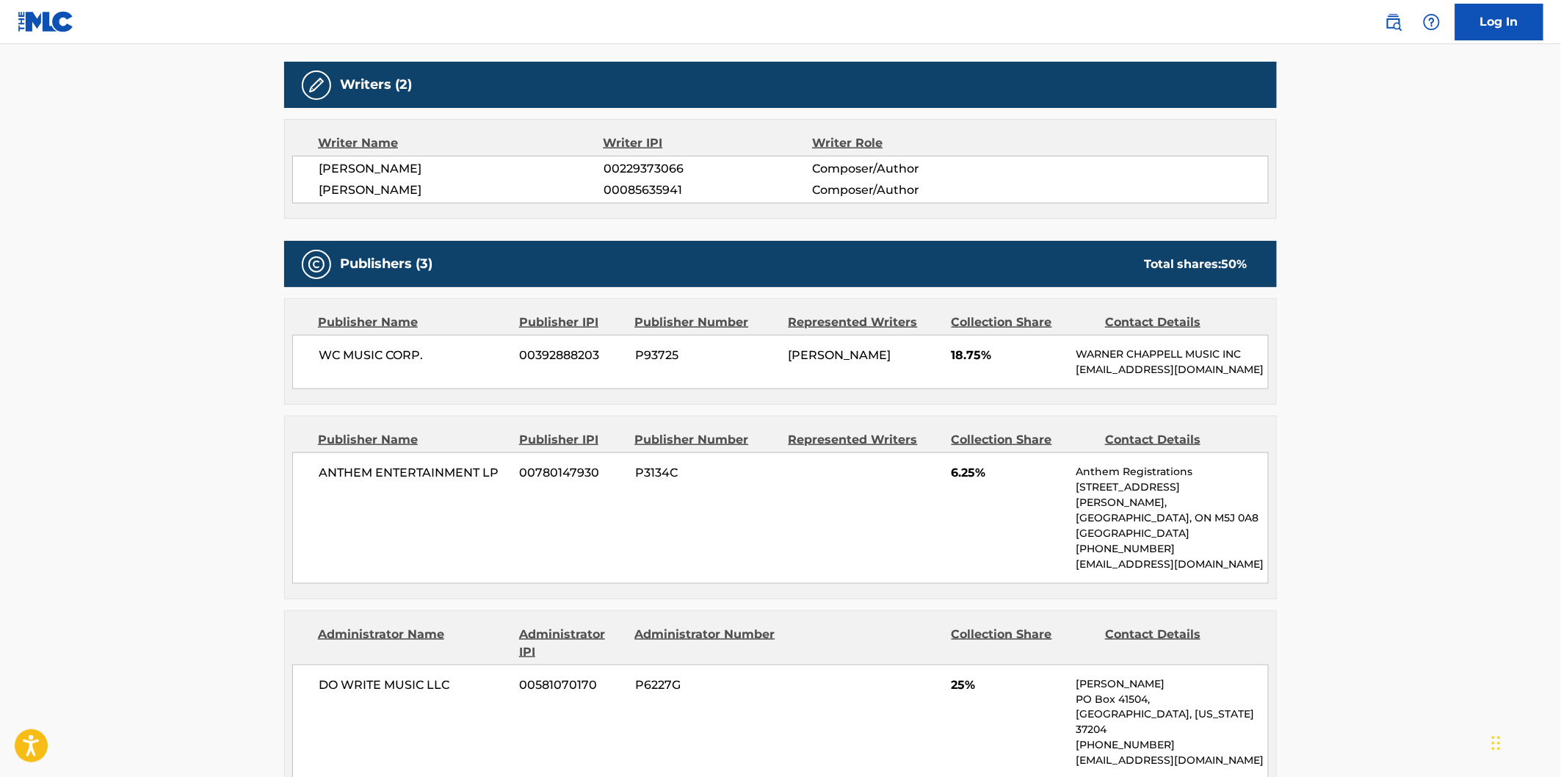
scroll to position [571, 0]
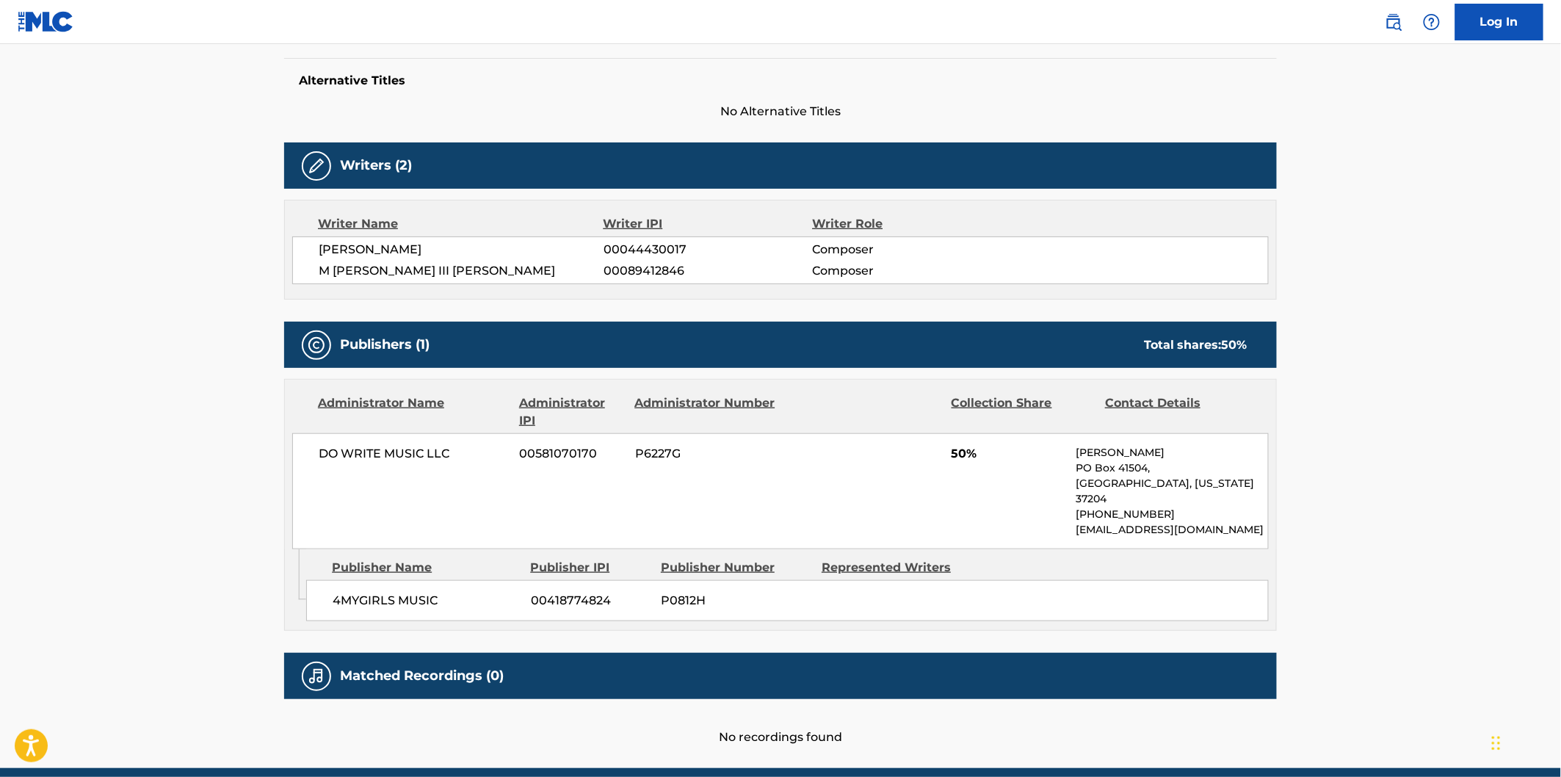
scroll to position [421, 0]
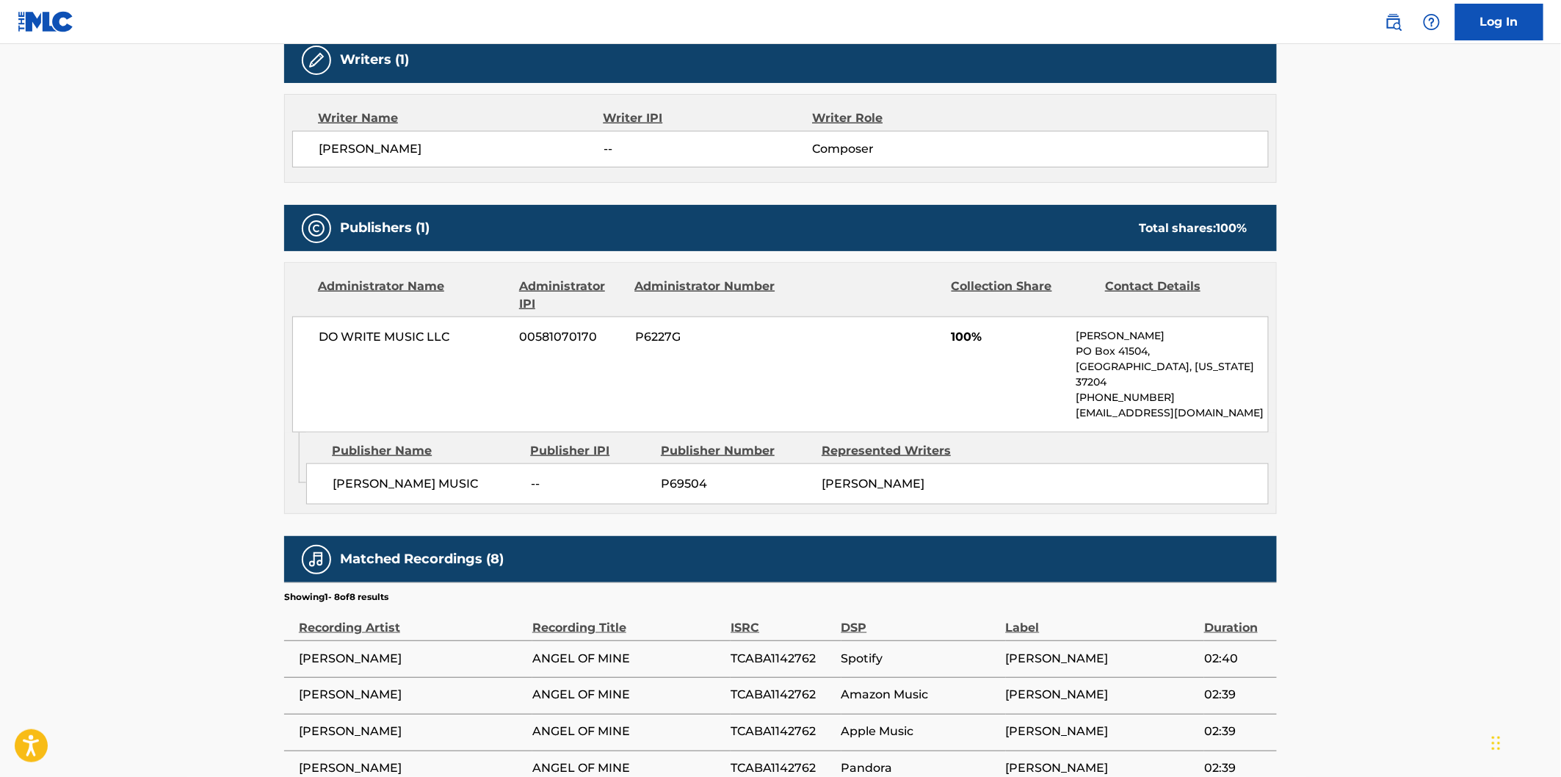
scroll to position [489, 0]
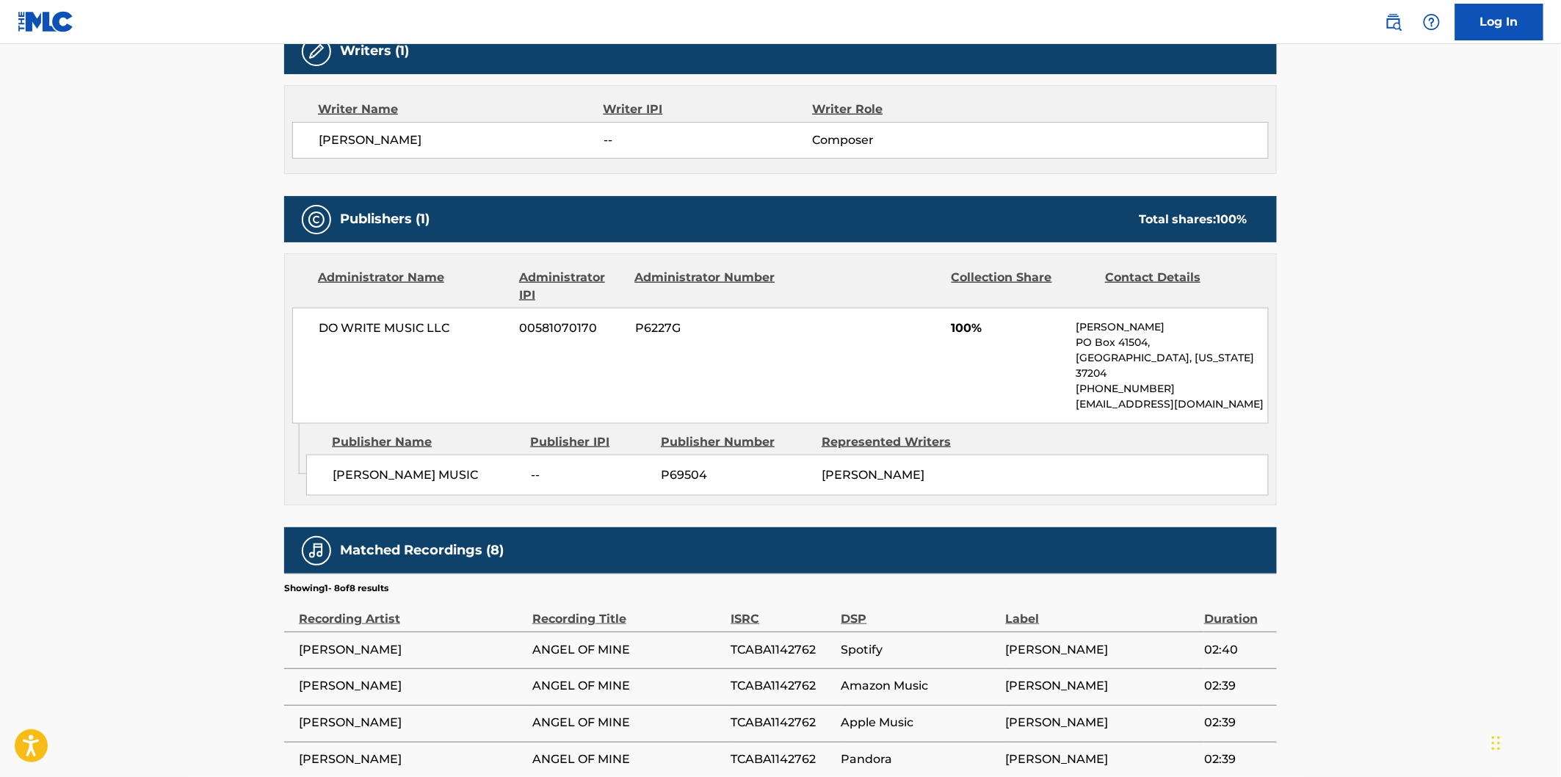
click at [332, 455] on div "FRANK LEMON MUSIC -- P69504 GILL LANDRY" at bounding box center [787, 475] width 963 height 41
click at [346, 466] on span "FRANK LEMON MUSIC" at bounding box center [426, 475] width 187 height 18
click at [423, 466] on span "FRANK LEMON MUSIC" at bounding box center [426, 475] width 187 height 18
click at [446, 466] on span "FRANK LEMON MUSIC" at bounding box center [426, 475] width 187 height 18
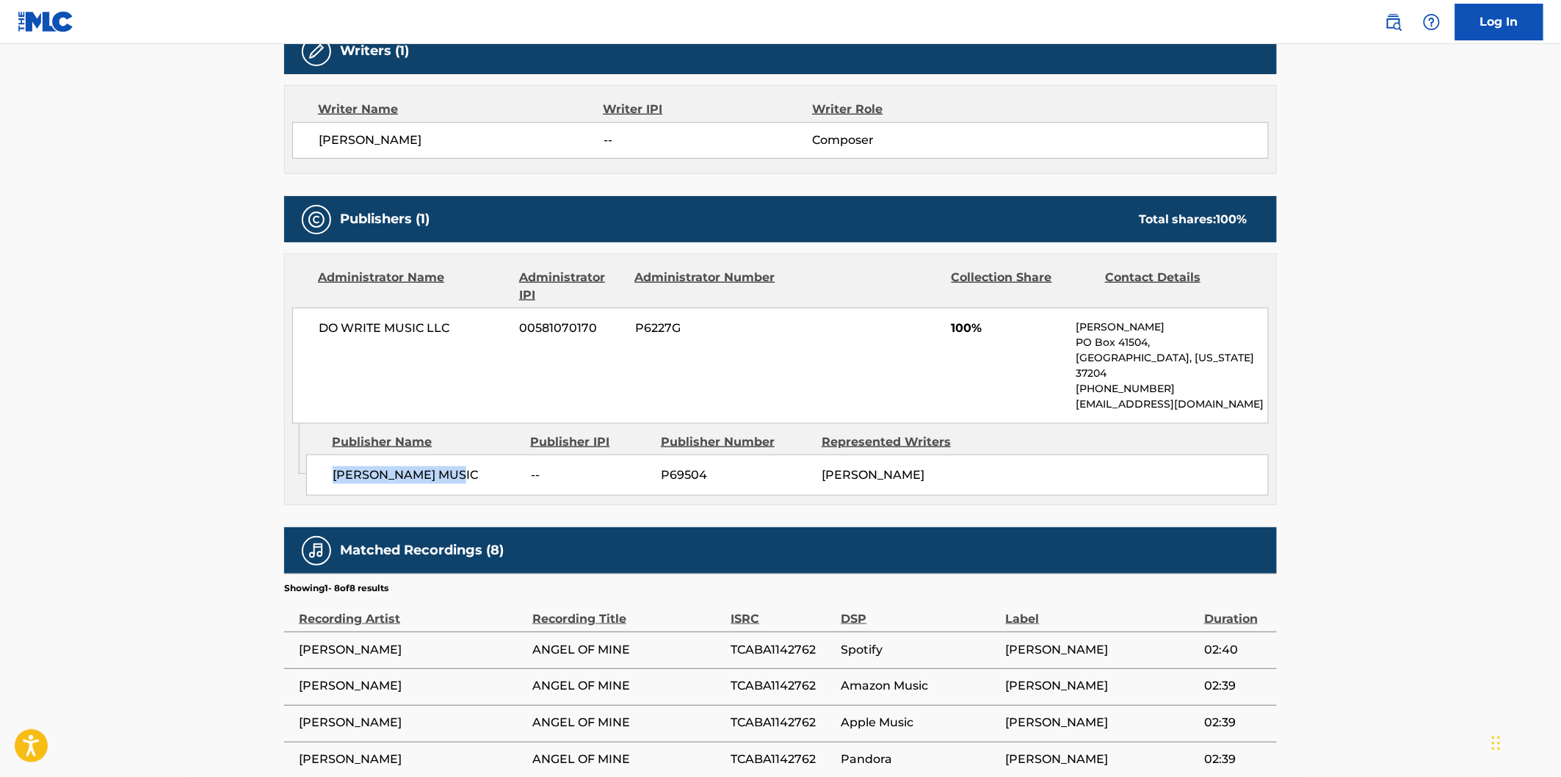
copy span "FRANK LEMON MUSIC"
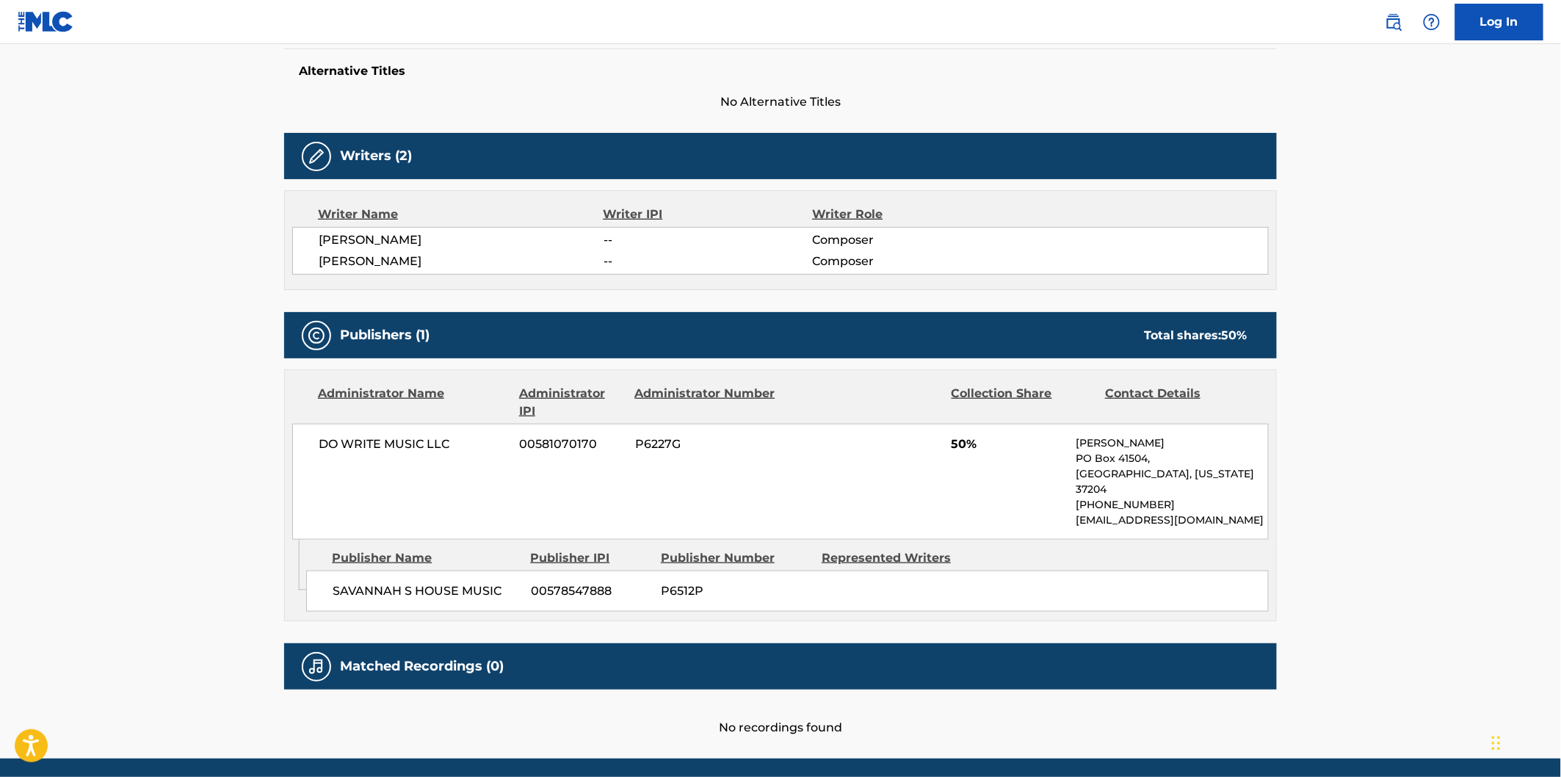
scroll to position [408, 0]
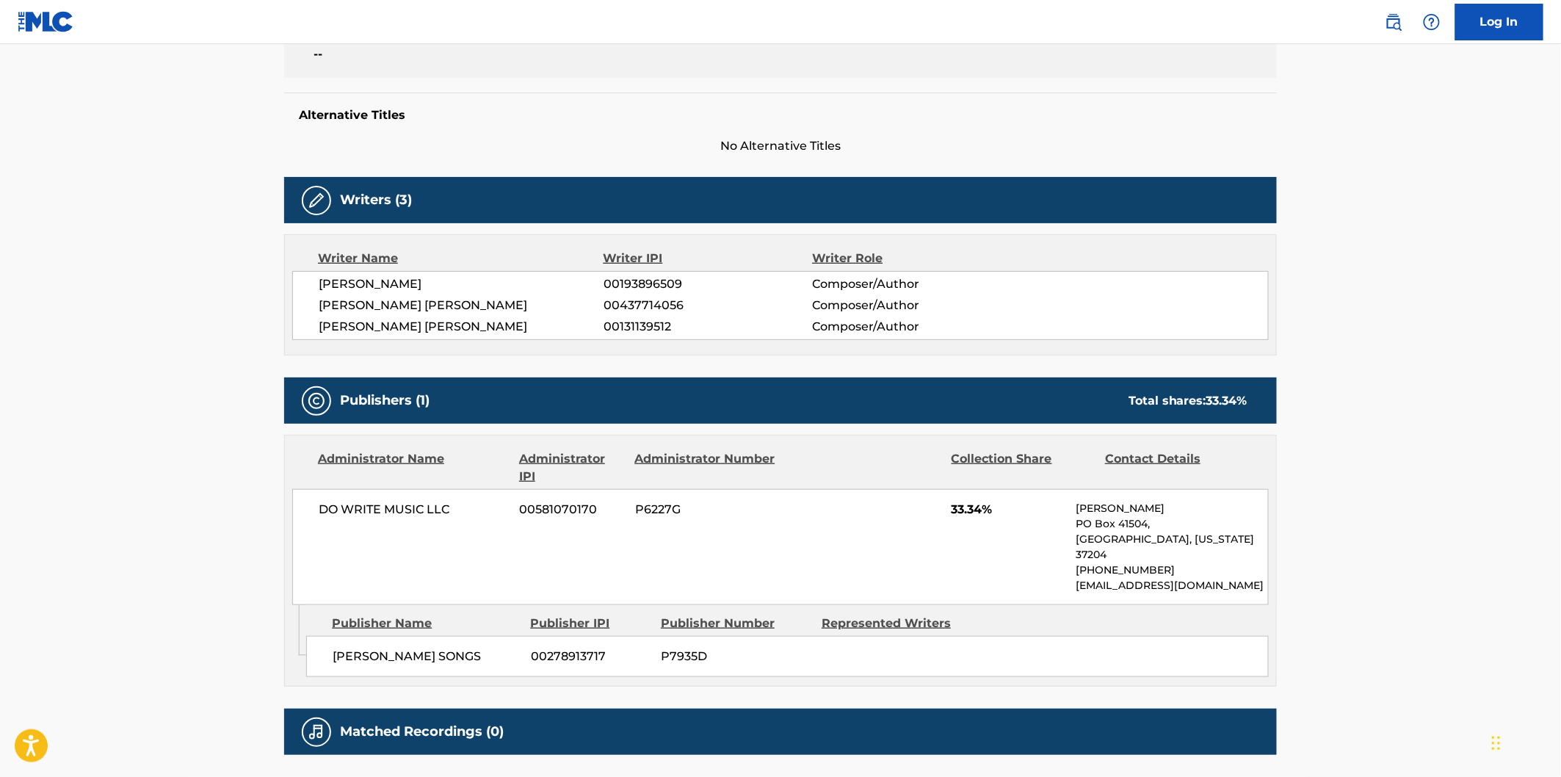
scroll to position [442, 0]
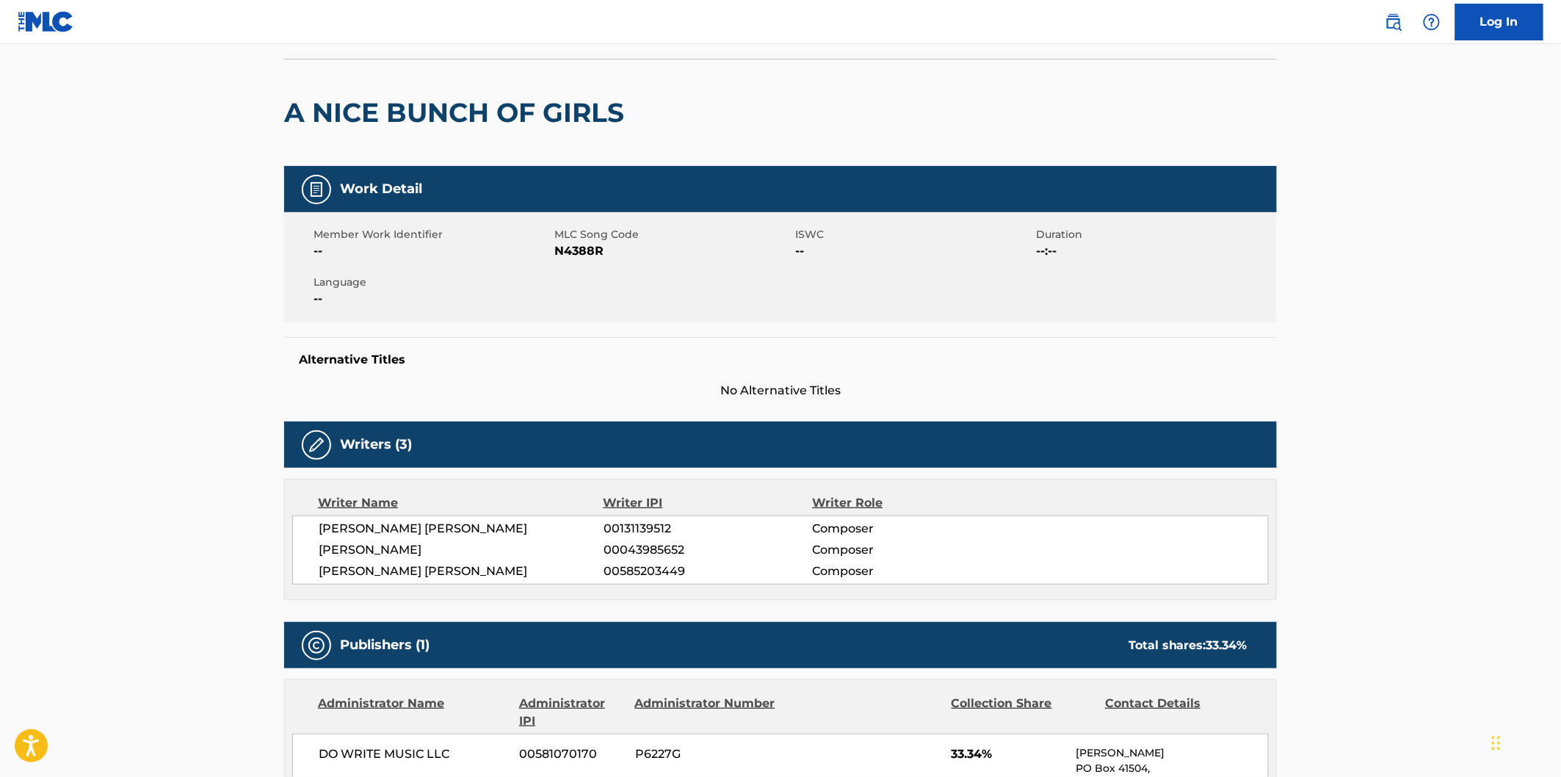
scroll to position [326, 0]
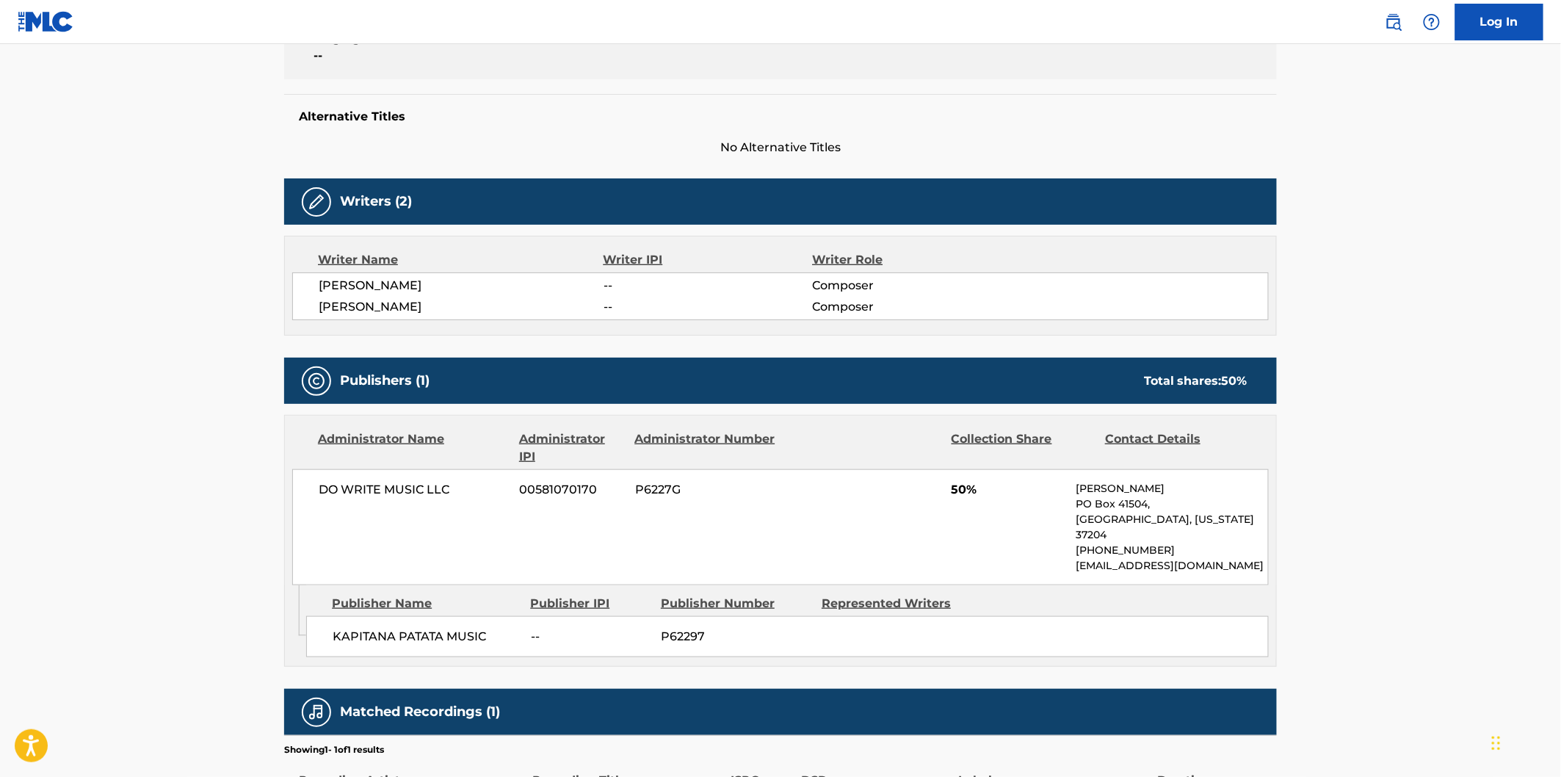
scroll to position [408, 0]
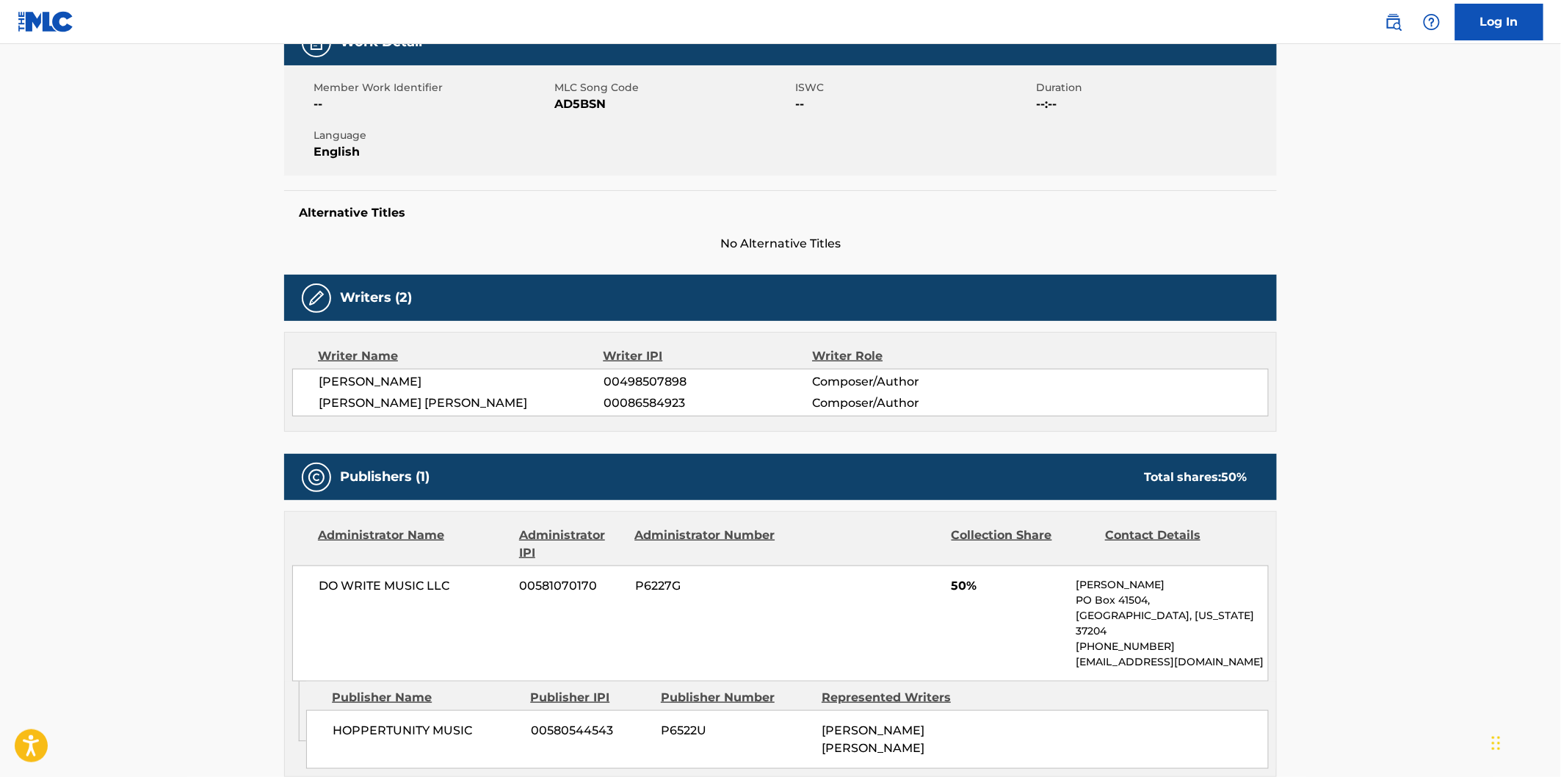
scroll to position [245, 0]
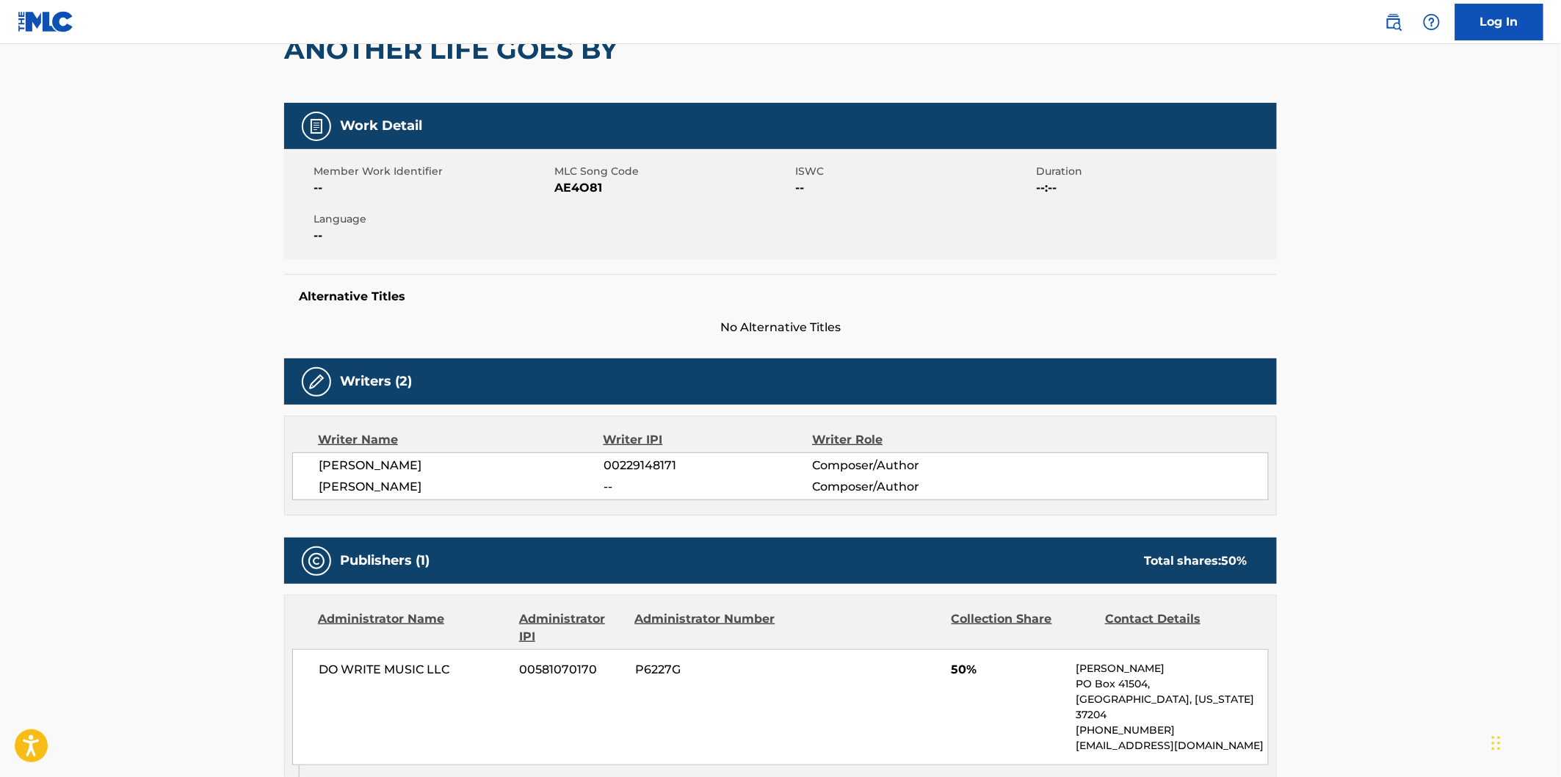
scroll to position [326, 0]
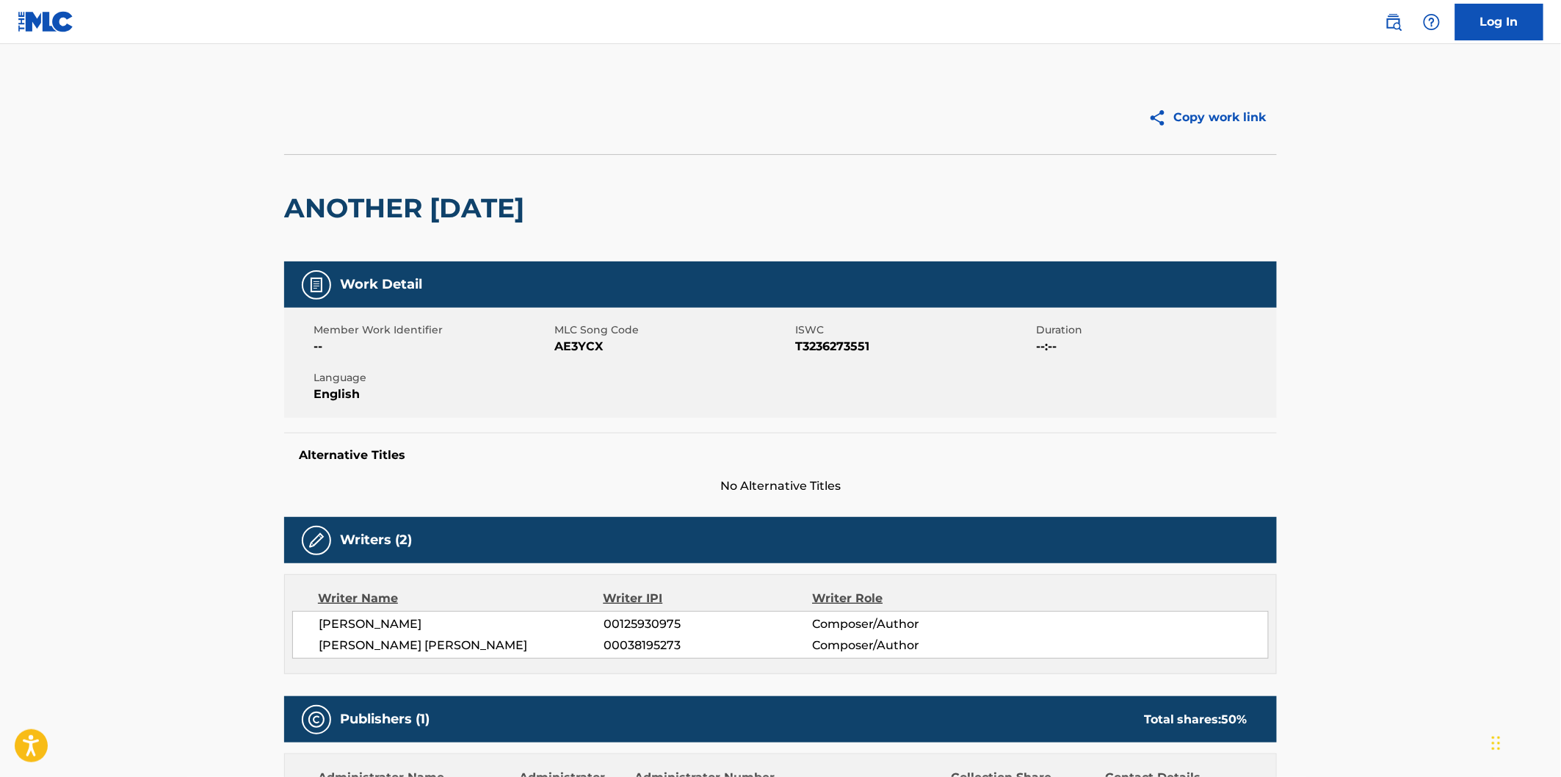
scroll to position [245, 0]
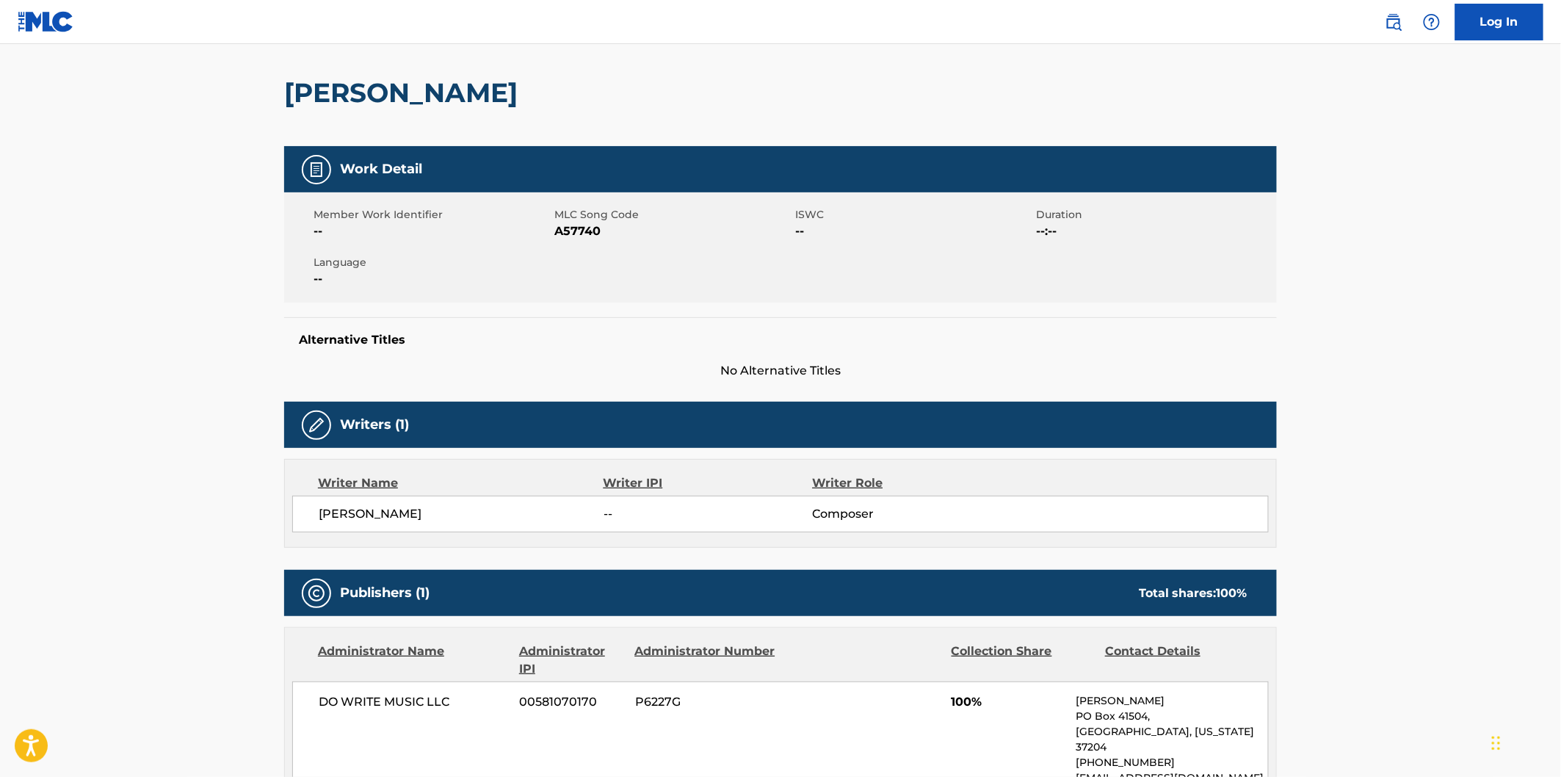
scroll to position [245, 0]
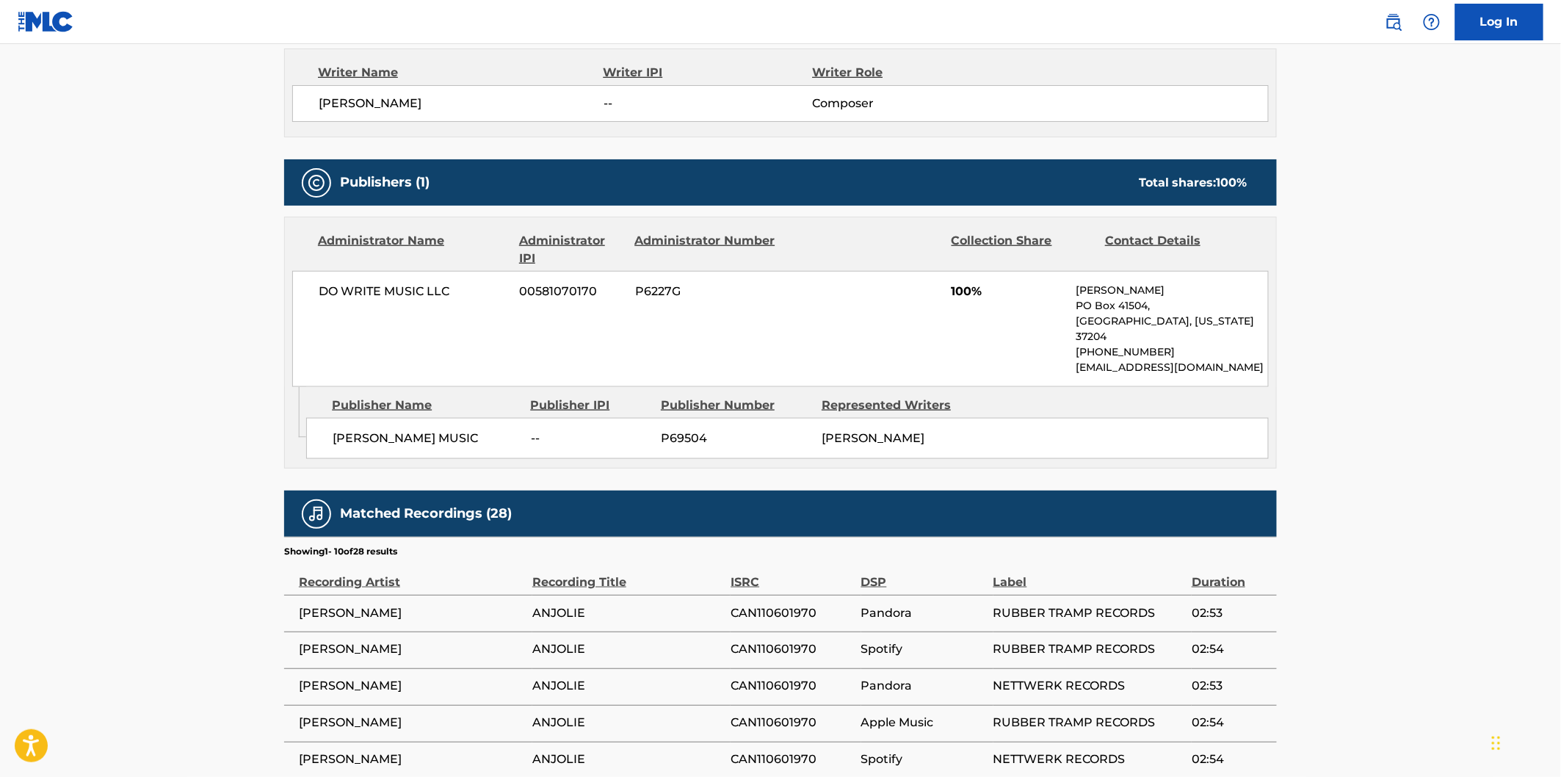
scroll to position [489, 0]
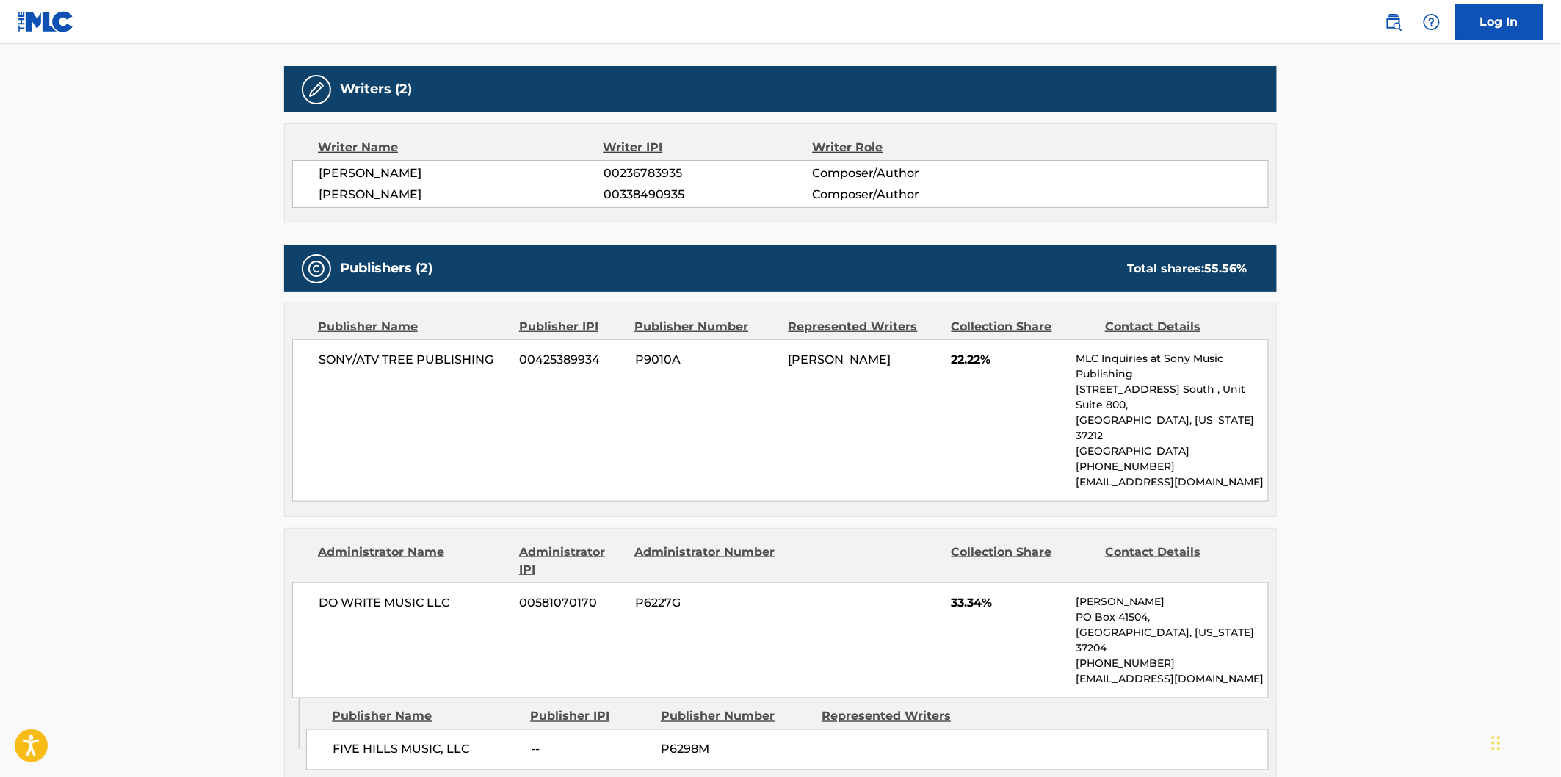
scroll to position [571, 0]
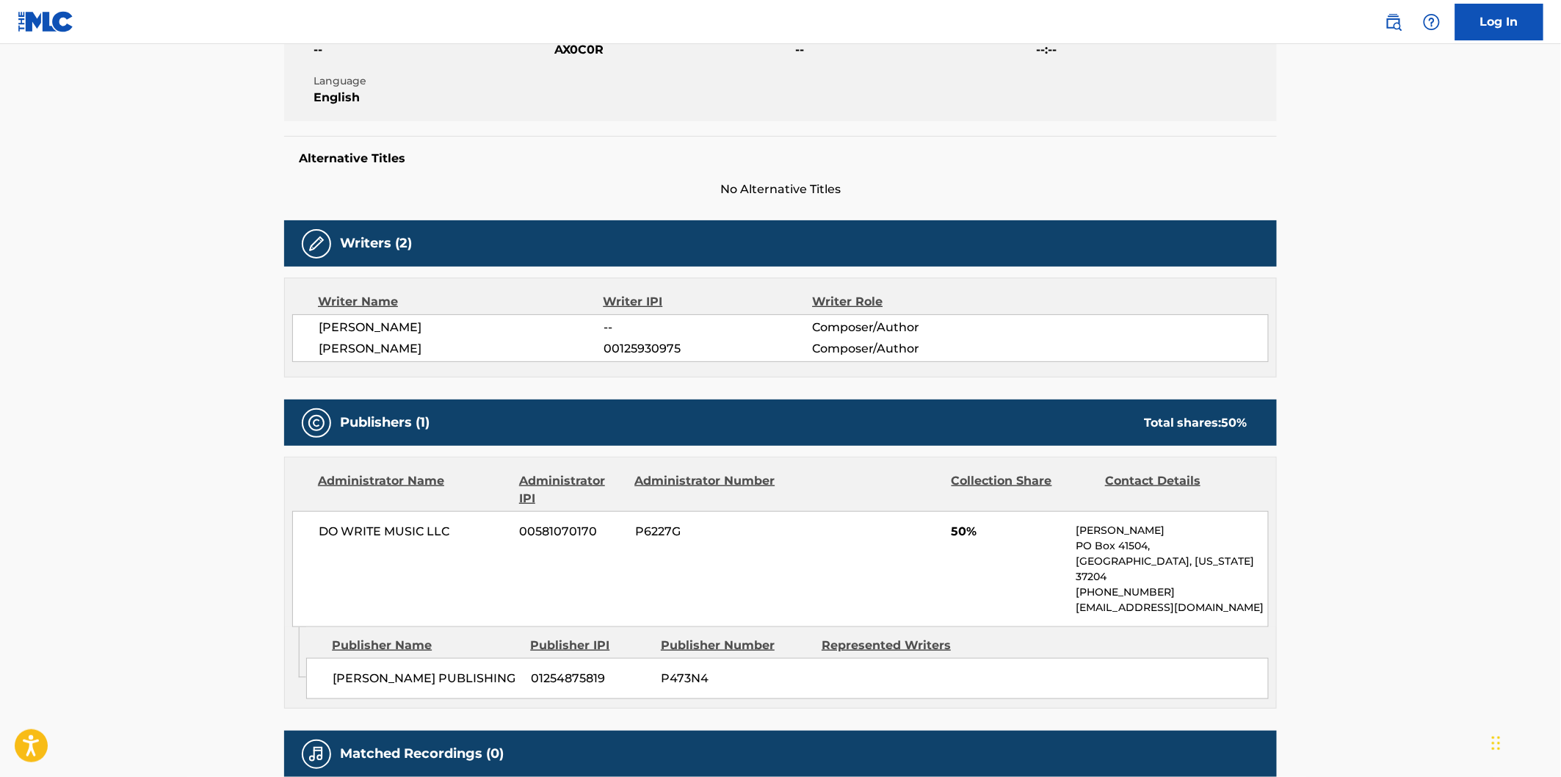
scroll to position [408, 0]
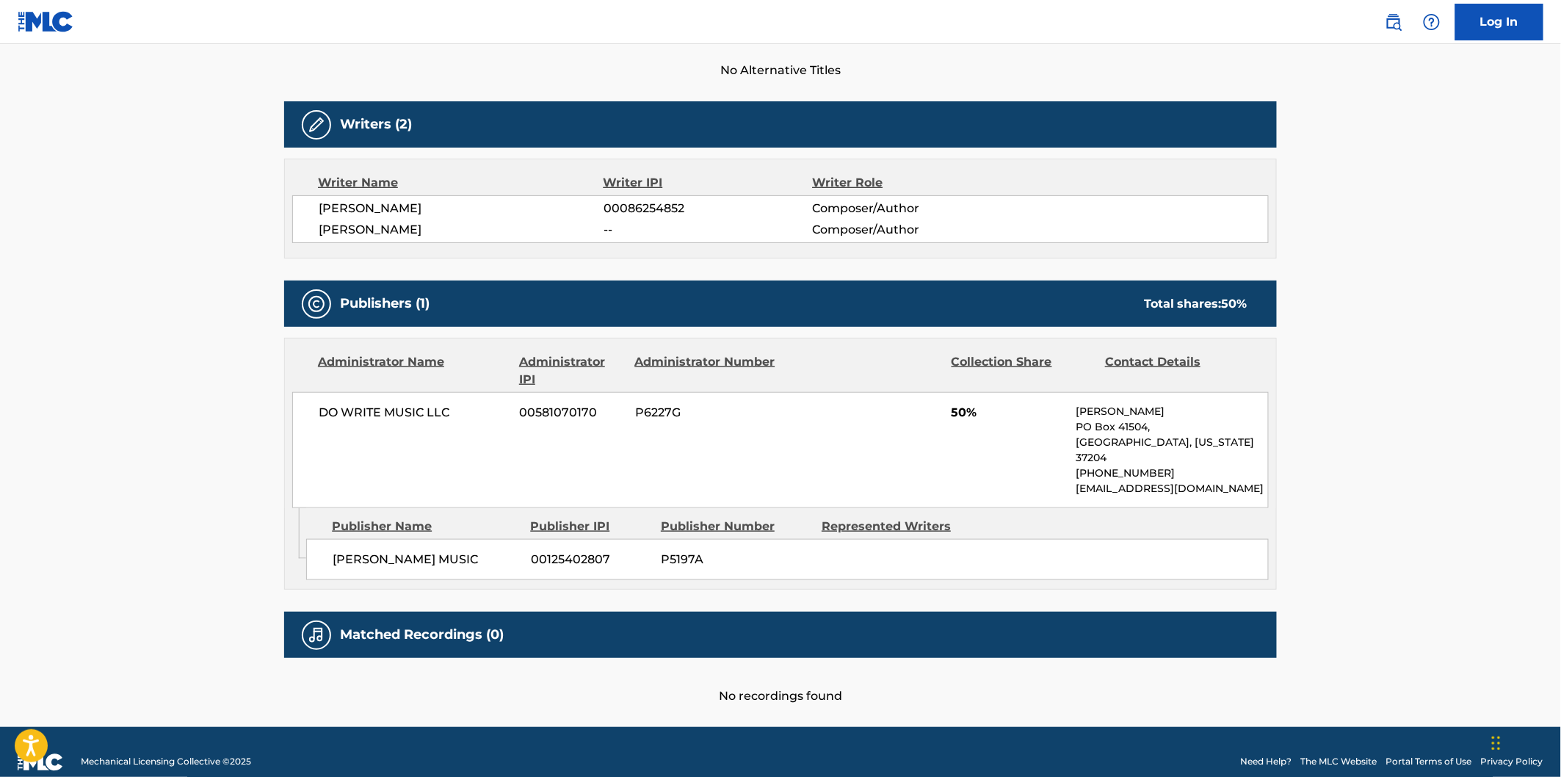
scroll to position [453, 0]
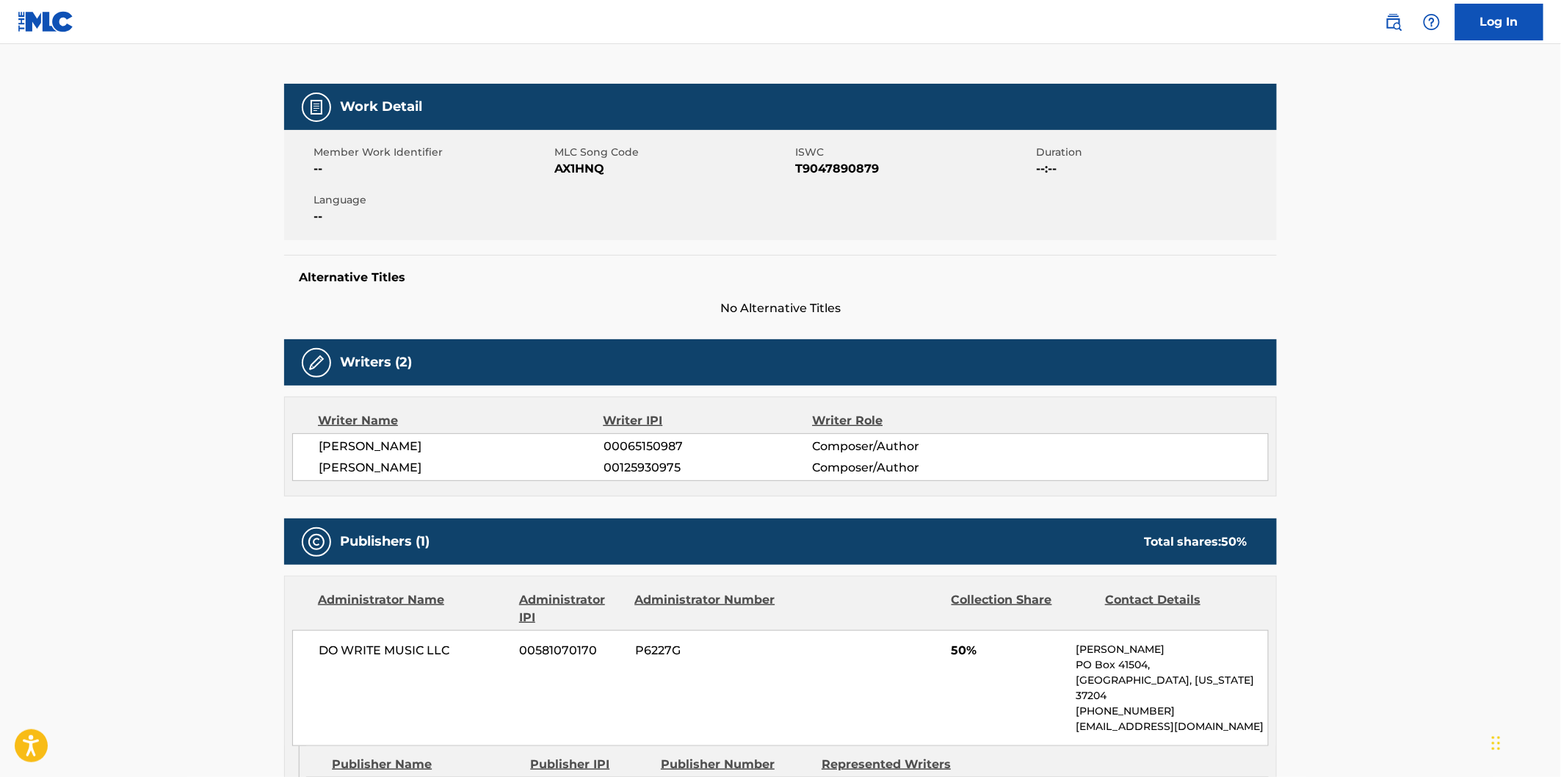
scroll to position [326, 0]
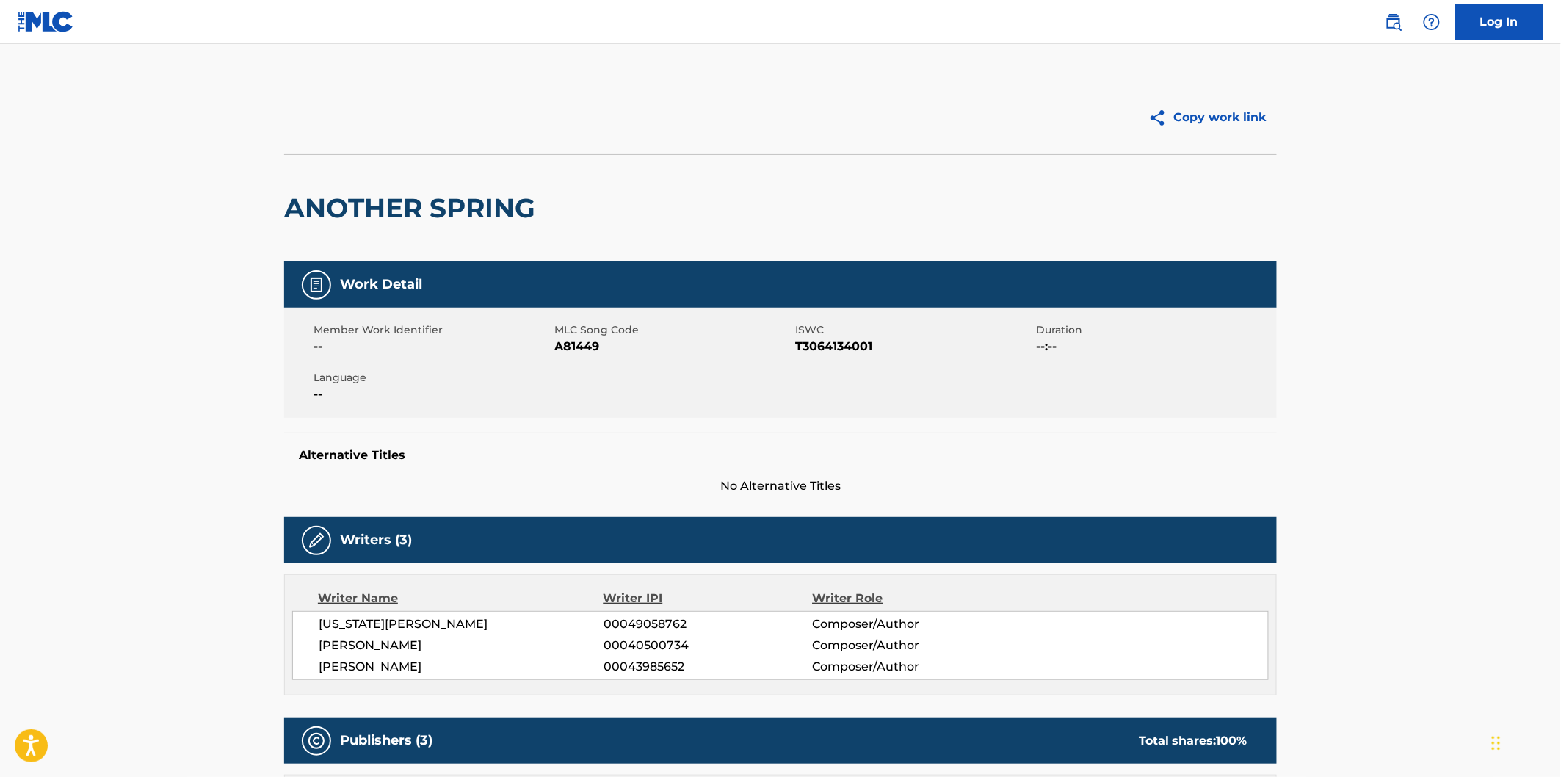
scroll to position [326, 0]
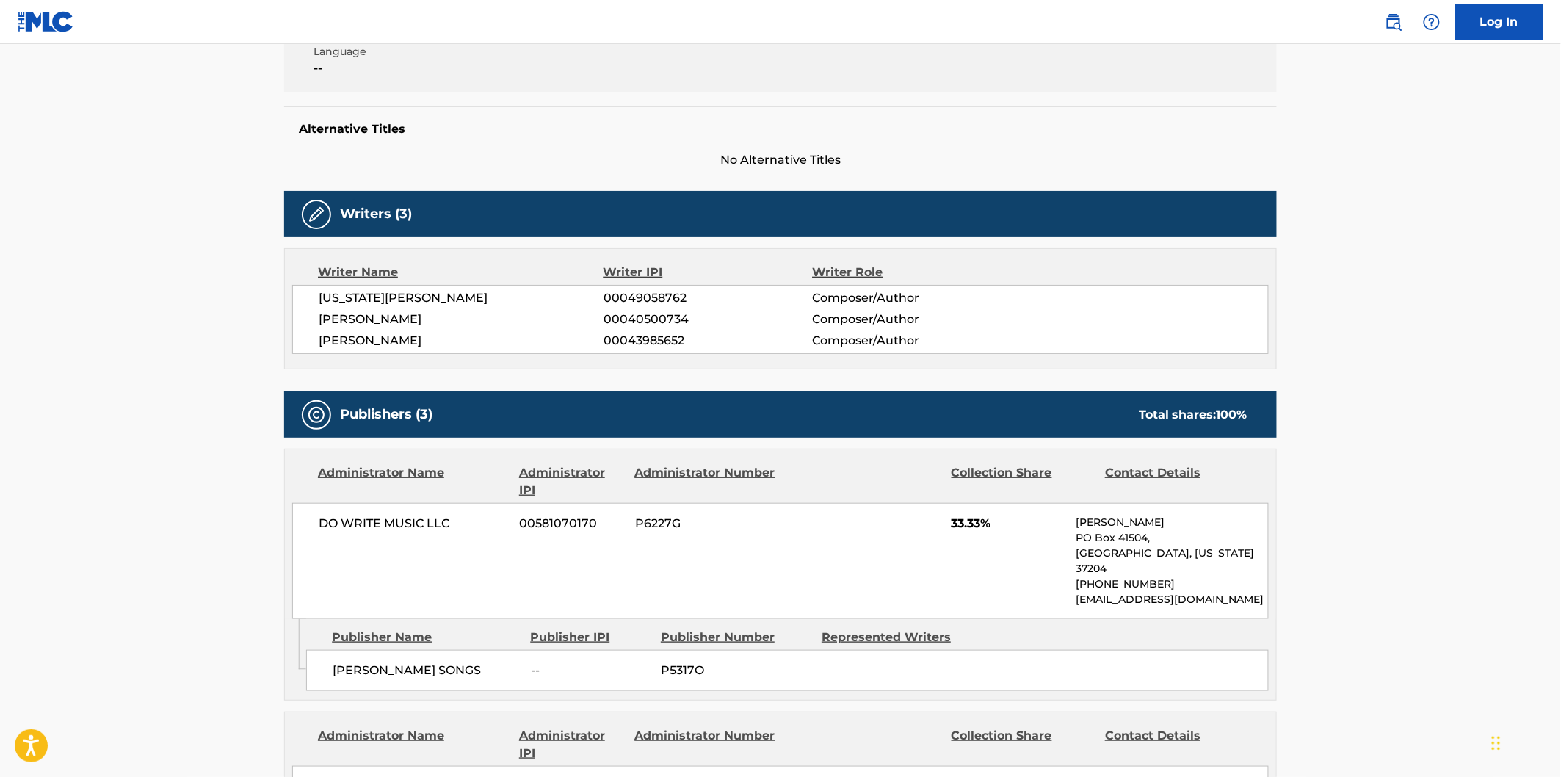
click at [354, 662] on span "[PERSON_NAME] SONGS" at bounding box center [426, 671] width 187 height 18
click at [354, 662] on span "SLATTERY SONGS" at bounding box center [426, 671] width 187 height 18
click at [411, 650] on div "SLATTERY SONGS -- P5317O" at bounding box center [787, 670] width 963 height 41
copy span "SLATTERY SONGS"
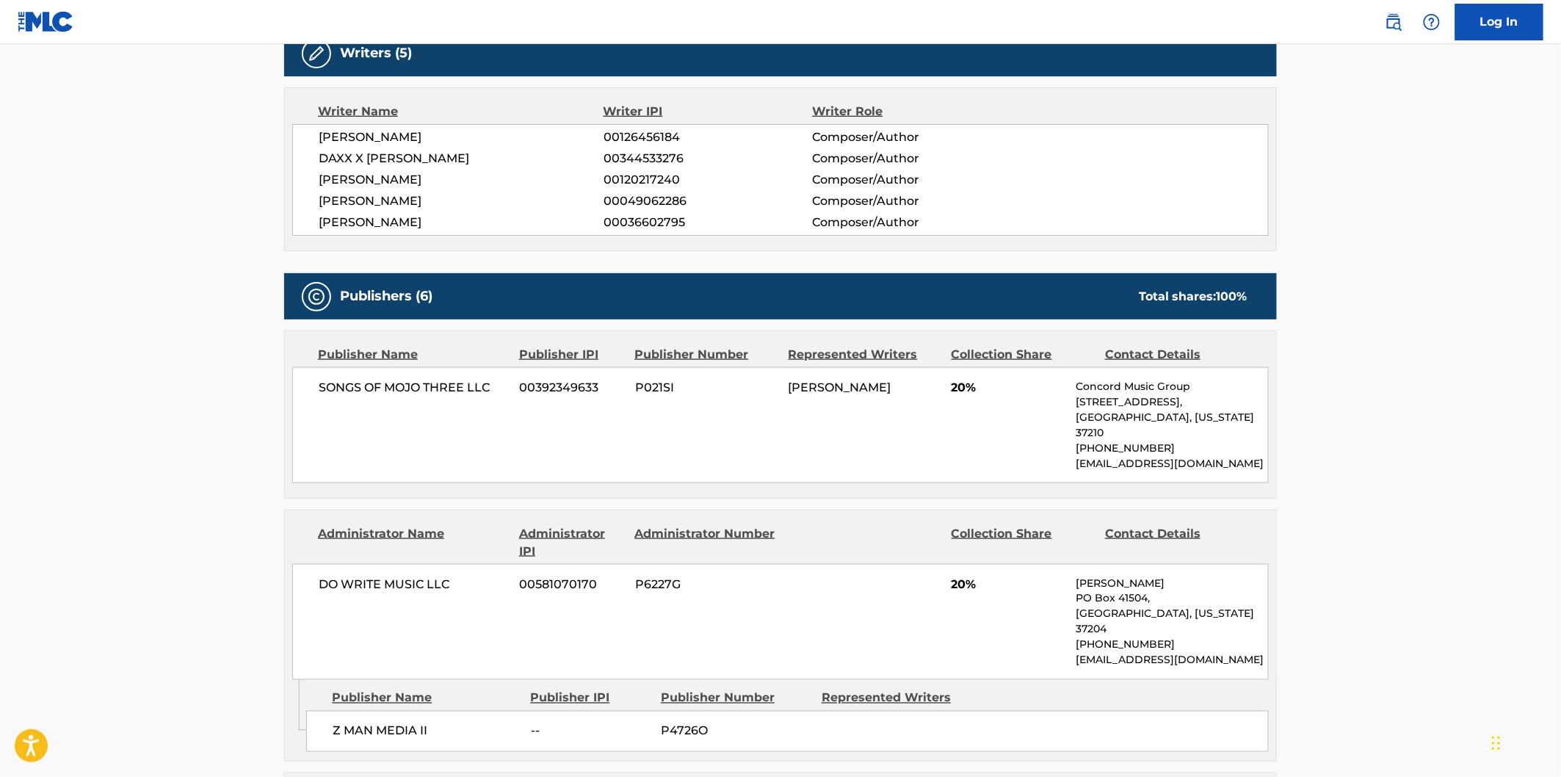
scroll to position [734, 0]
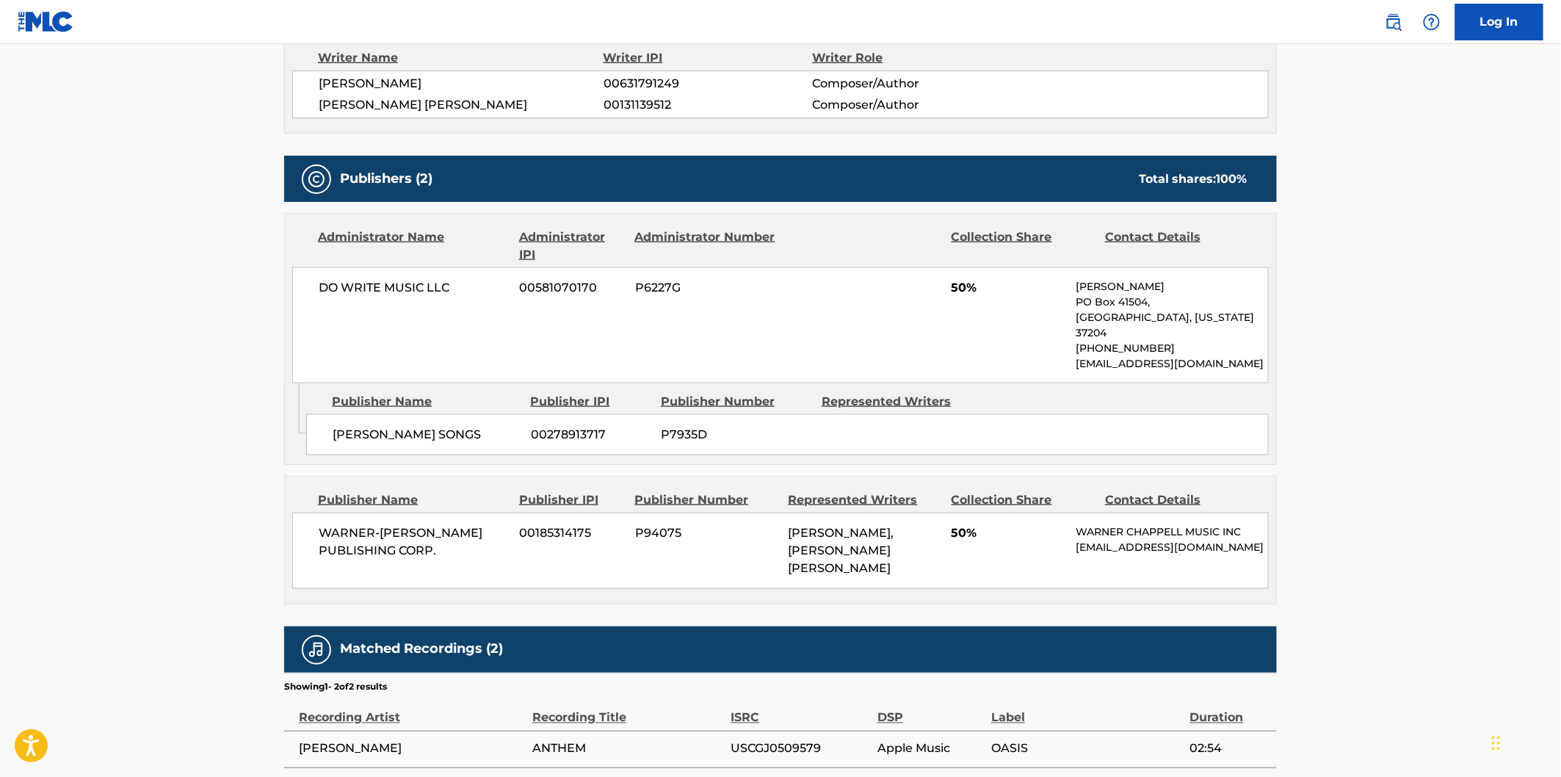
scroll to position [639, 0]
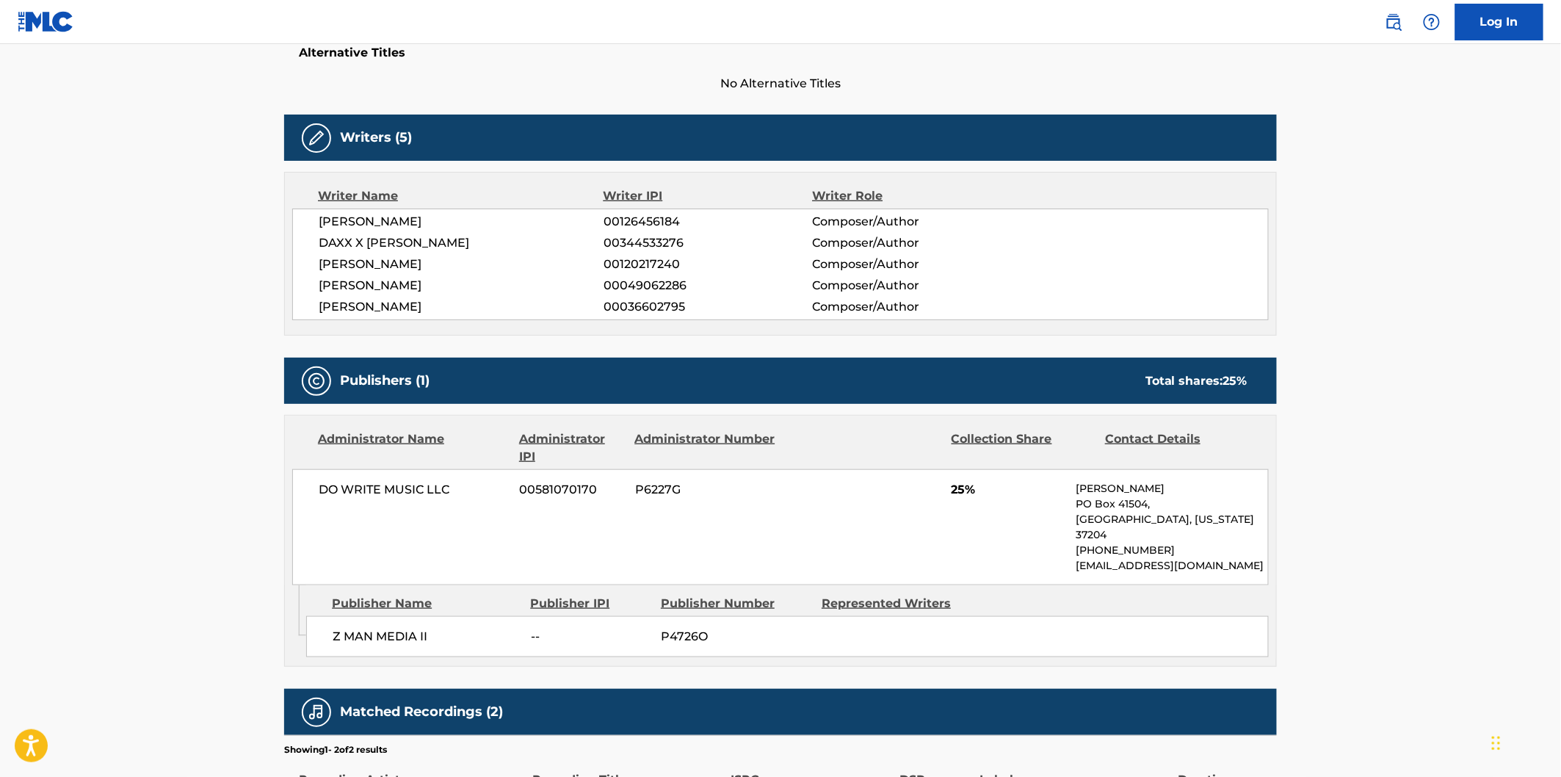
scroll to position [489, 0]
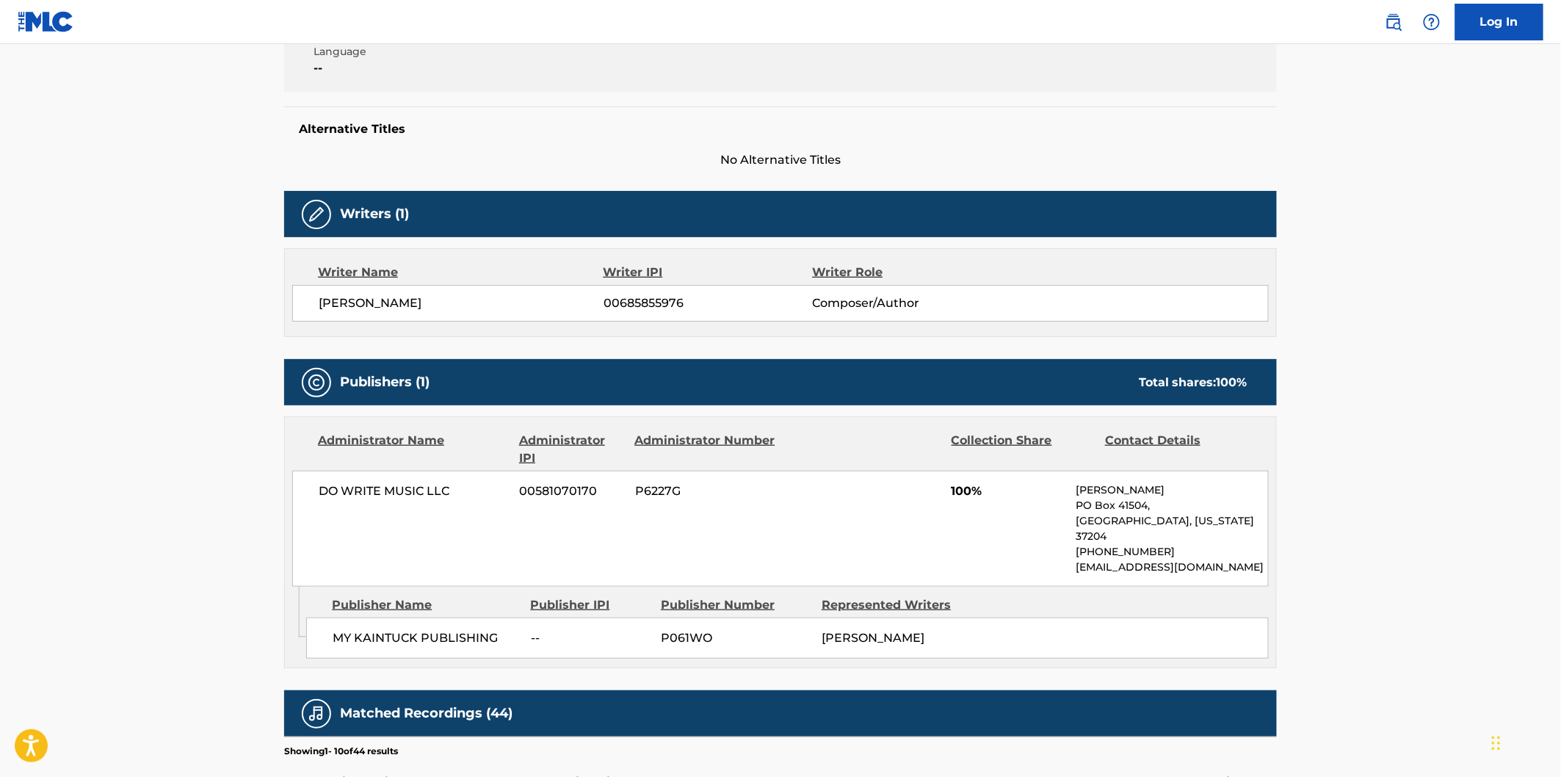
scroll to position [489, 0]
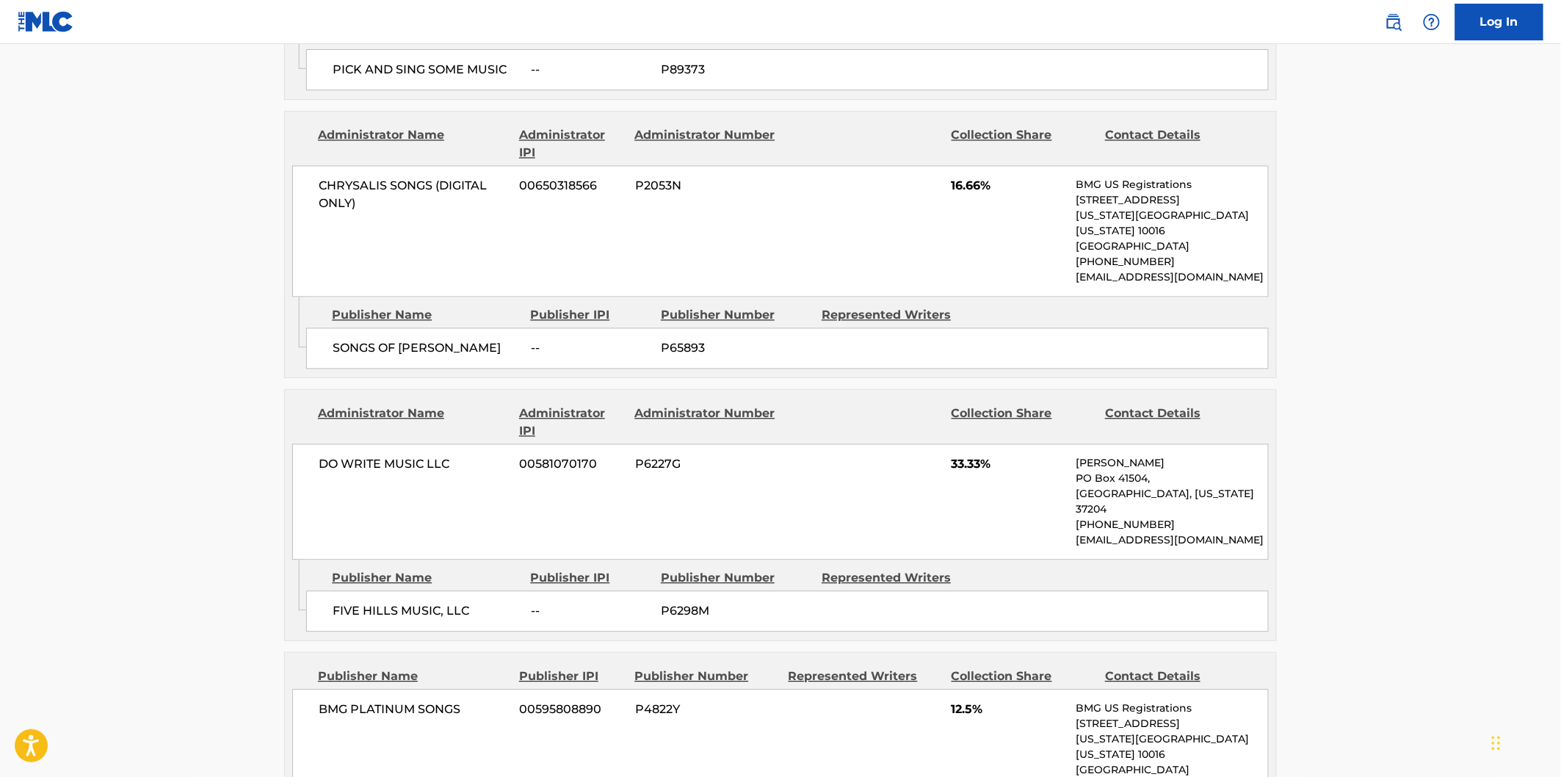
scroll to position [1305, 0]
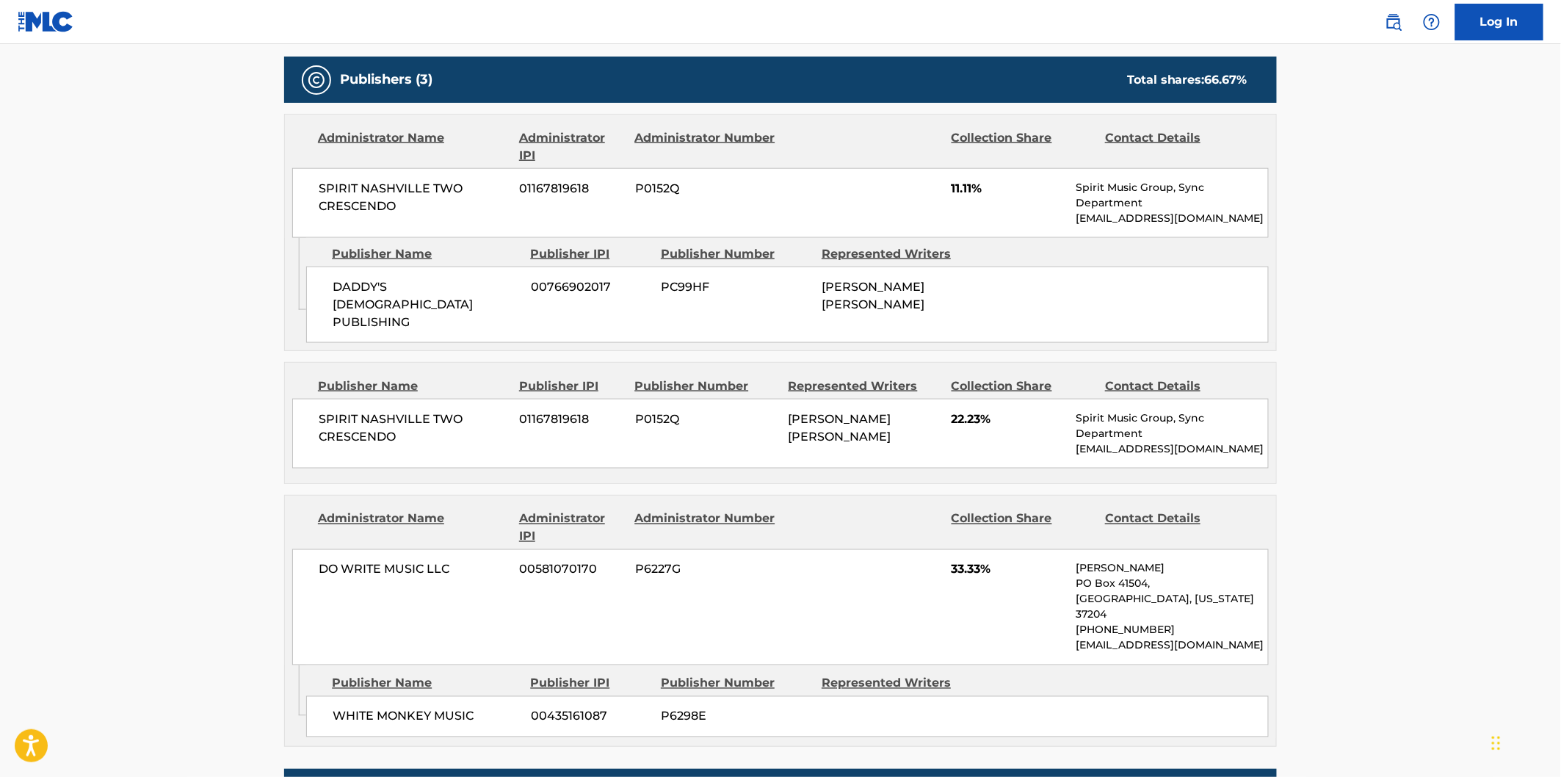
scroll to position [734, 0]
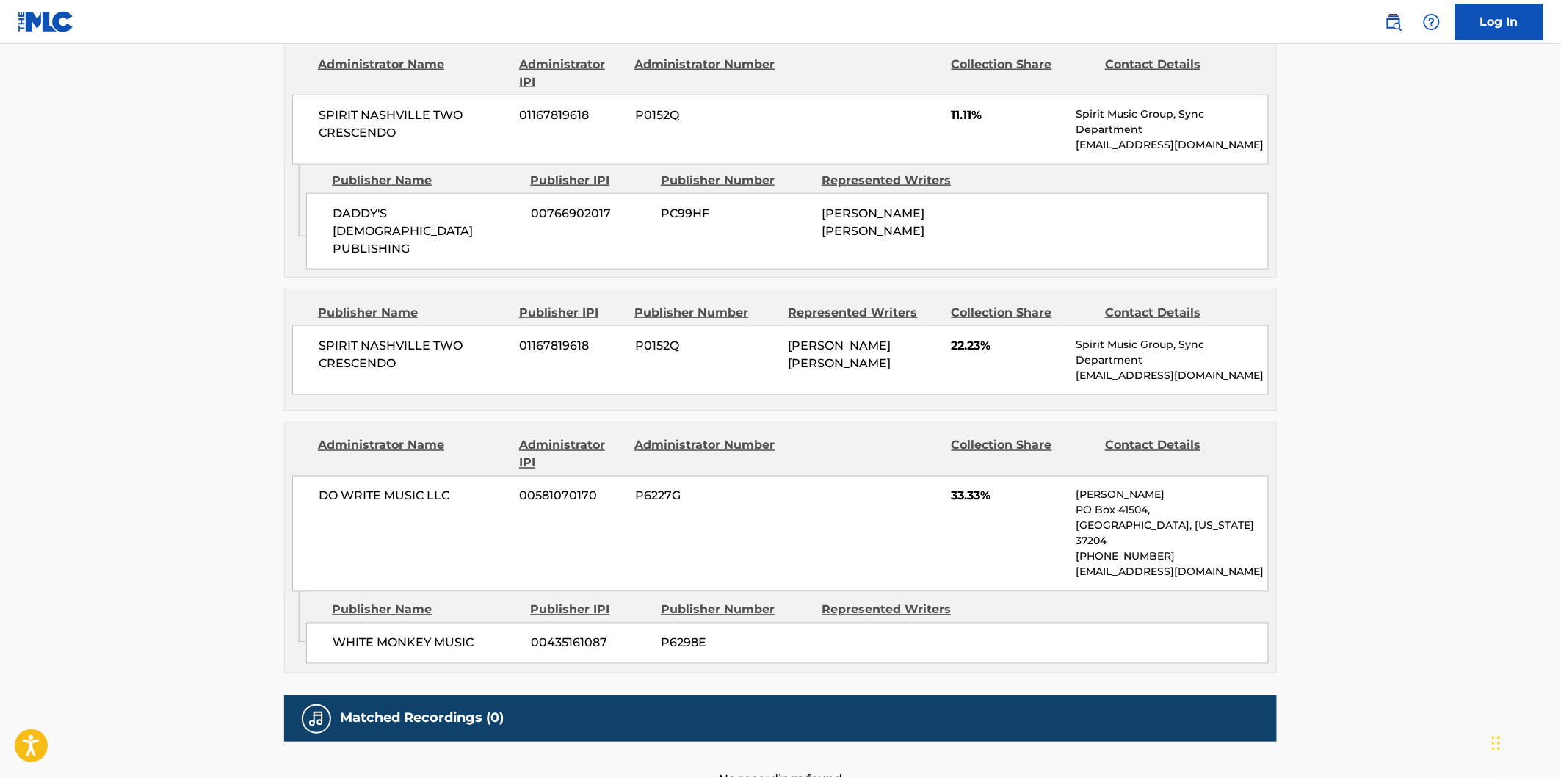
click at [366, 634] on span "WHITE MONKEY MUSIC" at bounding box center [426, 643] width 187 height 18
click at [448, 634] on span "WHITE MONKEY MUSIC" at bounding box center [426, 643] width 187 height 18
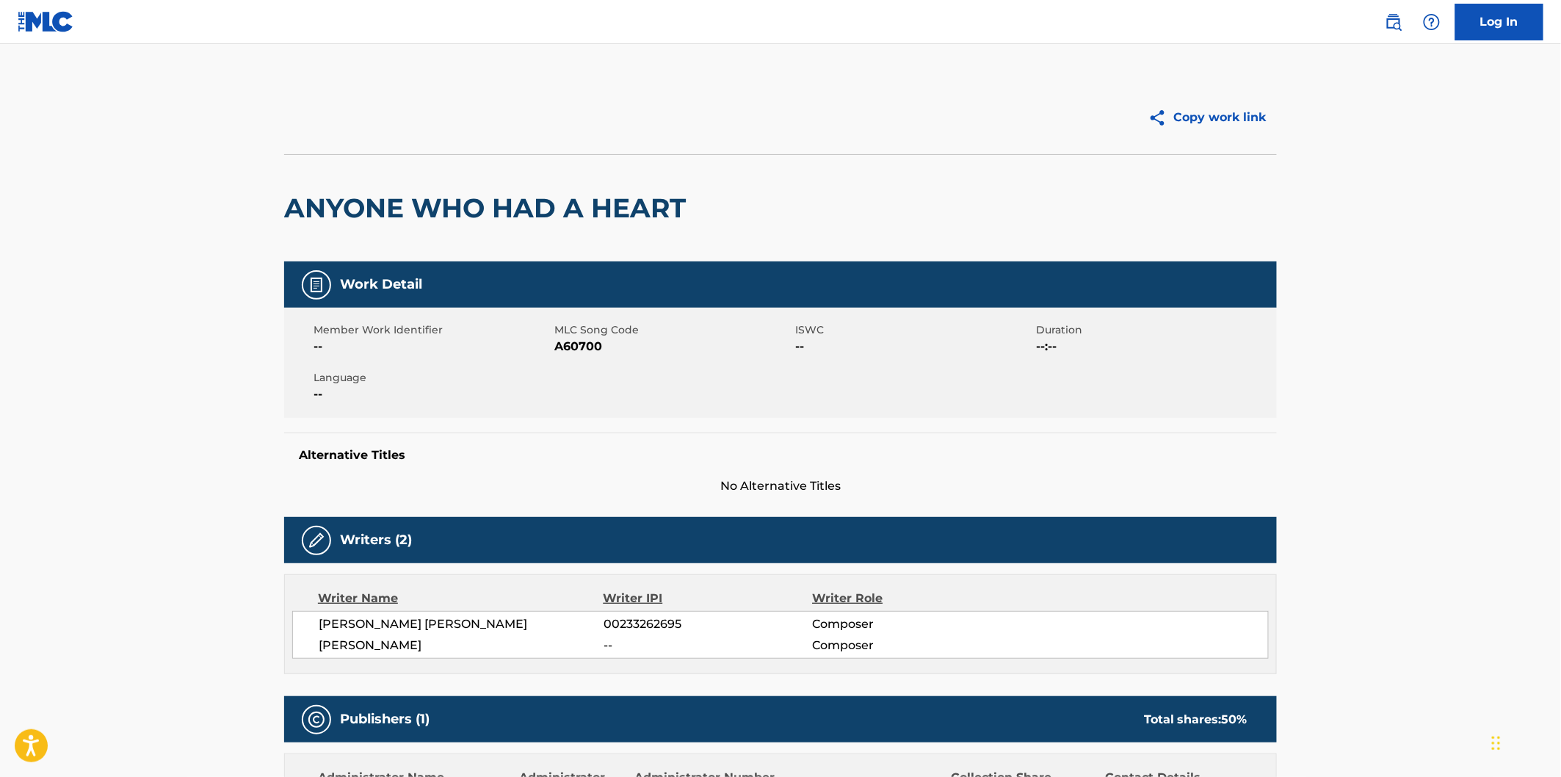
scroll to position [326, 0]
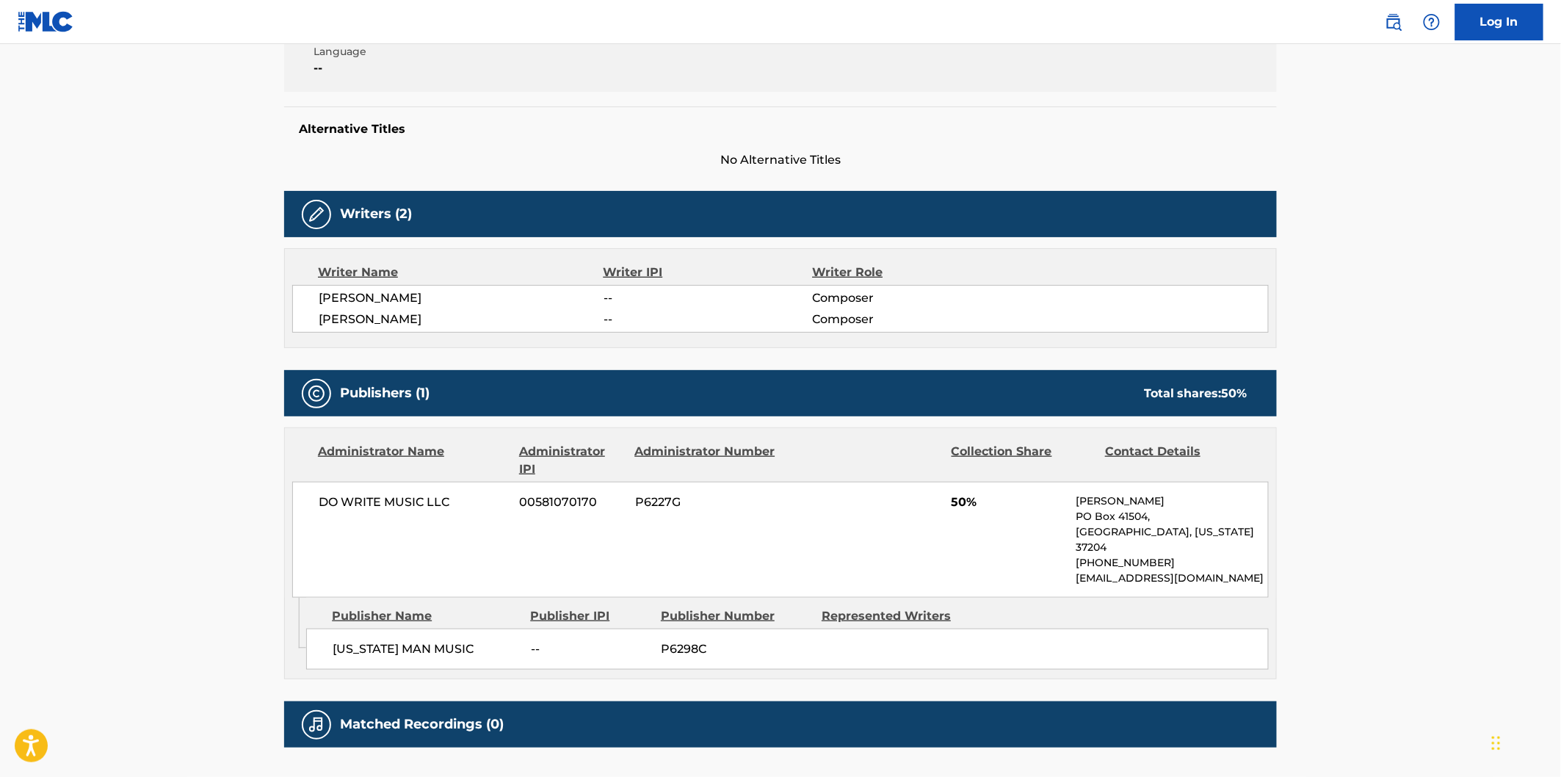
scroll to position [421, 0]
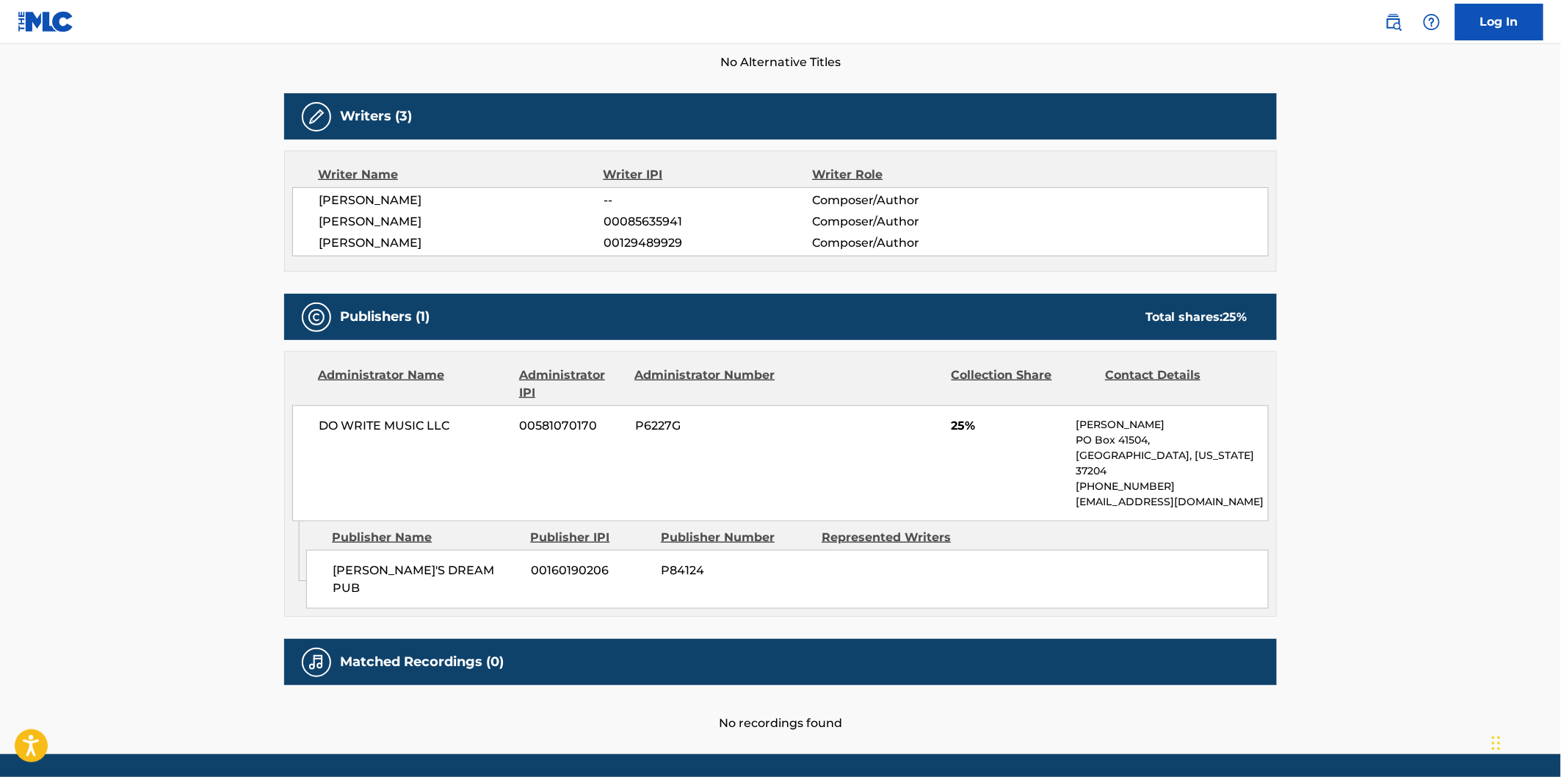
scroll to position [442, 0]
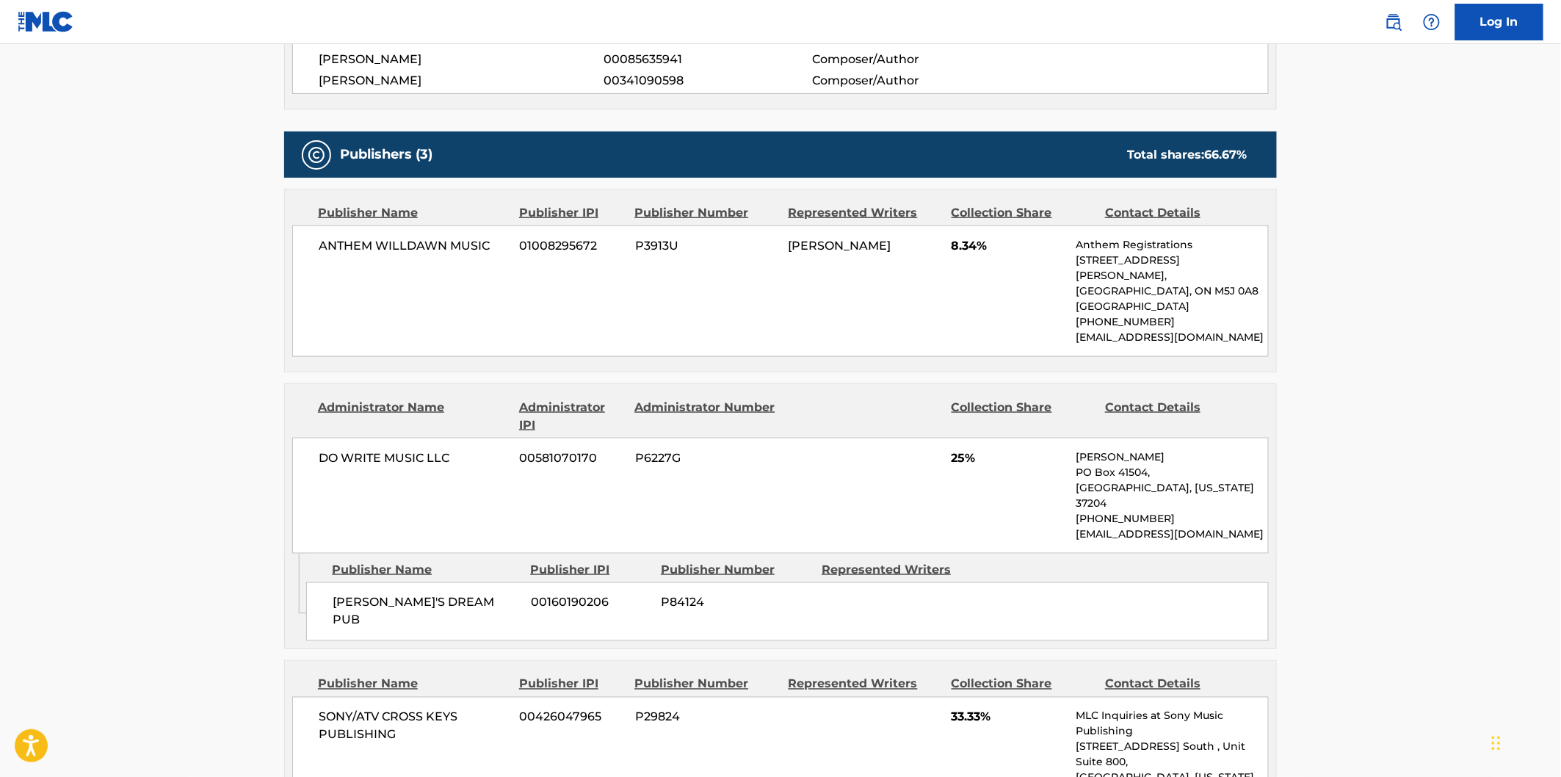
scroll to position [734, 0]
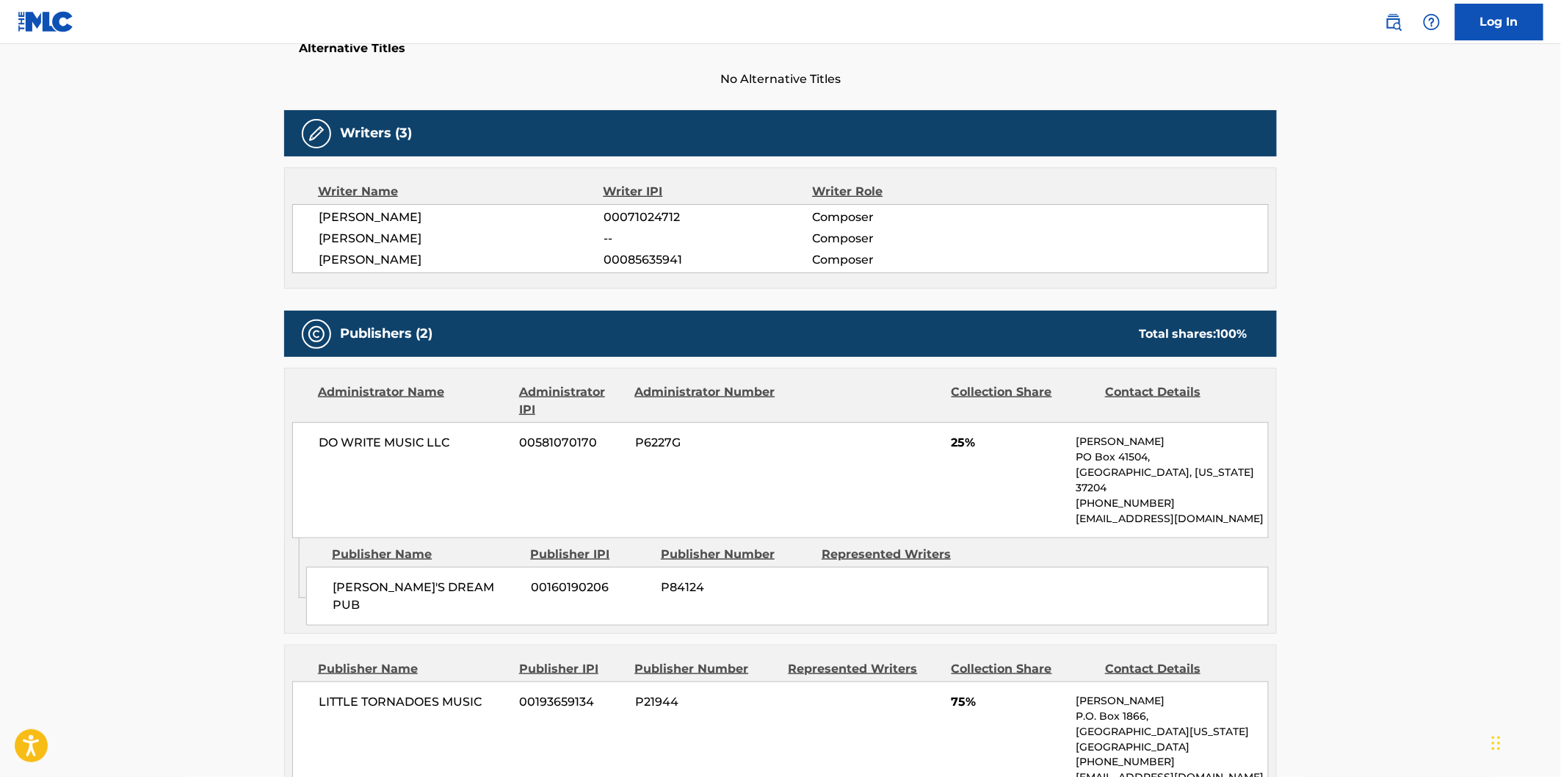
scroll to position [408, 0]
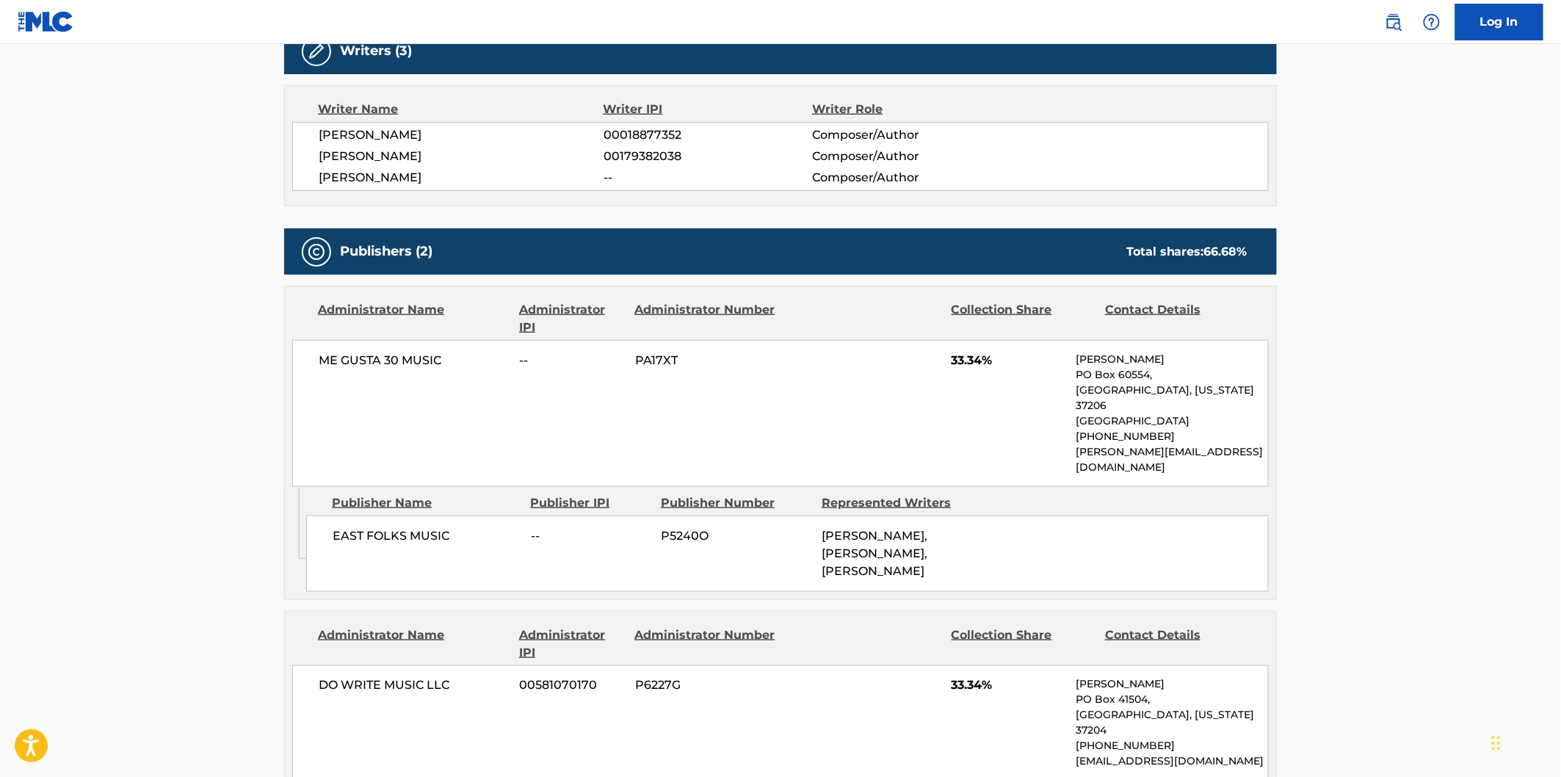
scroll to position [652, 0]
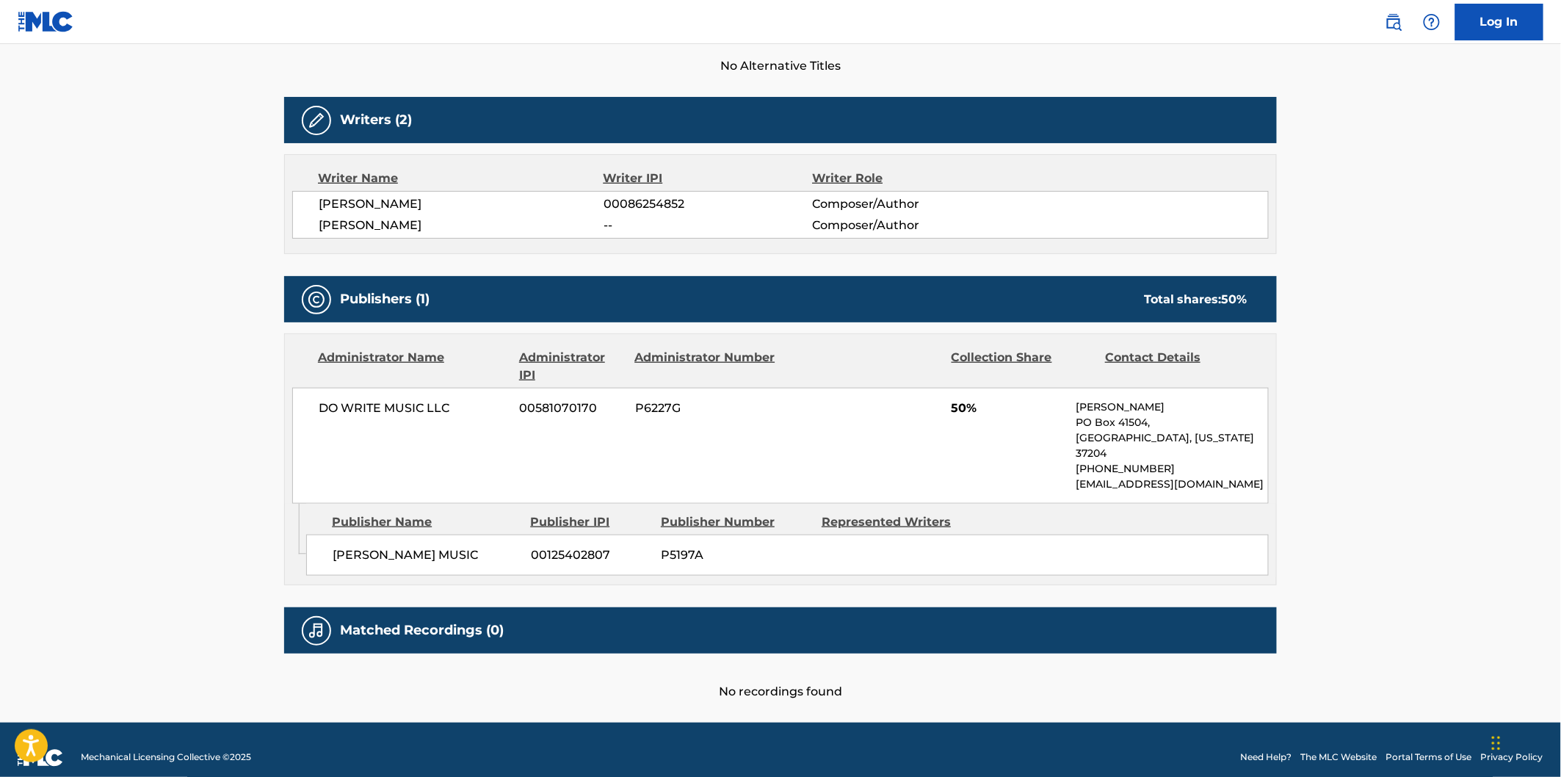
scroll to position [421, 0]
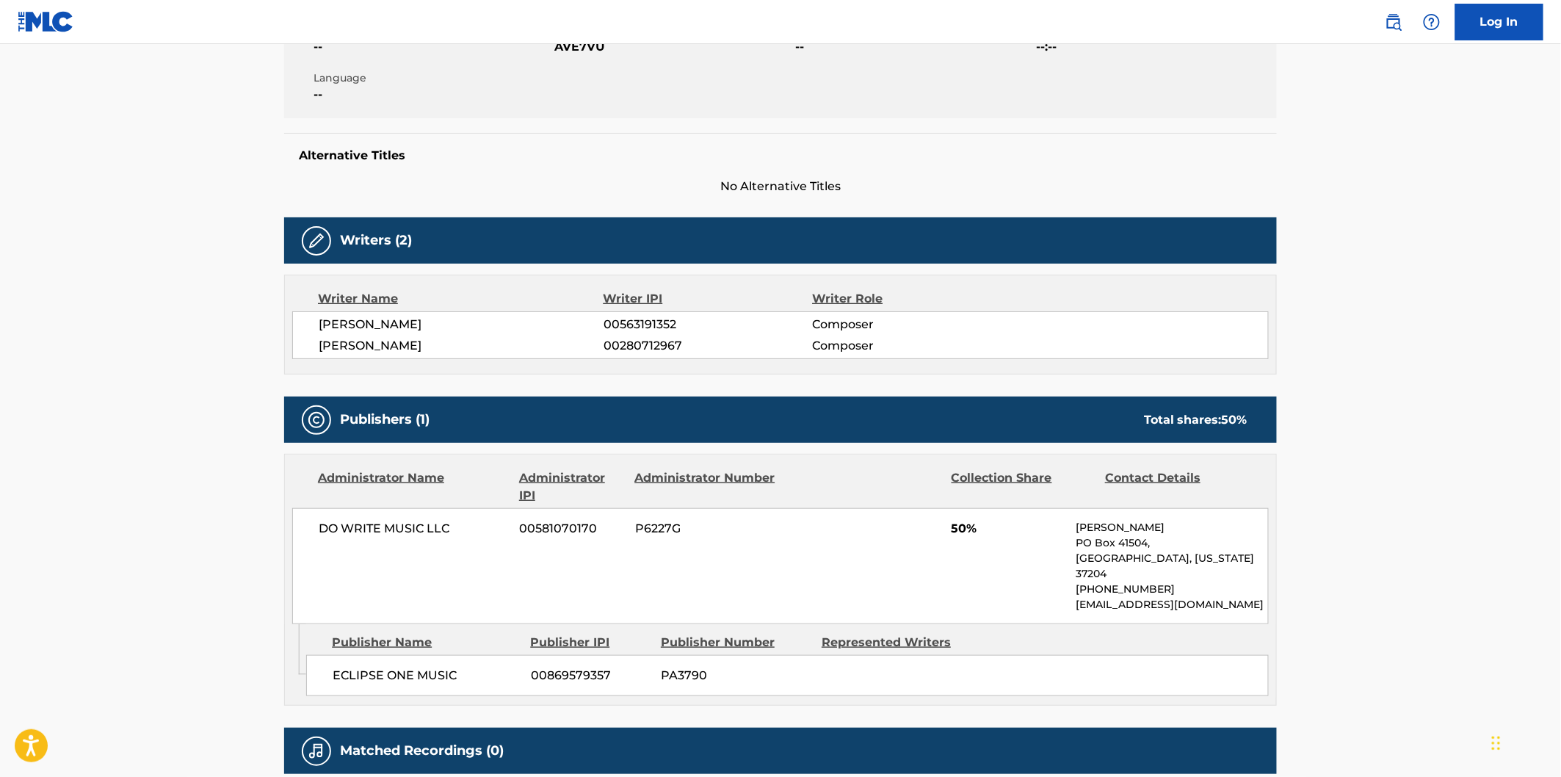
scroll to position [408, 0]
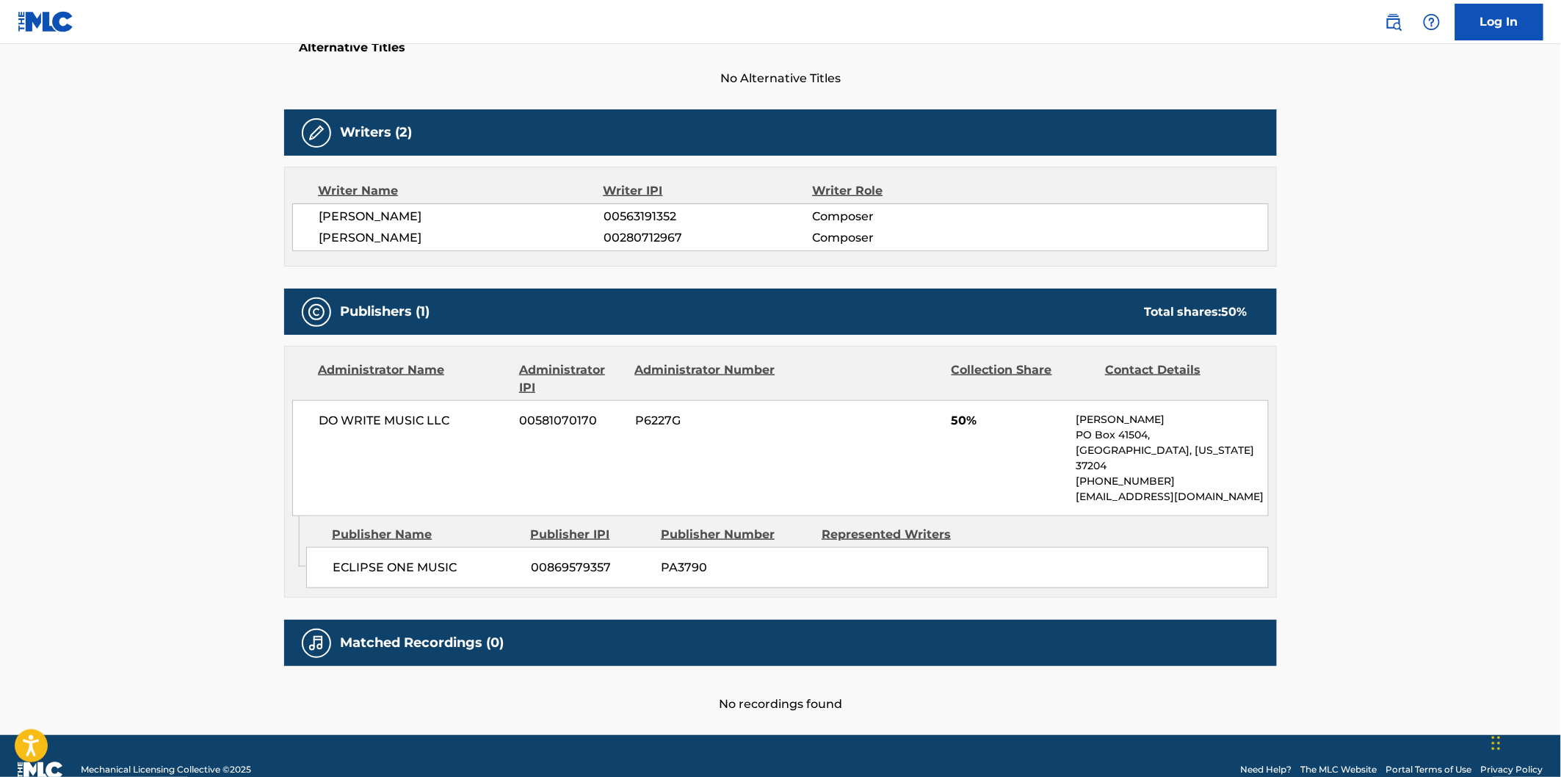
click at [361, 559] on span "ECLIPSE ONE MUSIC" at bounding box center [426, 568] width 187 height 18
click at [434, 559] on span "ECLIPSE ONE MUSIC" at bounding box center [426, 568] width 187 height 18
copy span "ECLIPSE ONE MUSIC"
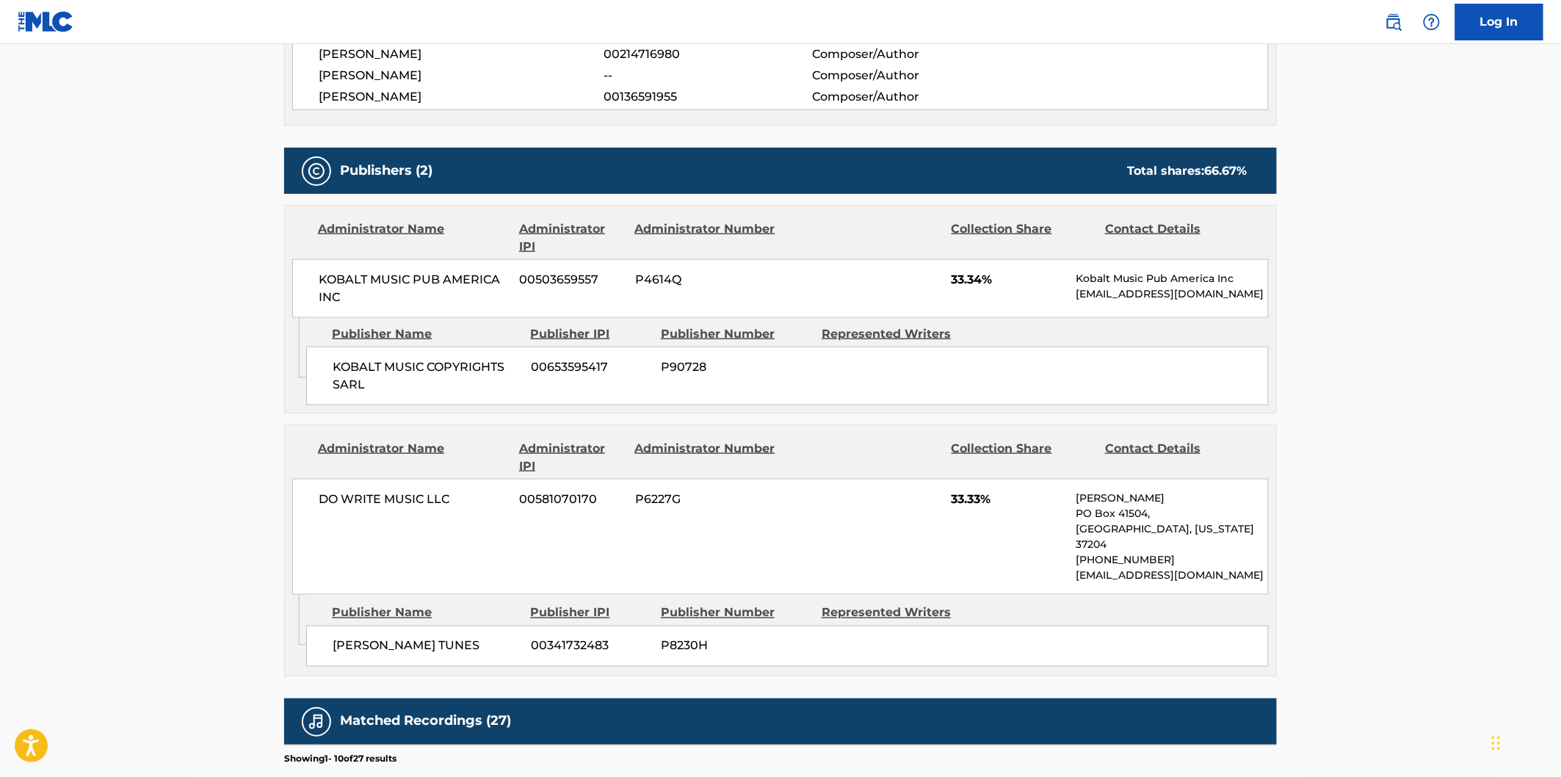
scroll to position [571, 0]
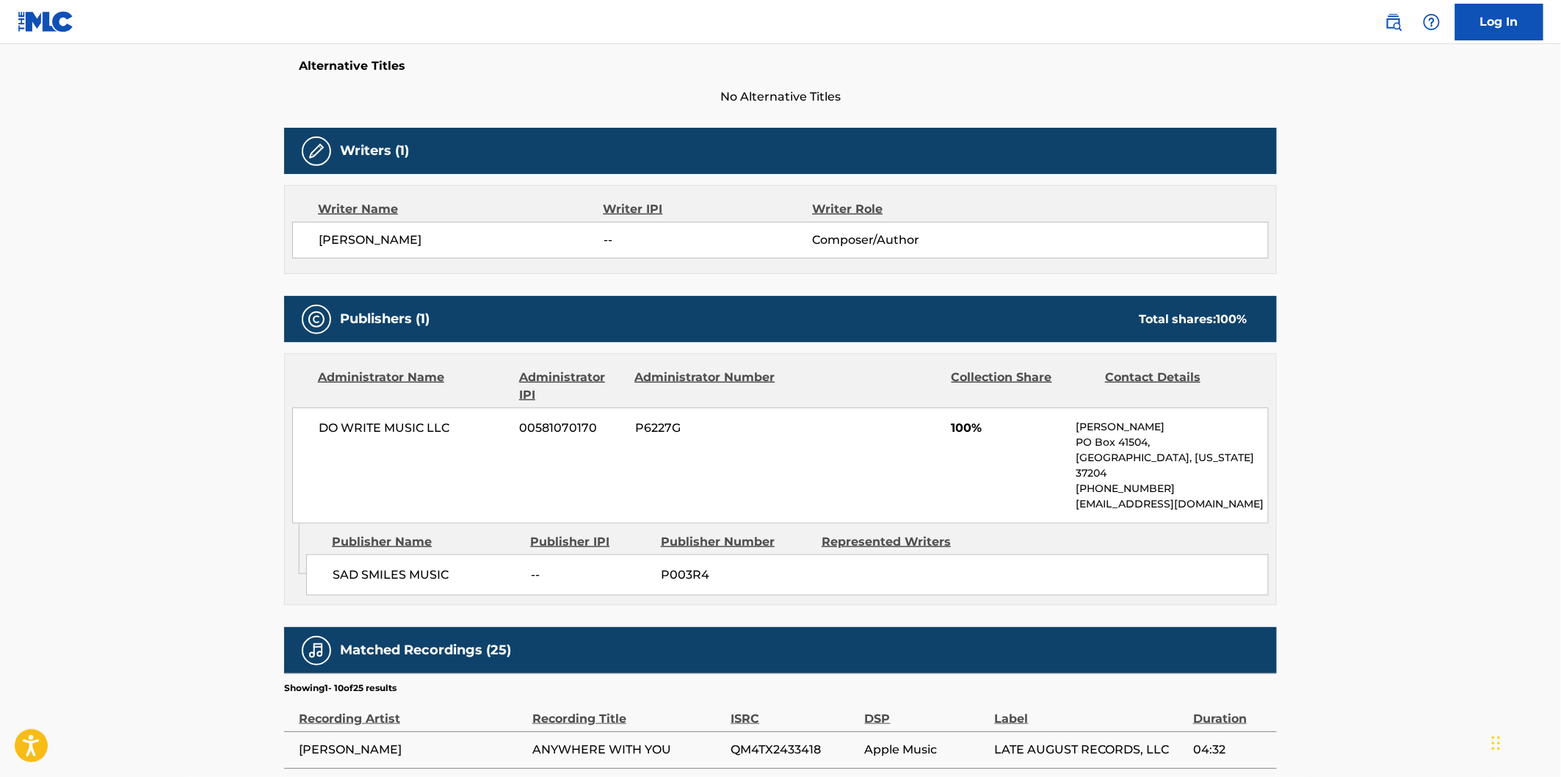
scroll to position [489, 0]
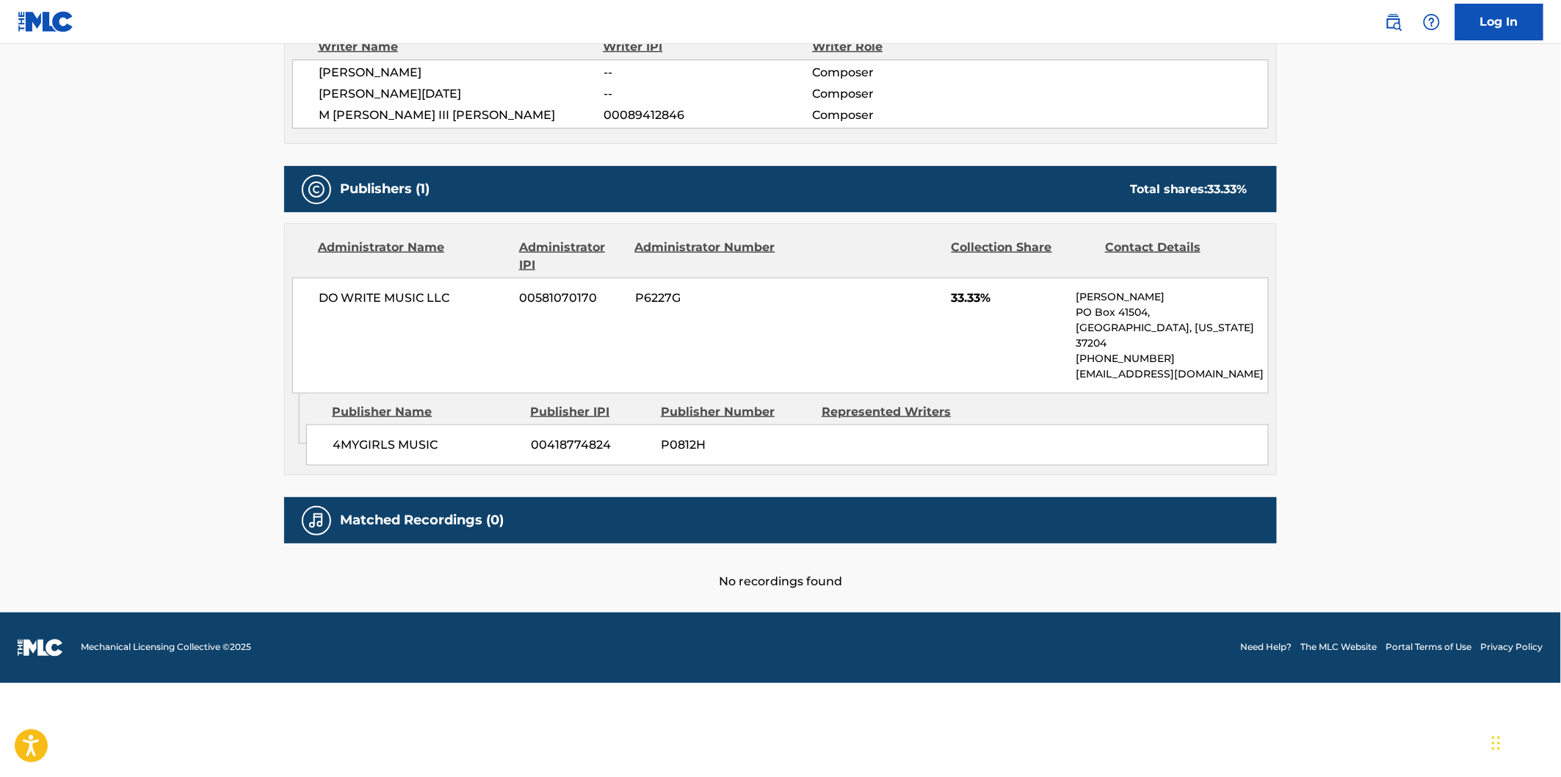
scroll to position [442, 0]
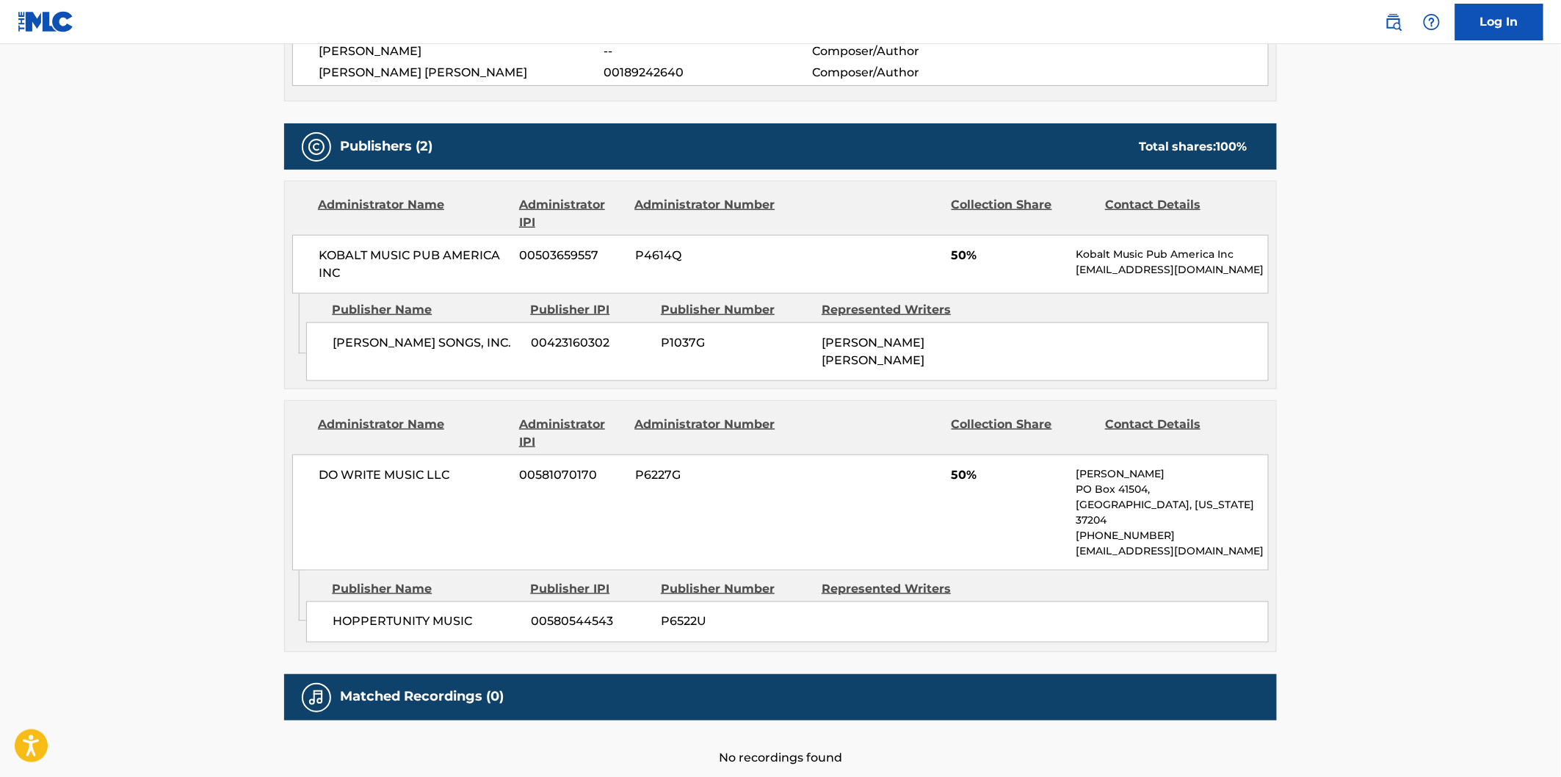
scroll to position [641, 0]
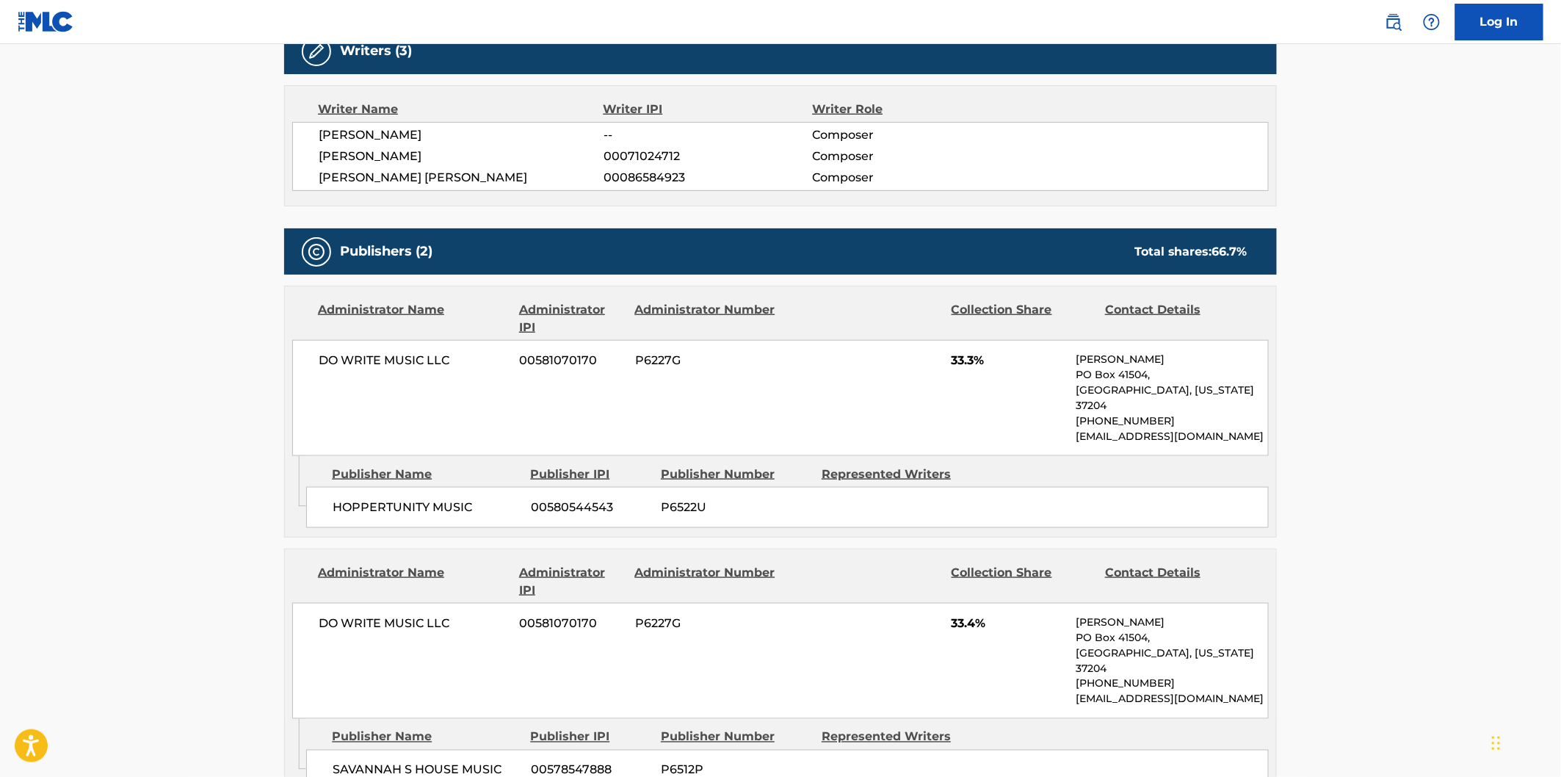
scroll to position [690, 0]
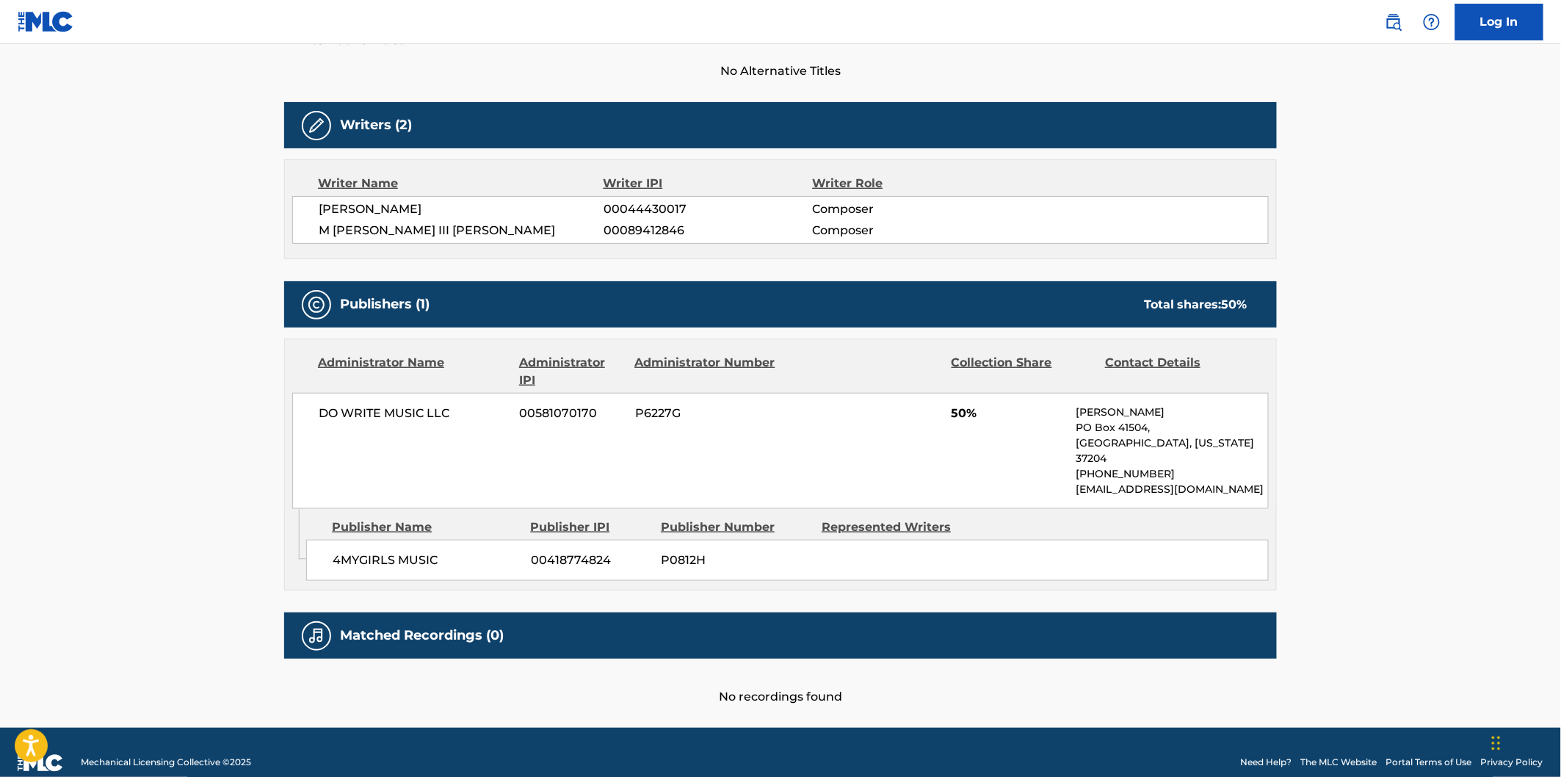
scroll to position [421, 0]
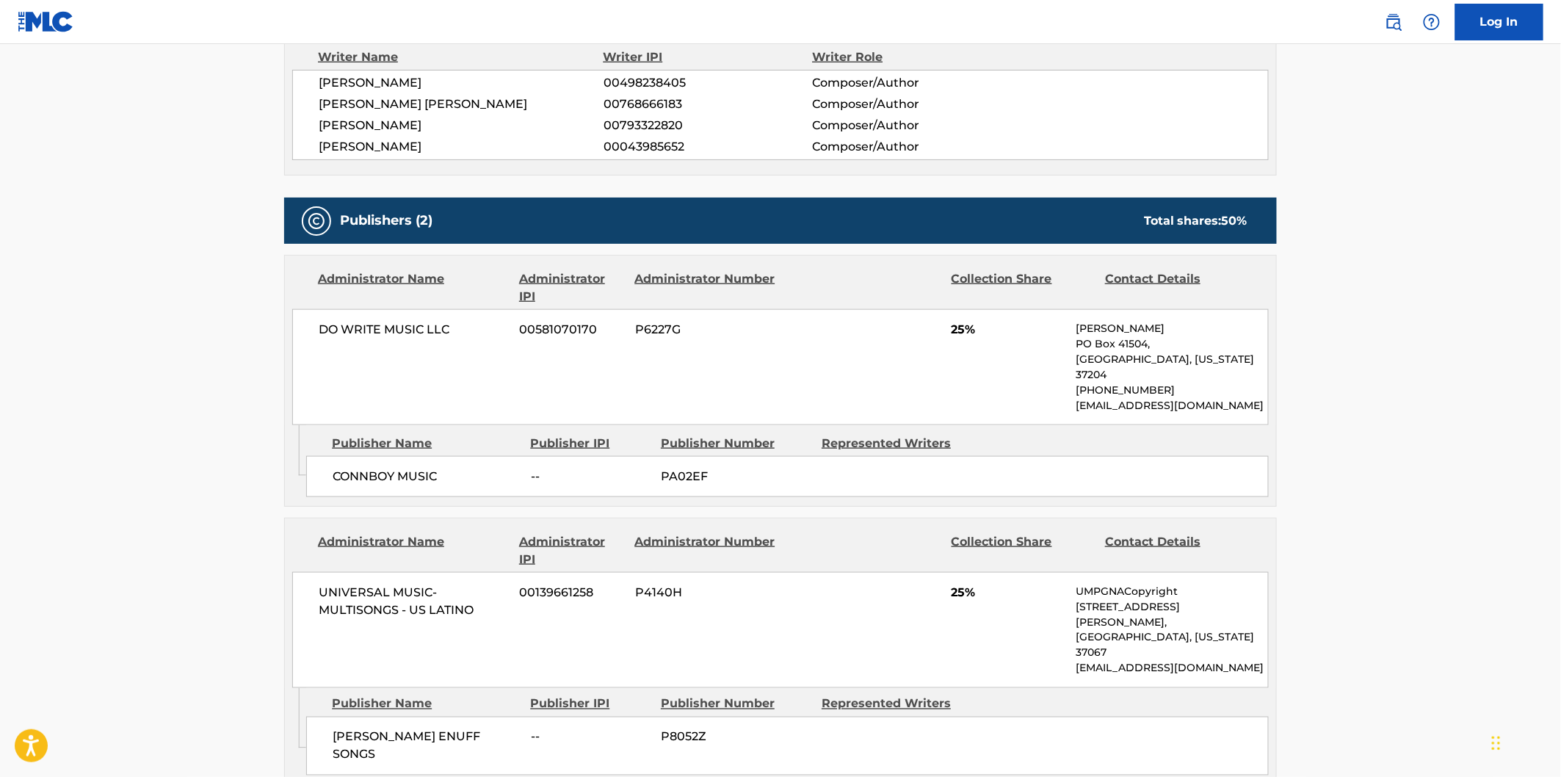
scroll to position [571, 0]
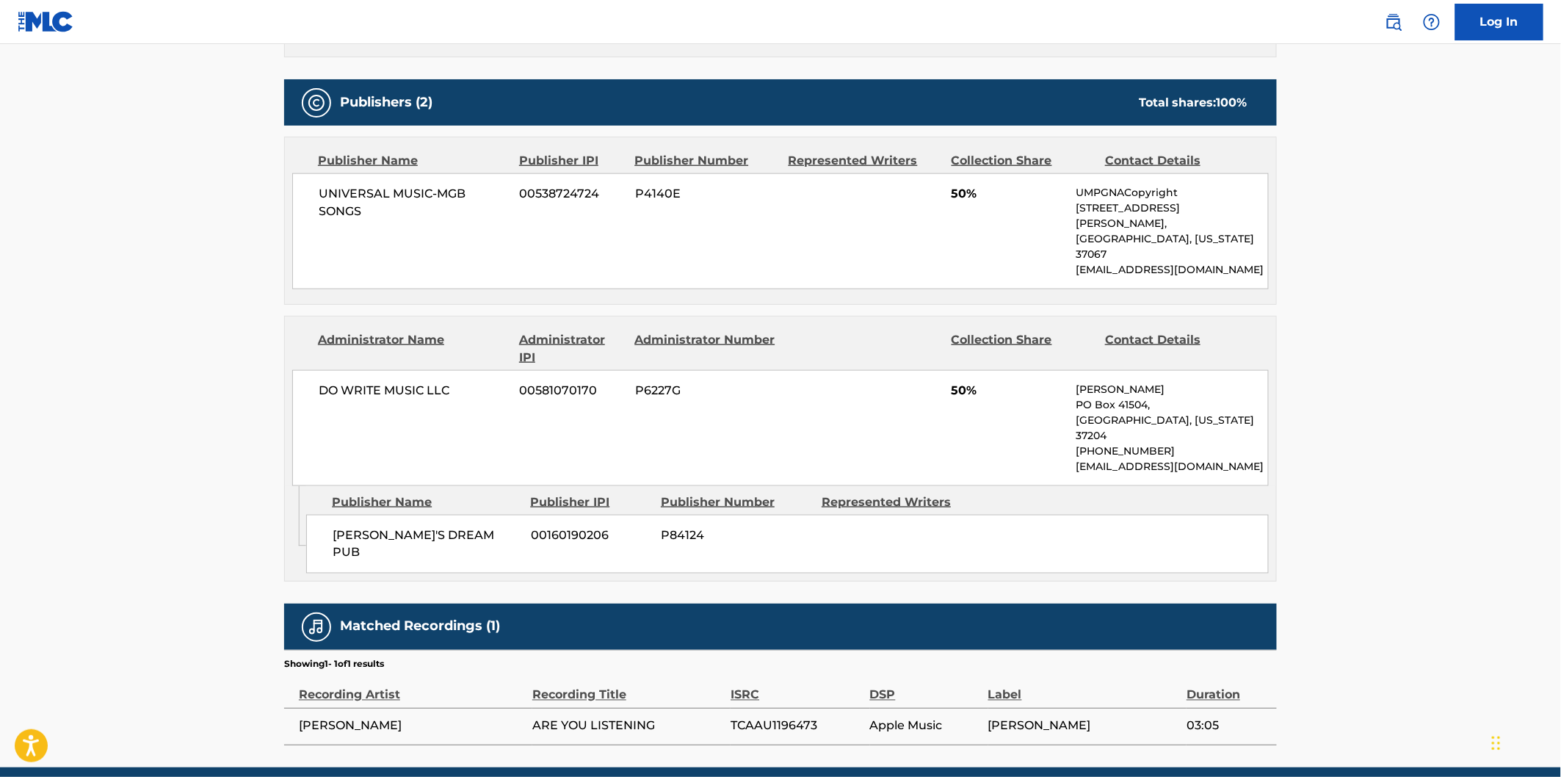
scroll to position [618, 0]
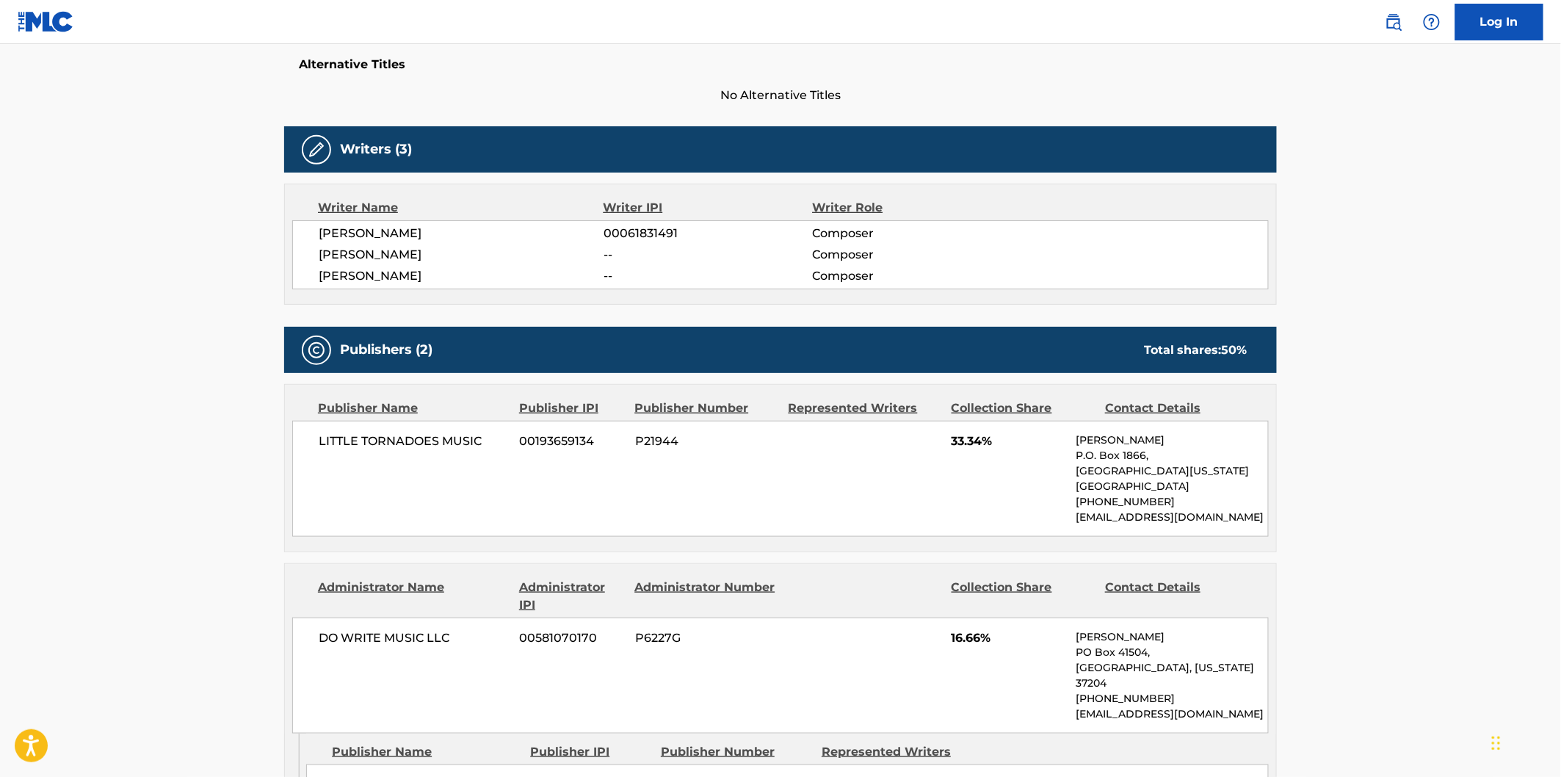
scroll to position [489, 0]
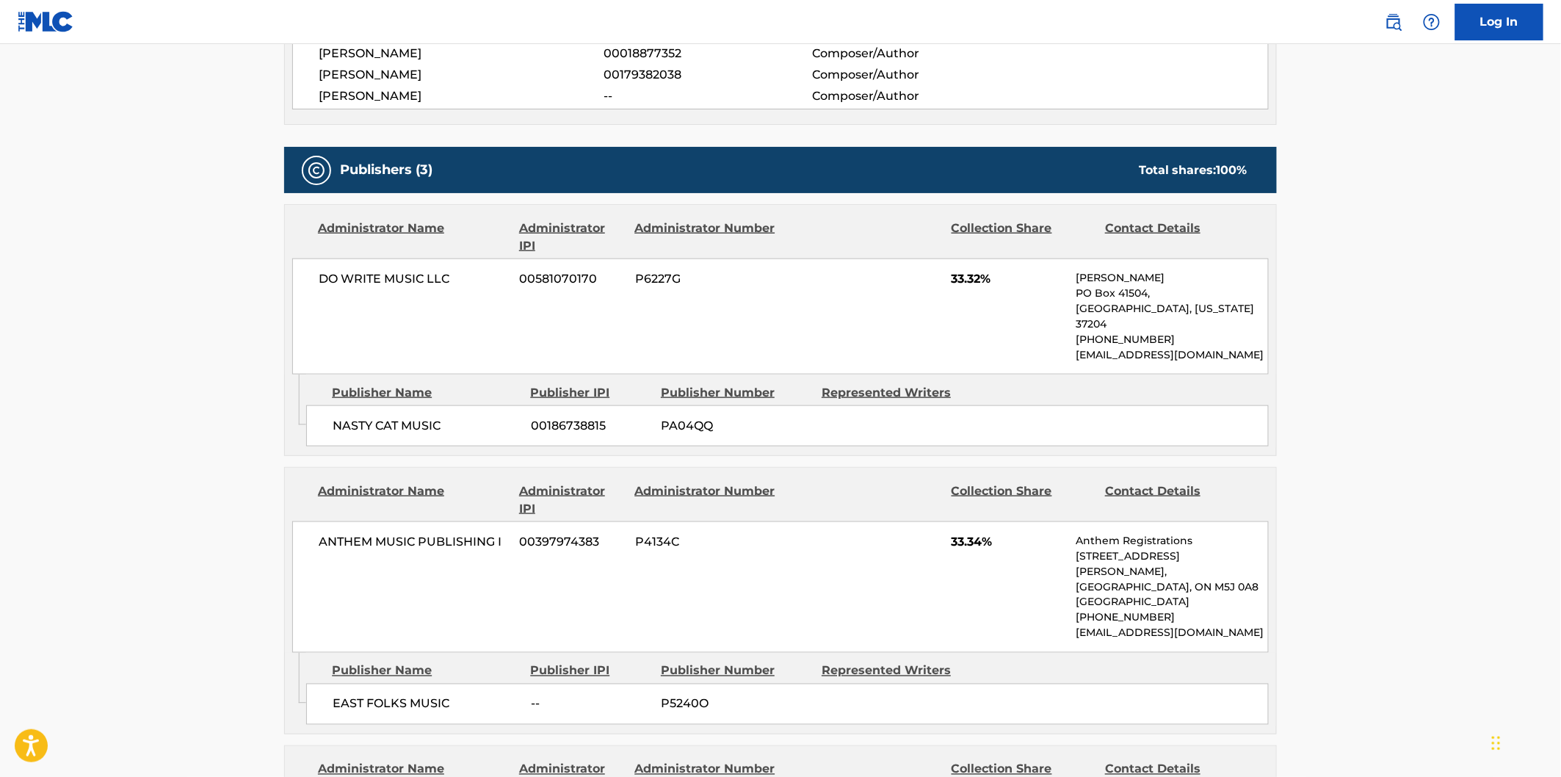
scroll to position [652, 0]
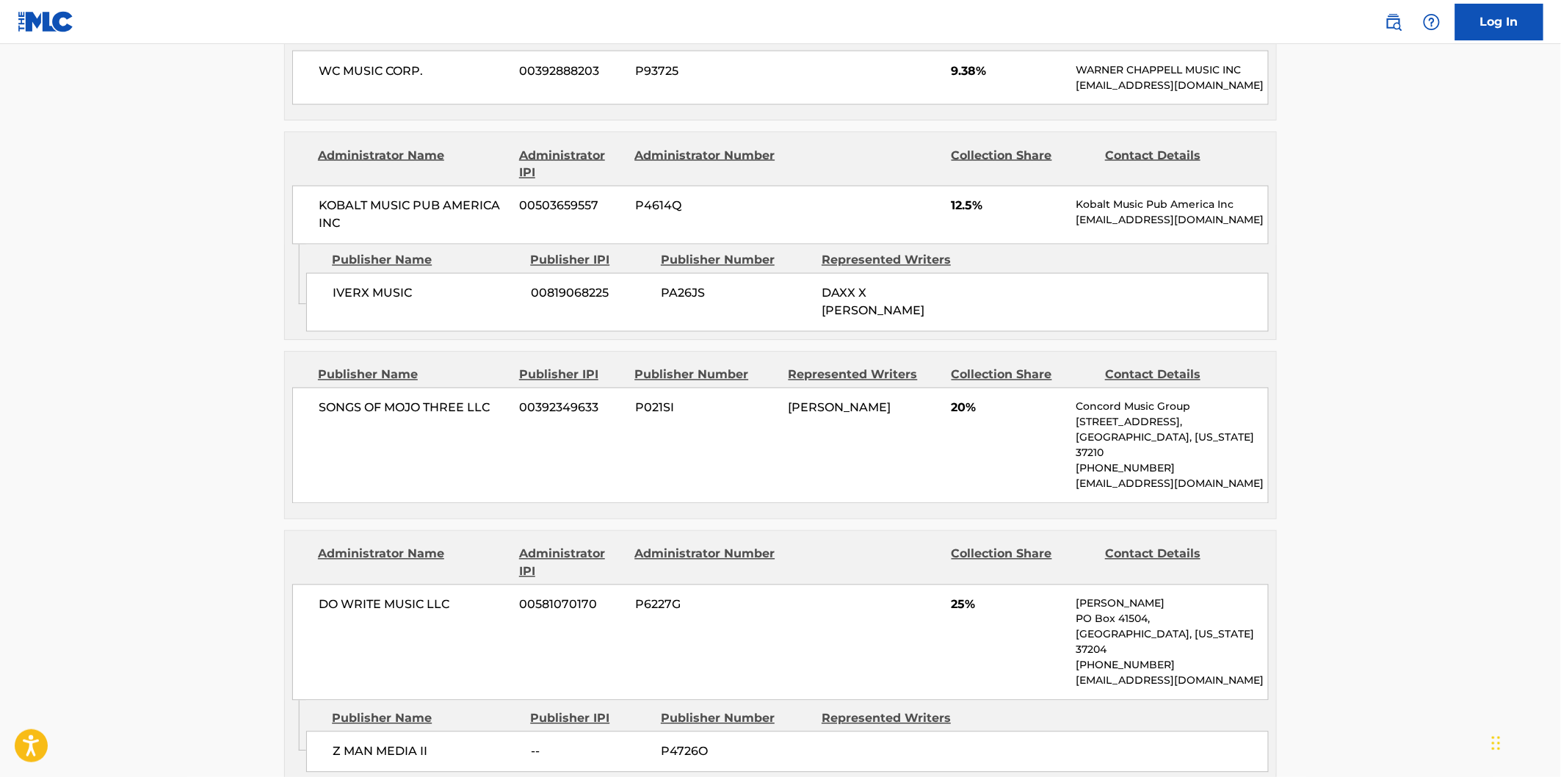
scroll to position [1142, 0]
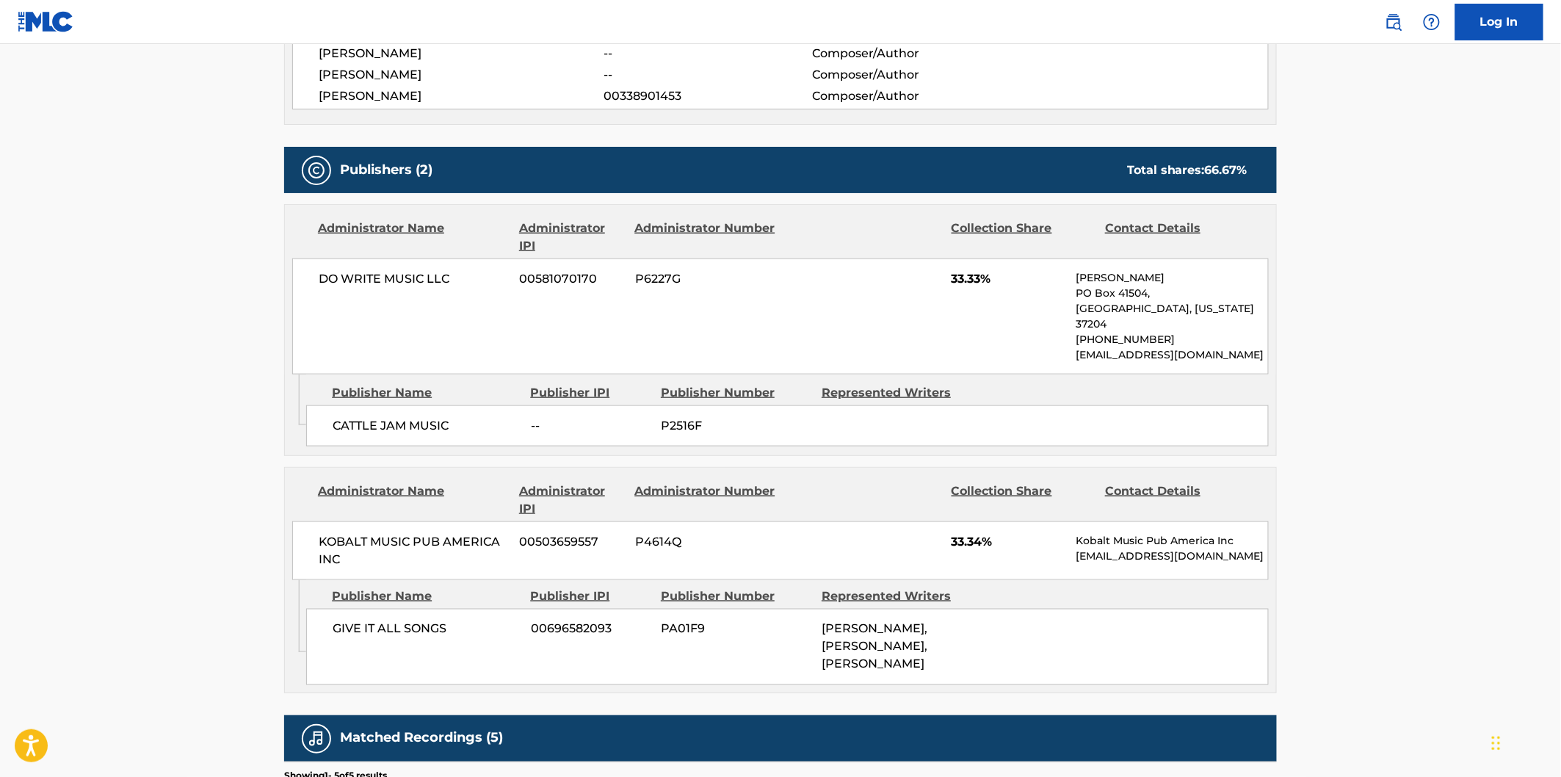
scroll to position [652, 0]
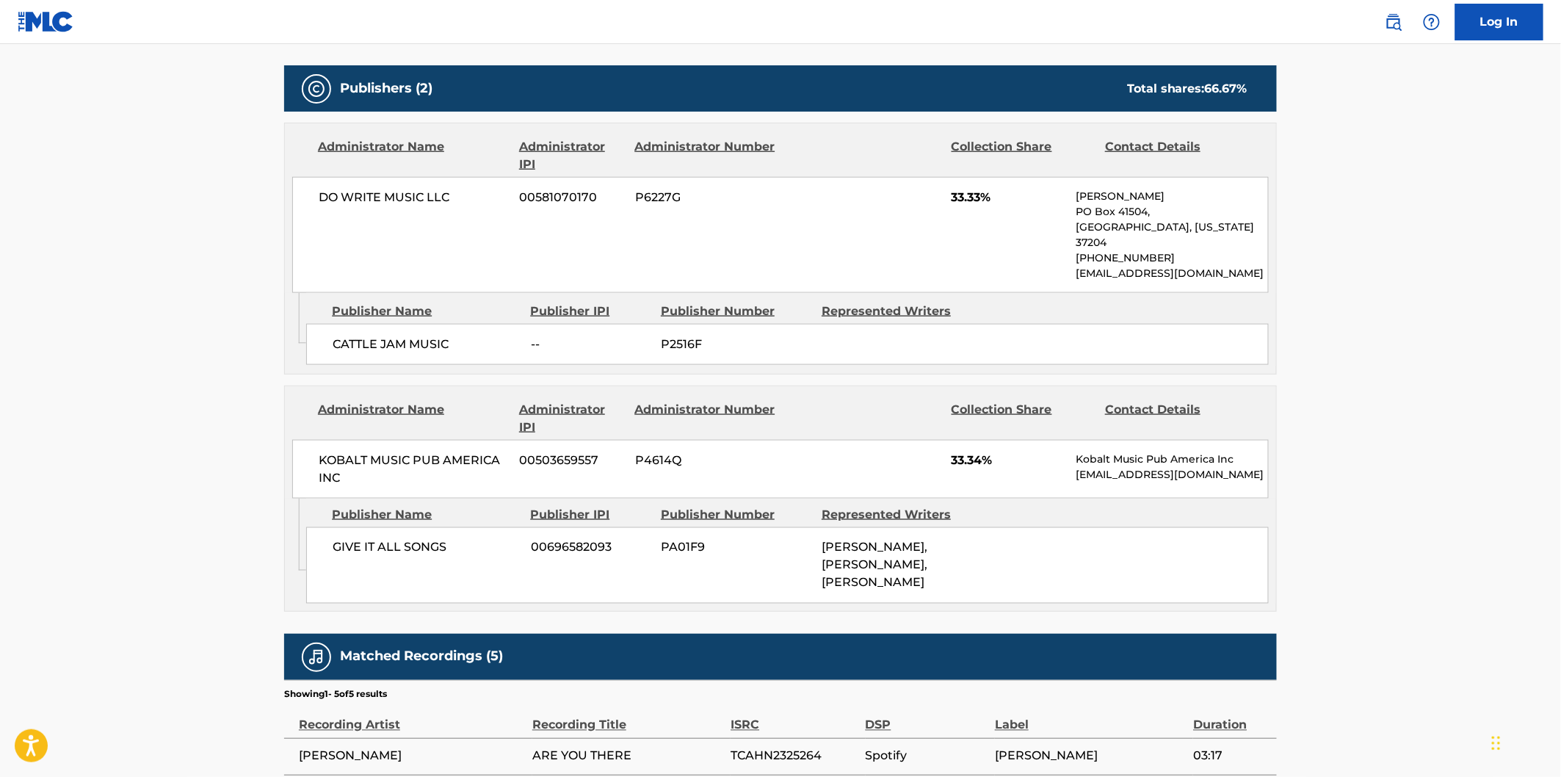
click at [362, 336] on span "CATTLE JAM MUSIC" at bounding box center [426, 345] width 187 height 18
click at [419, 336] on span "CATTLE JAM MUSIC" at bounding box center [426, 345] width 187 height 18
copy span "CATTLE JAM MUSIC"
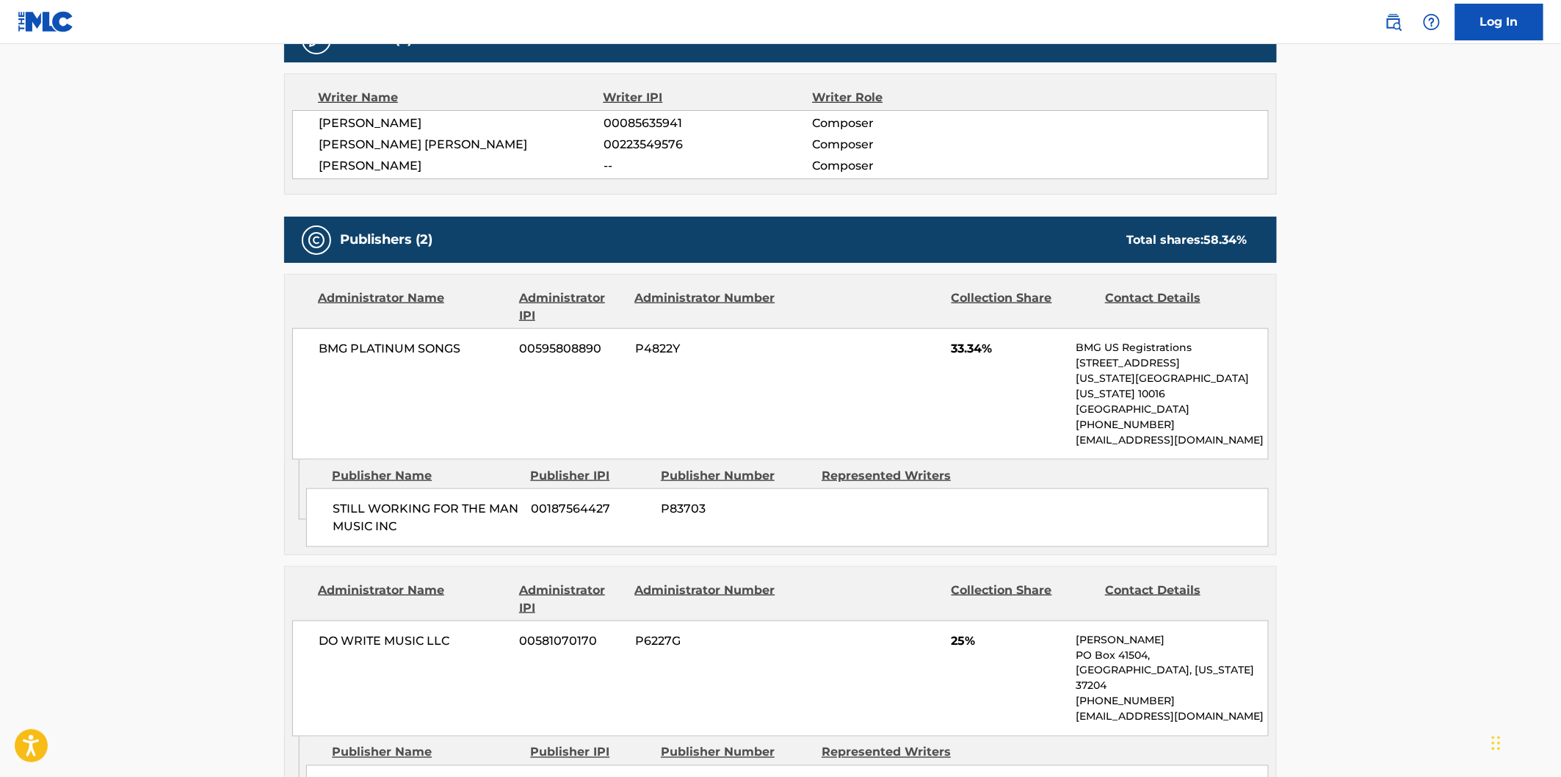
scroll to position [652, 0]
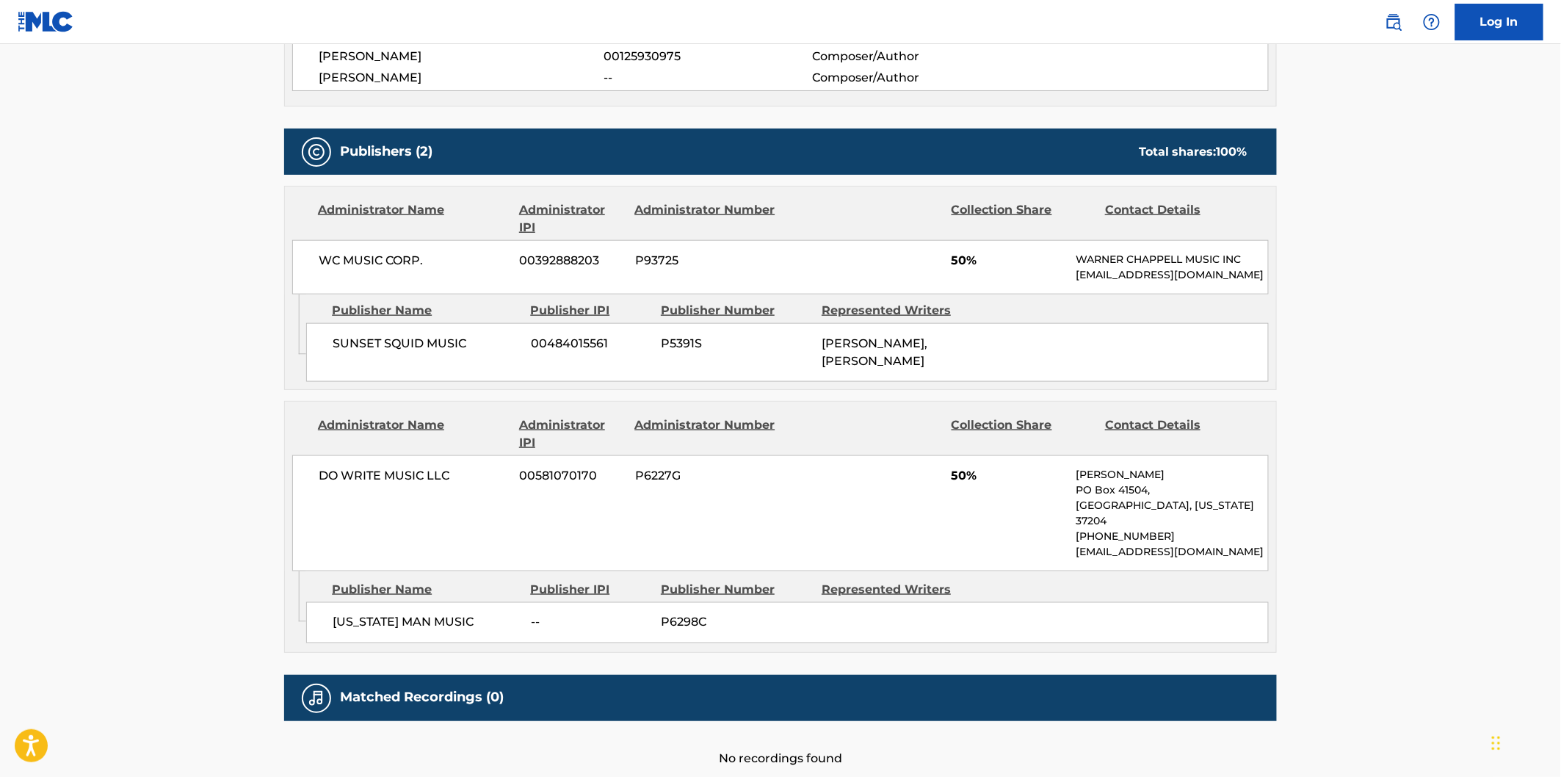
scroll to position [651, 0]
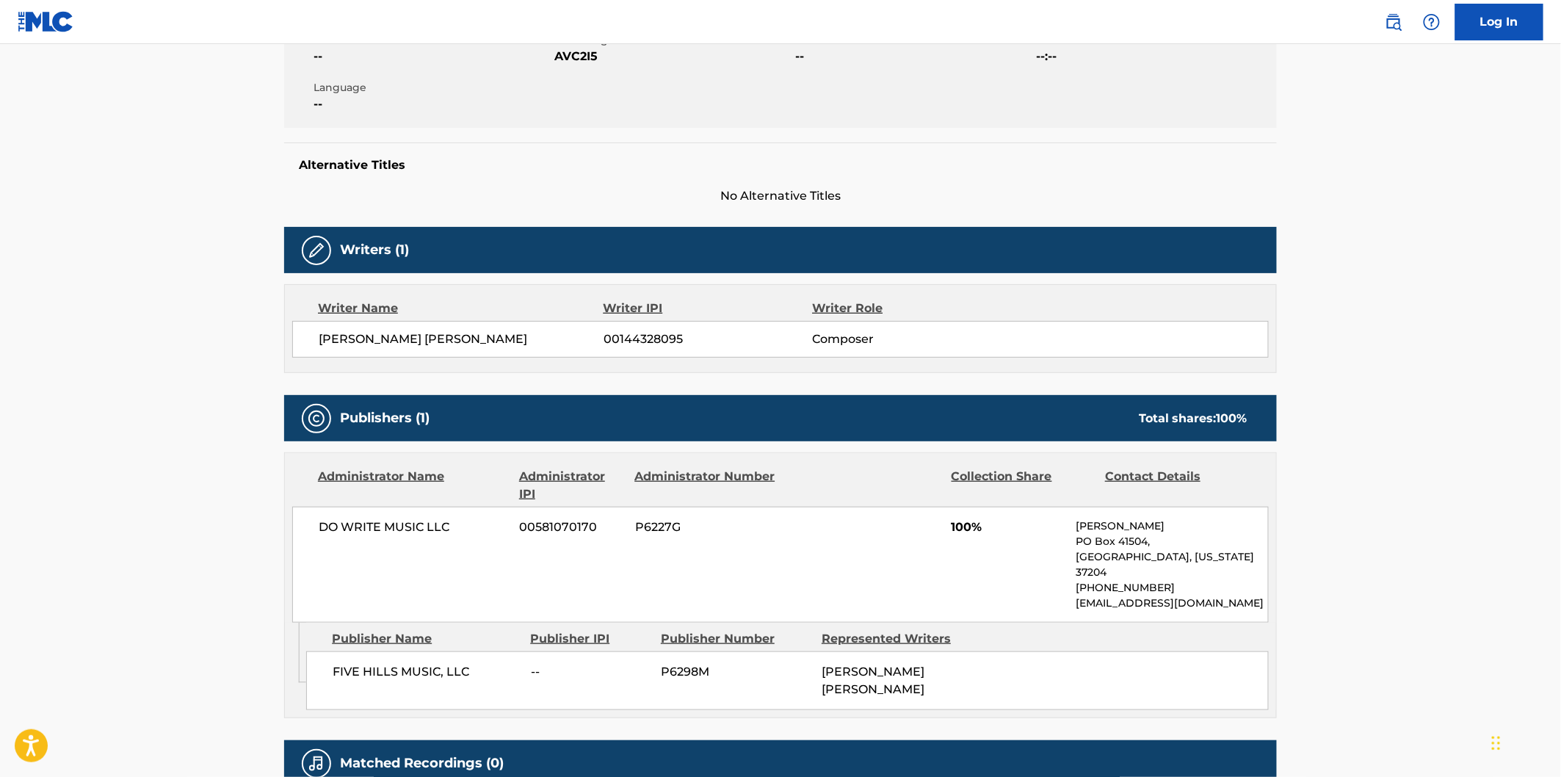
scroll to position [409, 0]
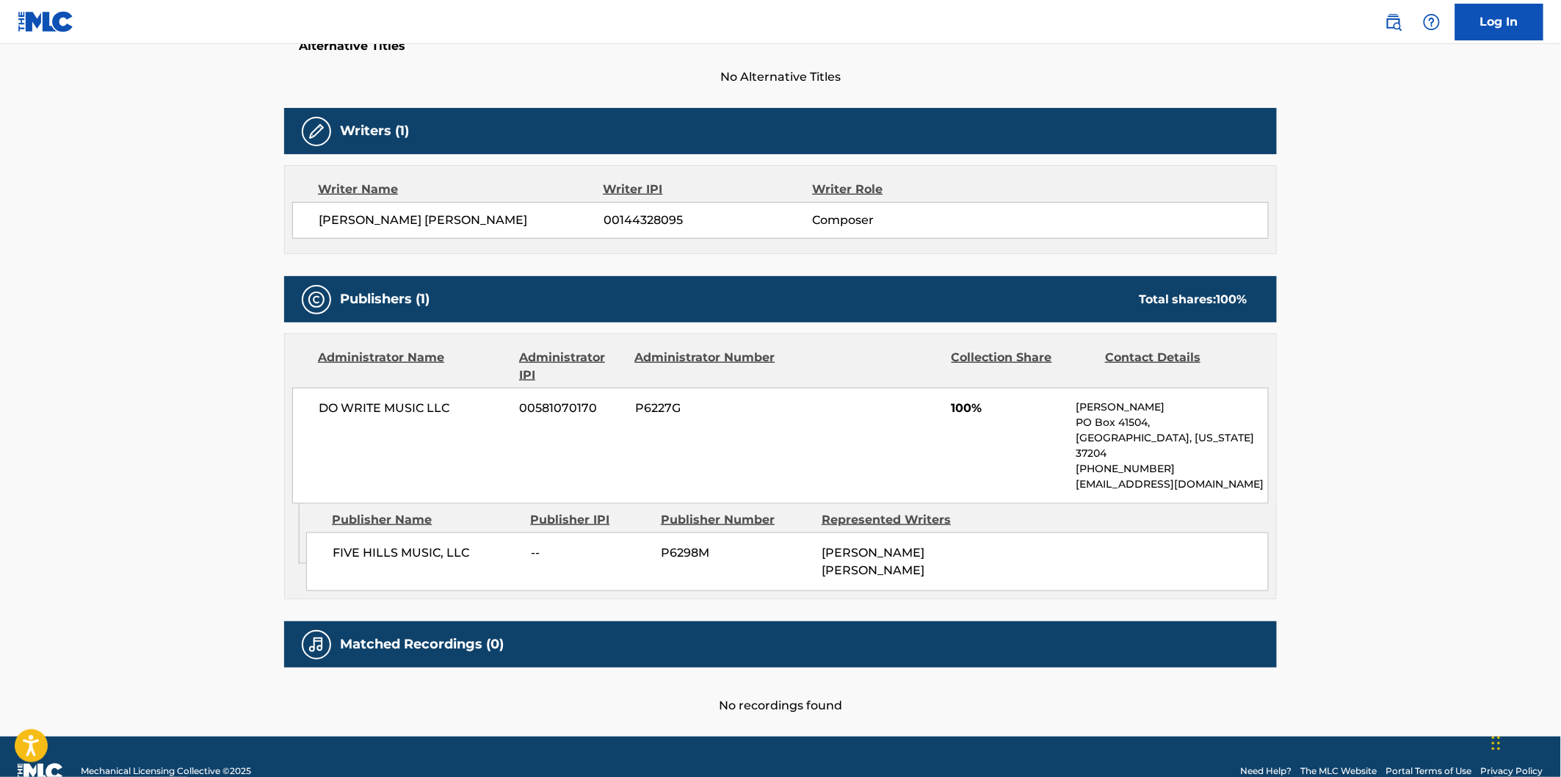
click at [341, 544] on span "FIVE HILLS MUSIC, LLC" at bounding box center [426, 553] width 187 height 18
drag, startPoint x: 406, startPoint y: 531, endPoint x: 435, endPoint y: 531, distance: 28.6
click at [435, 544] on span "FIVE HILLS MUSIC, LLC" at bounding box center [426, 553] width 187 height 18
click at [443, 544] on span "FIVE HILLS MUSIC, LLC" at bounding box center [426, 553] width 187 height 18
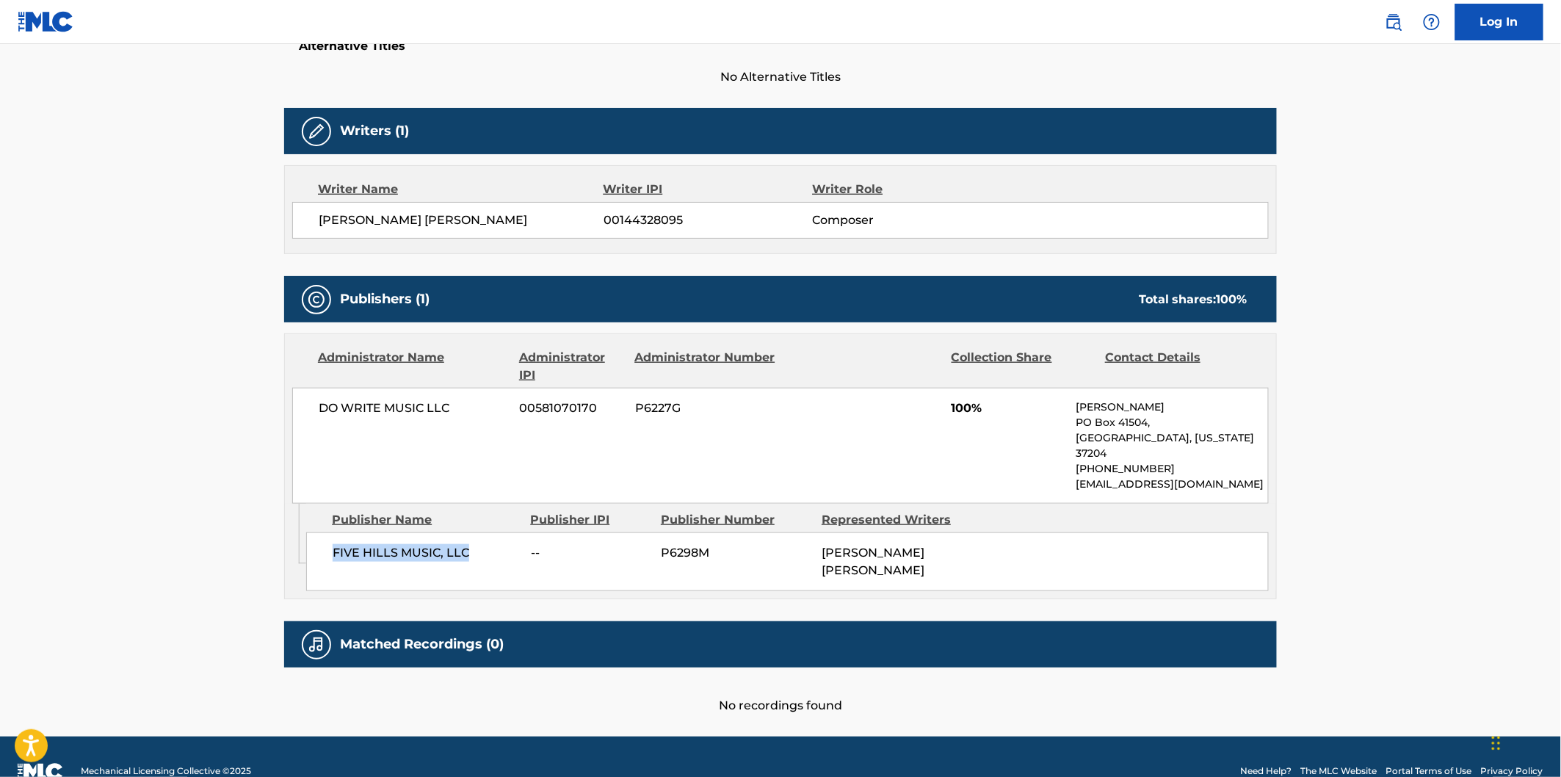
click at [454, 544] on span "FIVE HILLS MUSIC, LLC" at bounding box center [426, 553] width 187 height 18
copy span "FIVE HILLS MUSIC, LLC"
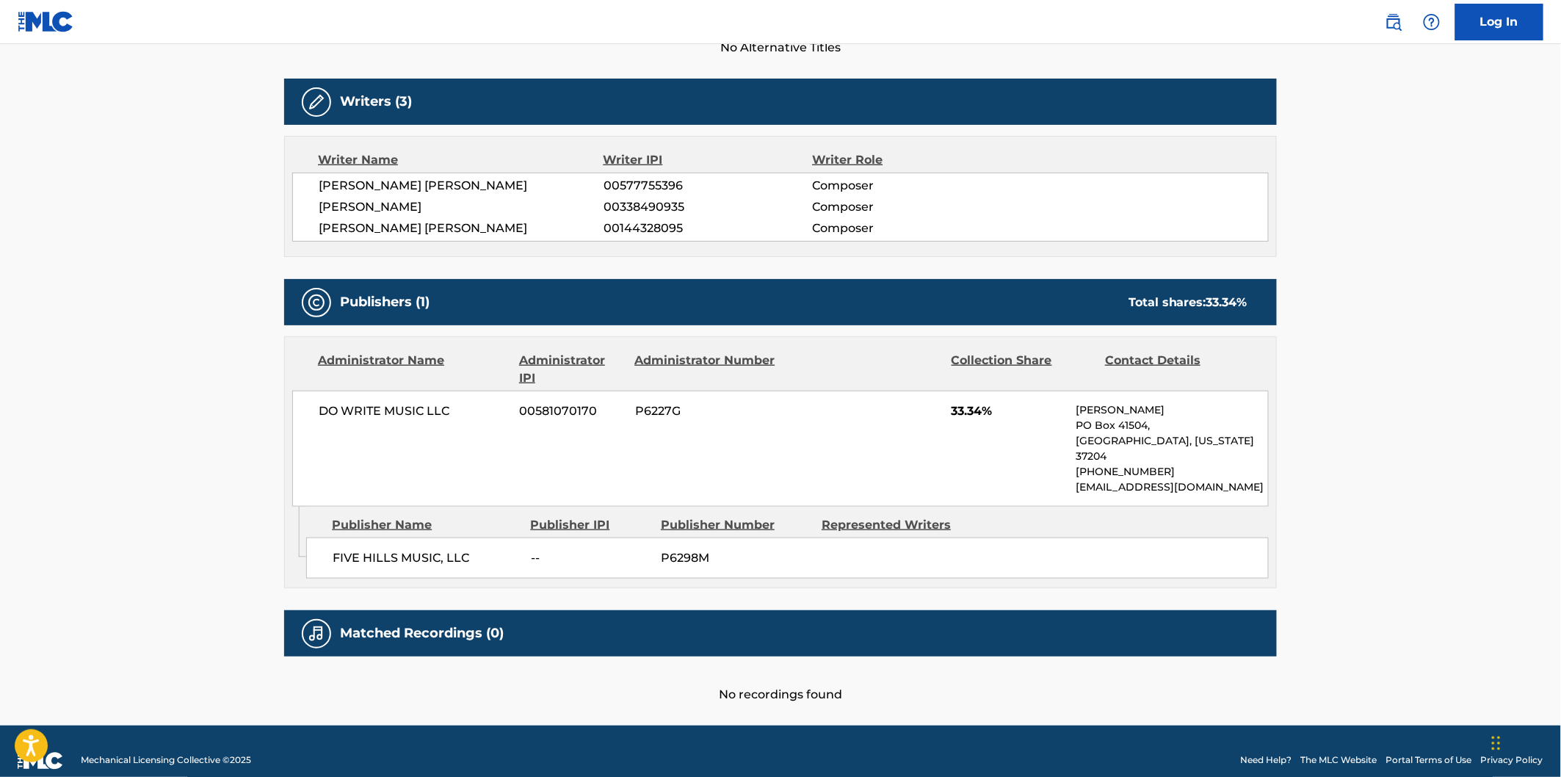
scroll to position [442, 0]
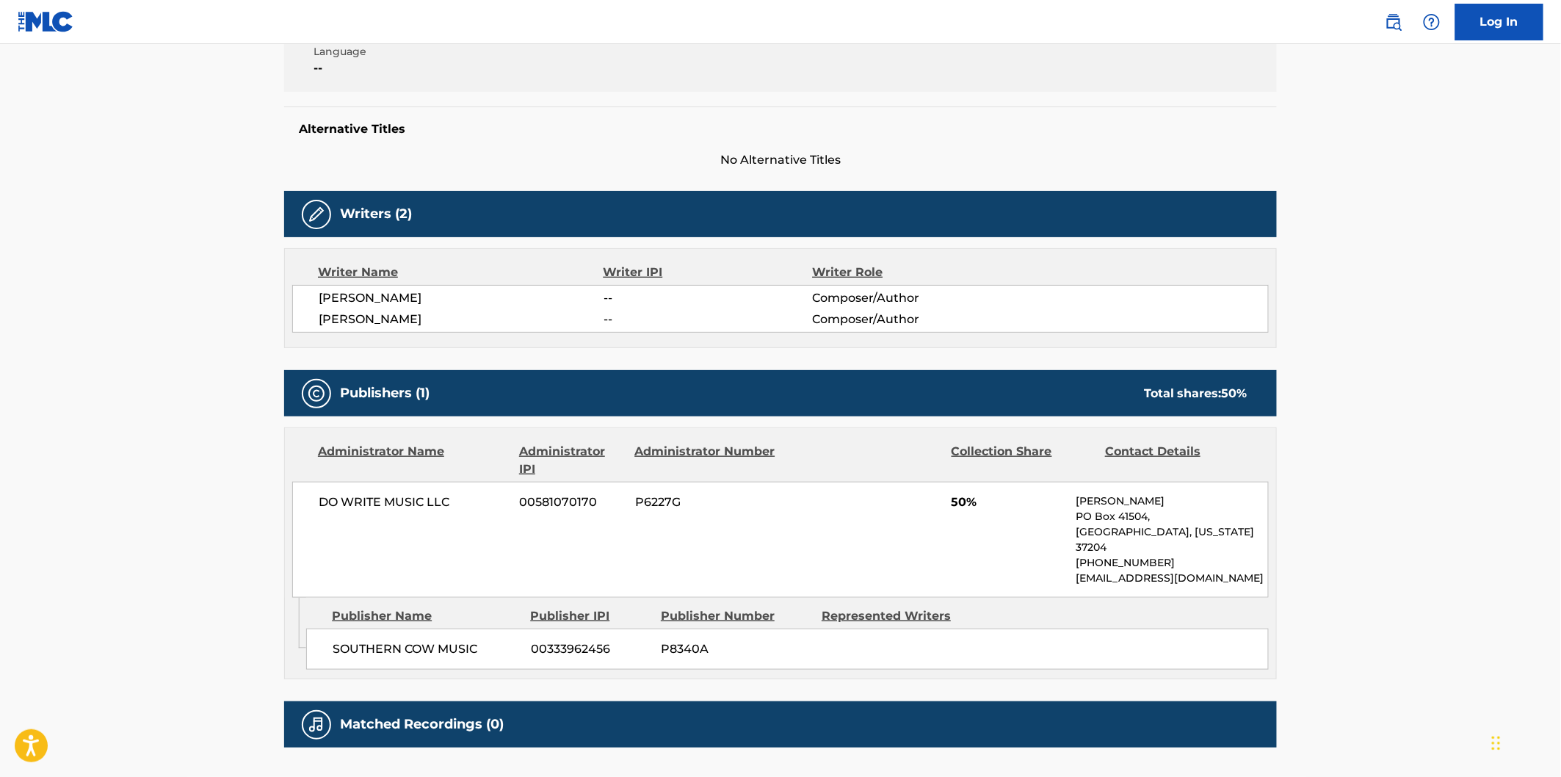
scroll to position [421, 0]
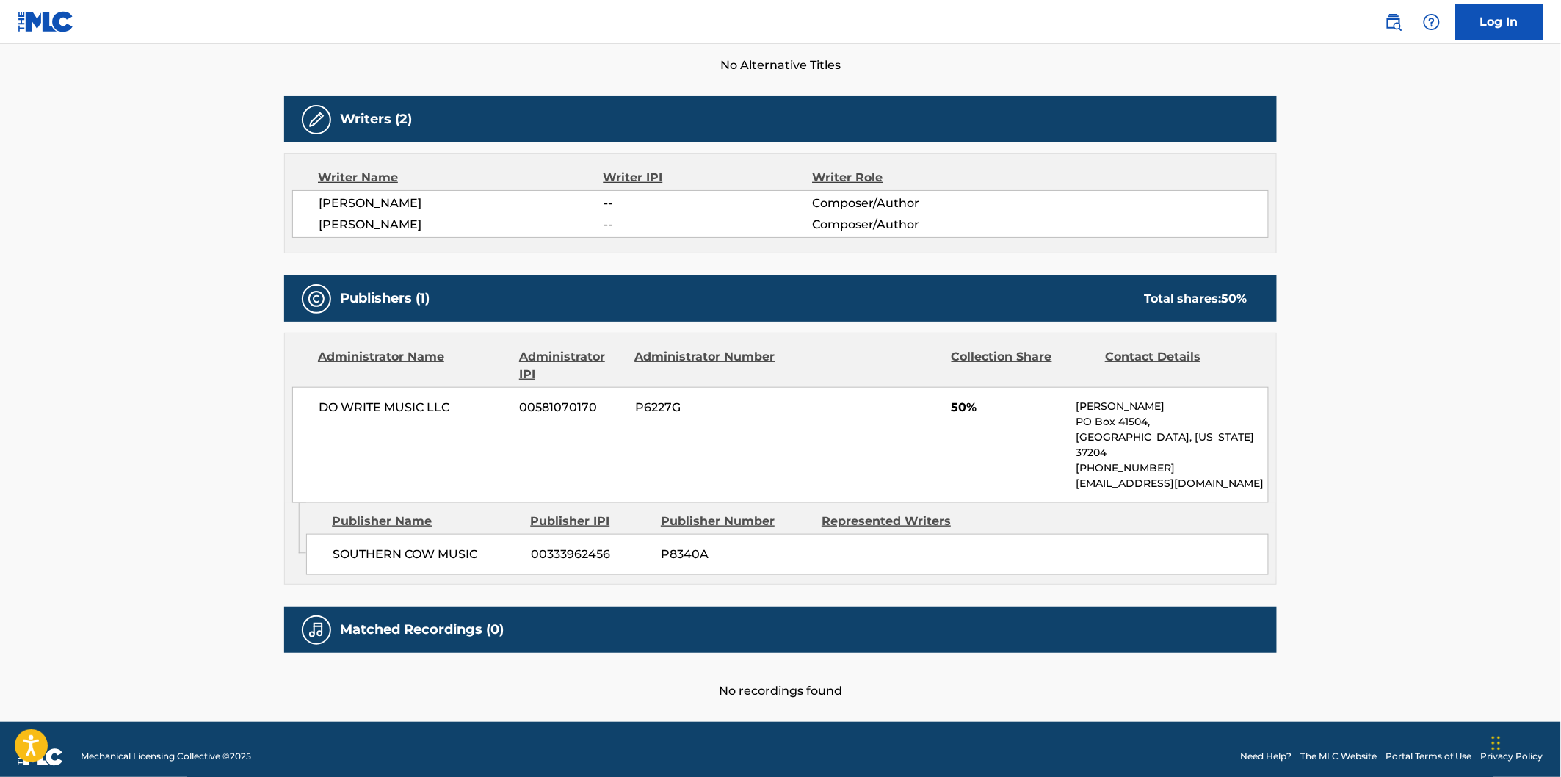
click at [376, 546] on span "SOUTHERN COW MUSIC" at bounding box center [426, 555] width 187 height 18
click at [452, 546] on span "SOUTHERN COW MUSIC" at bounding box center [426, 555] width 187 height 18
copy span "SOUTHERN COW MUSIC"
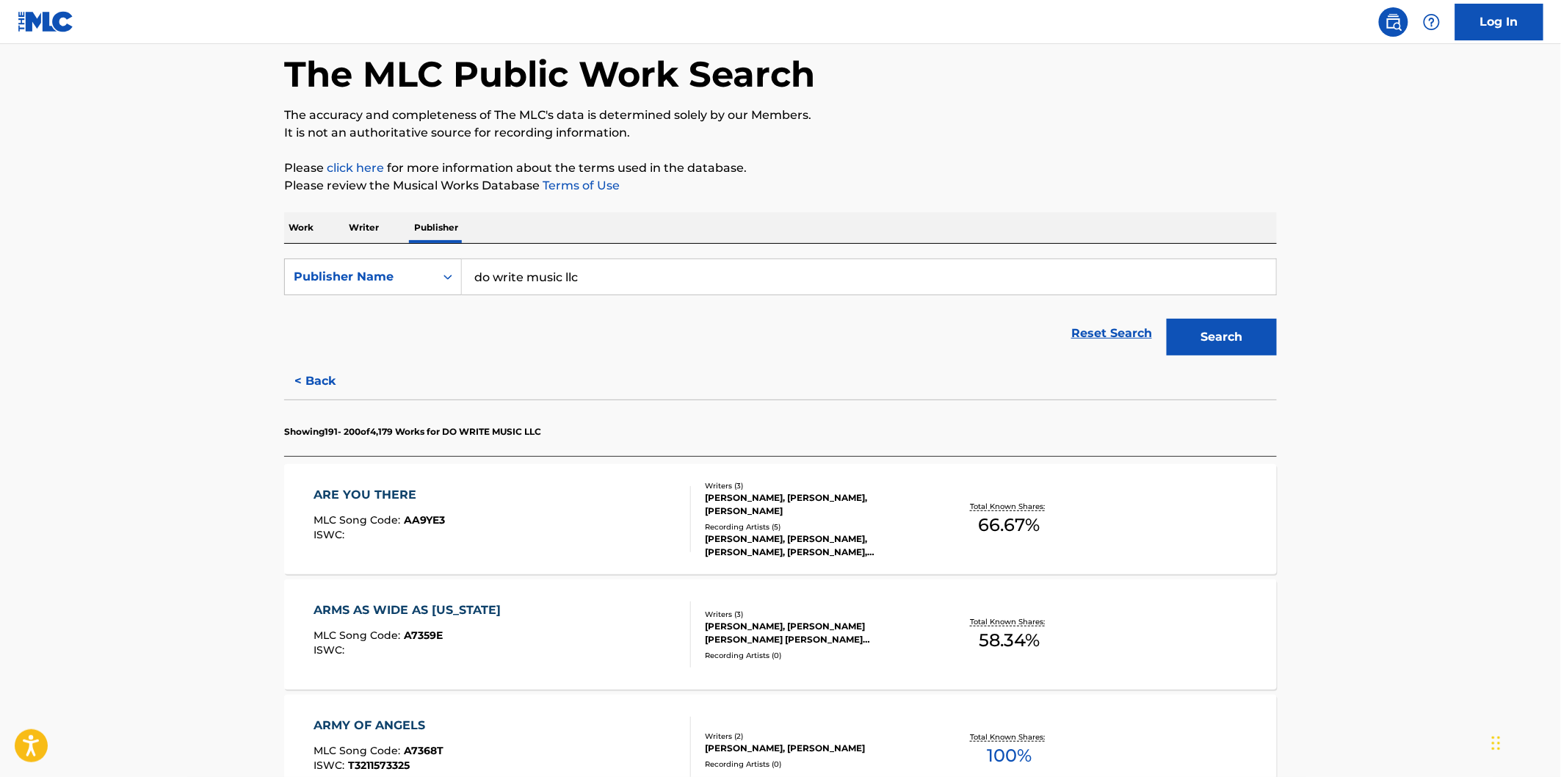
scroll to position [245, 0]
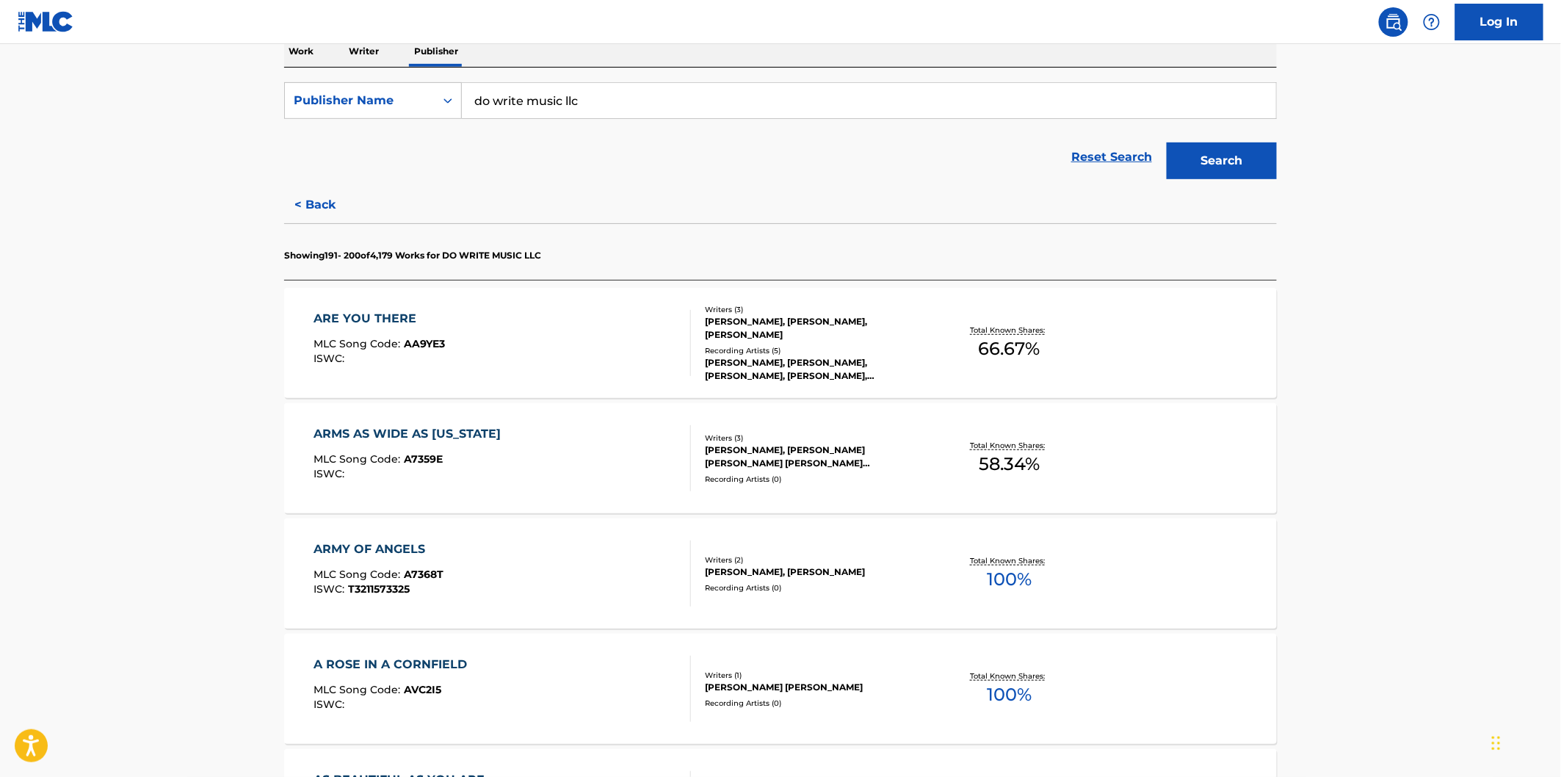
click at [593, 320] on div "ARE YOU THERE MLC Song Code : AA9YE3 ISWC :" at bounding box center [502, 343] width 377 height 66
click at [593, 448] on div "ARMS AS WIDE AS TEXAS MLC Song Code : A7359E ISWC :" at bounding box center [502, 458] width 377 height 66
click at [598, 560] on div "ARMY OF ANGELS MLC Song Code : A7368T ISWC : T3211573325" at bounding box center [502, 573] width 377 height 66
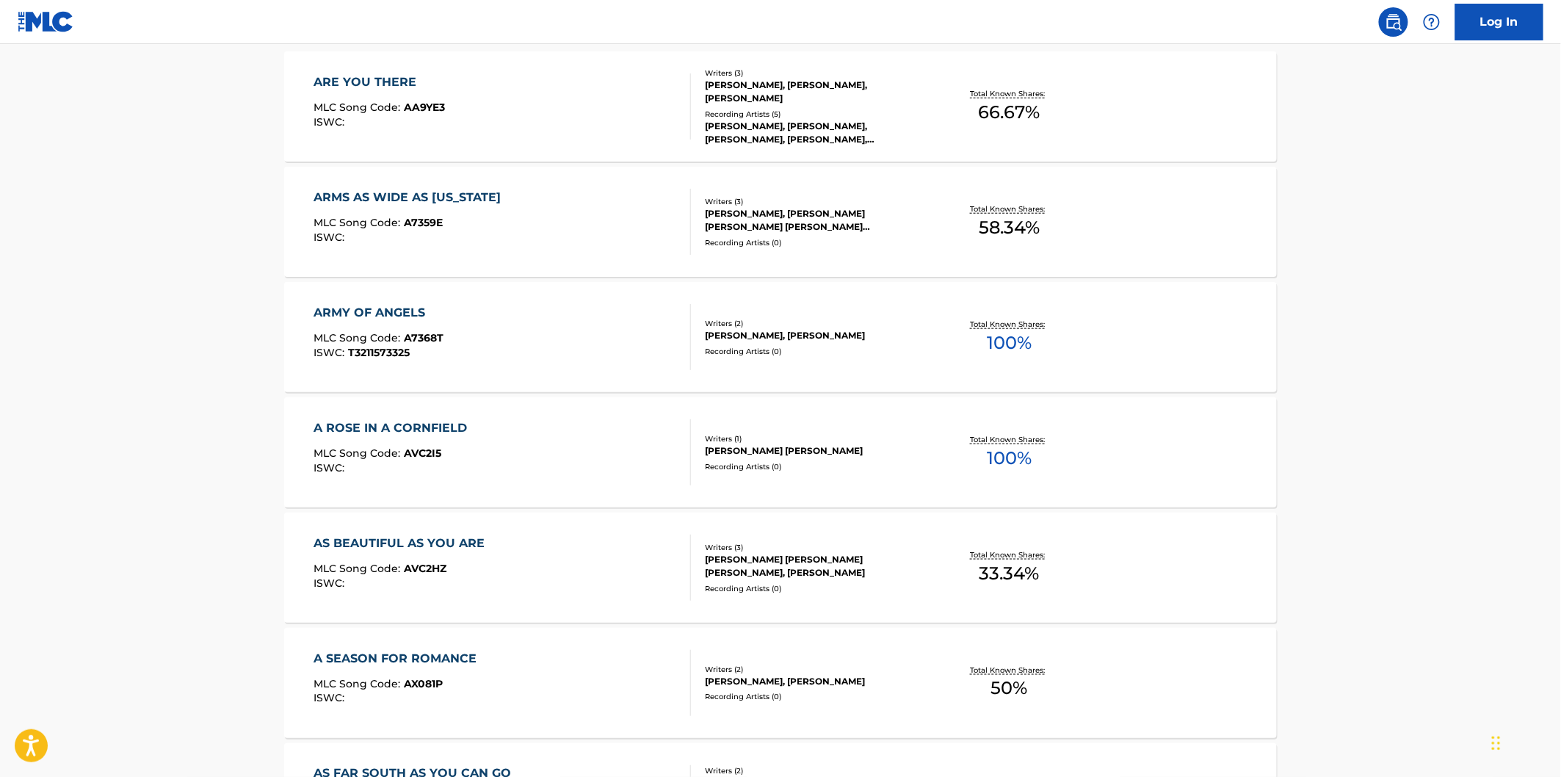
scroll to position [489, 0]
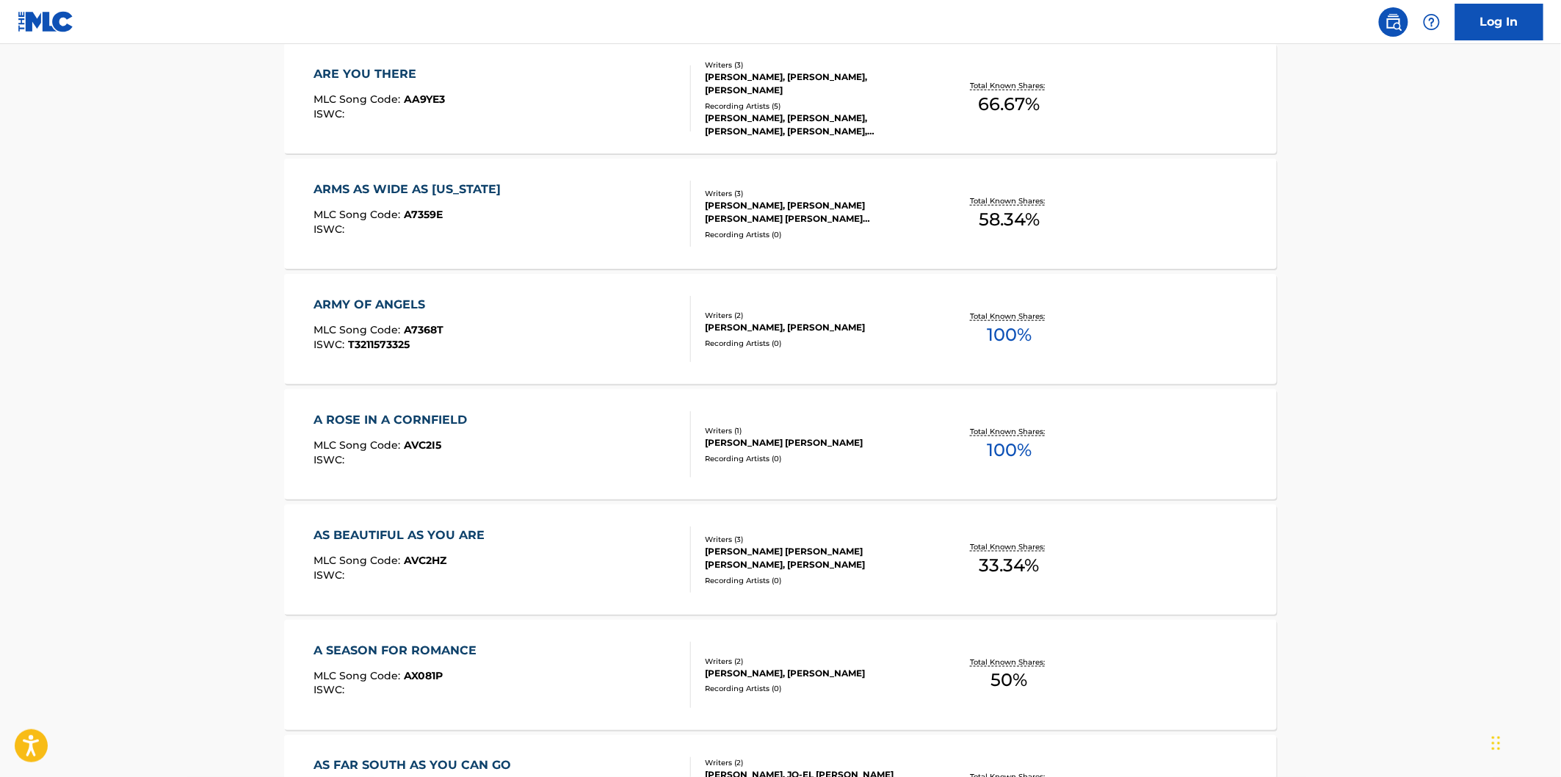
click at [607, 436] on div "A ROSE IN A CORNFIELD MLC Song Code : AVC2I5 ISWC :" at bounding box center [502, 444] width 377 height 66
click at [592, 548] on div "AS BEAUTIFUL AS YOU ARE MLC Song Code : AVC2HZ ISWC :" at bounding box center [502, 559] width 377 height 66
click at [582, 647] on div "A SEASON FOR ROMANCE MLC Song Code : AX081P ISWC :" at bounding box center [502, 675] width 377 height 66
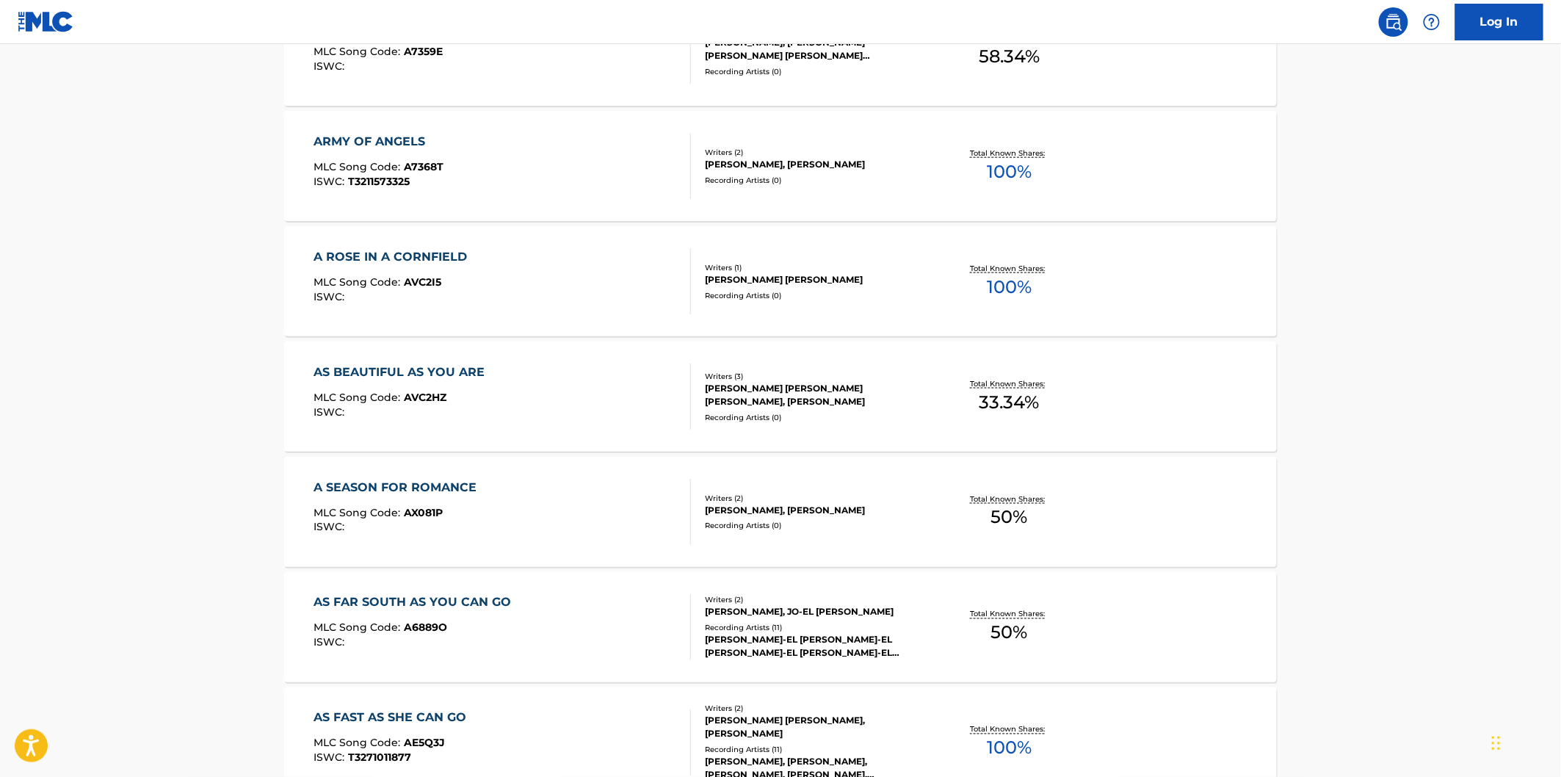
click at [593, 619] on div "AS FAR SOUTH AS YOU CAN GO MLC Song Code : A6889O ISWC :" at bounding box center [502, 627] width 377 height 66
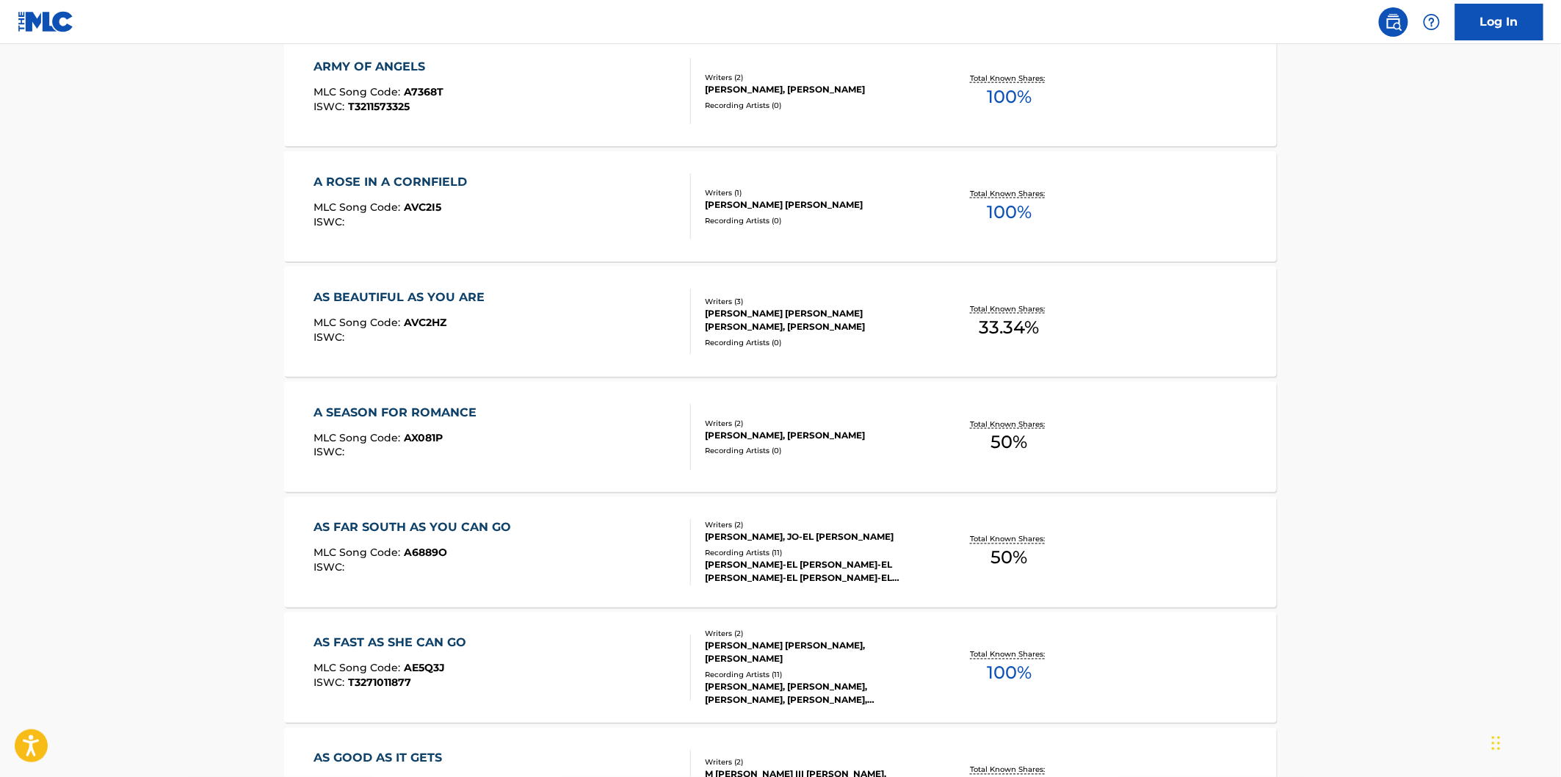
scroll to position [816, 0]
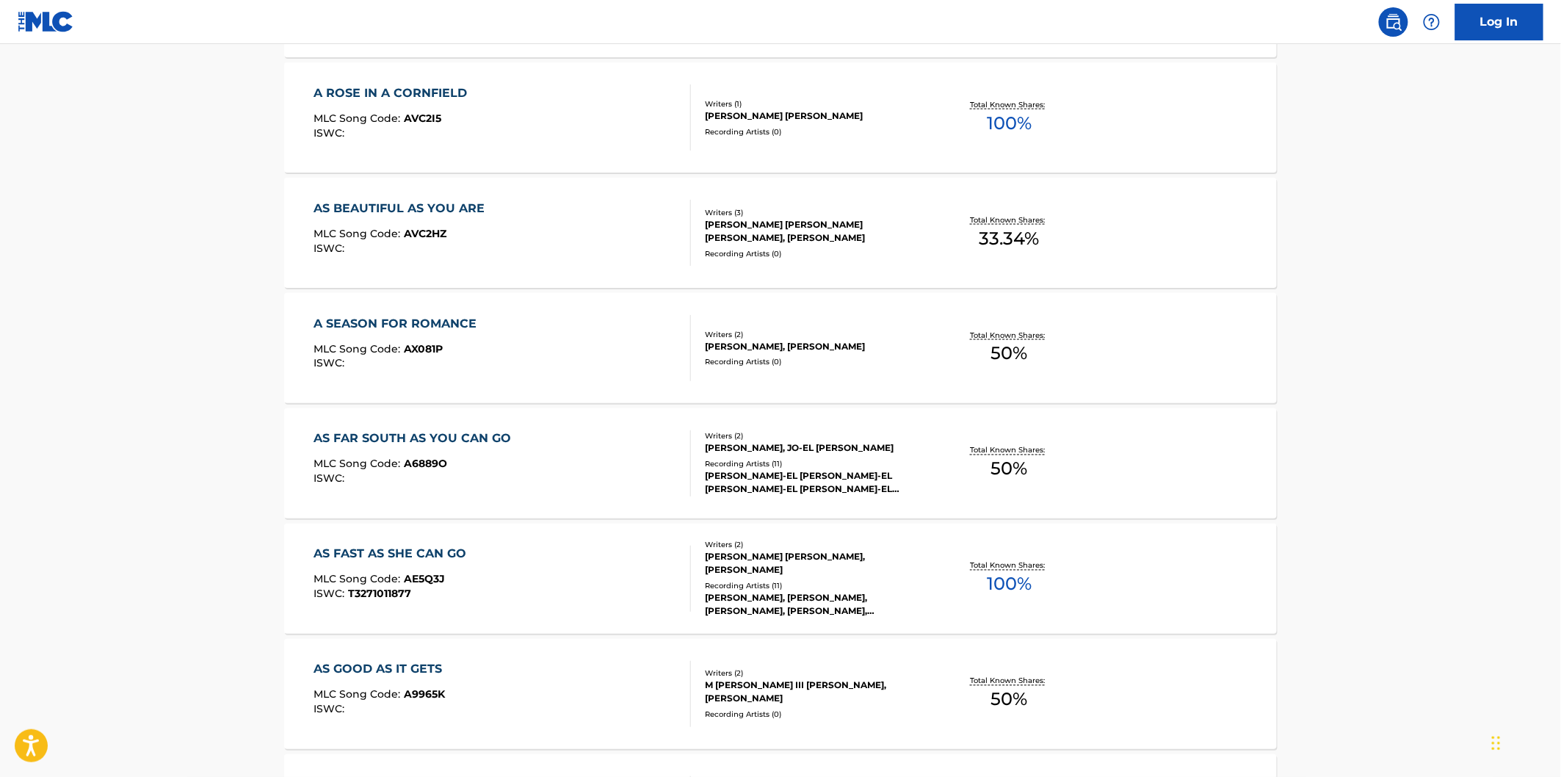
click at [589, 593] on div "AS FAST AS SHE CAN GO MLC Song Code : AE5Q3J ISWC : T3271011877" at bounding box center [502, 579] width 377 height 66
click at [578, 654] on div "AS GOOD AS IT GETS MLC Song Code : A9965K ISWC : Writers ( 2 ) M CLIFFORD III D…" at bounding box center [780, 694] width 993 height 110
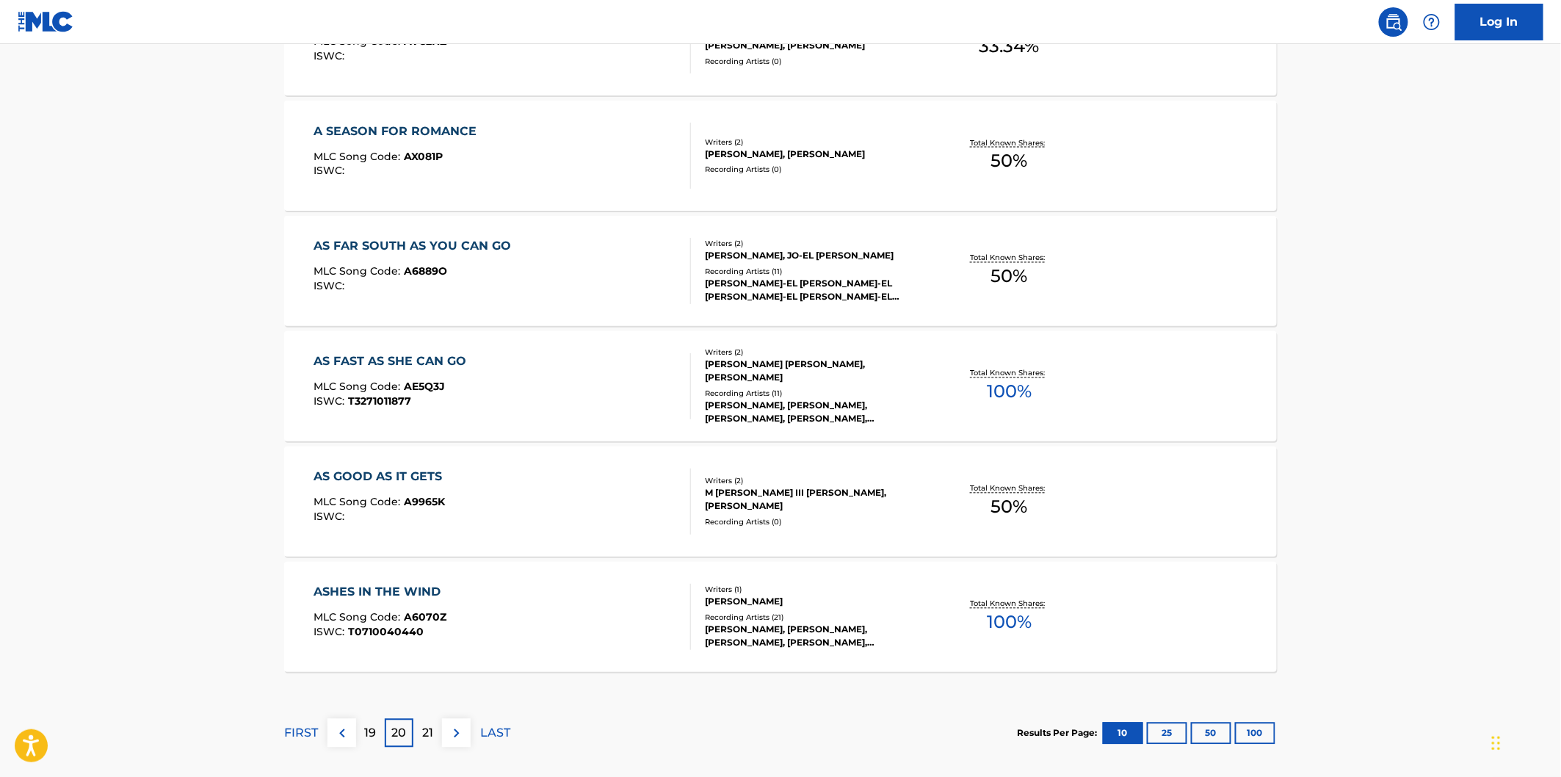
scroll to position [1060, 0]
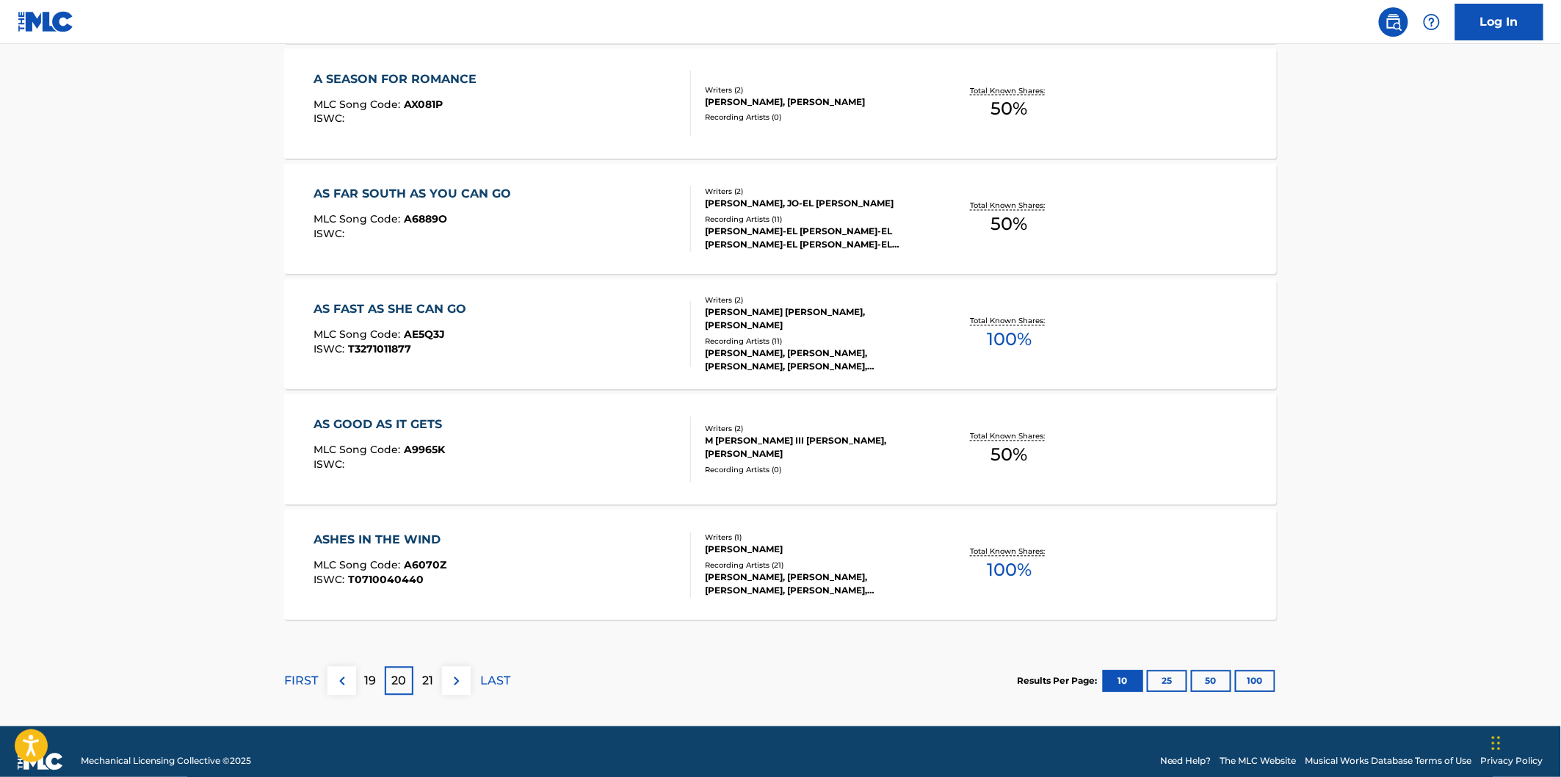
click at [595, 576] on div "ASHES IN THE WIND MLC Song Code : A6070Z ISWC : T0710040440" at bounding box center [502, 565] width 377 height 66
click at [423, 681] on p "21" at bounding box center [427, 682] width 11 height 18
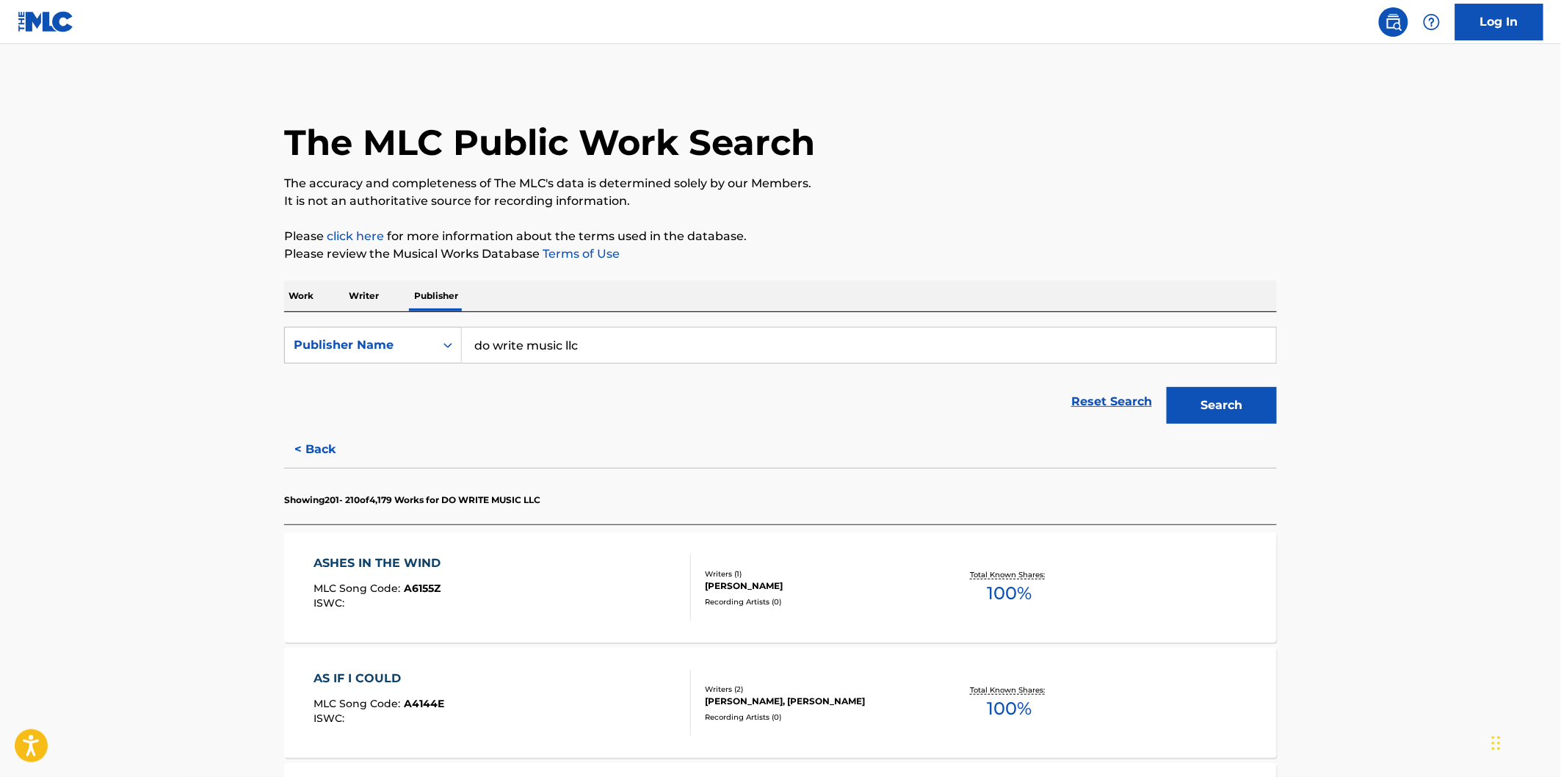
click at [589, 336] on input "do write music llc" at bounding box center [869, 345] width 814 height 35
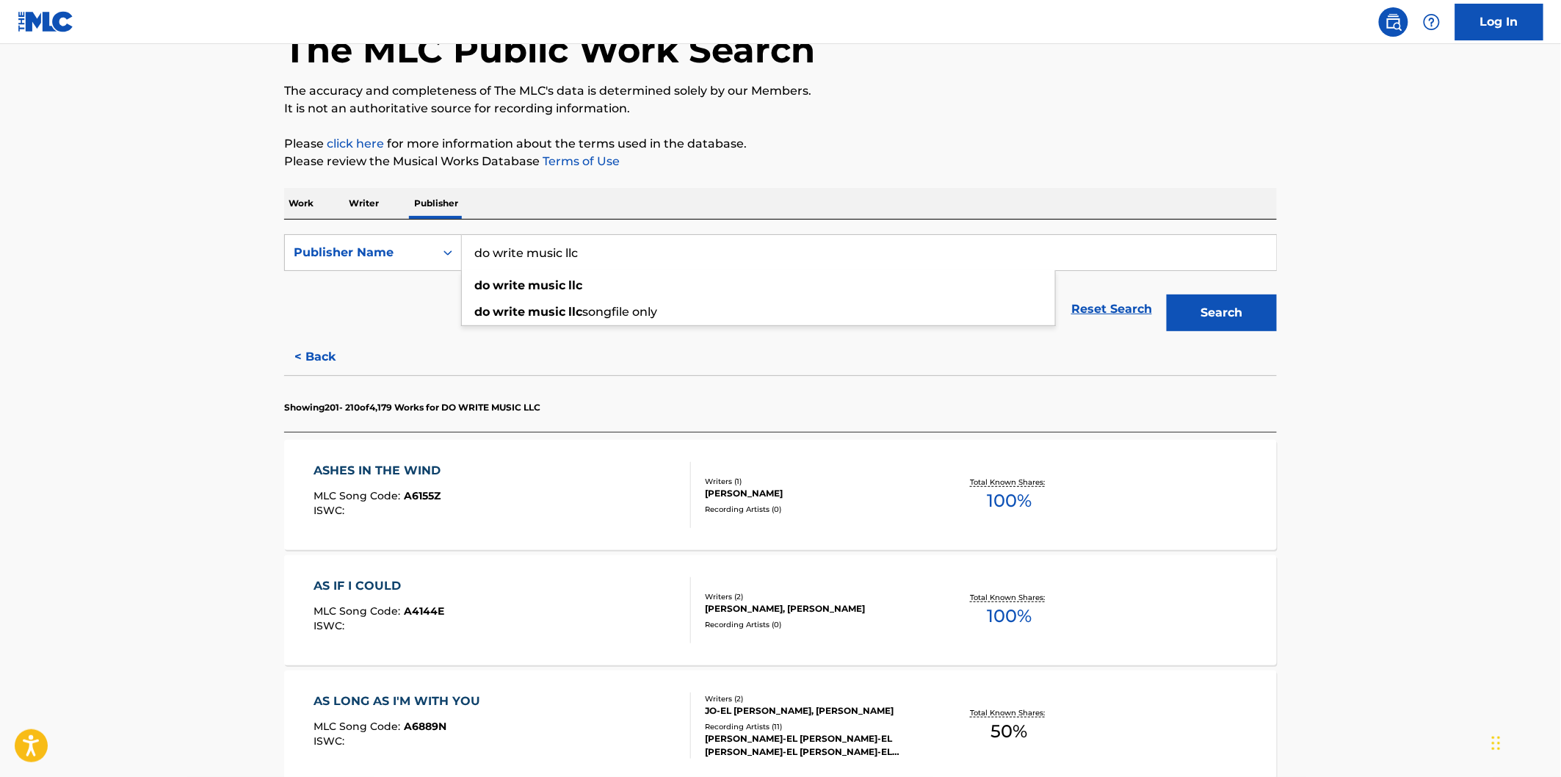
scroll to position [245, 0]
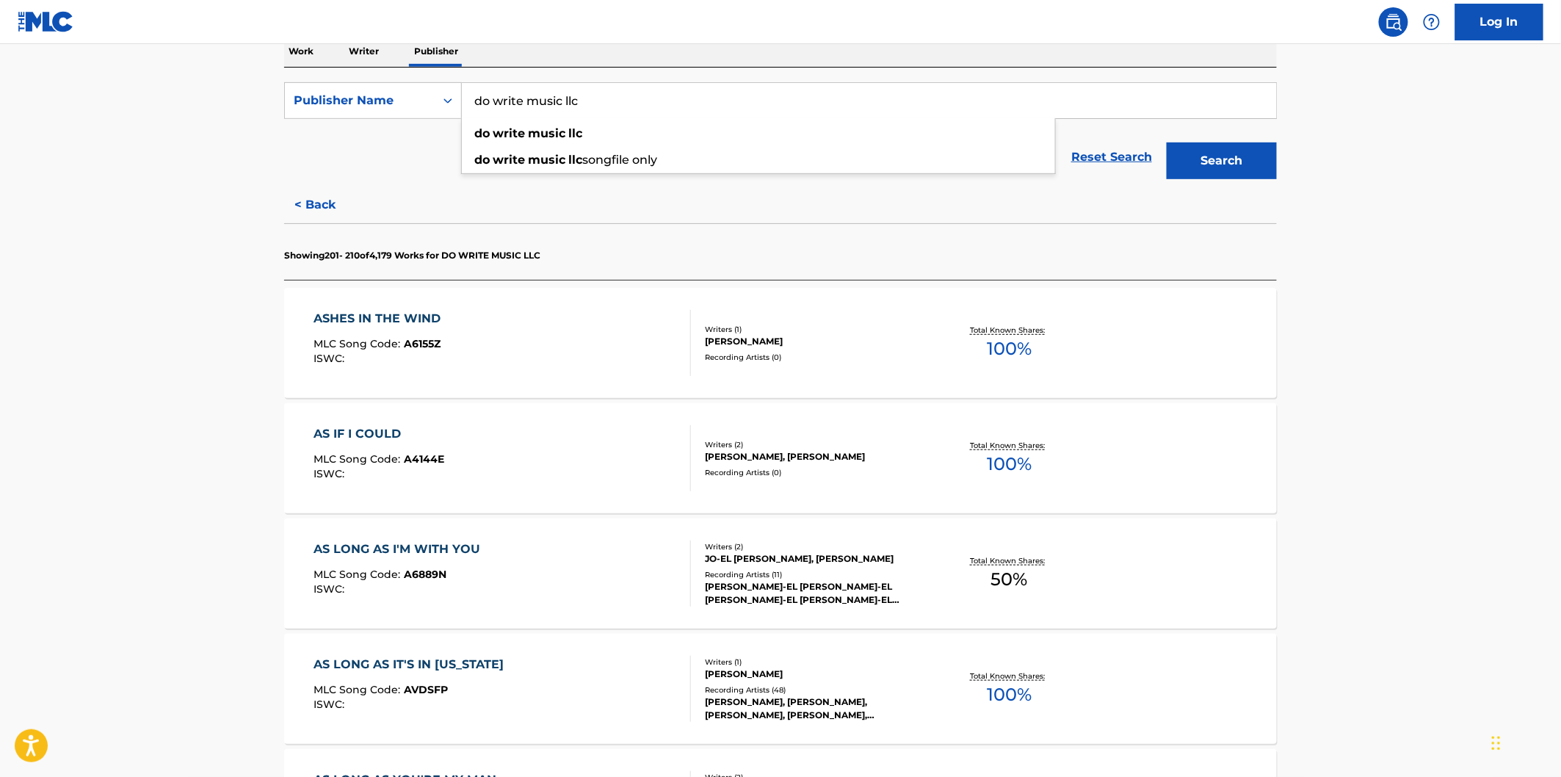
click at [542, 346] on div "ASHES IN THE WIND MLC Song Code : A6155Z ISWC :" at bounding box center [502, 343] width 377 height 66
click at [542, 446] on div "AS IF I COULD MLC Song Code : A4144E ISWC :" at bounding box center [502, 458] width 377 height 66
click at [535, 559] on div "AS LONG AS I'M WITH YOU MLC Song Code : A6889N ISWC :" at bounding box center [502, 573] width 377 height 66
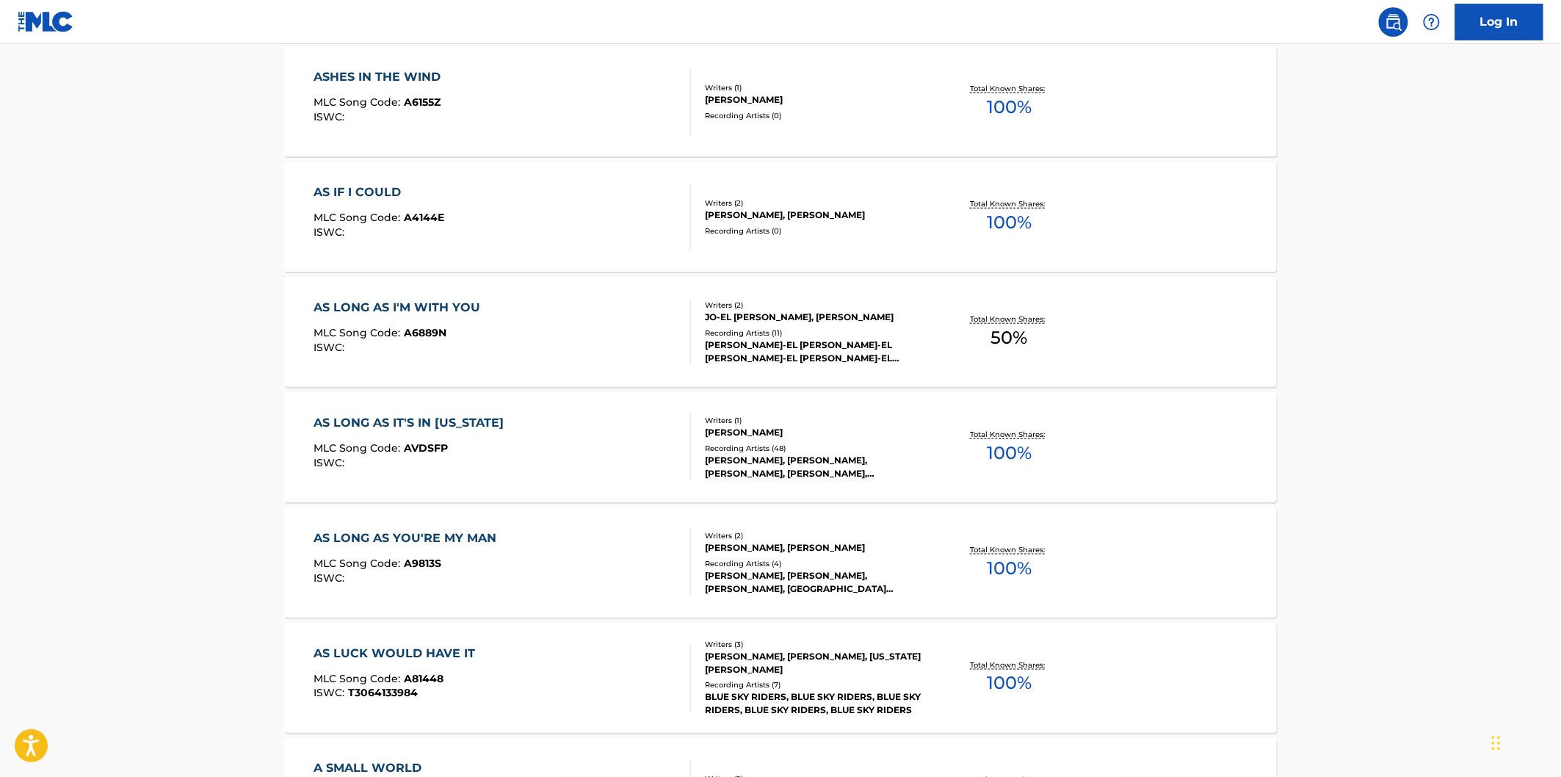
scroll to position [489, 0]
click at [546, 457] on div "AS LONG AS IT'S IN TEXAS MLC Song Code : AVDSFP ISWC :" at bounding box center [502, 444] width 377 height 66
click at [536, 534] on div "AS LONG AS YOU'RE MY MAN MLC Song Code : A9813S ISWC :" at bounding box center [502, 559] width 377 height 66
click at [549, 642] on div "AS LUCK WOULD HAVE IT MLC Song Code : A81448 ISWC : T3064133984" at bounding box center [502, 675] width 377 height 66
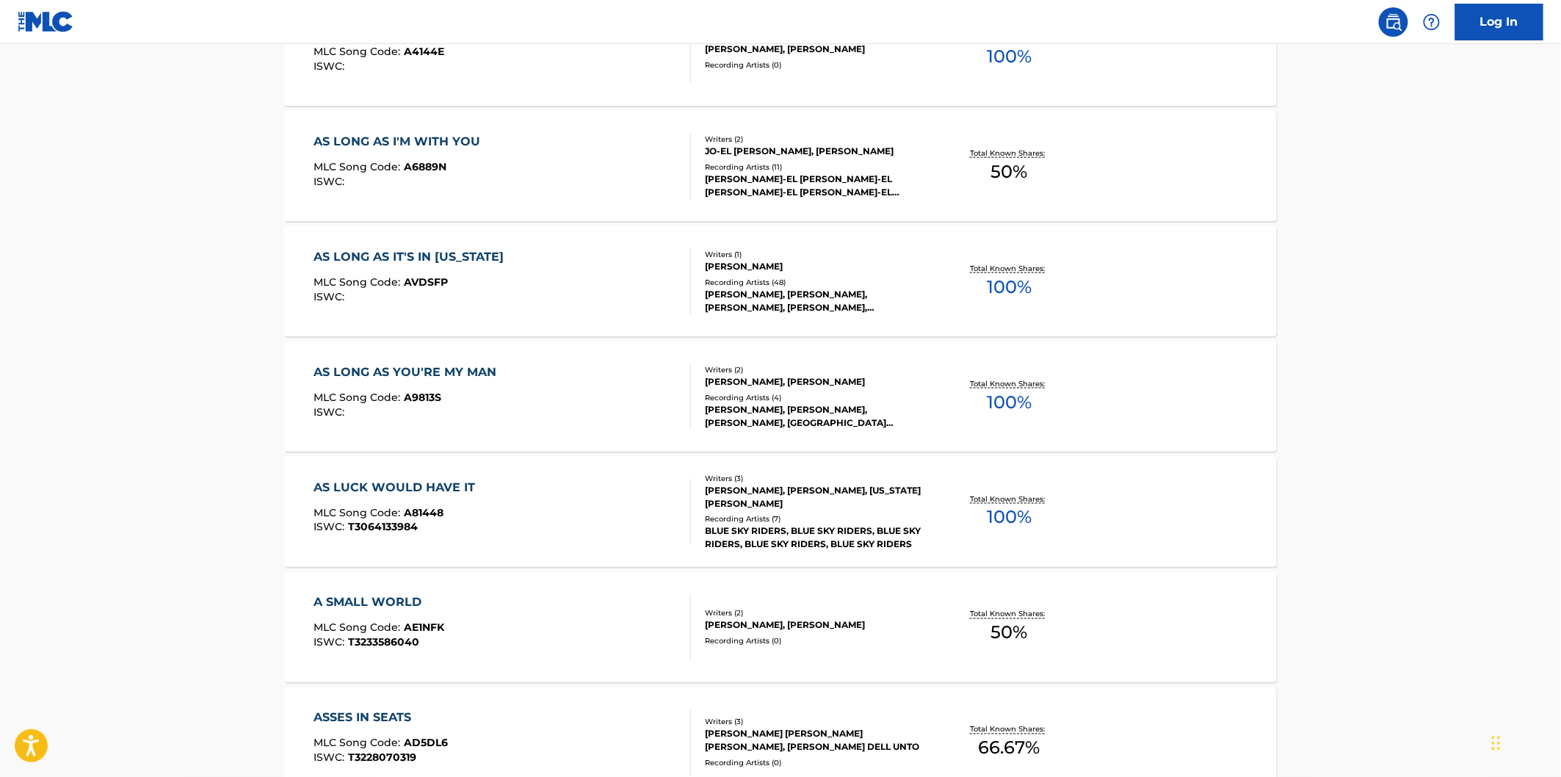
click at [541, 613] on div "A SMALL WORLD MLC Song Code : AE1NFK ISWC : T3233586040" at bounding box center [502, 627] width 377 height 66
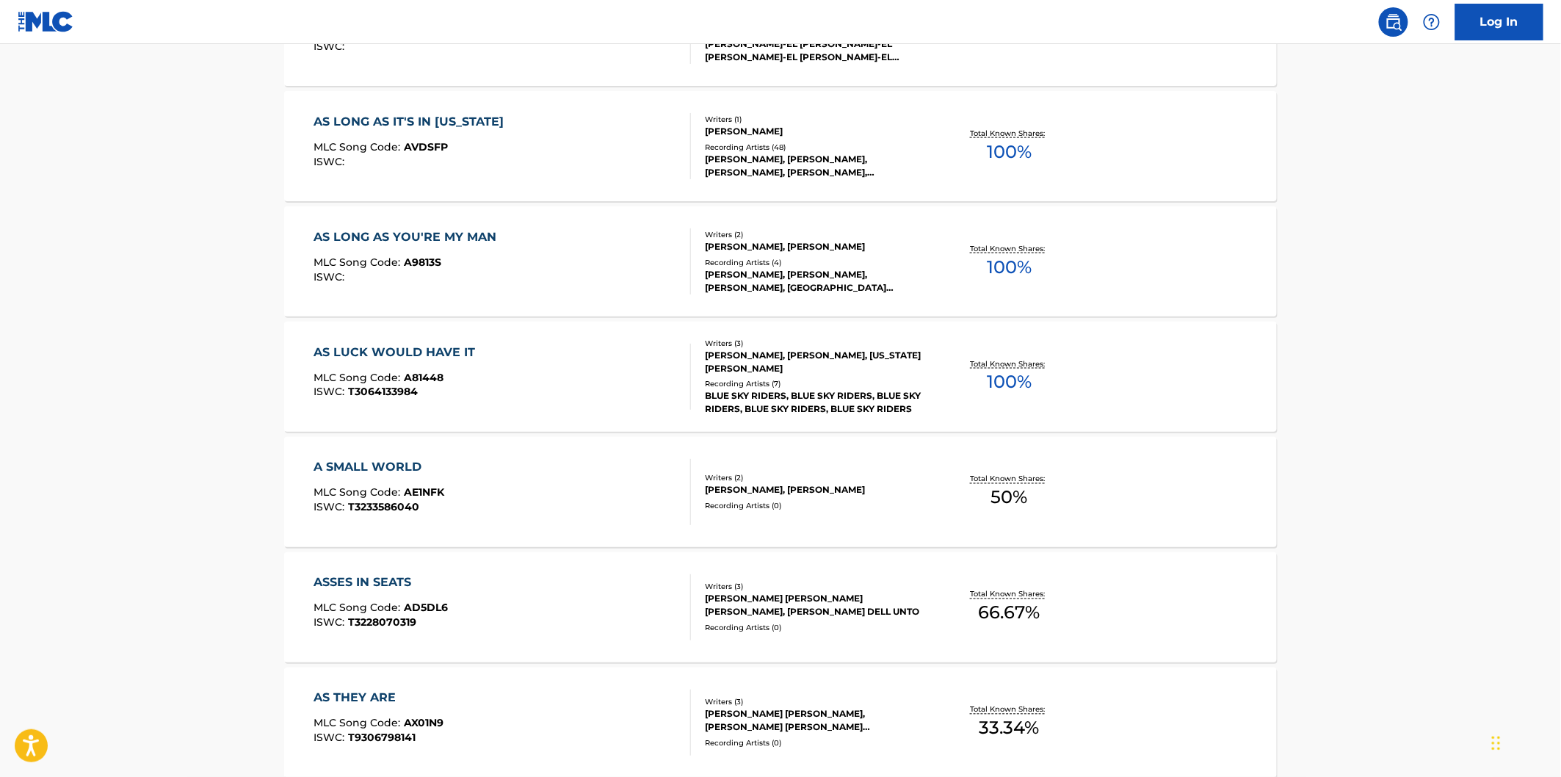
scroll to position [816, 0]
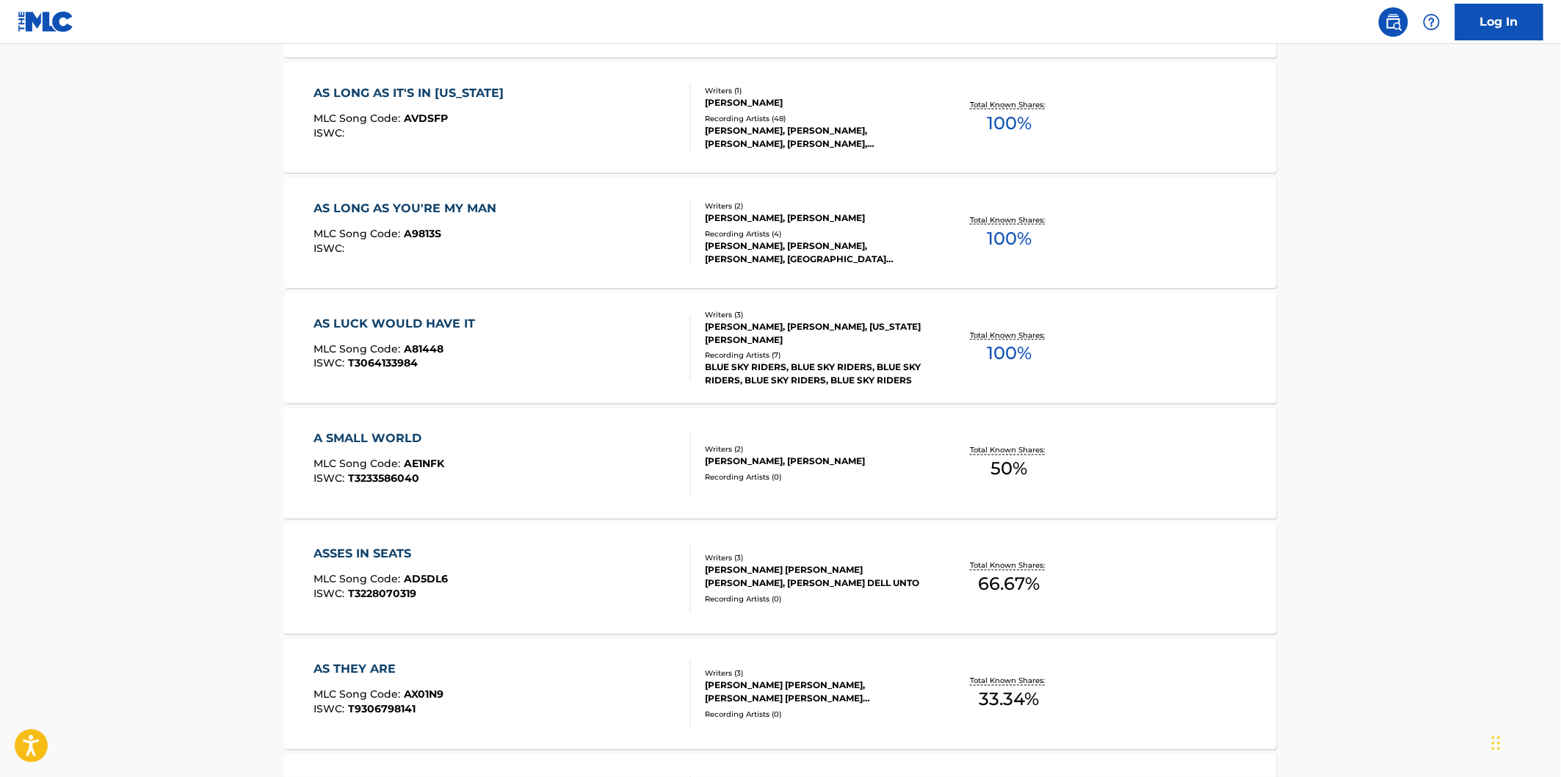
click at [541, 592] on div "ASSES IN SEATS MLC Song Code : AD5DL6 ISWC : T3228070319" at bounding box center [502, 579] width 377 height 66
click at [548, 662] on div "AS THEY ARE MLC Song Code : AX01N9 ISWC : T9306798141" at bounding box center [502, 694] width 377 height 66
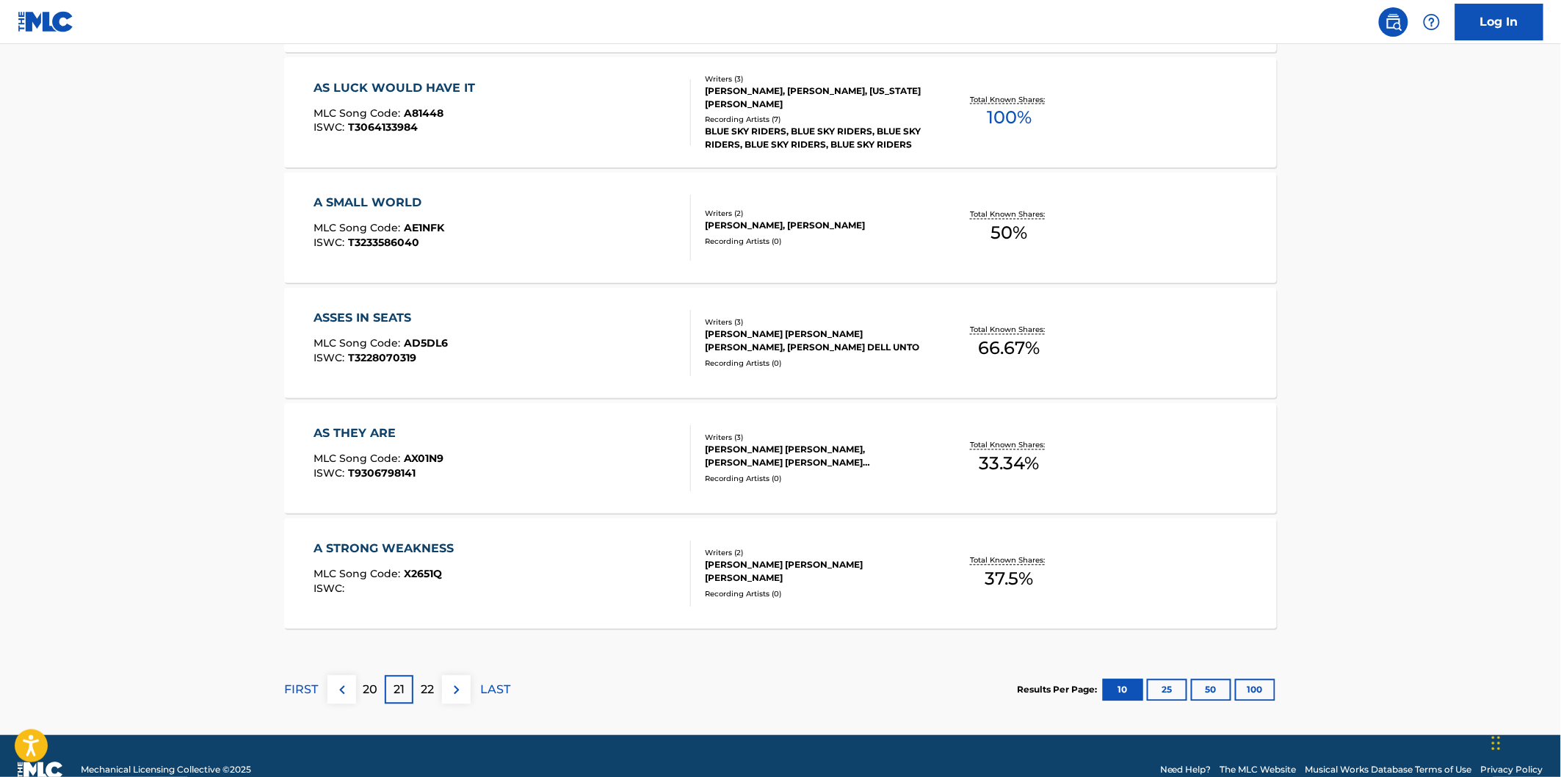
scroll to position [1060, 0]
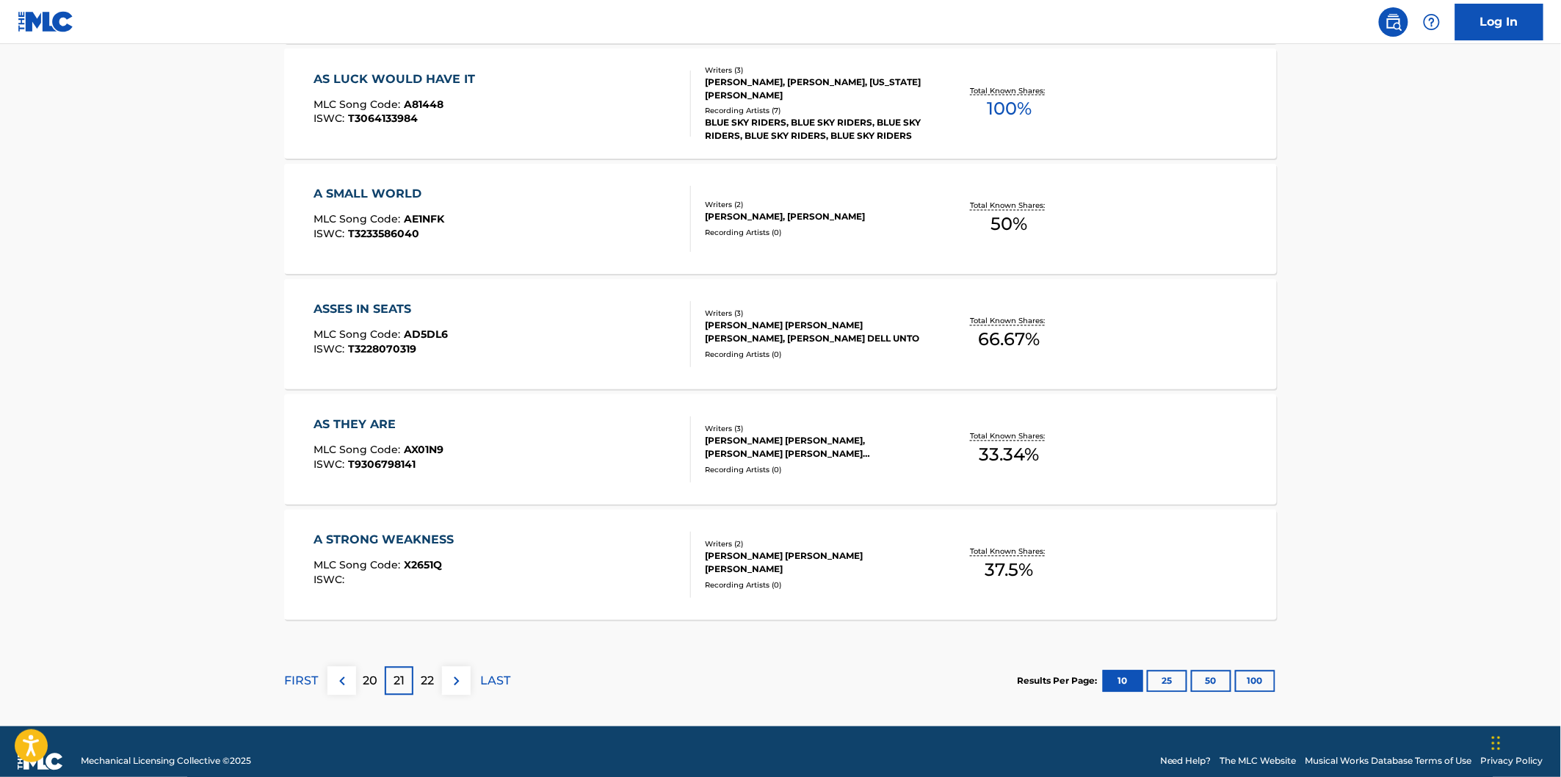
click at [551, 583] on div "A STRONG WEAKNESS MLC Song Code : X2651Q ISWC :" at bounding box center [502, 565] width 377 height 66
click at [430, 676] on p "22" at bounding box center [427, 682] width 13 height 18
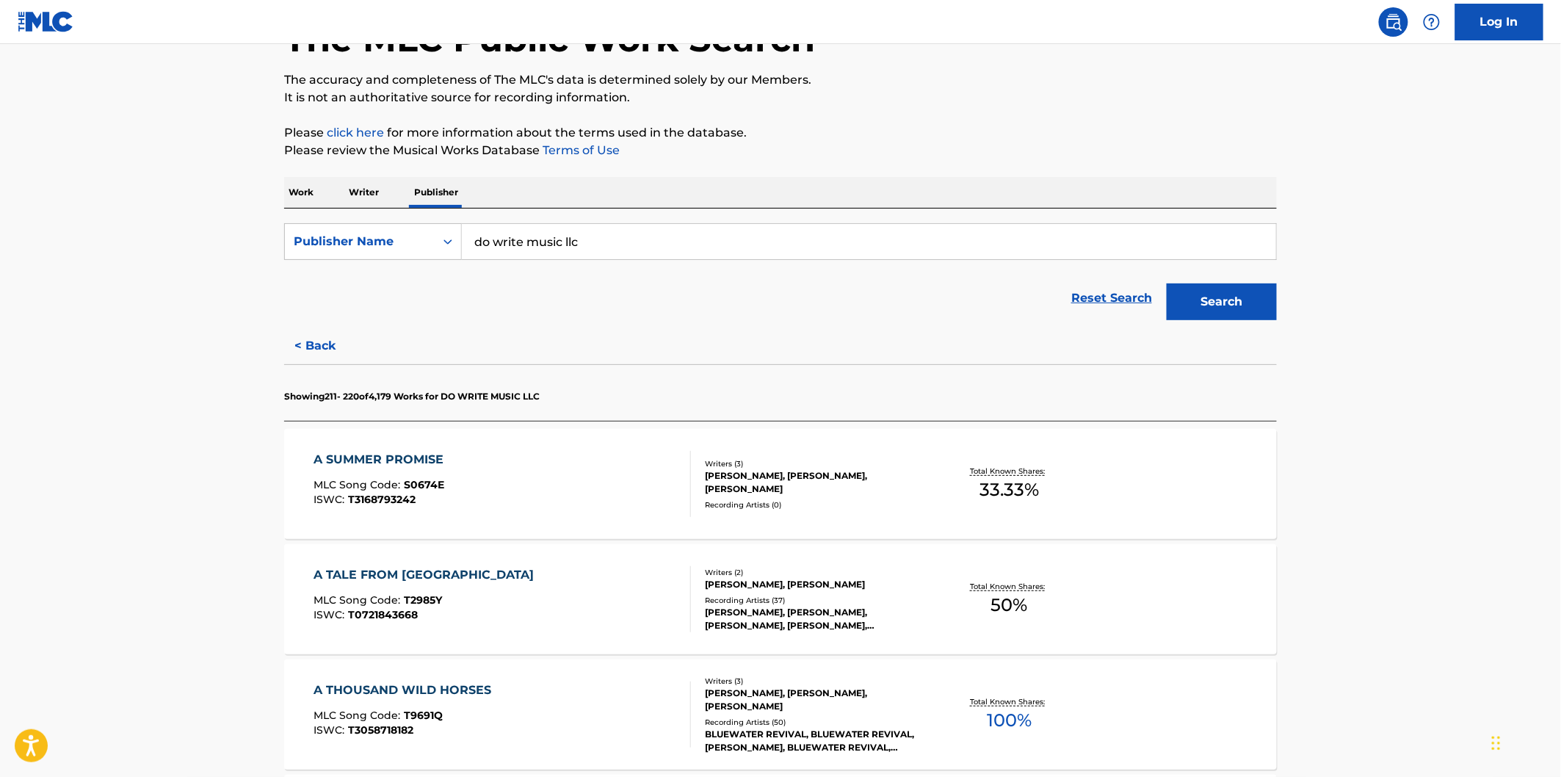
scroll to position [245, 0]
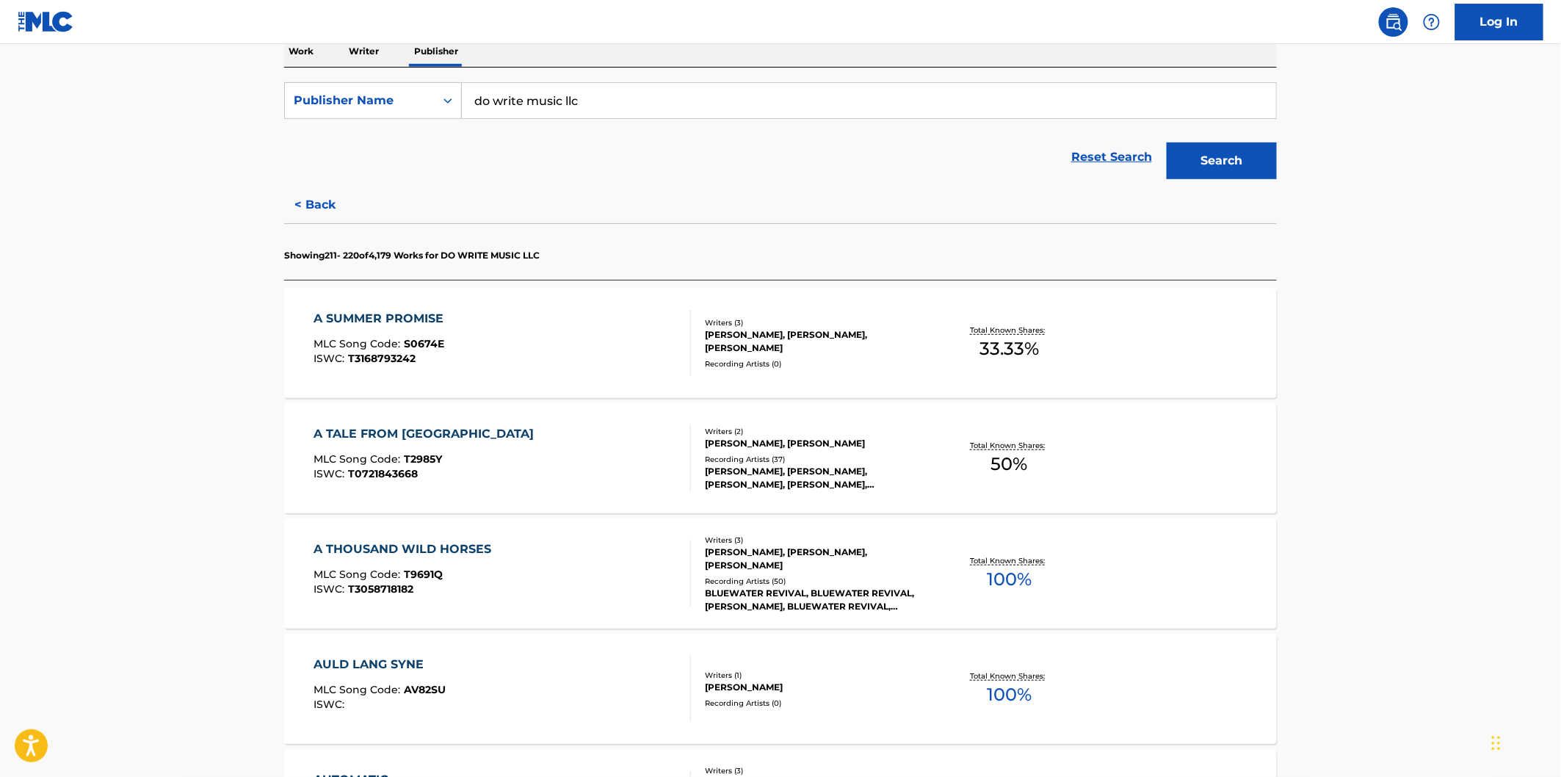
click at [608, 350] on div "A SUMMER PROMISE MLC Song Code : S0674E ISWC : T3168793242" at bounding box center [502, 343] width 377 height 66
click at [590, 460] on div "A TALE FROM TAHRARRIE MLC Song Code : T2985Y ISWC : T0721843668" at bounding box center [502, 458] width 377 height 66
click at [582, 556] on div "A THOUSAND WILD HORSES MLC Song Code : T9691Q ISWC : T3058718182" at bounding box center [502, 573] width 377 height 66
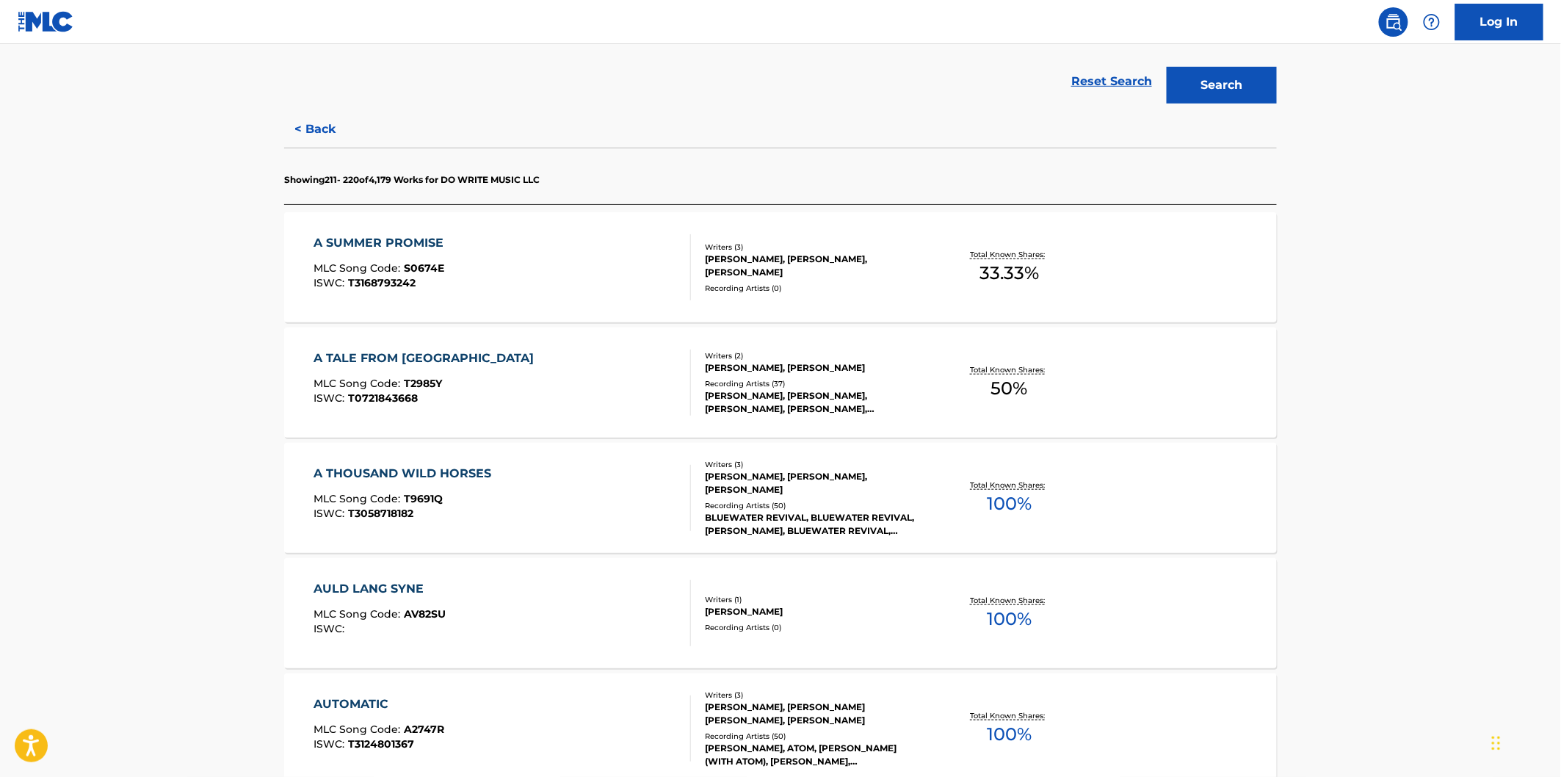
scroll to position [408, 0]
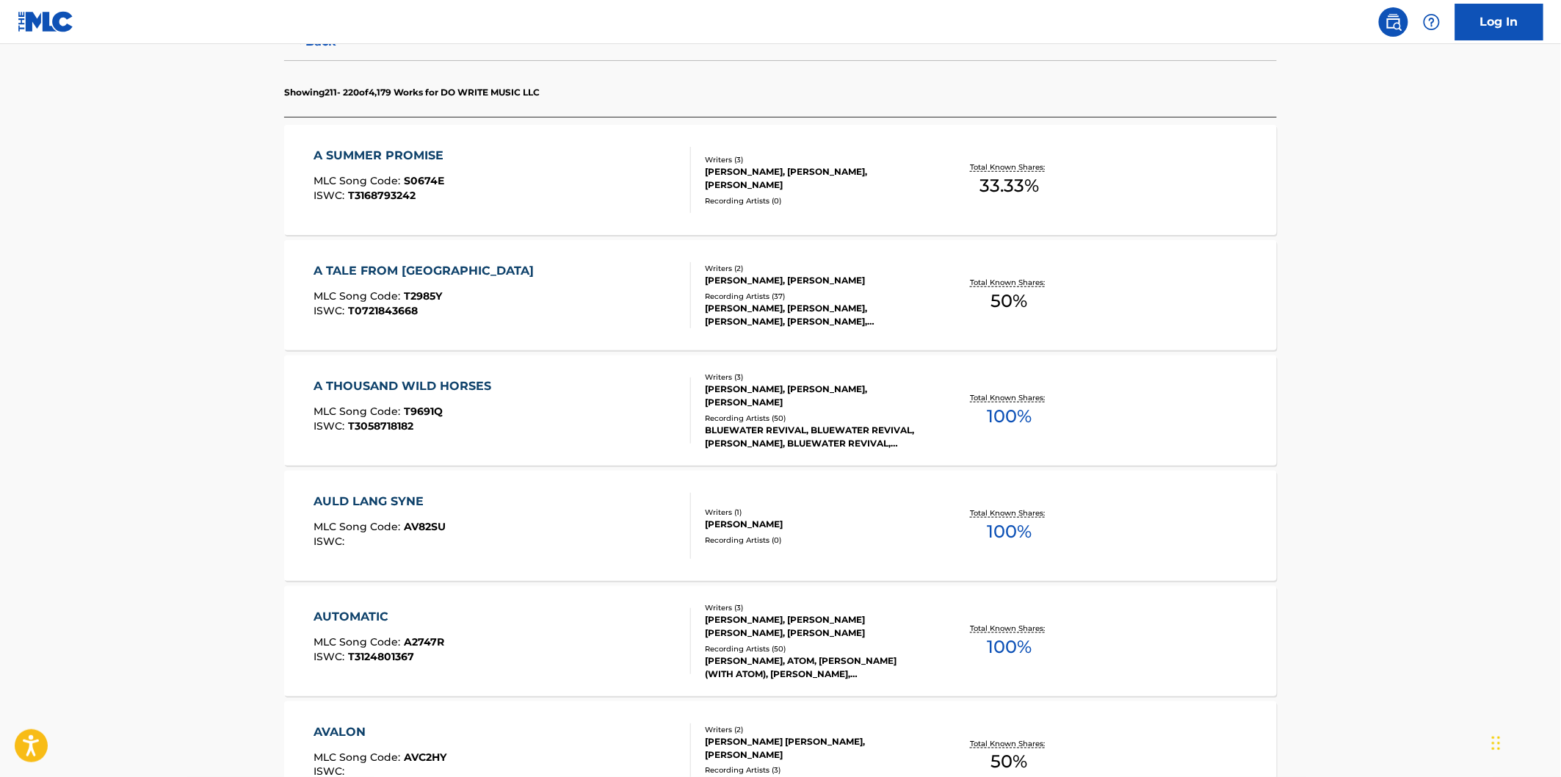
click at [587, 510] on div "AULD LANG SYNE MLC Song Code : AV82SU ISWC :" at bounding box center [502, 526] width 377 height 66
click at [602, 634] on div "AUTOMATIC MLC Song Code : A2747R ISWC : T3124801367" at bounding box center [502, 641] width 377 height 66
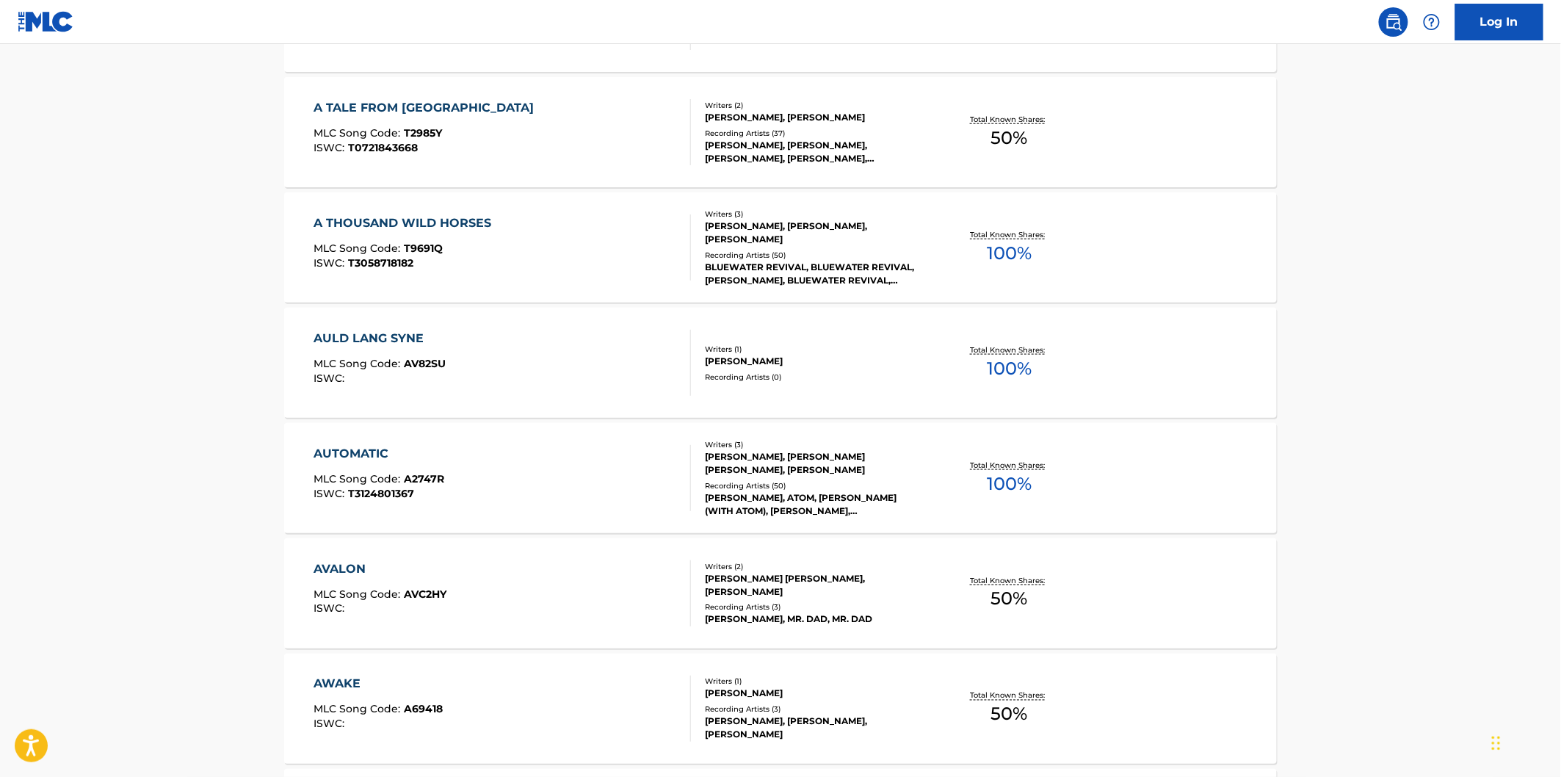
click at [602, 576] on div "AVALON MLC Song Code : AVC2HY ISWC :" at bounding box center [502, 593] width 377 height 66
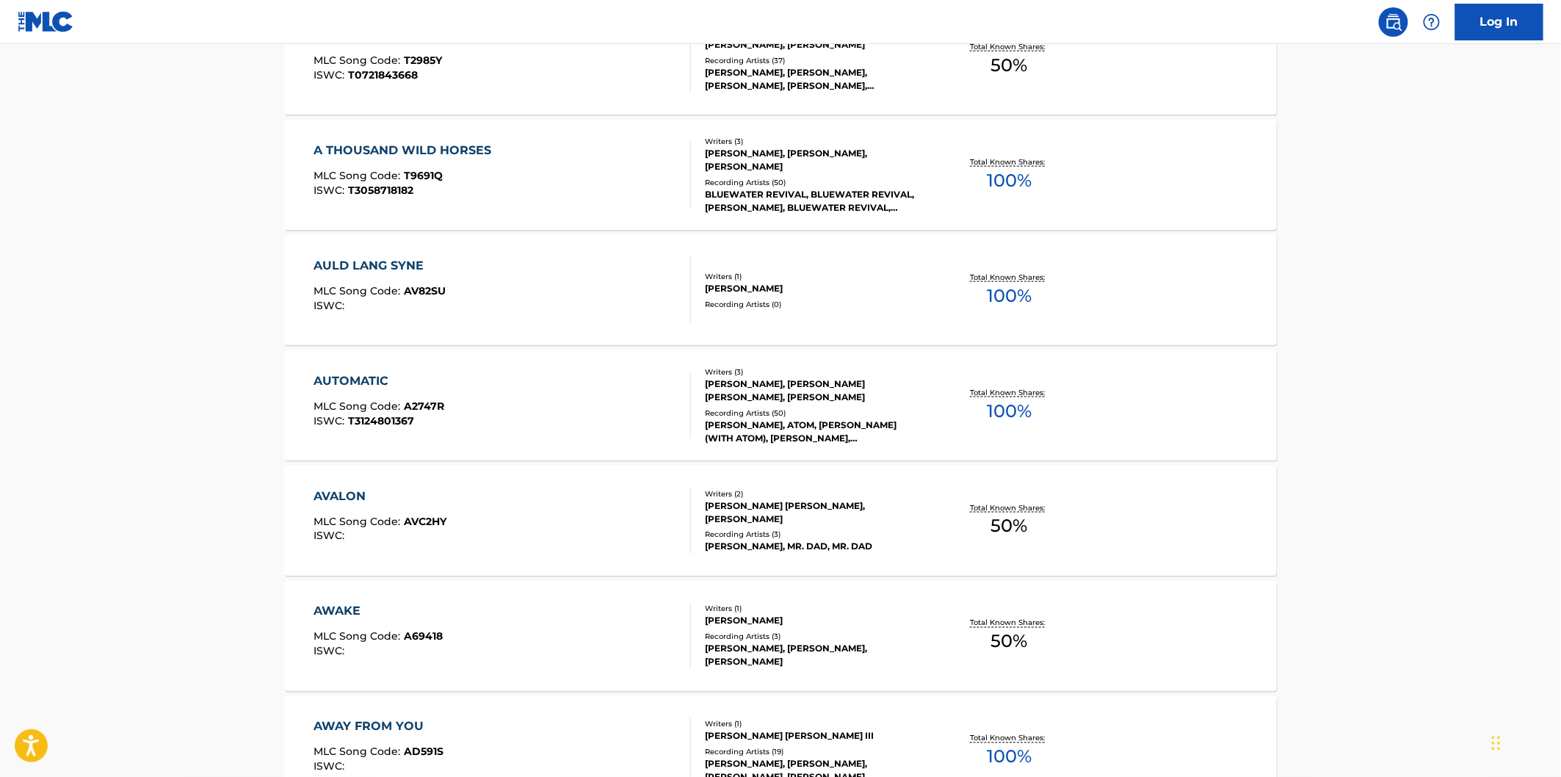
scroll to position [734, 0]
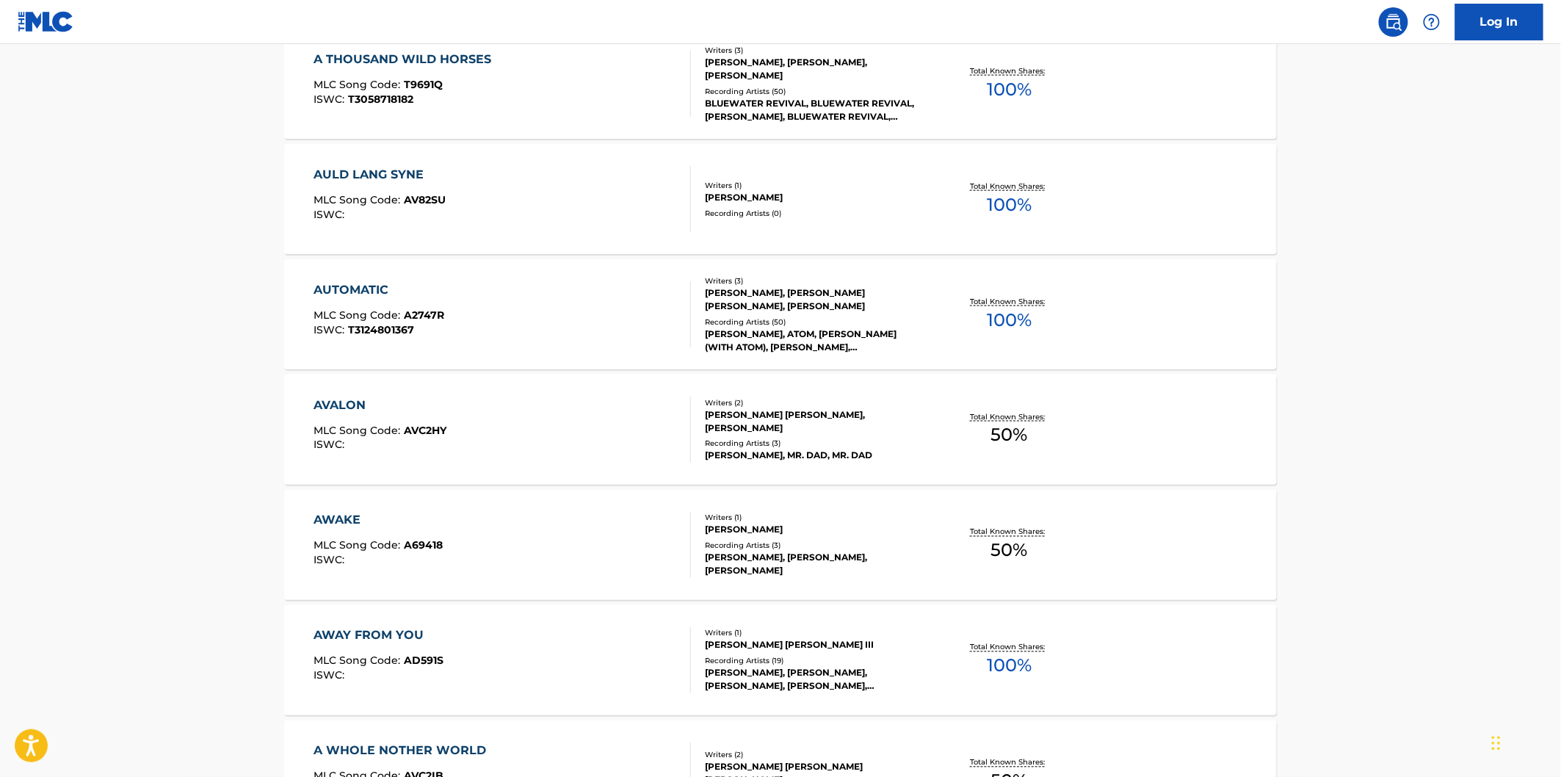
click at [600, 554] on div "AWAKE MLC Song Code : A69418 ISWC :" at bounding box center [502, 545] width 377 height 66
click at [601, 637] on div "AWAY FROM YOU MLC Song Code : AD591S ISWC :" at bounding box center [502, 660] width 377 height 66
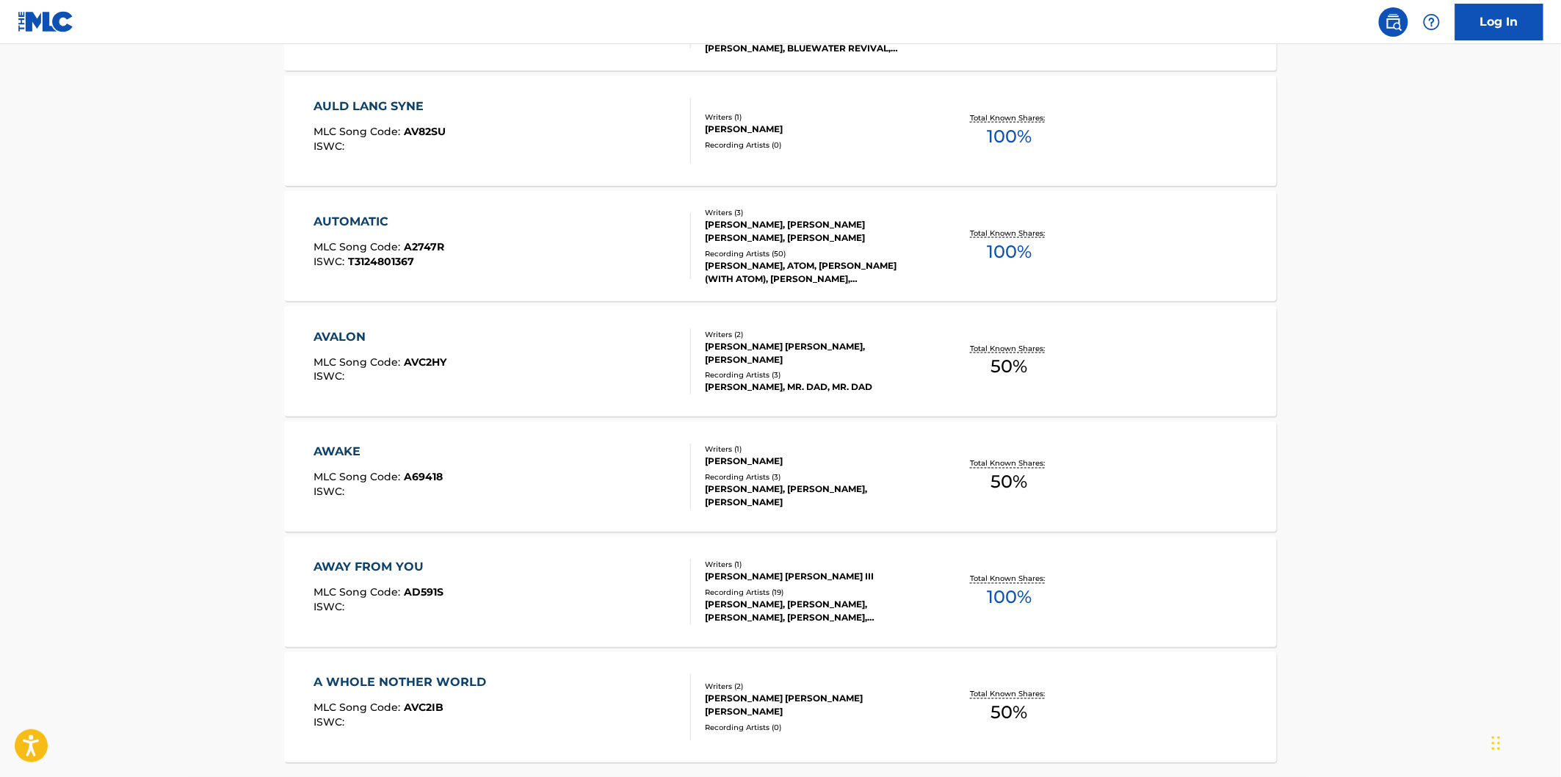
scroll to position [897, 0]
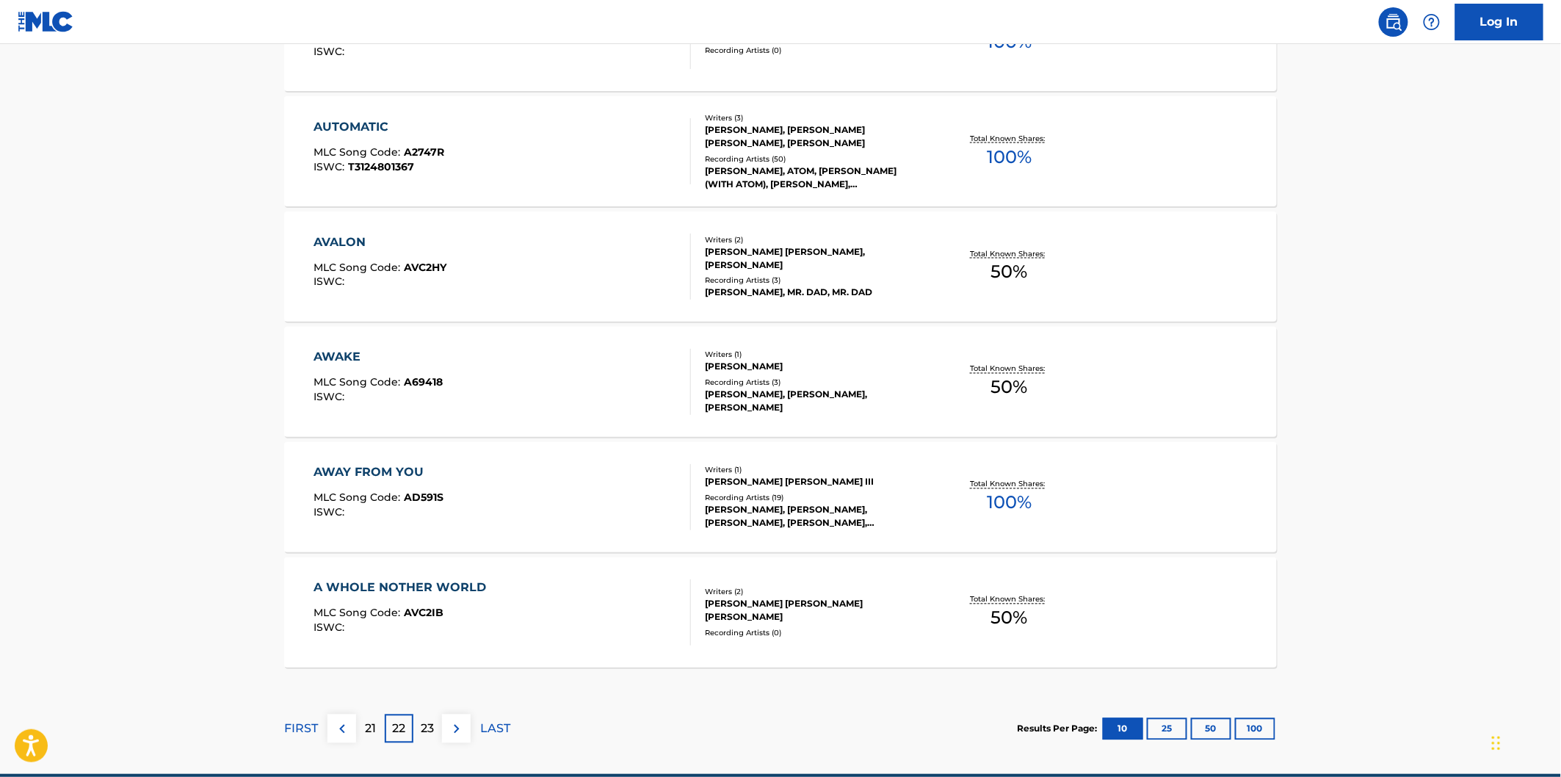
click at [602, 626] on div "A WHOLE NOTHER WORLD MLC Song Code : AVC2IB ISWC :" at bounding box center [502, 612] width 377 height 66
click at [430, 723] on p "23" at bounding box center [427, 729] width 13 height 18
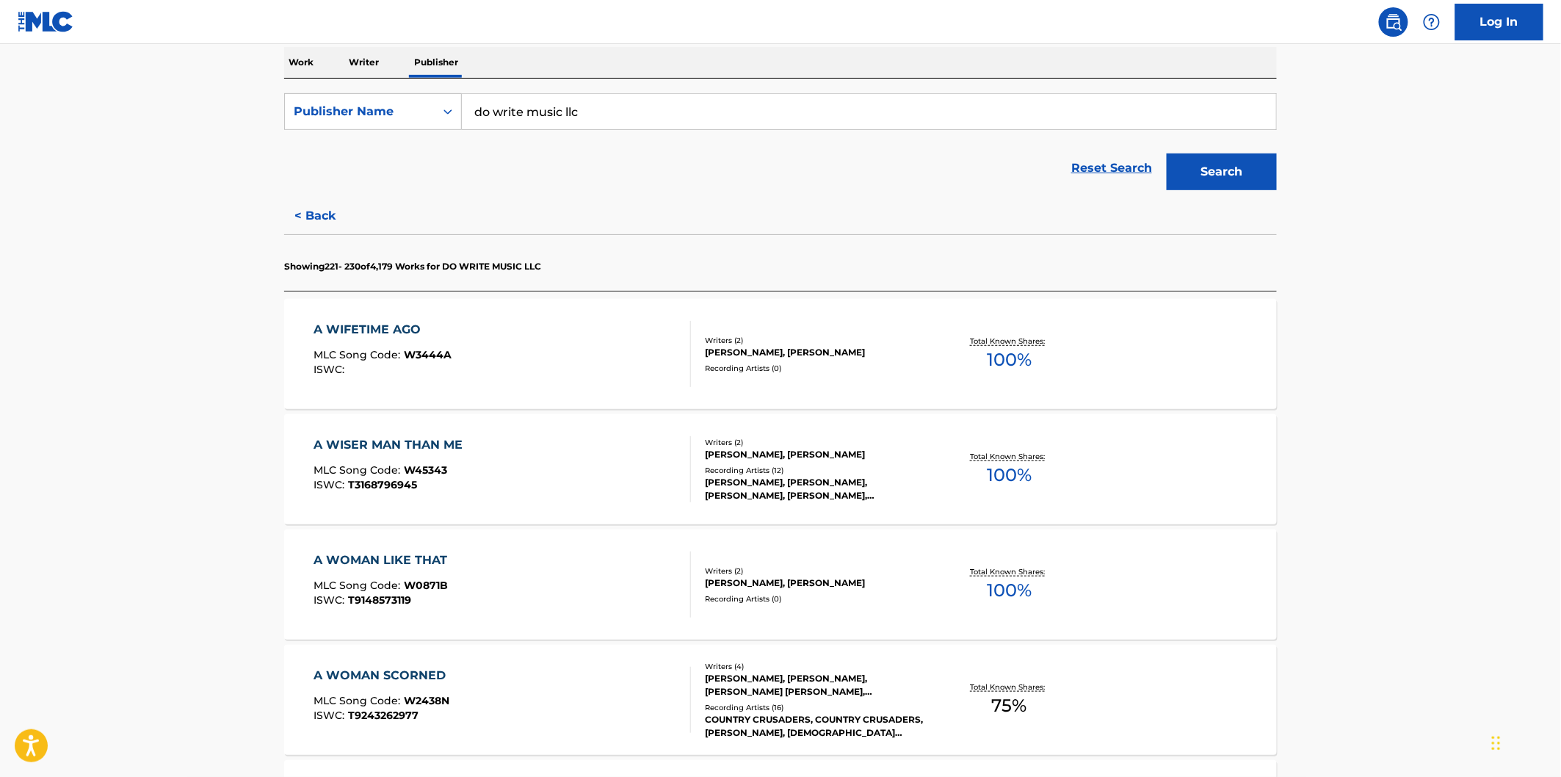
scroll to position [326, 0]
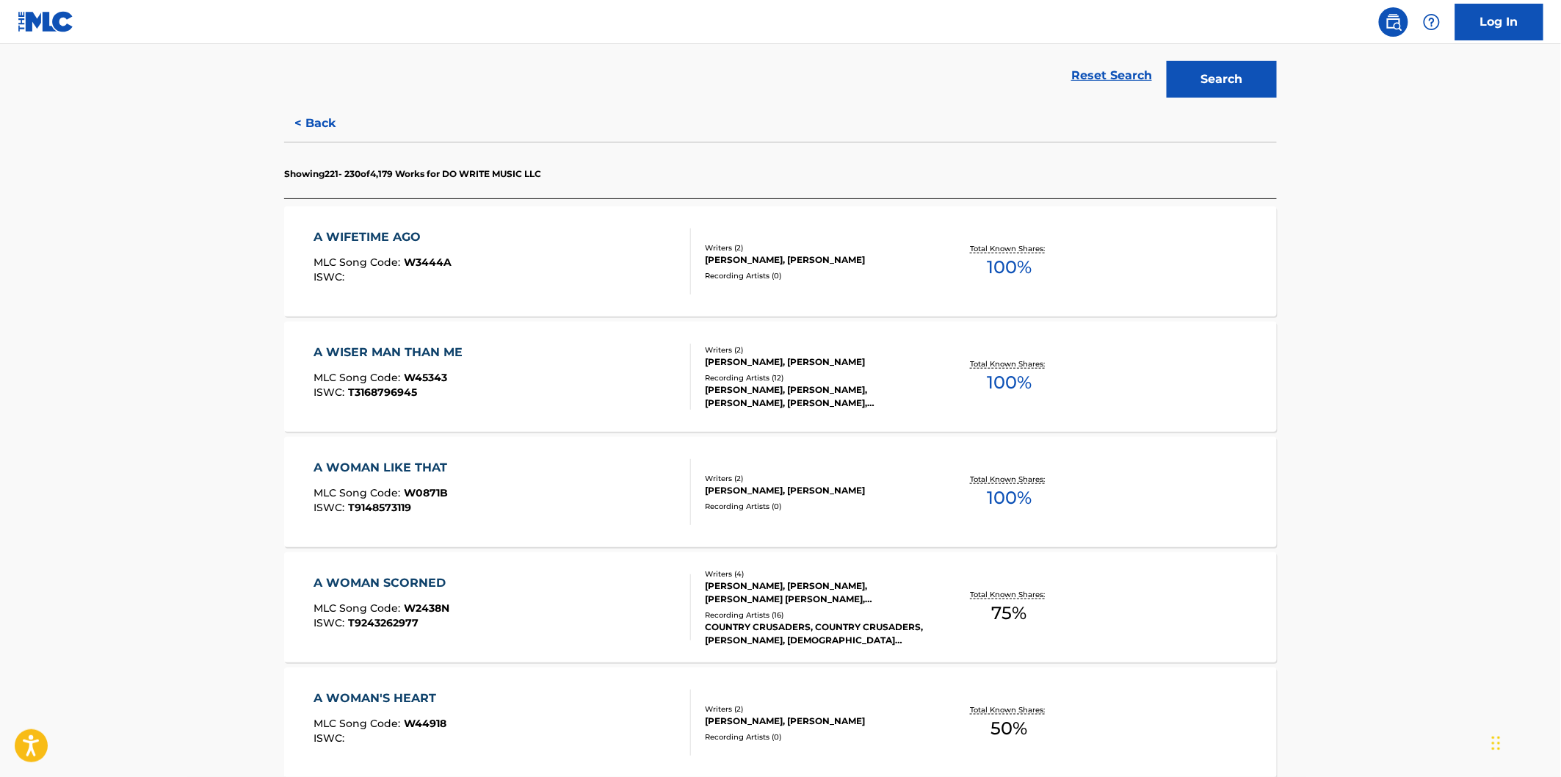
click at [632, 265] on div "A WIFETIME AGO MLC Song Code : W3444A ISWC :" at bounding box center [502, 261] width 377 height 66
click at [632, 390] on div "A WISER MAN THAN ME MLC Song Code : W45343 ISWC : T3168796945" at bounding box center [502, 377] width 377 height 66
click at [632, 463] on div "A WOMAN LIKE THAT MLC Song Code : W0871B ISWC : T9148573119" at bounding box center [502, 492] width 377 height 66
click at [626, 582] on div "A WOMAN SCORNED MLC Song Code : W2438N ISWC : T9243262977" at bounding box center [502, 607] width 377 height 66
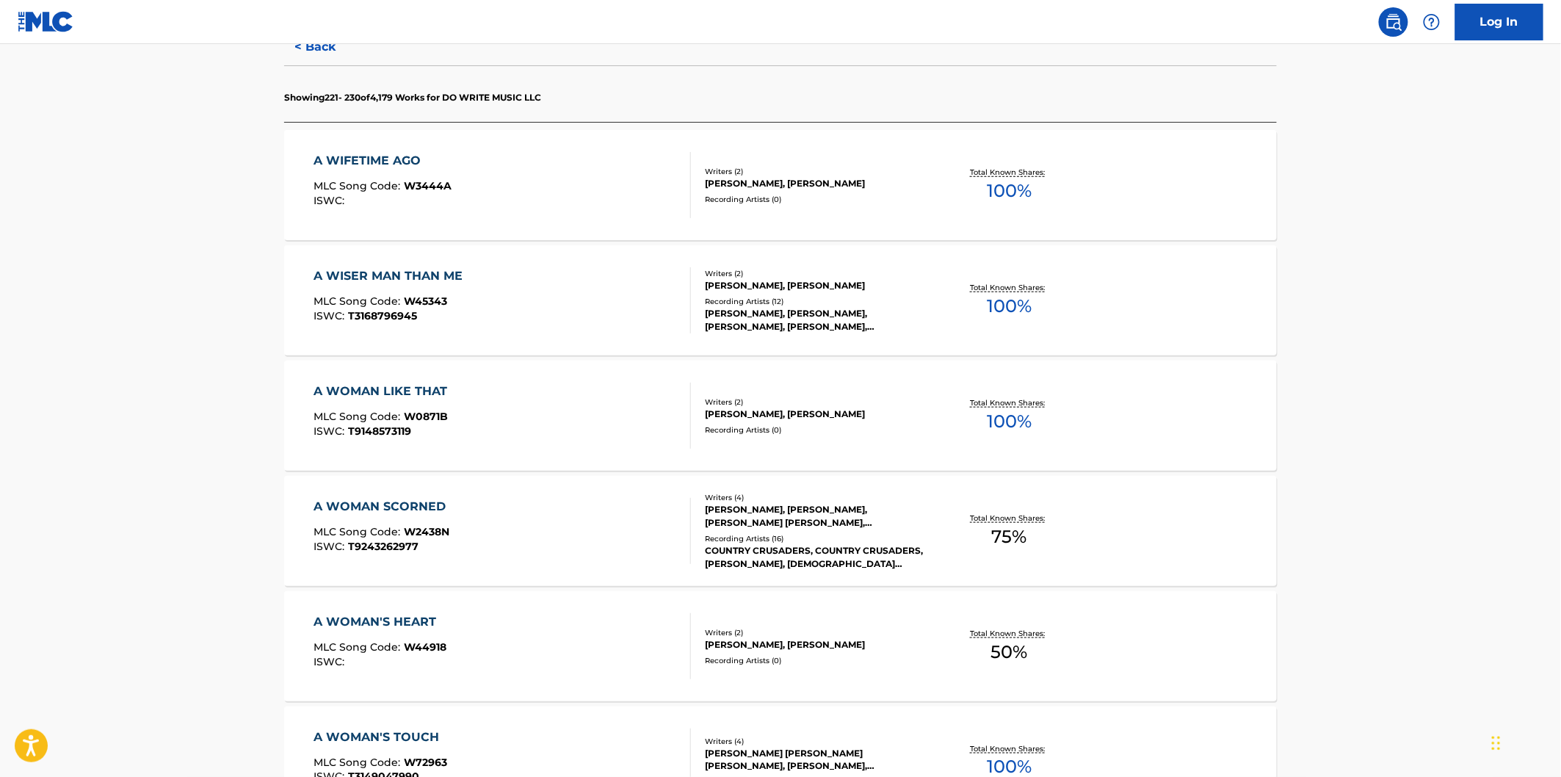
scroll to position [489, 0]
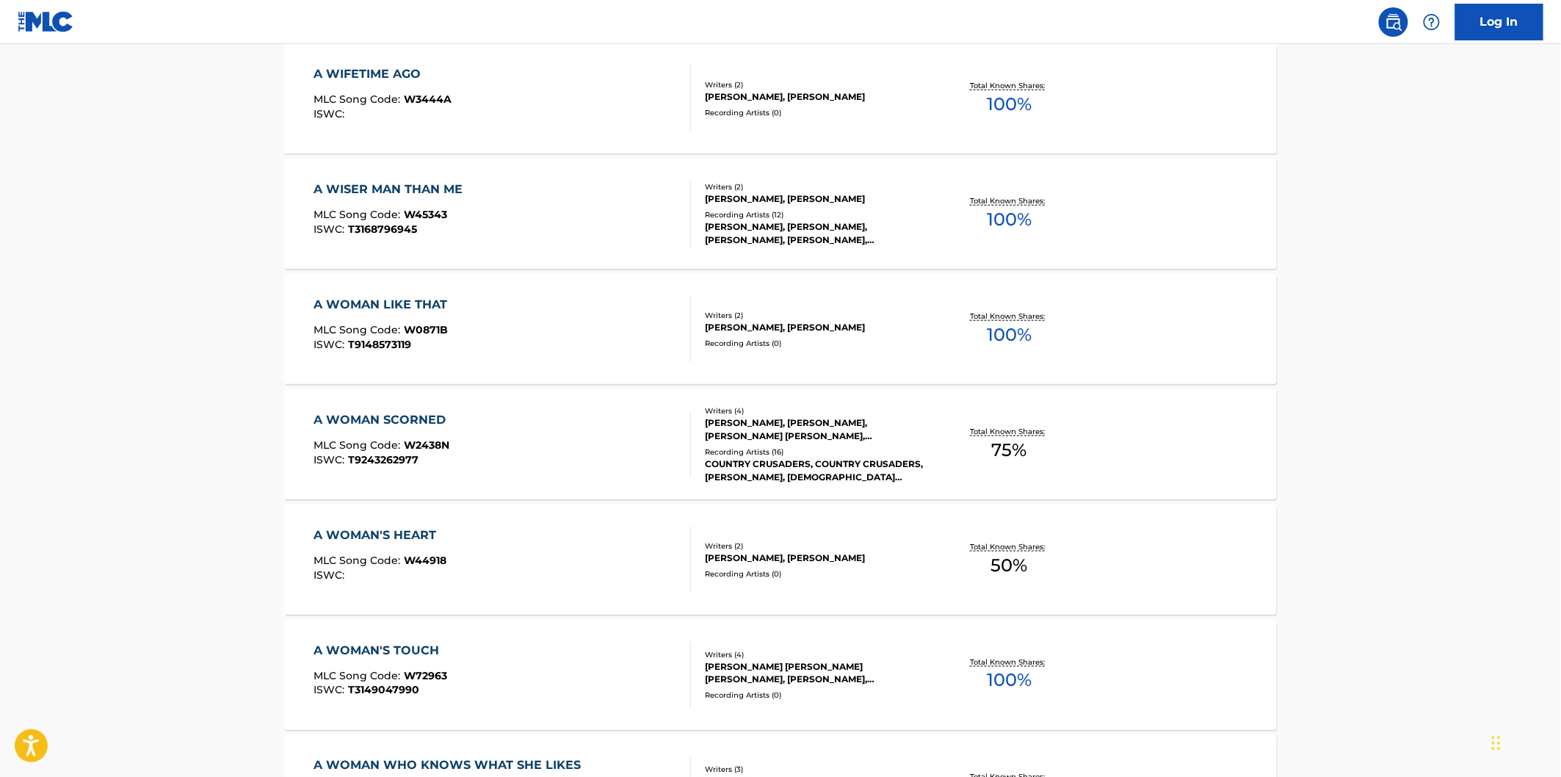
click at [612, 537] on div "A WOMAN'S HEART MLC Song Code : W44918 ISWC :" at bounding box center [502, 559] width 377 height 66
click at [593, 649] on div "A WOMAN'S TOUCH MLC Song Code : W72963 ISWC : T3149047990" at bounding box center [502, 675] width 377 height 66
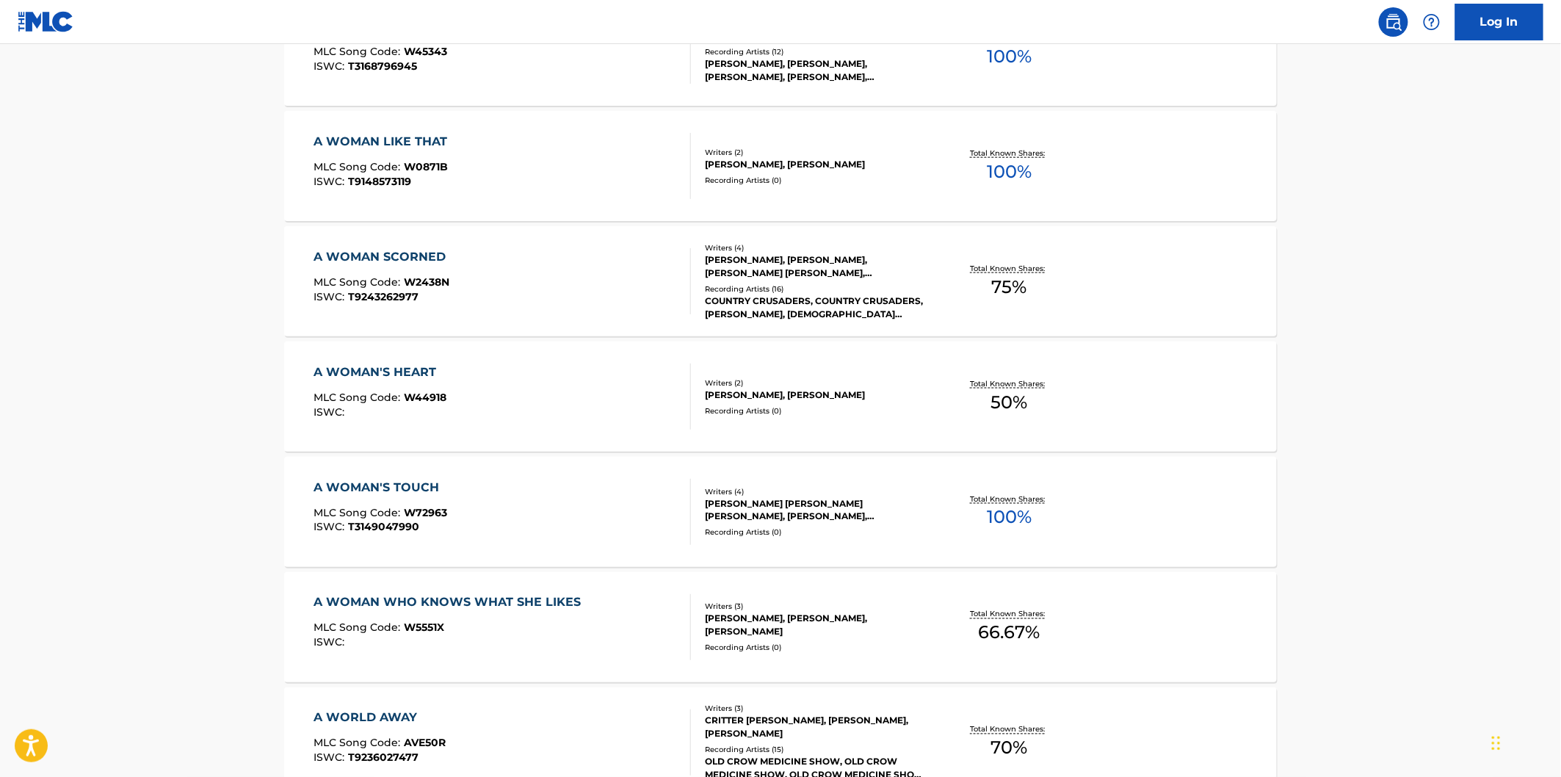
click at [593, 640] on div "A WOMAN WHO KNOWS WHAT SHE LIKES MLC Song Code : W5551X ISWC :" at bounding box center [502, 627] width 377 height 66
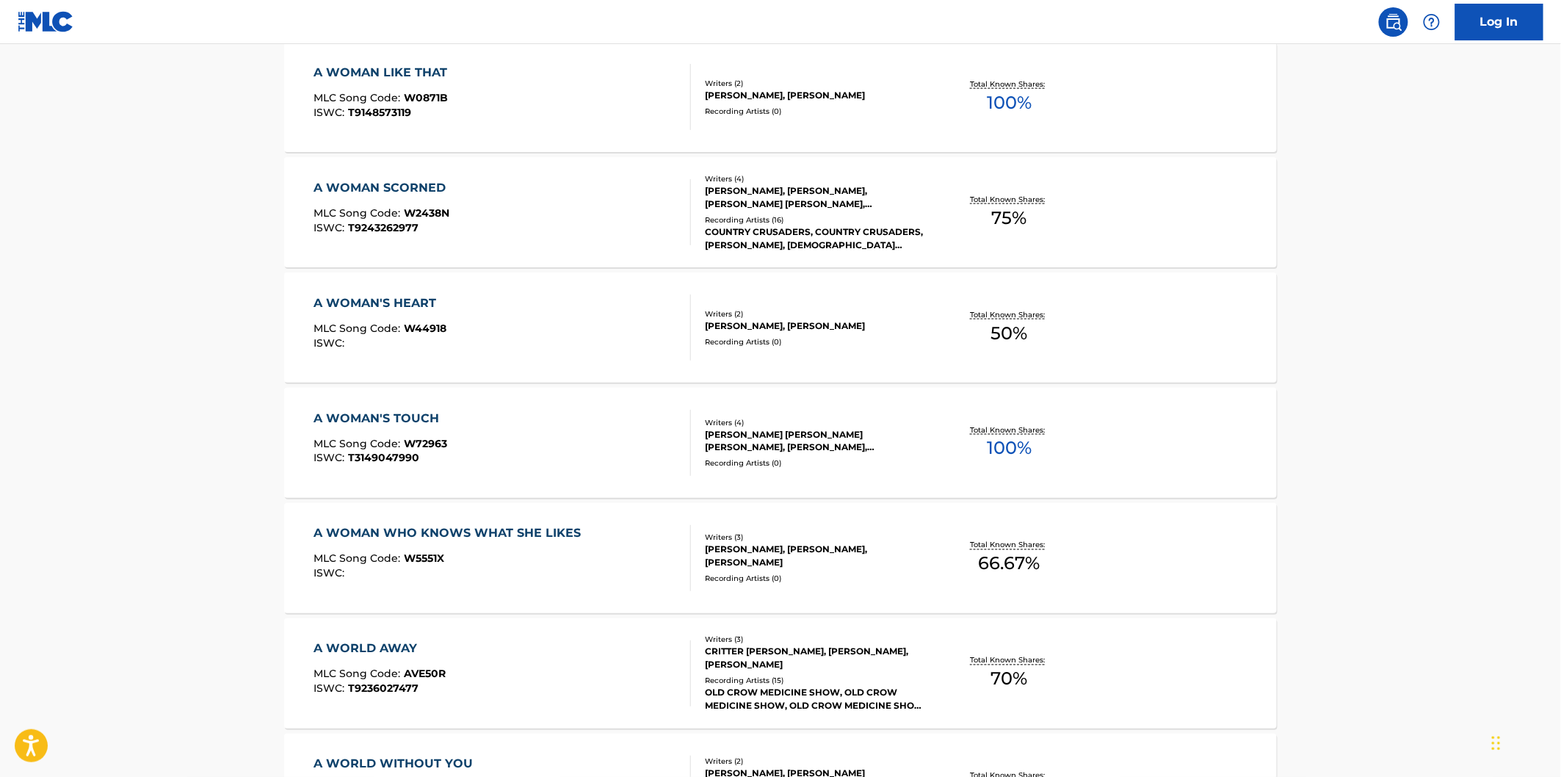
scroll to position [816, 0]
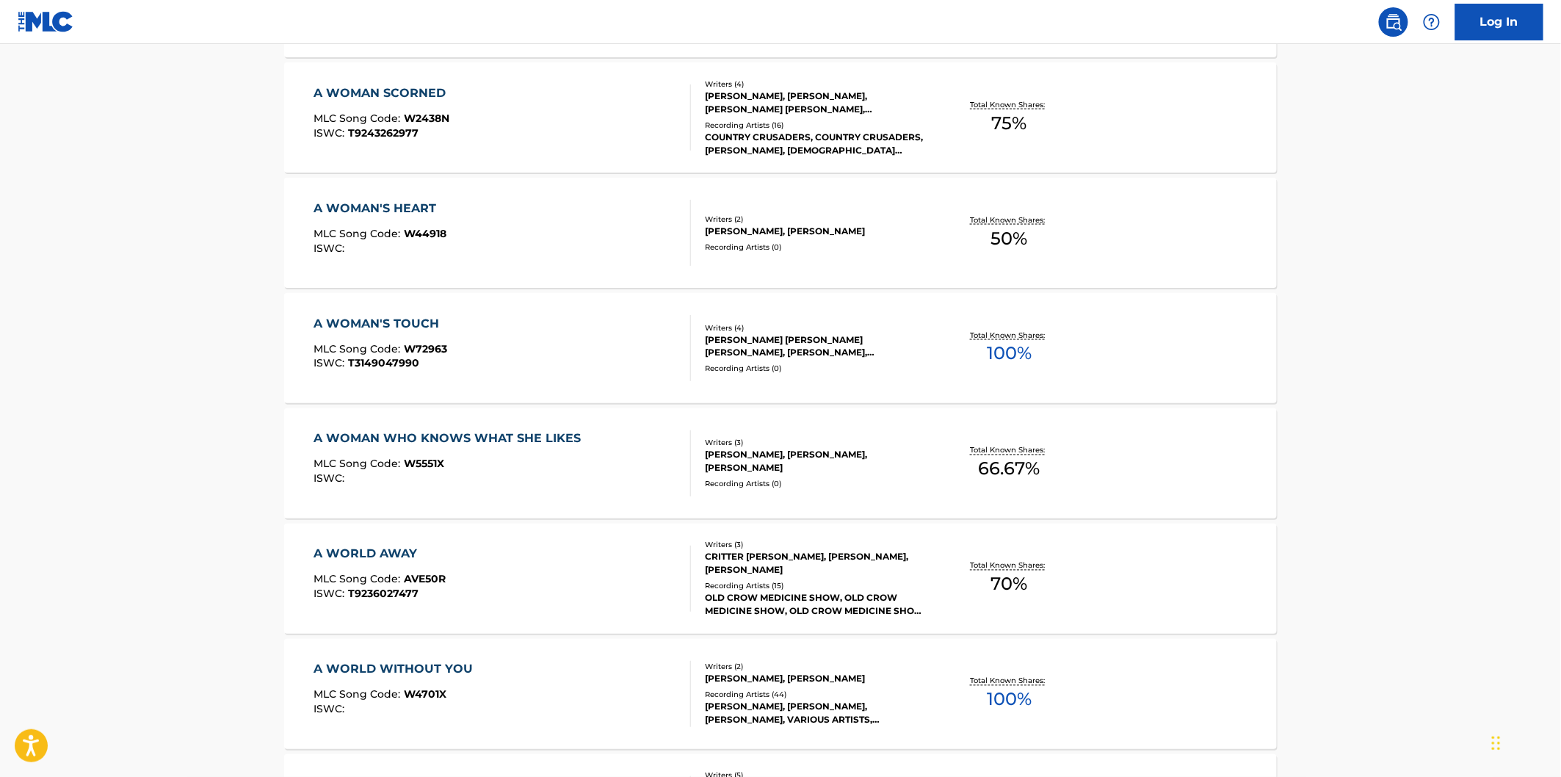
click at [596, 607] on div "A WORLD AWAY MLC Song Code : AVE50R ISWC : T9236027477" at bounding box center [502, 579] width 377 height 66
click at [596, 654] on div "A WORLD WITHOUT YOU MLC Song Code : W4701X ISWC : Writers ( 2 ) CONNIE SMITH, M…" at bounding box center [780, 694] width 993 height 110
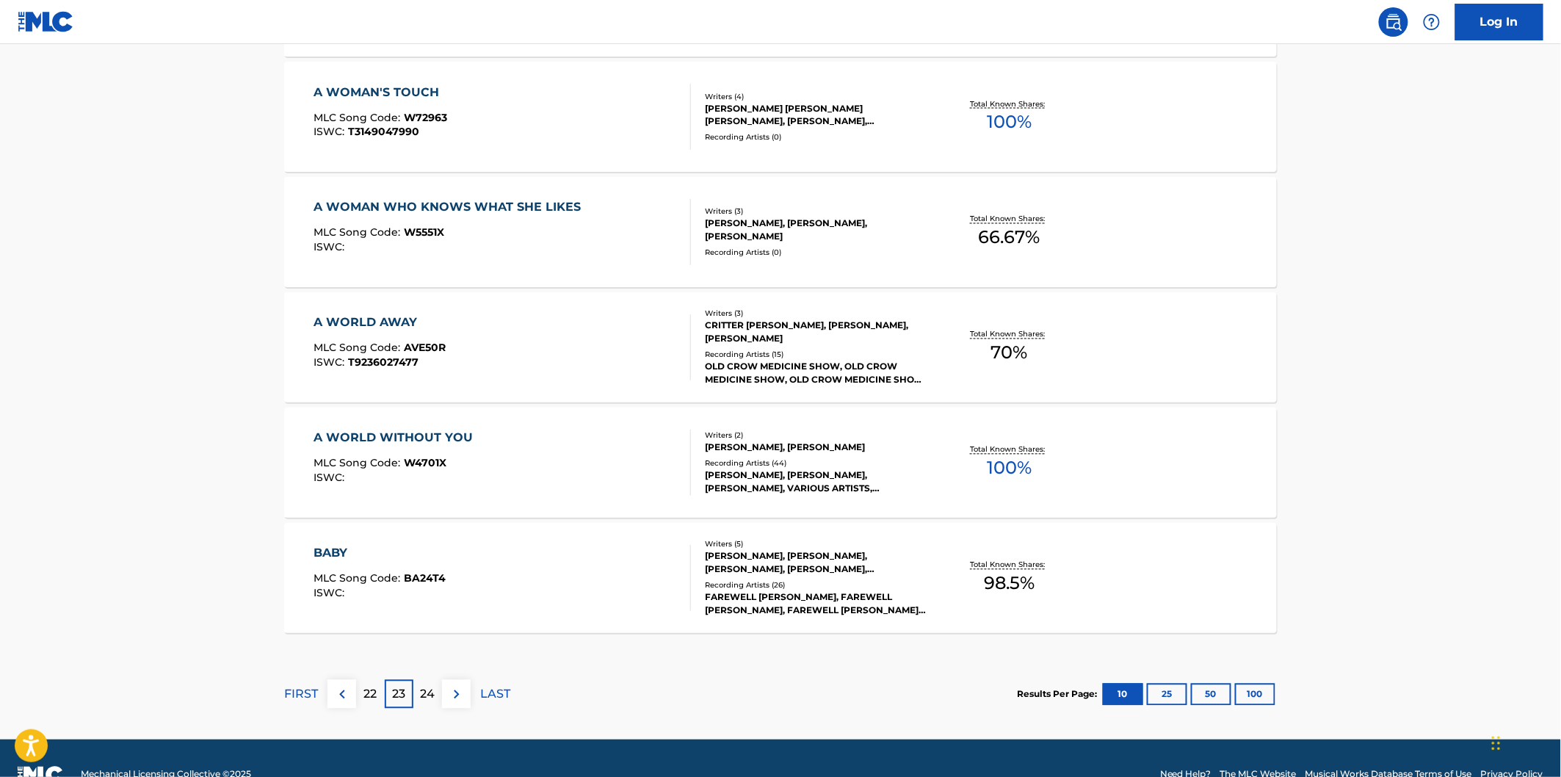
scroll to position [1060, 0]
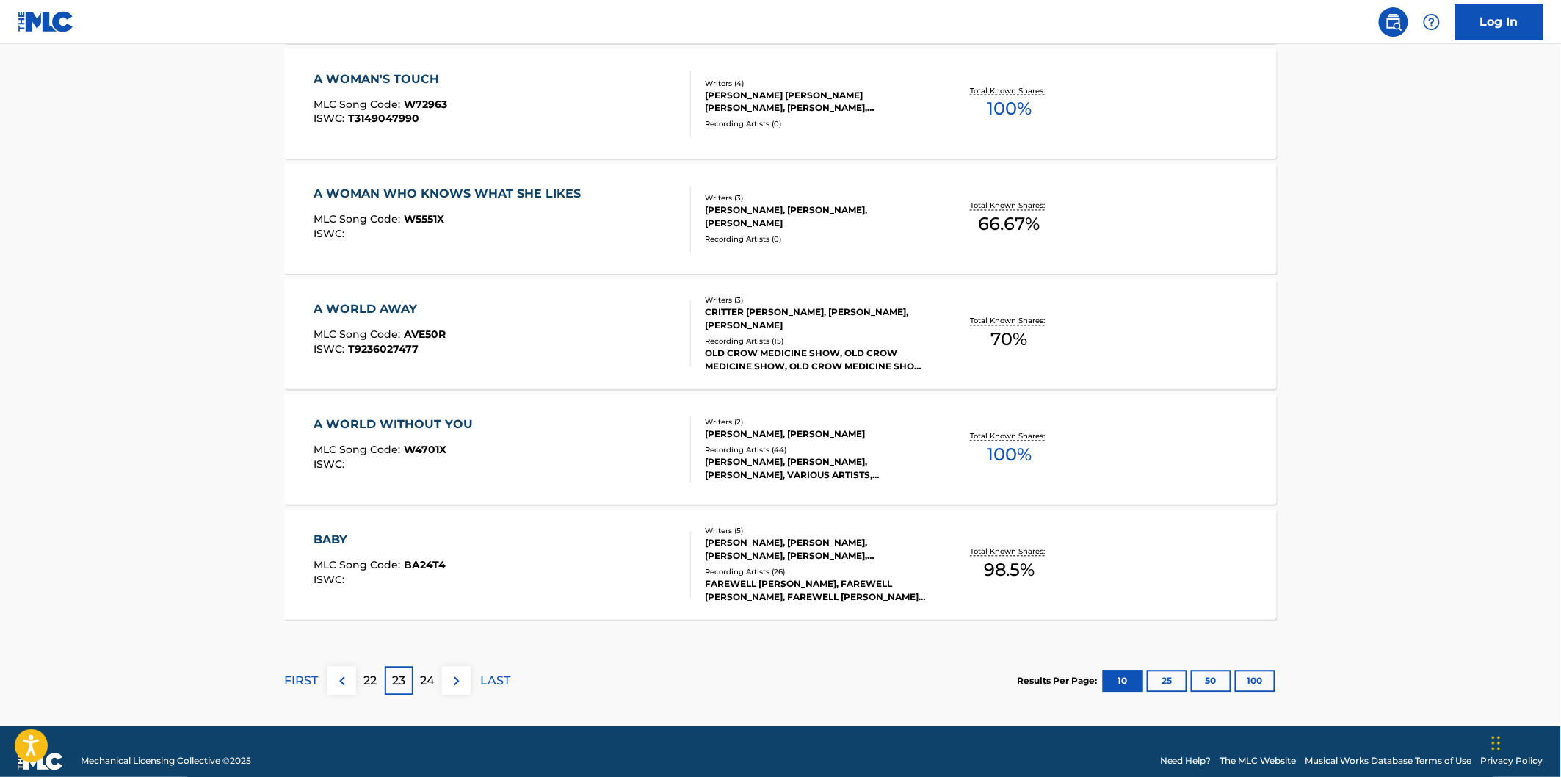
click at [604, 575] on div "BABY MLC Song Code : BA24T4 ISWC :" at bounding box center [502, 565] width 377 height 66
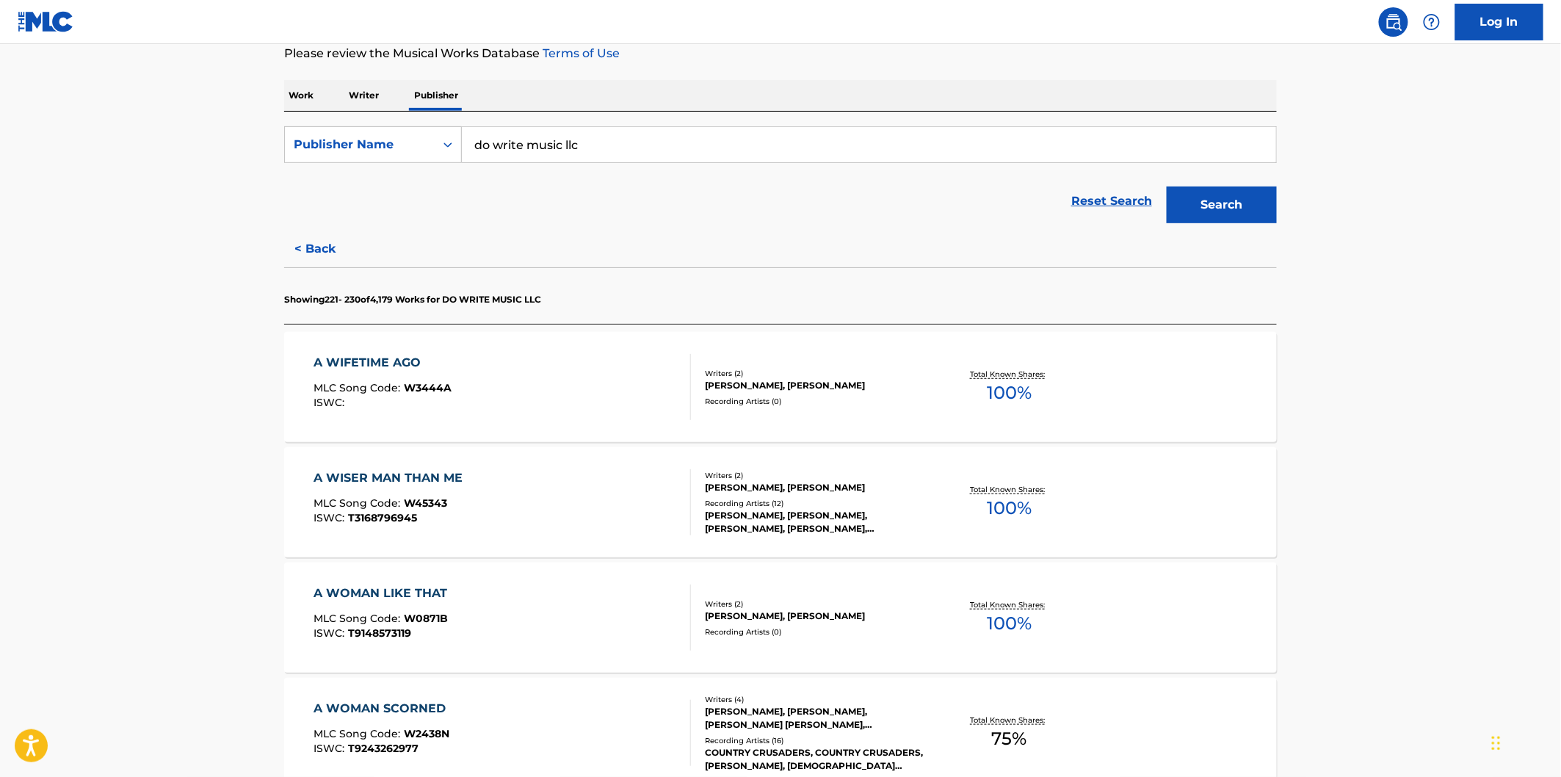
scroll to position [326, 0]
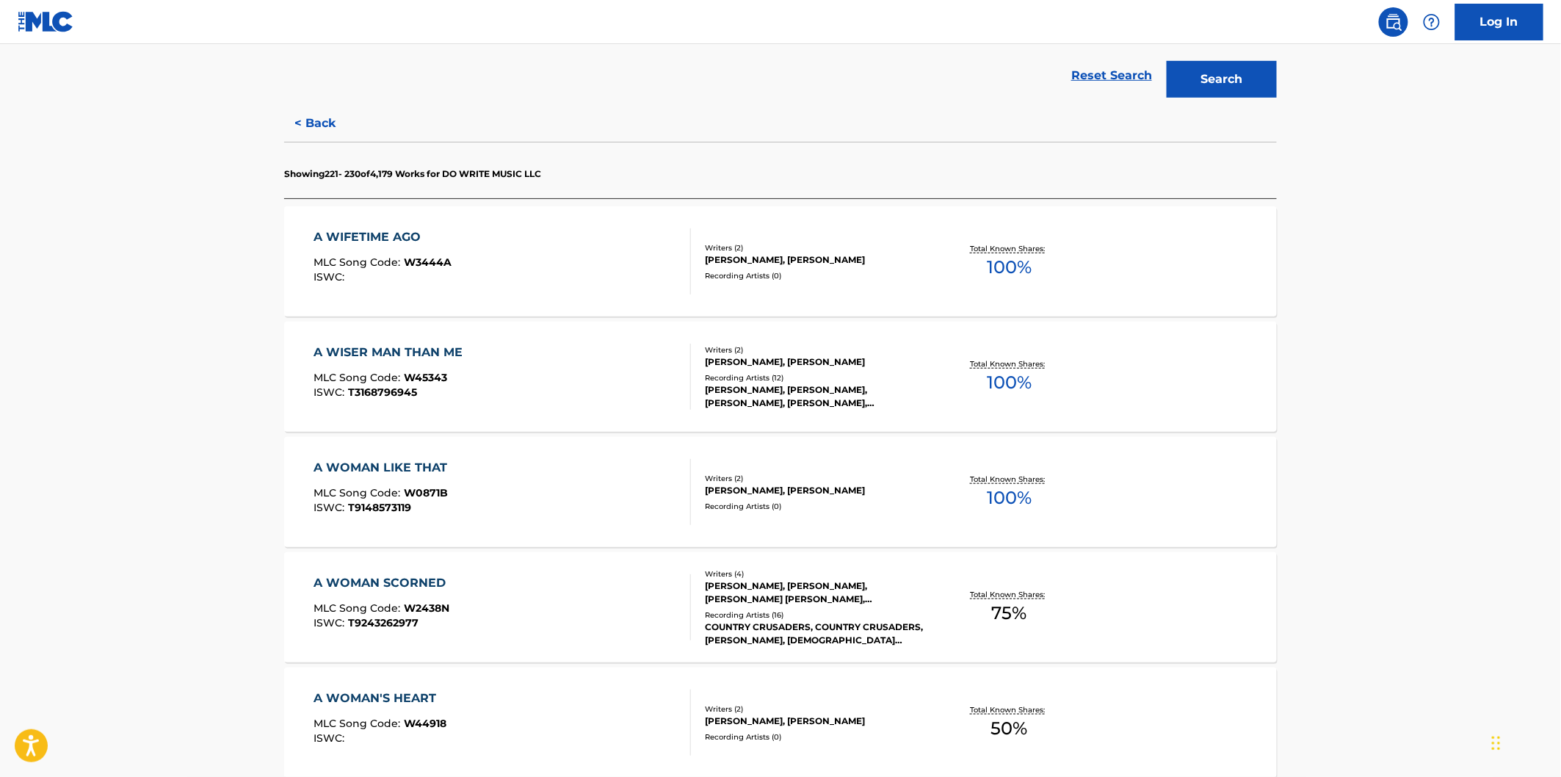
click at [611, 286] on div "A WIFETIME AGO MLC Song Code : W3444A ISWC :" at bounding box center [502, 261] width 377 height 66
click at [600, 373] on div "A WISER MAN THAN ME MLC Song Code : W45343 ISWC : T3168796945" at bounding box center [502, 377] width 377 height 66
click at [599, 474] on div "A WOMAN LIKE THAT MLC Song Code : W0871B ISWC : T9148573119" at bounding box center [502, 492] width 377 height 66
click at [592, 581] on div "A WOMAN SCORNED MLC Song Code : W2438N ISWC : T9243262977" at bounding box center [502, 607] width 377 height 66
click at [571, 702] on div "A WOMAN'S HEART MLC Song Code : W44918 ISWC :" at bounding box center [502, 723] width 377 height 66
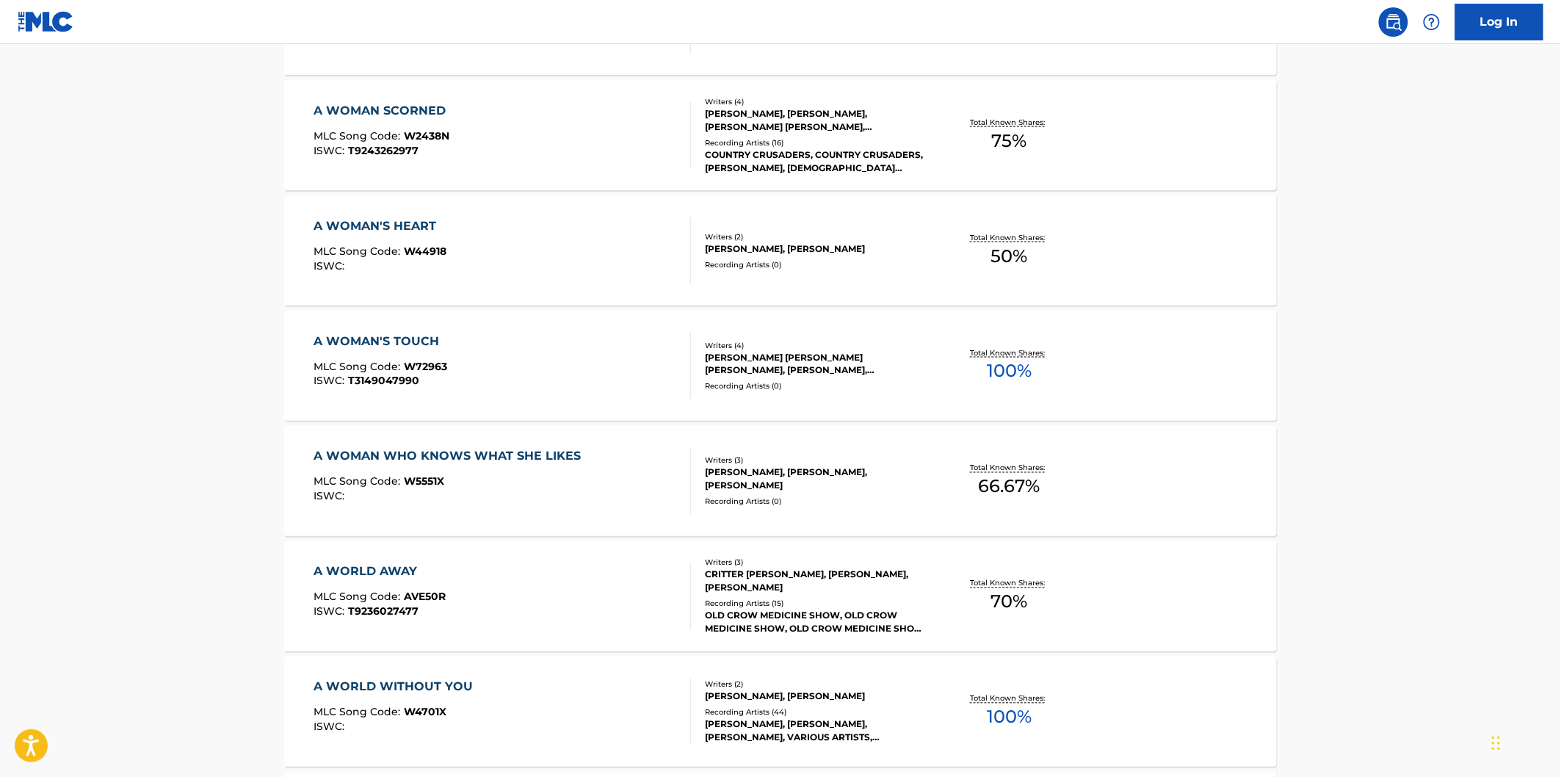
scroll to position [816, 0]
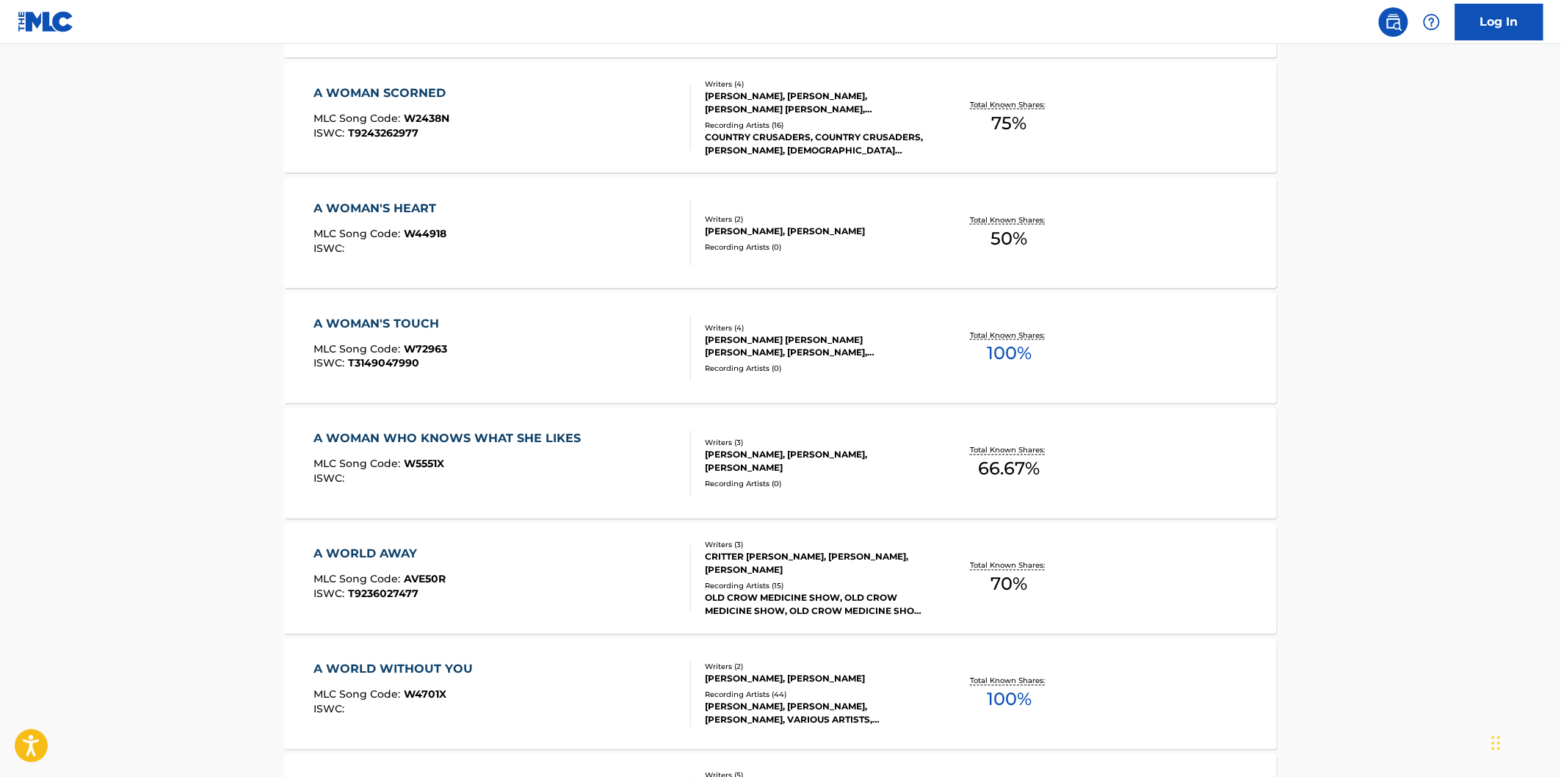
click at [596, 332] on div "A WOMAN'S TOUCH MLC Song Code : W72963 ISWC : T3149047990" at bounding box center [502, 348] width 377 height 66
click at [617, 439] on div "A WOMAN WHO KNOWS WHAT SHE LIKES MLC Song Code : W5551X ISWC :" at bounding box center [502, 463] width 377 height 66
click at [597, 567] on div "A WORLD AWAY MLC Song Code : AVE50R ISWC : T9236027477" at bounding box center [502, 579] width 377 height 66
click at [575, 652] on div "A WORLD WITHOUT YOU MLC Song Code : W4701X ISWC : Writers ( 2 ) CONNIE SMITH, M…" at bounding box center [780, 694] width 993 height 110
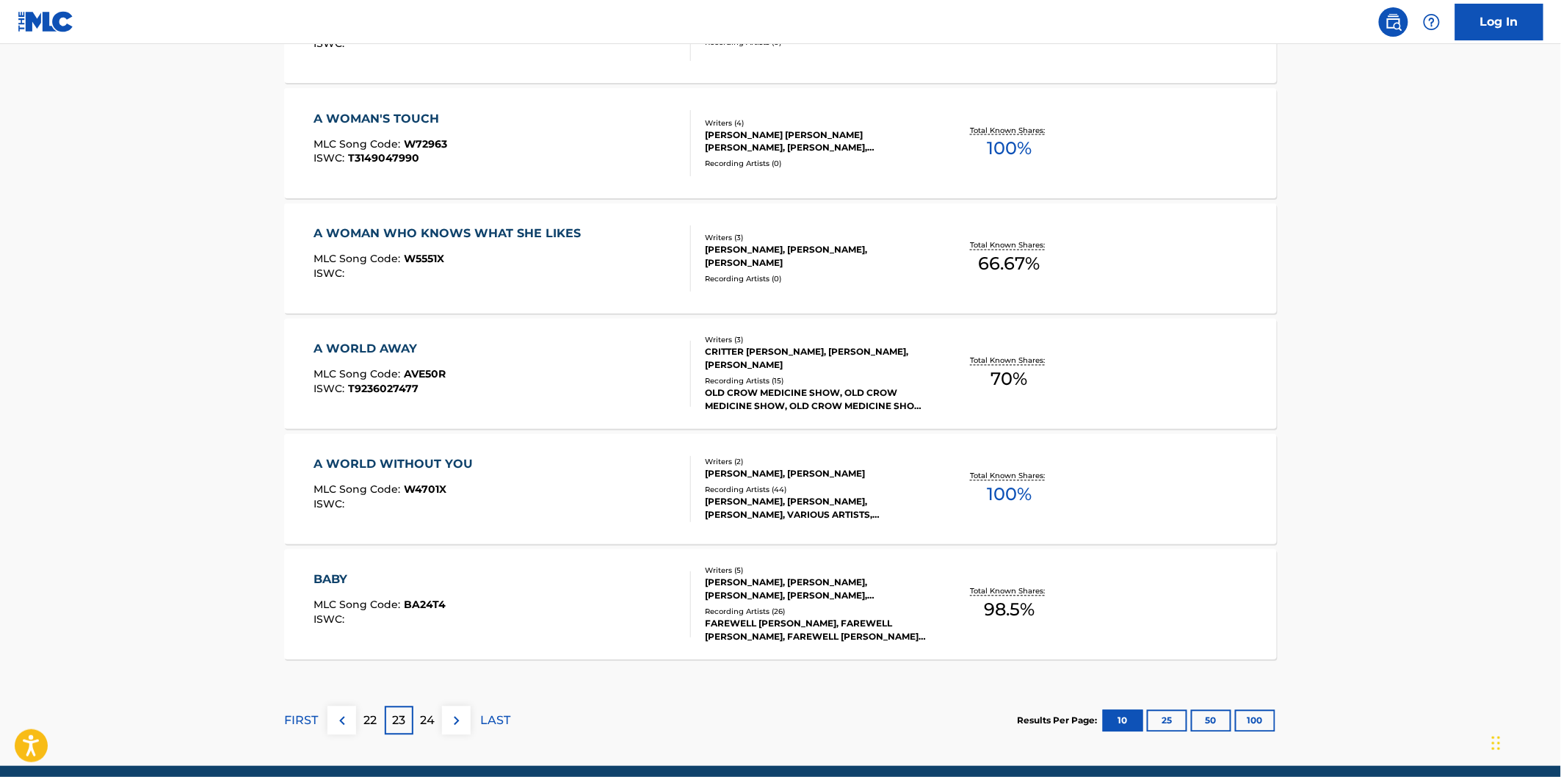
scroll to position [1060, 0]
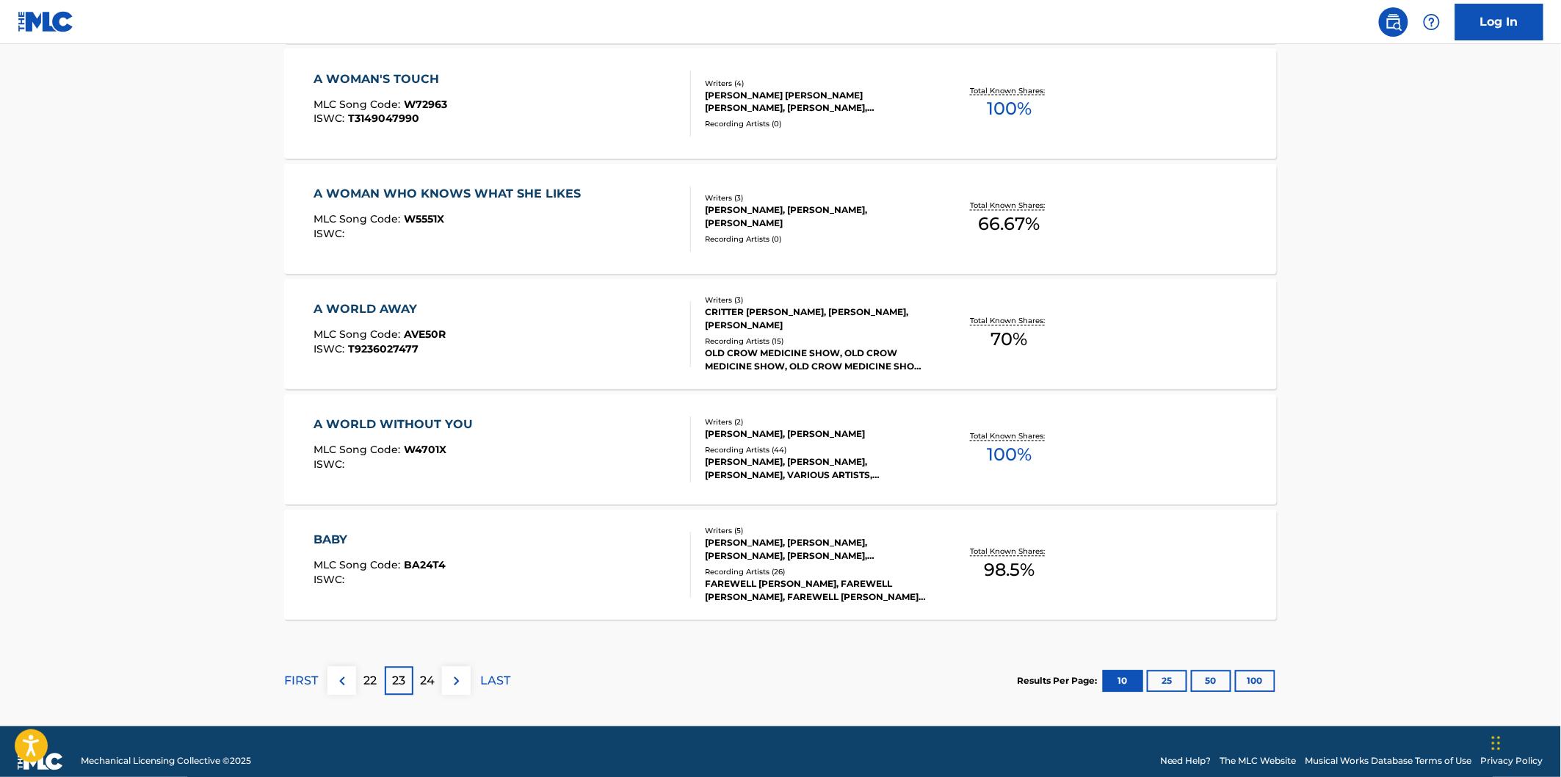
click at [577, 569] on div "BABY MLC Song Code : BA24T4 ISWC :" at bounding box center [502, 565] width 377 height 66
click at [457, 676] on img at bounding box center [457, 682] width 18 height 18
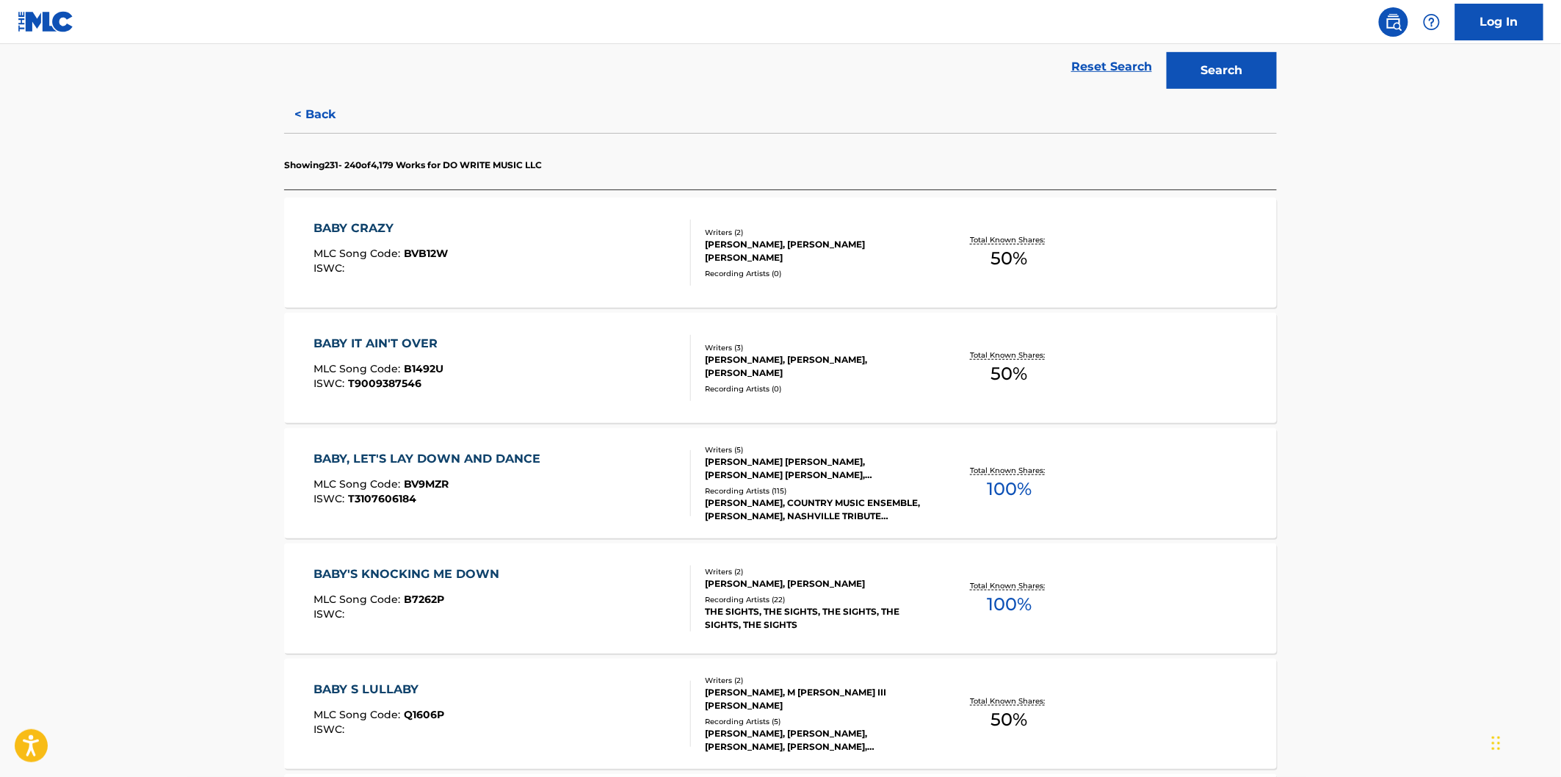
scroll to position [408, 0]
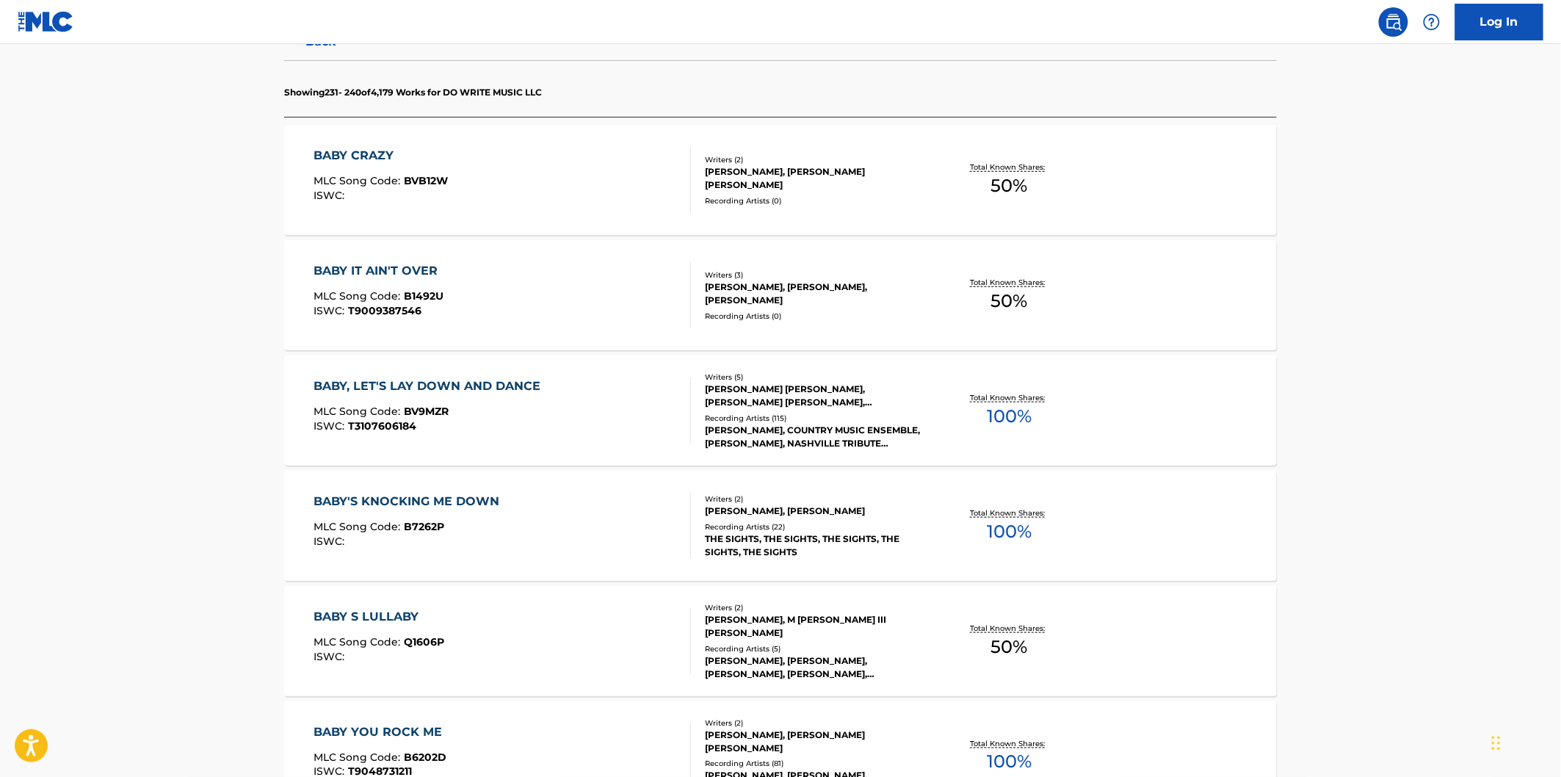
click at [617, 187] on div "BABY CRAZY MLC Song Code : BVB12W ISWC :" at bounding box center [502, 180] width 377 height 66
click at [617, 311] on div "BABY IT AIN'T OVER MLC Song Code : B1492U ISWC : T9009387546" at bounding box center [502, 295] width 377 height 66
click at [618, 391] on div "BABY, LET'S LAY DOWN AND DANCE MLC Song Code : BV9MZR ISWC : T3107606184" at bounding box center [502, 410] width 377 height 66
click at [607, 505] on div "BABY'S KNOCKING ME DOWN MLC Song Code : B7262P ISWC :" at bounding box center [502, 526] width 377 height 66
click at [605, 627] on div "BABY S LULLABY MLC Song Code : Q1606P ISWC :" at bounding box center [502, 641] width 377 height 66
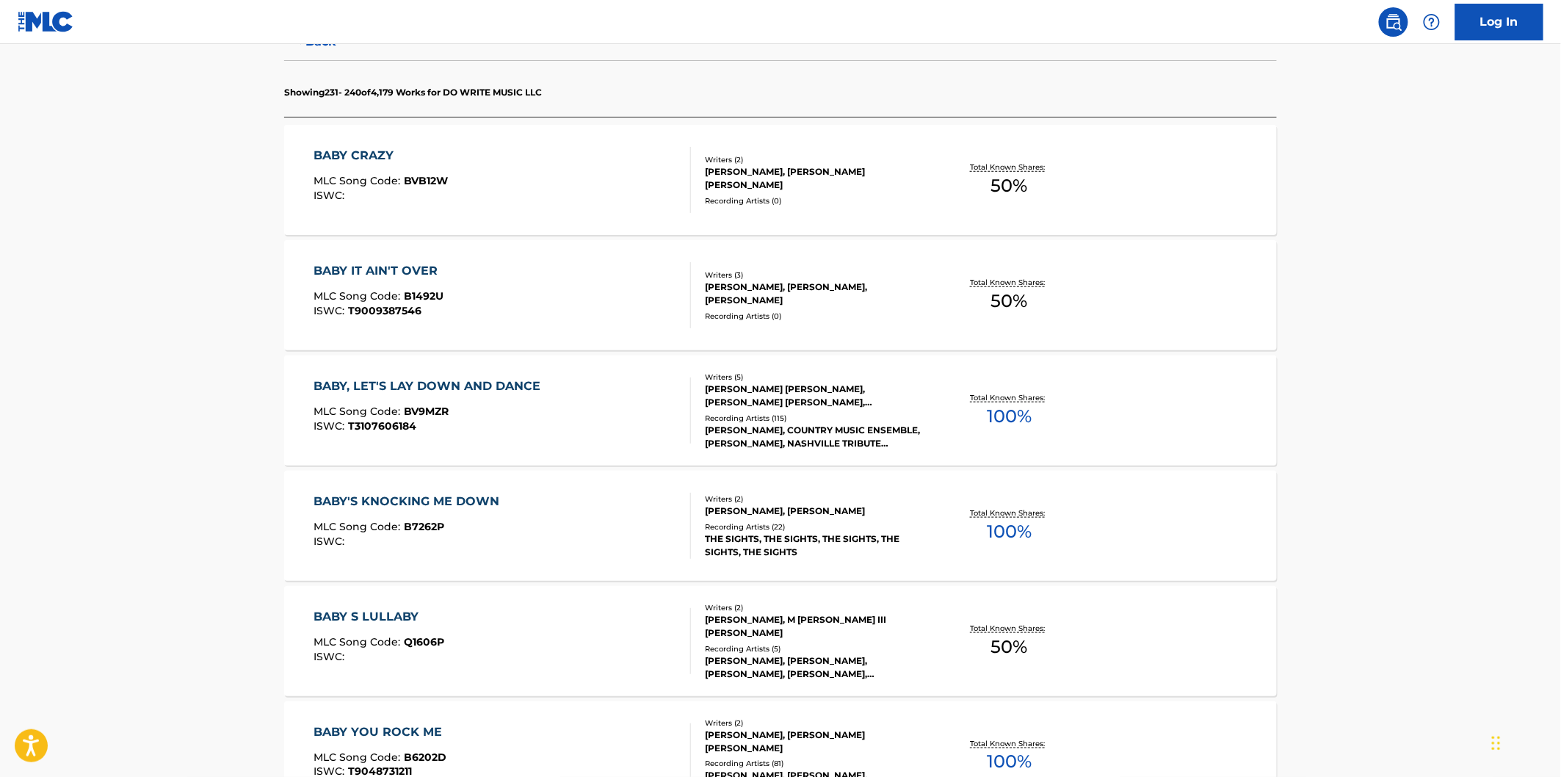
click at [589, 714] on div "BABY YOU ROCK ME MLC Song Code : B6202D ISWC : T9048731211 Writers ( 2 ) JOHN D…" at bounding box center [780, 756] width 993 height 110
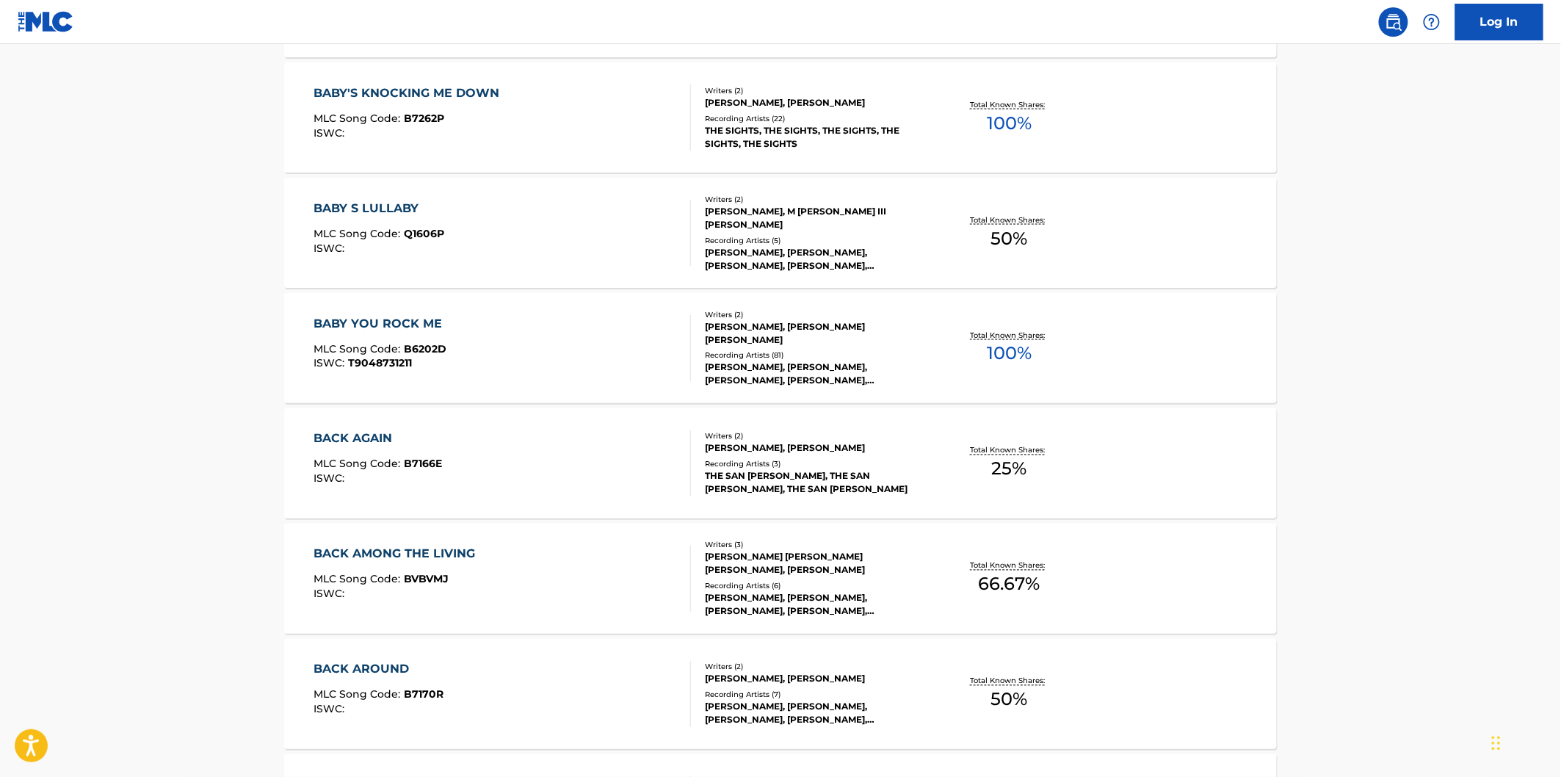
scroll to position [979, 0]
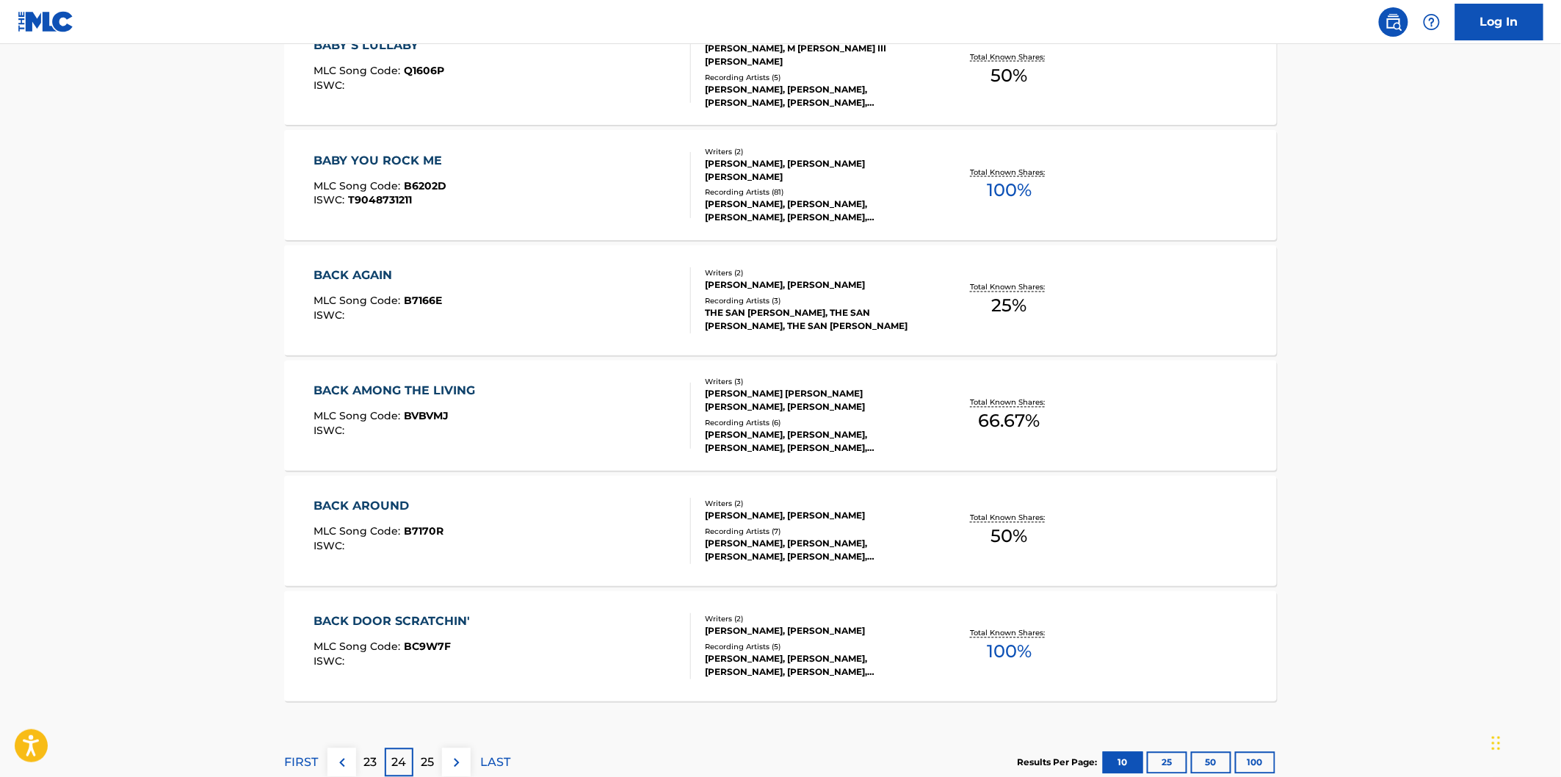
click at [582, 313] on div "BACK AGAIN MLC Song Code : B7166E ISWC :" at bounding box center [502, 300] width 377 height 66
click at [585, 405] on div "BACK AMONG THE LIVING MLC Song Code : BVBVMJ ISWC :" at bounding box center [502, 416] width 377 height 66
click at [593, 518] on div "BACK AROUND MLC Song Code : B7170R ISWC :" at bounding box center [502, 531] width 377 height 66
click at [576, 644] on div "BACK DOOR SCRATCHIN' MLC Song Code : BC9W7F ISWC :" at bounding box center [502, 646] width 377 height 66
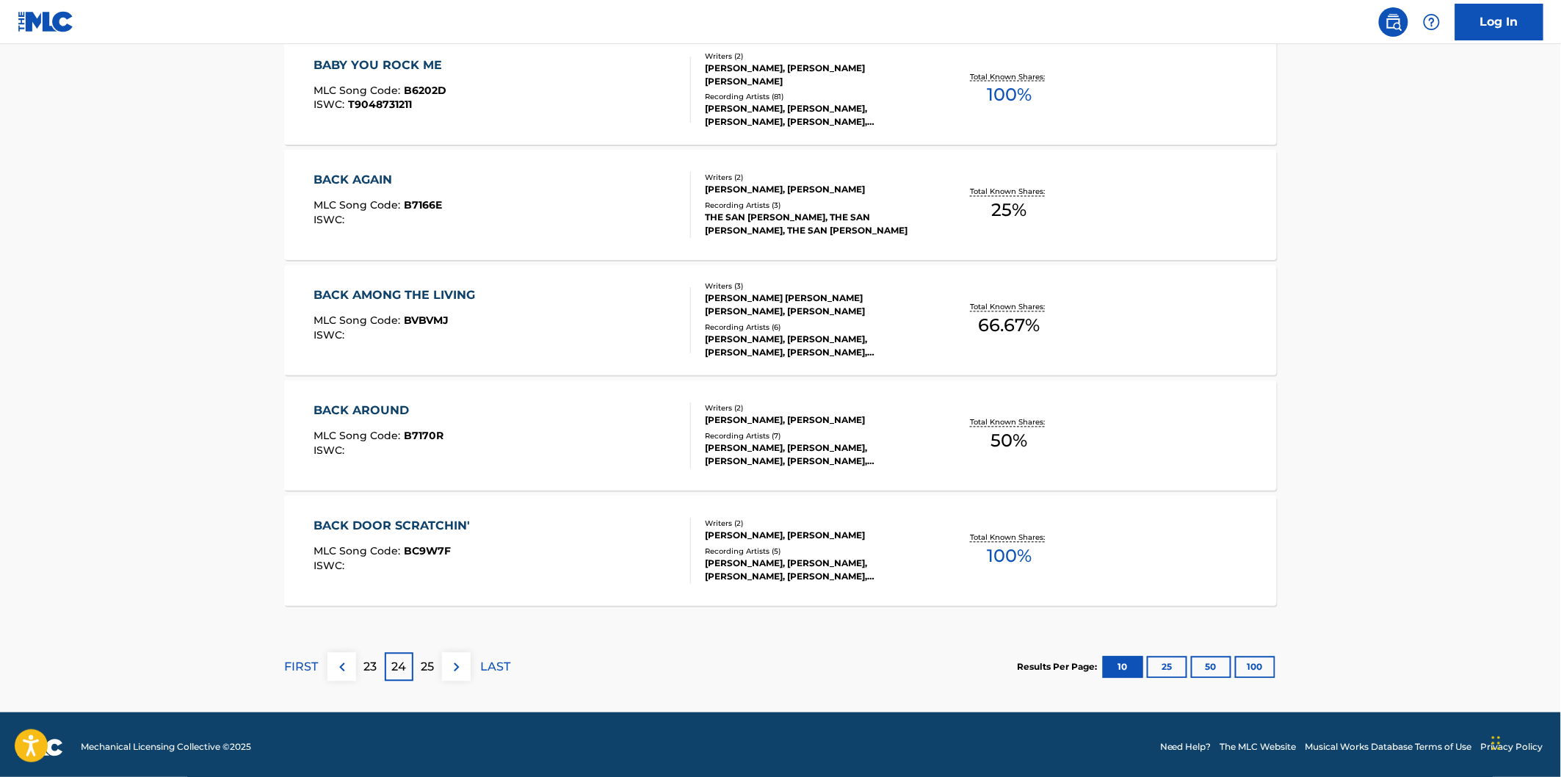
scroll to position [1079, 0]
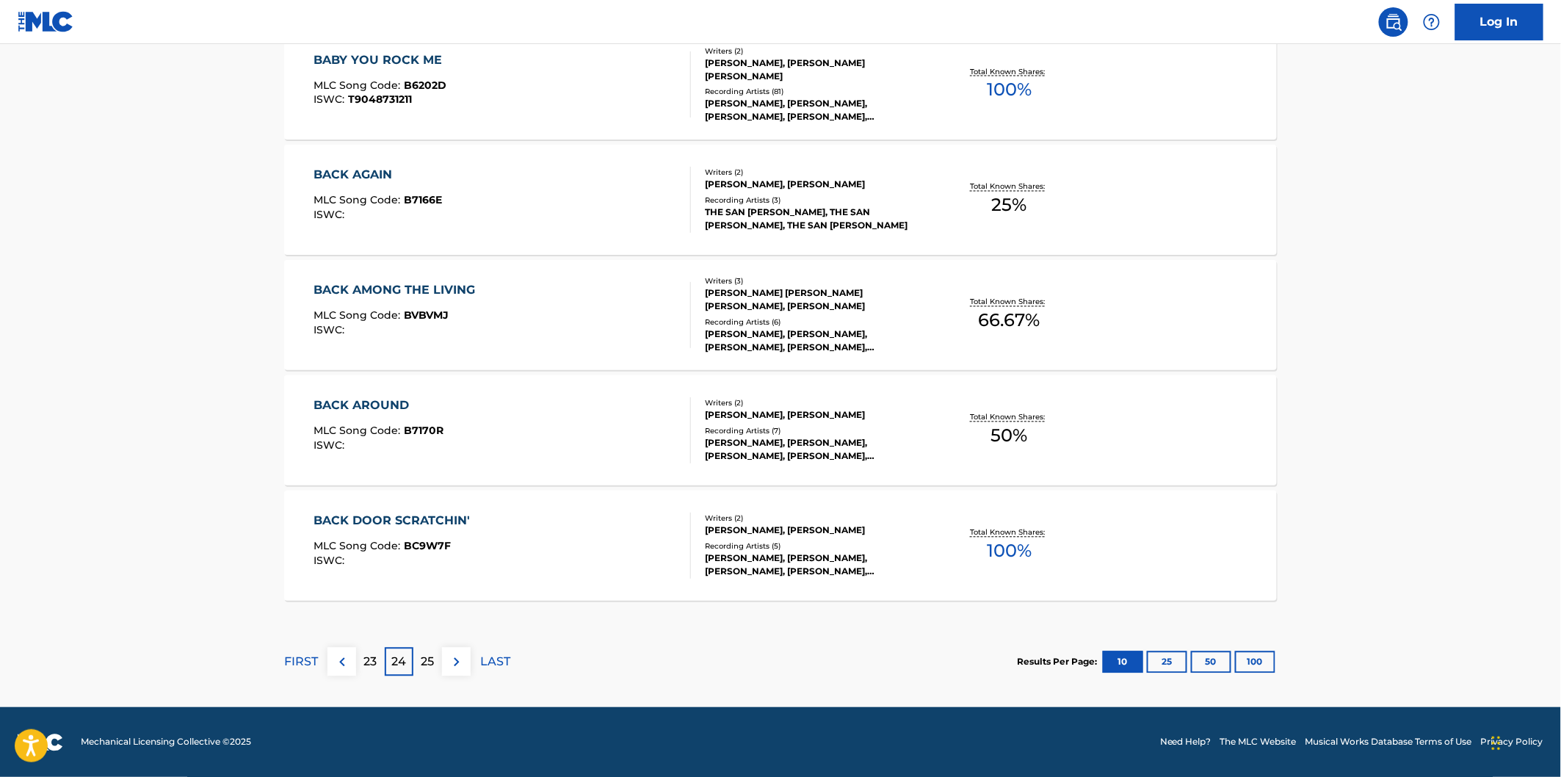
click at [428, 664] on p "25" at bounding box center [427, 663] width 13 height 18
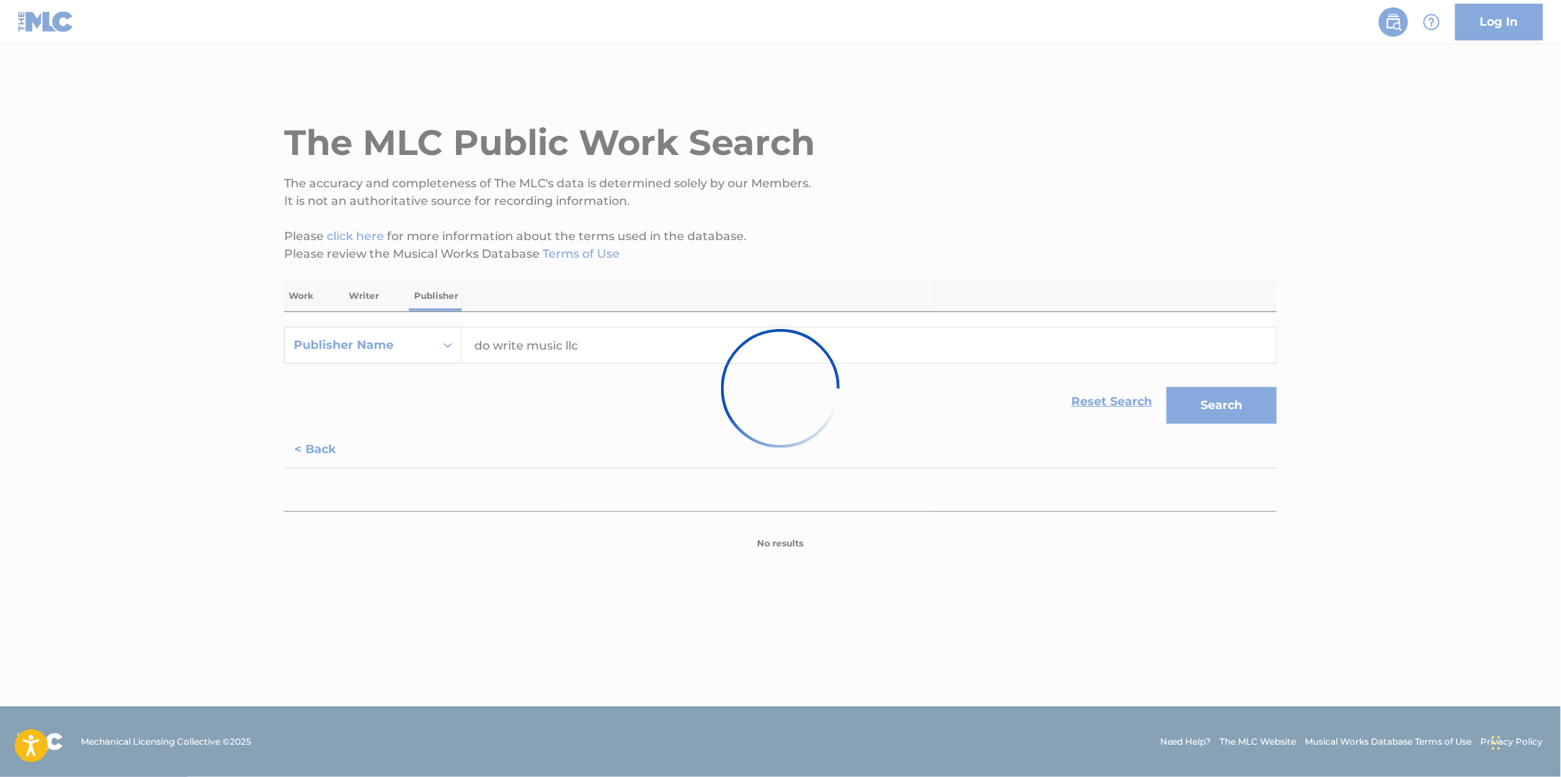
scroll to position [0, 0]
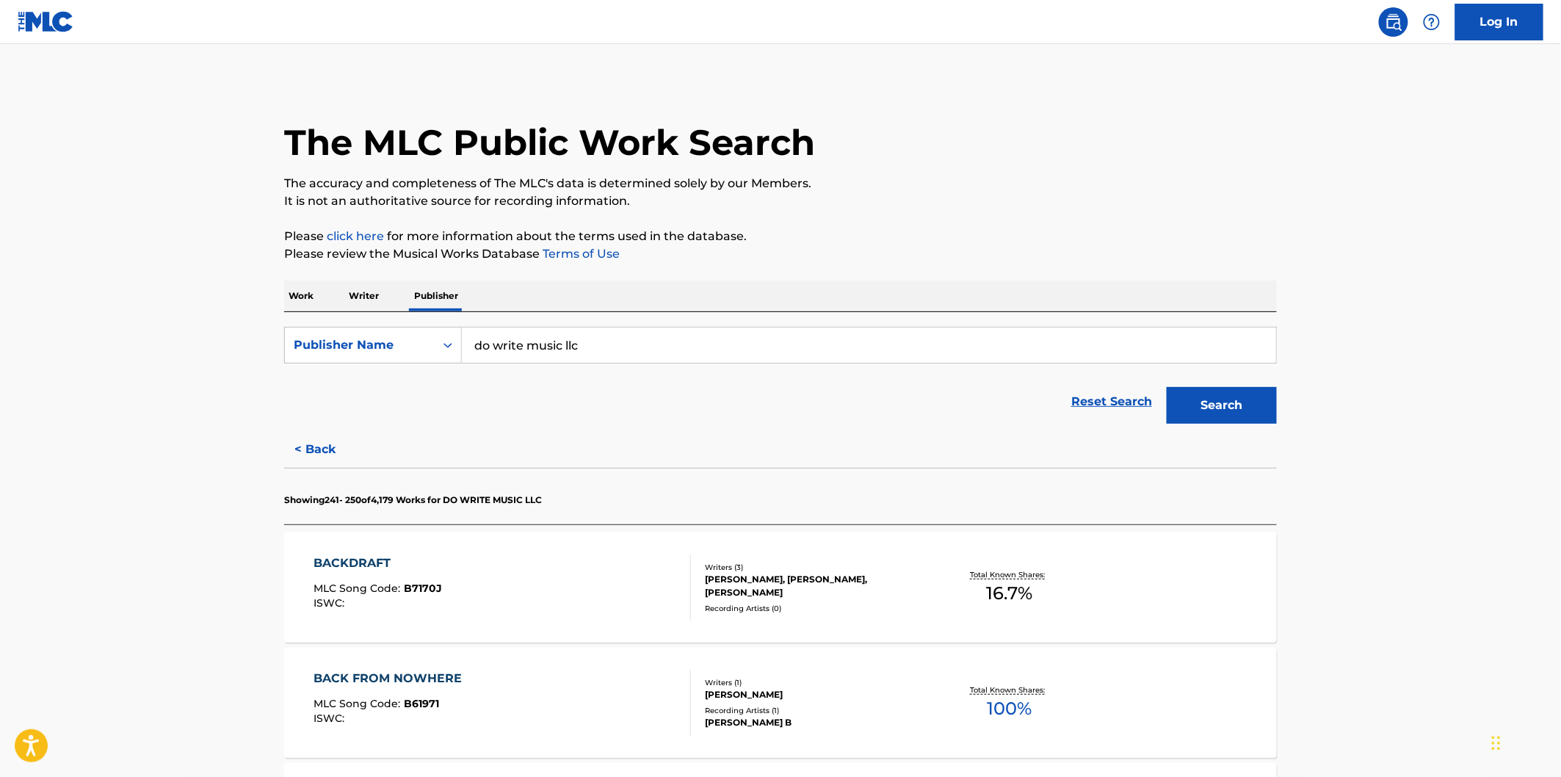
click at [928, 207] on p "It is not an authoritative source for recording information." at bounding box center [780, 201] width 993 height 18
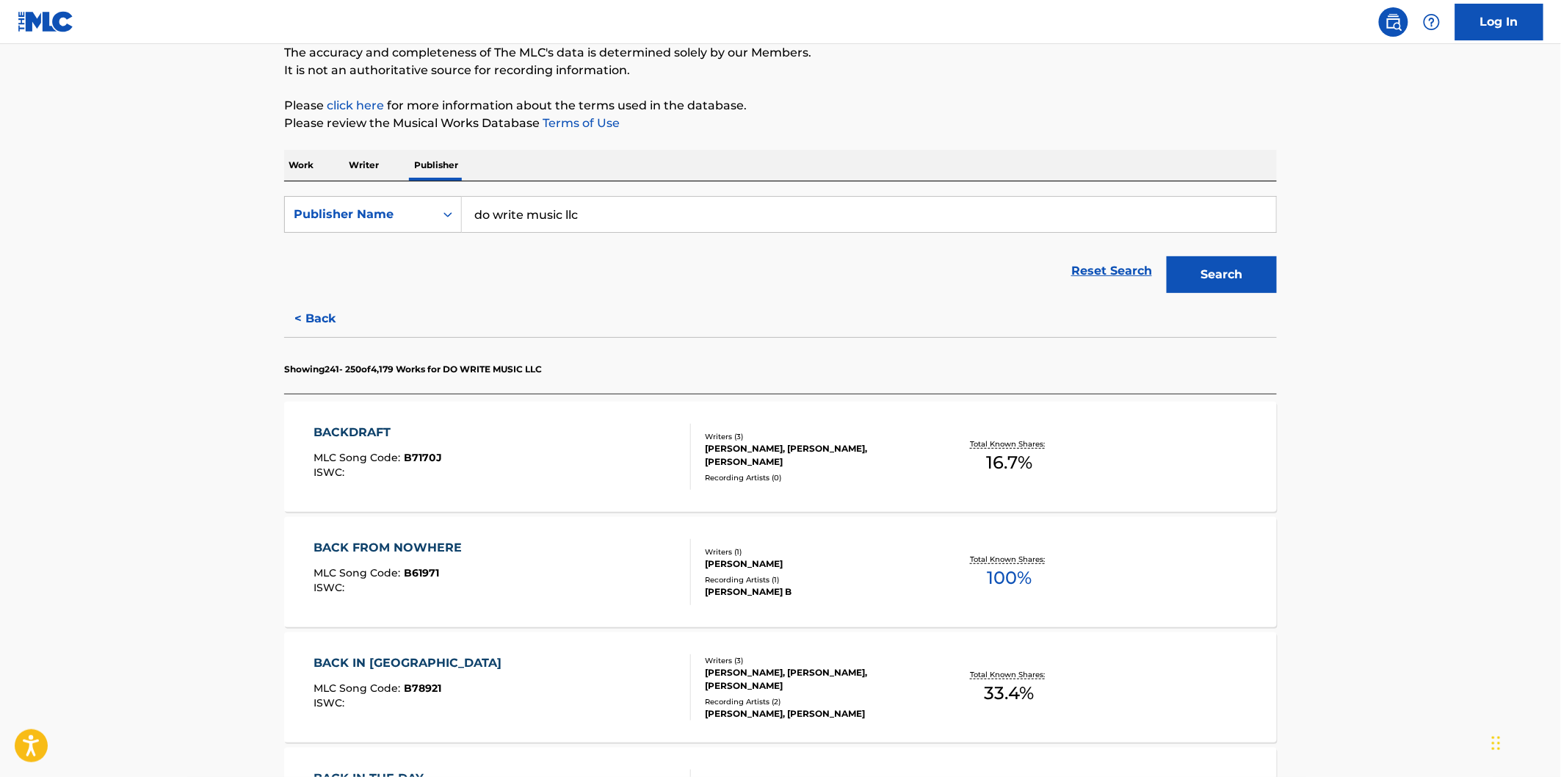
scroll to position [163, 0]
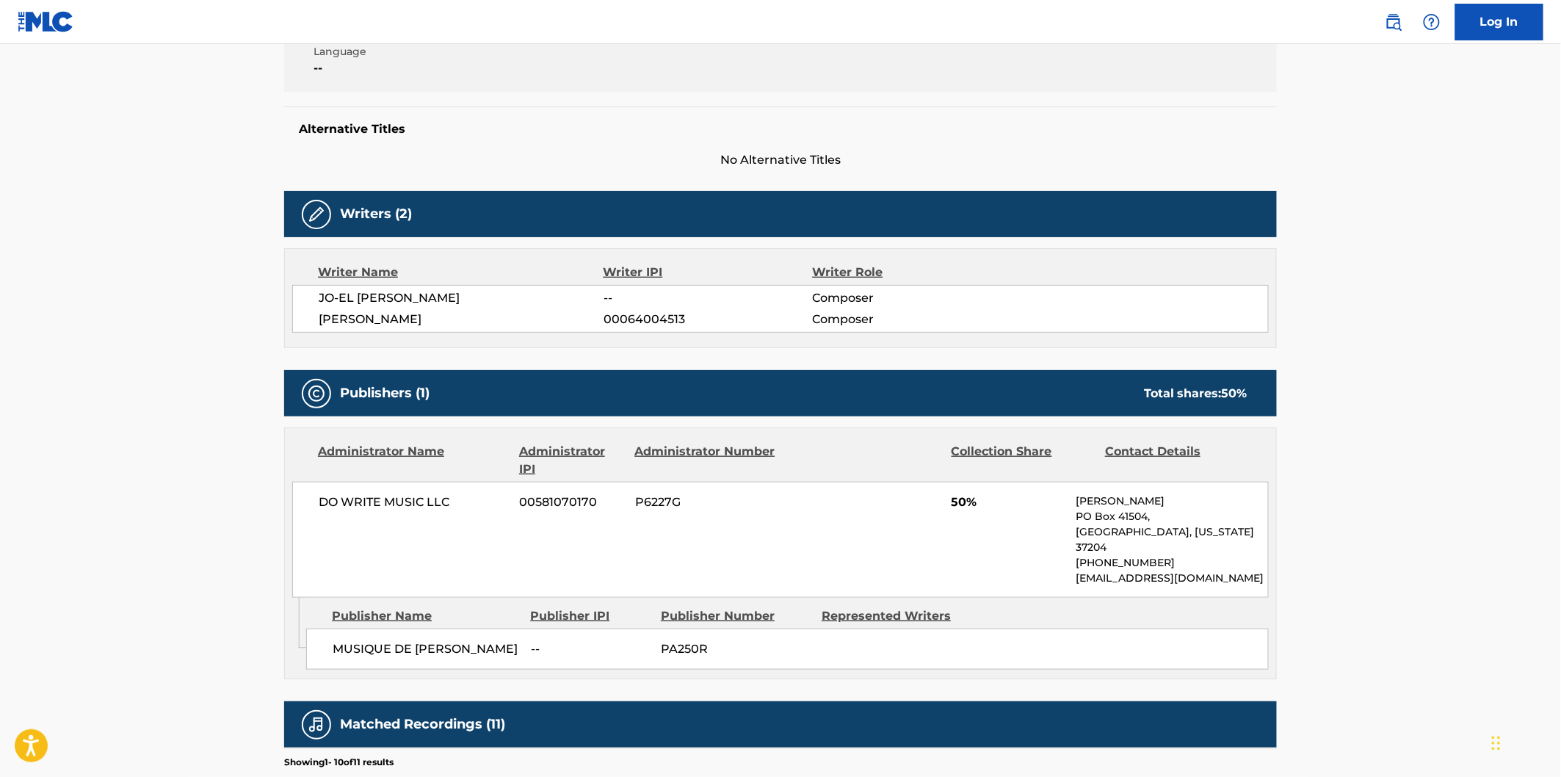
scroll to position [326, 0]
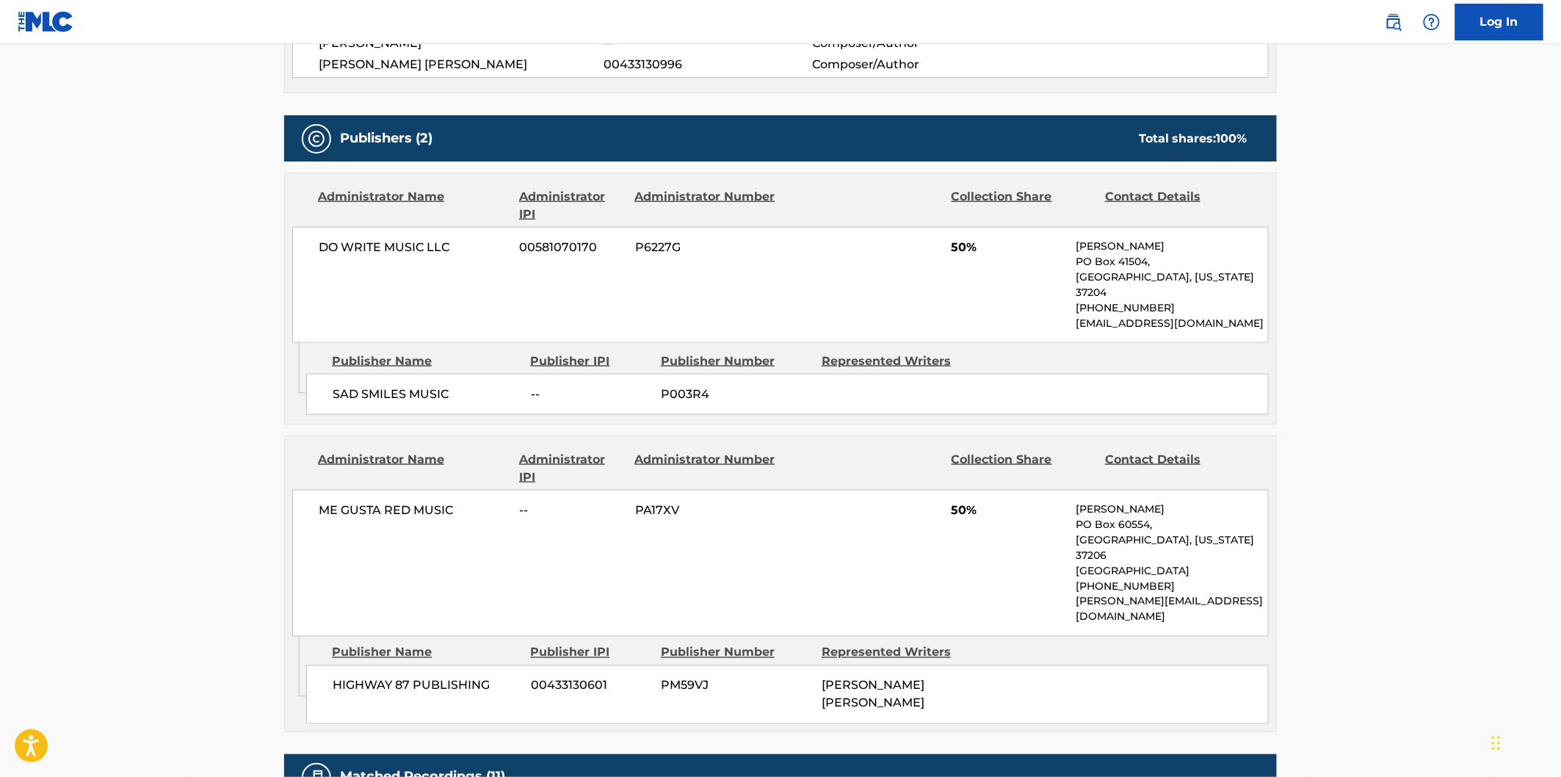
scroll to position [734, 0]
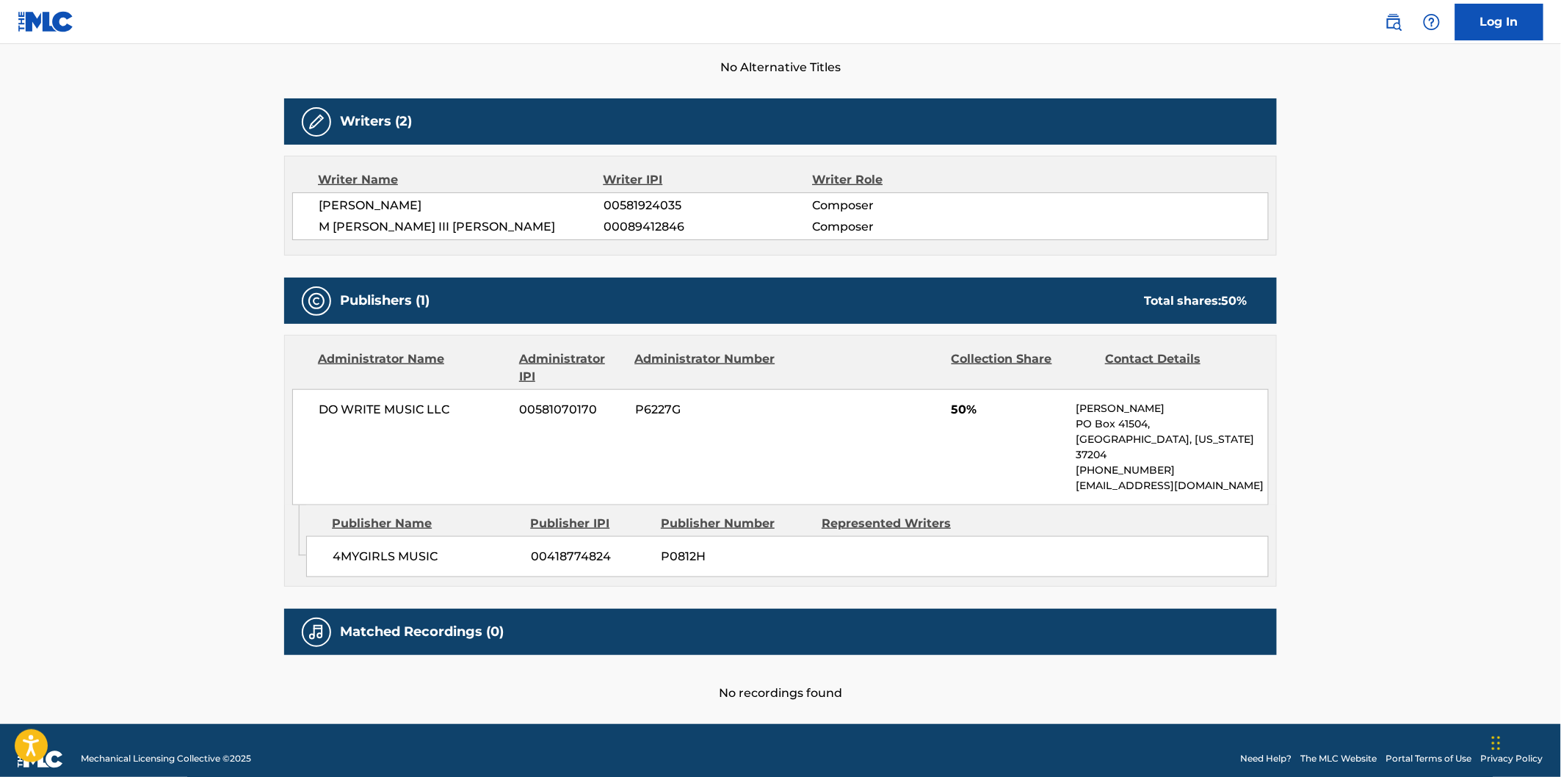
scroll to position [421, 0]
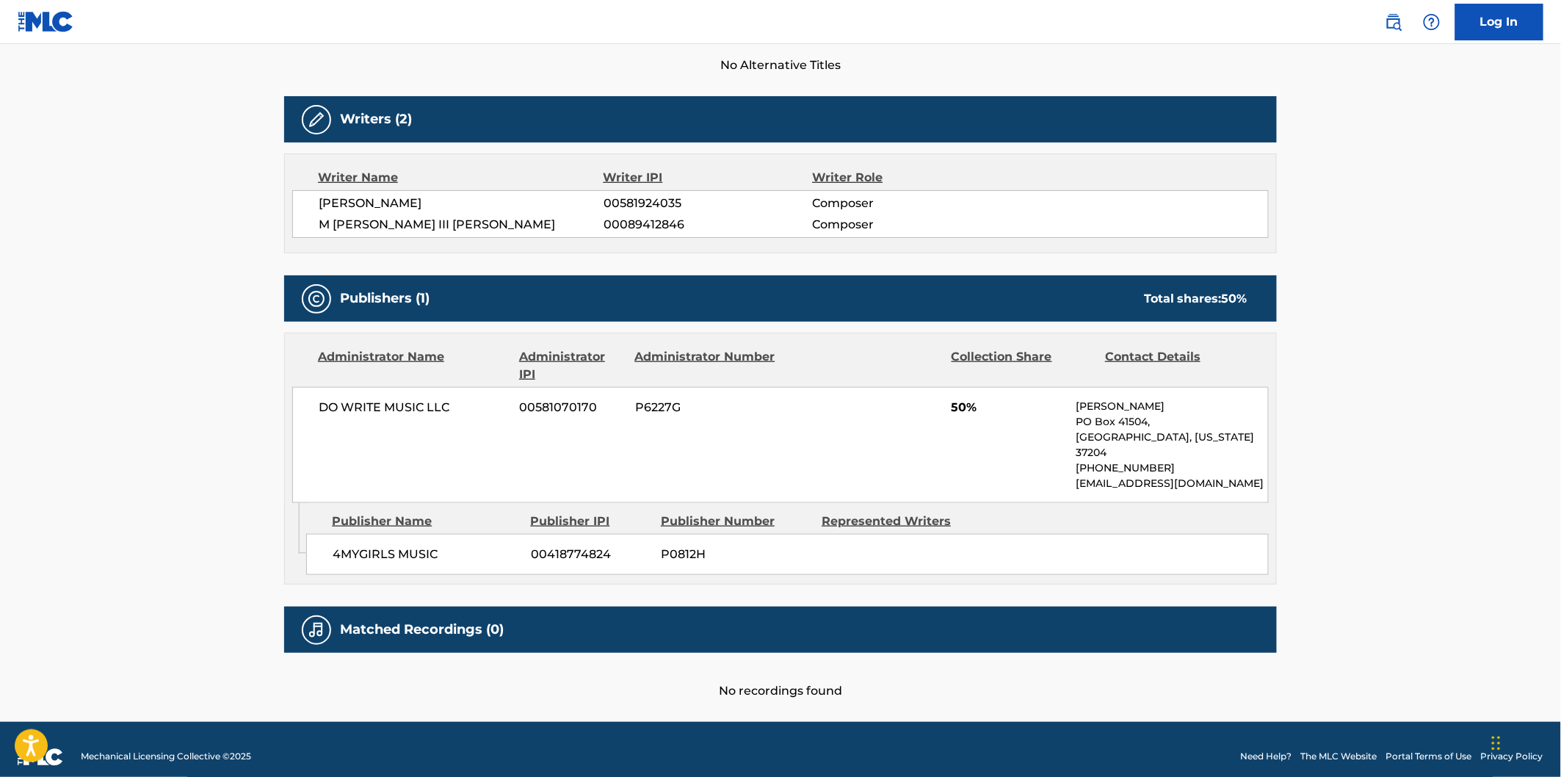
click at [360, 546] on span "4MYGIRLS MUSIC" at bounding box center [426, 555] width 187 height 18
click at [409, 546] on span "4MYGIRLS MUSIC" at bounding box center [426, 555] width 187 height 18
copy span "4MYGIRLS MUSIC"
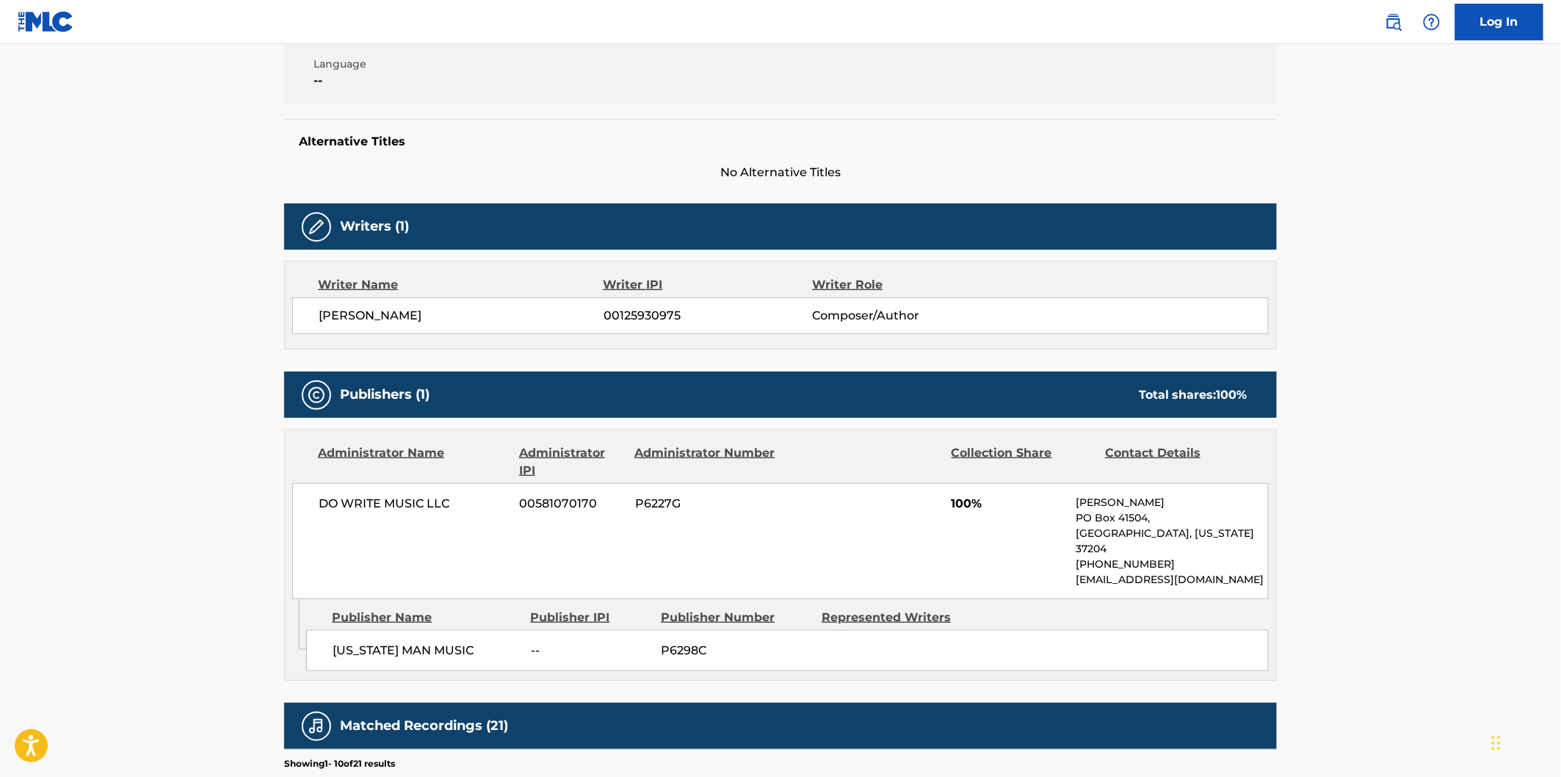
scroll to position [408, 0]
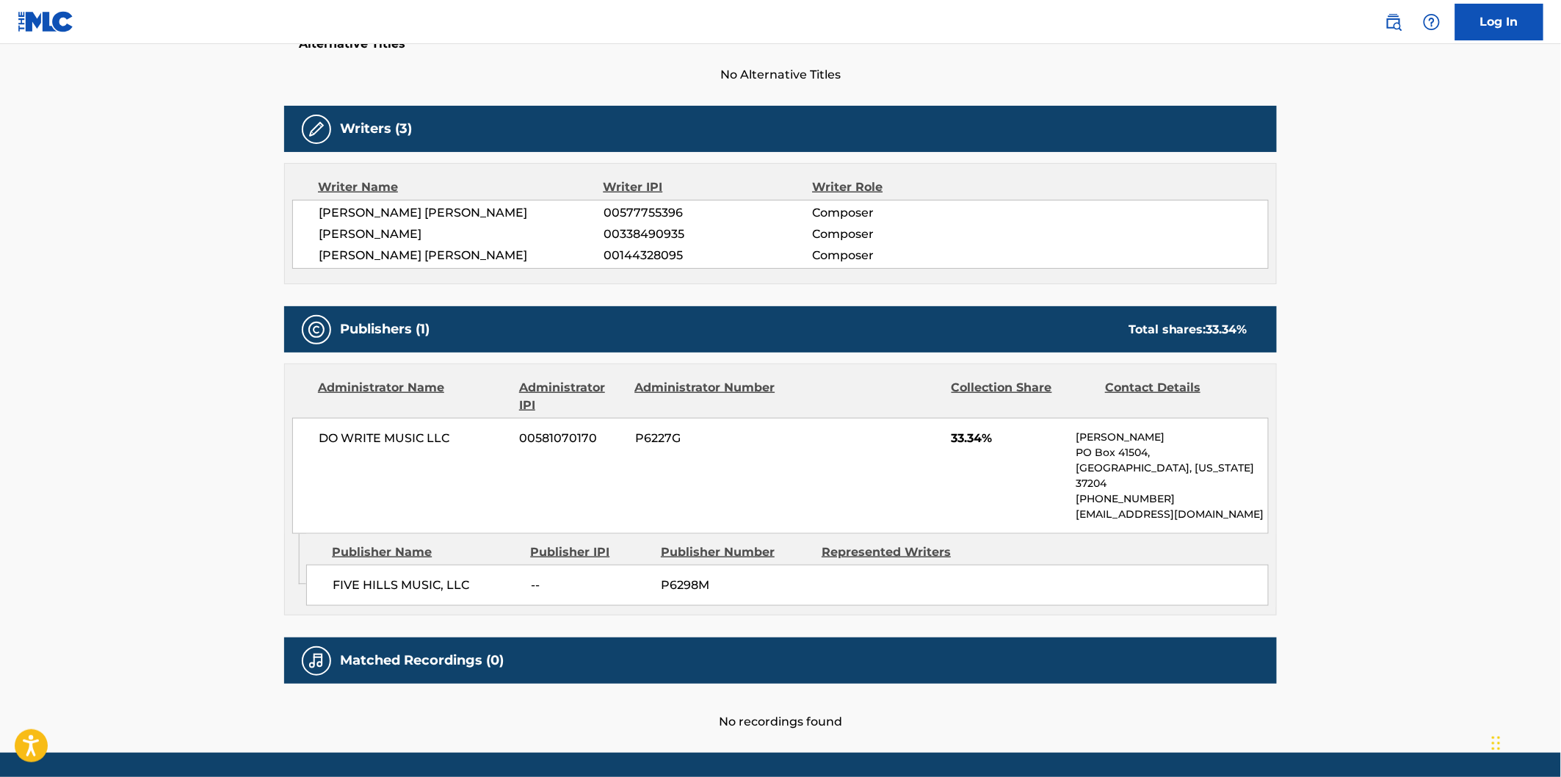
scroll to position [442, 0]
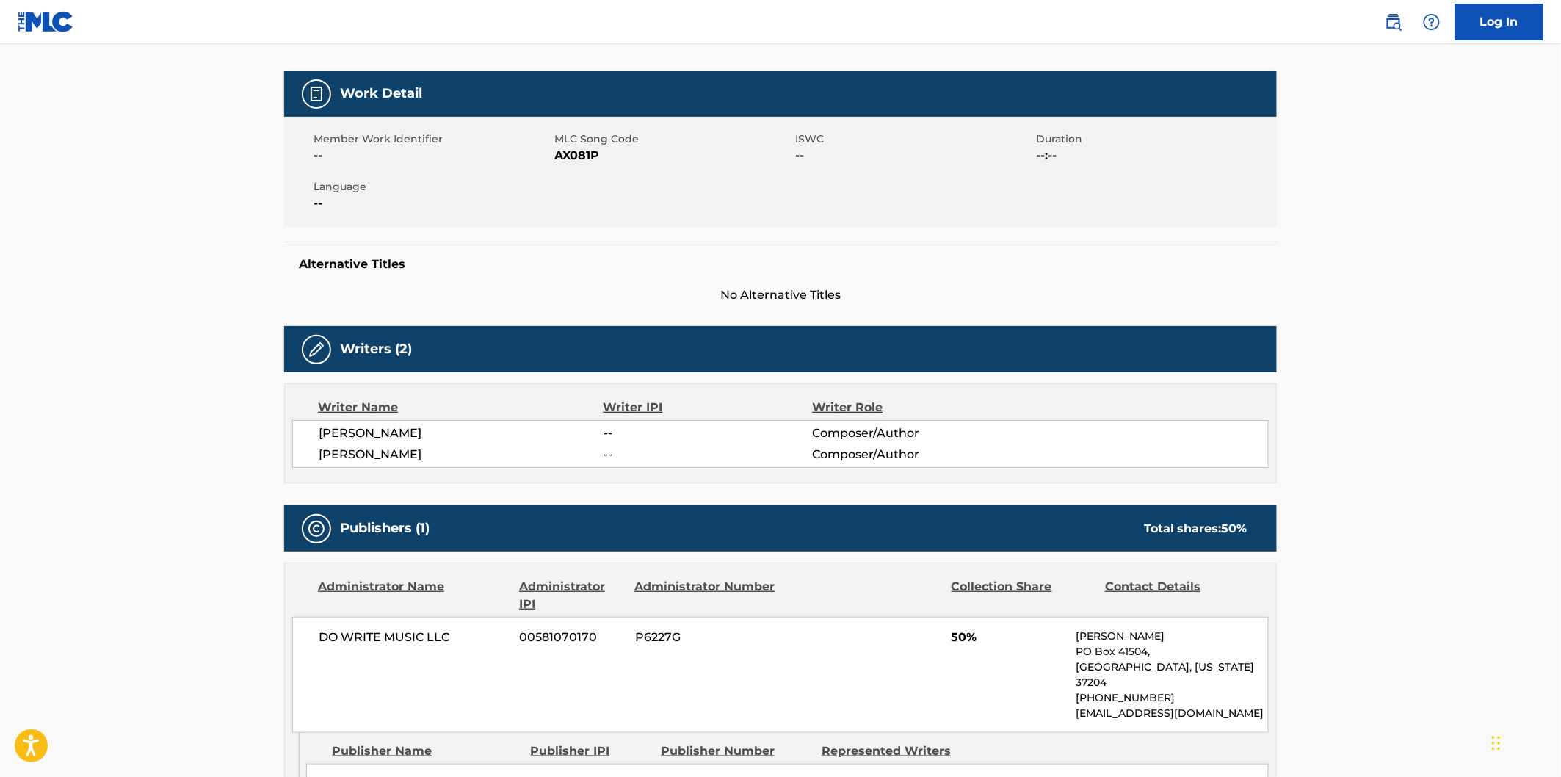
scroll to position [326, 0]
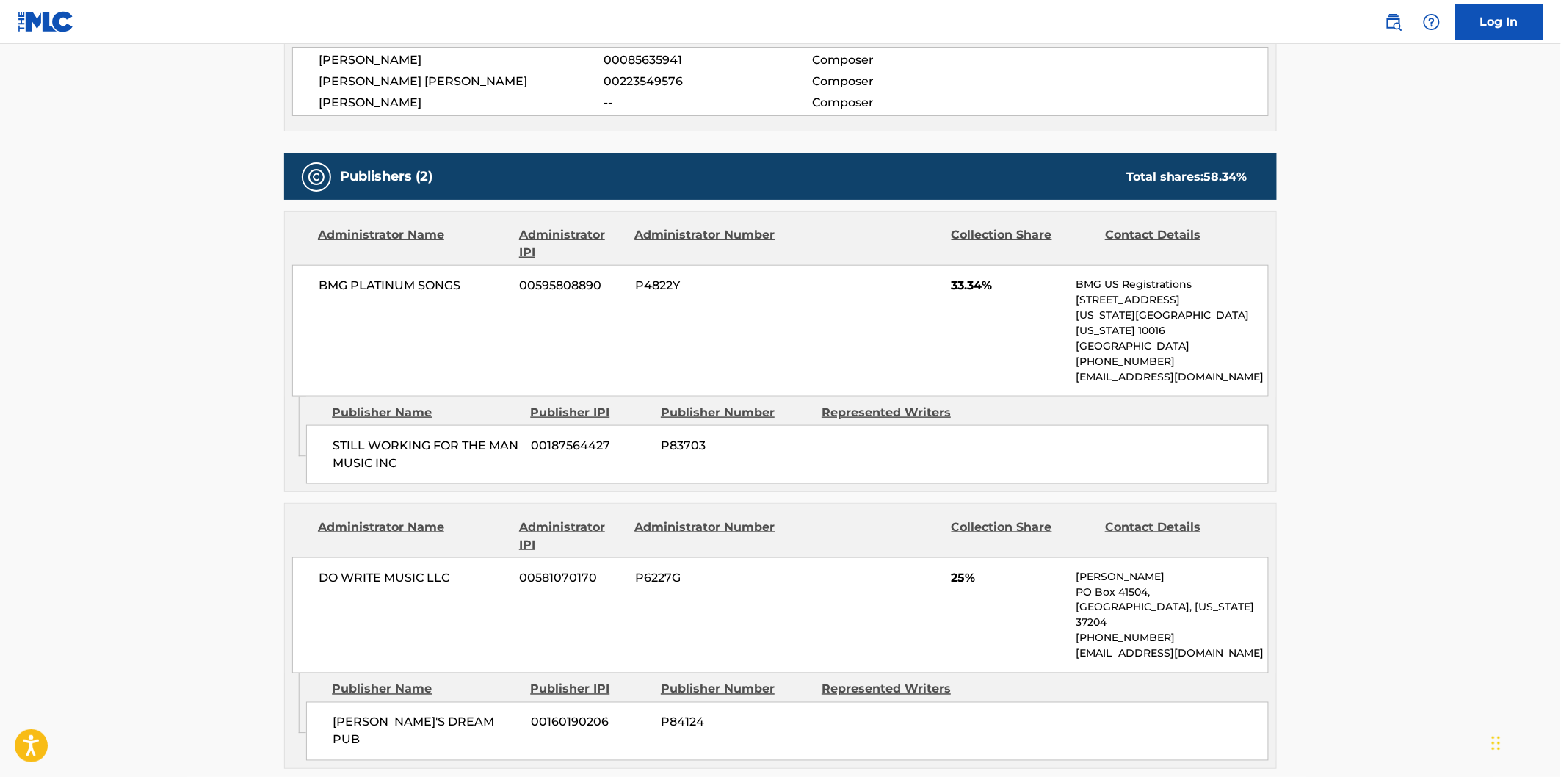
scroll to position [720, 0]
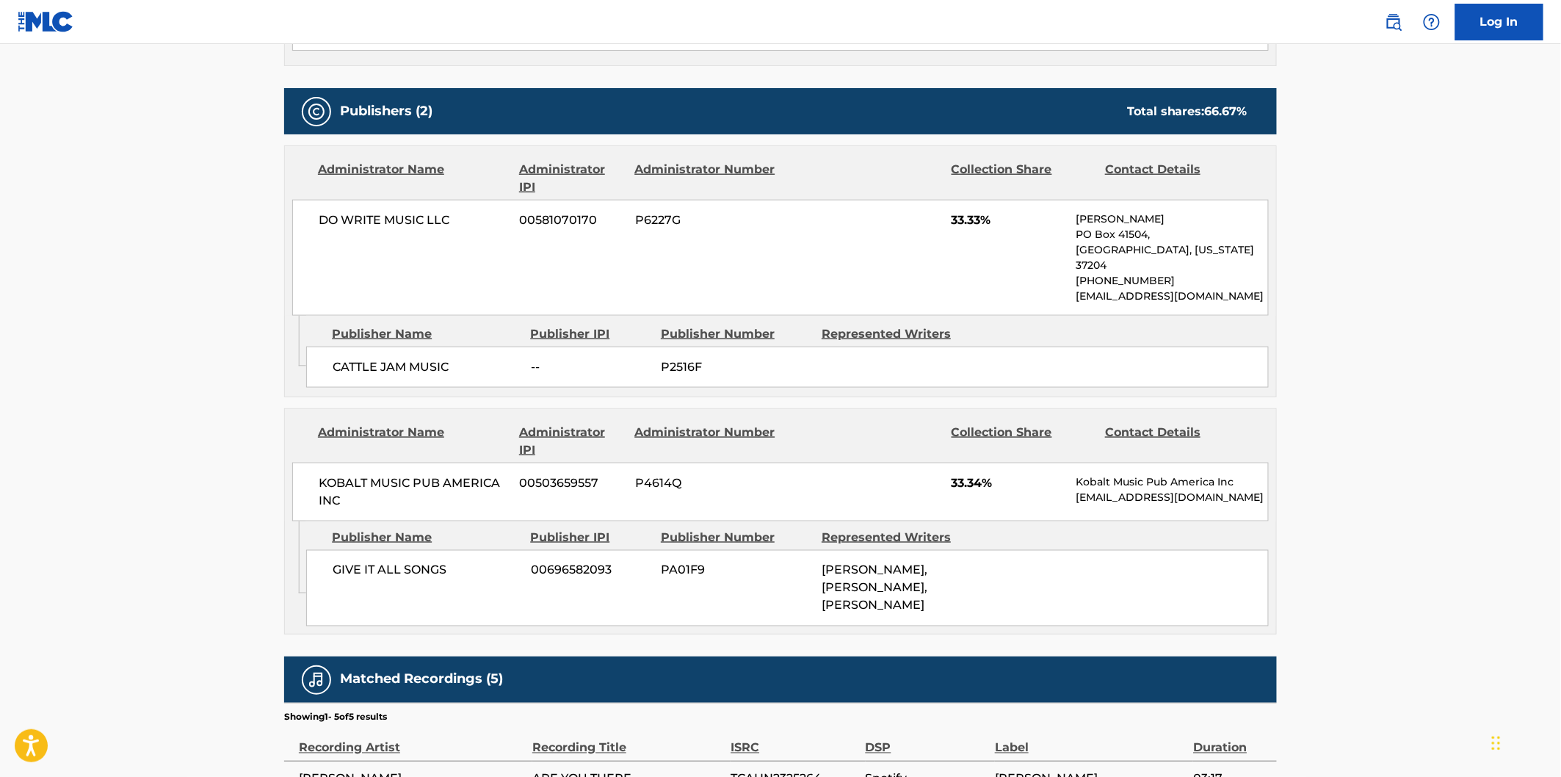
scroll to position [652, 0]
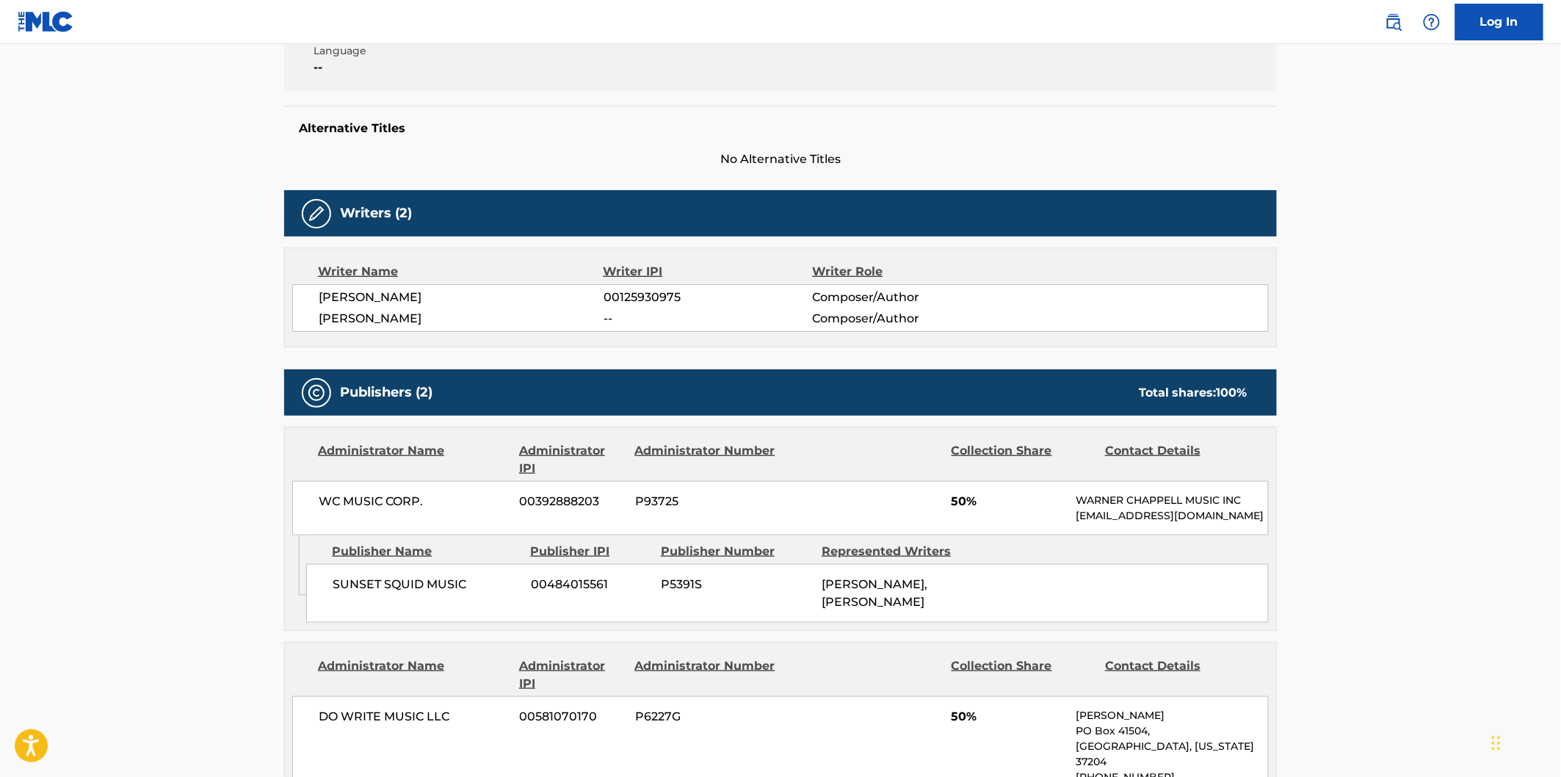
scroll to position [489, 0]
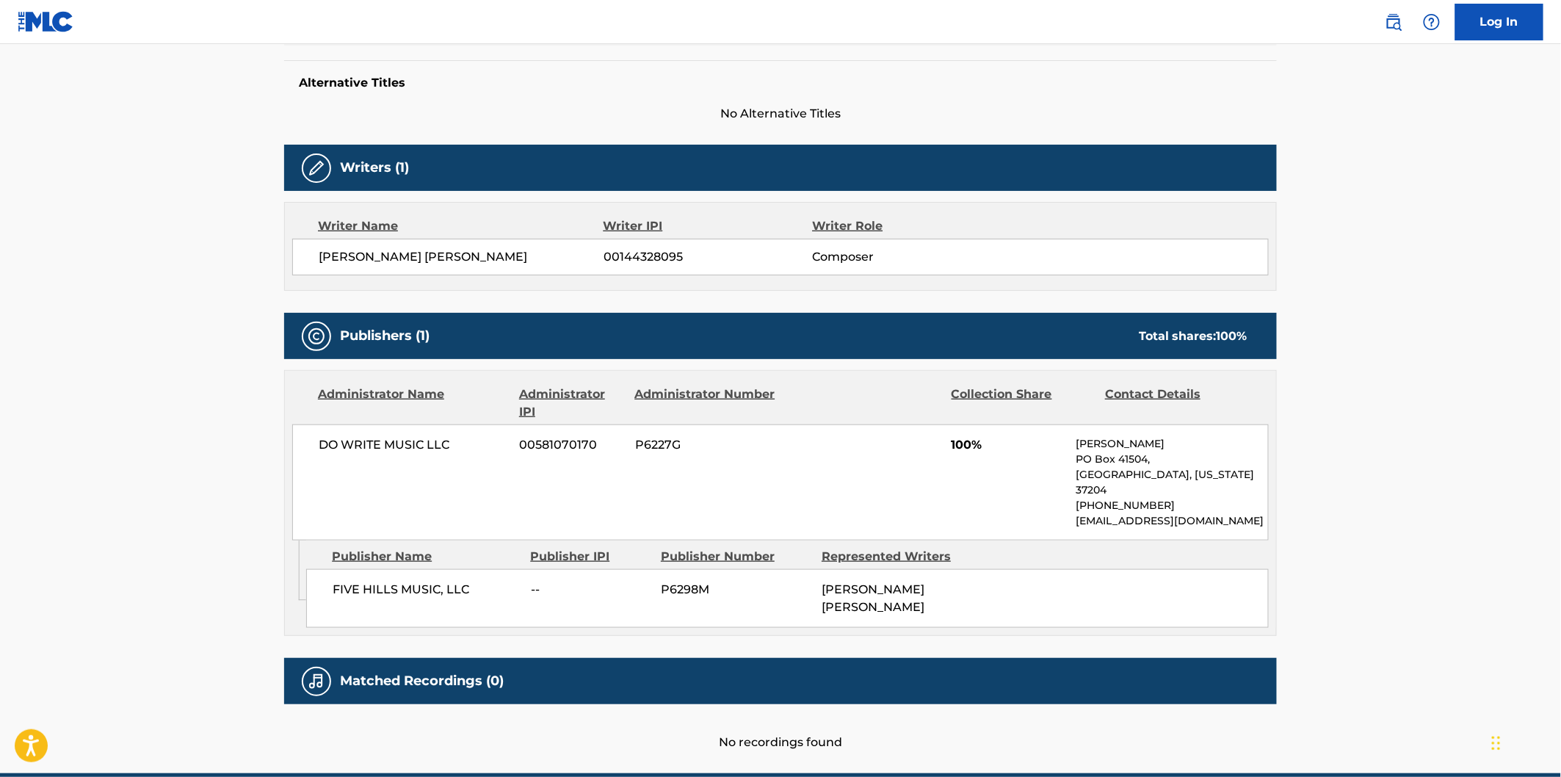
scroll to position [409, 0]
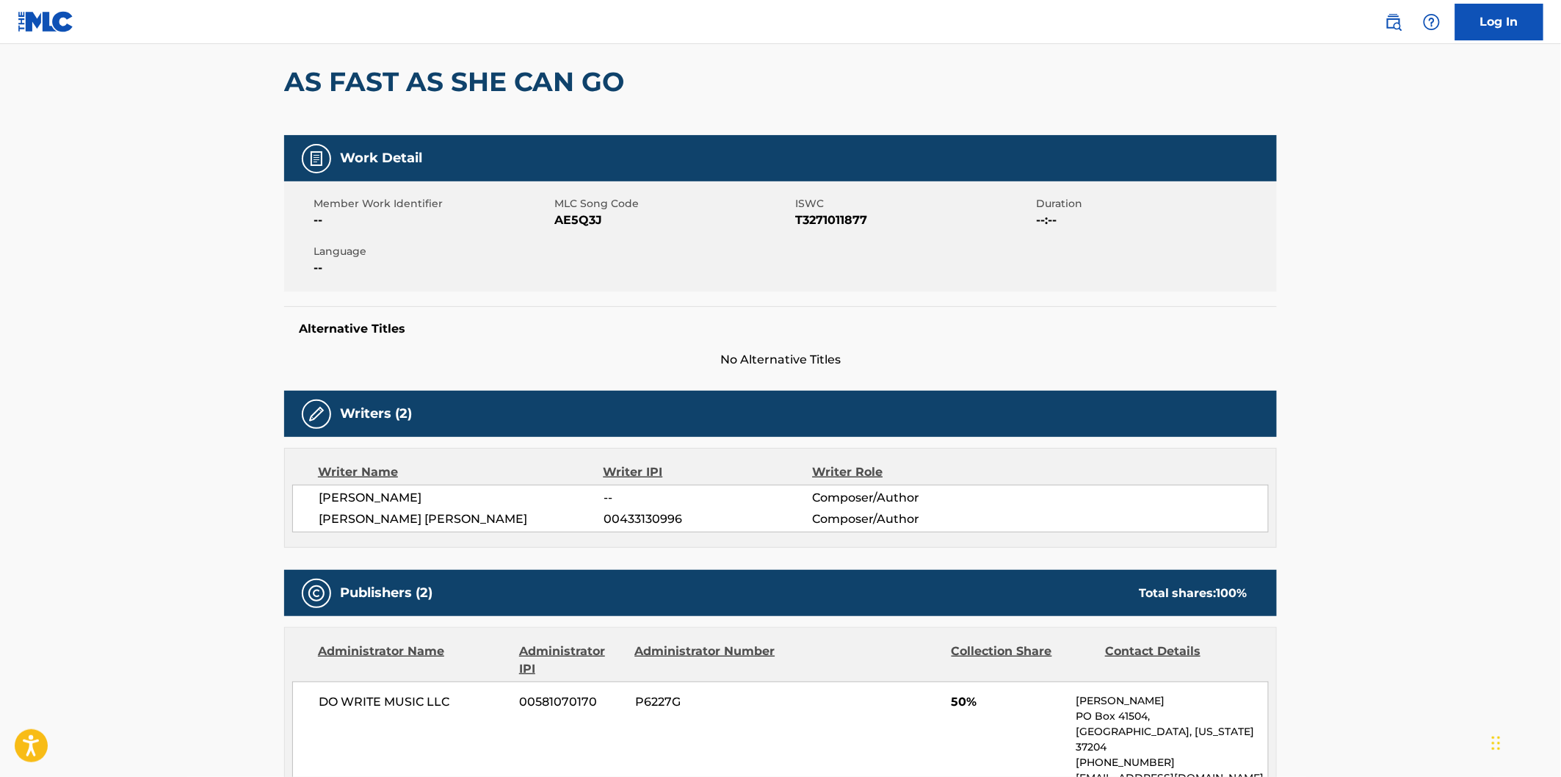
scroll to position [245, 0]
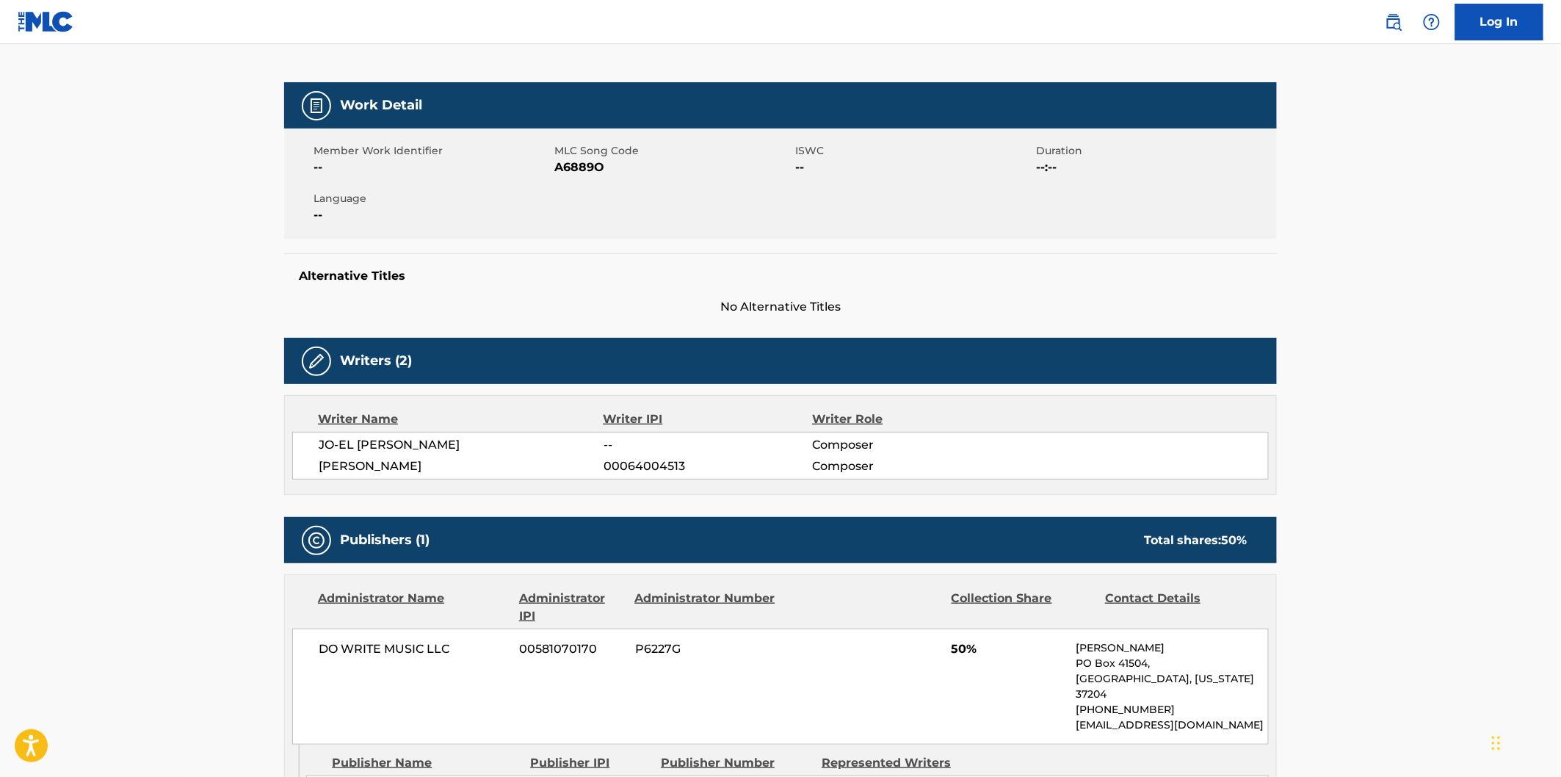
scroll to position [326, 0]
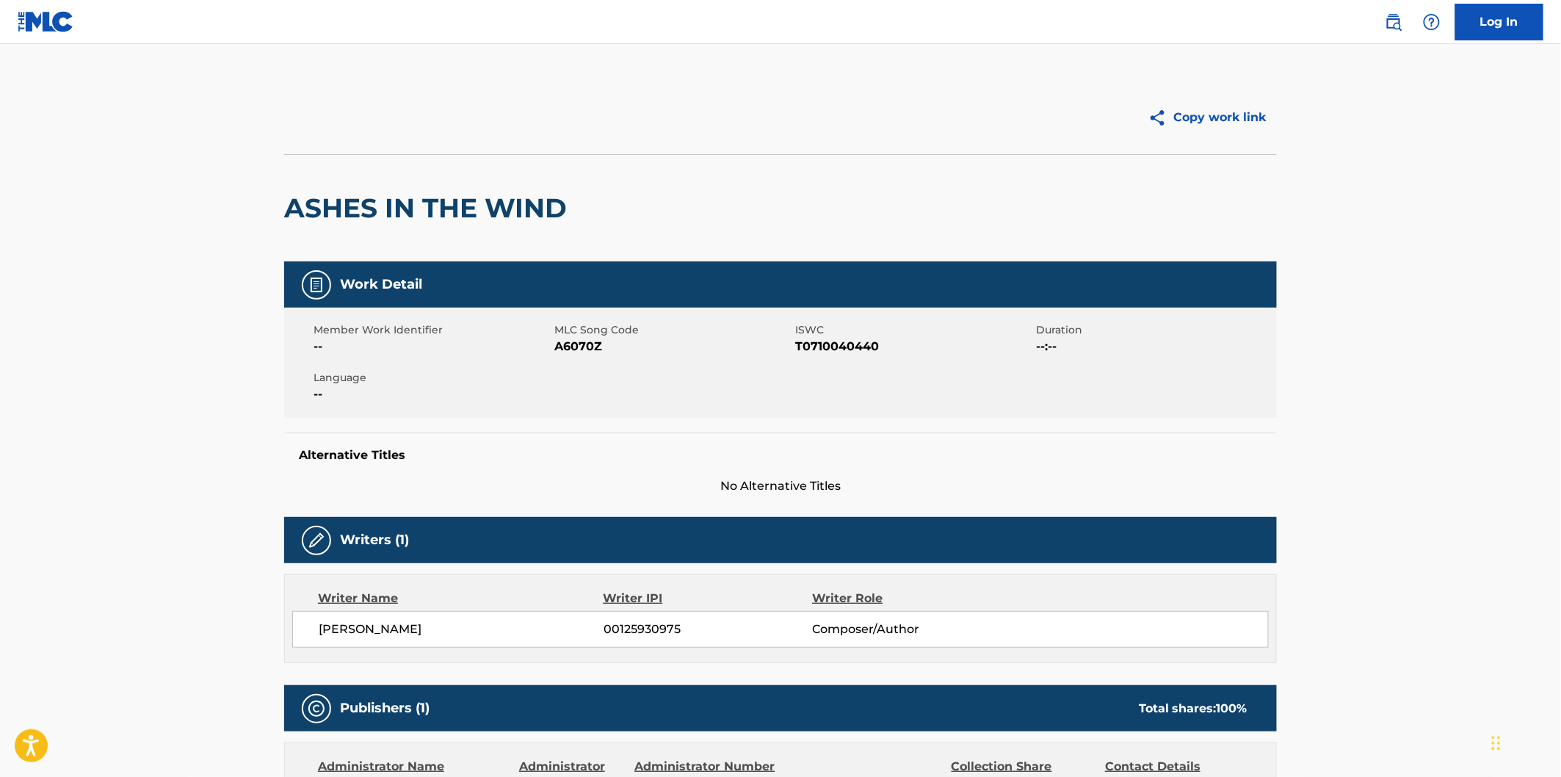
scroll to position [326, 0]
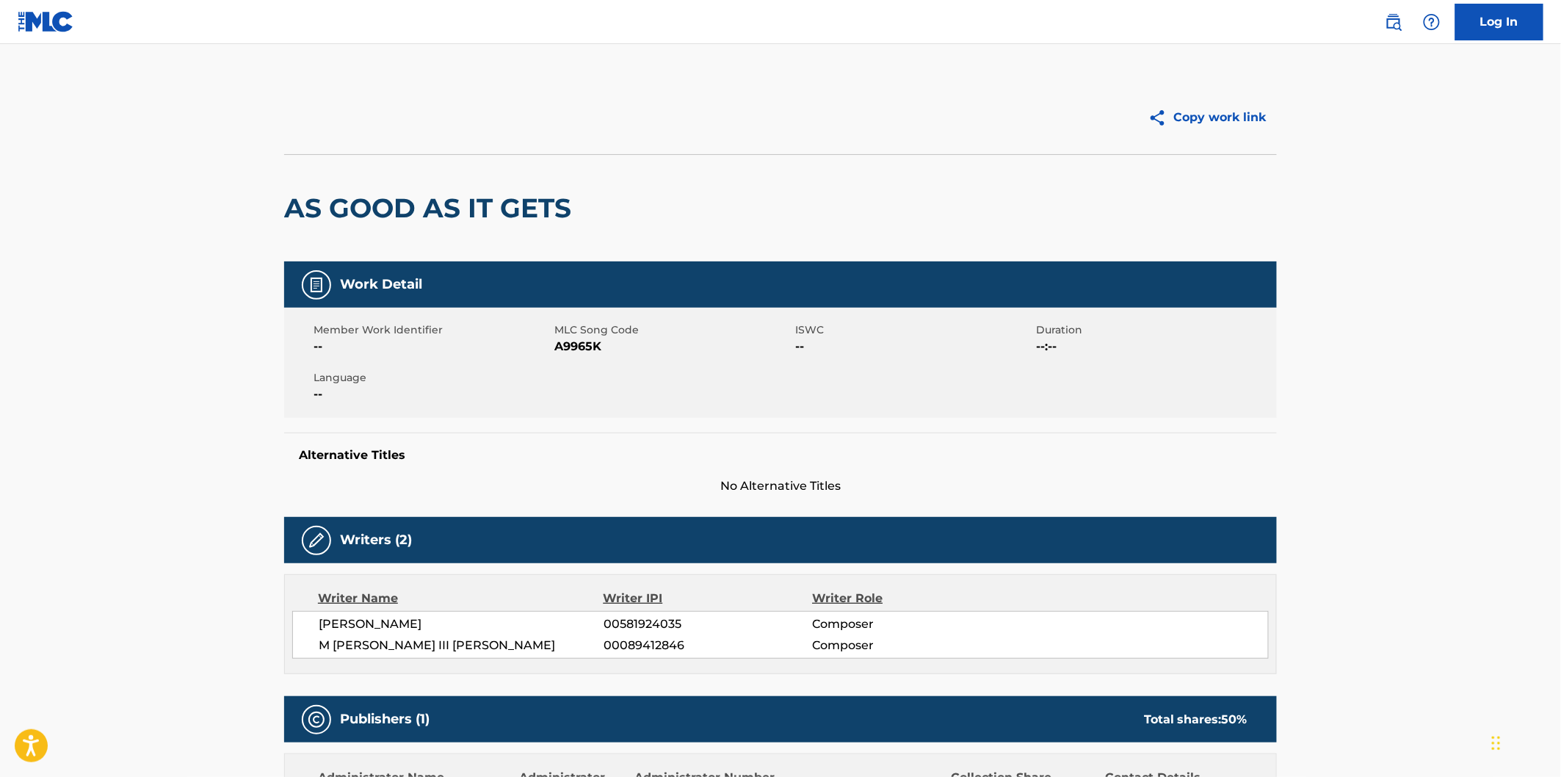
scroll to position [326, 0]
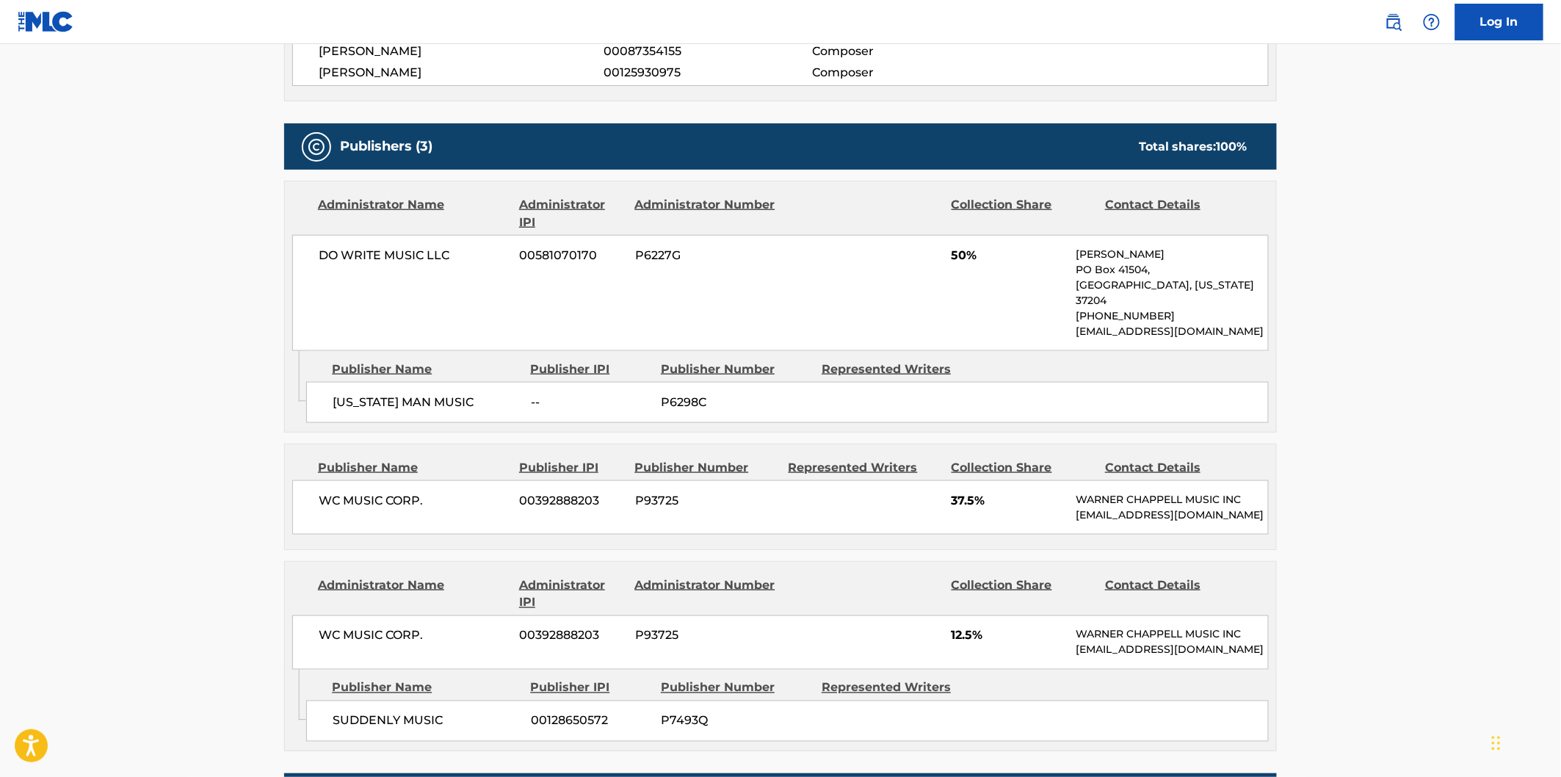
scroll to position [571, 0]
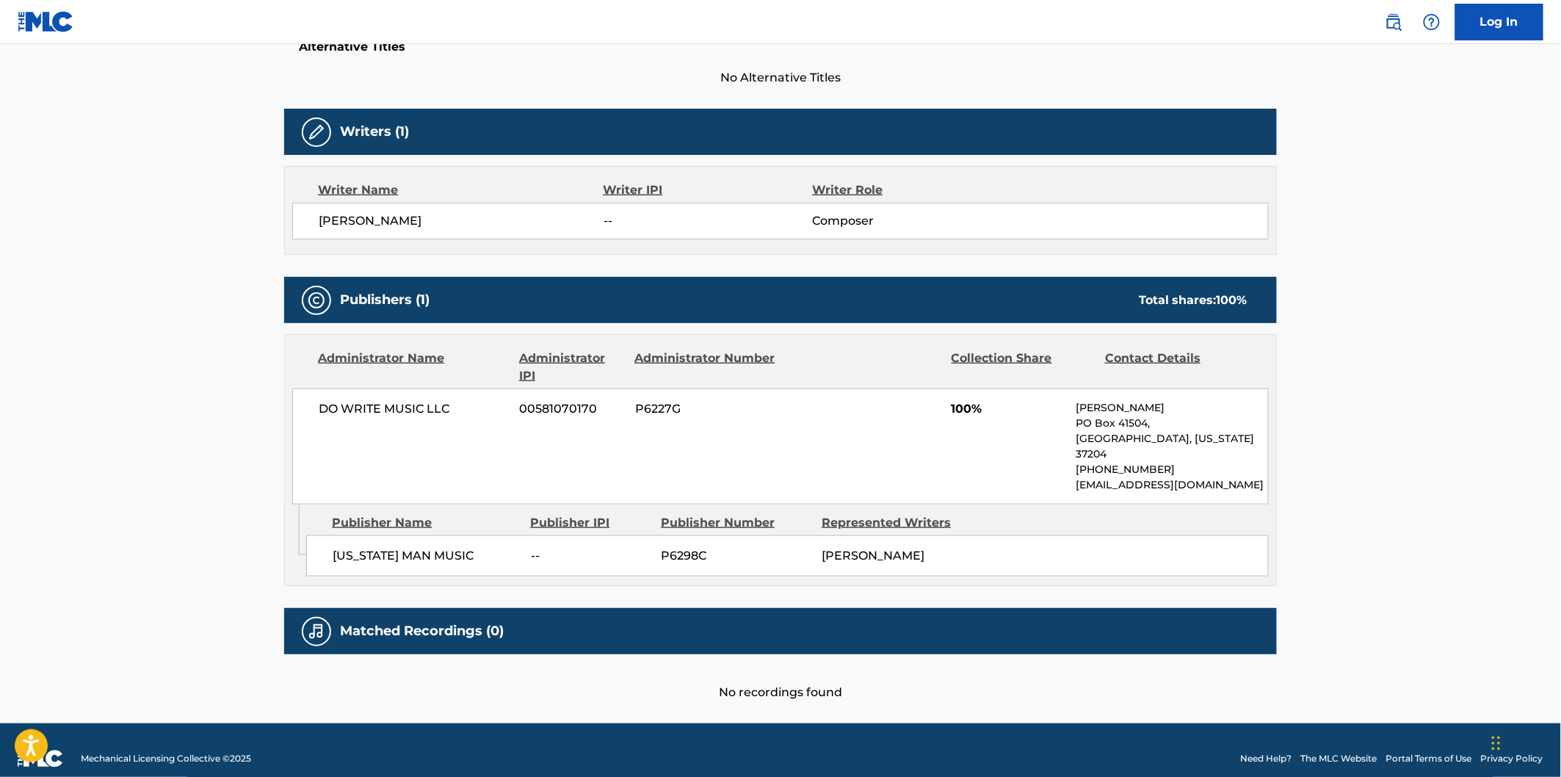
scroll to position [409, 0]
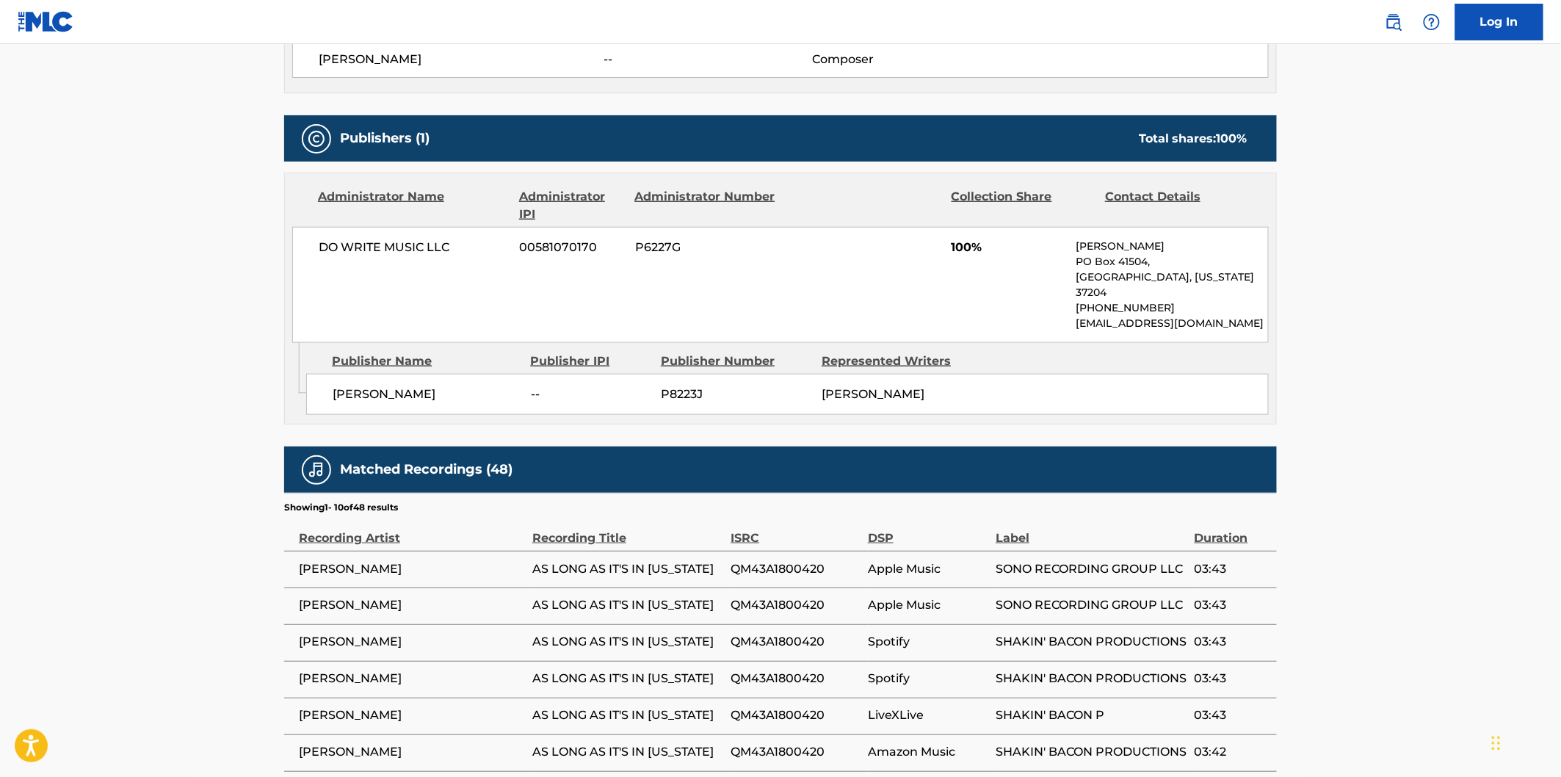
scroll to position [571, 0]
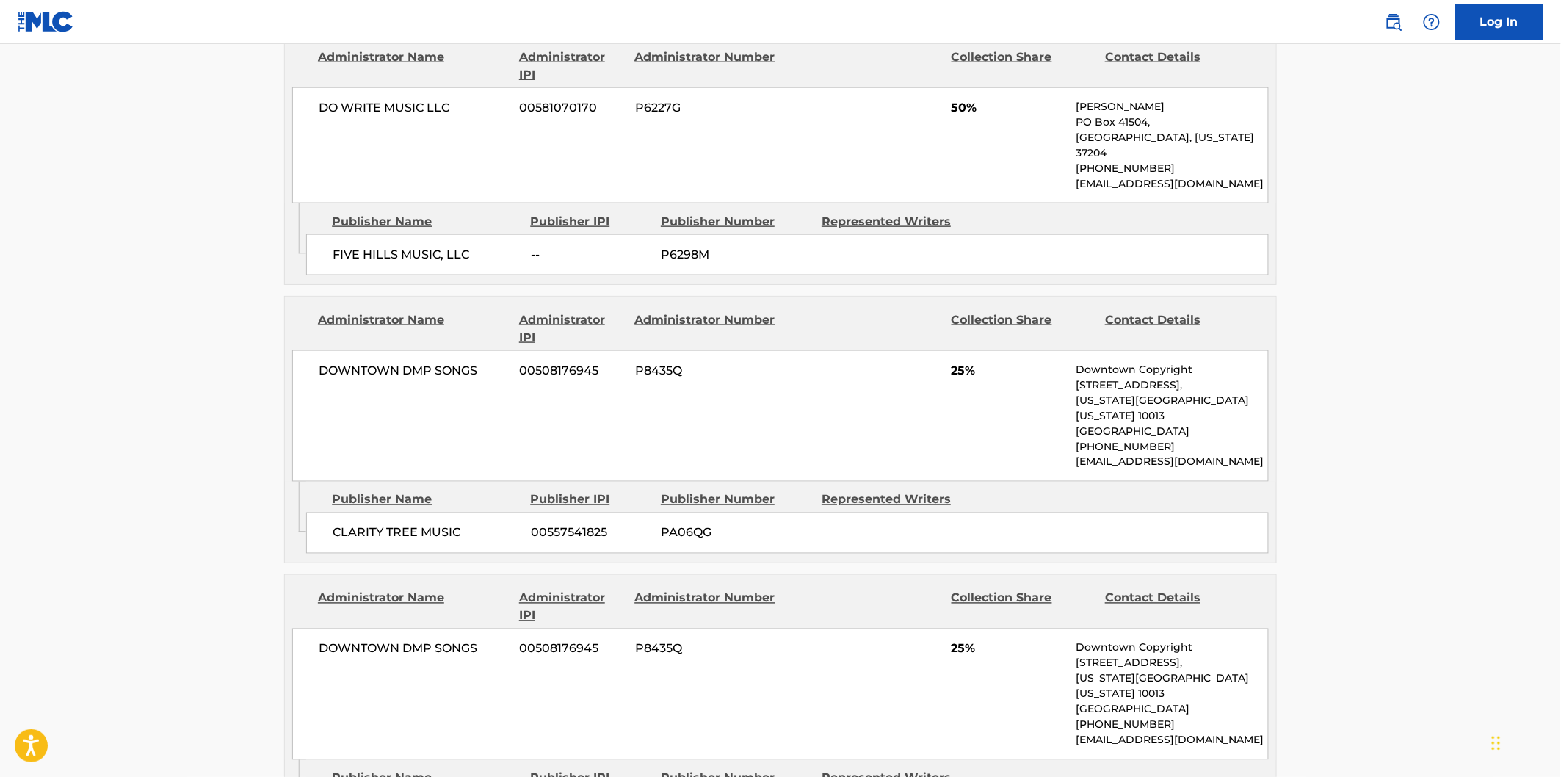
scroll to position [571, 0]
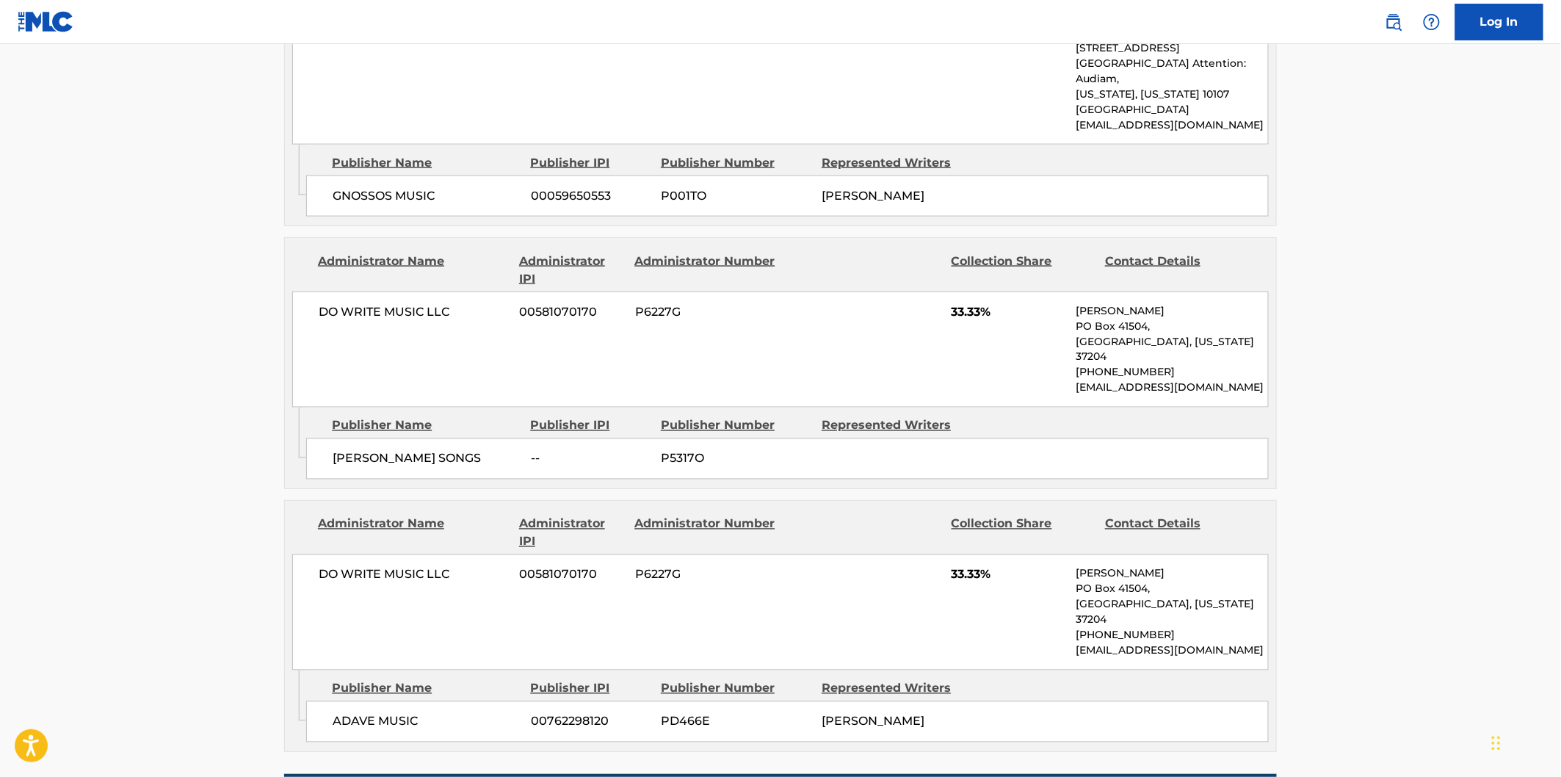
scroll to position [897, 0]
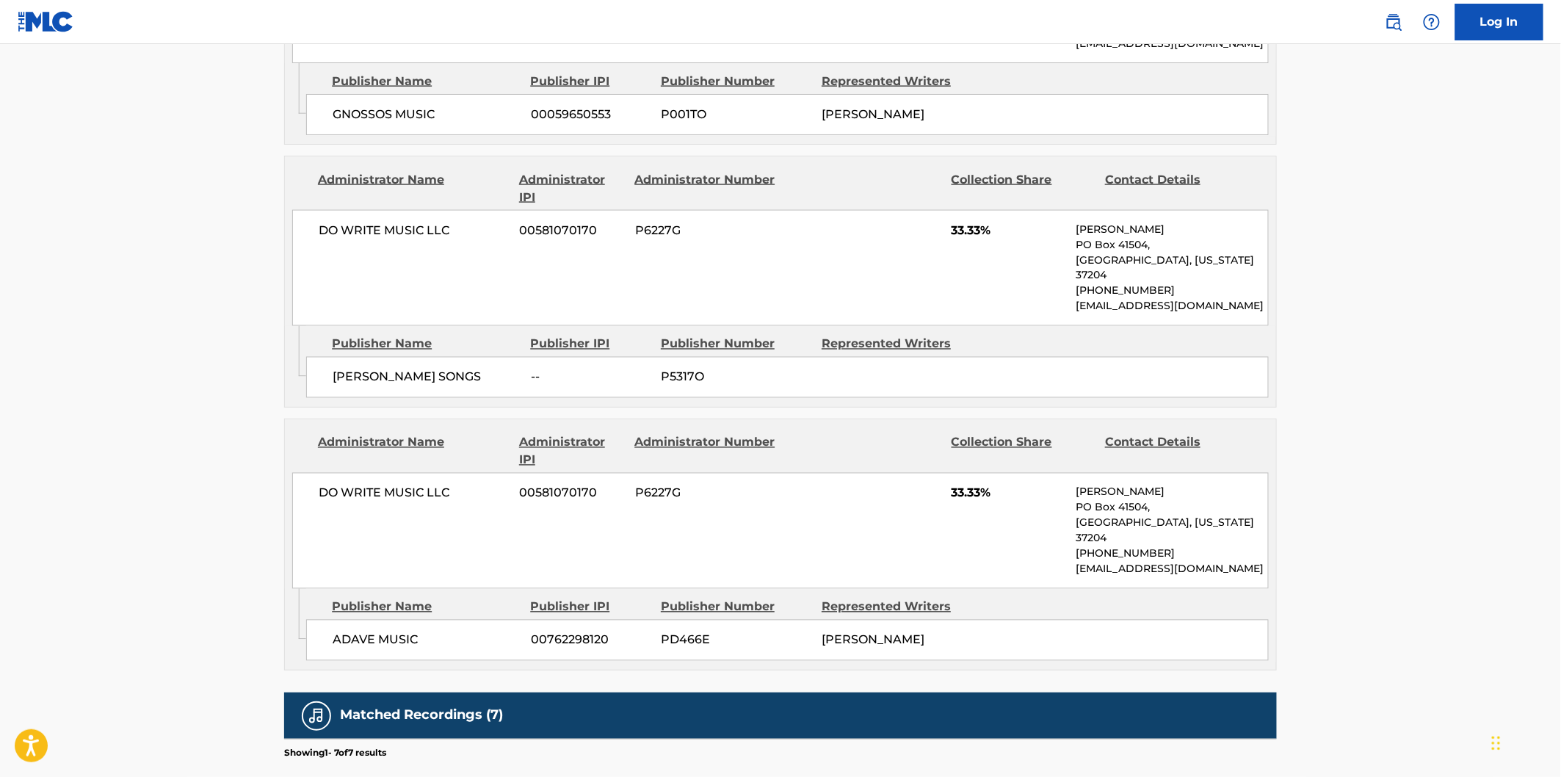
click at [350, 632] on span "ADAVE MUSIC" at bounding box center [426, 641] width 187 height 18
click at [398, 632] on span "ADAVE MUSIC" at bounding box center [426, 641] width 187 height 18
copy span "ADAVE MUSIC"
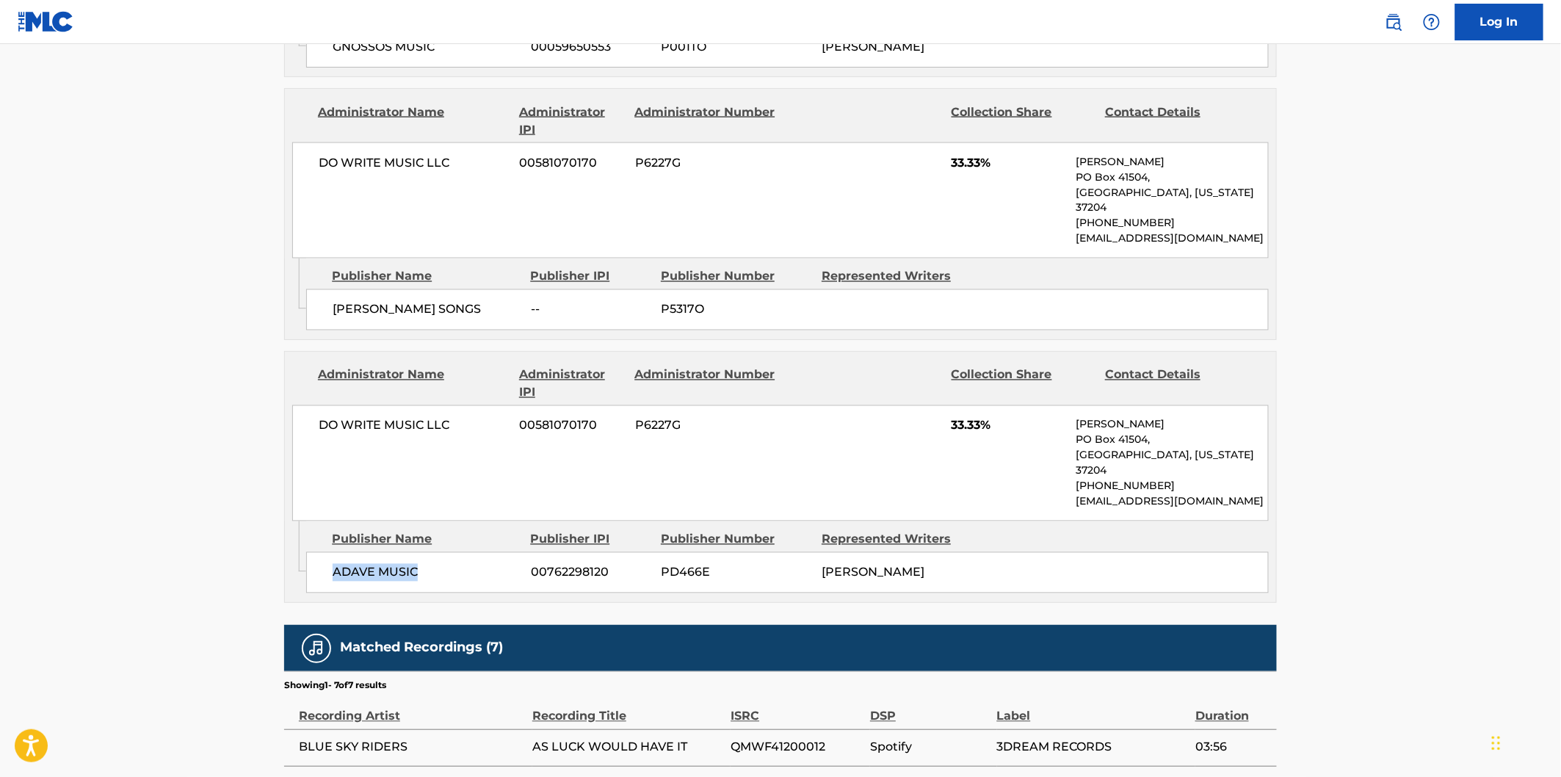
scroll to position [1142, 0]
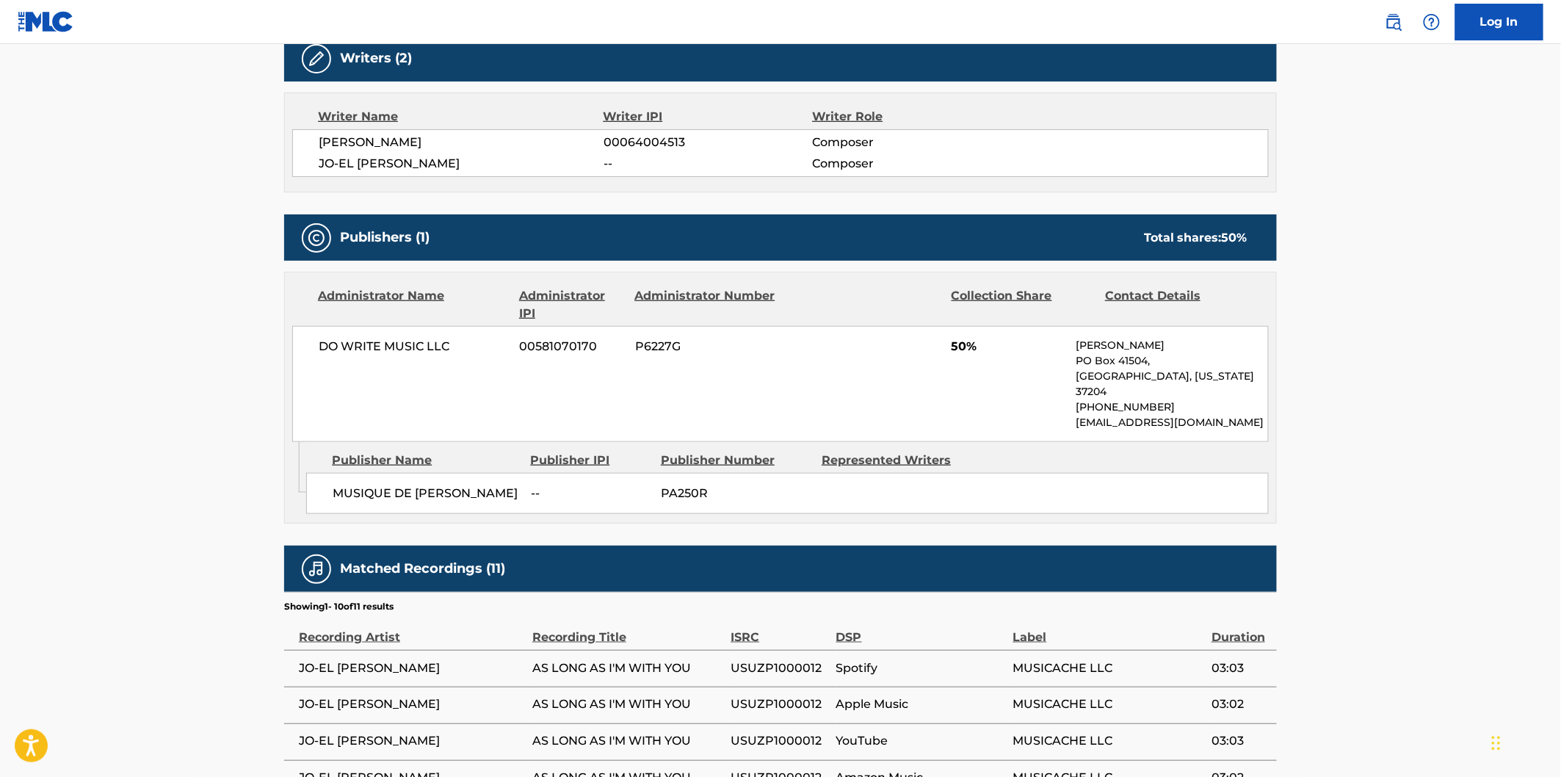
scroll to position [489, 0]
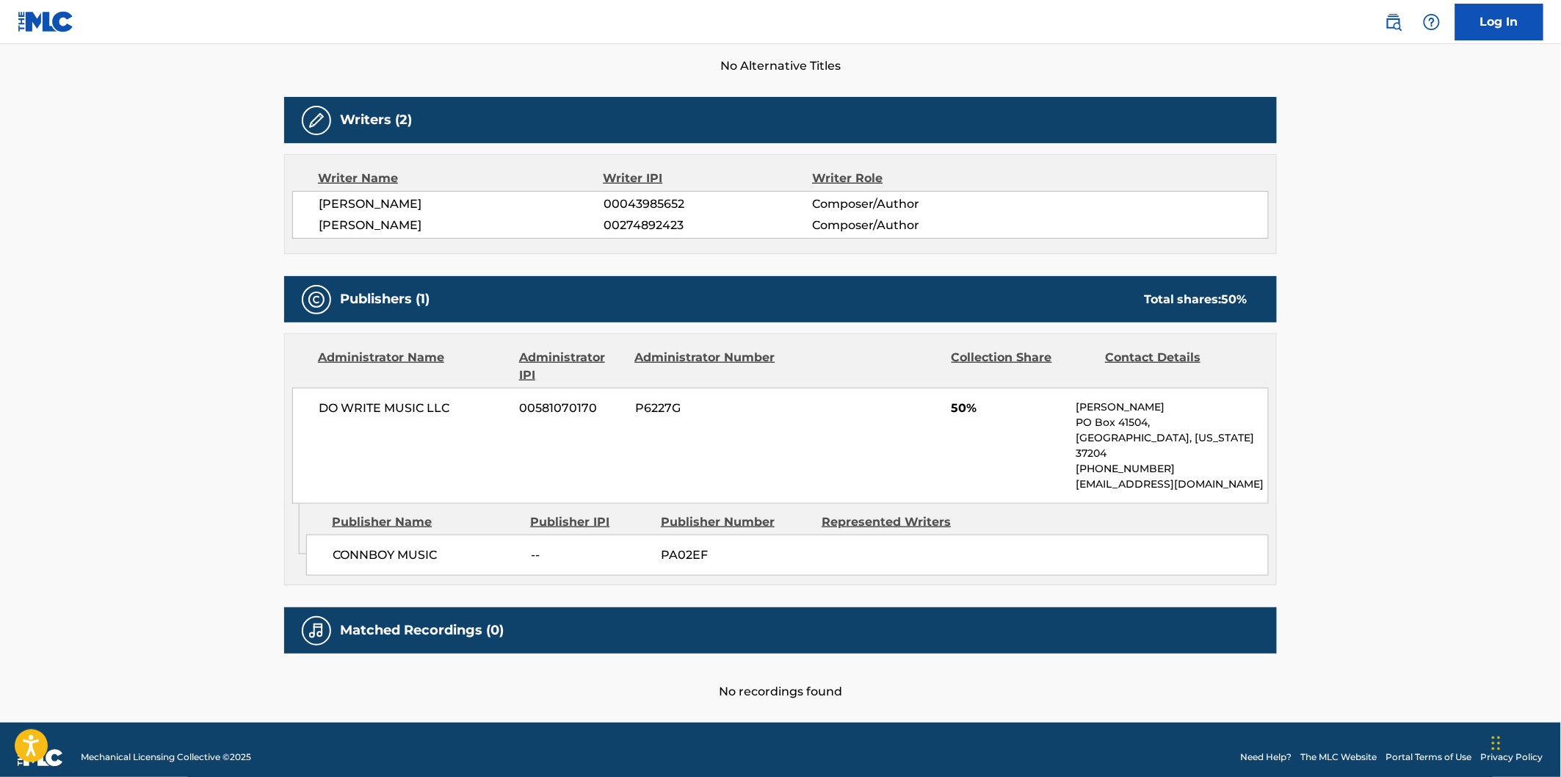
scroll to position [421, 0]
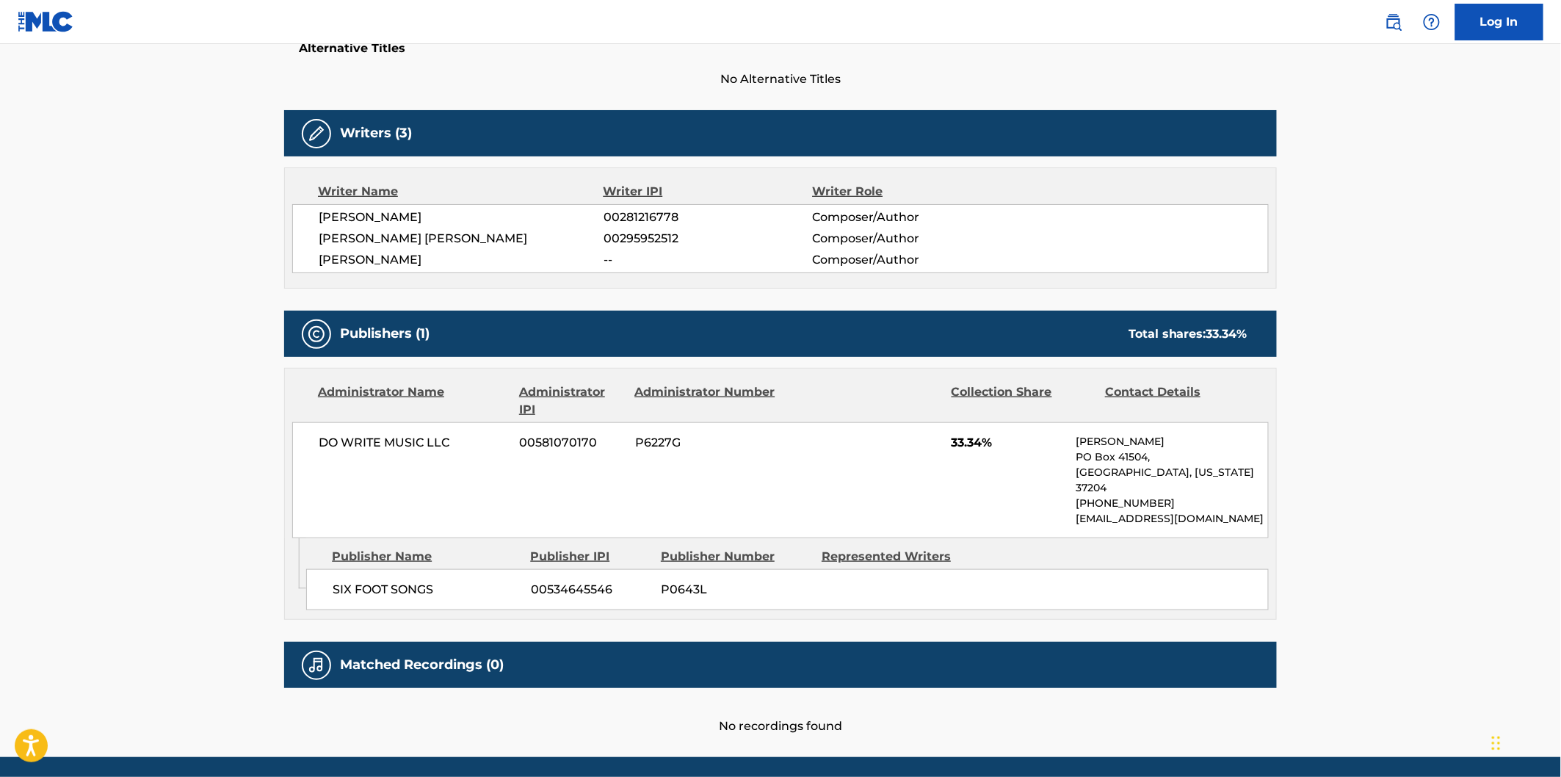
scroll to position [408, 0]
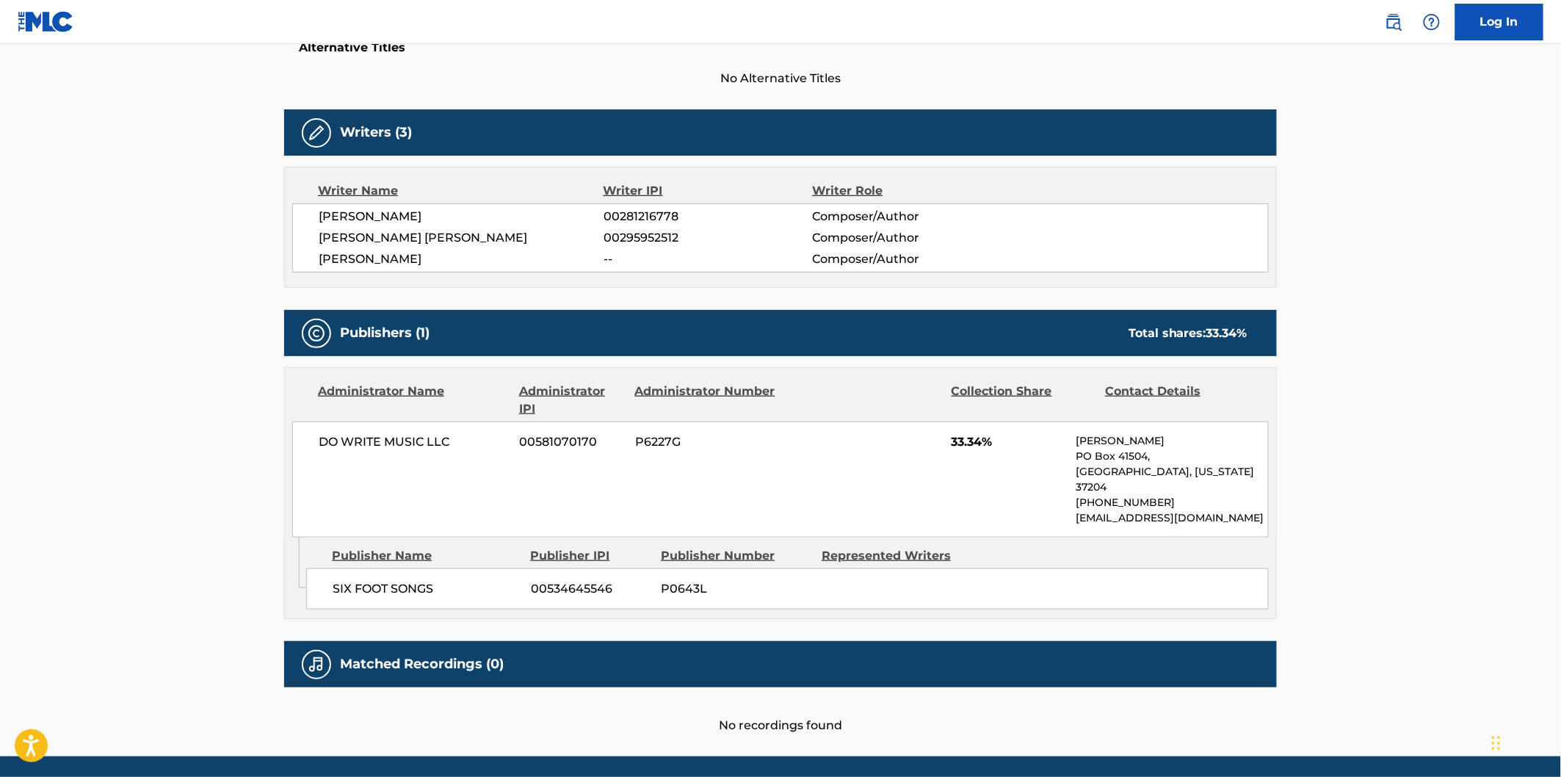
click at [341, 580] on span "SIX FOOT SONGS" at bounding box center [426, 589] width 187 height 18
click at [405, 580] on span "SIX FOOT SONGS" at bounding box center [426, 589] width 187 height 18
copy span "SIX FOOT SONGS"
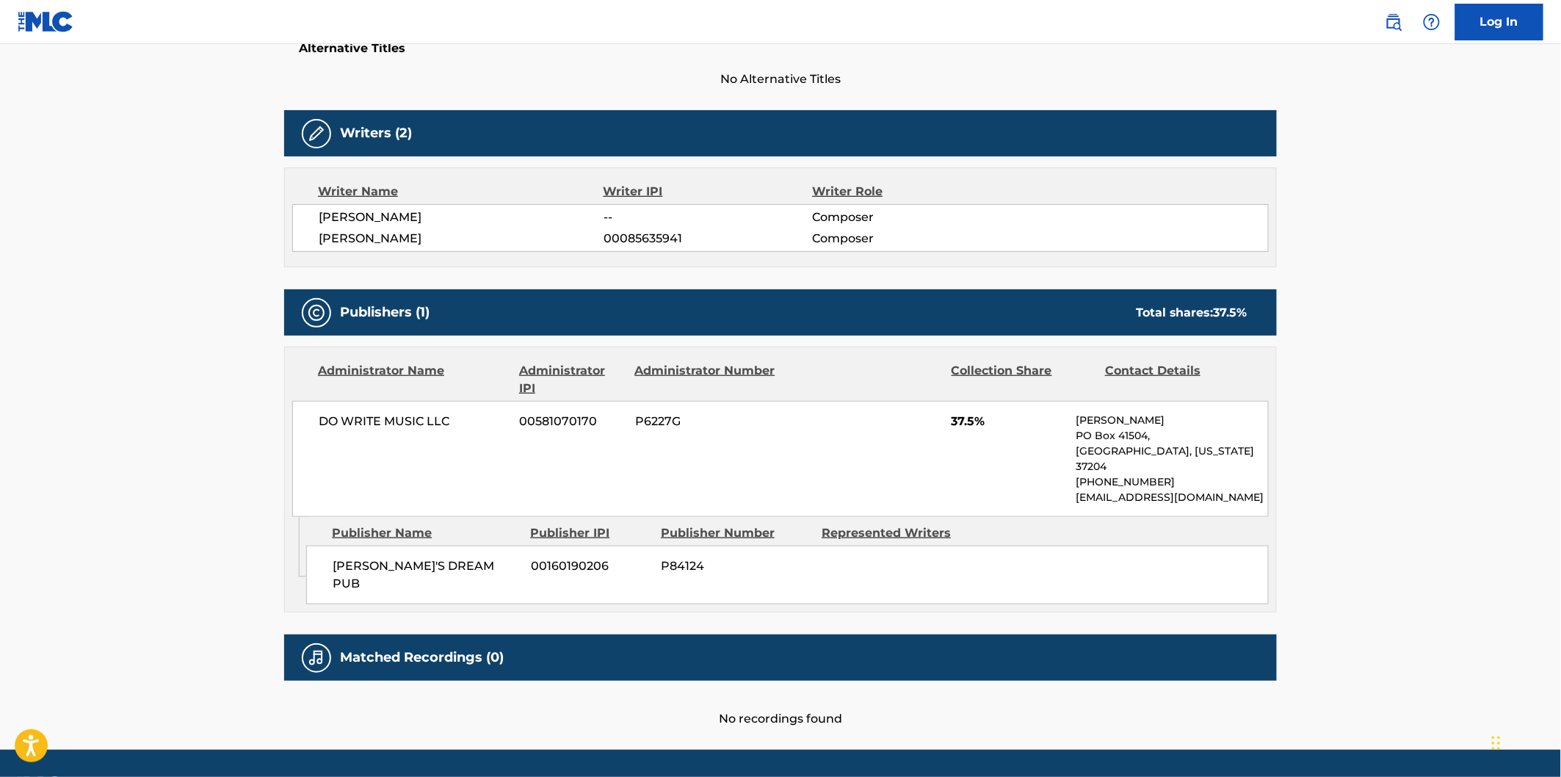
scroll to position [408, 0]
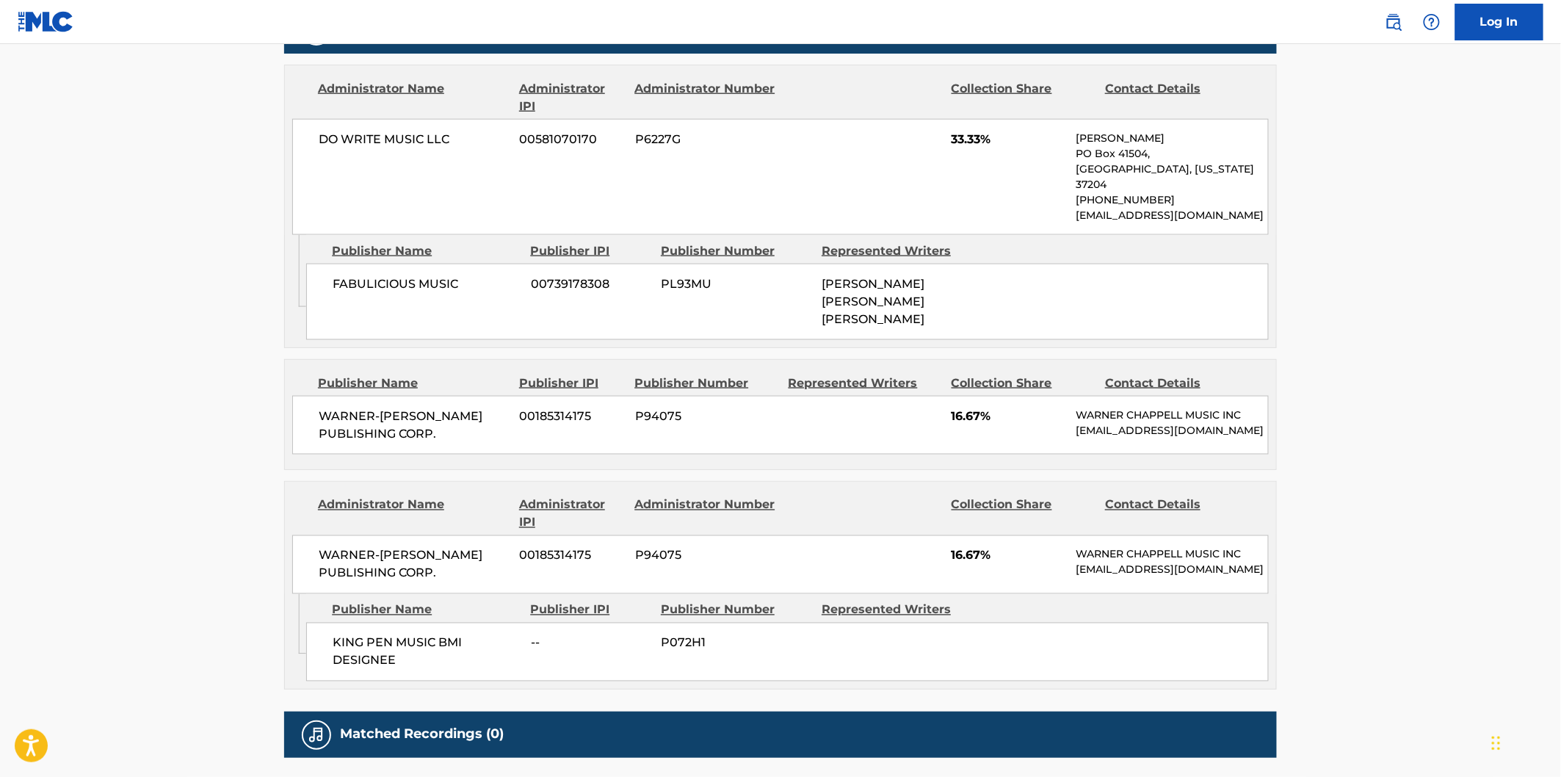
scroll to position [734, 0]
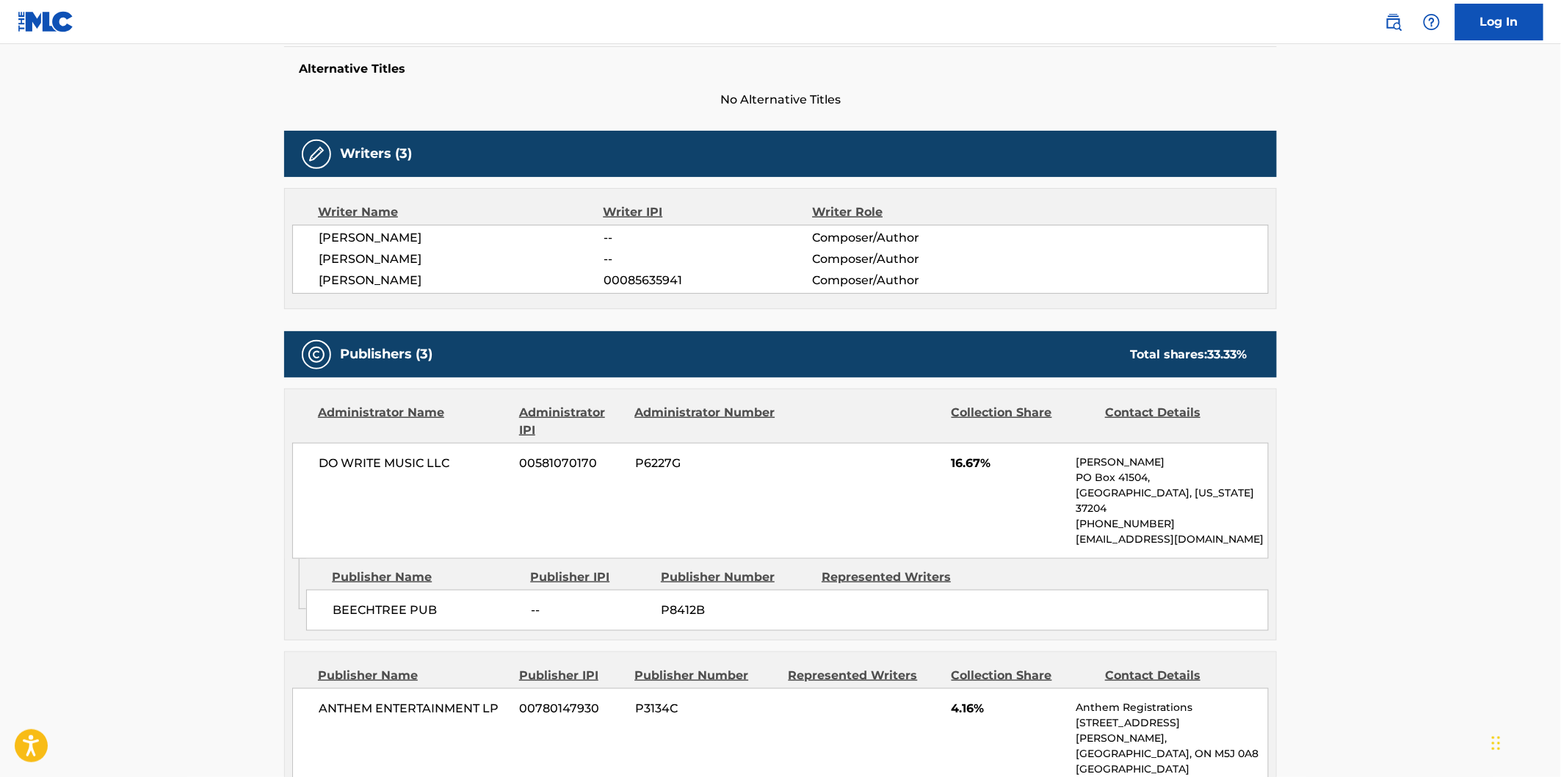
scroll to position [489, 0]
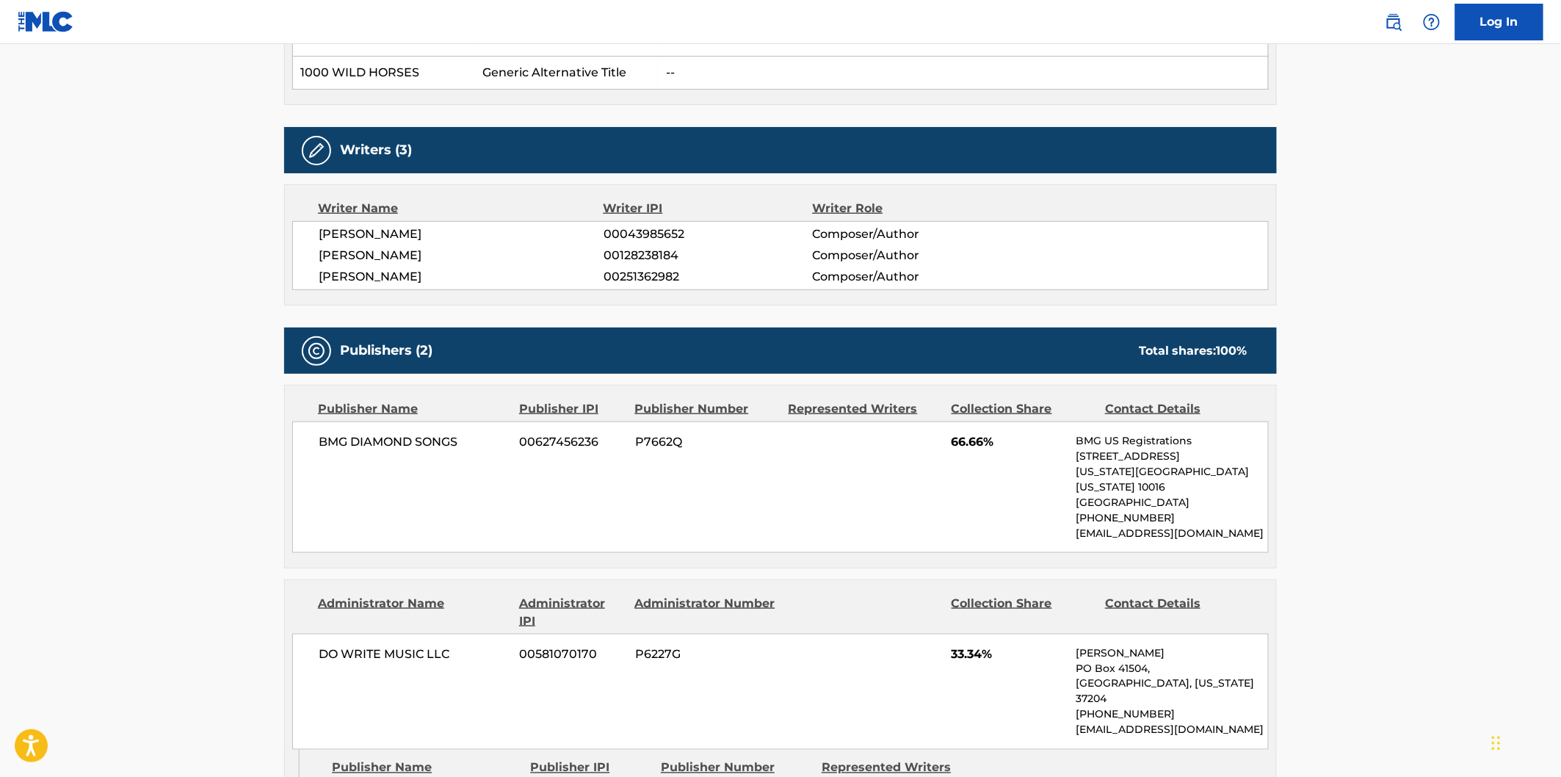
scroll to position [734, 0]
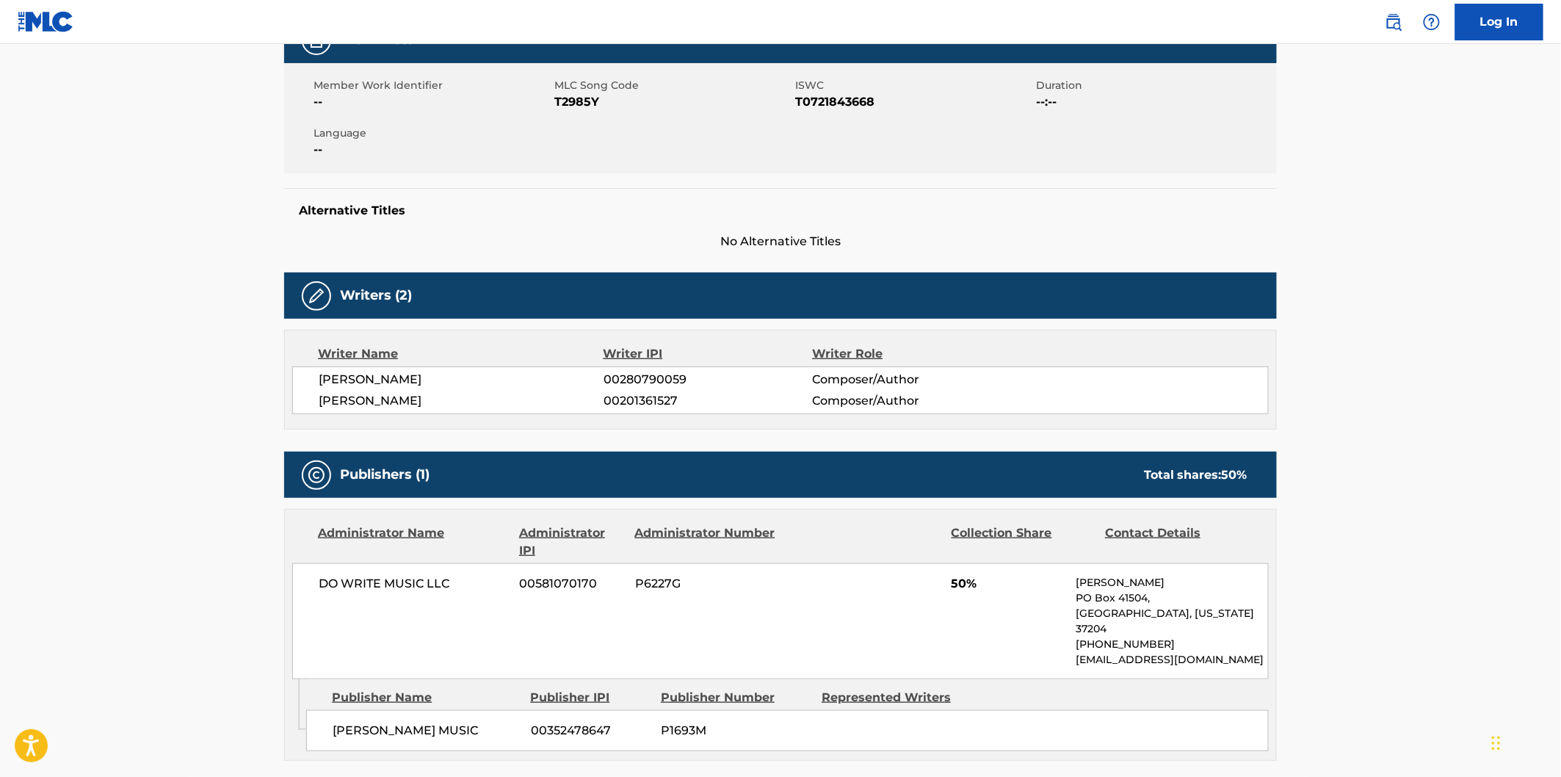
scroll to position [408, 0]
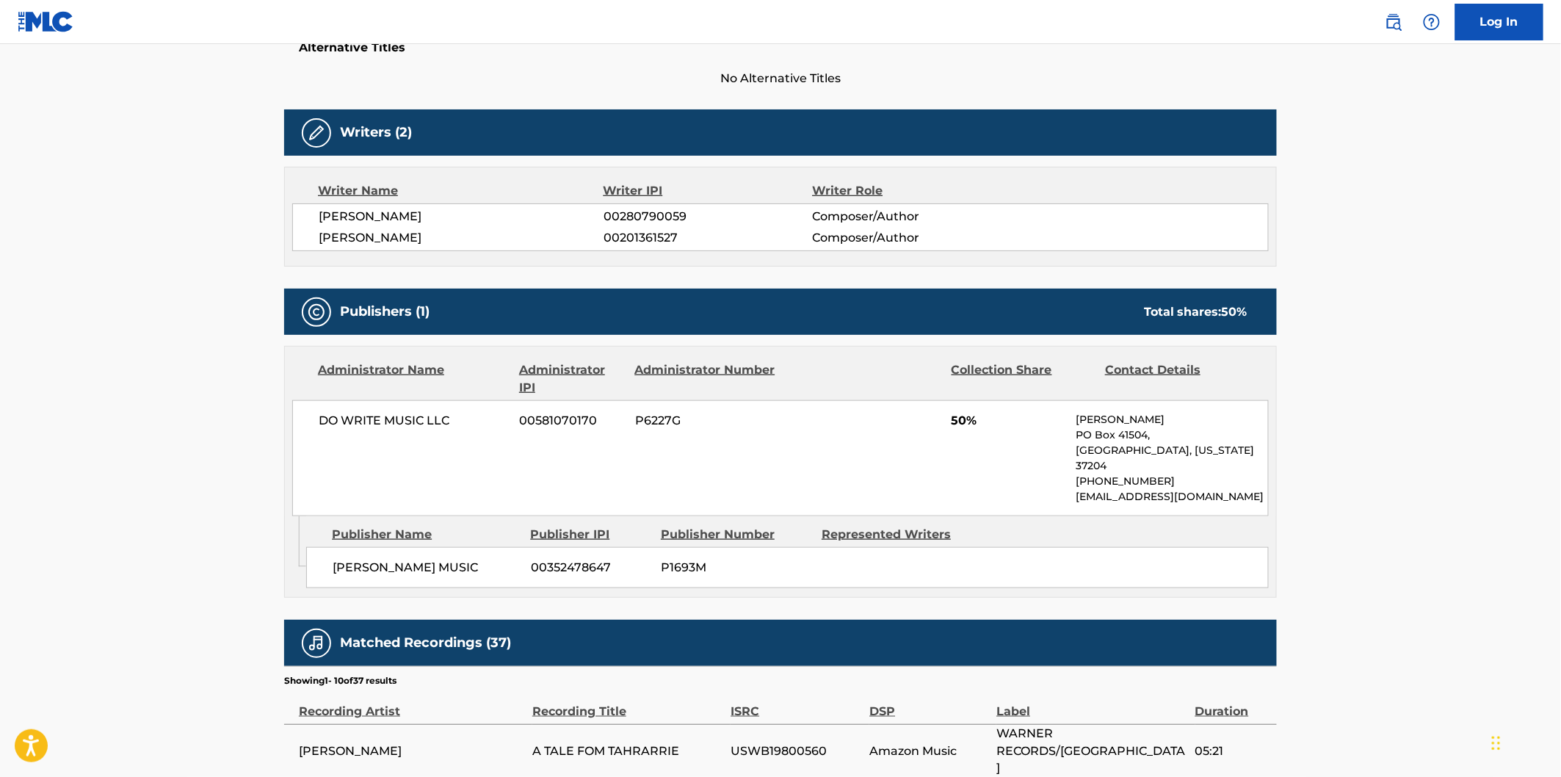
click at [363, 559] on span "CONNIE SMITH MUSIC" at bounding box center [426, 568] width 187 height 18
click at [446, 559] on span "CONNIE SMITH MUSIC" at bounding box center [426, 568] width 187 height 18
copy span "CONNIE SMITH MUSIC"
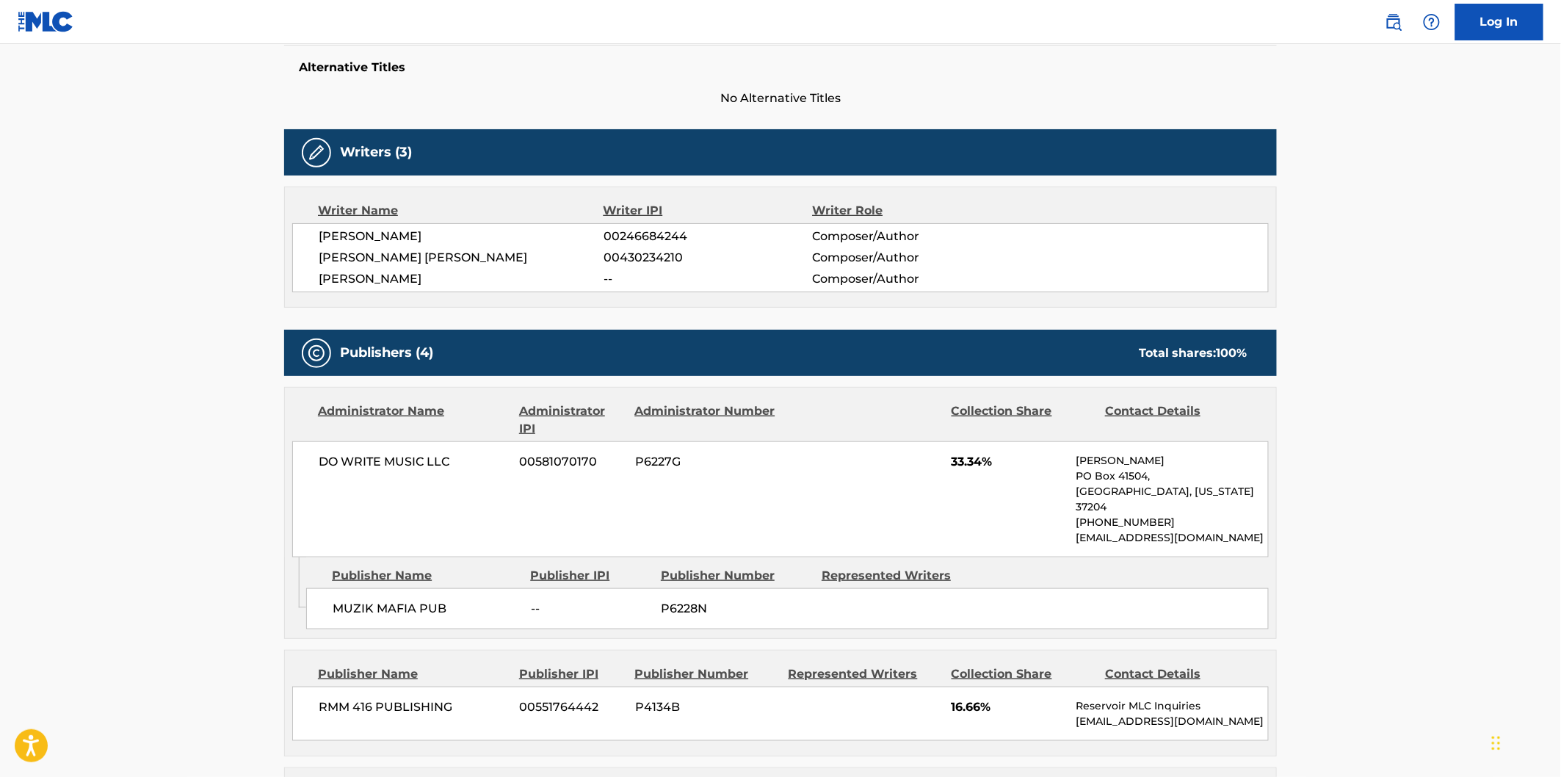
scroll to position [489, 0]
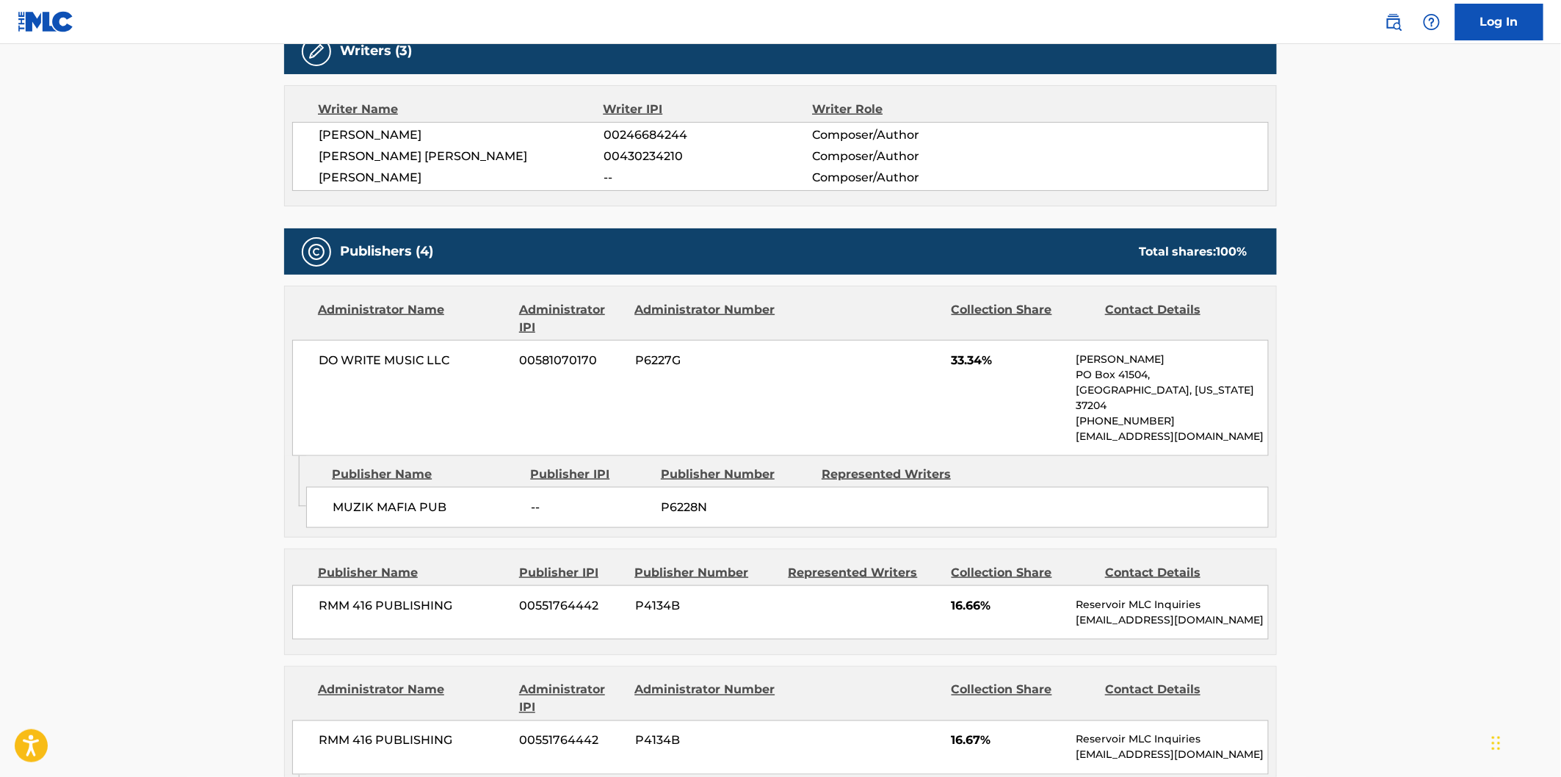
click at [356, 499] on span "MUZIK MAFIA PUB" at bounding box center [426, 508] width 187 height 18
click at [430, 499] on span "MUZIK MAFIA PUB" at bounding box center [426, 508] width 187 height 18
copy span "MUZIK MAFIA PUB"
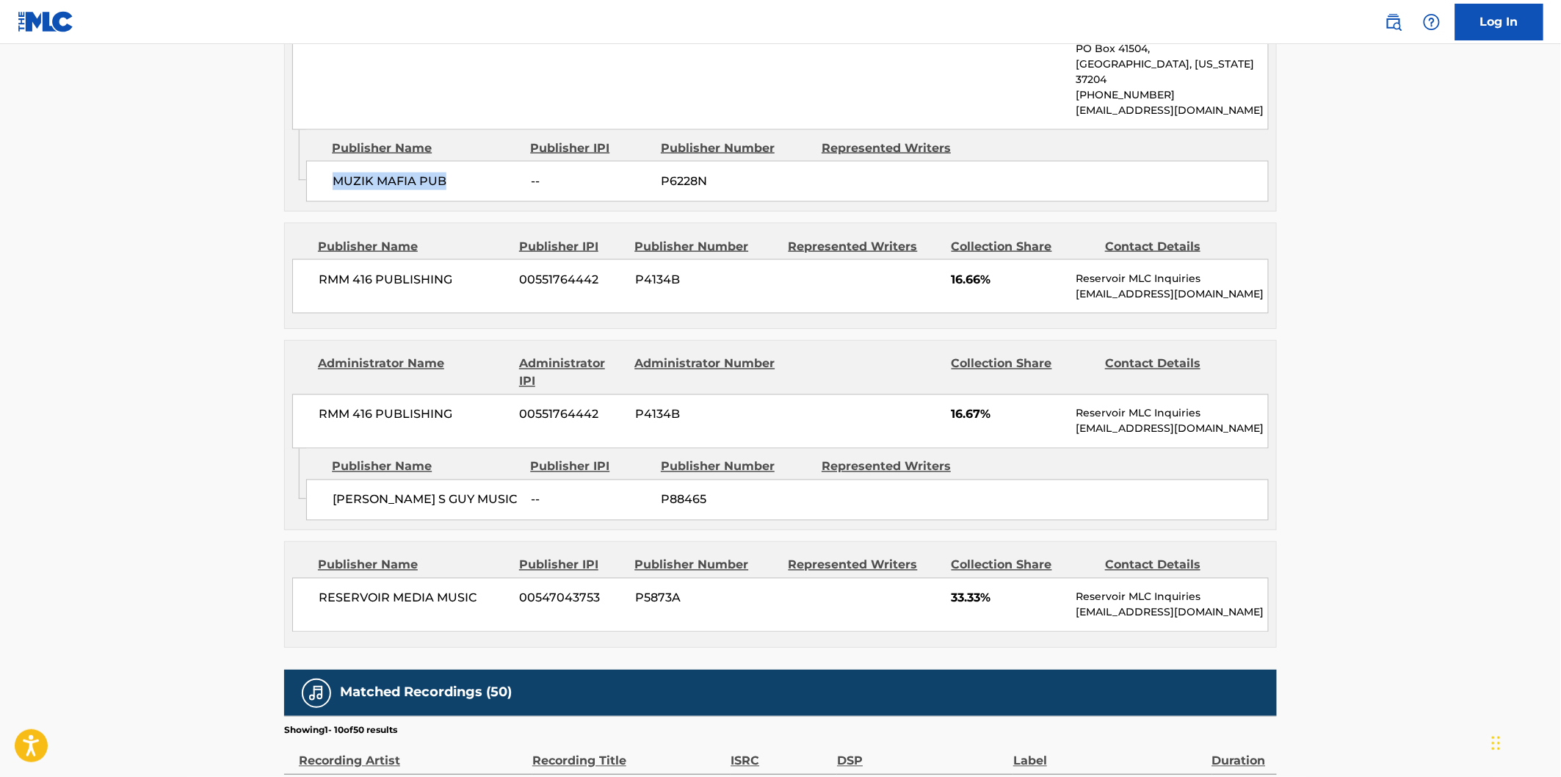
scroll to position [816, 0]
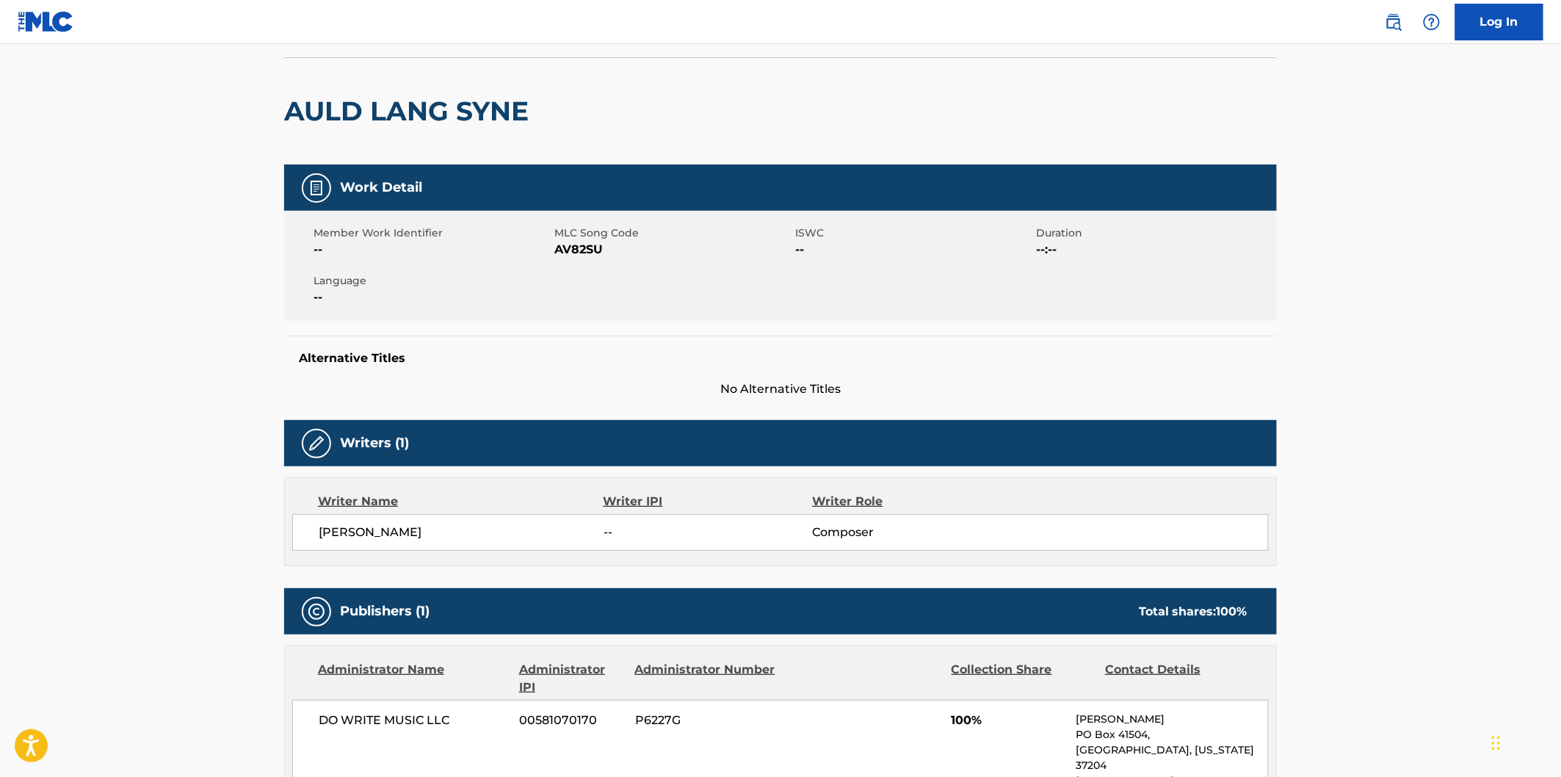
scroll to position [245, 0]
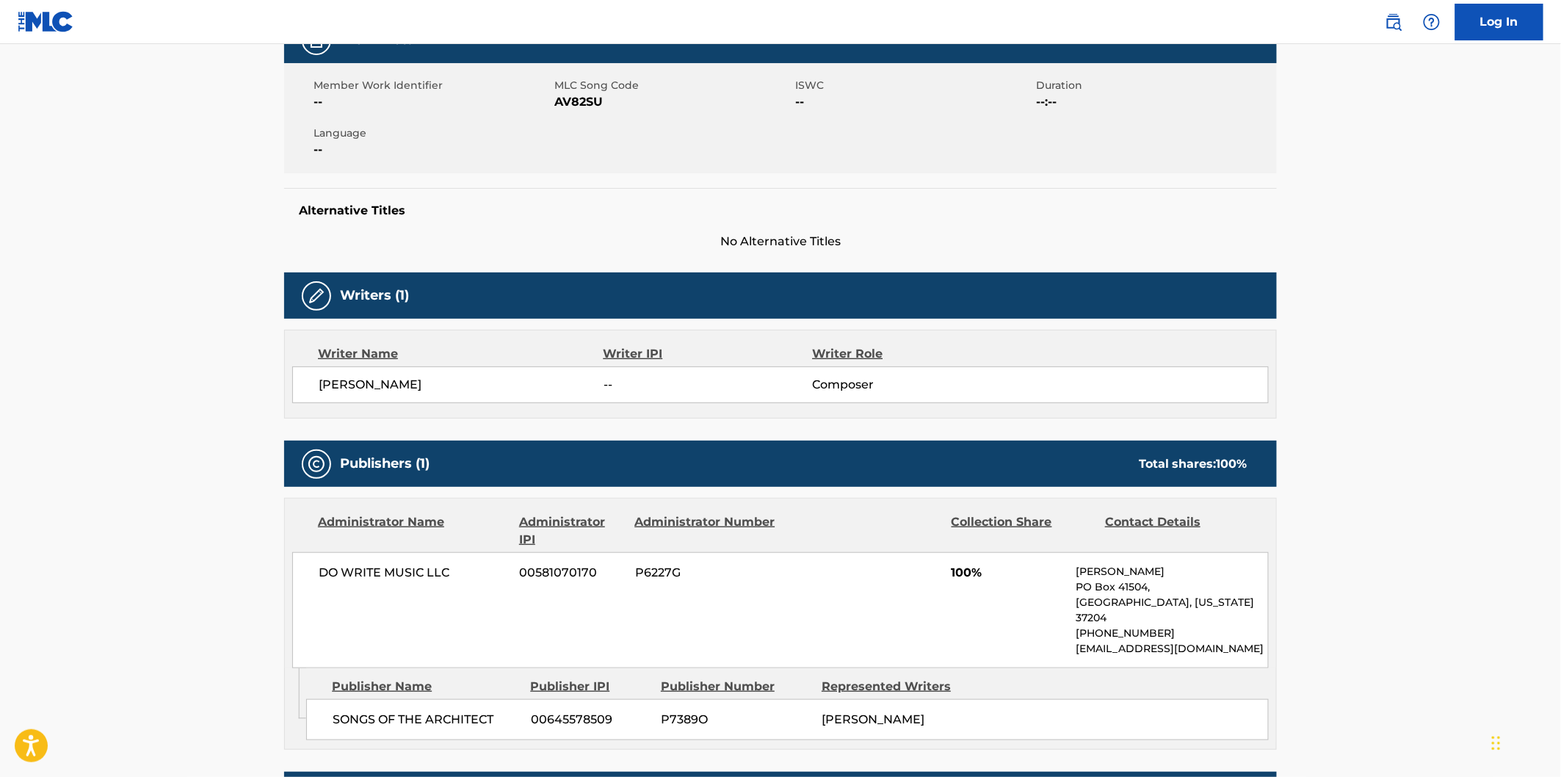
click at [357, 711] on span "SONGS OF THE ARCHITECT" at bounding box center [426, 720] width 187 height 18
click at [458, 711] on span "SONGS OF THE ARCHITECT" at bounding box center [426, 720] width 187 height 18
copy span "SONGS OF THE ARCHITECT"
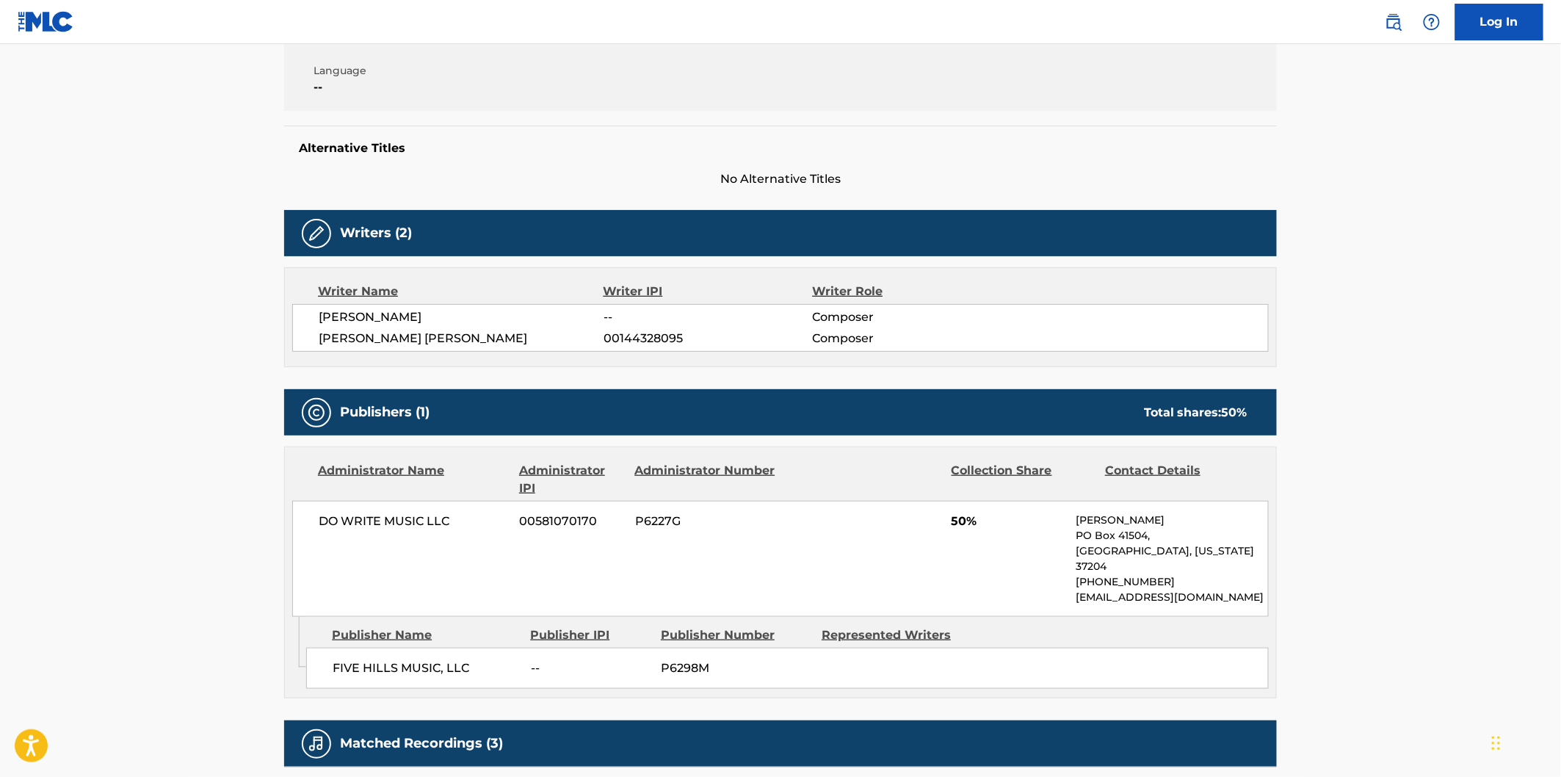
scroll to position [408, 0]
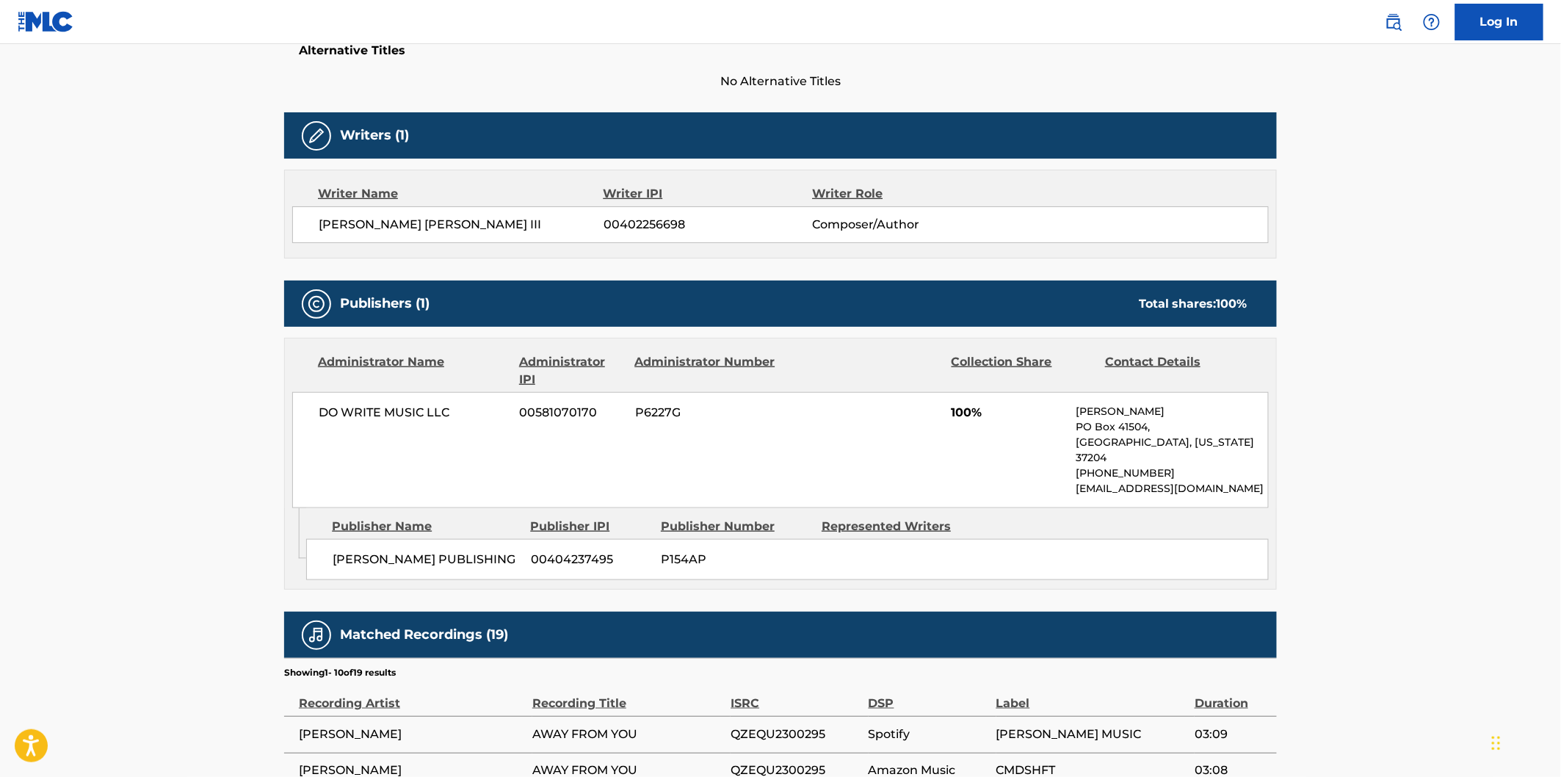
scroll to position [408, 0]
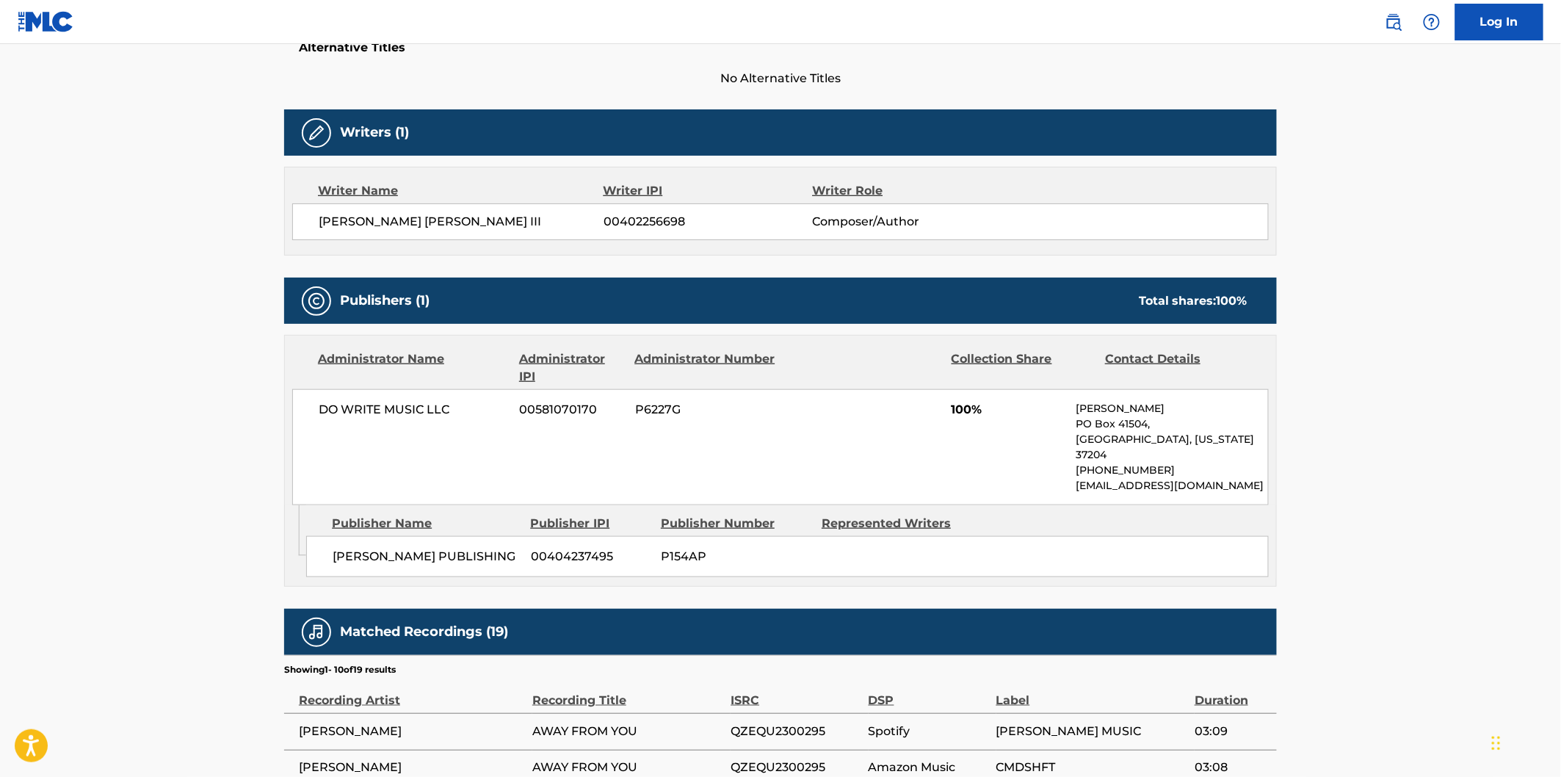
click at [358, 548] on span "COWBOY TROY PUBLISHING" at bounding box center [426, 557] width 187 height 18
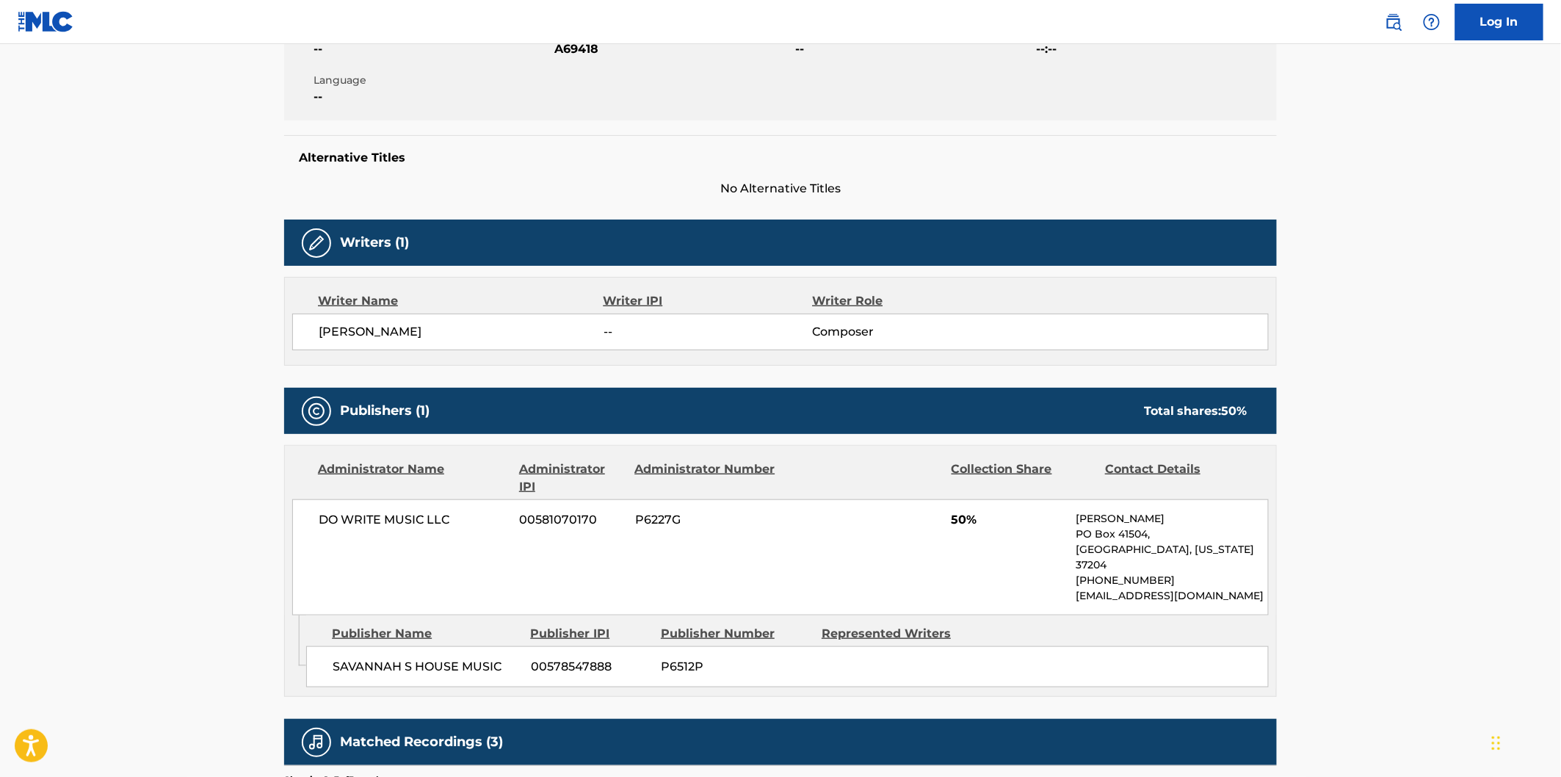
scroll to position [408, 0]
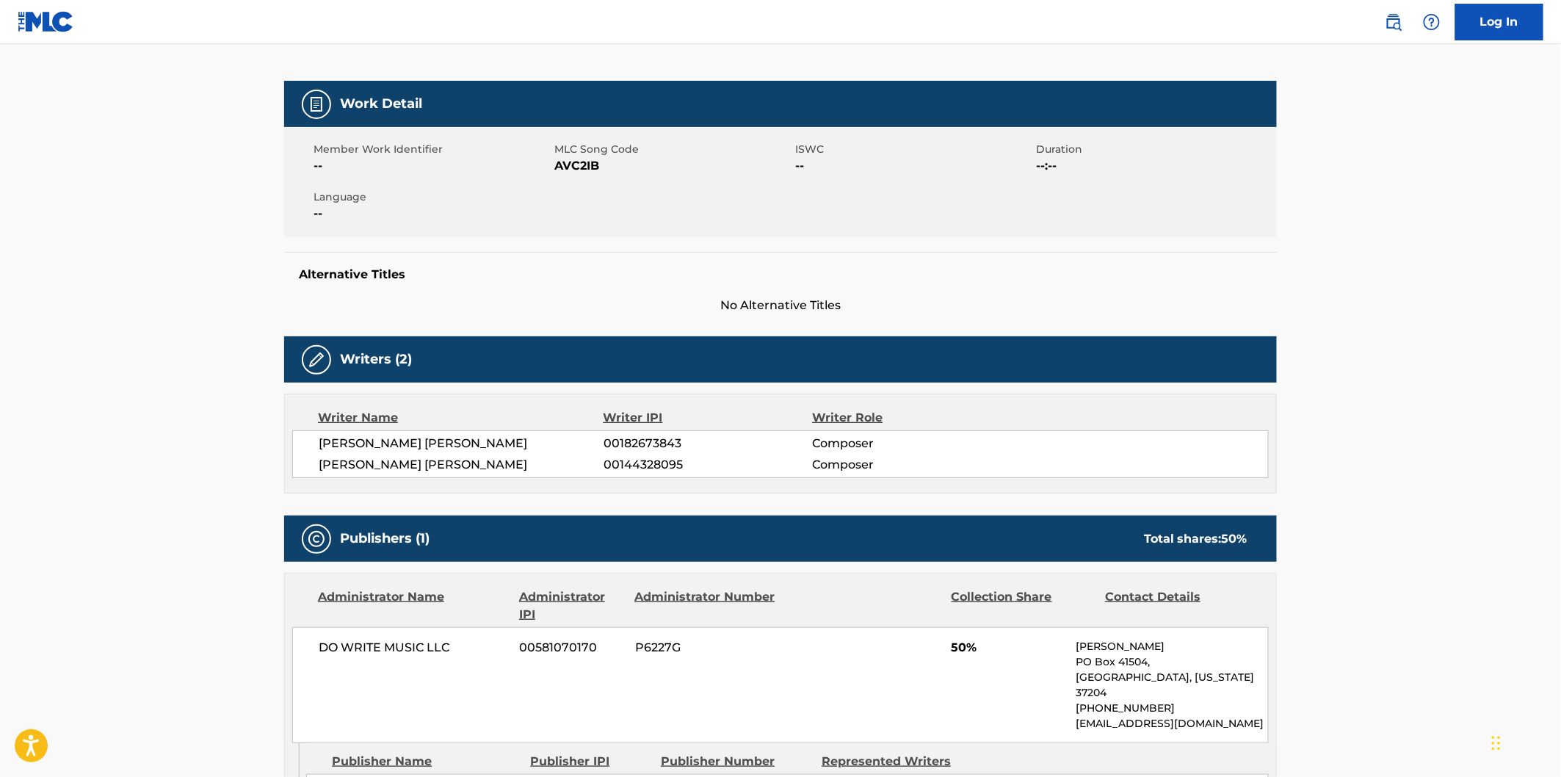
scroll to position [326, 0]
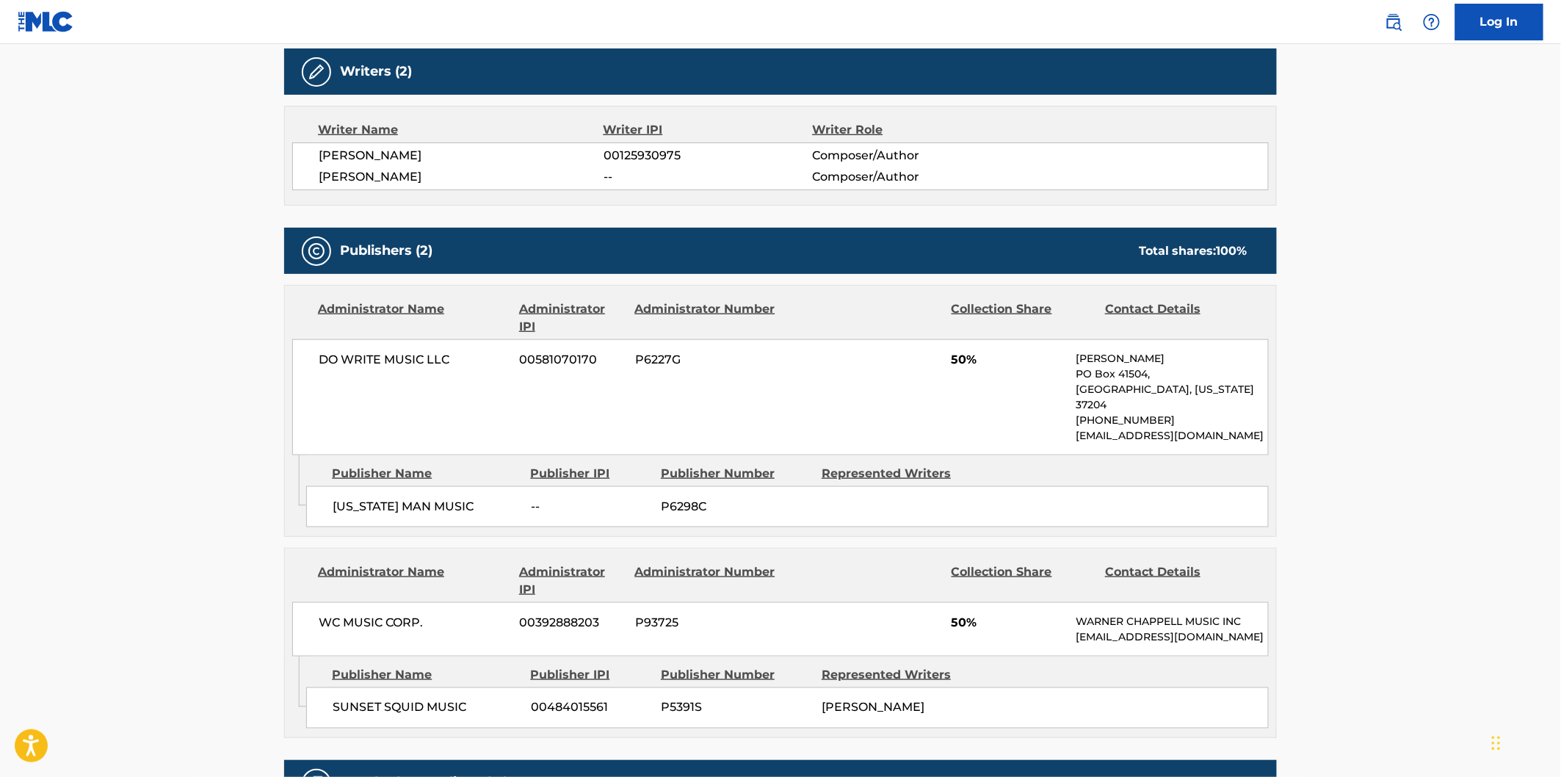
scroll to position [571, 0]
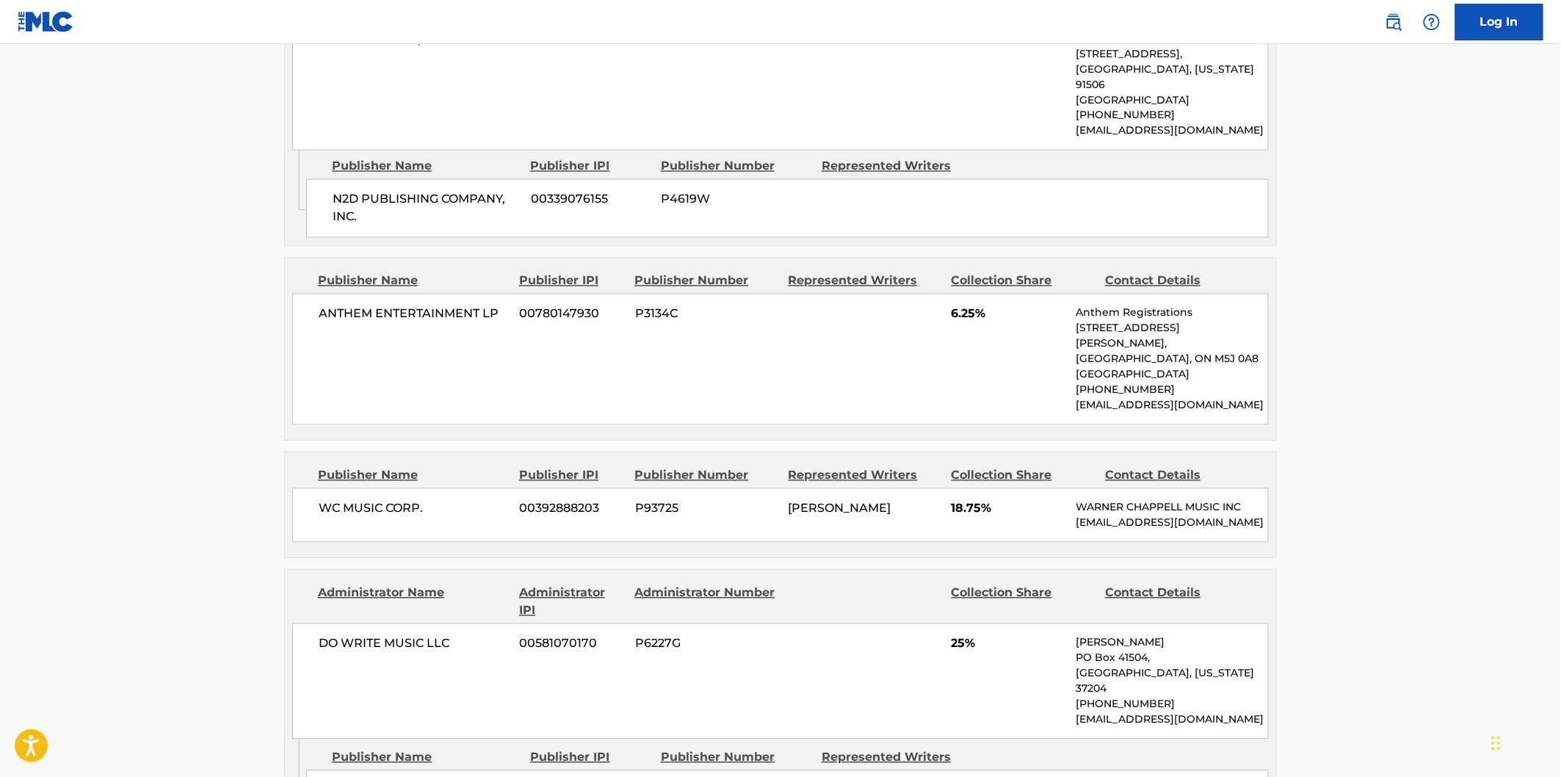
scroll to position [1305, 0]
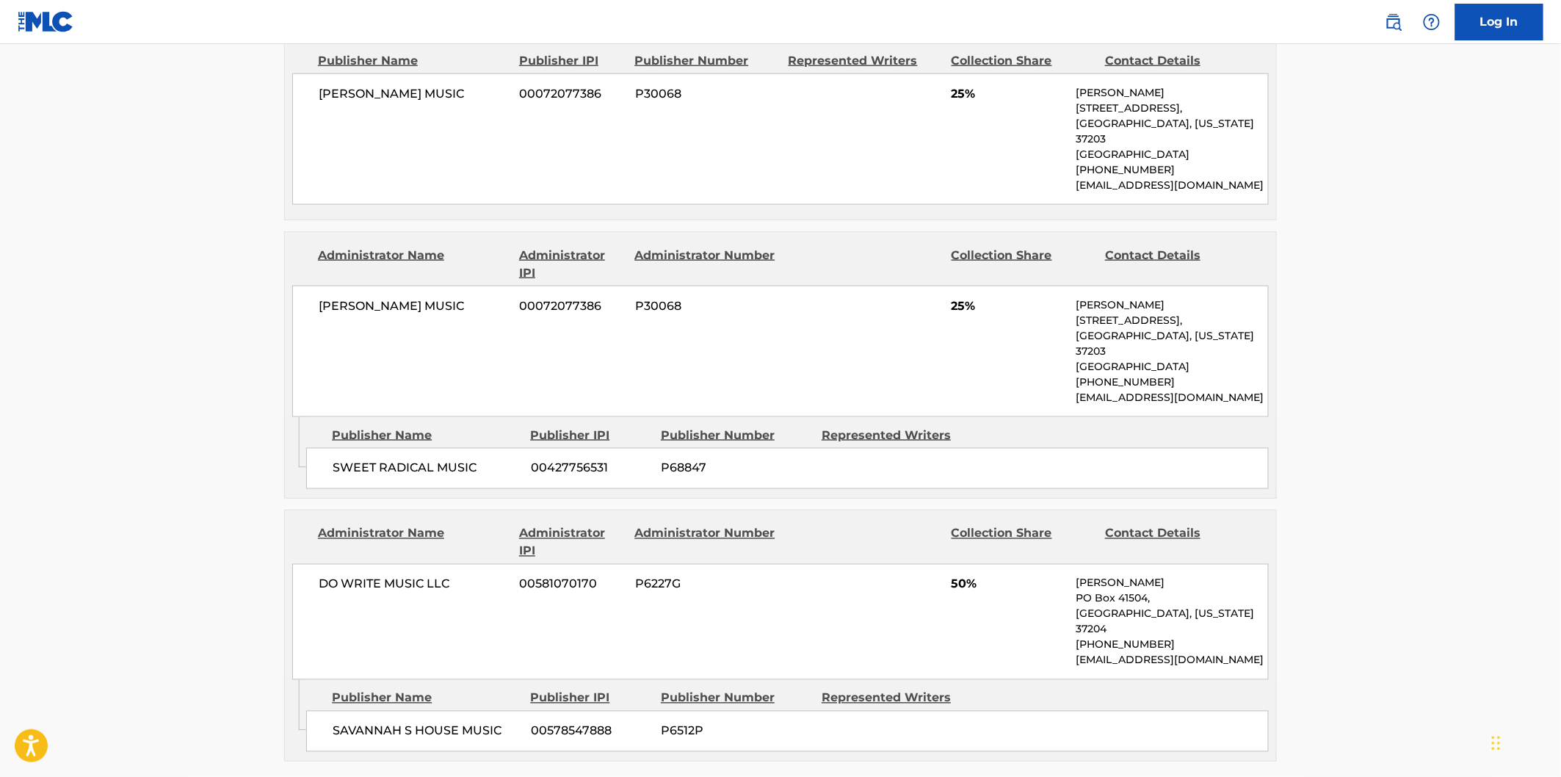
scroll to position [816, 0]
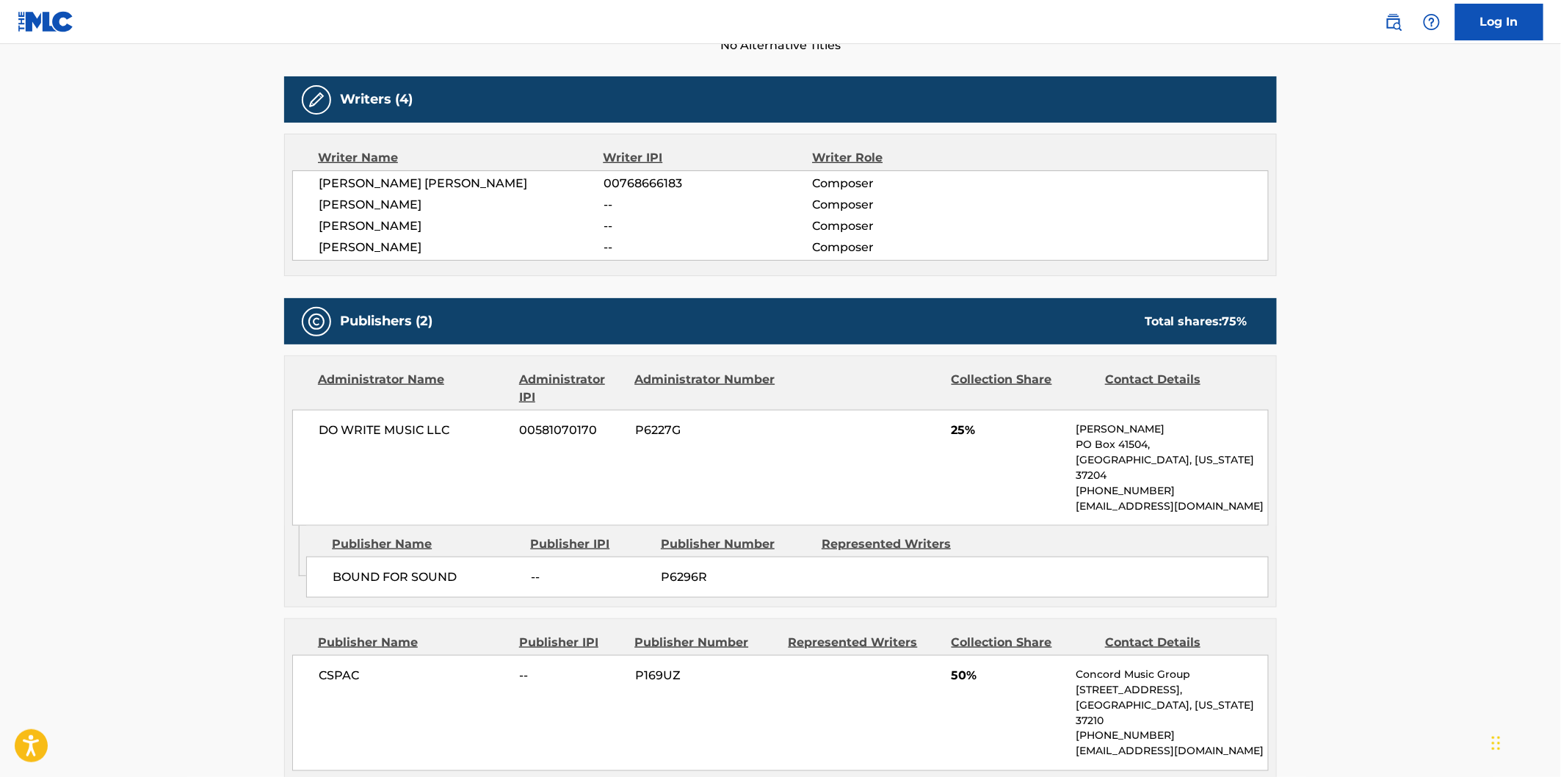
scroll to position [571, 0]
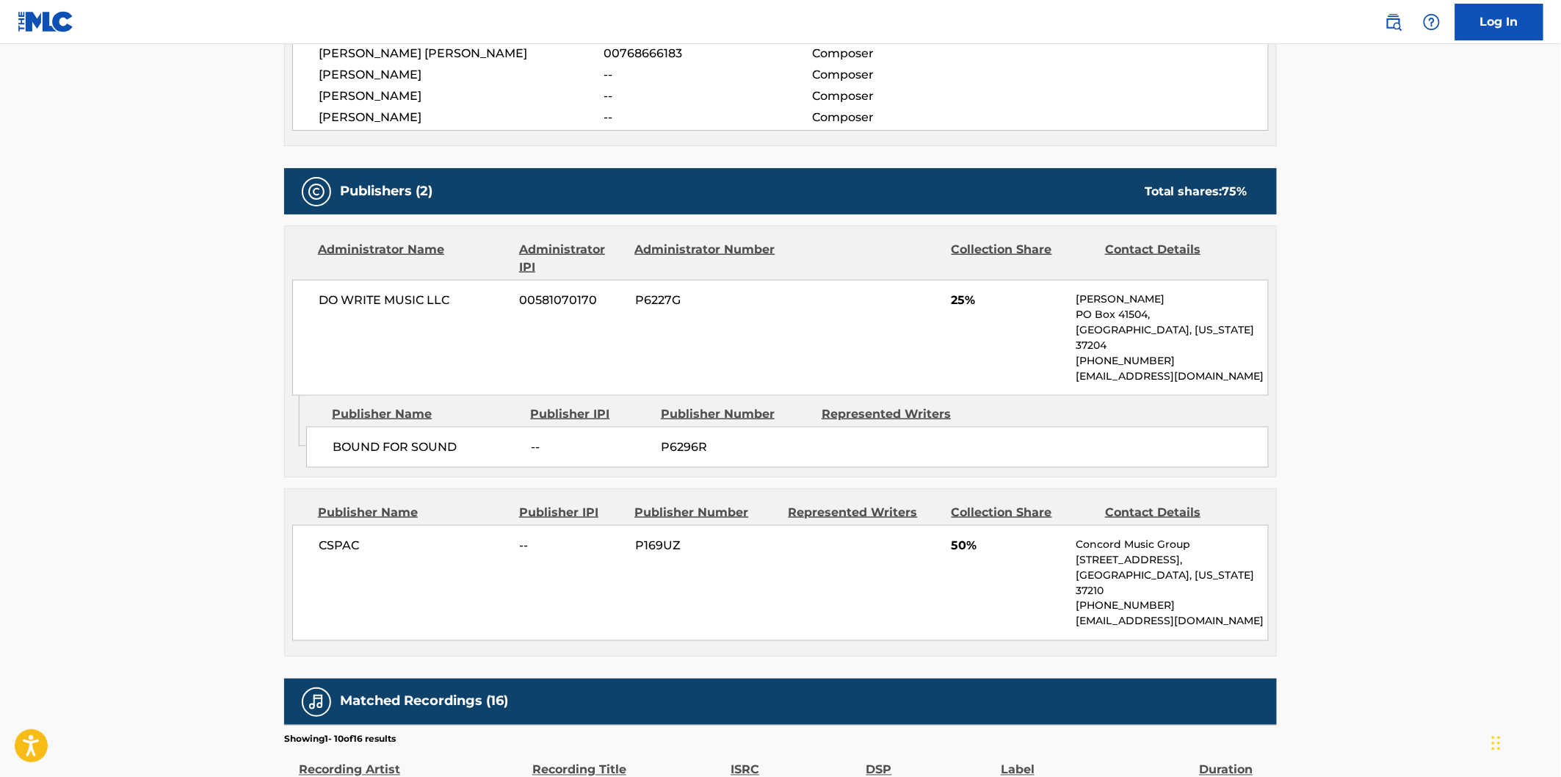
click at [363, 438] on span "BOUND FOR SOUND" at bounding box center [426, 447] width 187 height 18
click at [449, 438] on span "BOUND FOR SOUND" at bounding box center [426, 447] width 187 height 18
copy span "BOUND FOR SOUND"
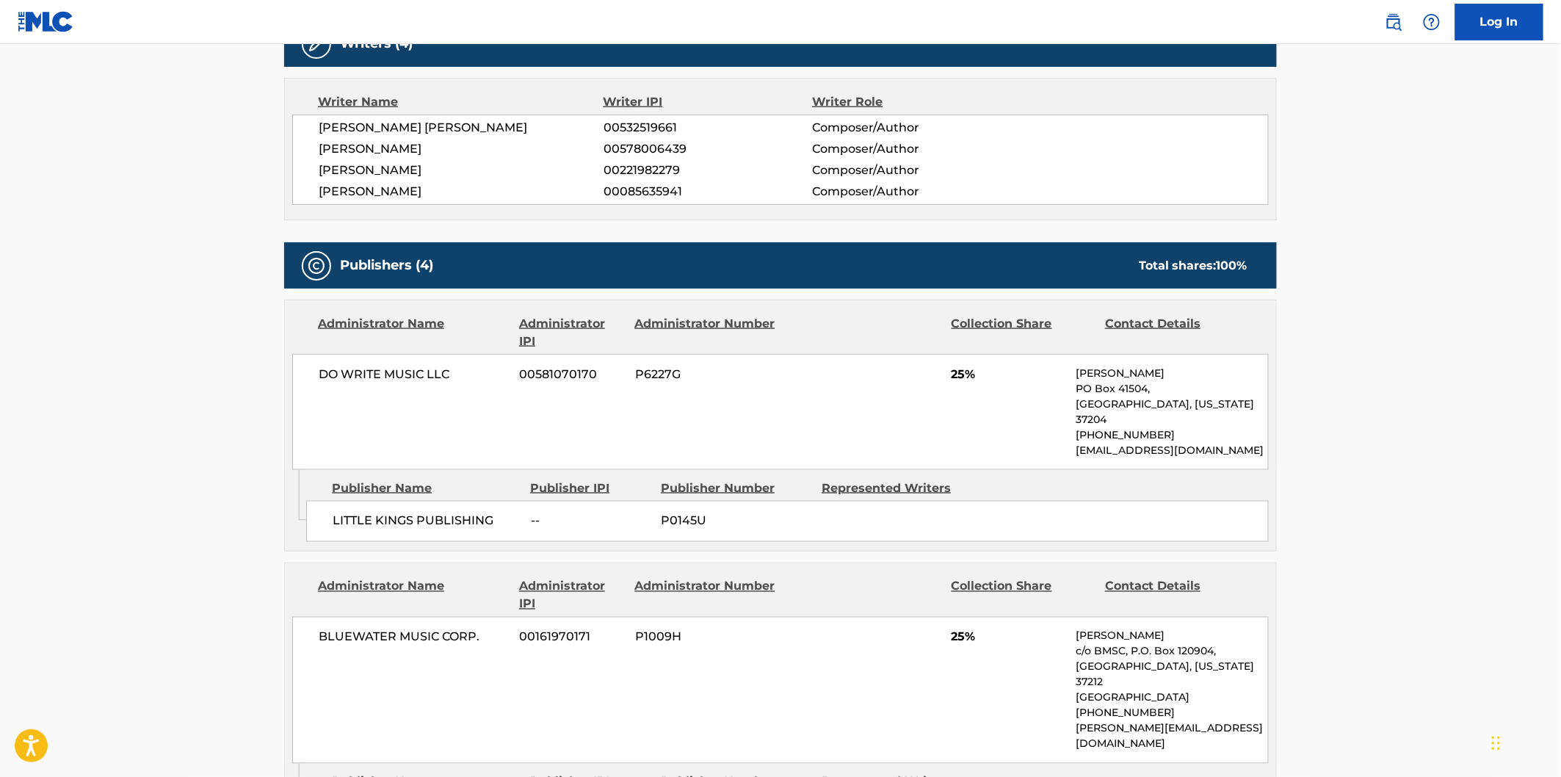
scroll to position [734, 0]
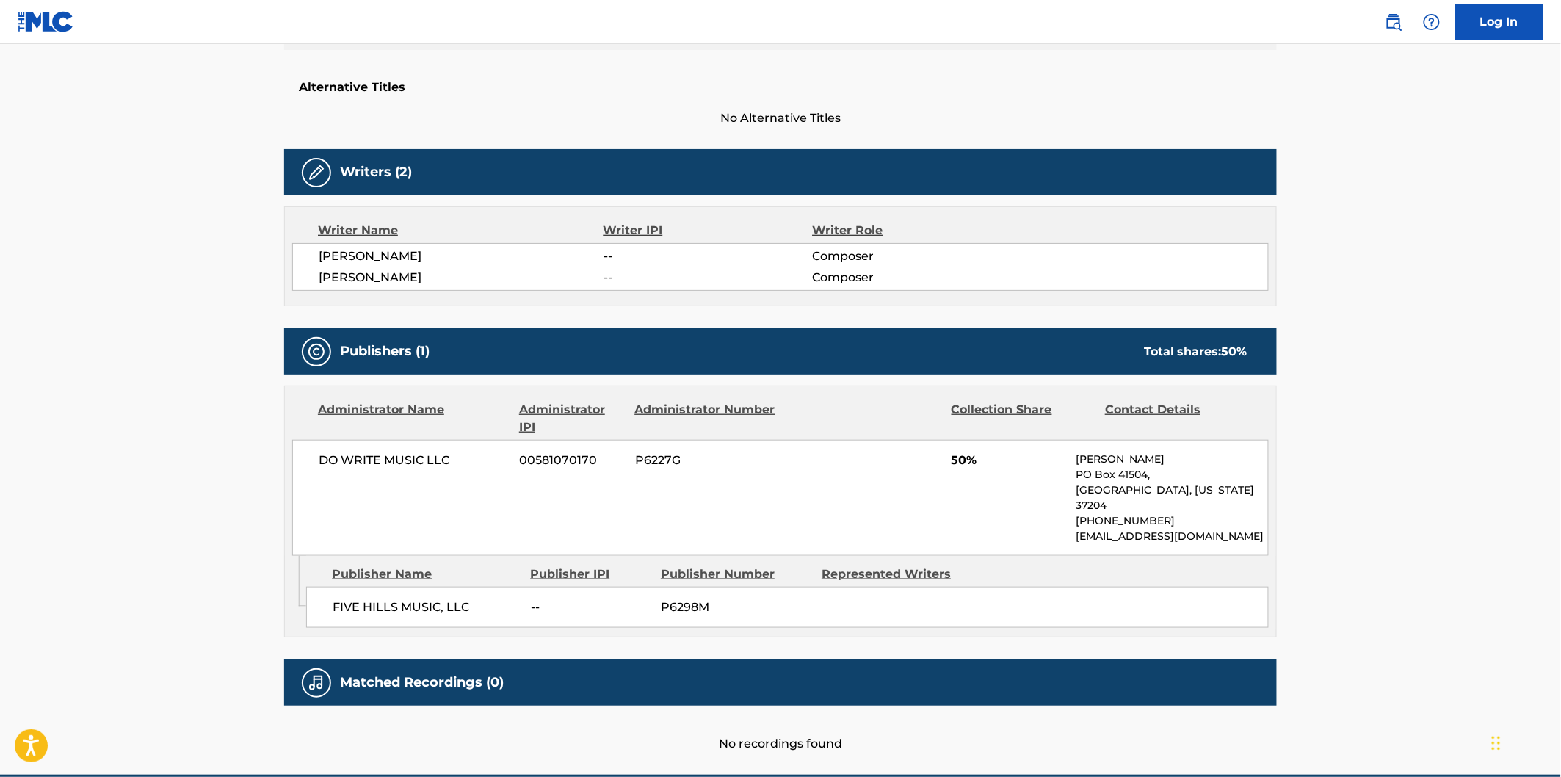
scroll to position [408, 0]
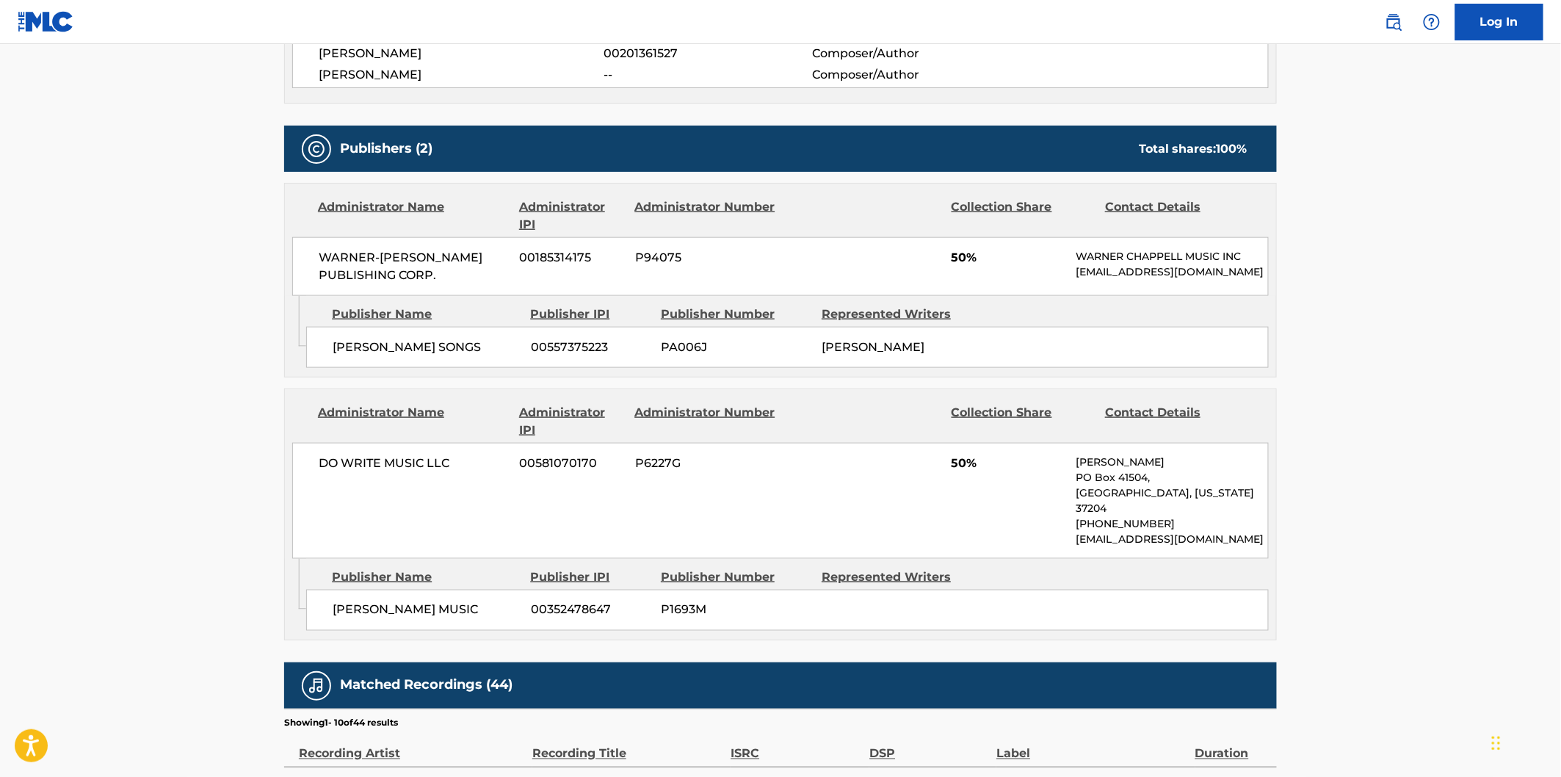
scroll to position [734, 0]
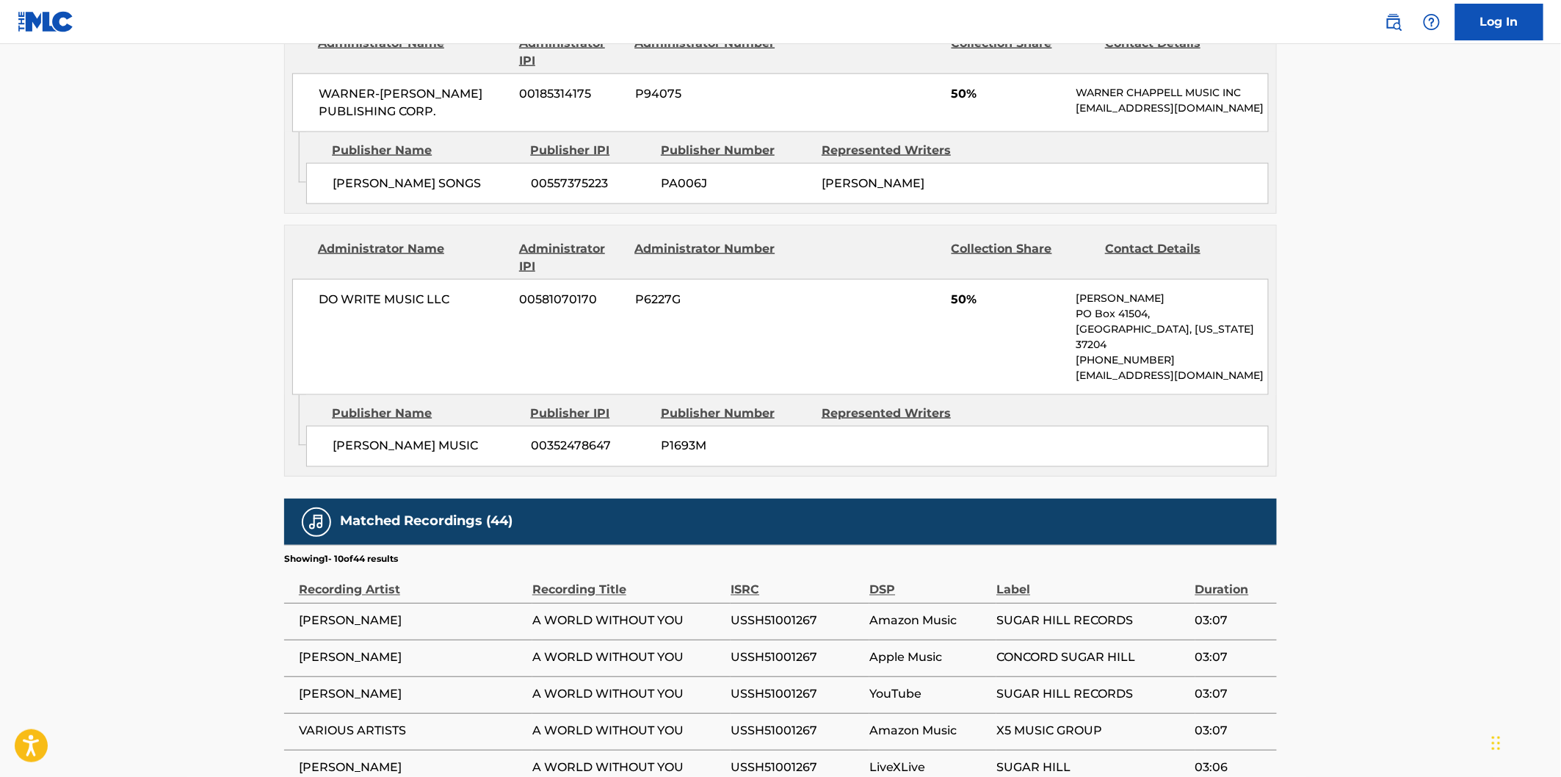
click at [369, 438] on span "CONNIE SMITH MUSIC" at bounding box center [426, 447] width 187 height 18
click at [438, 438] on span "CONNIE SMITH MUSIC" at bounding box center [426, 447] width 187 height 18
copy span "CONNIE SMITH MUSIC"
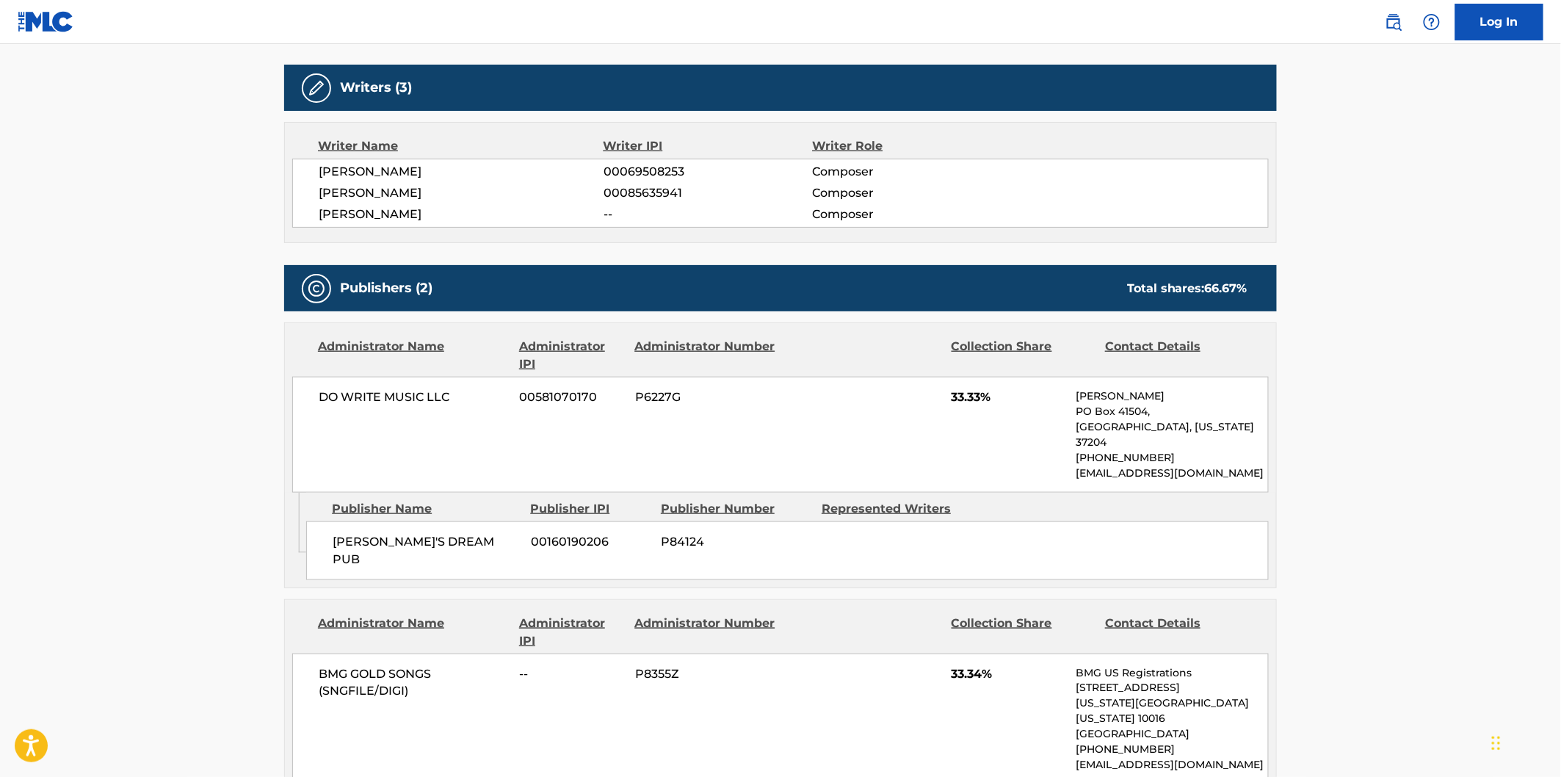
scroll to position [489, 0]
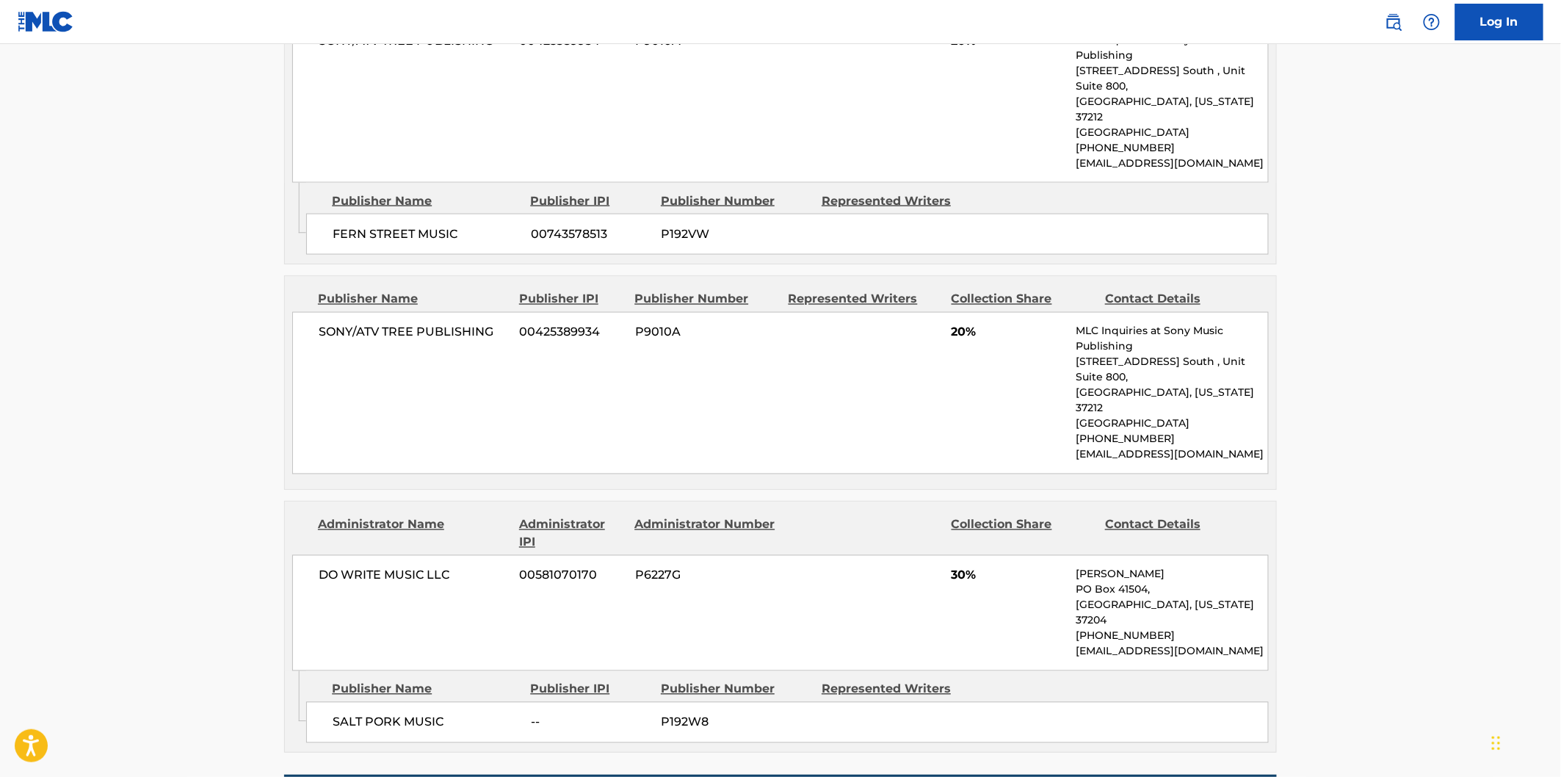
scroll to position [1060, 0]
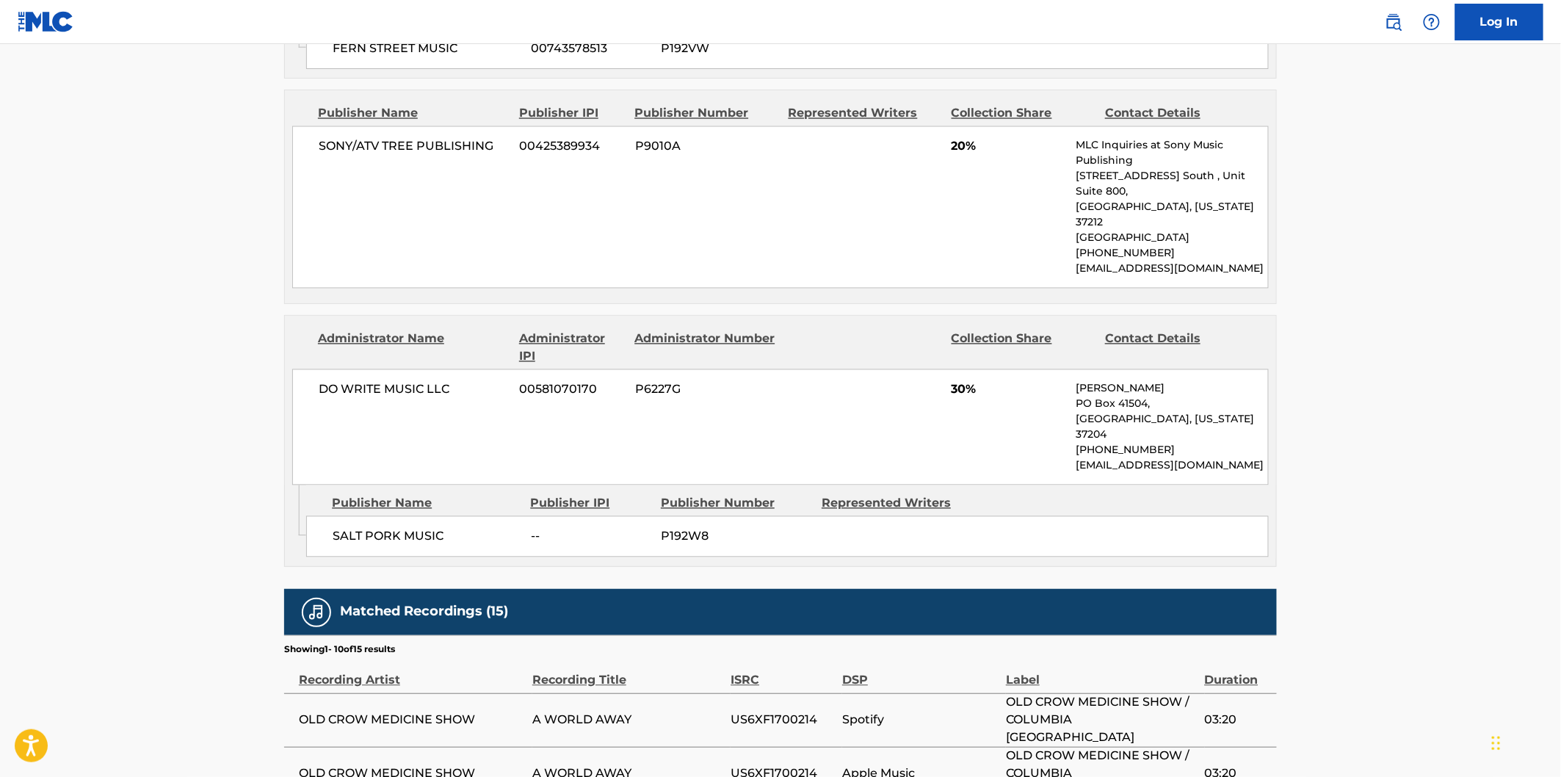
click at [345, 528] on span "SALT PORK MUSIC" at bounding box center [426, 537] width 187 height 18
click at [346, 528] on span "SALT PORK MUSIC" at bounding box center [426, 537] width 187 height 18
click at [409, 528] on span "SALT PORK MUSIC" at bounding box center [426, 537] width 187 height 18
copy span "SALT PORK MUSIC"
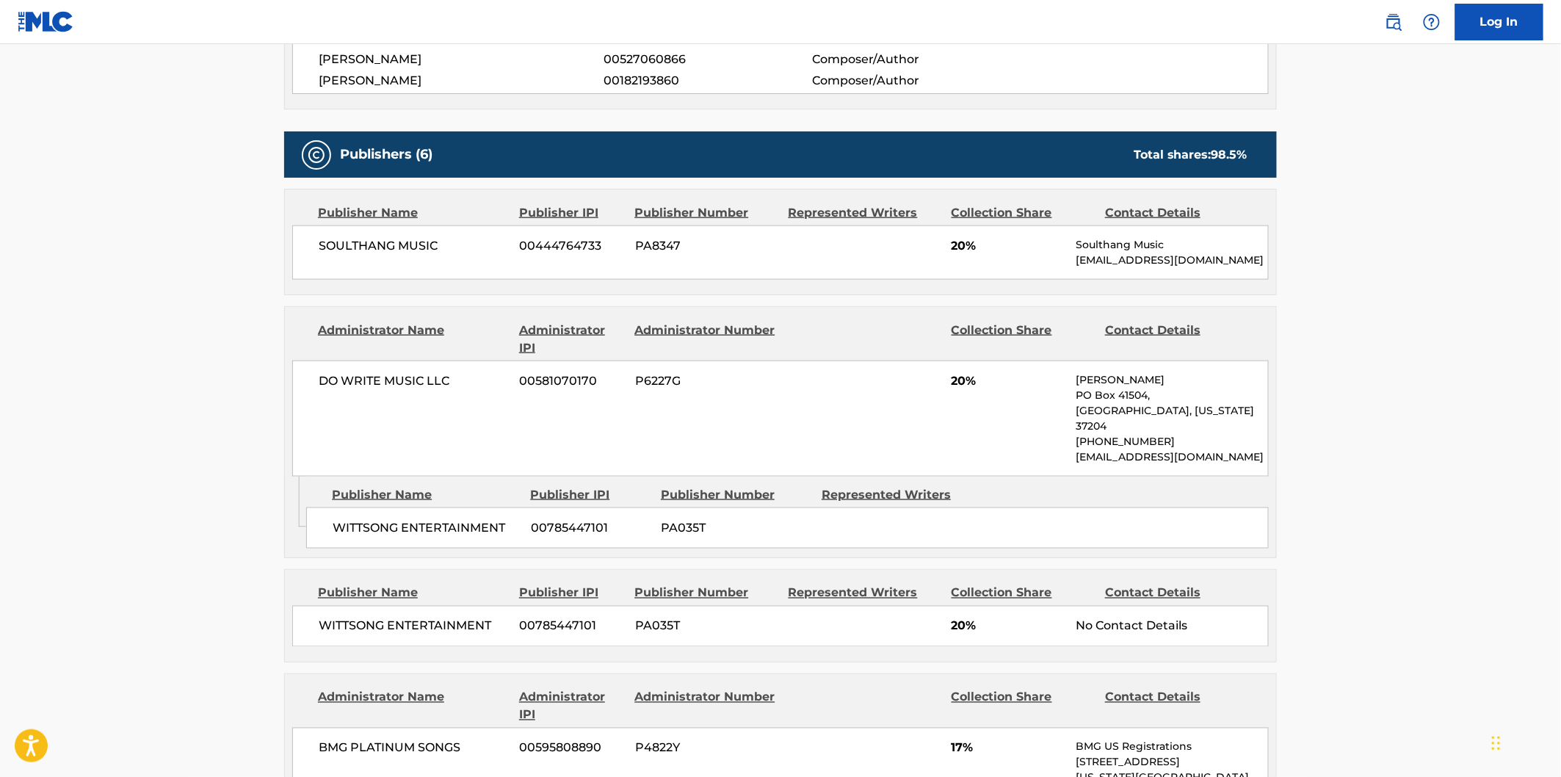
scroll to position [652, 0]
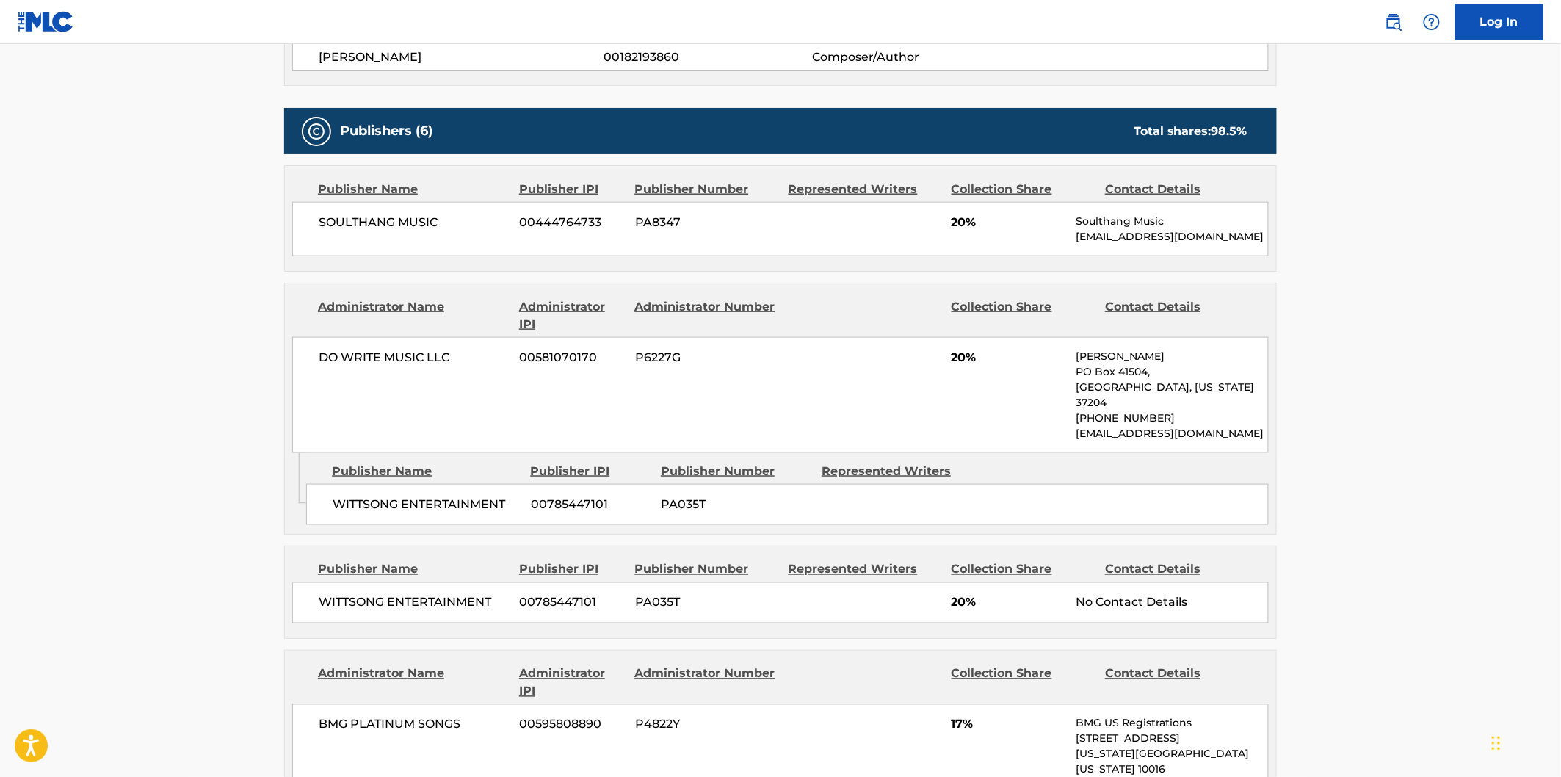
click at [364, 496] on span "WITTSONG ENTERTAINMENT" at bounding box center [426, 505] width 187 height 18
click at [449, 496] on span "WITTSONG ENTERTAINMENT" at bounding box center [426, 505] width 187 height 18
copy span "WITTSONG ENTERTAINMENT"
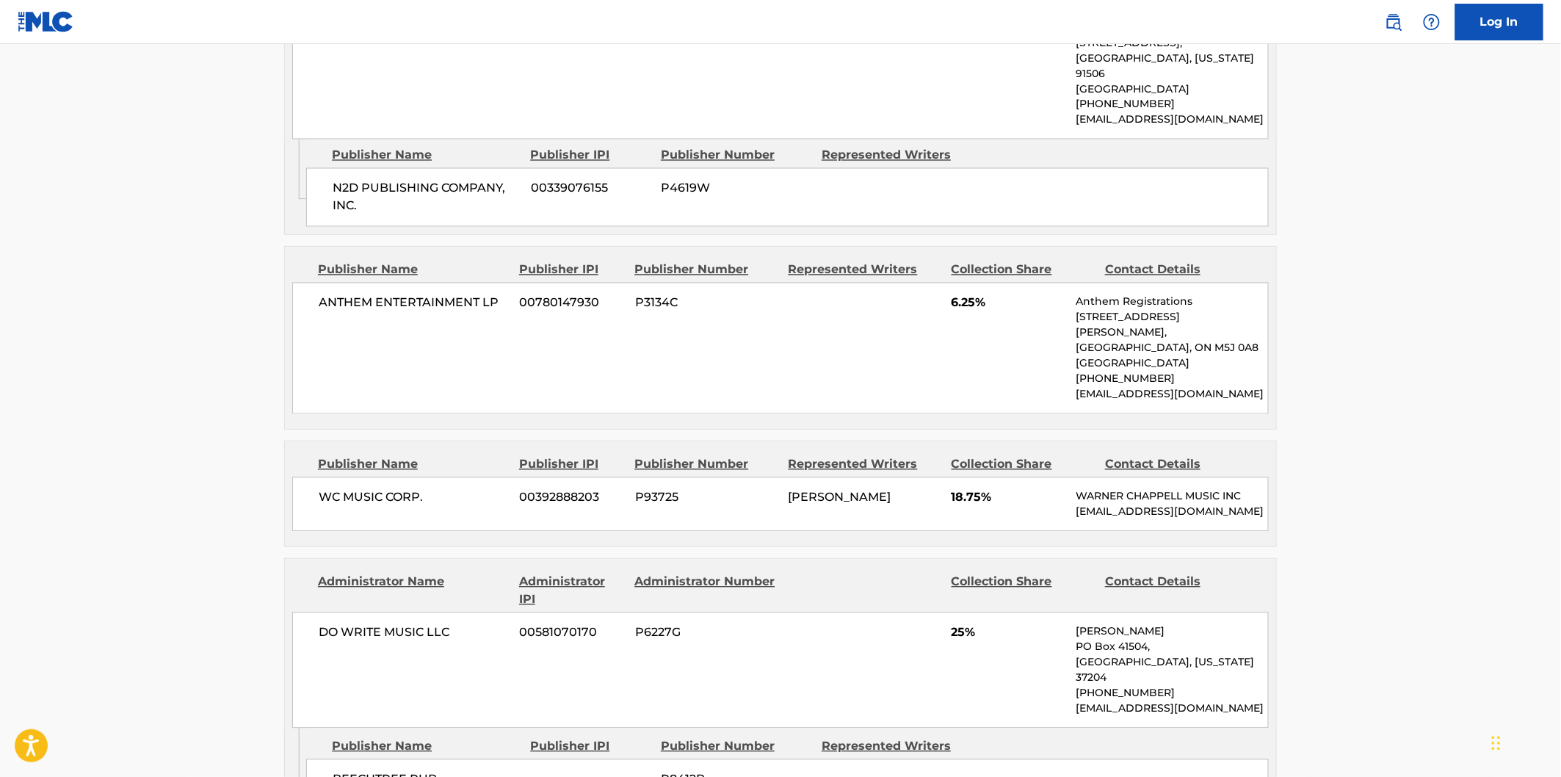
scroll to position [1223, 0]
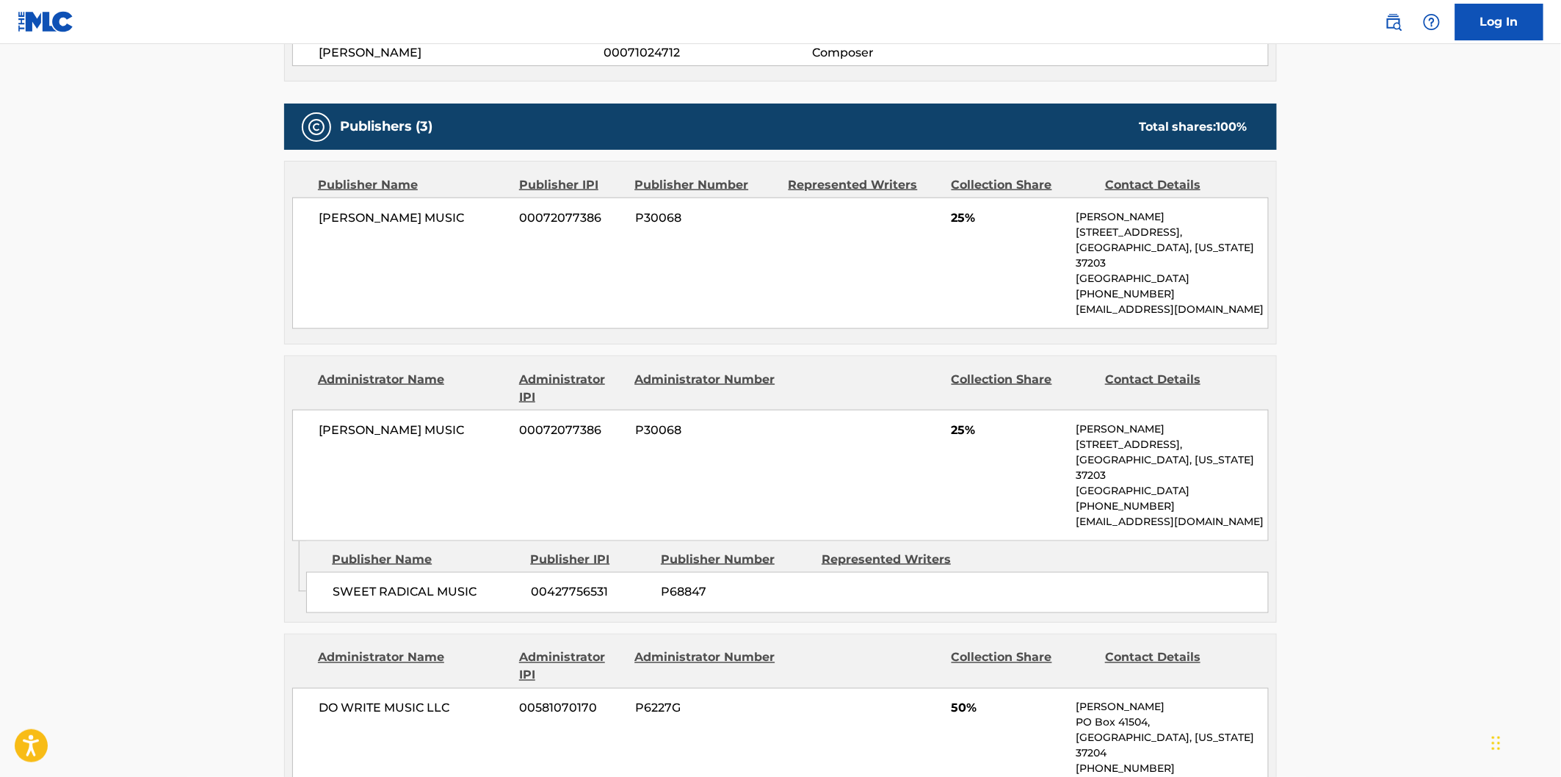
scroll to position [734, 0]
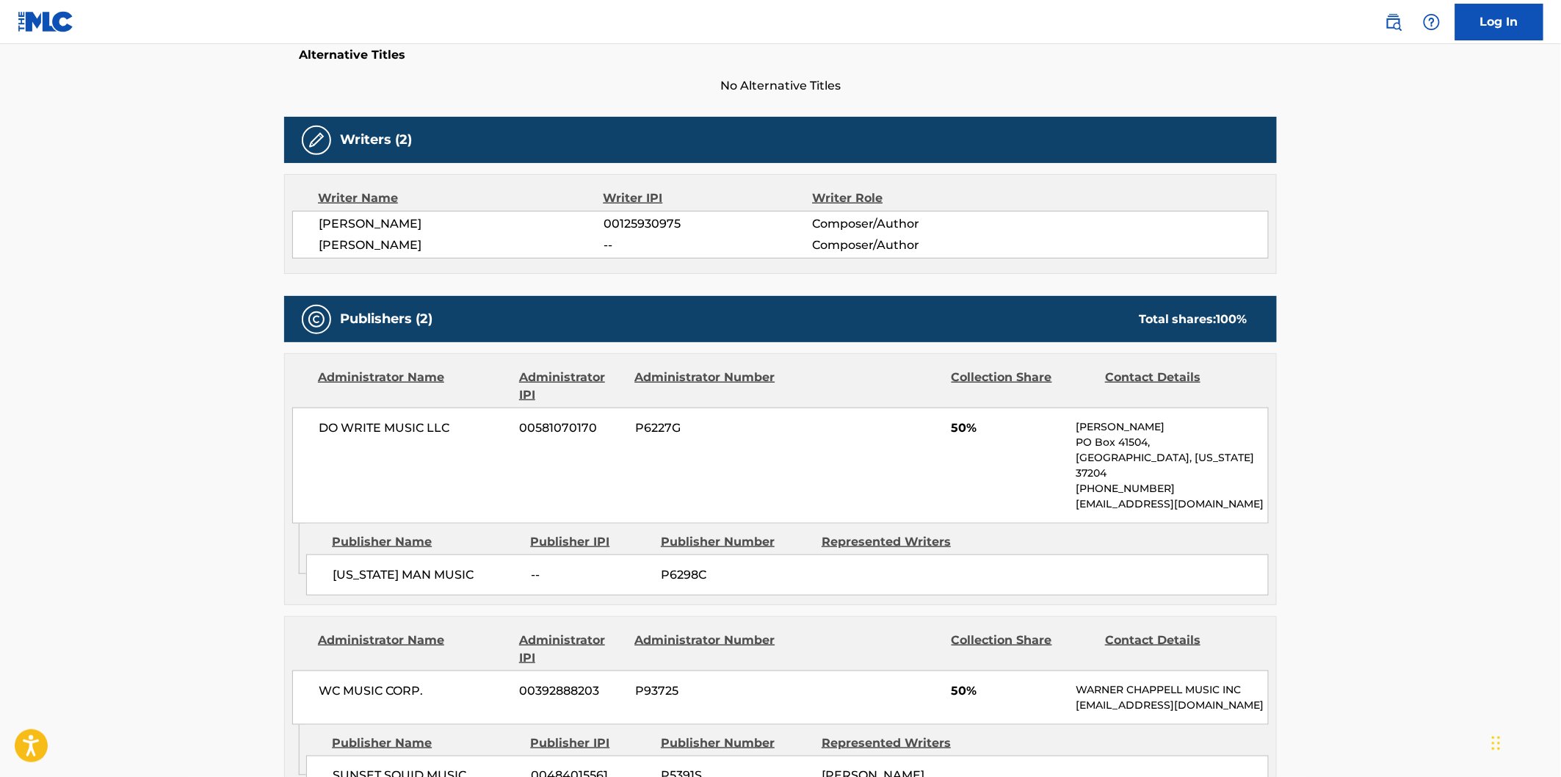
scroll to position [408, 0]
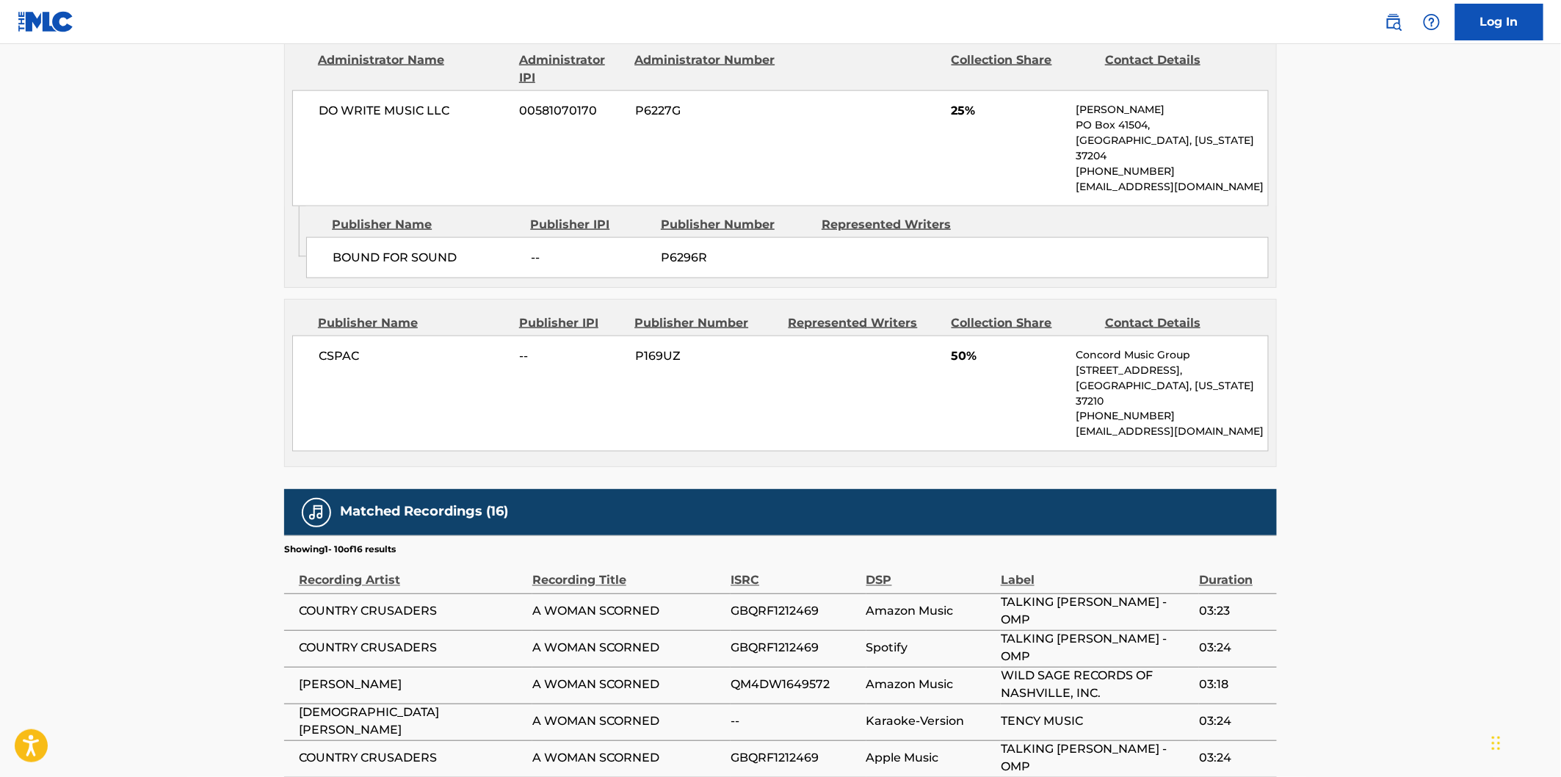
scroll to position [897, 0]
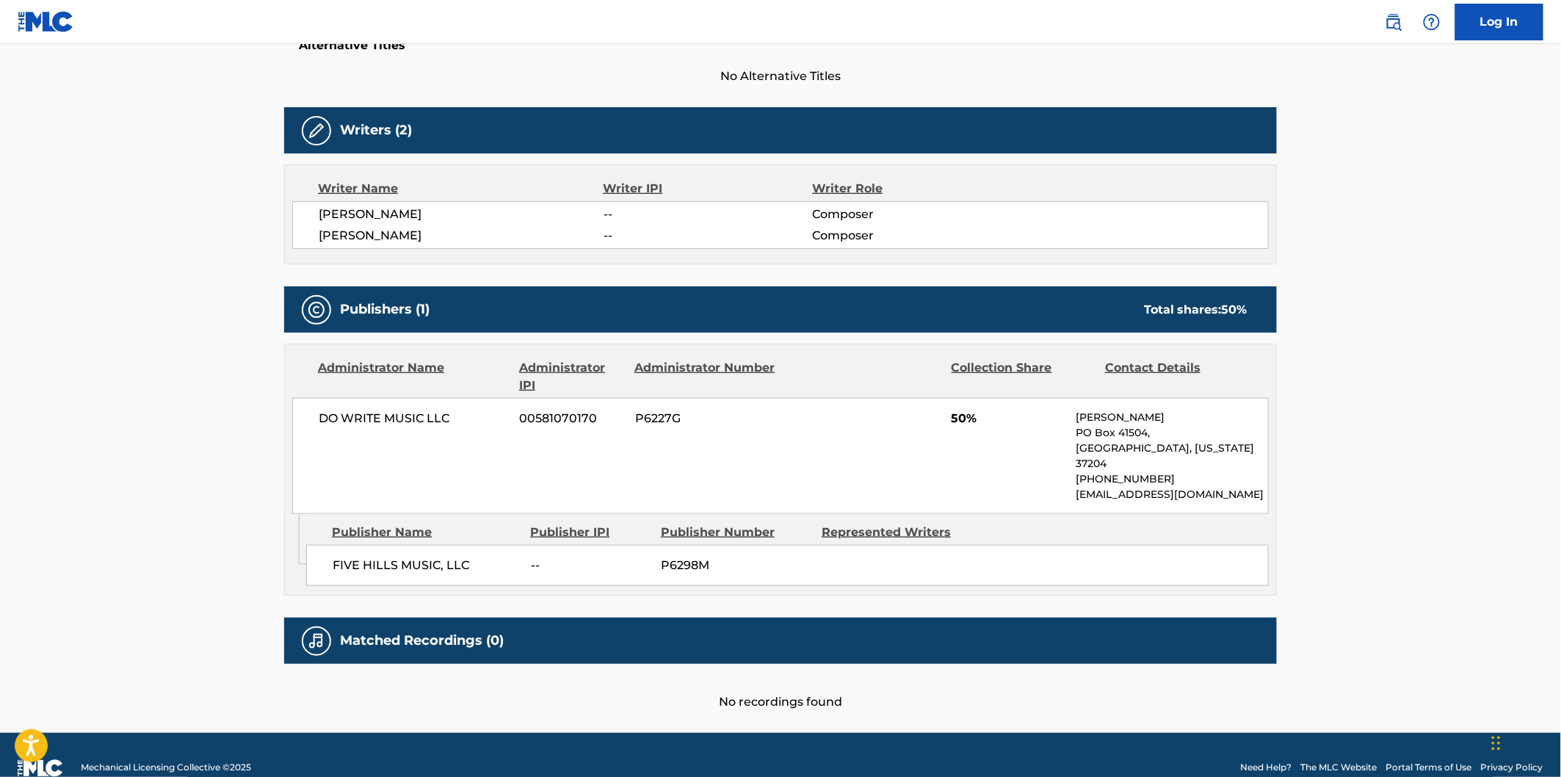
scroll to position [421, 0]
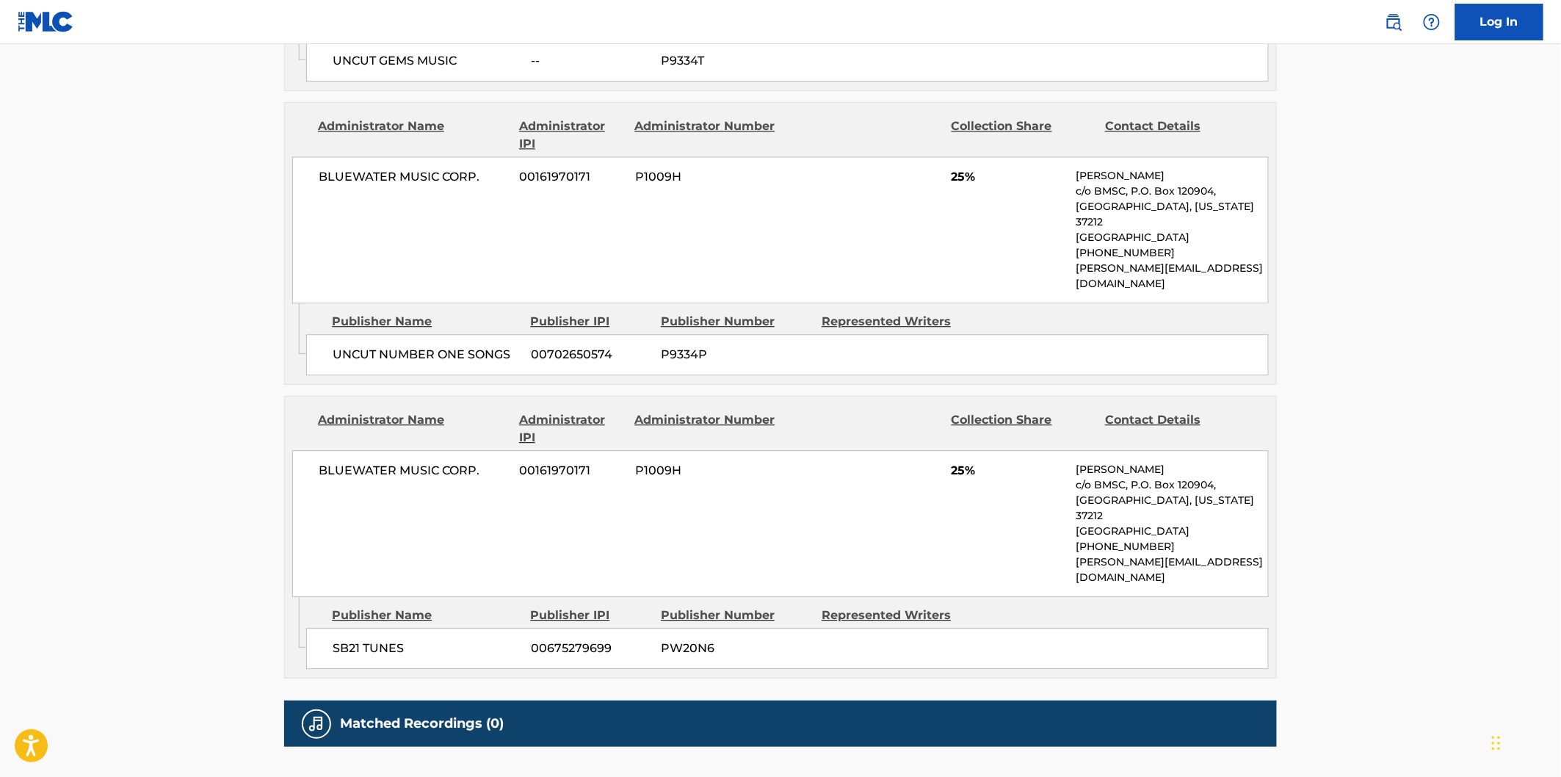
scroll to position [1419, 0]
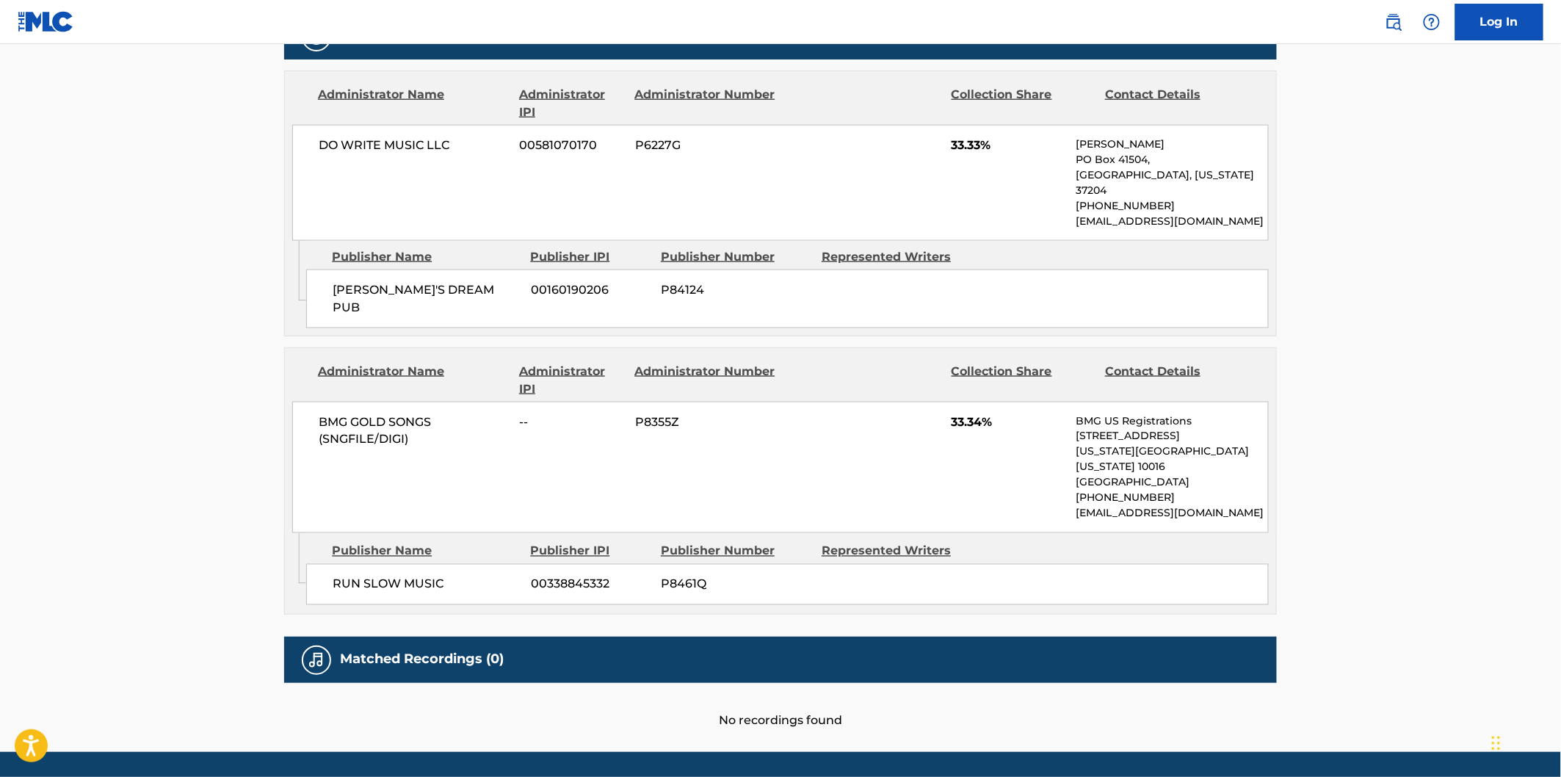
scroll to position [738, 0]
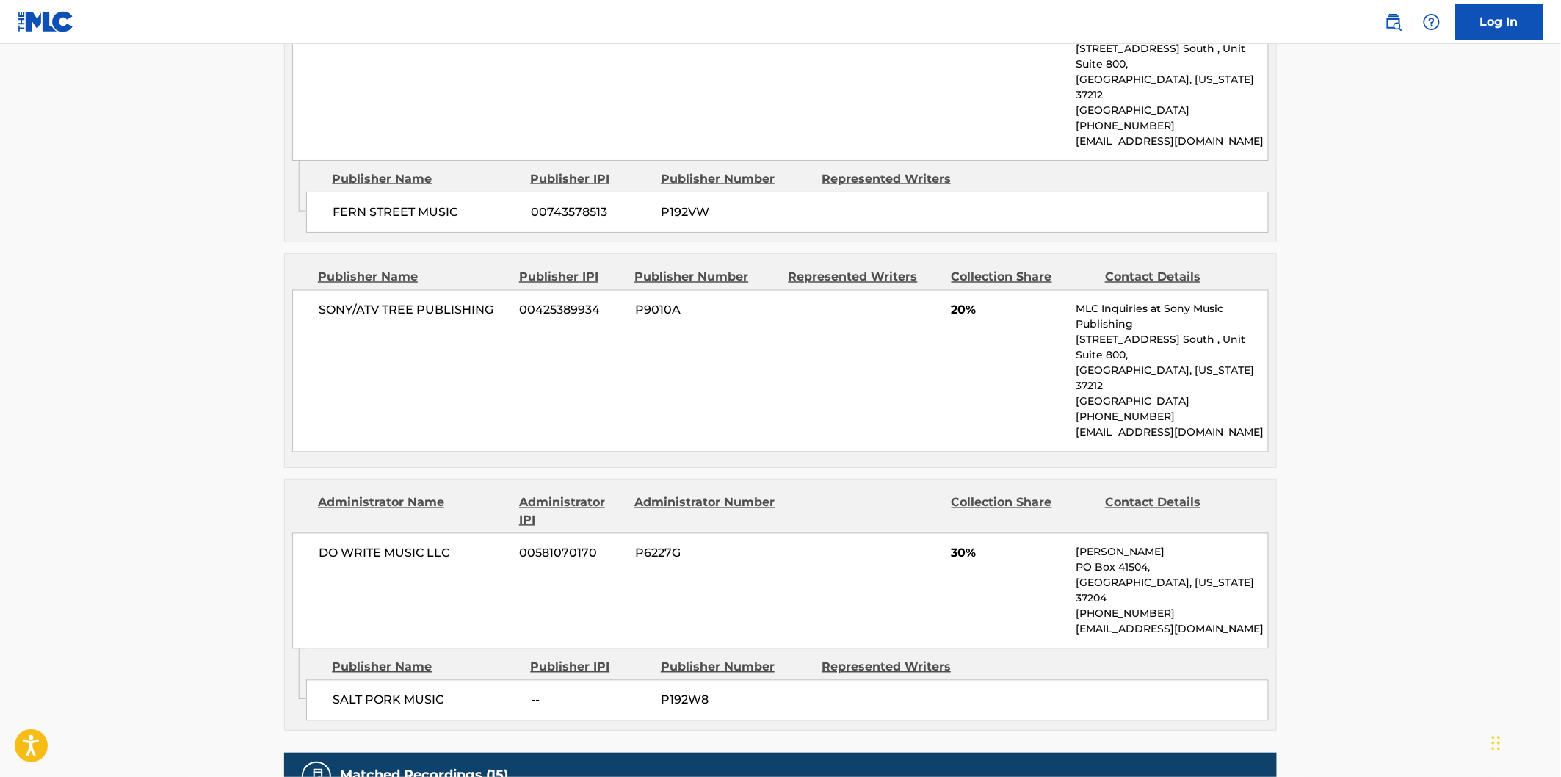
scroll to position [897, 0]
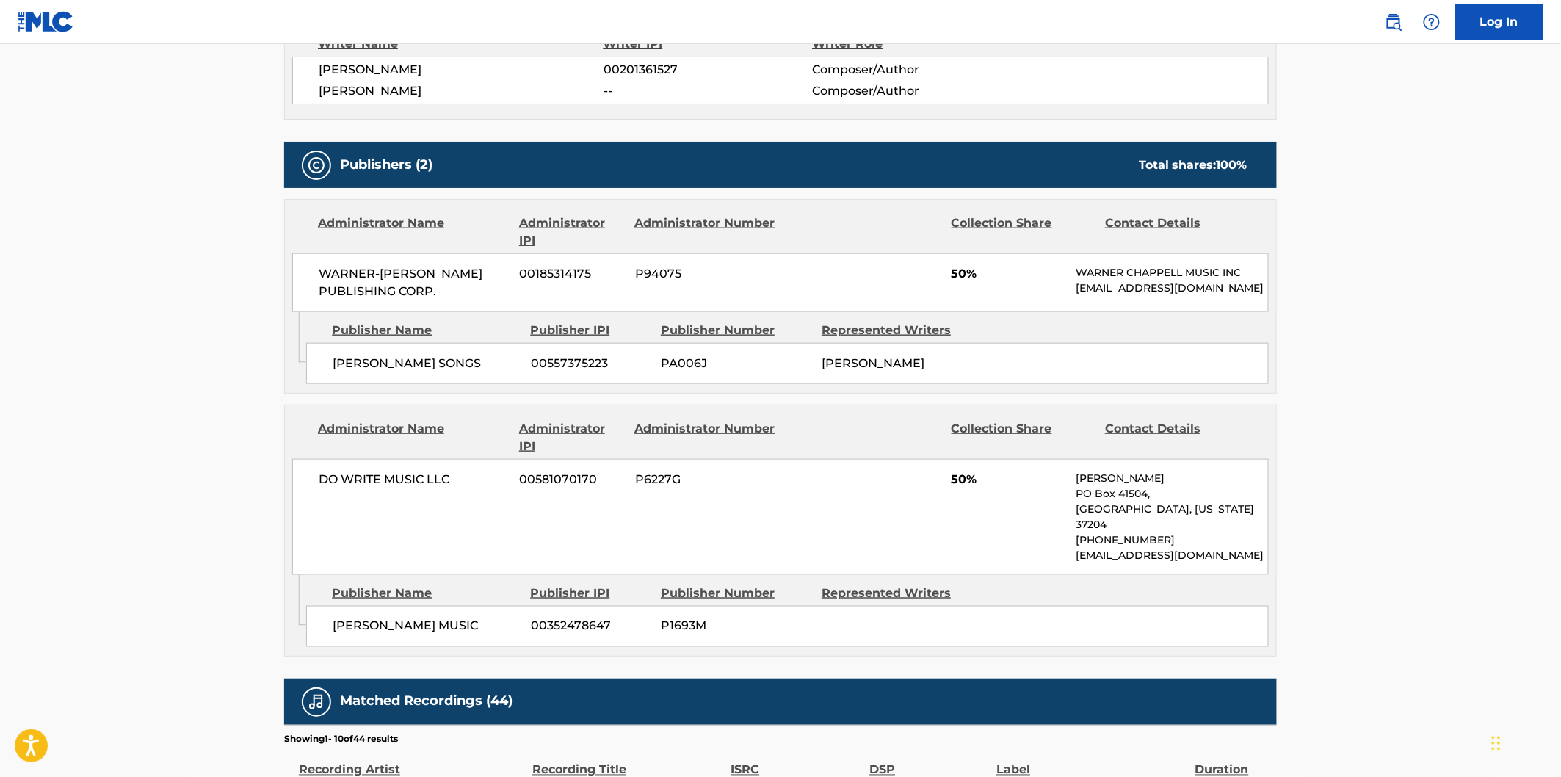
scroll to position [571, 0]
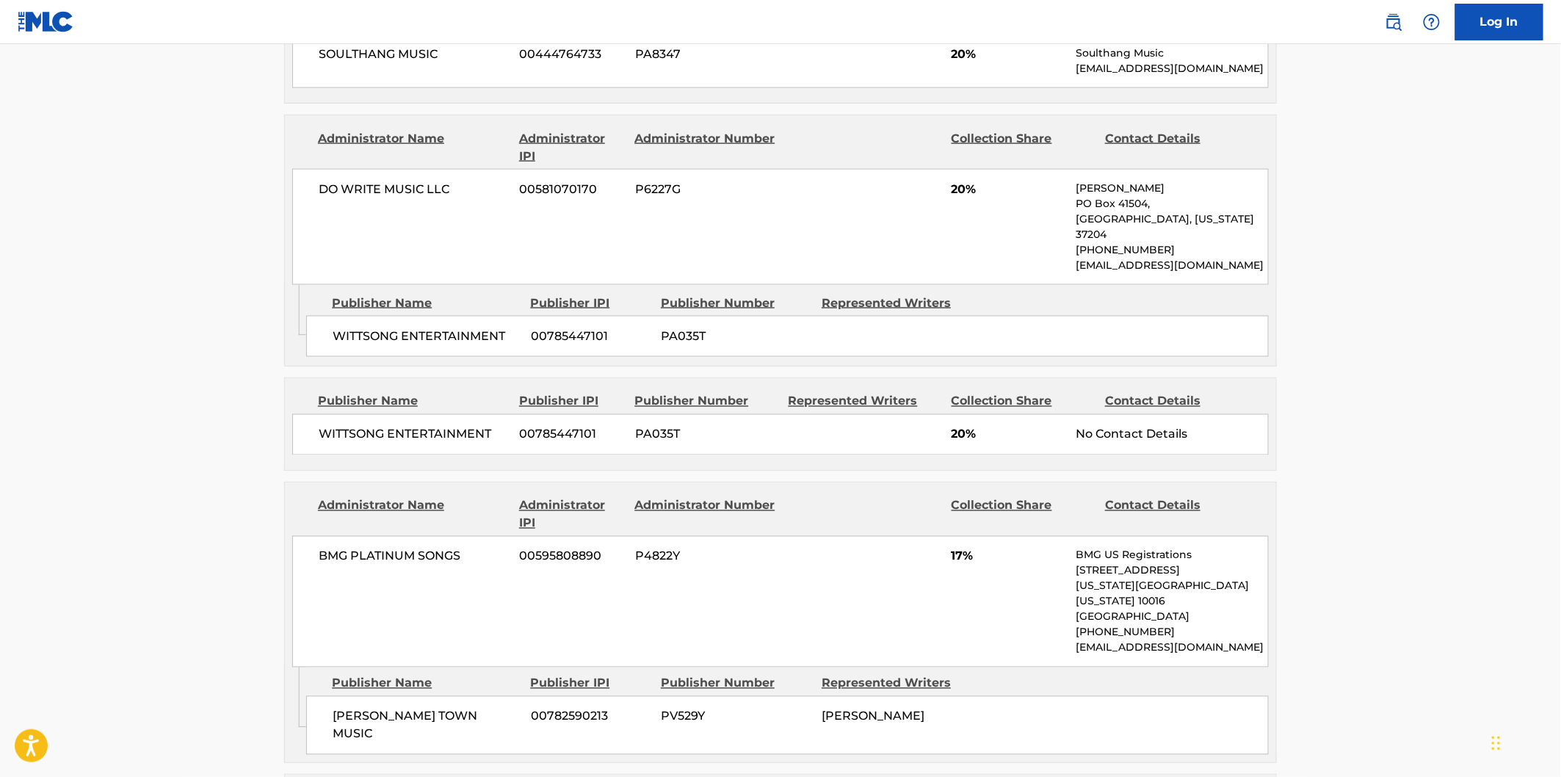
scroll to position [897, 0]
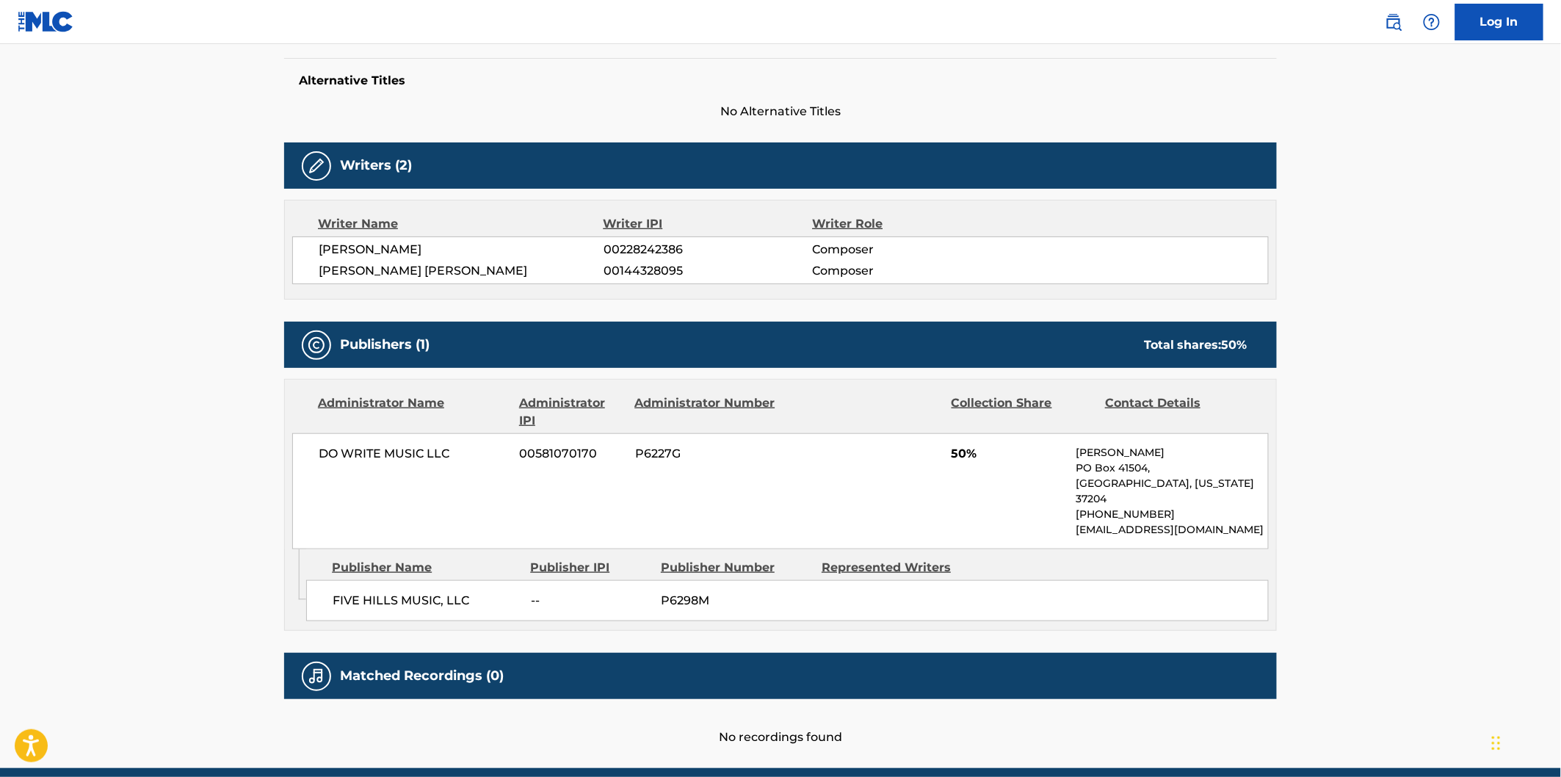
scroll to position [421, 0]
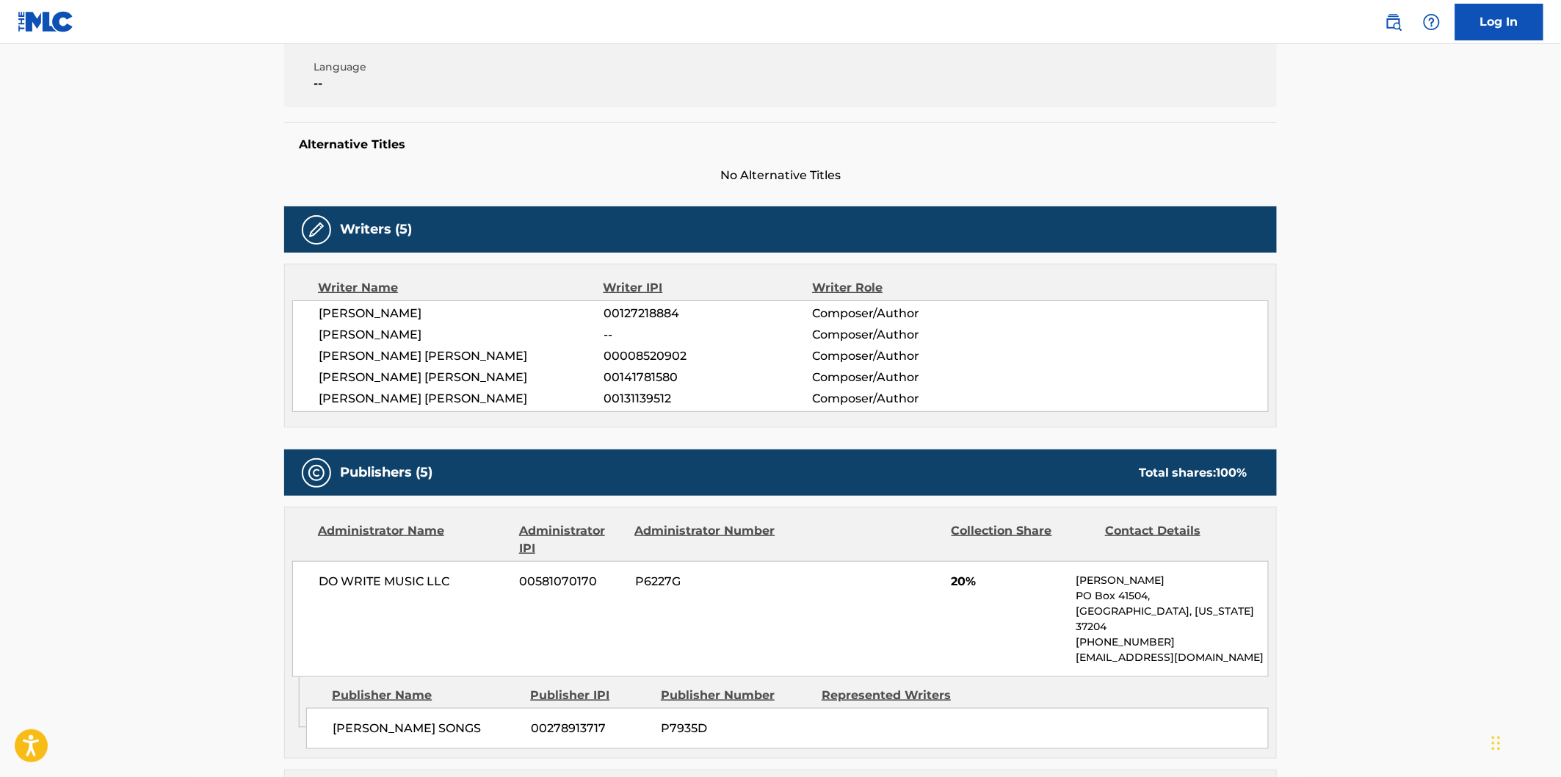
scroll to position [408, 0]
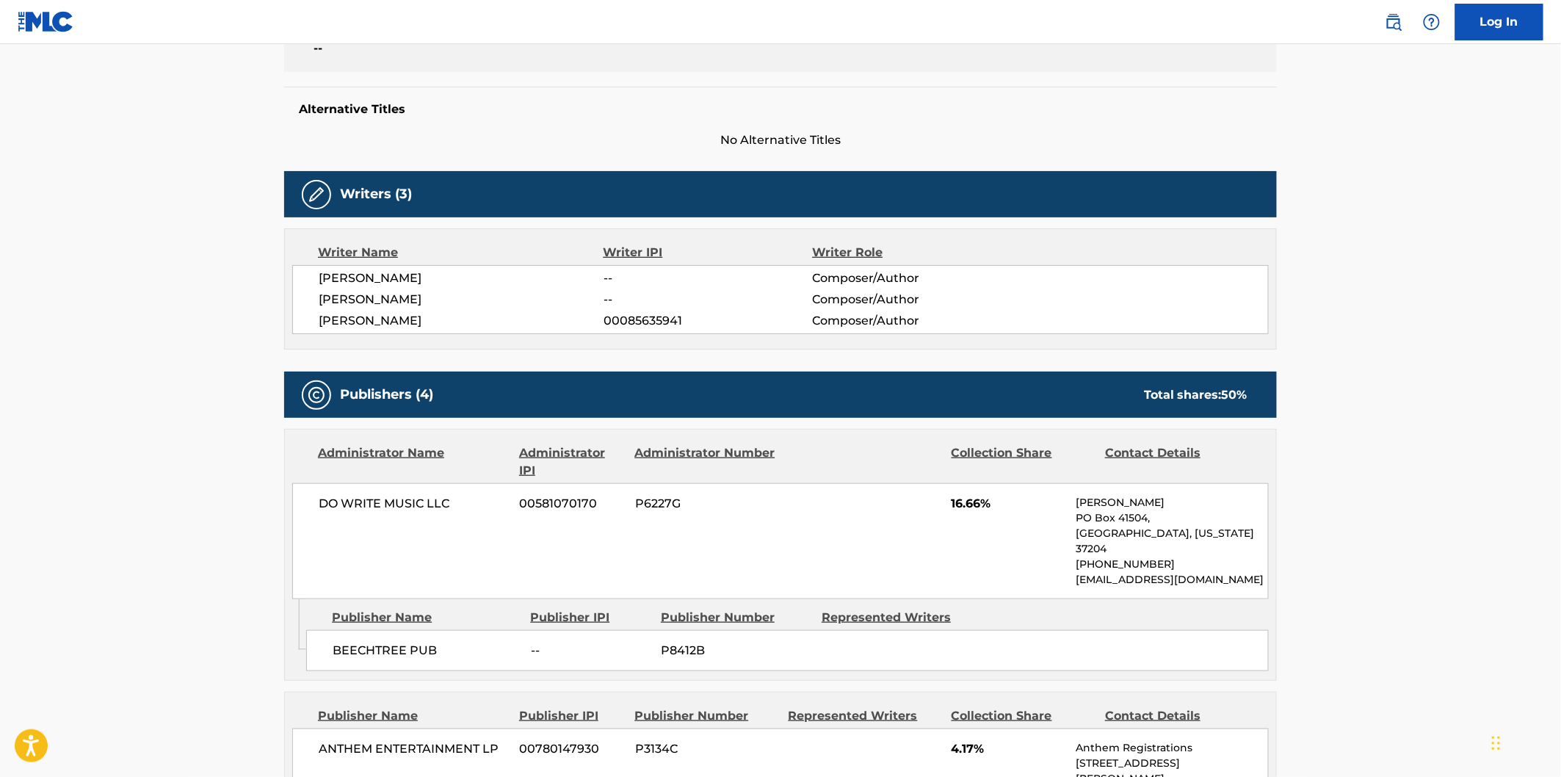
scroll to position [408, 0]
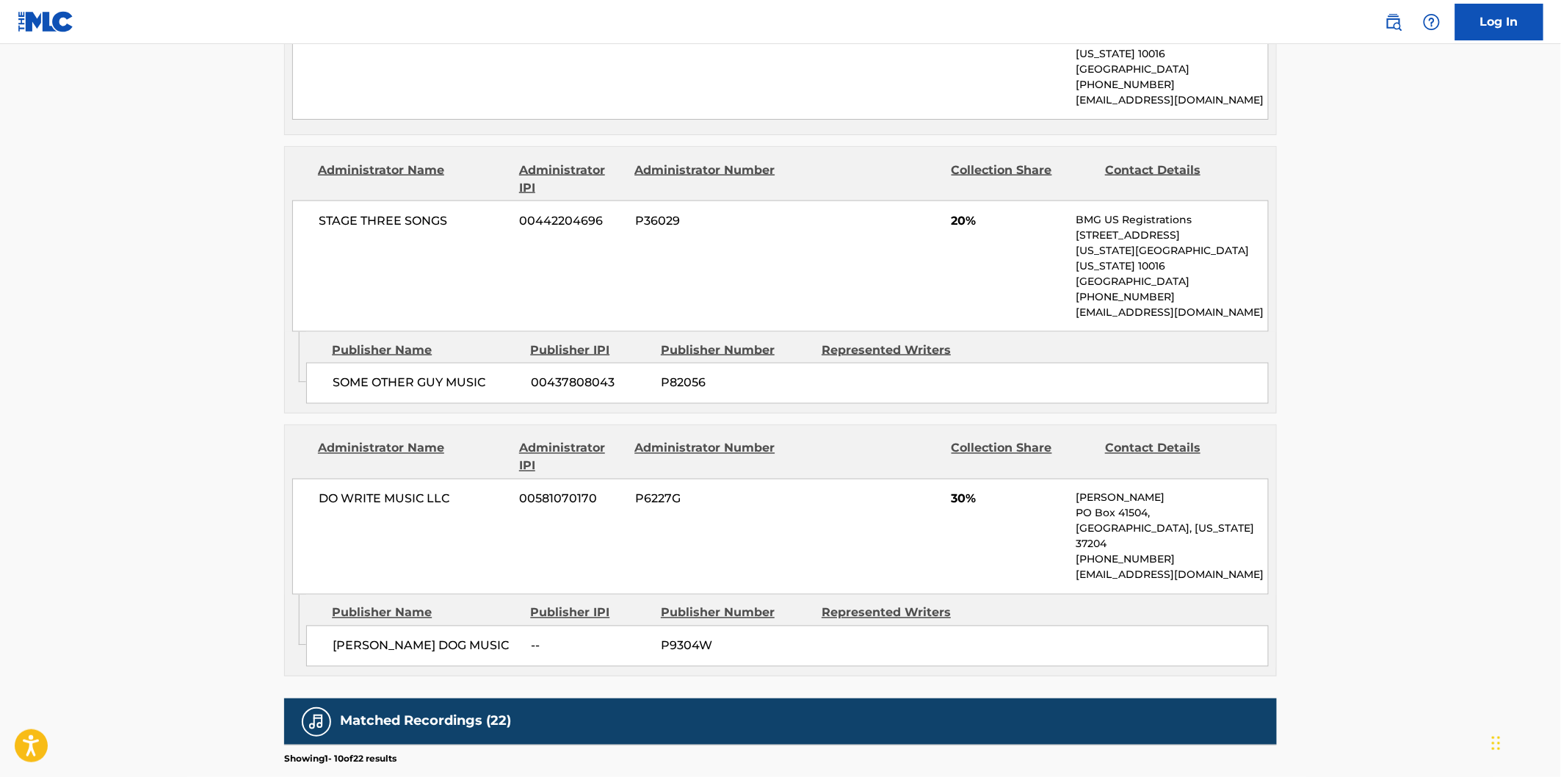
scroll to position [816, 0]
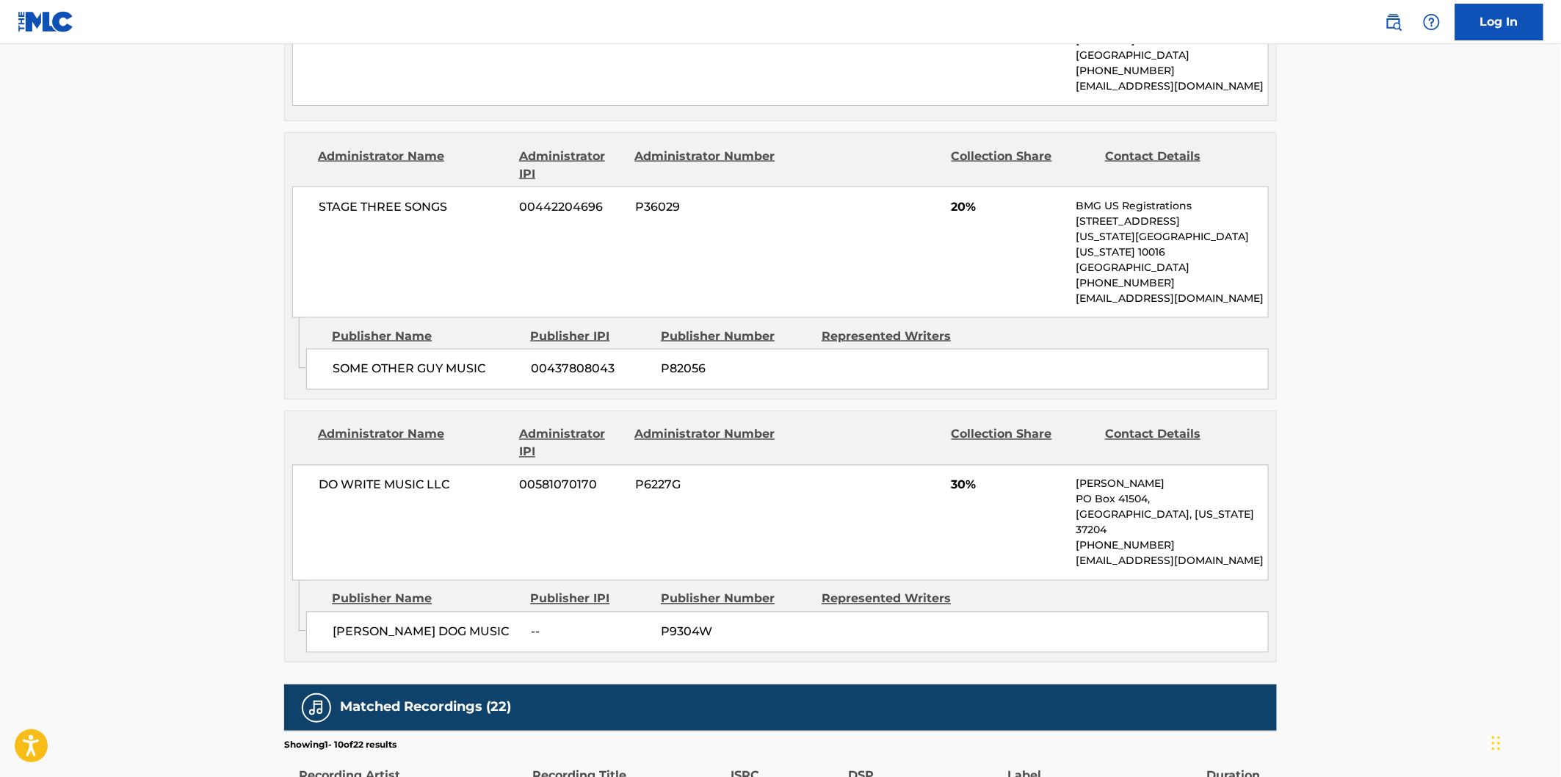
click at [365, 623] on span "BOBBY BIRD DOG MUSIC" at bounding box center [426, 632] width 187 height 18
click at [420, 623] on span "BOBBY BIRD DOG MUSIC" at bounding box center [426, 632] width 187 height 18
click at [444, 623] on span "BOBBY BIRD DOG MUSIC" at bounding box center [426, 632] width 187 height 18
click at [453, 623] on span "BOBBY BIRD DOG MUSIC" at bounding box center [426, 632] width 187 height 18
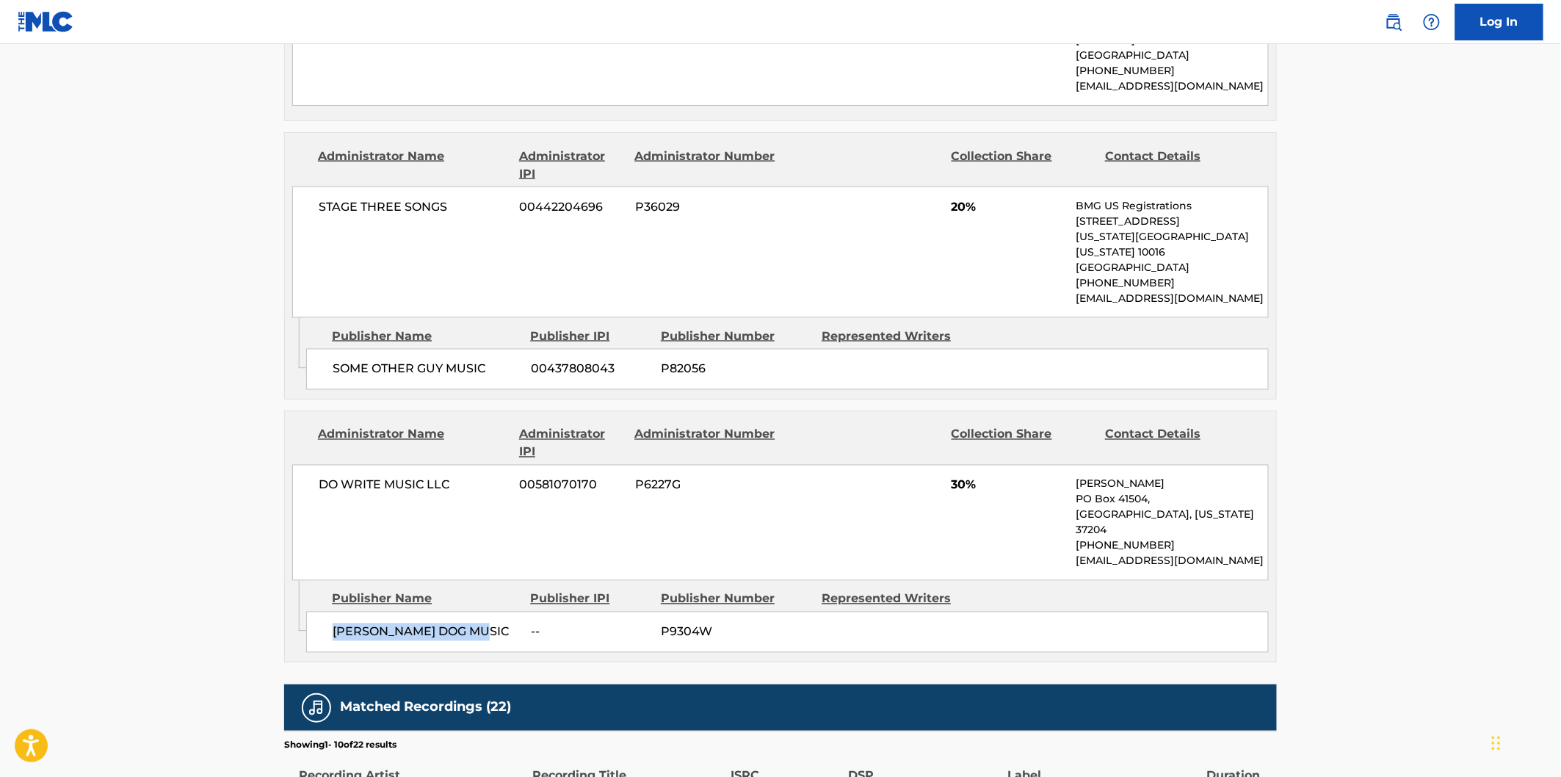
copy span "BOBBY BIRD DOG MUSIC"
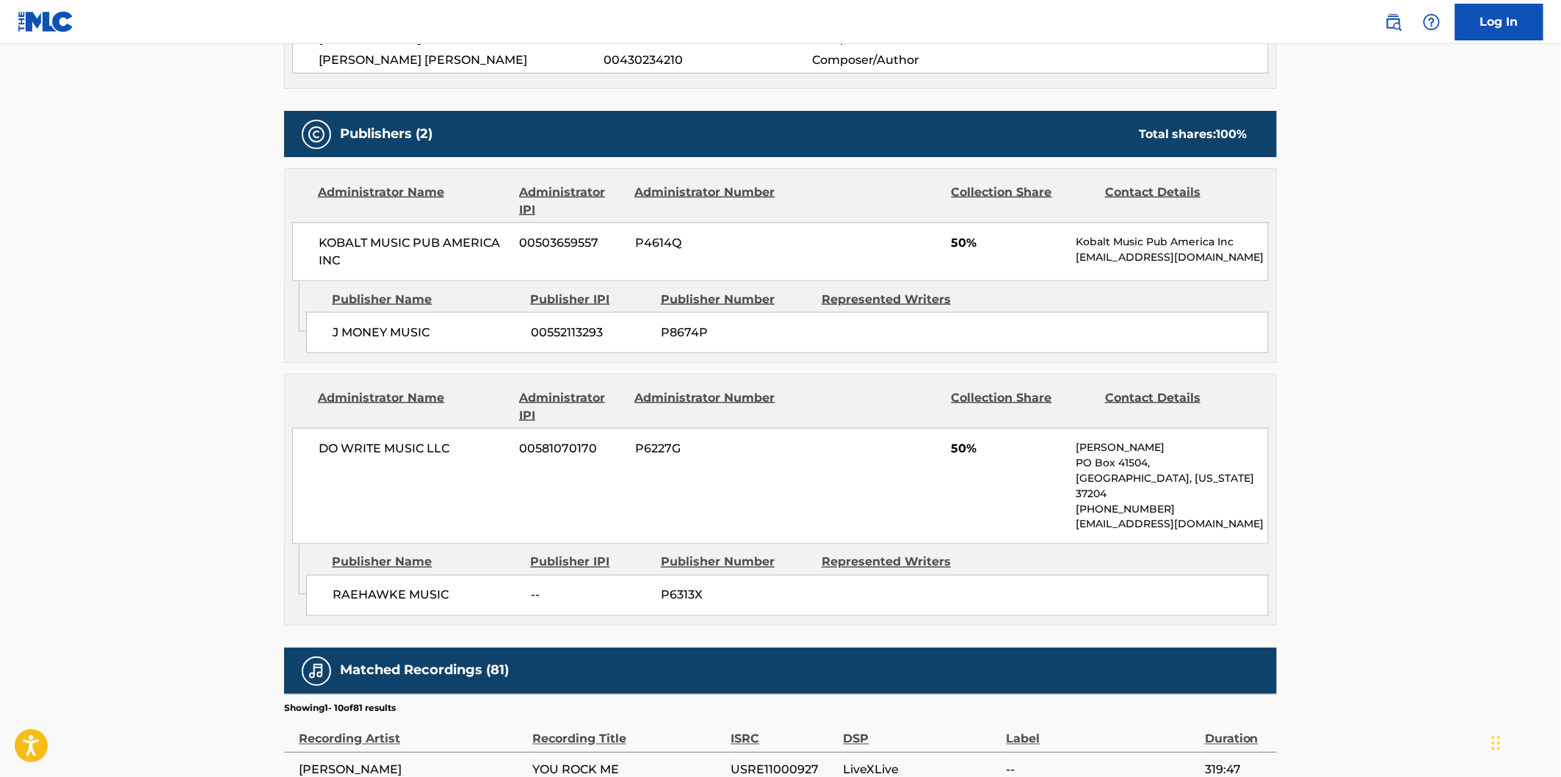
scroll to position [652, 0]
click at [372, 586] on span "RAEHAWKE MUSIC" at bounding box center [426, 595] width 187 height 18
click at [428, 586] on span "RAEHAWKE MUSIC" at bounding box center [426, 595] width 187 height 18
copy span "RAEHAWKE MUSIC"
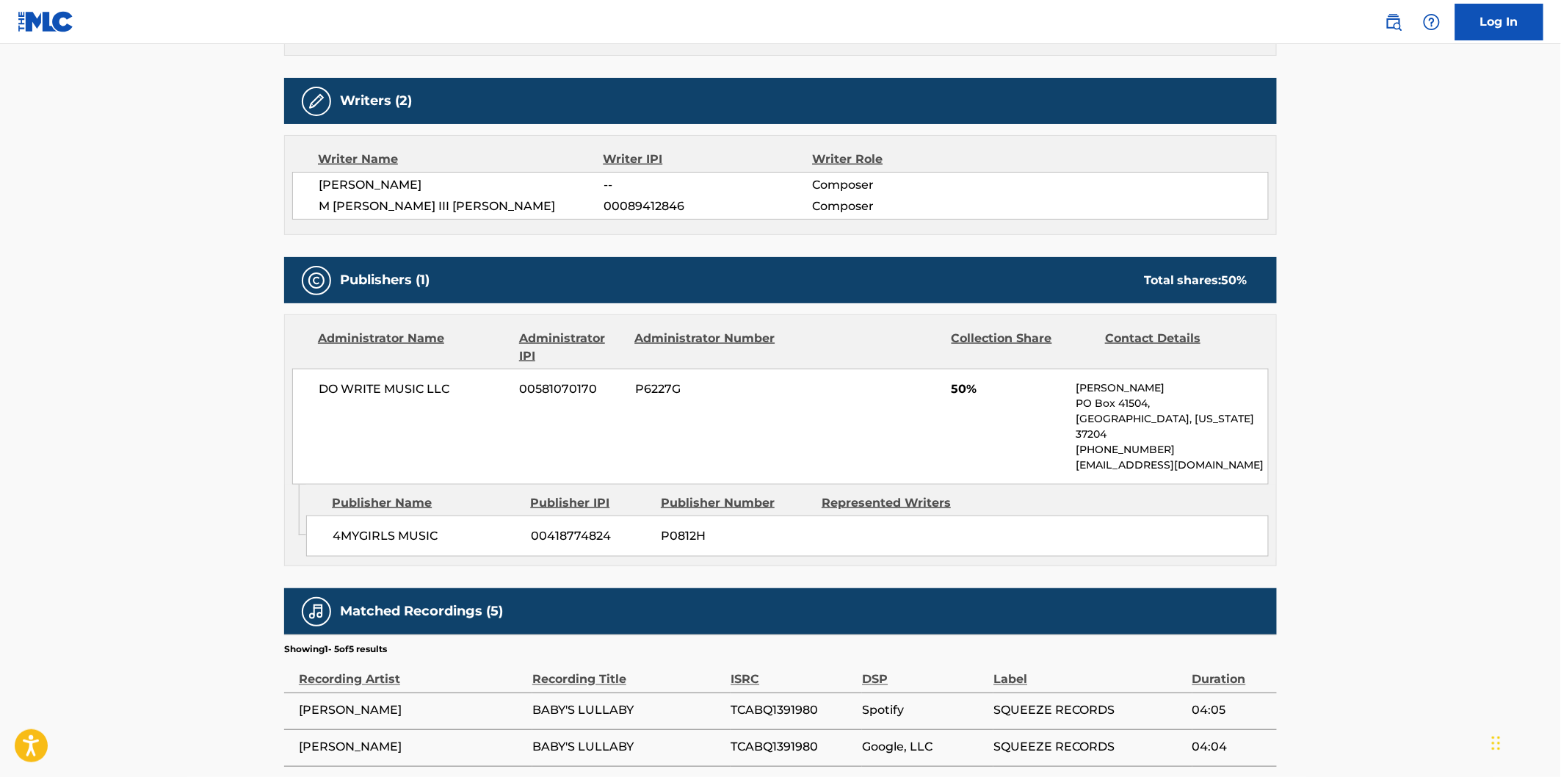
scroll to position [652, 0]
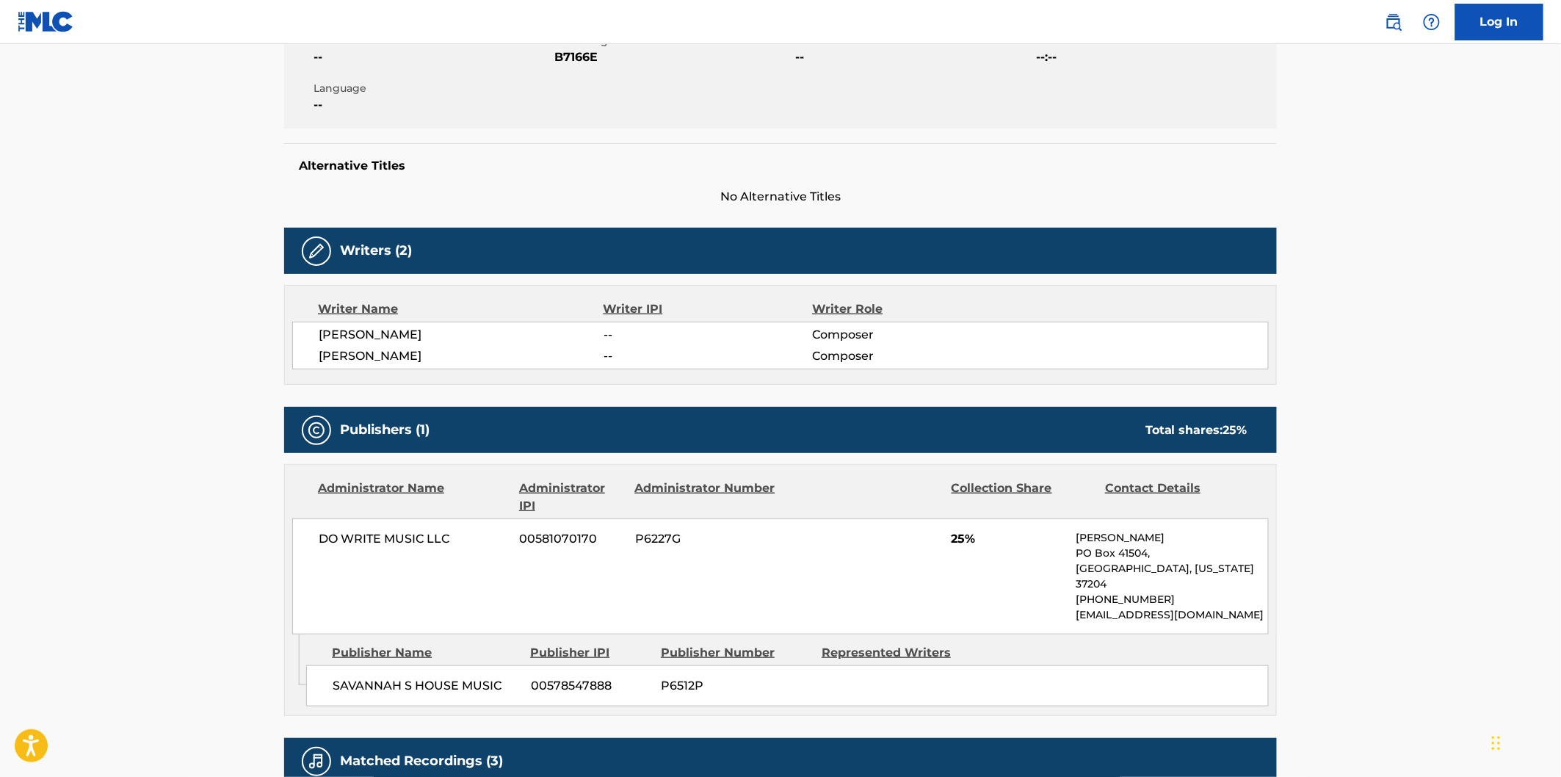
scroll to position [408, 0]
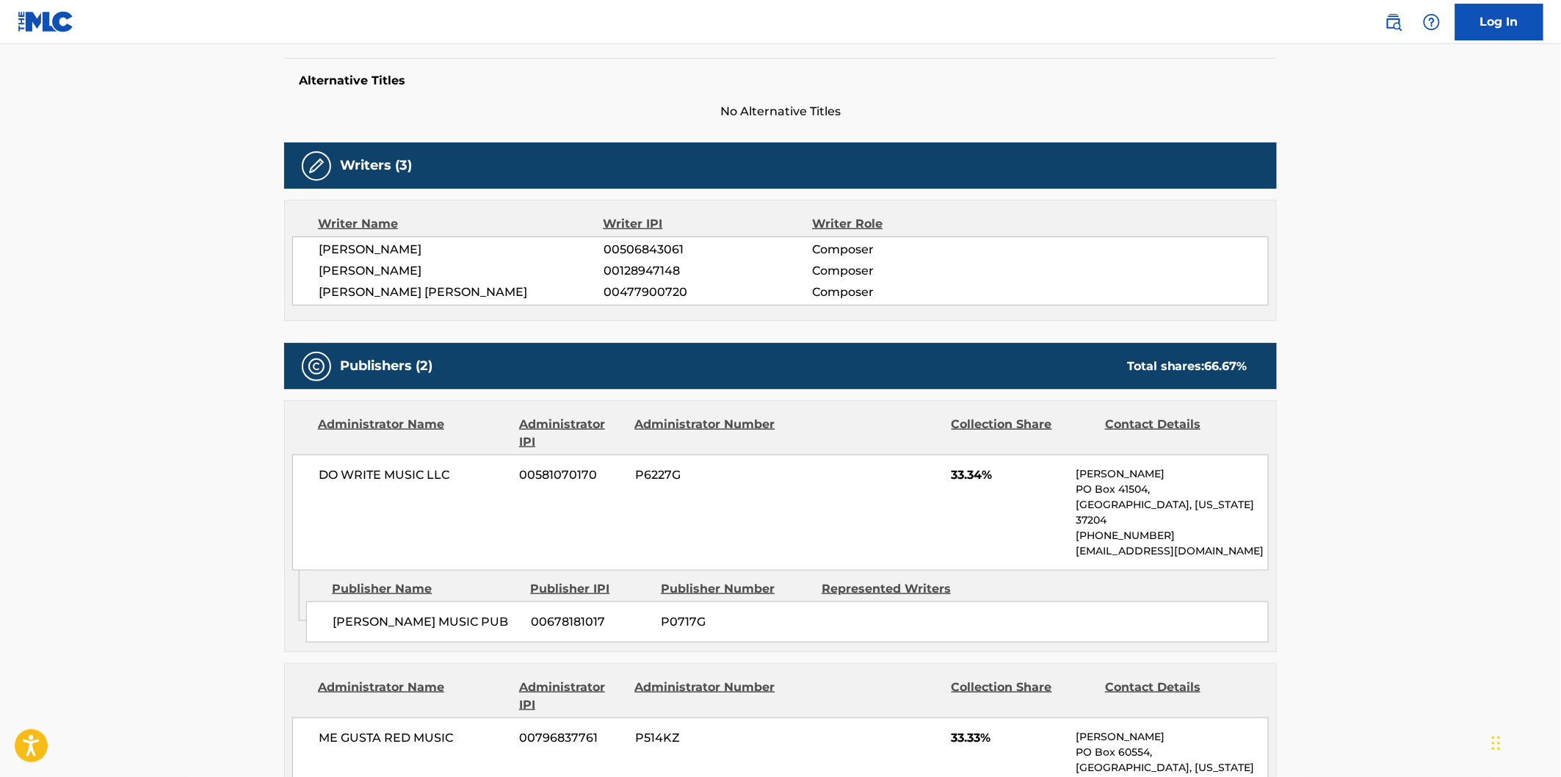
scroll to position [489, 0]
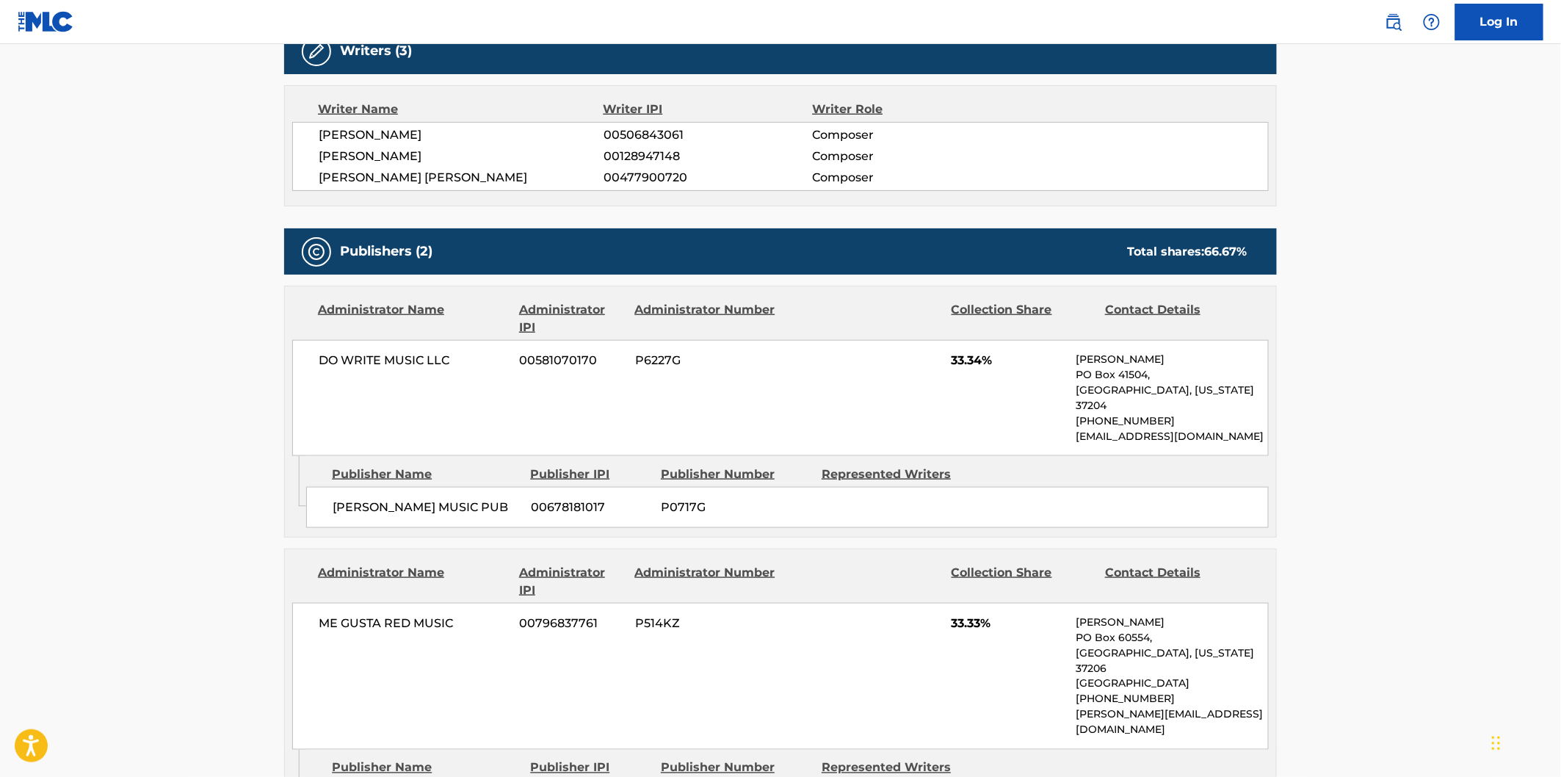
click at [356, 499] on span "KARCZ MUSIC PUB" at bounding box center [426, 508] width 187 height 18
click at [427, 499] on span "KARCZ MUSIC PUB" at bounding box center [426, 508] width 187 height 18
copy span "KARCZ MUSIC PUB"
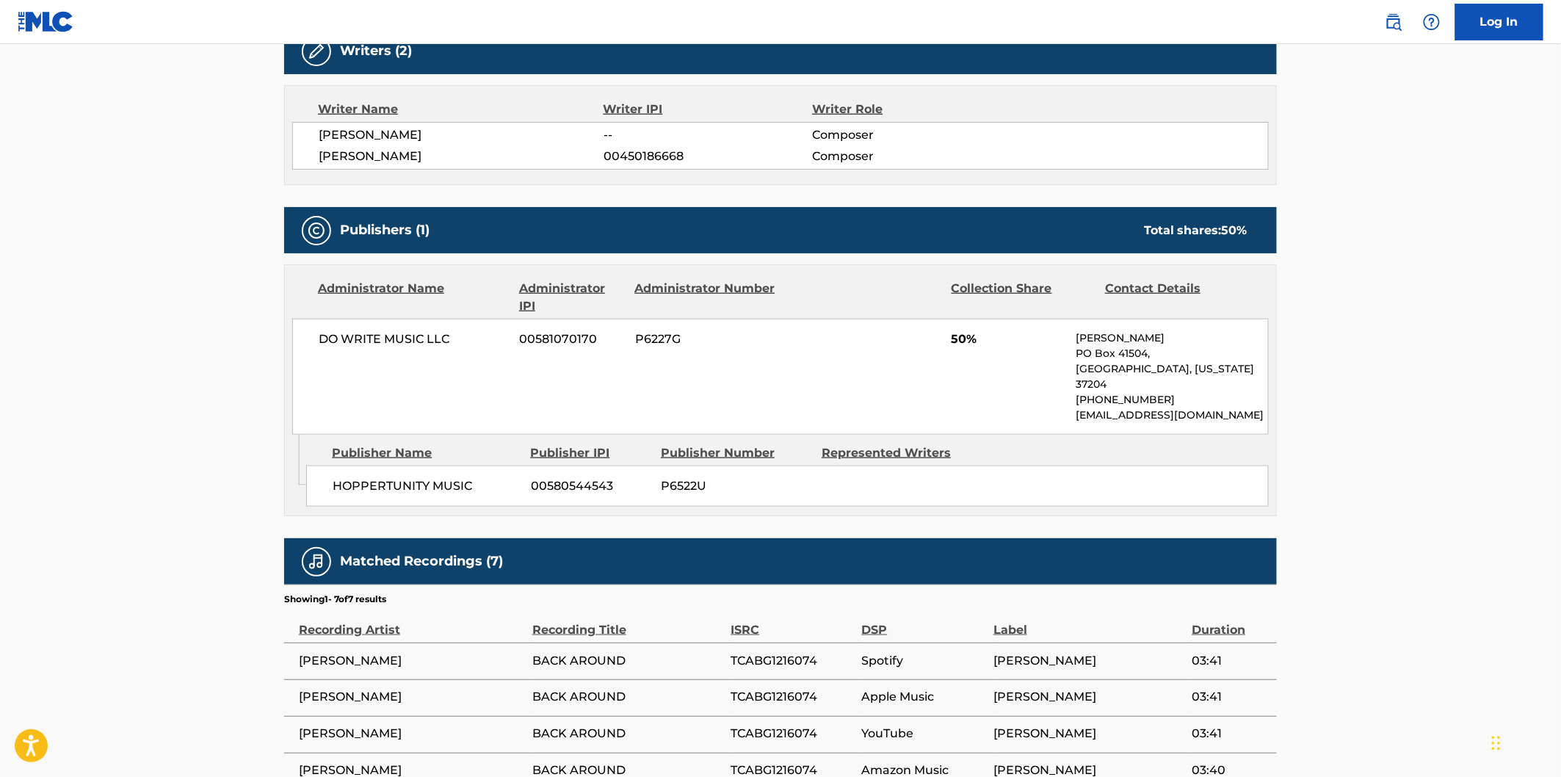
scroll to position [652, 0]
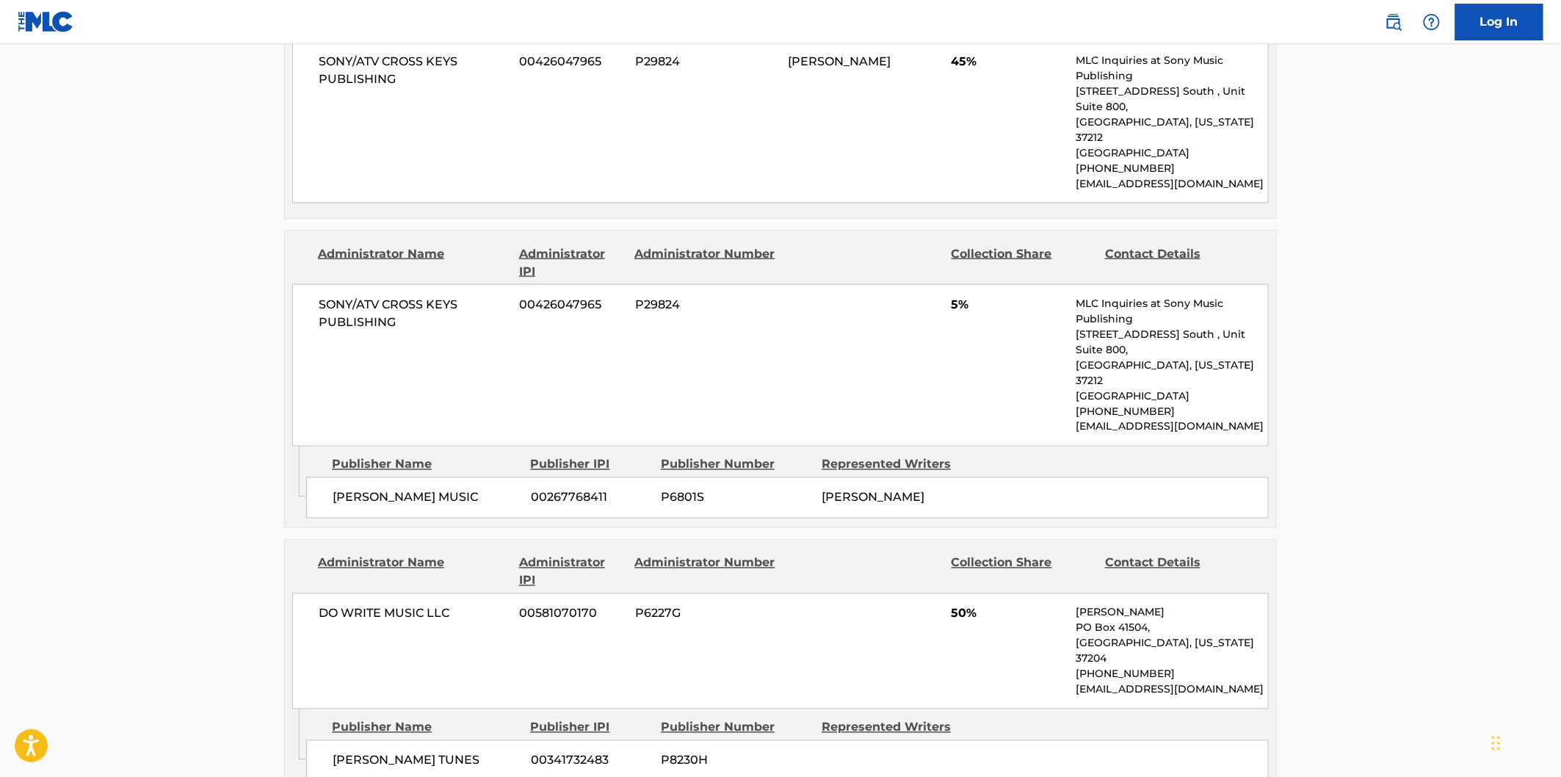
scroll to position [897, 0]
